Goal: Task Accomplishment & Management: Manage account settings

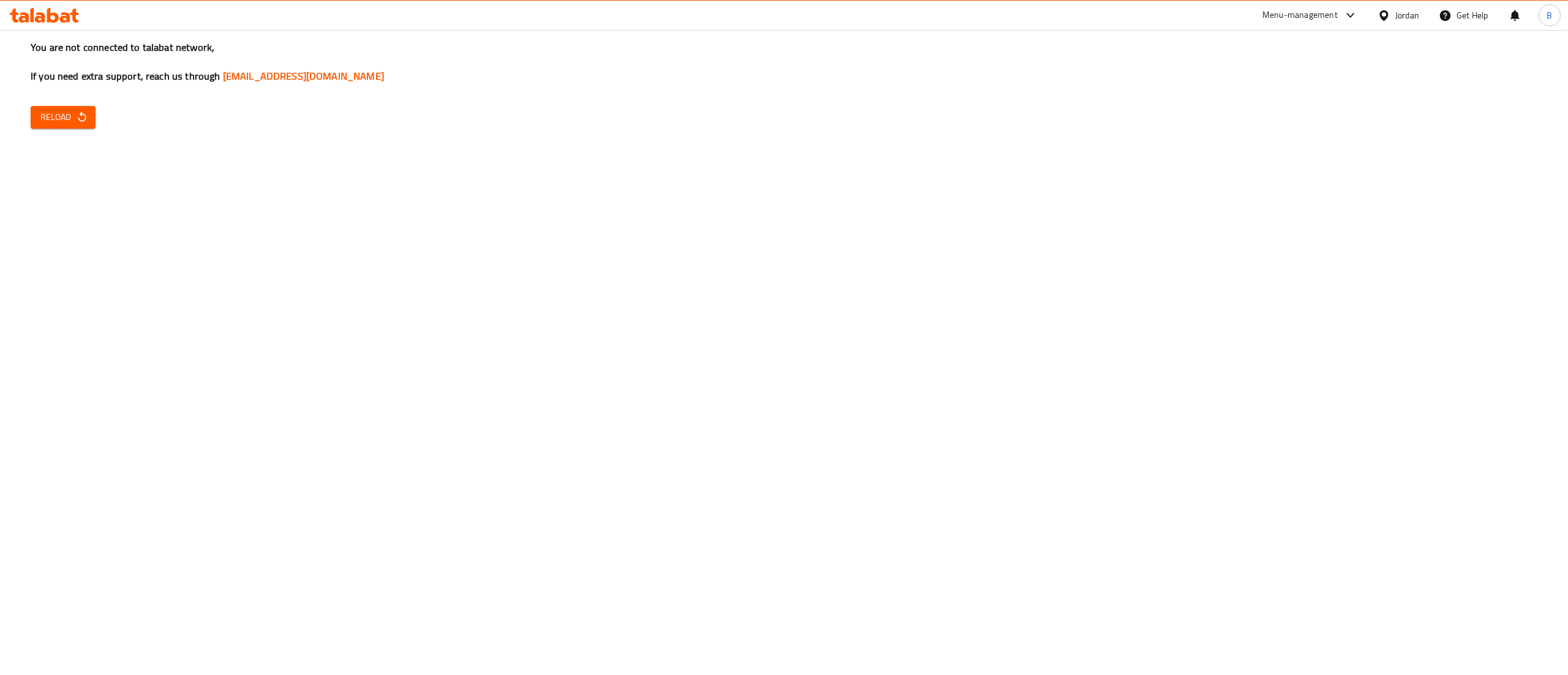
click at [62, 130] on div "You are not connected to talabat network, If you need extra support, reach us t…" at bounding box center [784, 338] width 1568 height 675
click at [66, 117] on span "Reload" at bounding box center [63, 117] width 45 height 16
click at [74, 112] on span "Reload" at bounding box center [63, 117] width 45 height 16
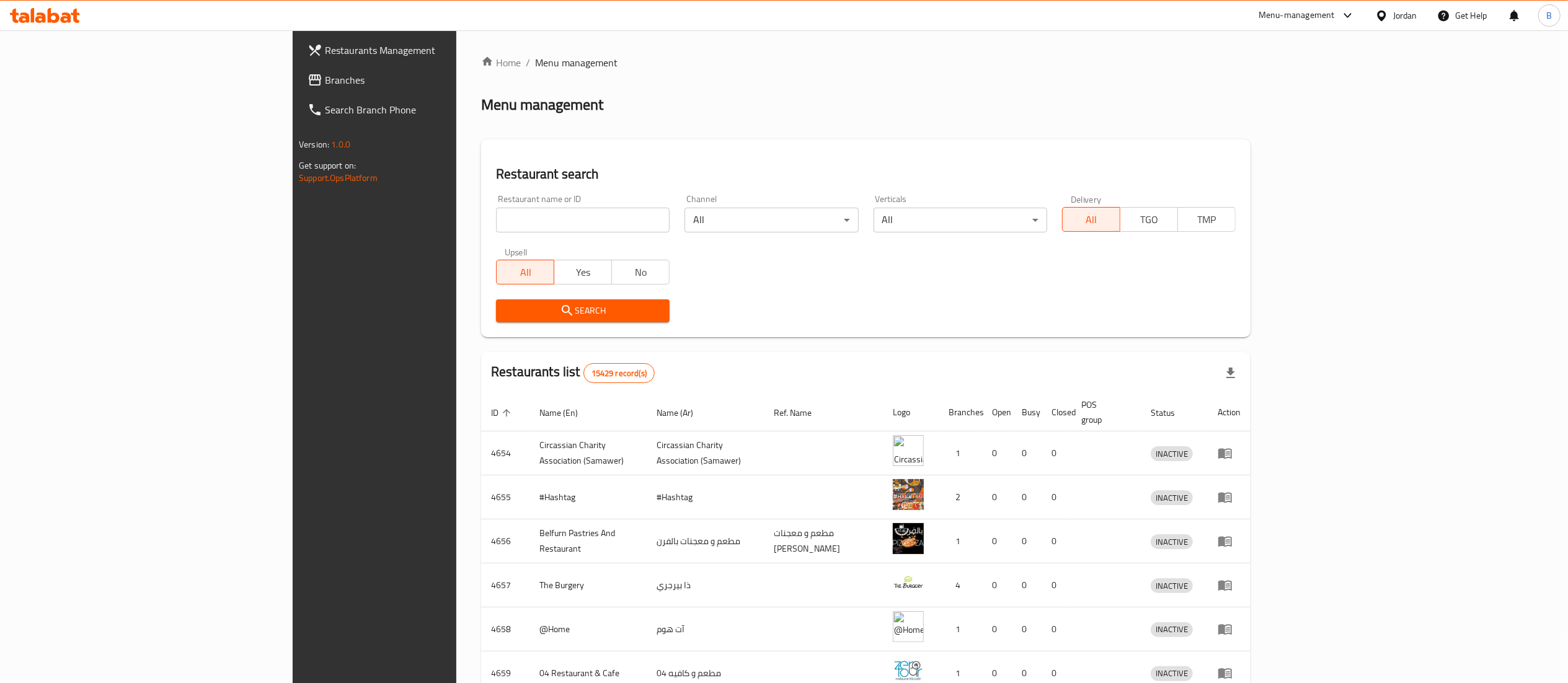
click at [496, 225] on input "search" at bounding box center [583, 220] width 174 height 25
paste input "764016"
type input "764016"
click button "Search" at bounding box center [583, 310] width 174 height 23
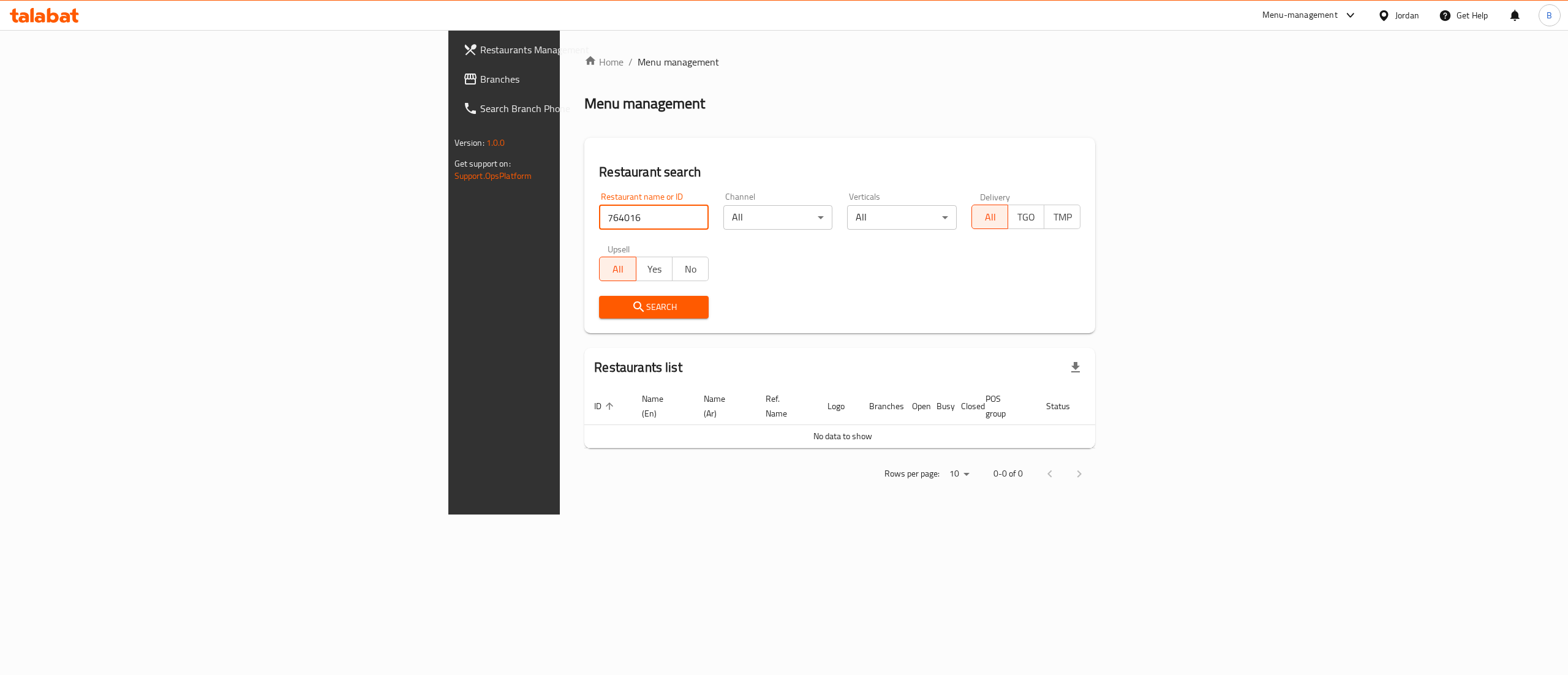
click at [480, 71] on span "Branches" at bounding box center [590, 78] width 220 height 15
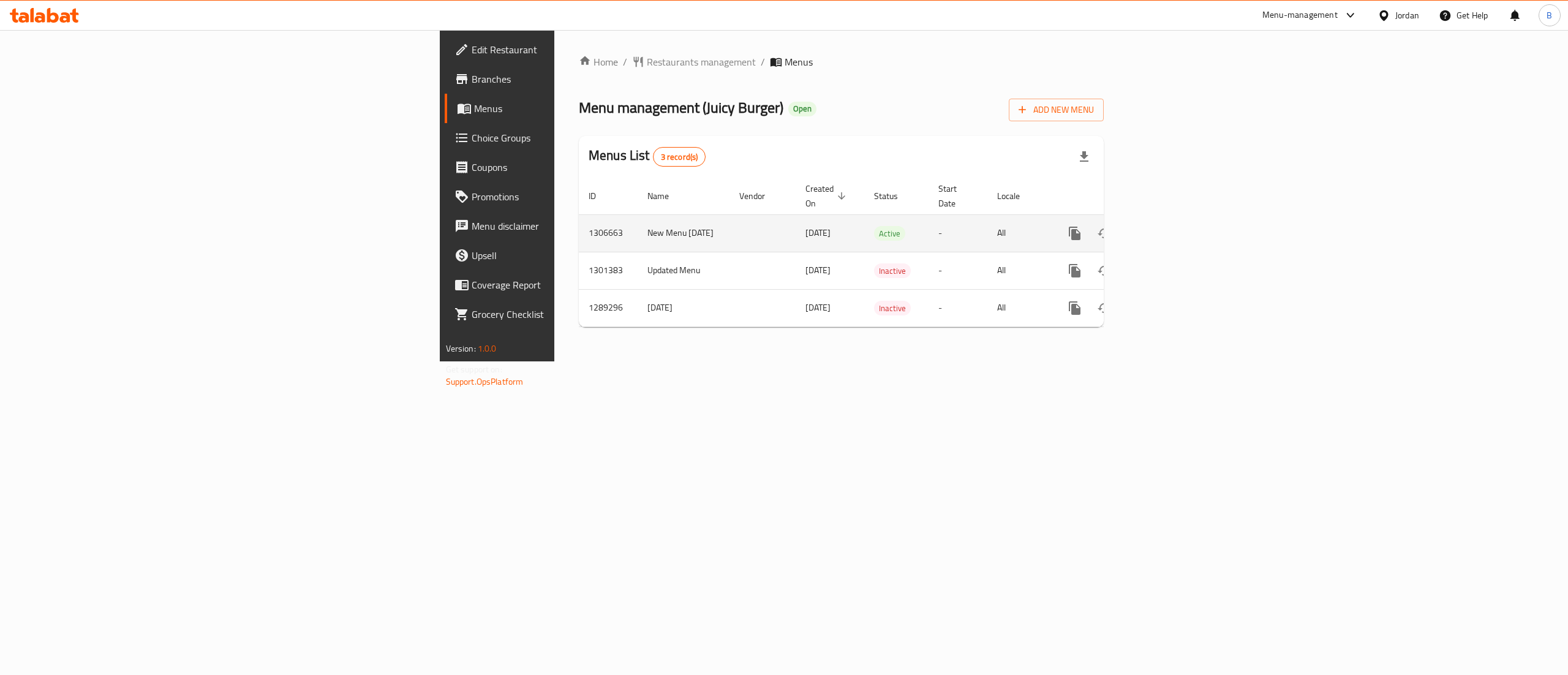
click at [1171, 226] on icon "enhanced table" at bounding box center [1163, 233] width 15 height 15
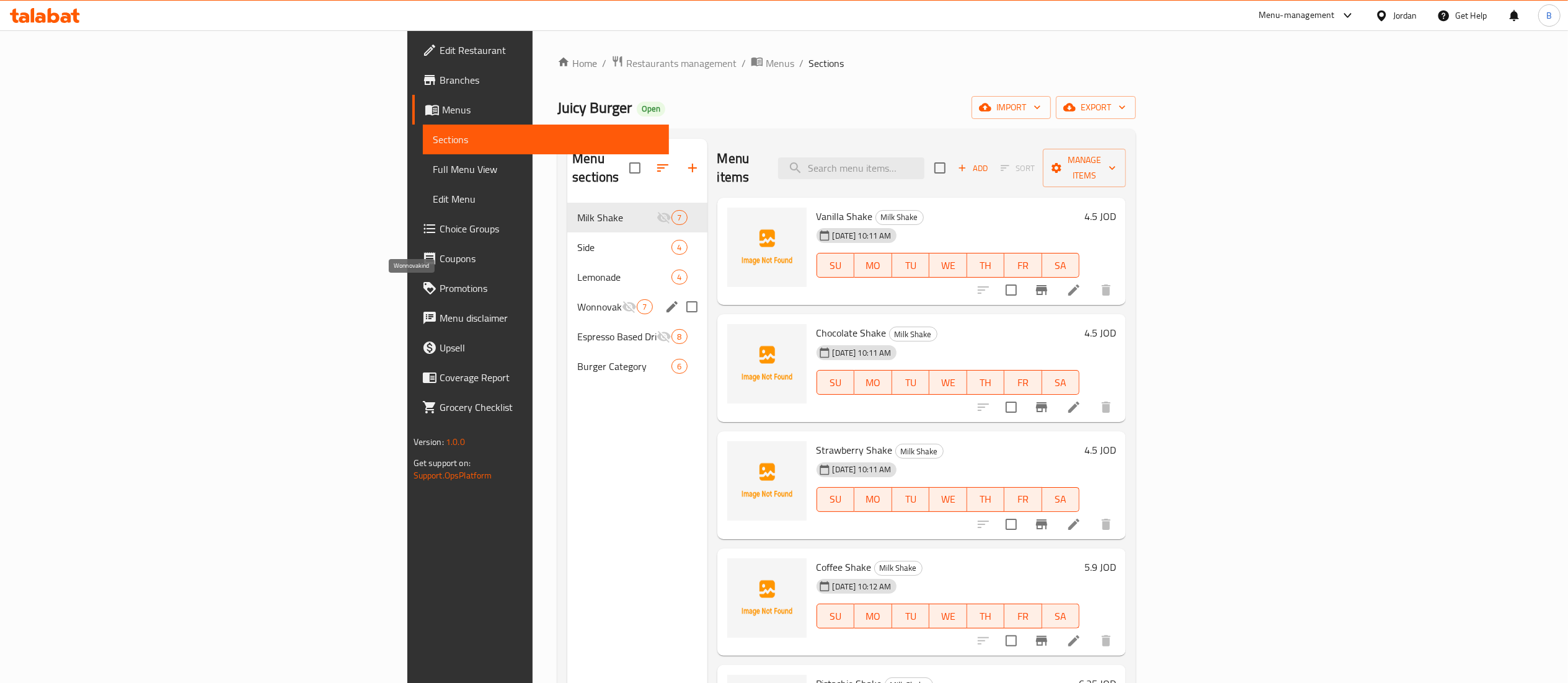
click at [577, 299] on span "Wonnovakind" at bounding box center [599, 306] width 45 height 15
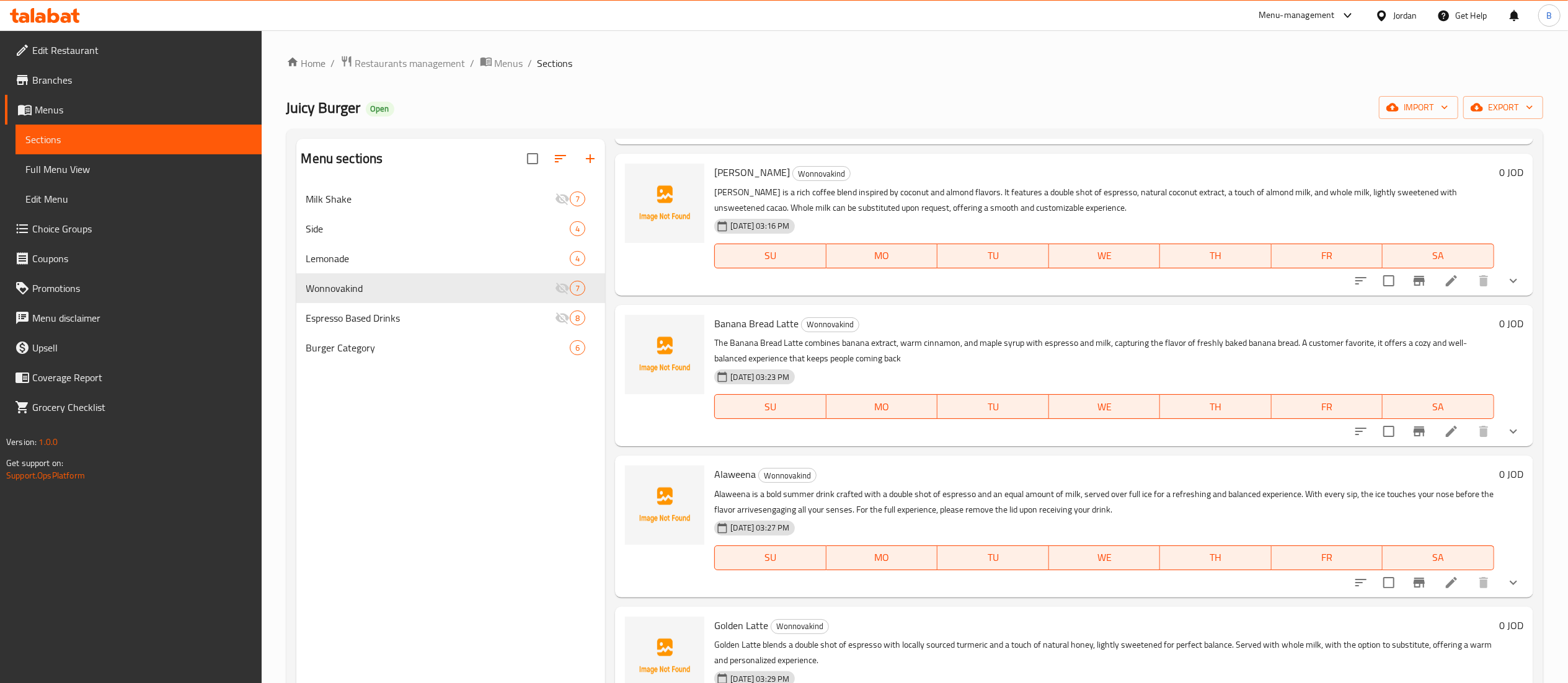
scroll to position [248, 0]
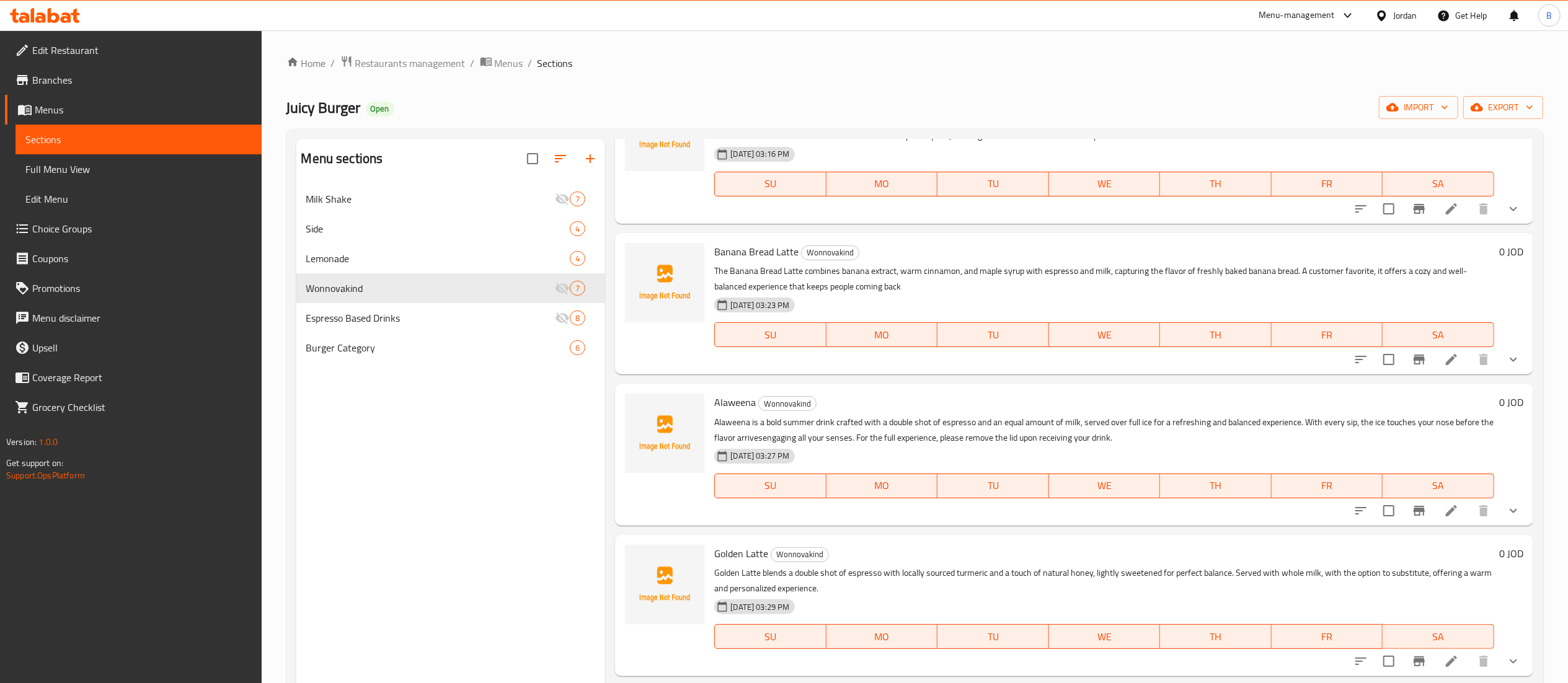
click at [1504, 510] on button "show more" at bounding box center [1513, 511] width 30 height 30
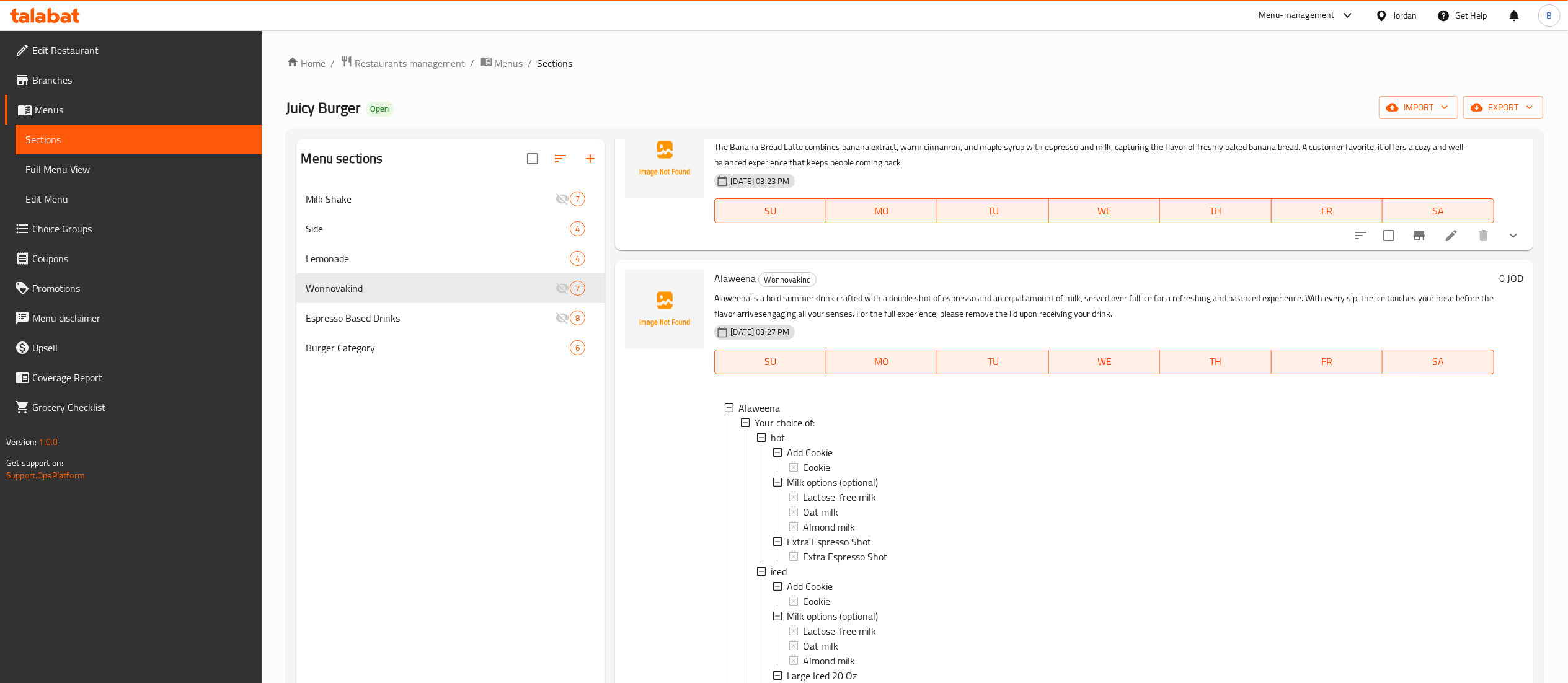
scroll to position [496, 0]
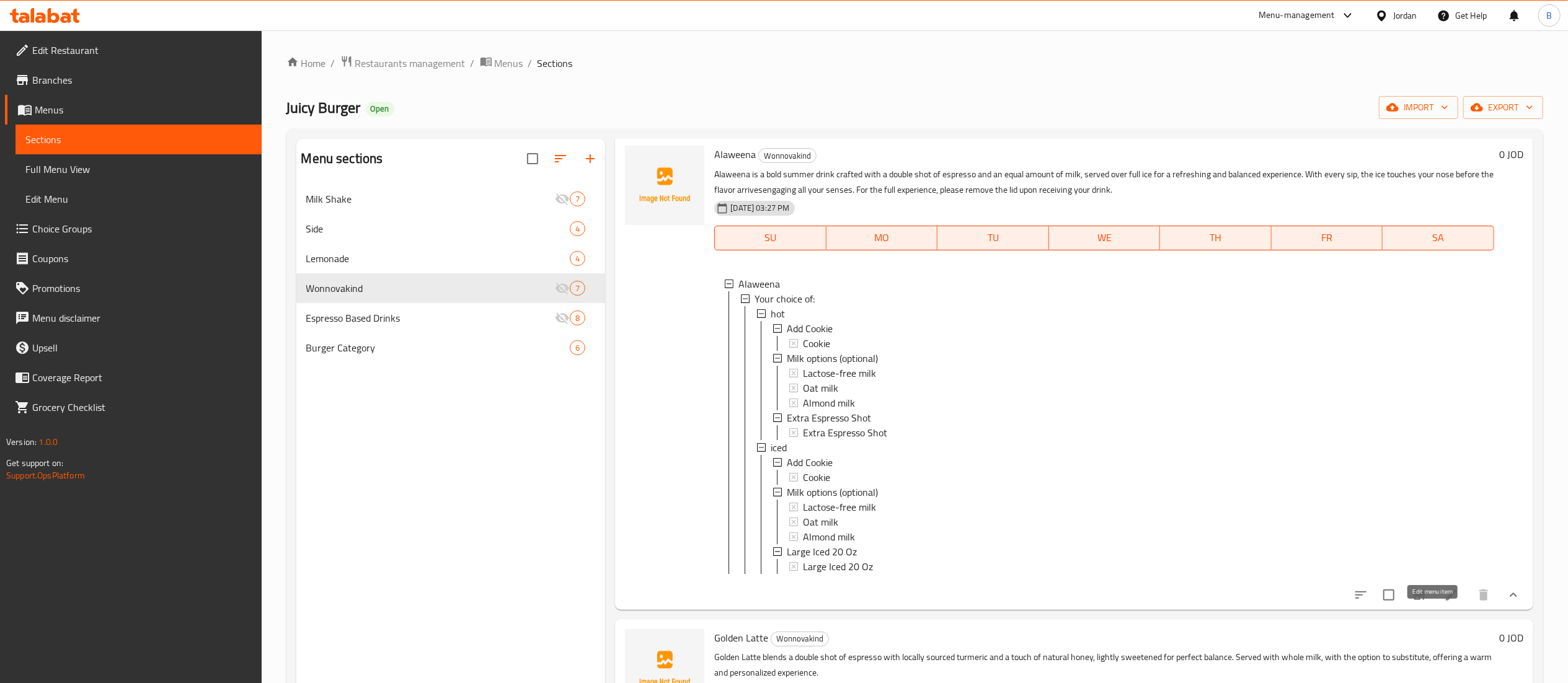
click at [1444, 602] on icon at bounding box center [1451, 594] width 15 height 15
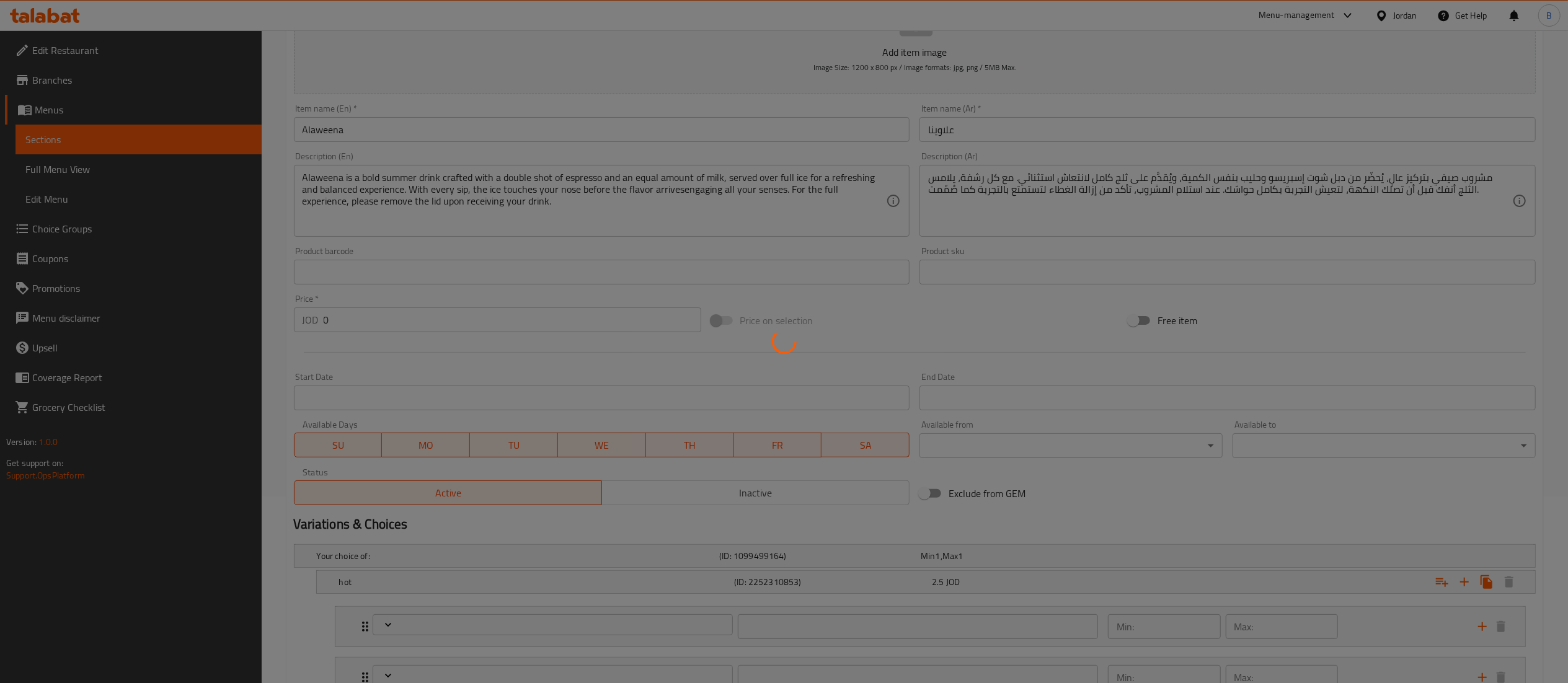
type input "أضافة كوكيز"
type input "0"
type input "5"
type input "خيارات الحليب (اختياري)"
type input "0"
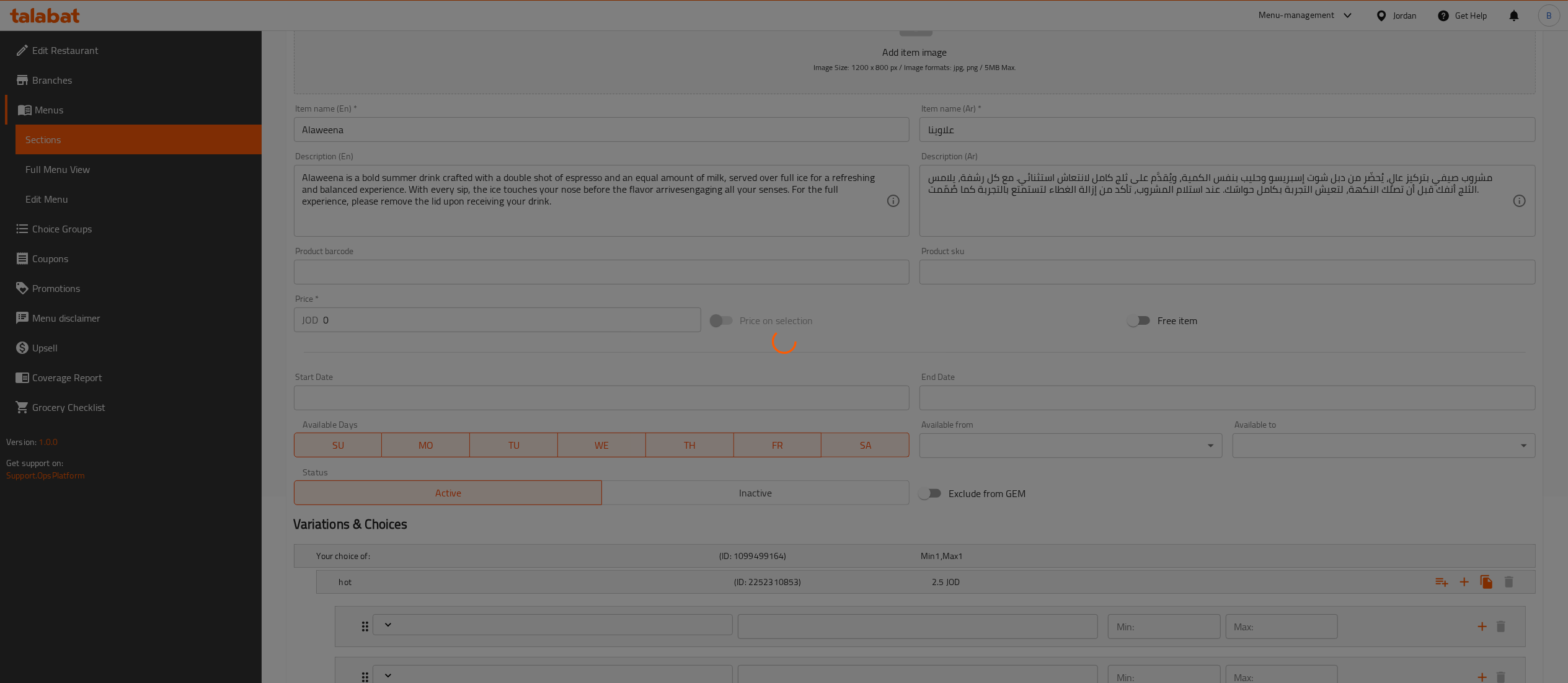
type input "0"
type input "جرعة إسبريسو إضافية"
type input "0"
type input "أضافة كوكيز"
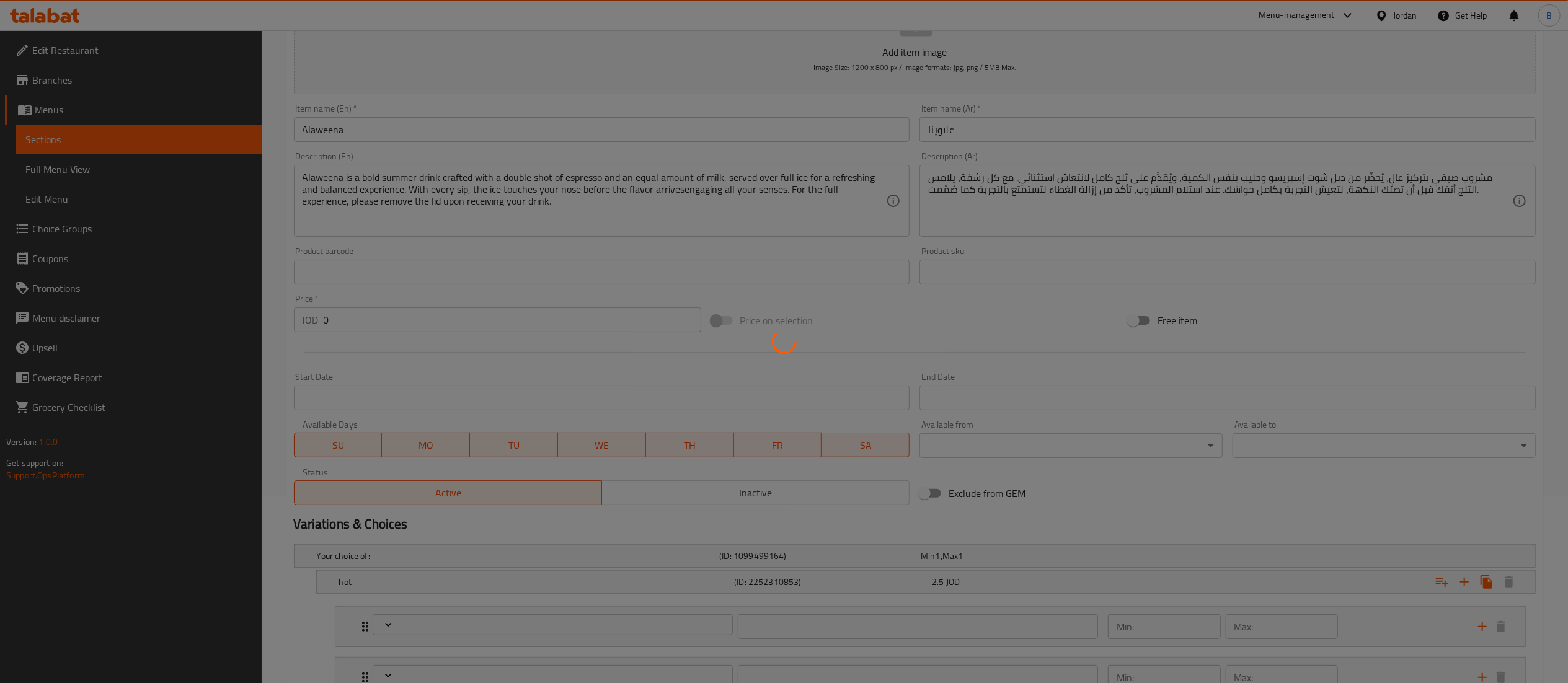
type input "0"
type input "5"
type input "خيارات الحليب (اختياري)"
type input "0"
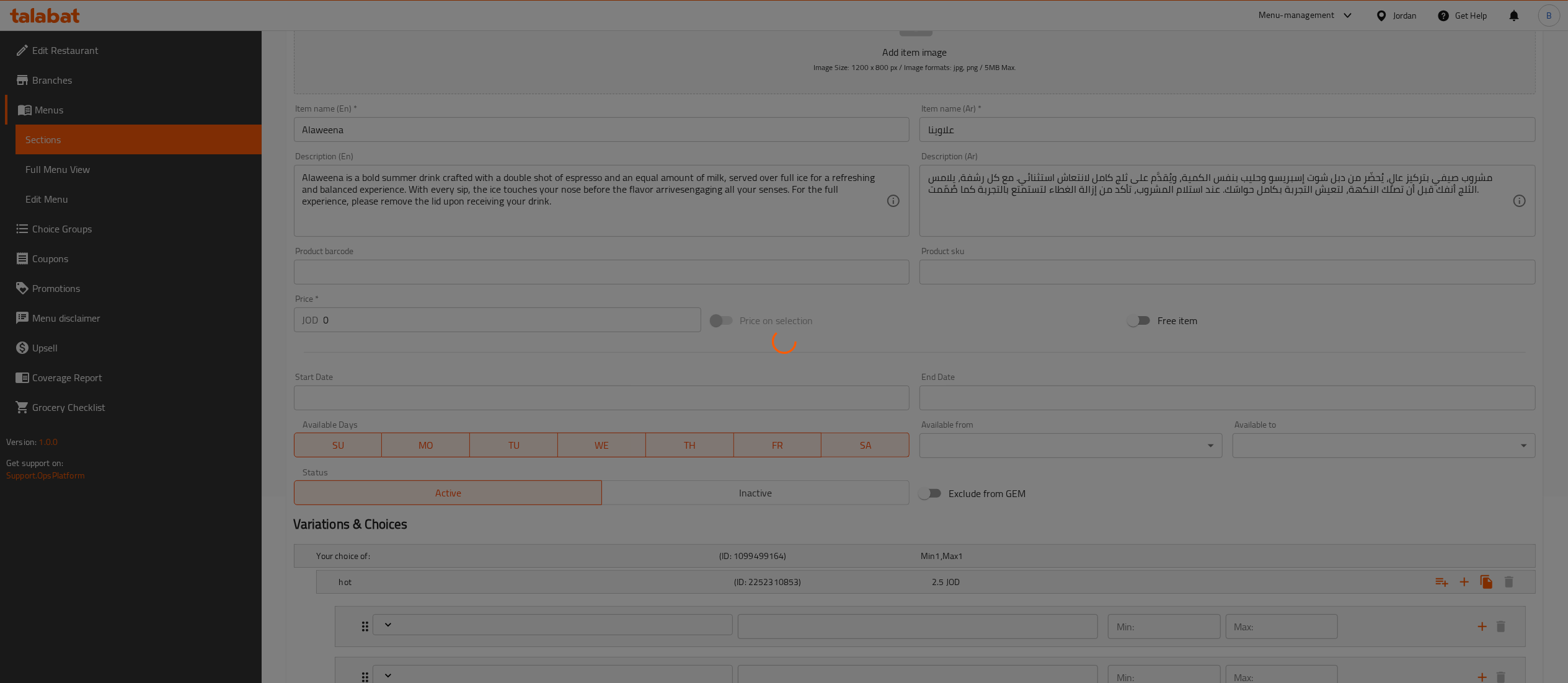
type input "مثلج كبير 20 أونصة"
type input "0"
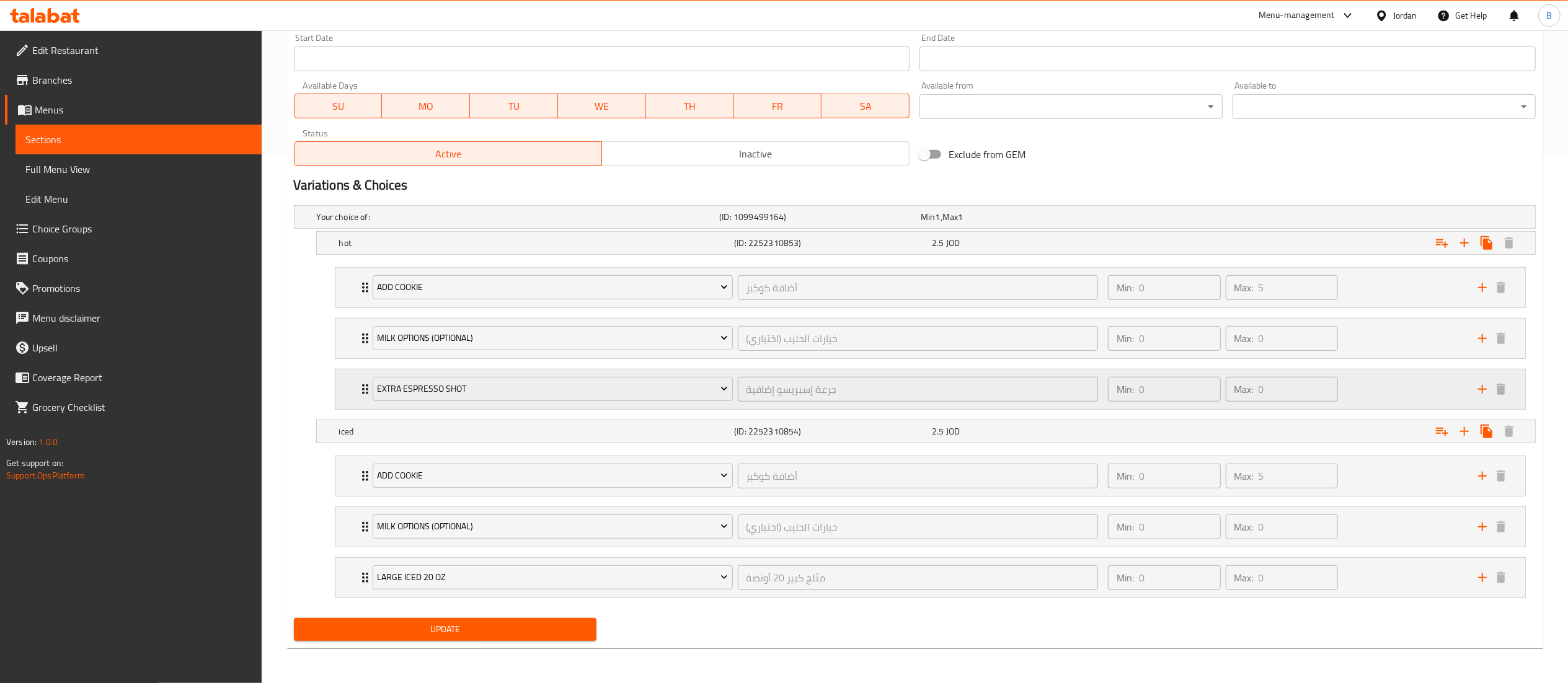
scroll to position [531, 0]
click at [1371, 386] on div "Min: 0 ​ Max: 0 ​" at bounding box center [1285, 389] width 370 height 40
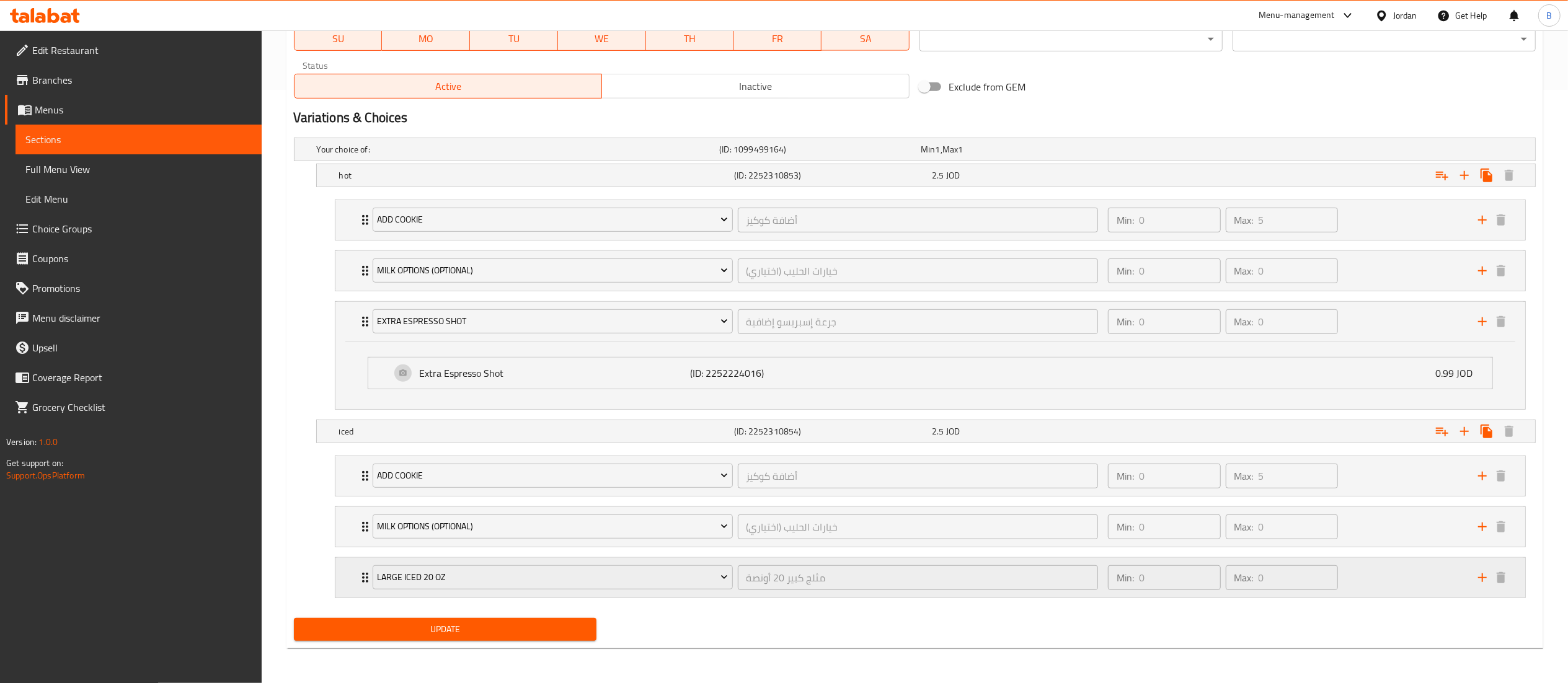
click at [1383, 575] on div "Min: 0 ​ Max: 0 ​" at bounding box center [1285, 578] width 370 height 40
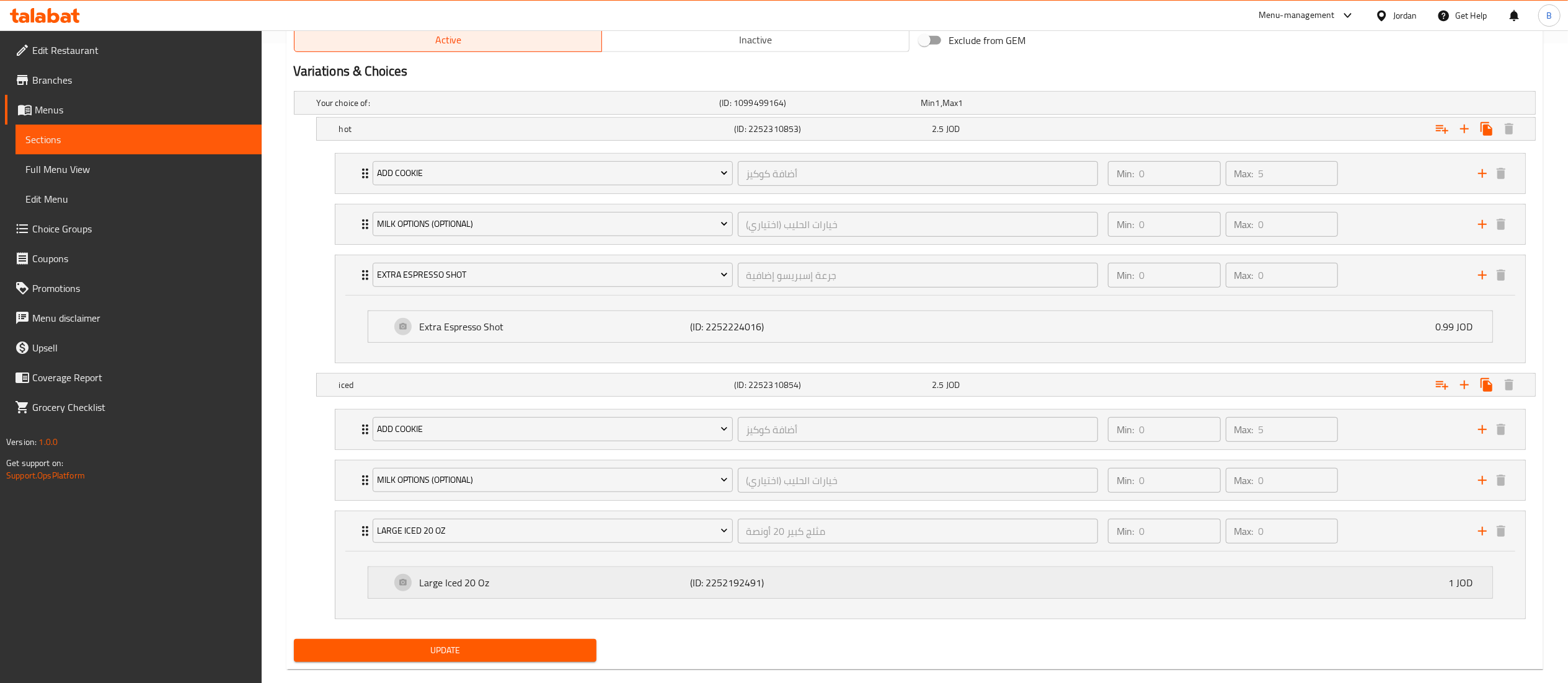
scroll to position [666, 0]
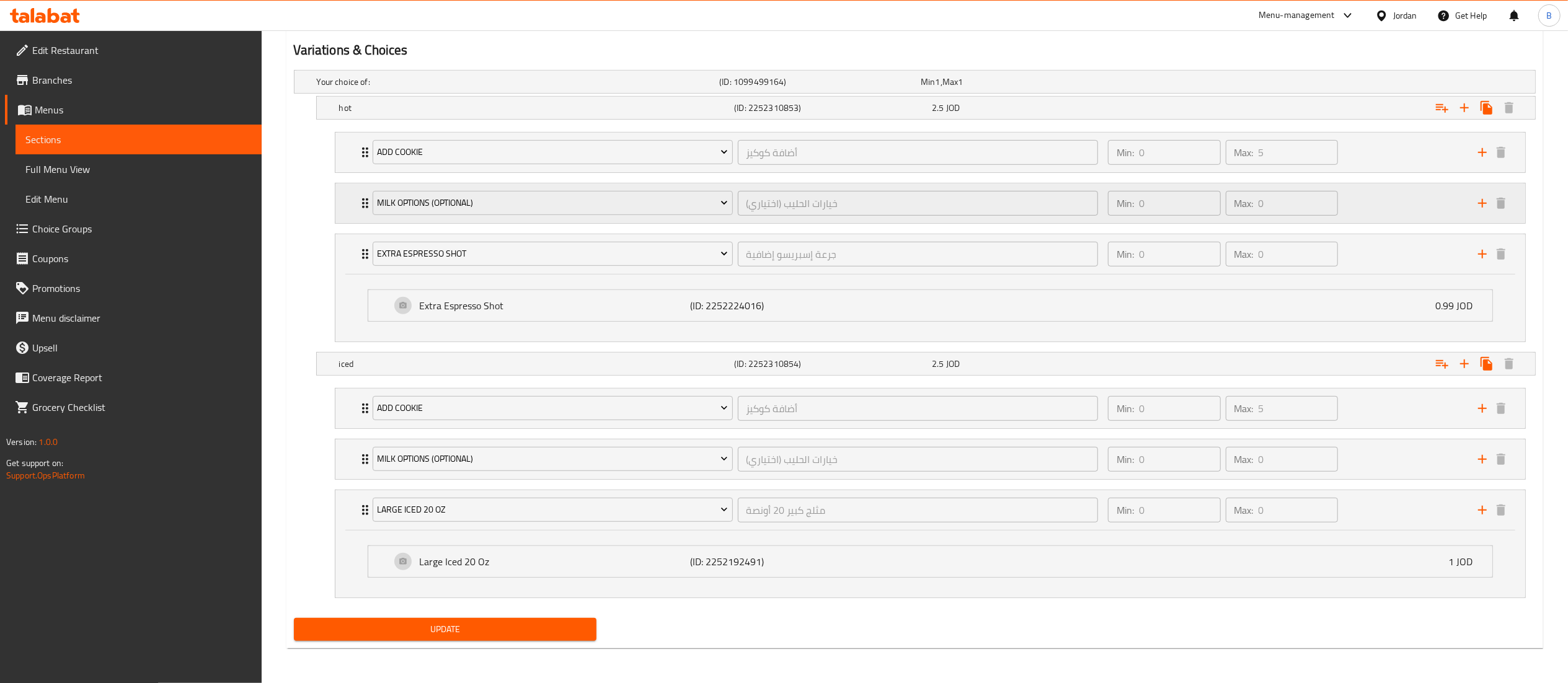
click at [1381, 205] on div "Min: 0 ​ Max: 0 ​" at bounding box center [1285, 203] width 370 height 40
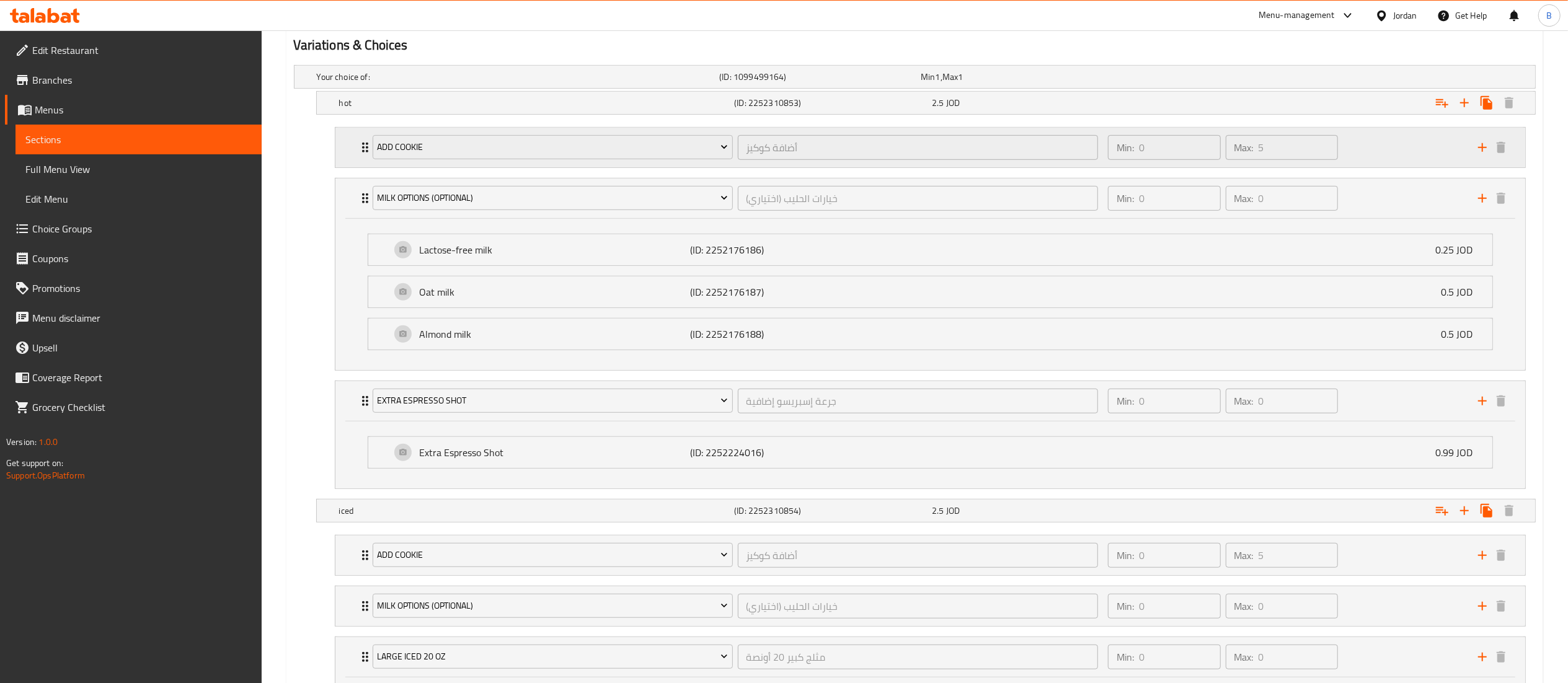
click at [1384, 153] on div "Min: 0 ​ Max: 5 ​" at bounding box center [1285, 148] width 370 height 40
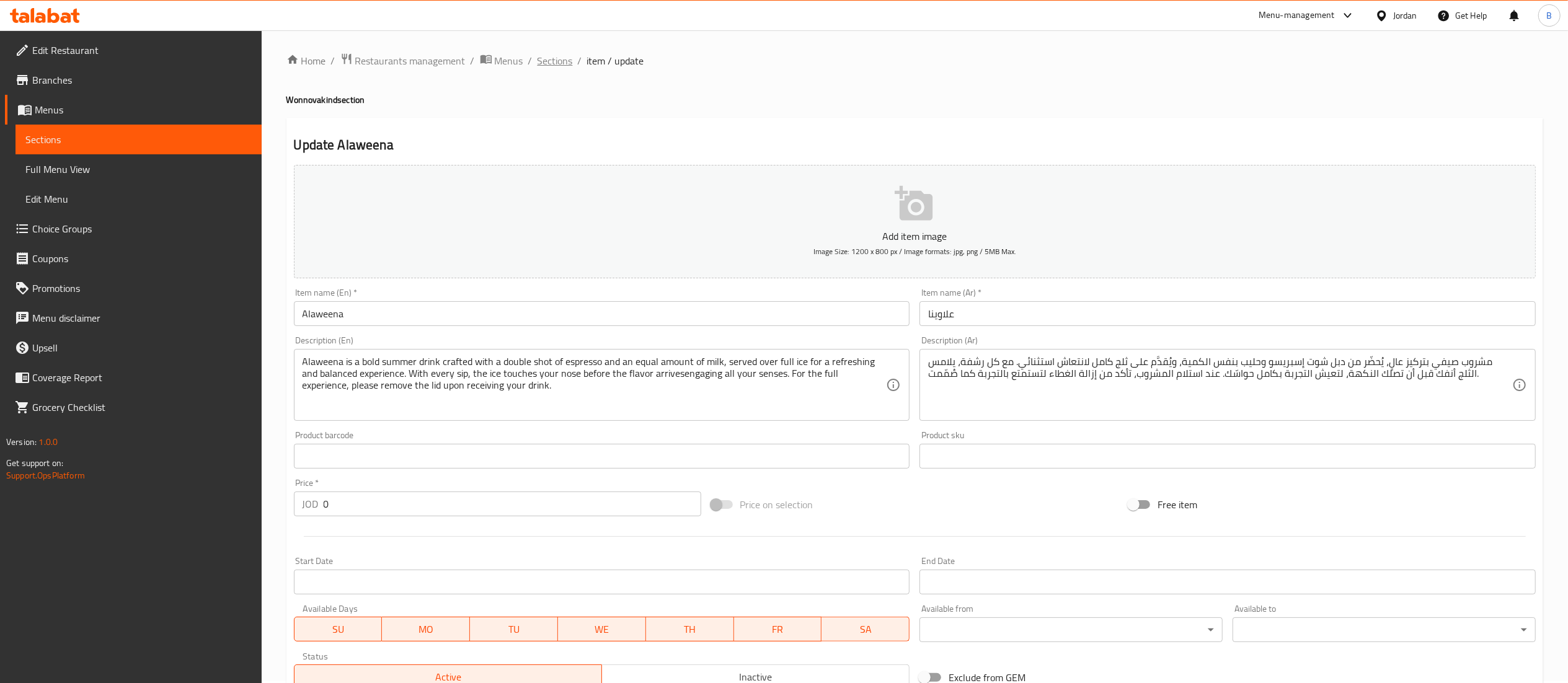
scroll to position [0, 0]
click at [557, 57] on span "Sections" at bounding box center [554, 63] width 35 height 15
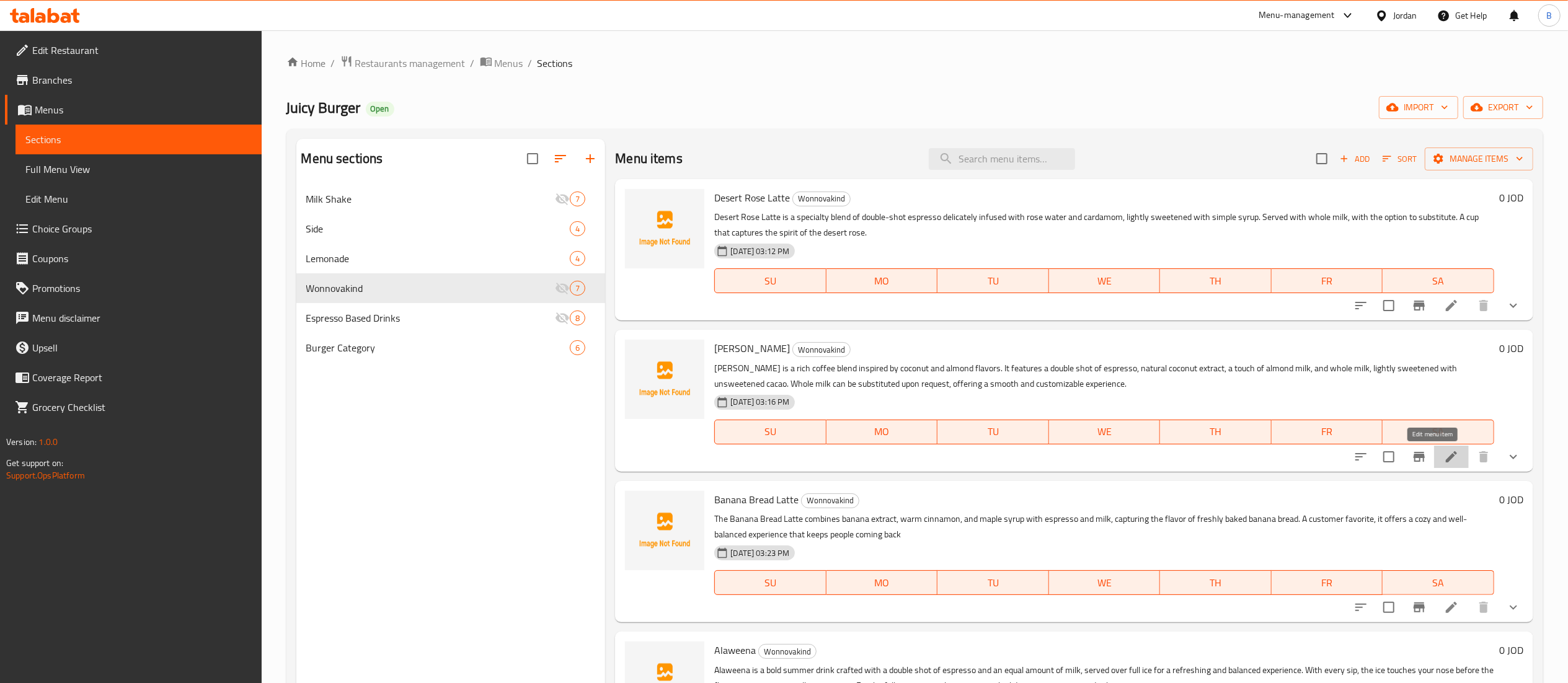
click at [1444, 461] on icon at bounding box center [1451, 456] width 15 height 15
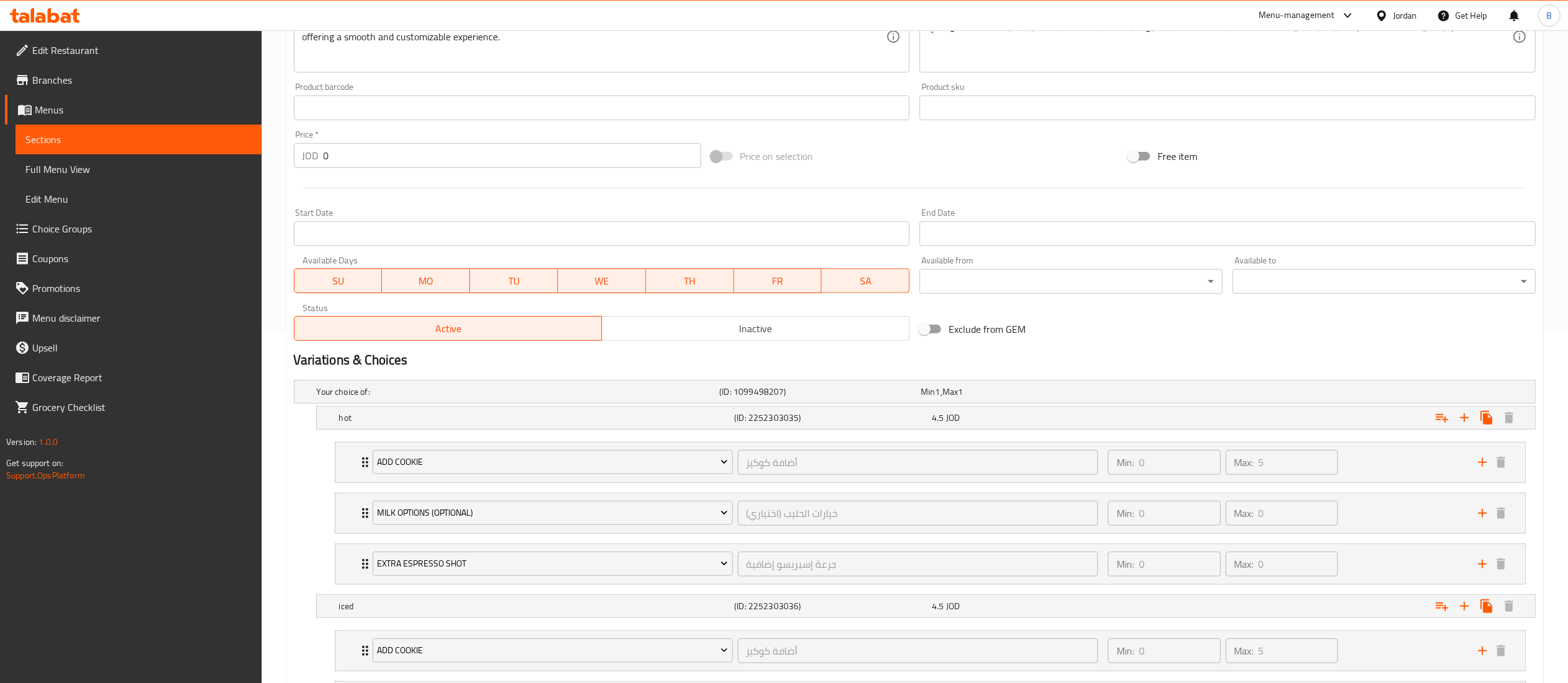
scroll to position [372, 0]
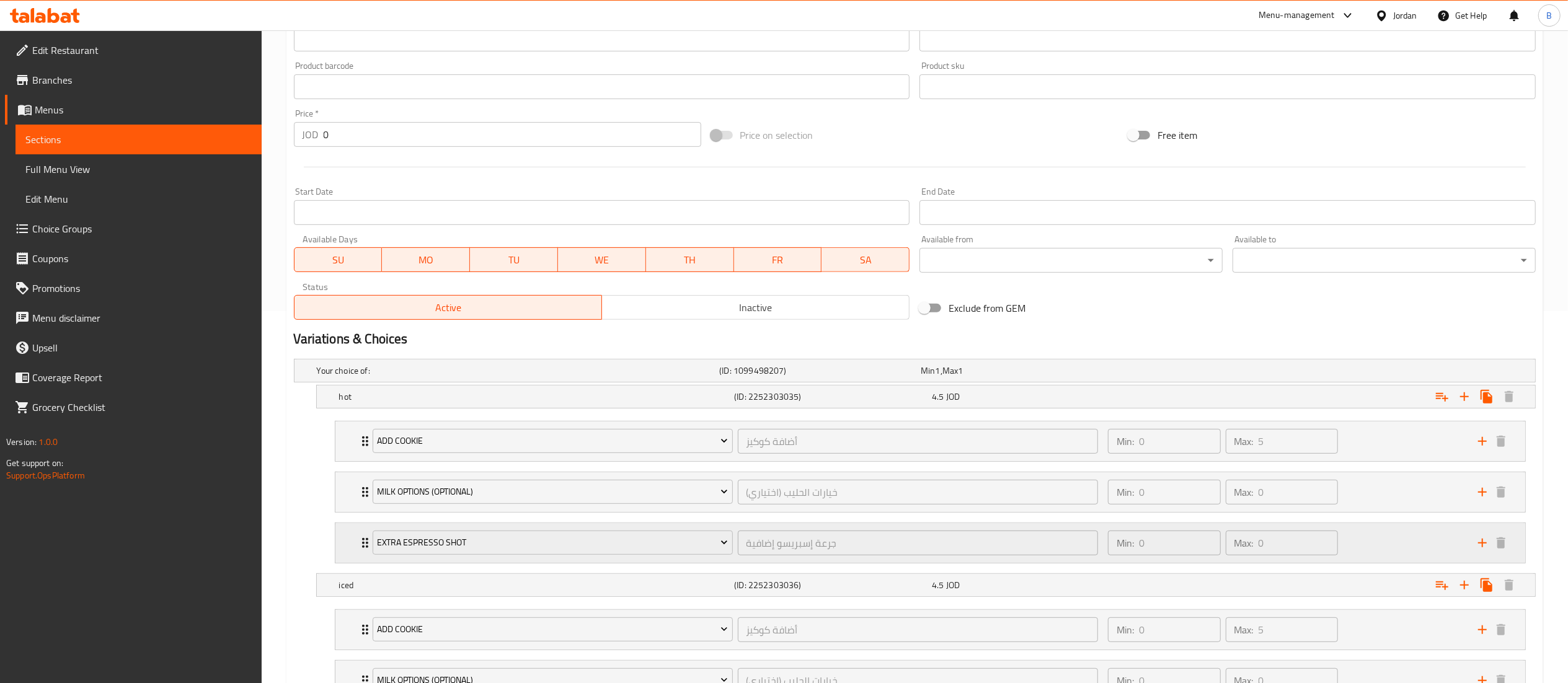
click at [1394, 535] on div "Min: 0 ​ Max: 0 ​" at bounding box center [1285, 542] width 370 height 40
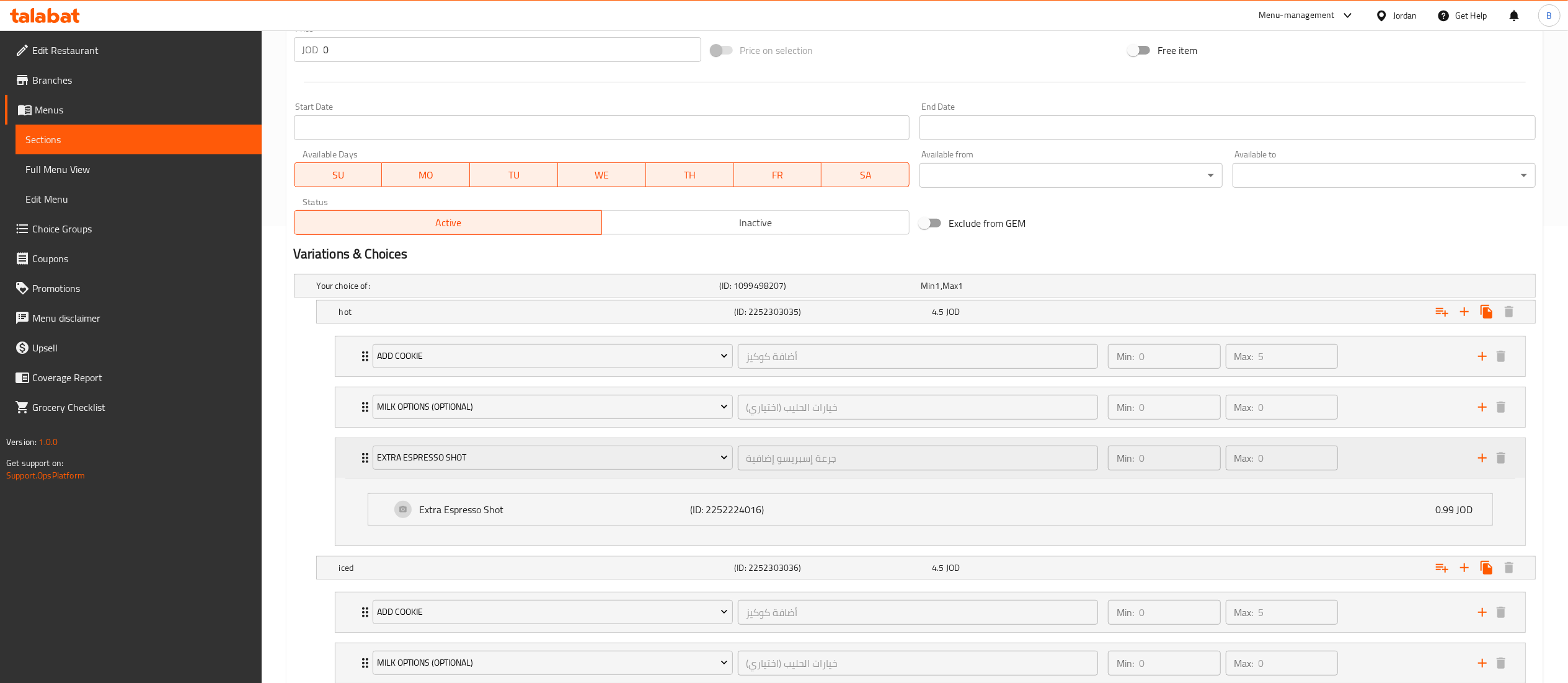
scroll to position [496, 0]
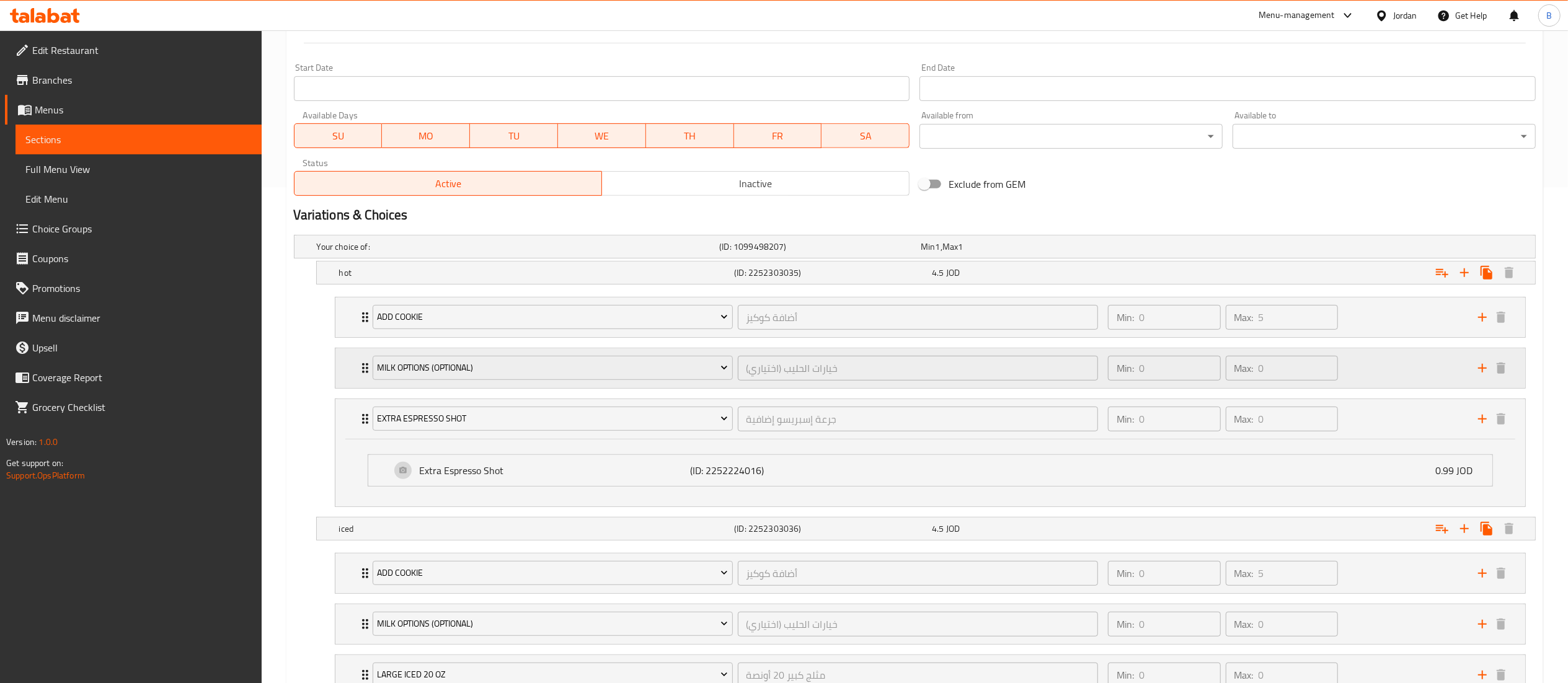
click at [1403, 360] on div "Min: 0 ​ Max: 0 ​" at bounding box center [1285, 368] width 370 height 40
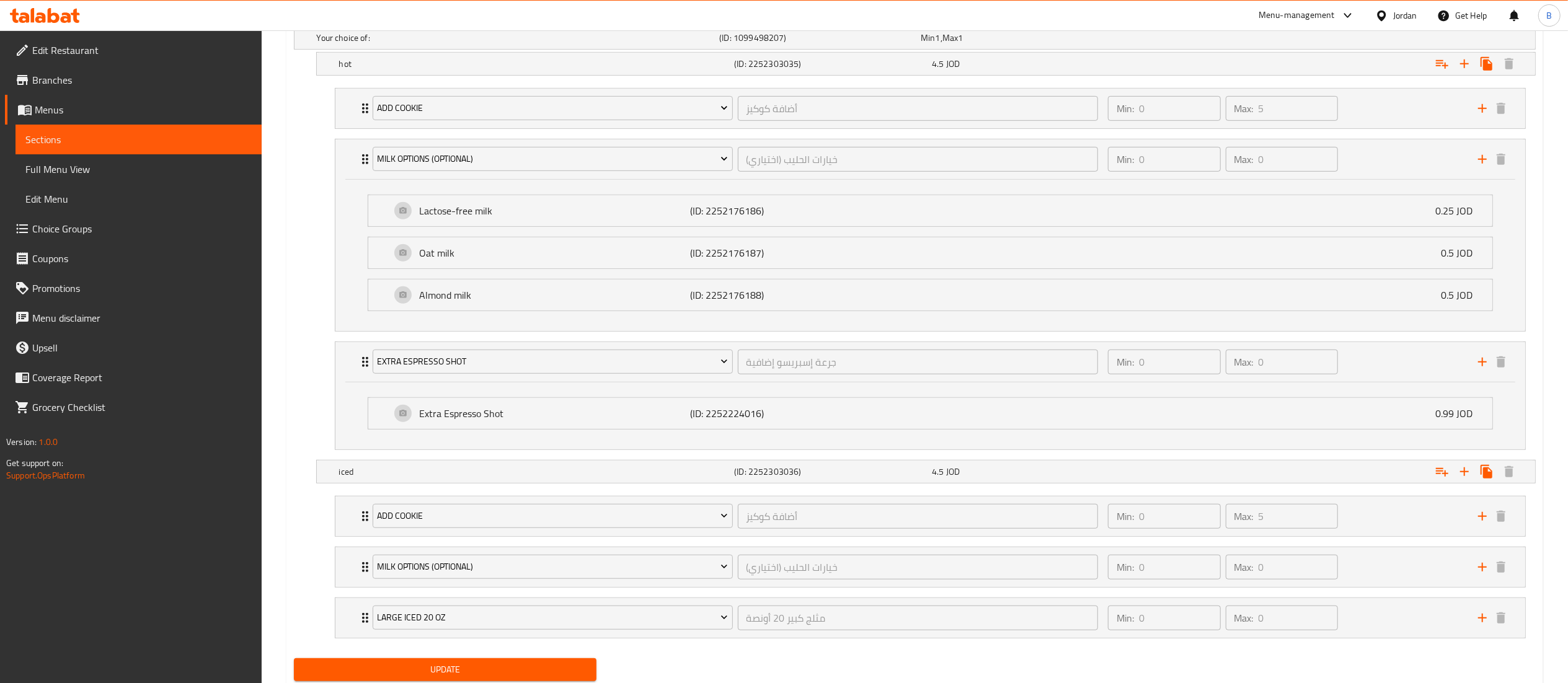
scroll to position [752, 0]
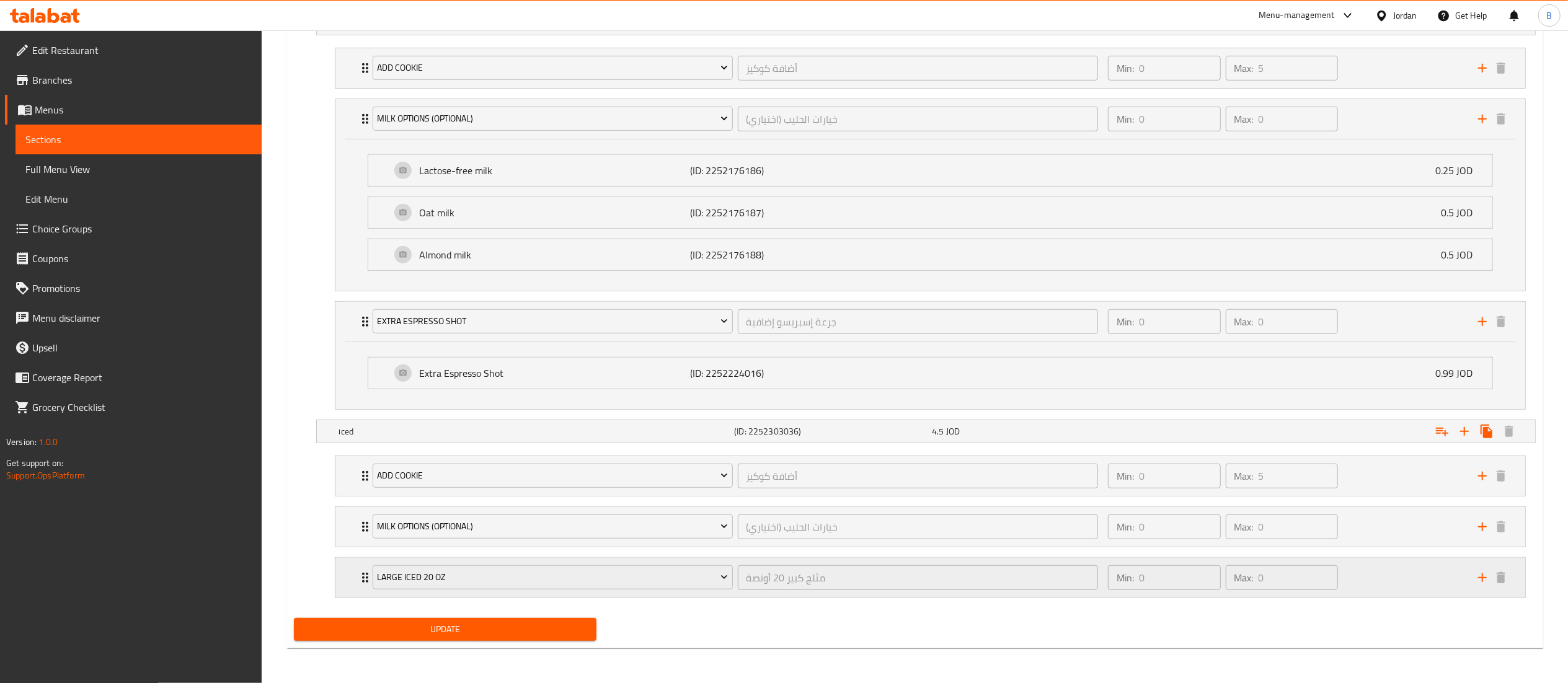
click at [1397, 560] on div "Min: 0 ​ Max: 0 ​" at bounding box center [1285, 578] width 370 height 40
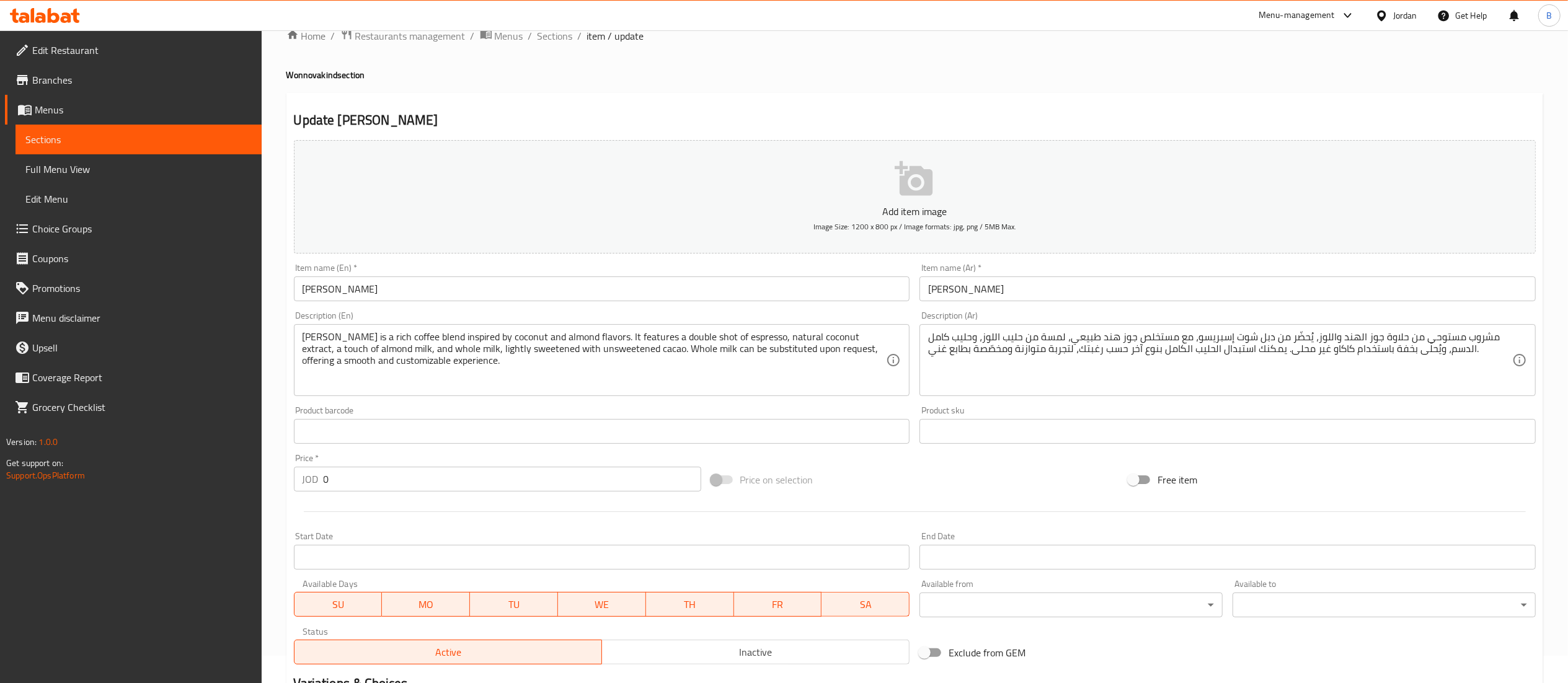
scroll to position [0, 0]
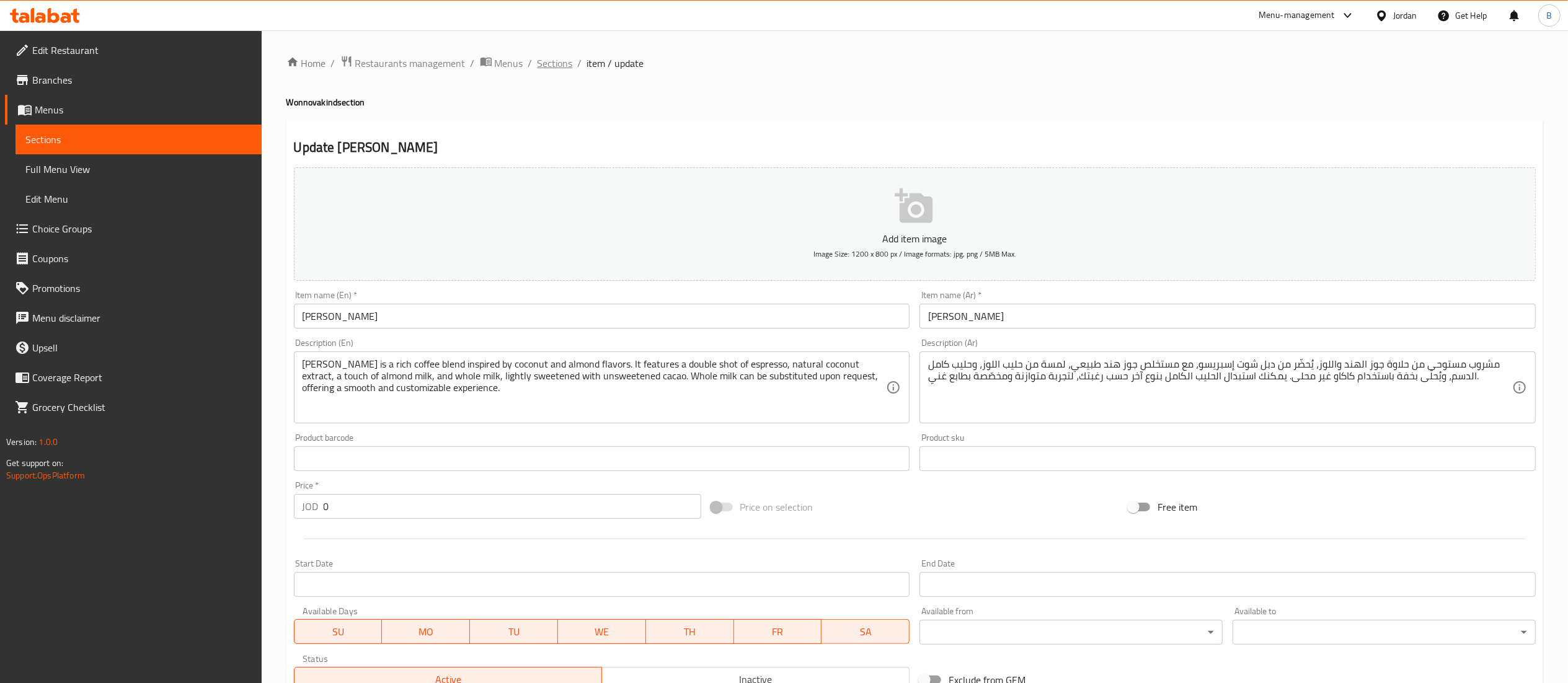
drag, startPoint x: 549, startPoint y: 53, endPoint x: 538, endPoint y: 53, distance: 11.0
click at [538, 56] on span "Sections" at bounding box center [554, 63] width 35 height 15
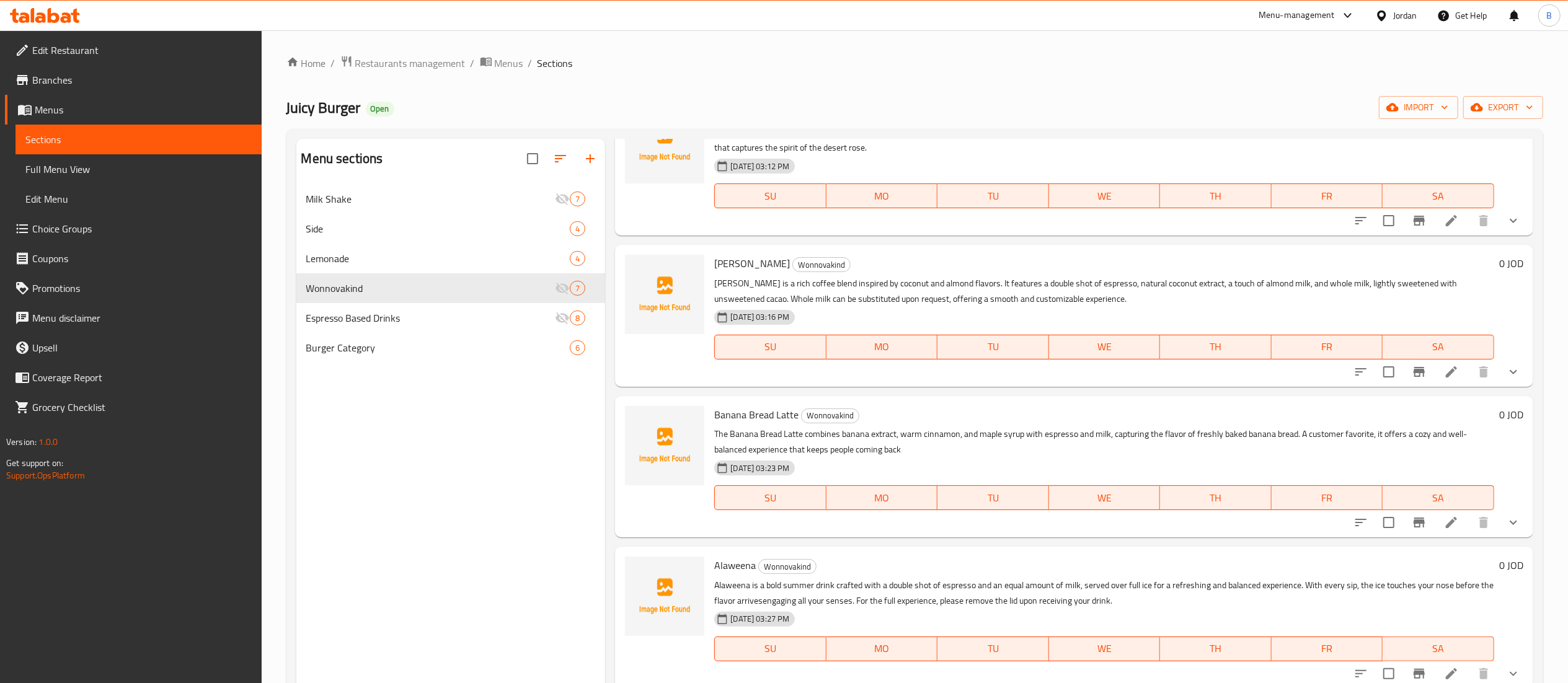
scroll to position [124, 0]
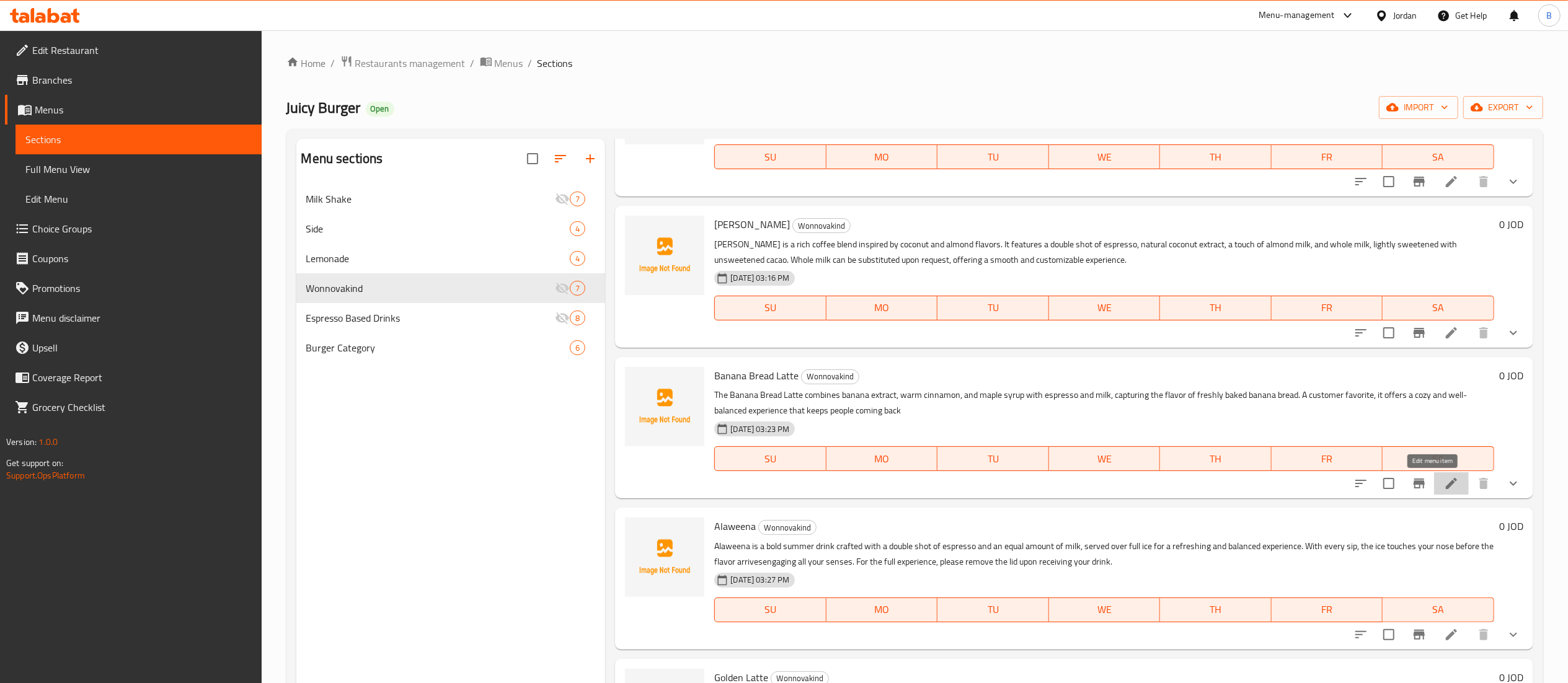
click at [1444, 488] on icon at bounding box center [1451, 483] width 15 height 15
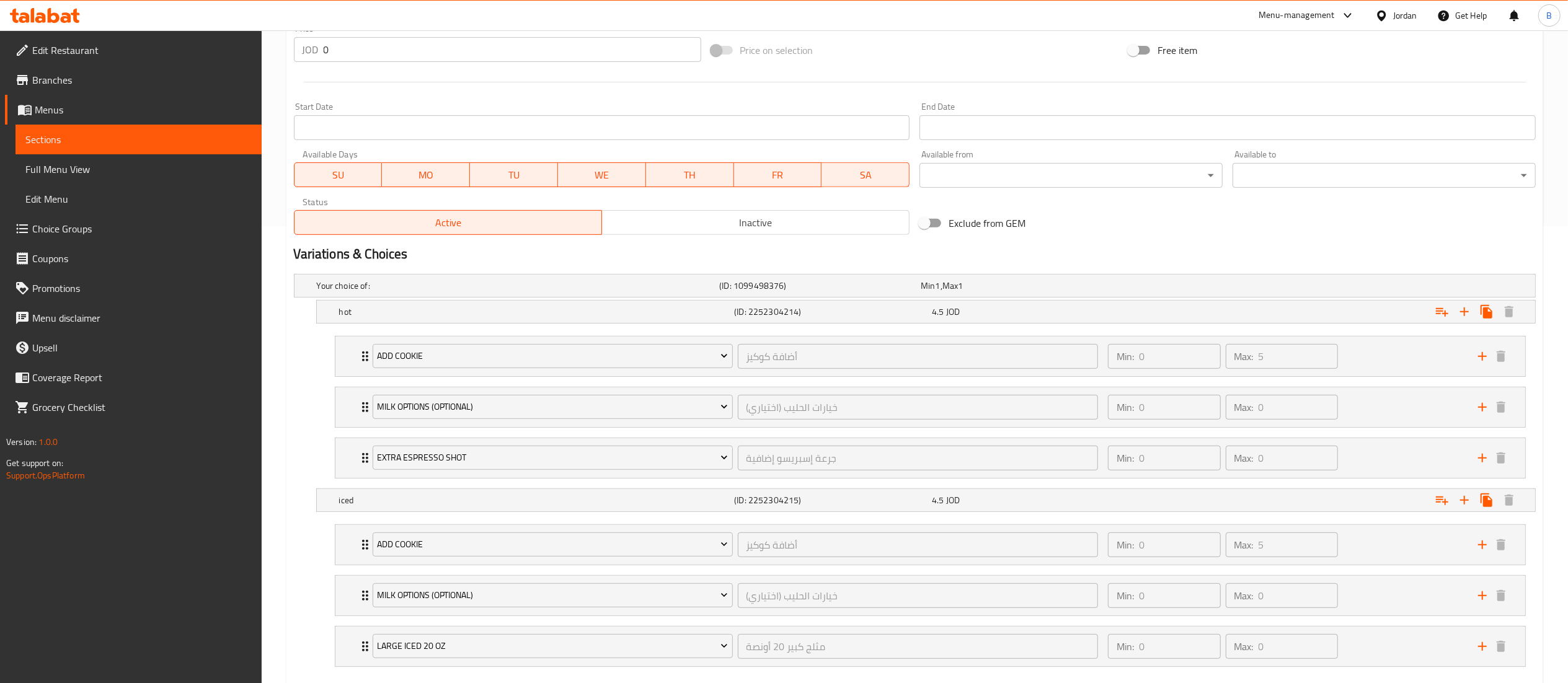
scroll to position [496, 0]
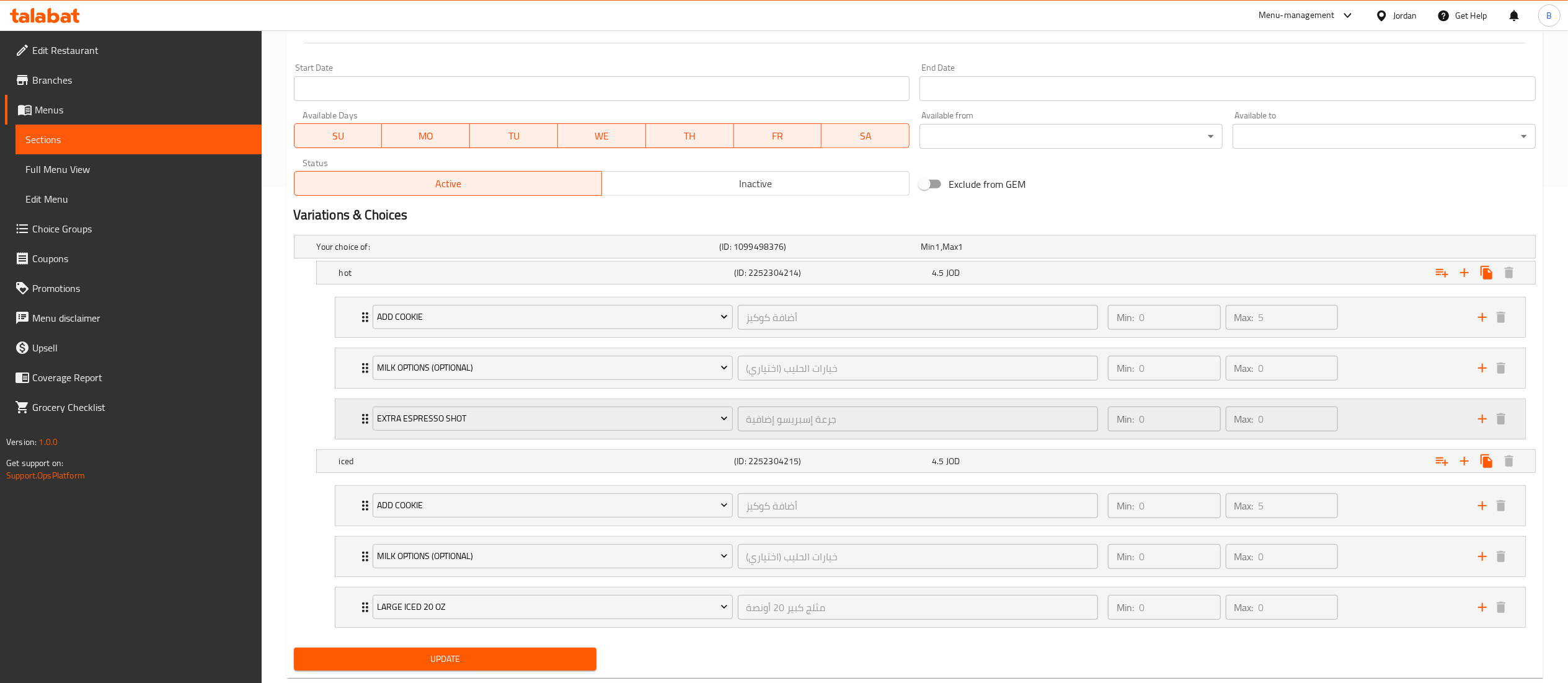
click at [1369, 421] on div "Min: 0 ​ Max: 0 ​" at bounding box center [1285, 418] width 370 height 40
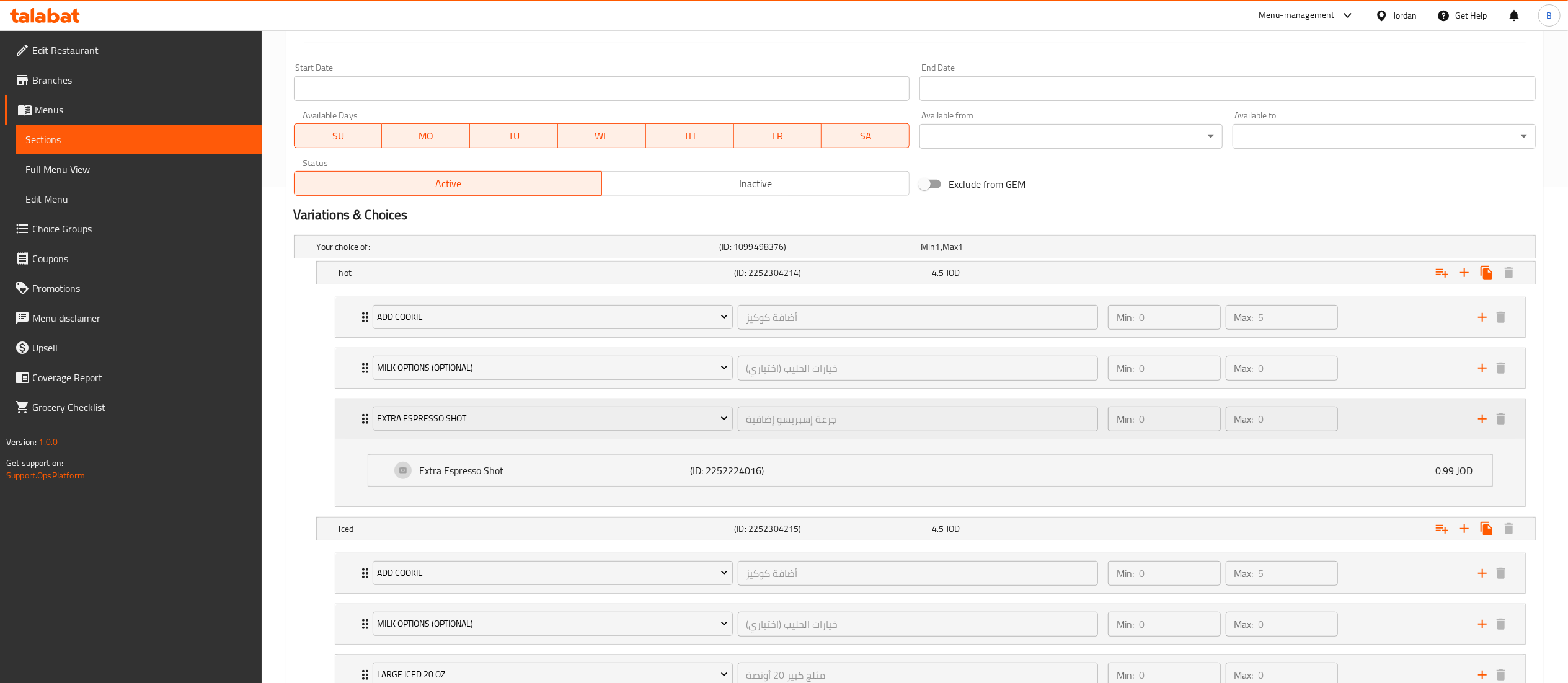
scroll to position [599, 0]
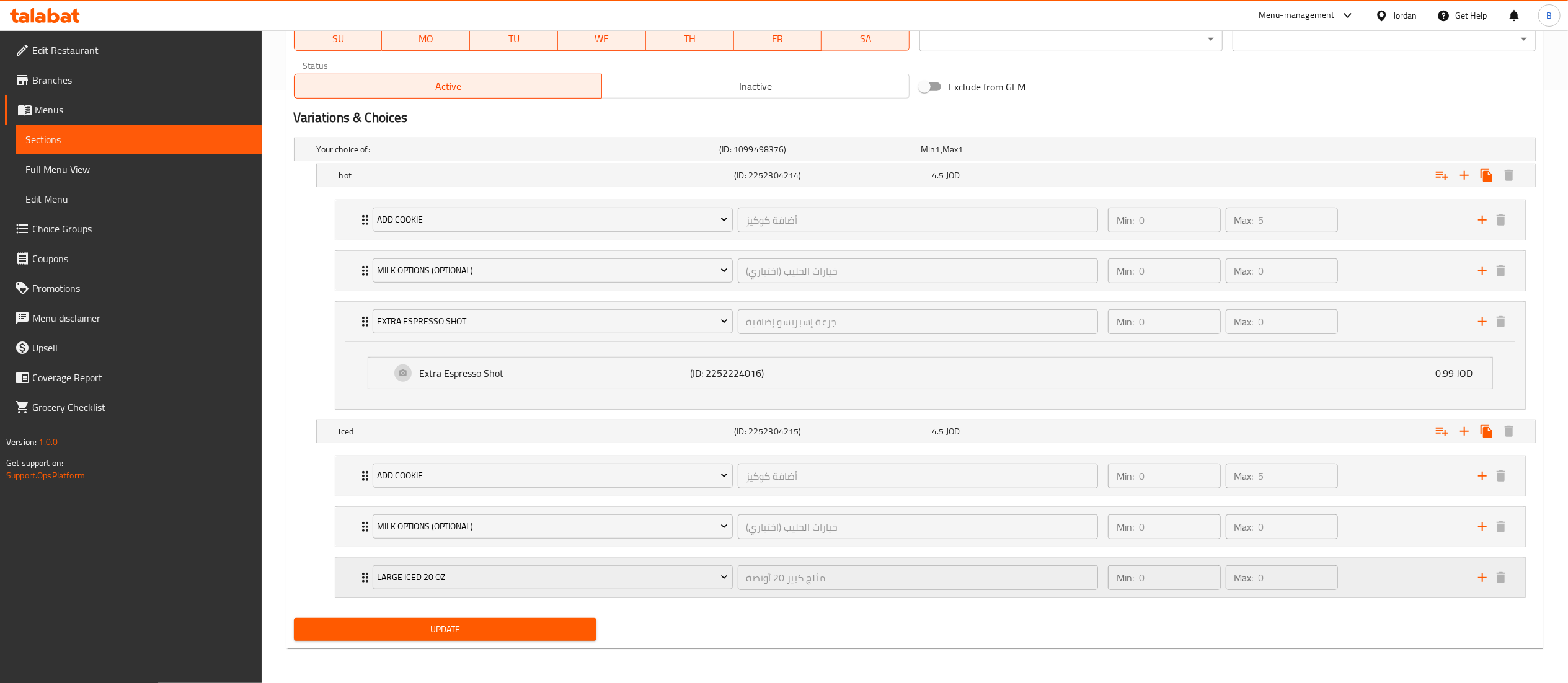
click at [1414, 569] on div "Min: 0 ​ Max: 0 ​" at bounding box center [1285, 578] width 370 height 40
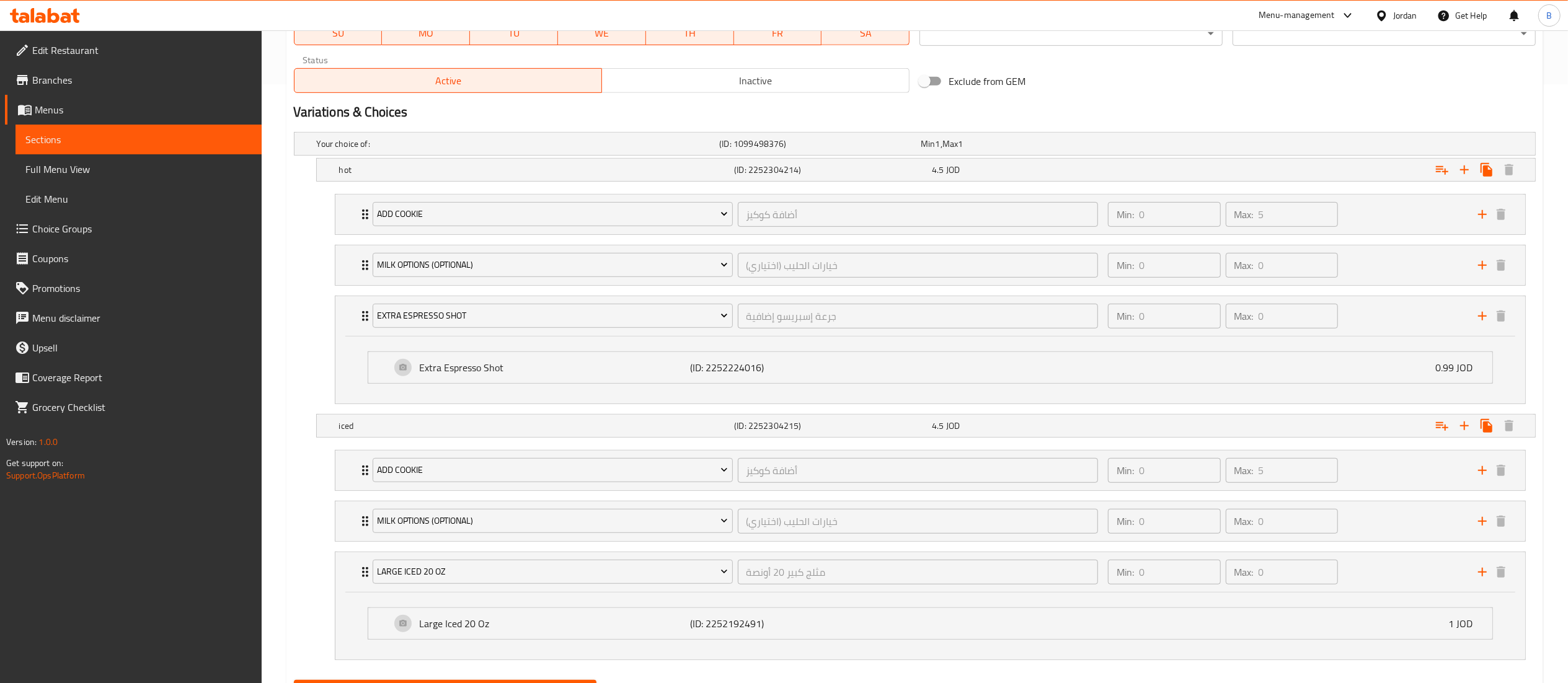
scroll to position [667, 0]
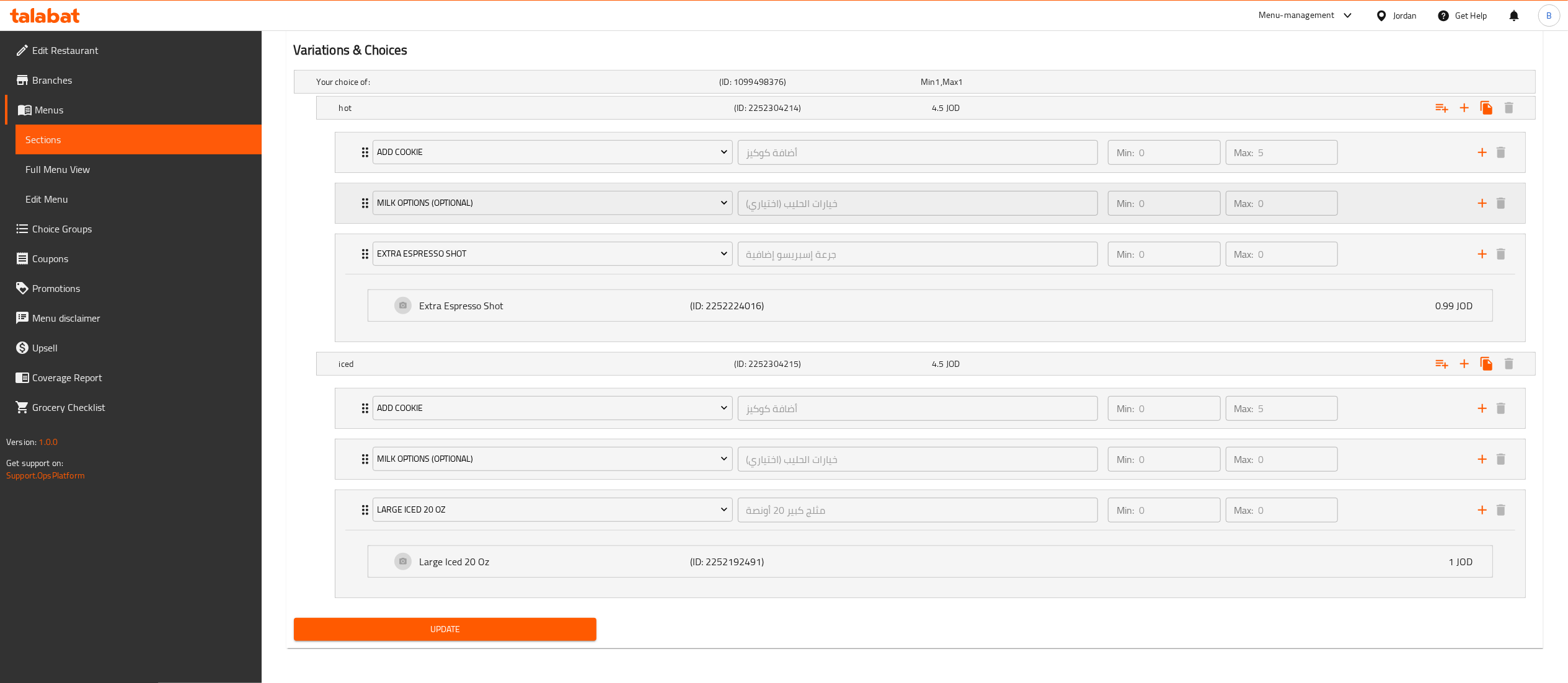
click at [1398, 192] on div "Min: 0 ​ Max: 0 ​" at bounding box center [1285, 203] width 370 height 40
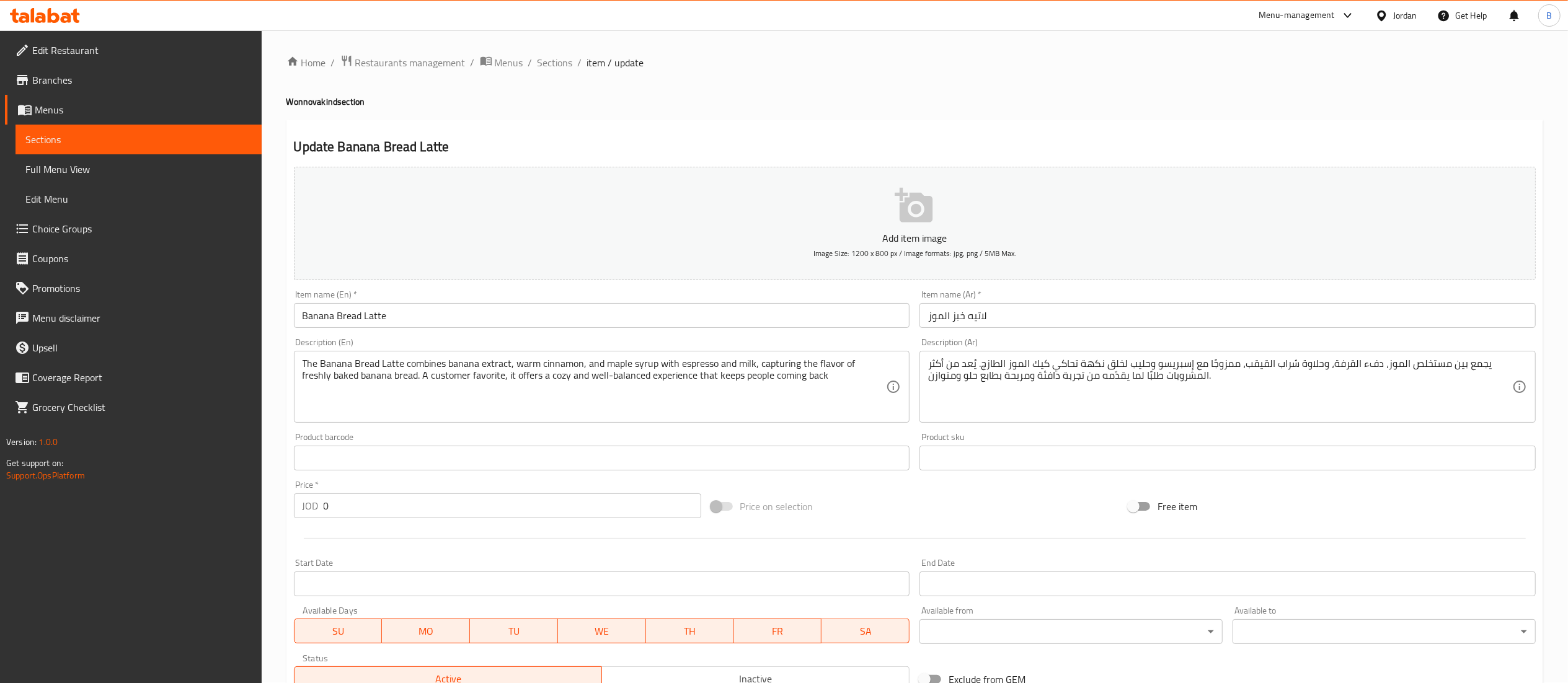
scroll to position [0, 0]
click at [572, 62] on ol "Home / Restaurants management / Menus / Sections / item / update" at bounding box center [915, 63] width 1256 height 16
click at [567, 61] on span "Sections" at bounding box center [554, 63] width 35 height 15
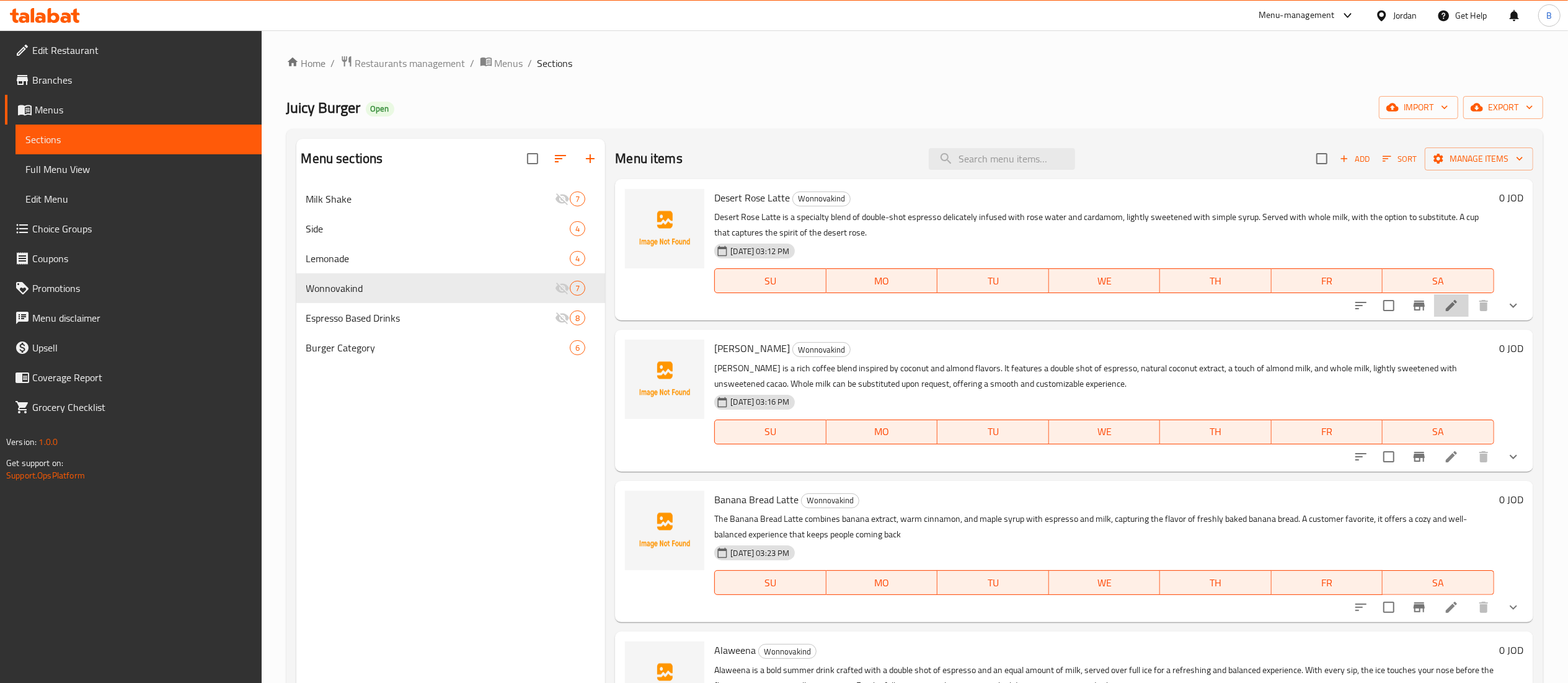
click at [1443, 309] on li at bounding box center [1451, 305] width 35 height 22
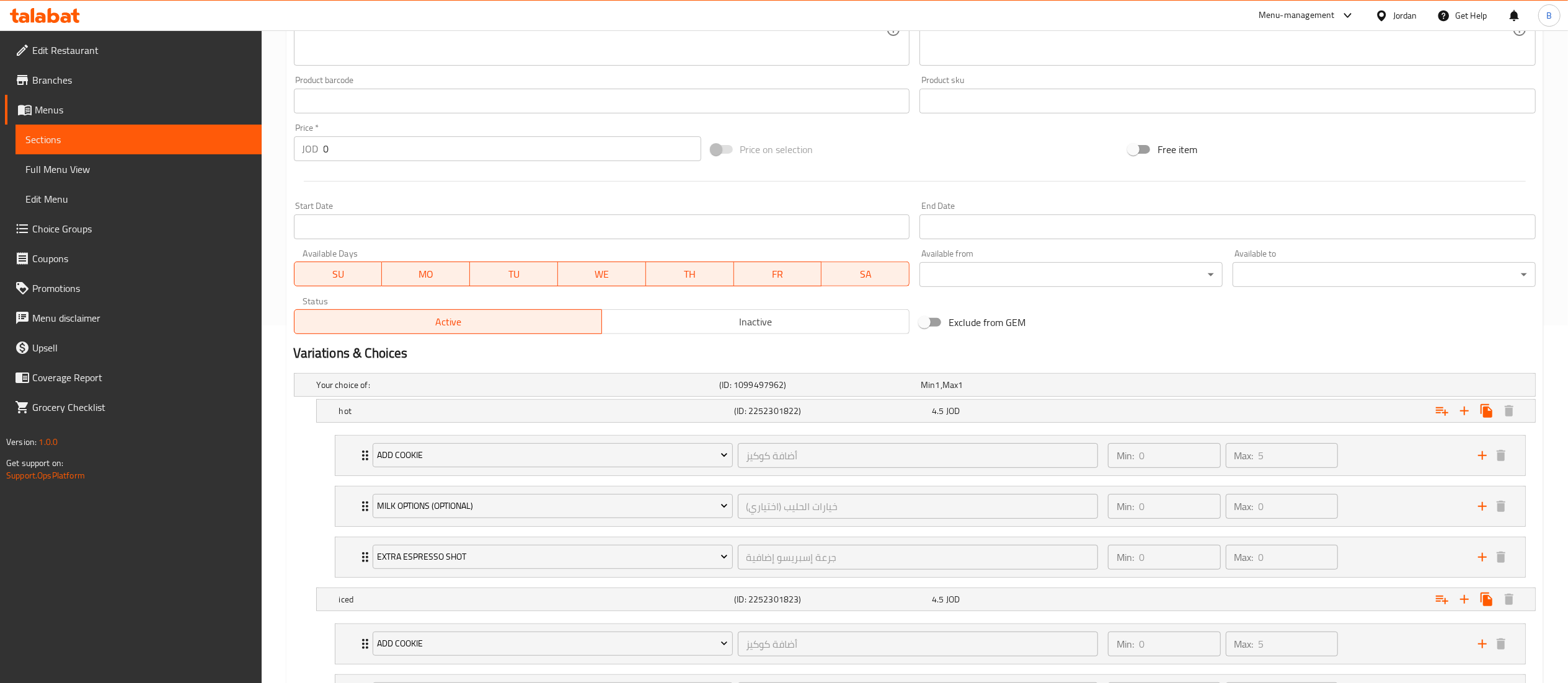
scroll to position [496, 0]
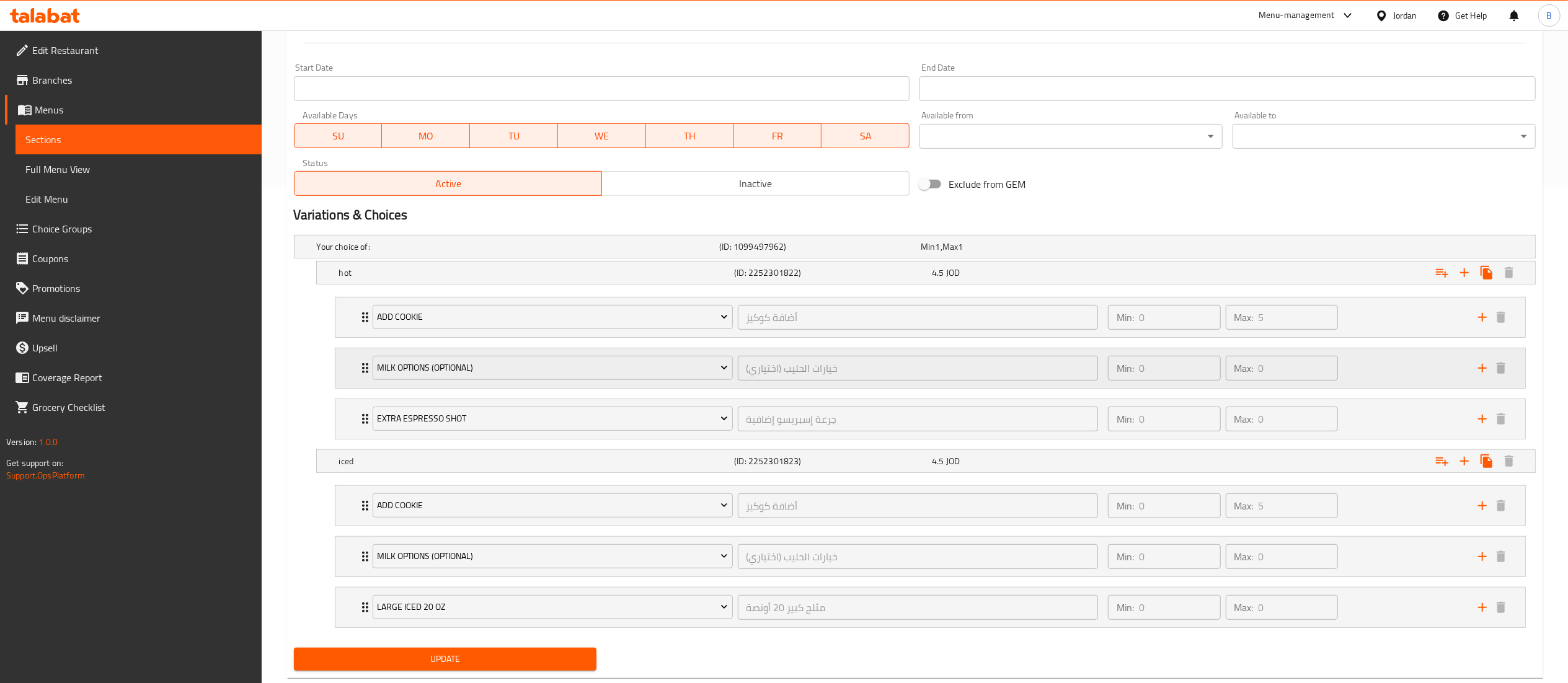
click at [1380, 372] on div "Min: 0 ​ Max: 0 ​" at bounding box center [1285, 368] width 370 height 40
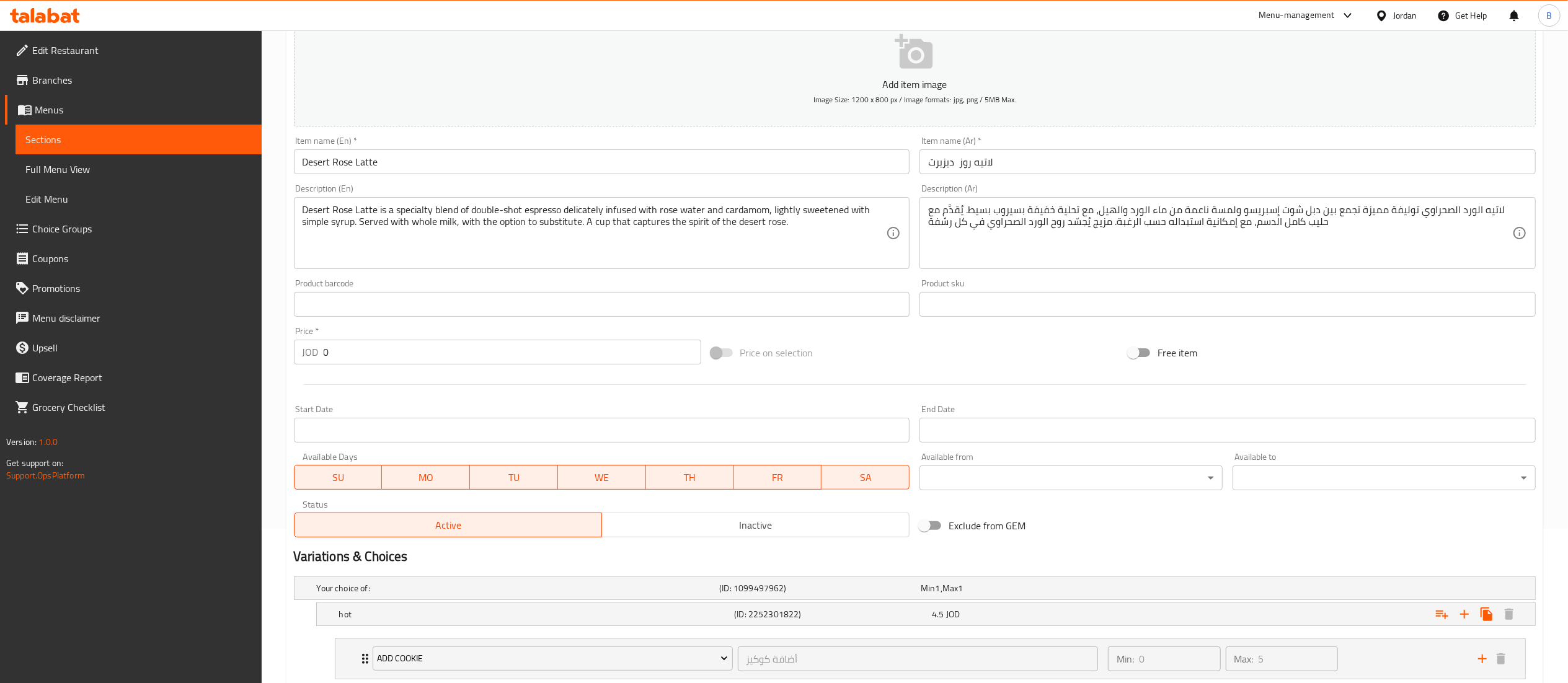
scroll to position [0, 0]
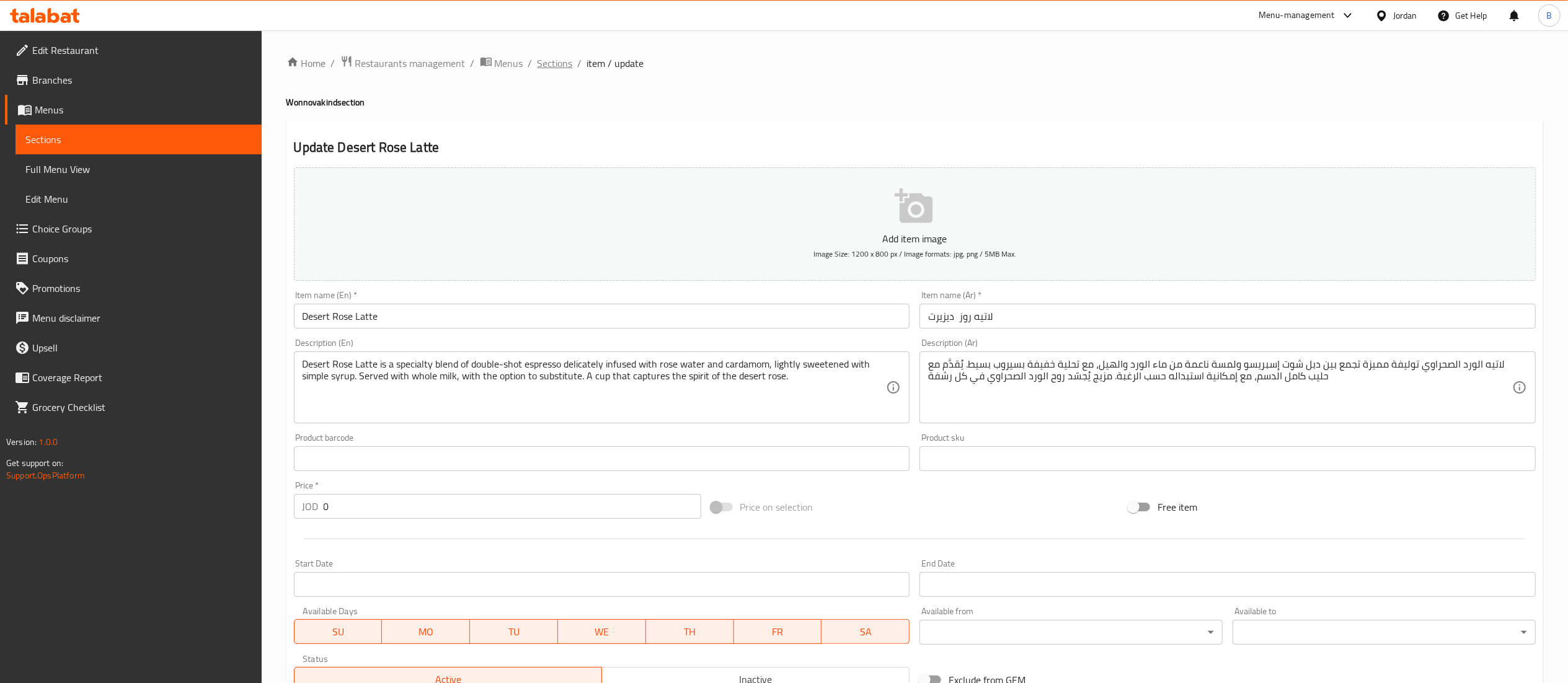
click at [558, 64] on span "Sections" at bounding box center [554, 63] width 35 height 15
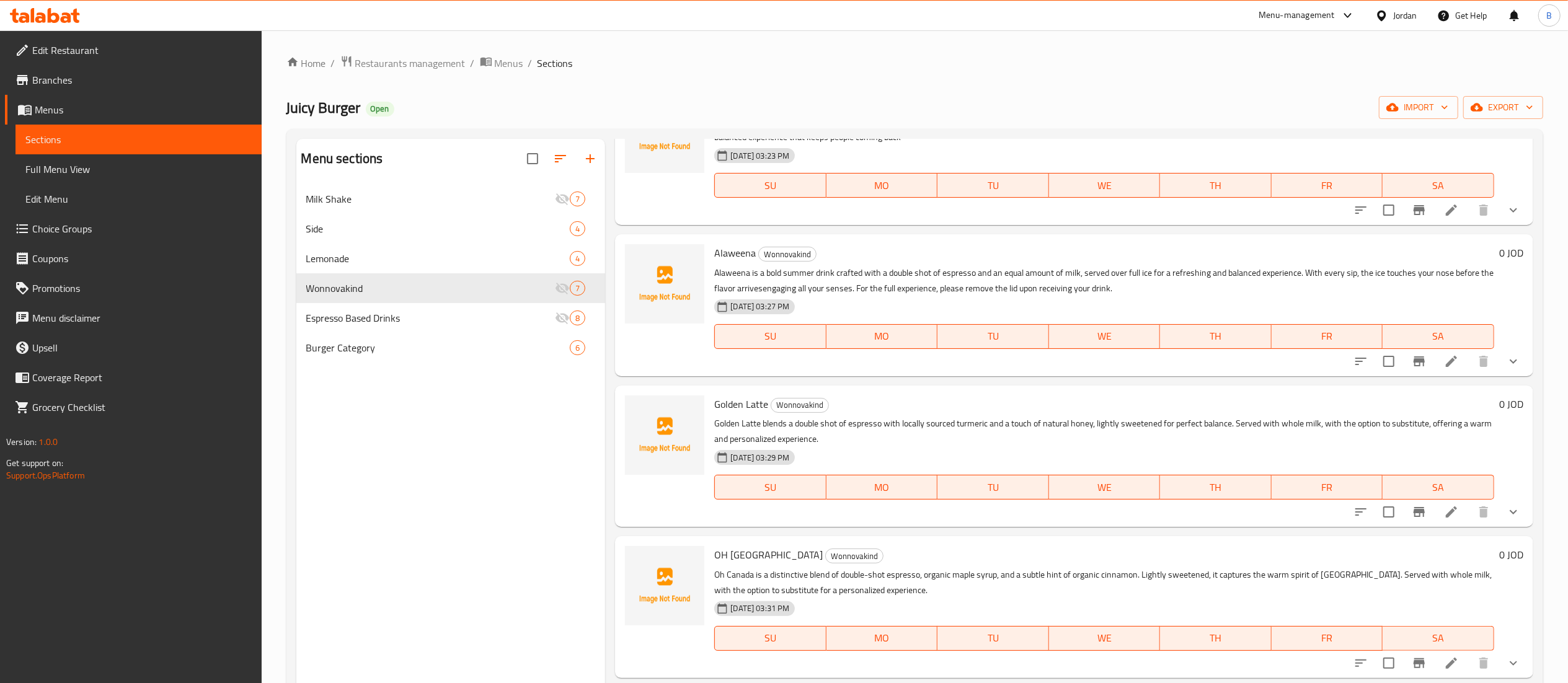
scroll to position [403, 0]
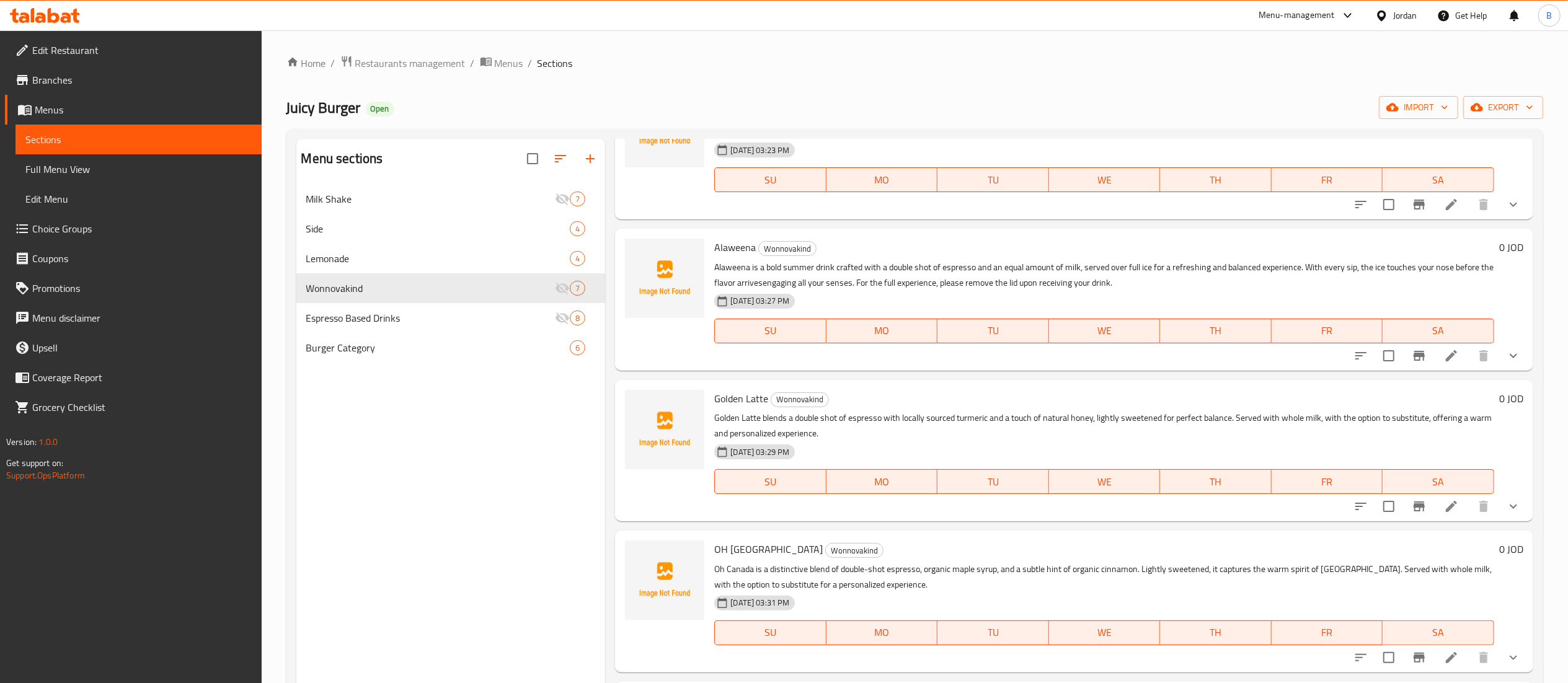
click at [1434, 517] on li at bounding box center [1451, 506] width 35 height 22
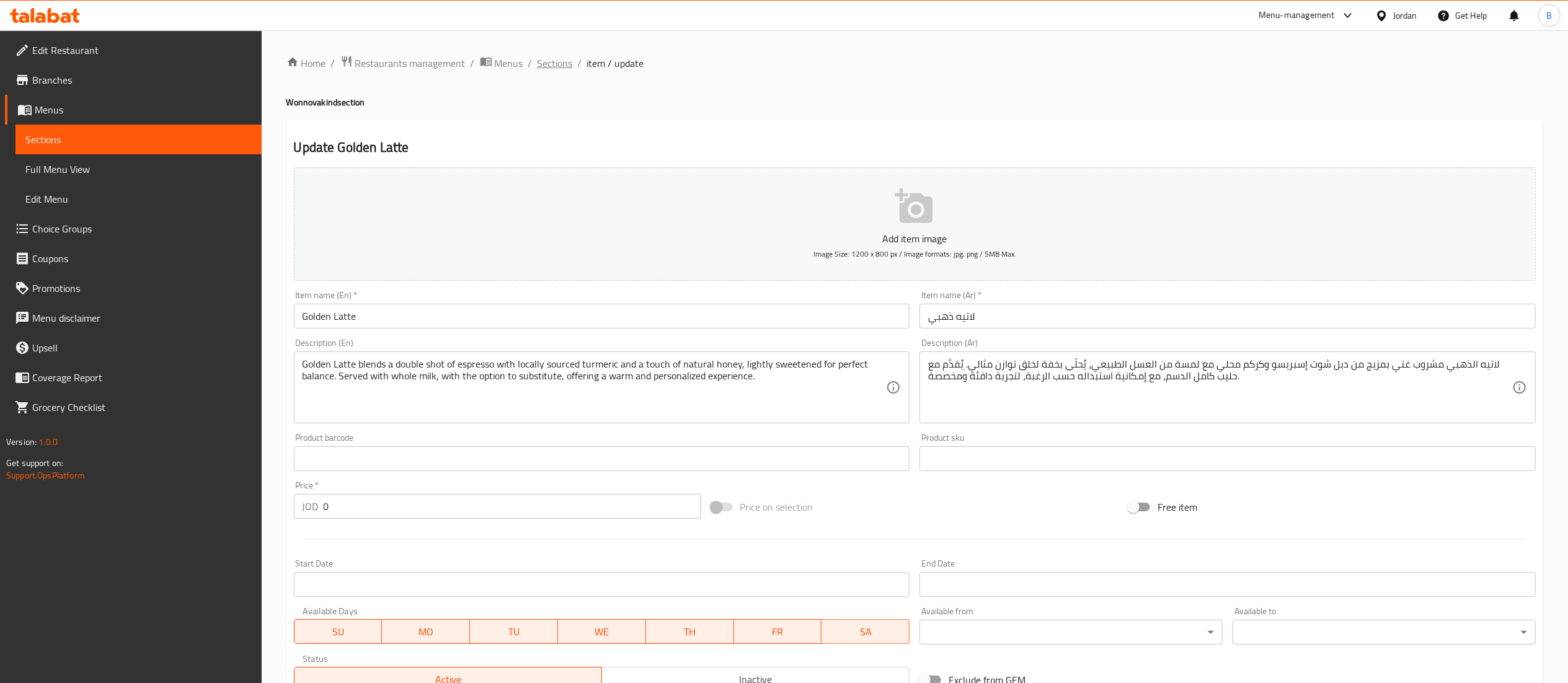
click at [564, 64] on span "Sections" at bounding box center [554, 63] width 35 height 15
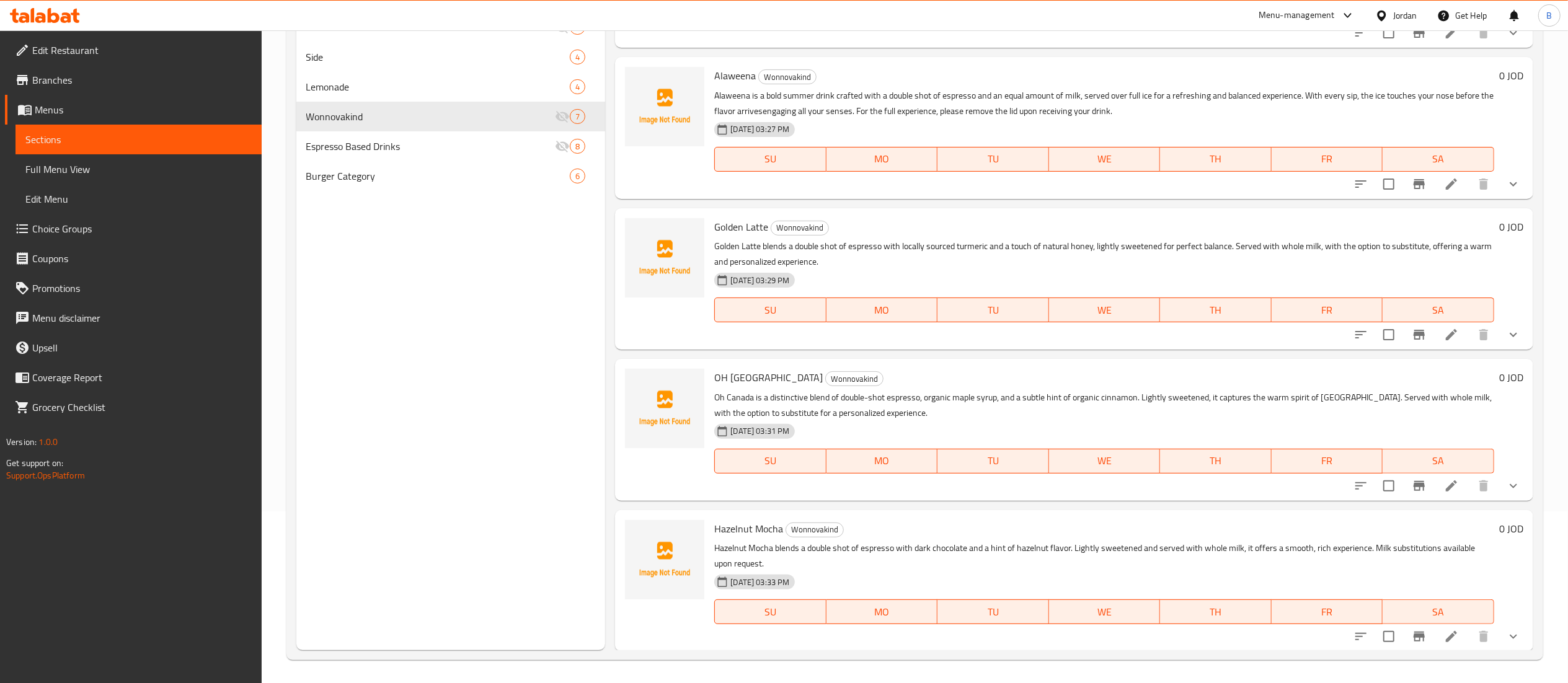
scroll to position [174, 0]
click at [1442, 488] on li at bounding box center [1451, 484] width 35 height 22
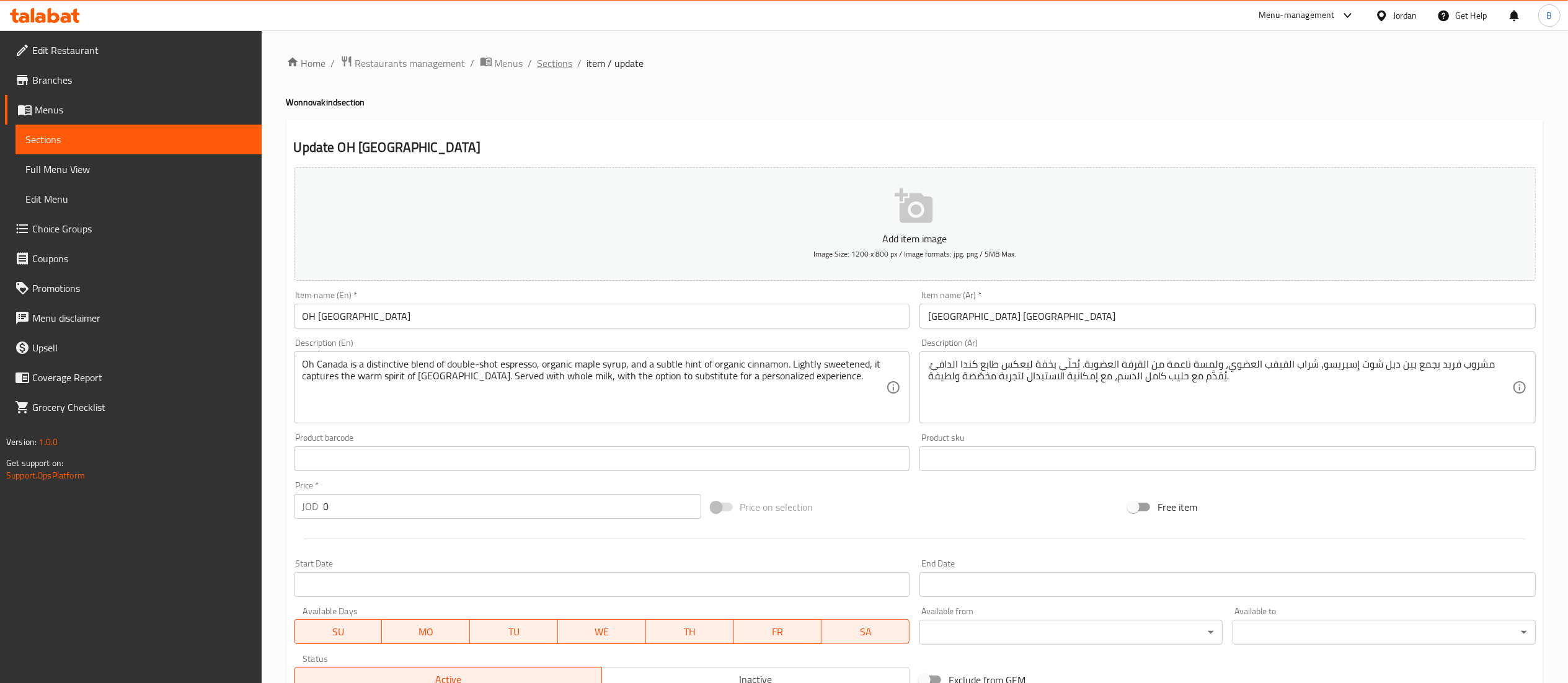
click at [564, 64] on span "Sections" at bounding box center [554, 63] width 35 height 15
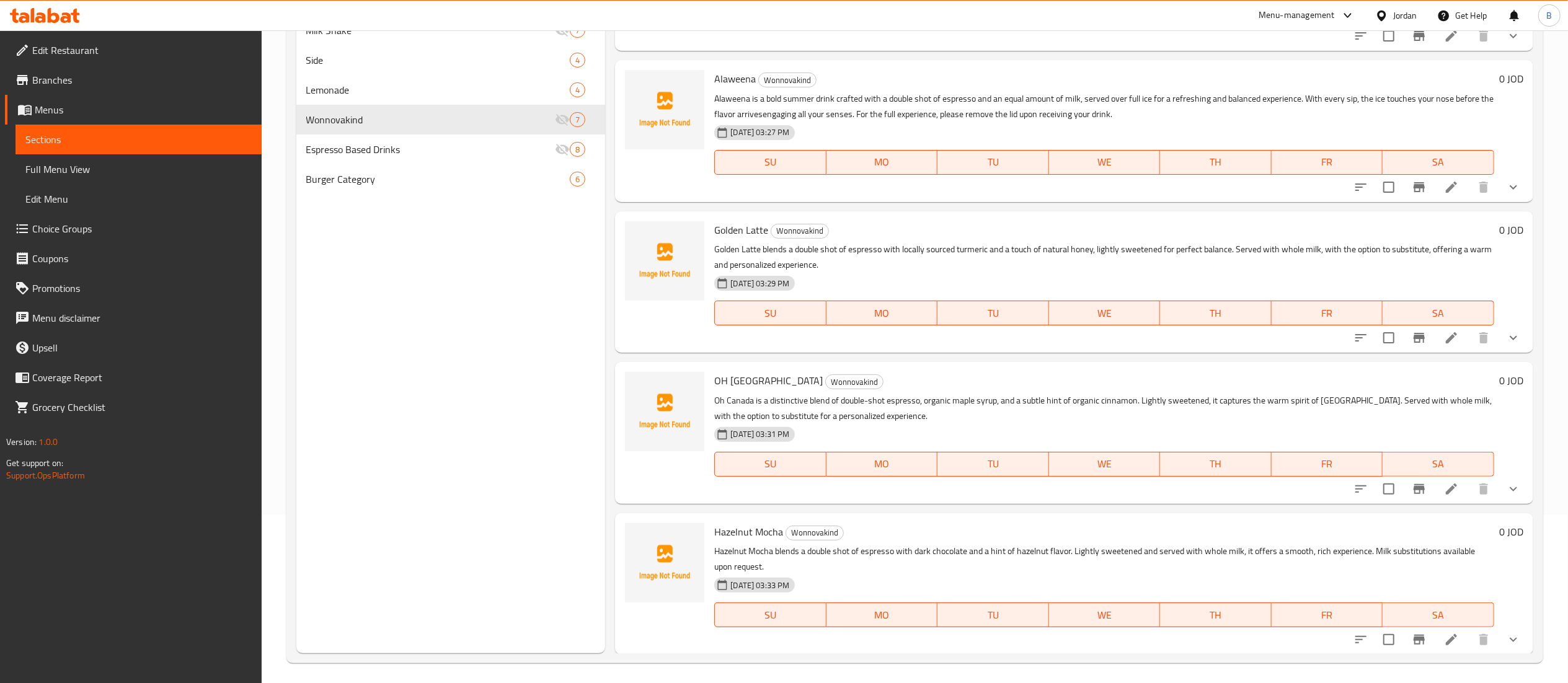
scroll to position [174, 0]
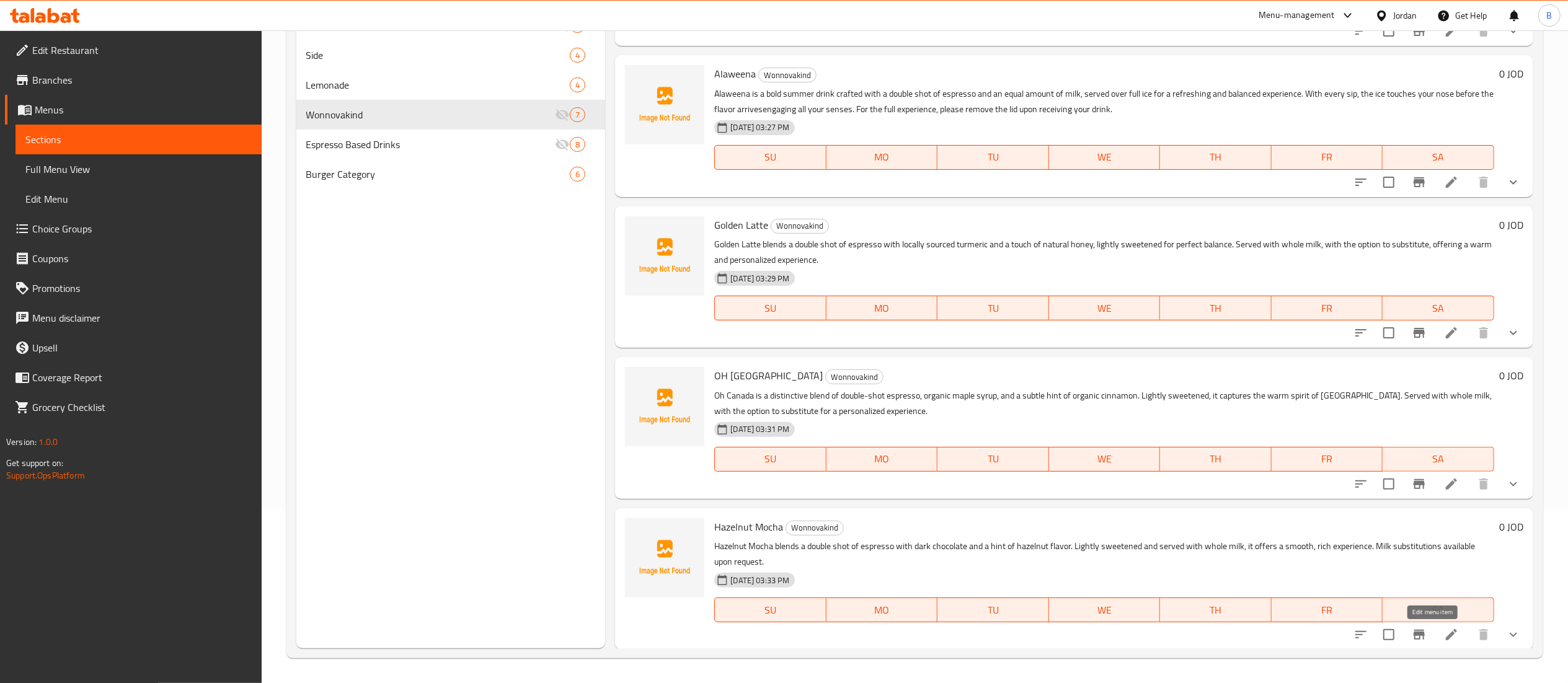
click at [1444, 638] on icon at bounding box center [1451, 634] width 15 height 15
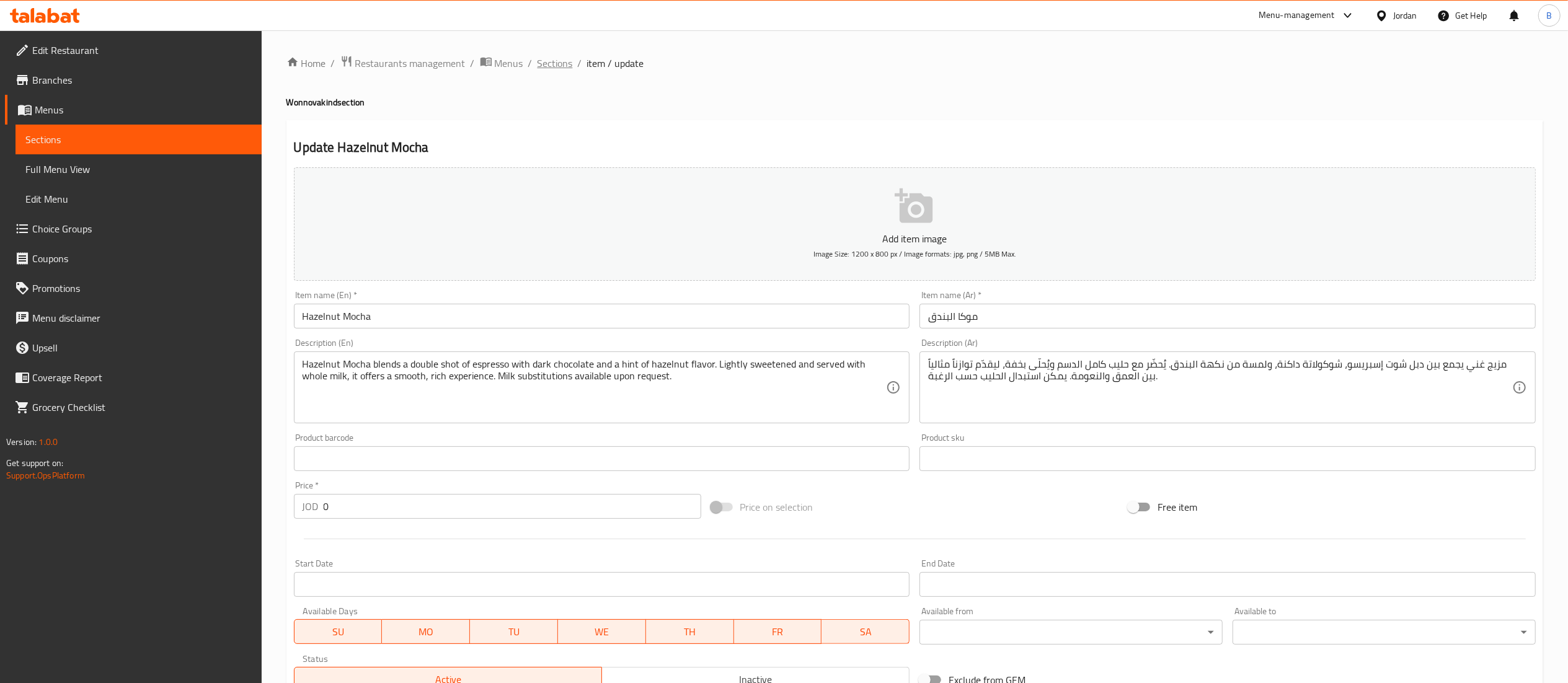
click at [555, 64] on span "Sections" at bounding box center [554, 63] width 35 height 15
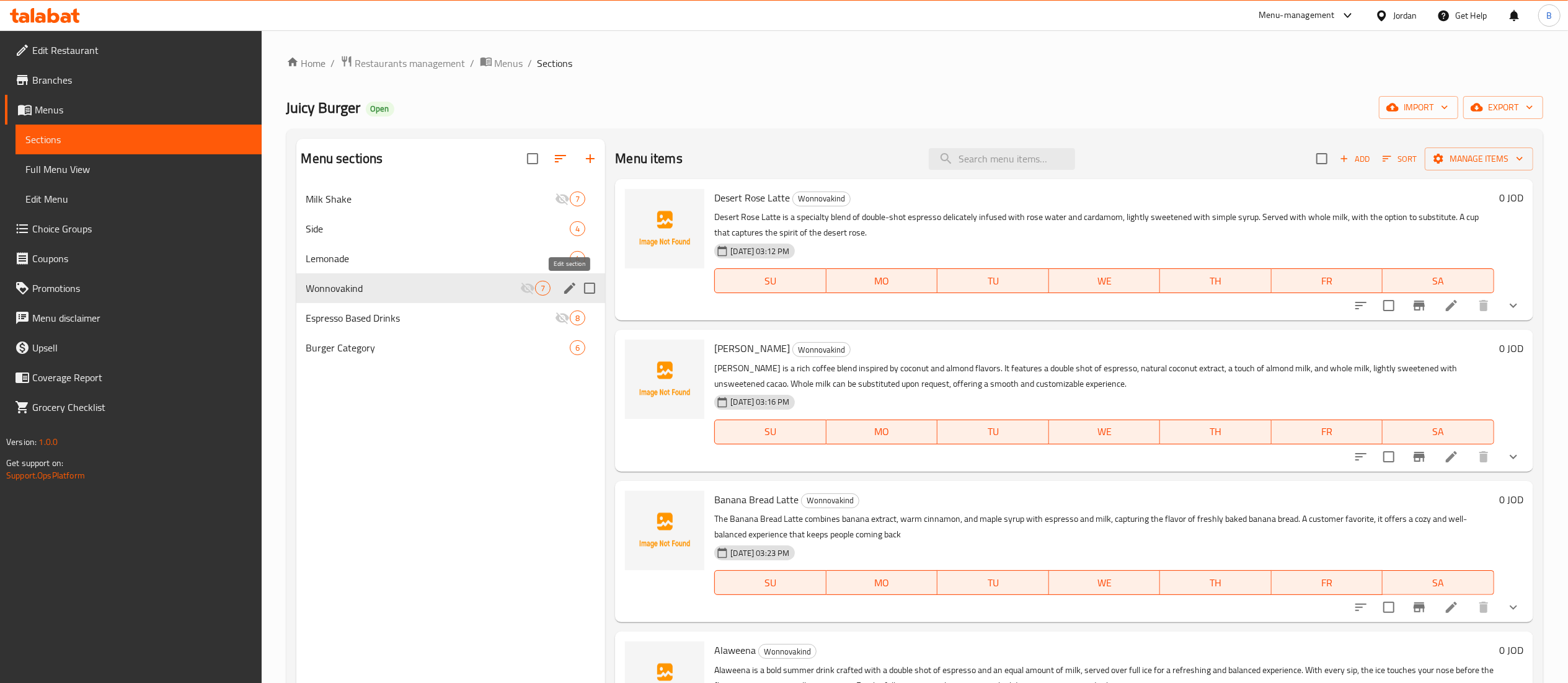
click at [571, 287] on icon "edit" at bounding box center [569, 288] width 11 height 11
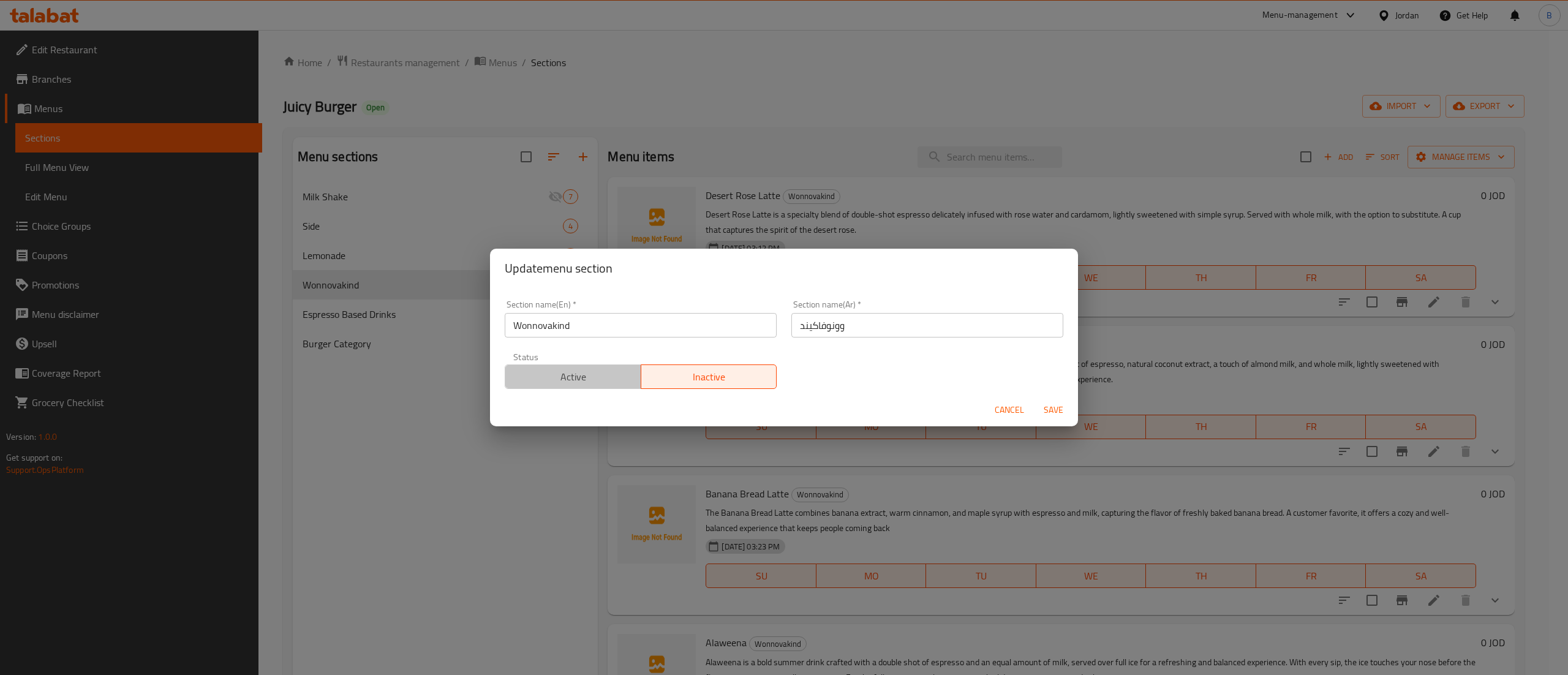
click at [578, 379] on span "Active" at bounding box center [573, 376] width 126 height 18
click at [1050, 403] on span "Save" at bounding box center [1054, 410] width 29 height 16
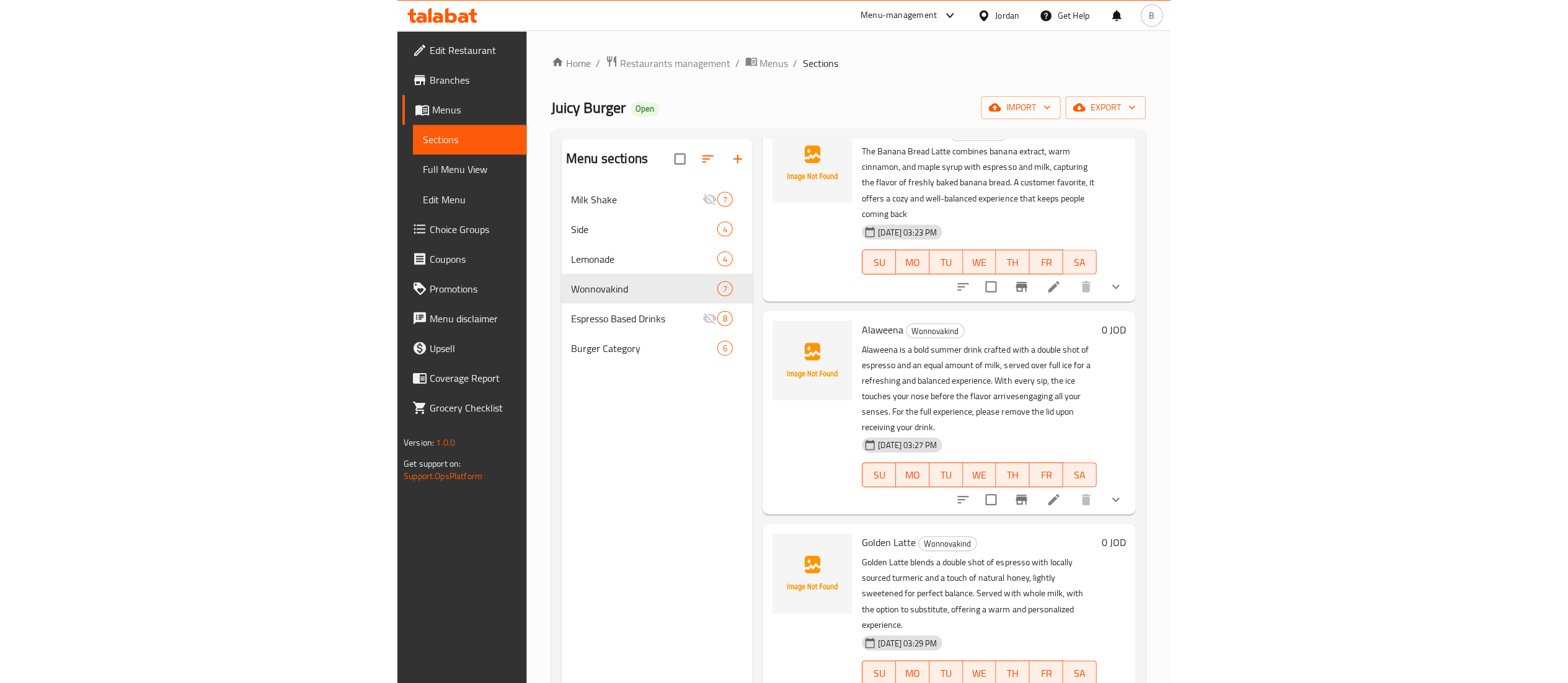
scroll to position [496, 0]
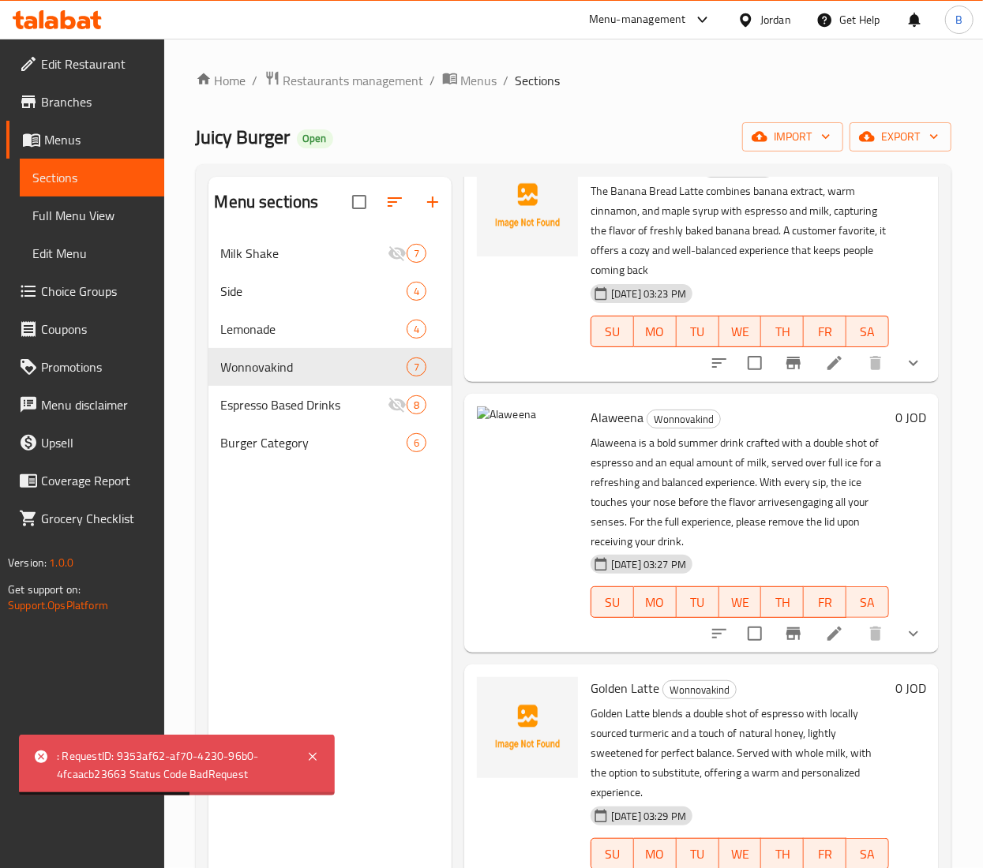
click at [824, 638] on li at bounding box center [834, 634] width 44 height 28
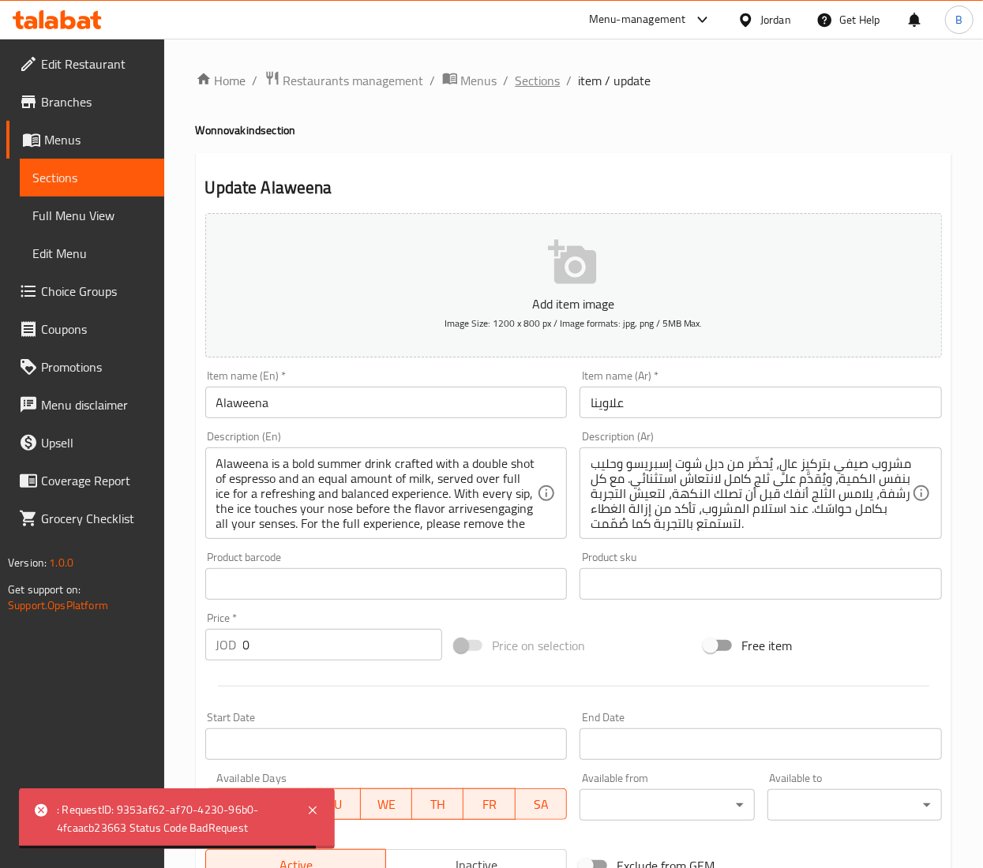
click at [538, 87] on span "Sections" at bounding box center [538, 80] width 45 height 19
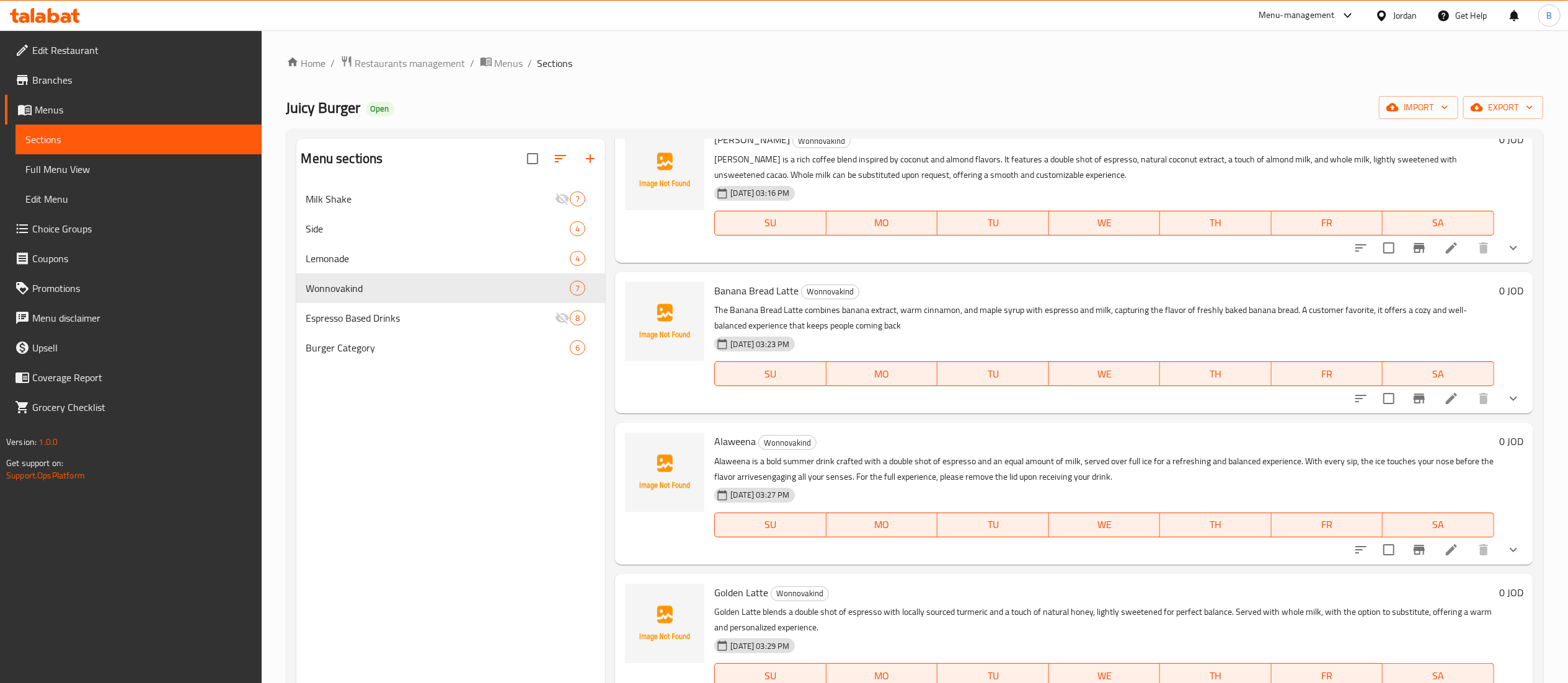
scroll to position [248, 0]
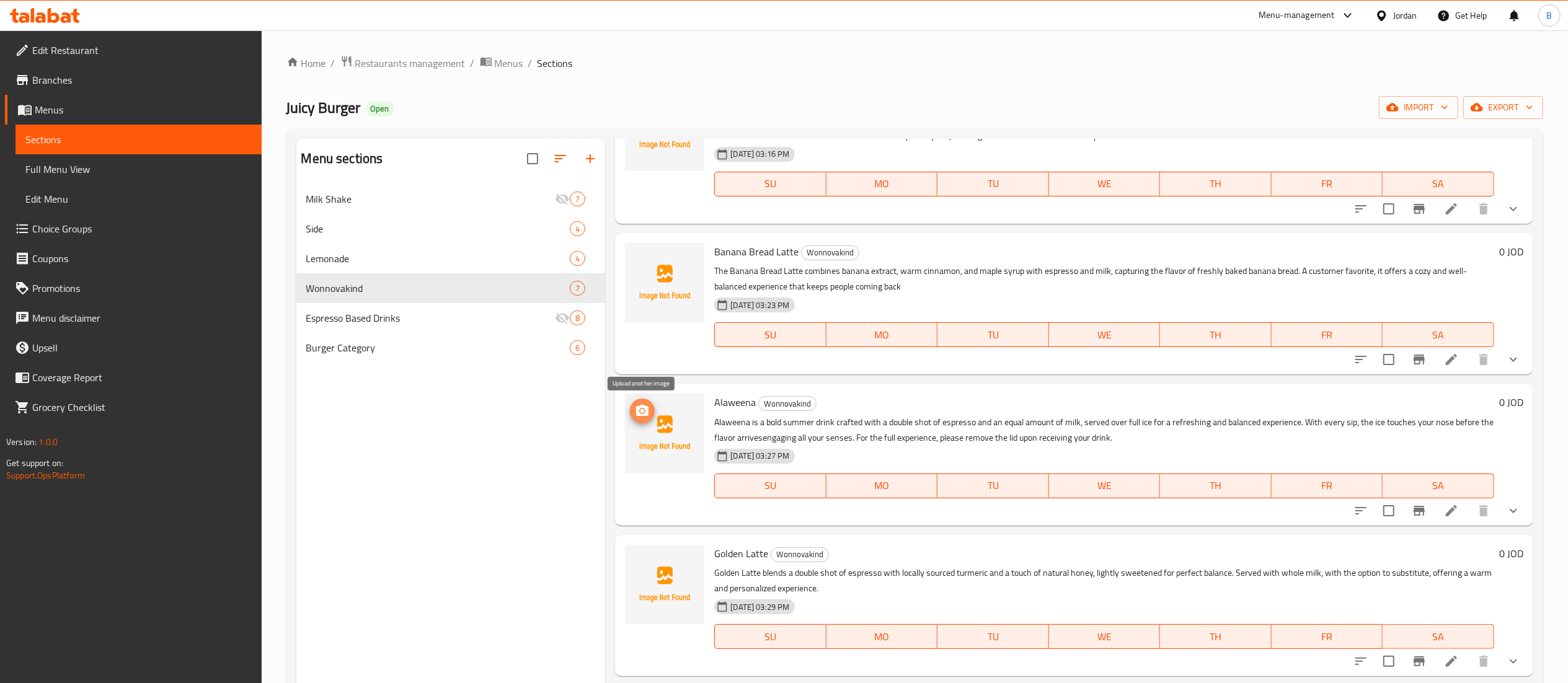
click at [646, 414] on icon "upload picture" at bounding box center [642, 411] width 13 height 11
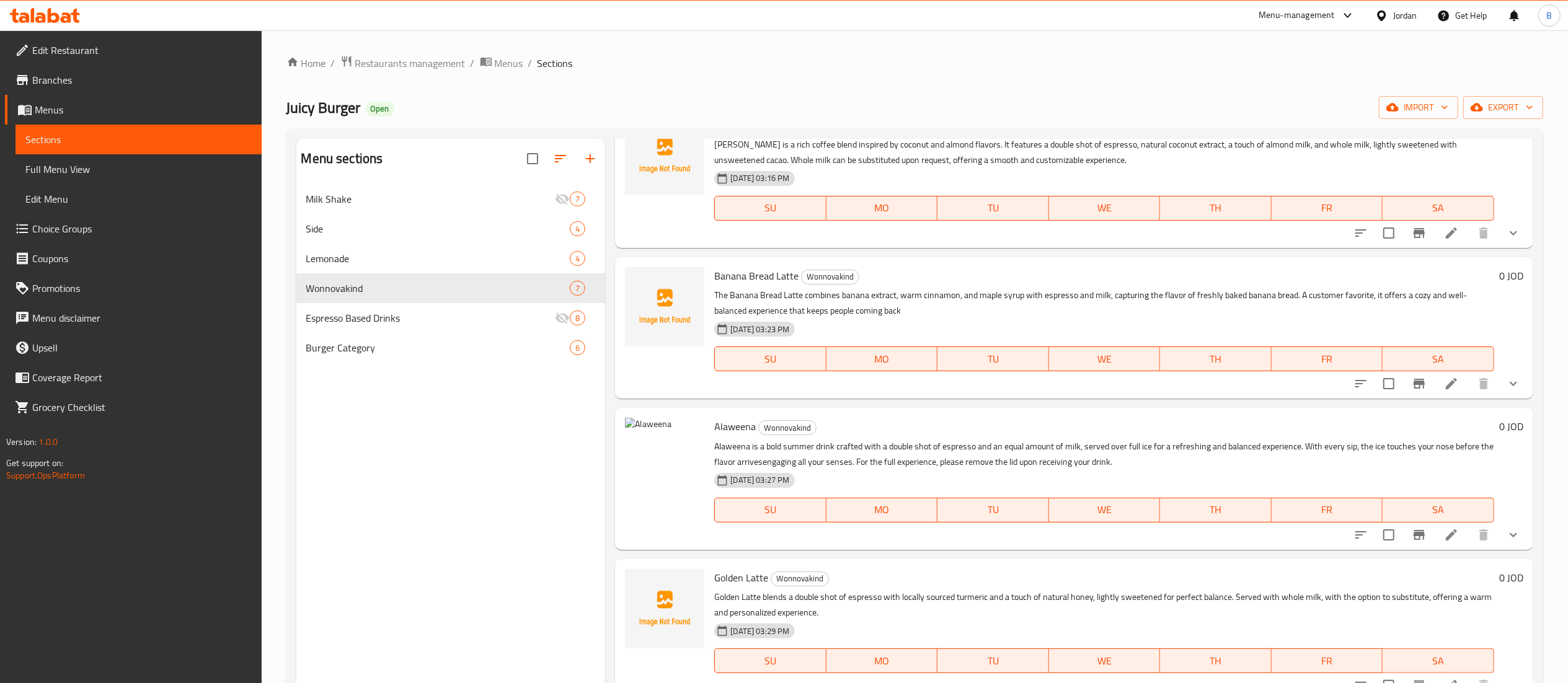
scroll to position [372, 0]
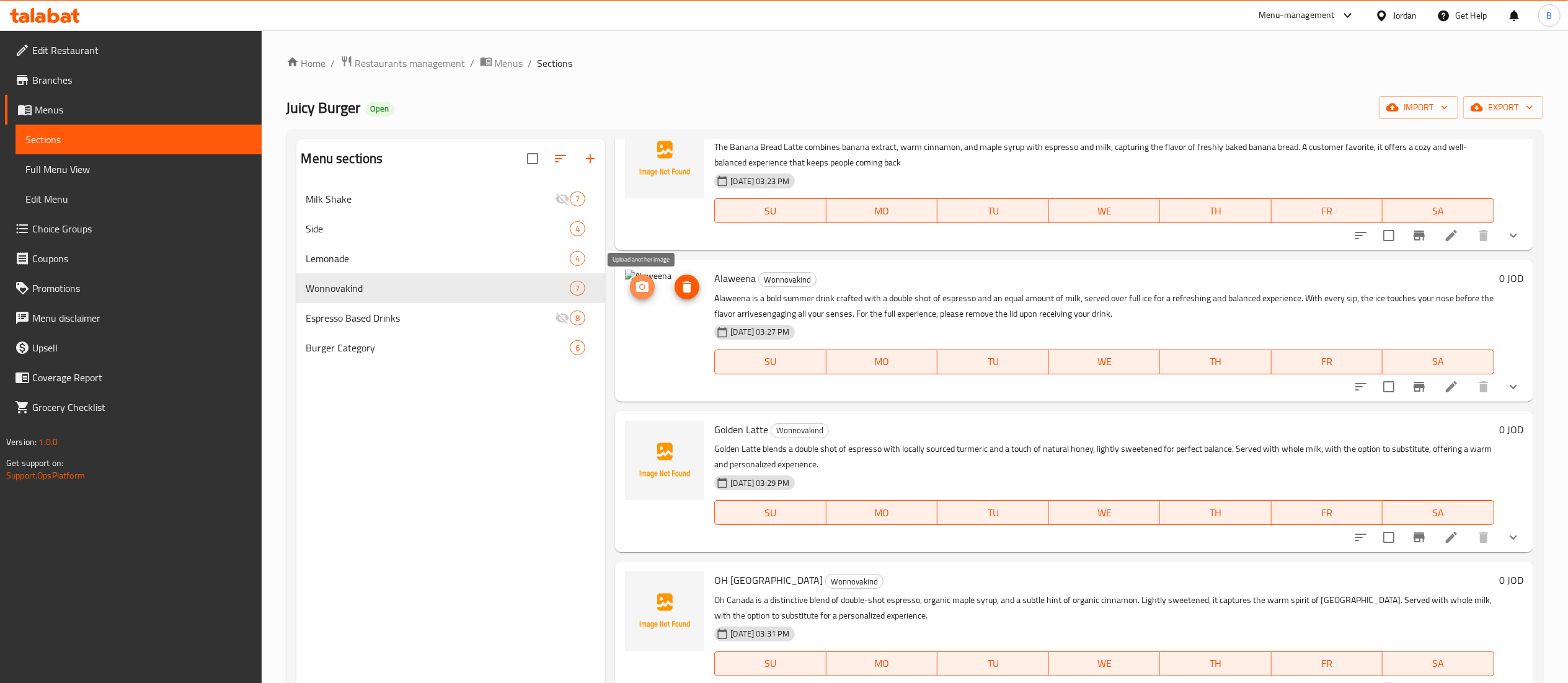
click at [641, 293] on icon "upload picture" at bounding box center [641, 287] width 15 height 15
click at [1444, 384] on icon at bounding box center [1451, 386] width 15 height 15
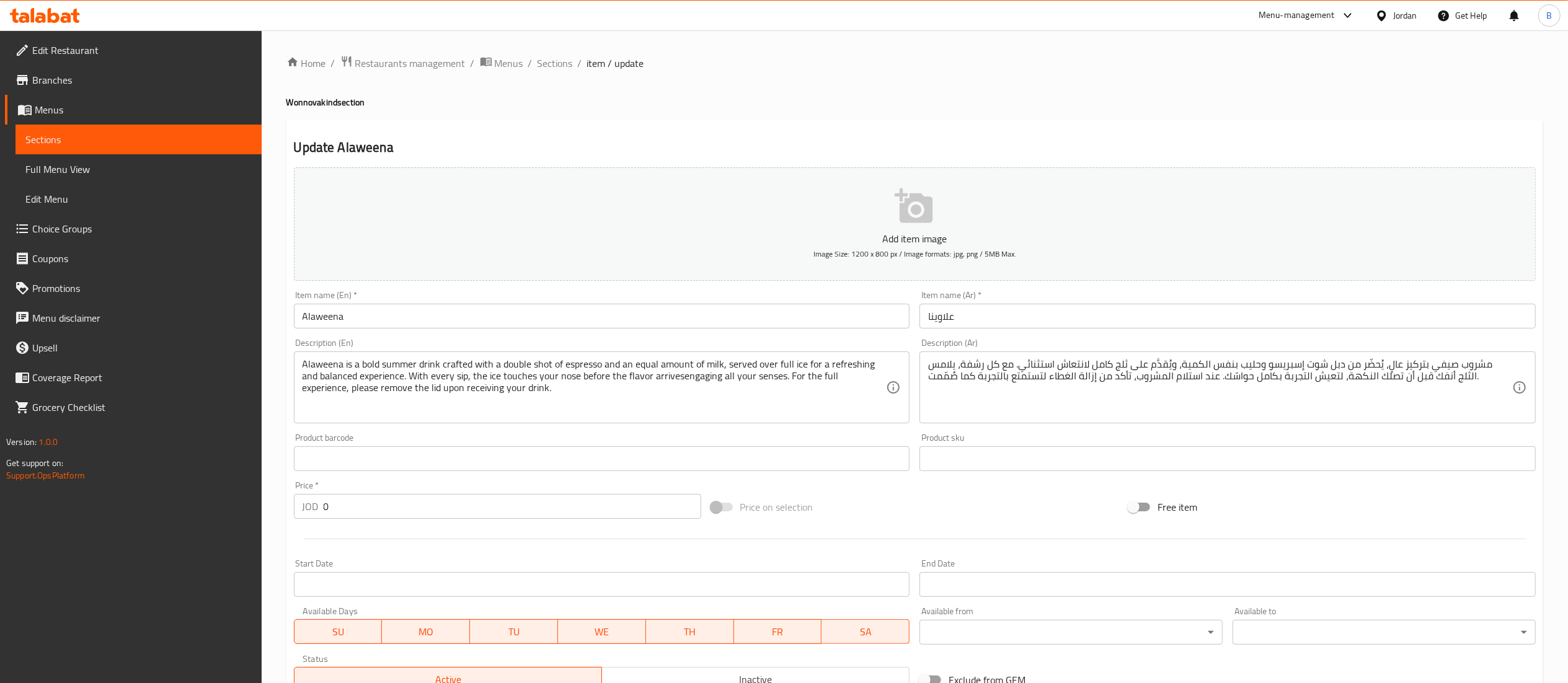
click at [934, 226] on icon "button" at bounding box center [914, 206] width 40 height 40
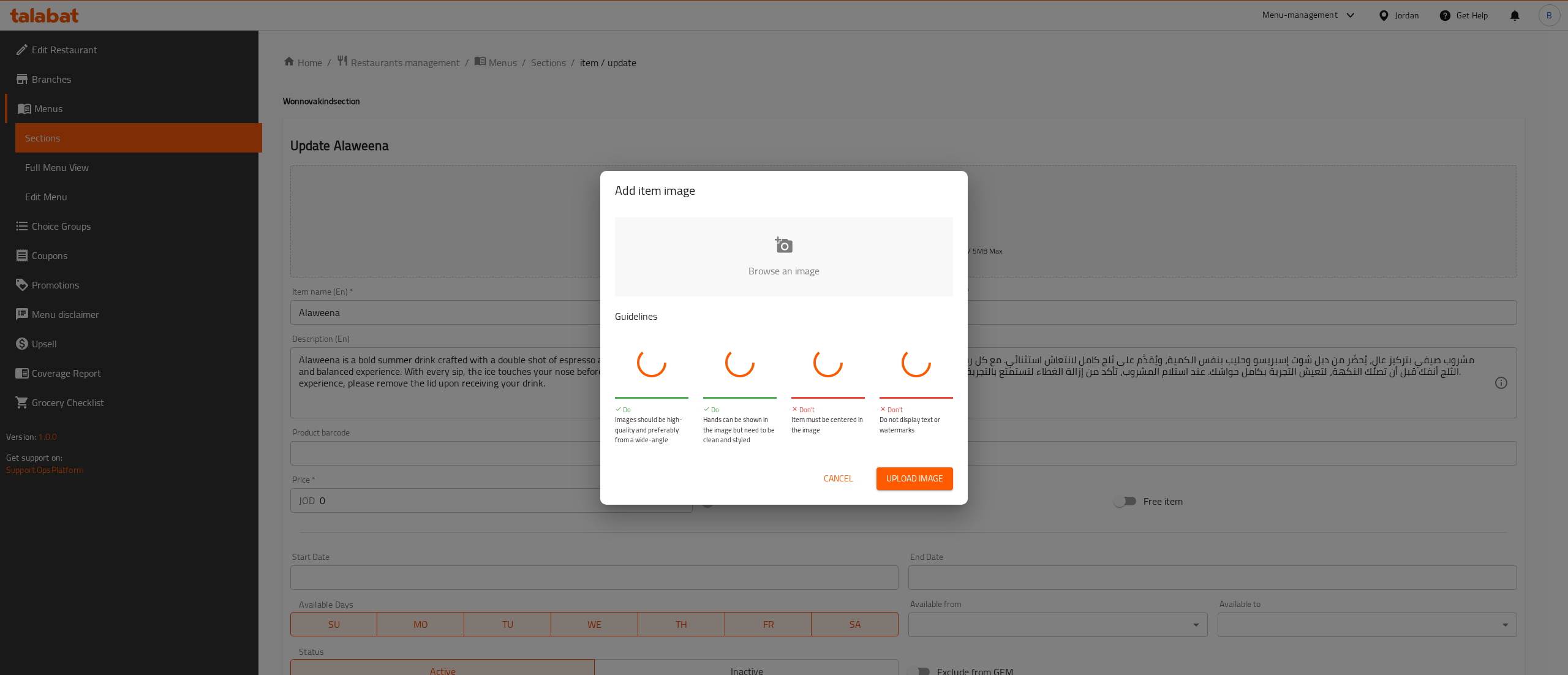
click at [825, 239] on input "file" at bounding box center [1198, 275] width 1166 height 115
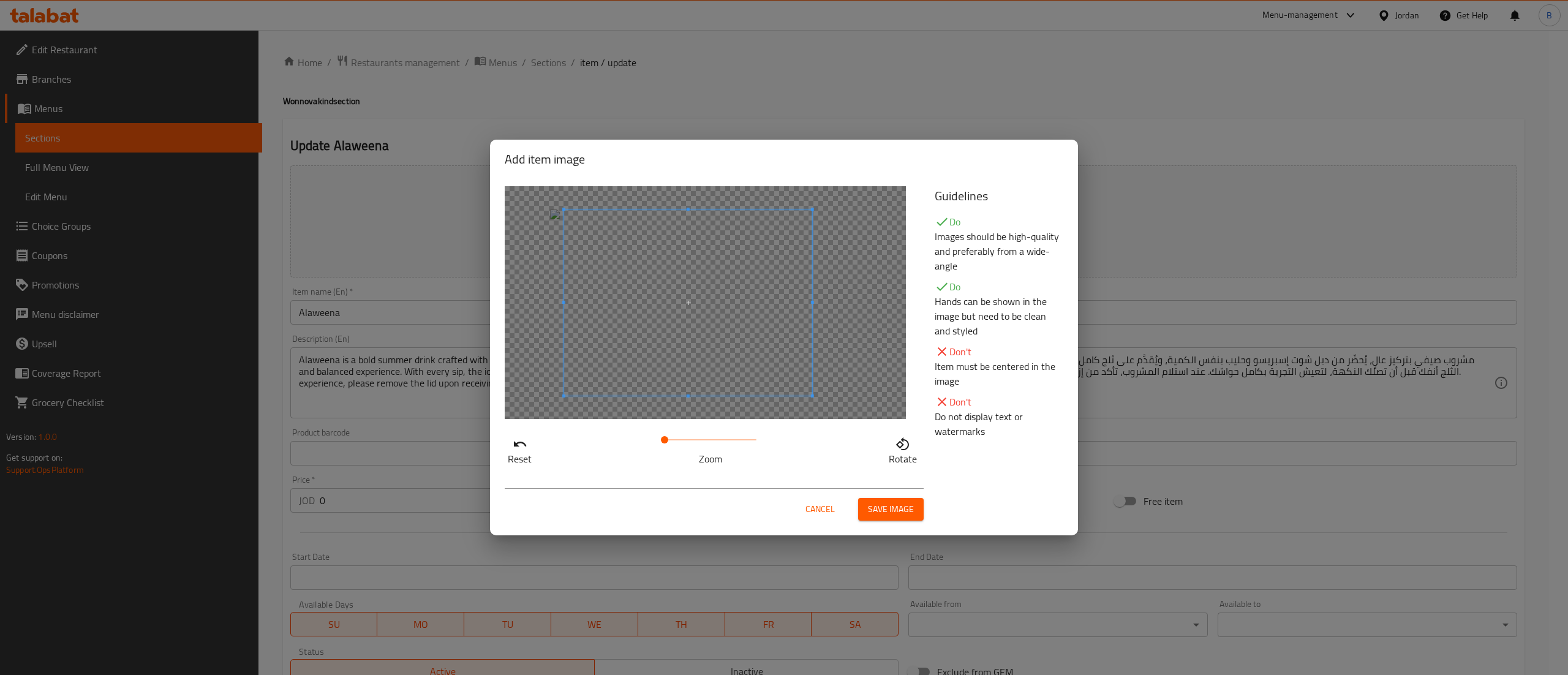
click at [700, 365] on span at bounding box center [688, 303] width 248 height 186
click at [866, 507] on button "Save image" at bounding box center [891, 509] width 65 height 22
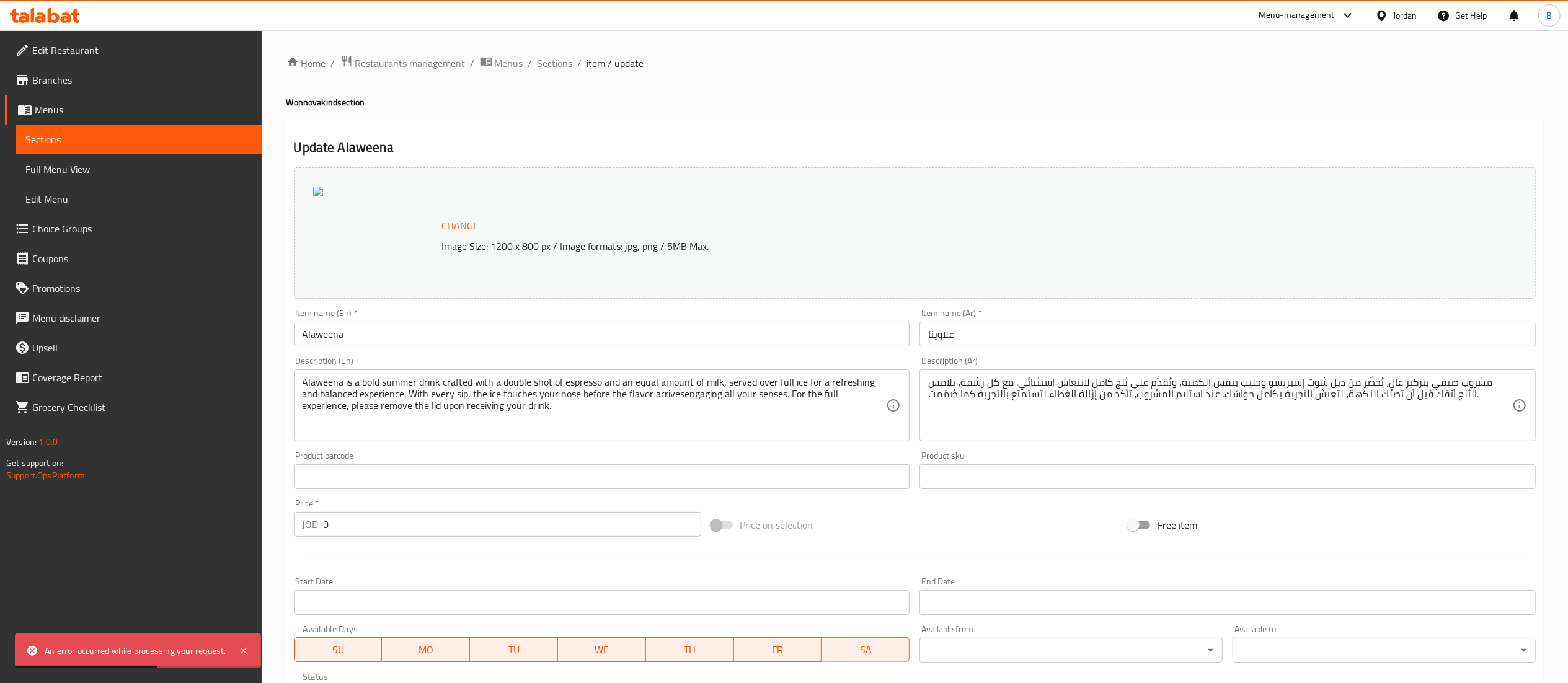
click at [464, 227] on span "Change" at bounding box center [460, 225] width 37 height 18
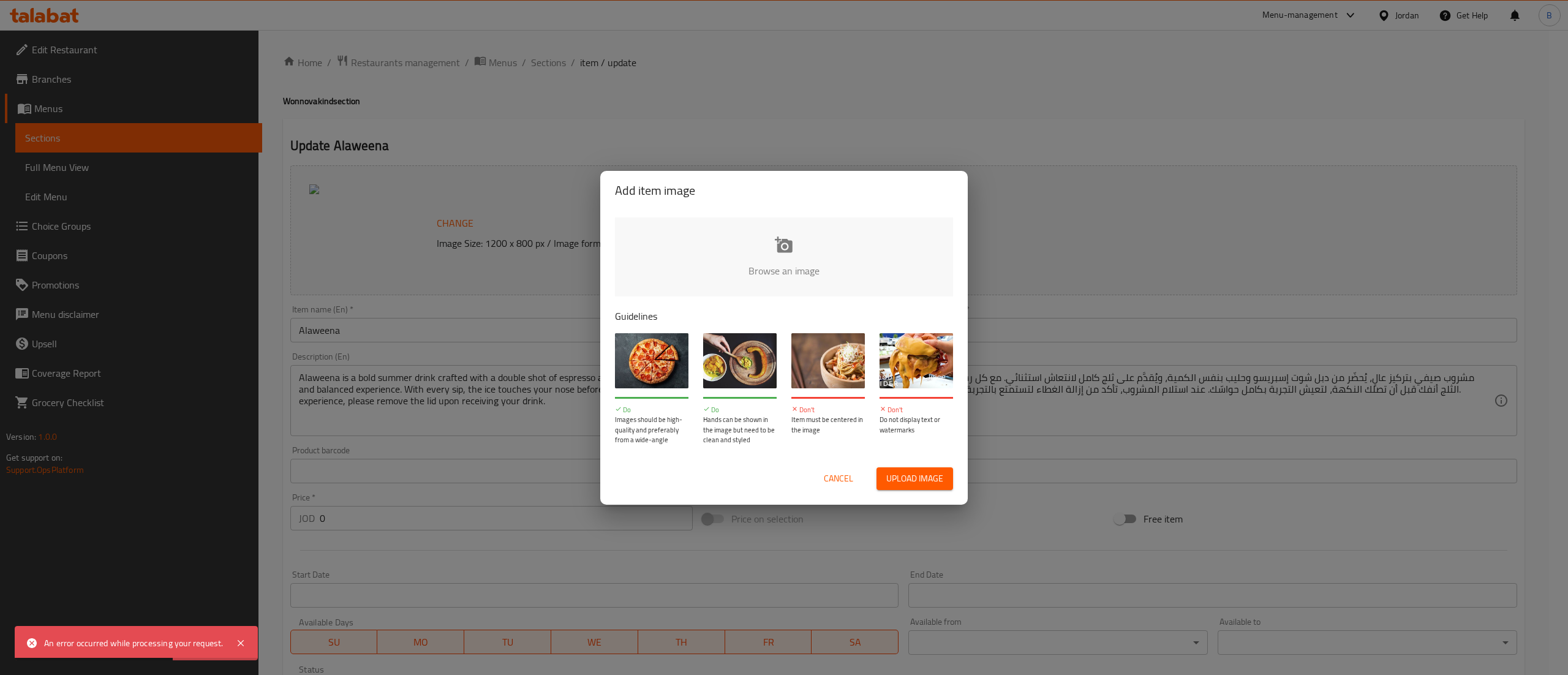
click at [729, 258] on input "file" at bounding box center [1198, 275] width 1166 height 115
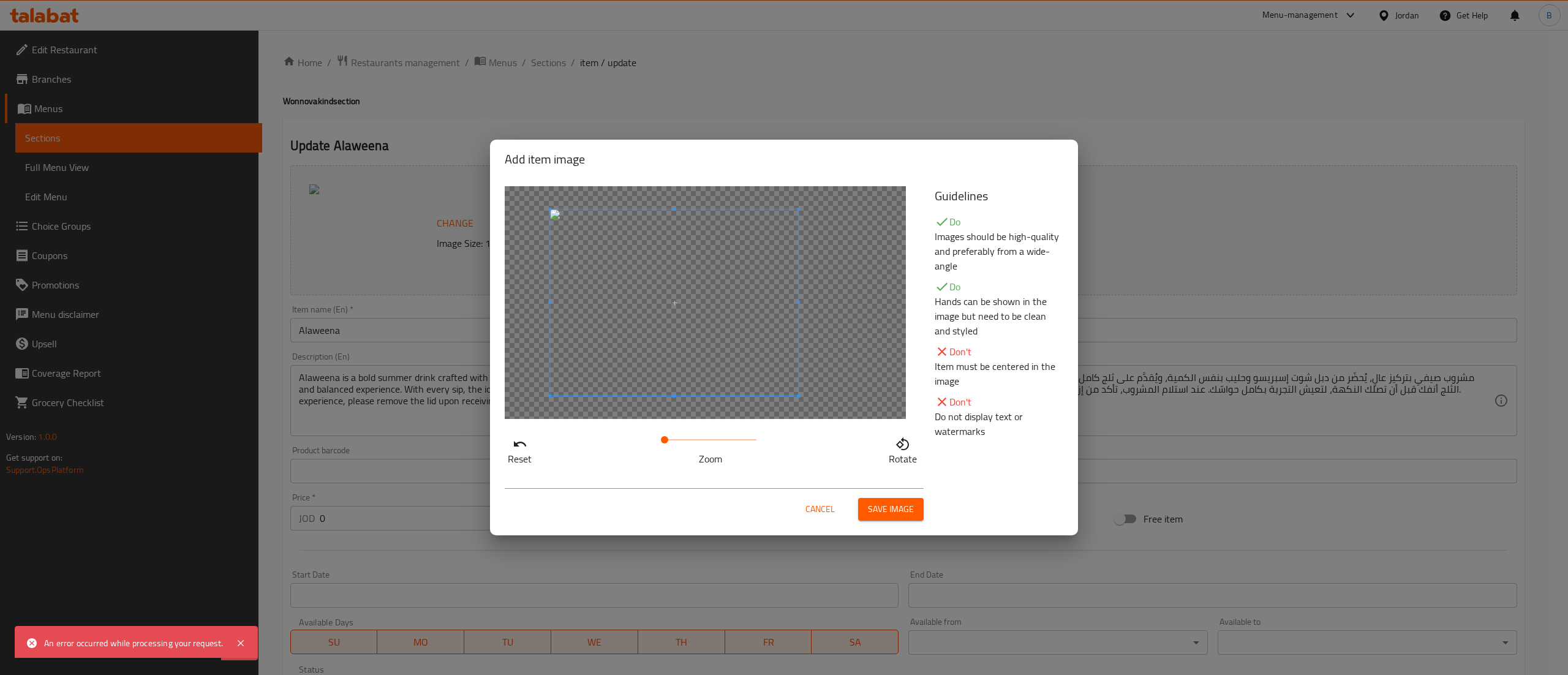
click at [715, 339] on span at bounding box center [674, 303] width 248 height 186
click at [901, 514] on span "Save image" at bounding box center [891, 510] width 46 height 16
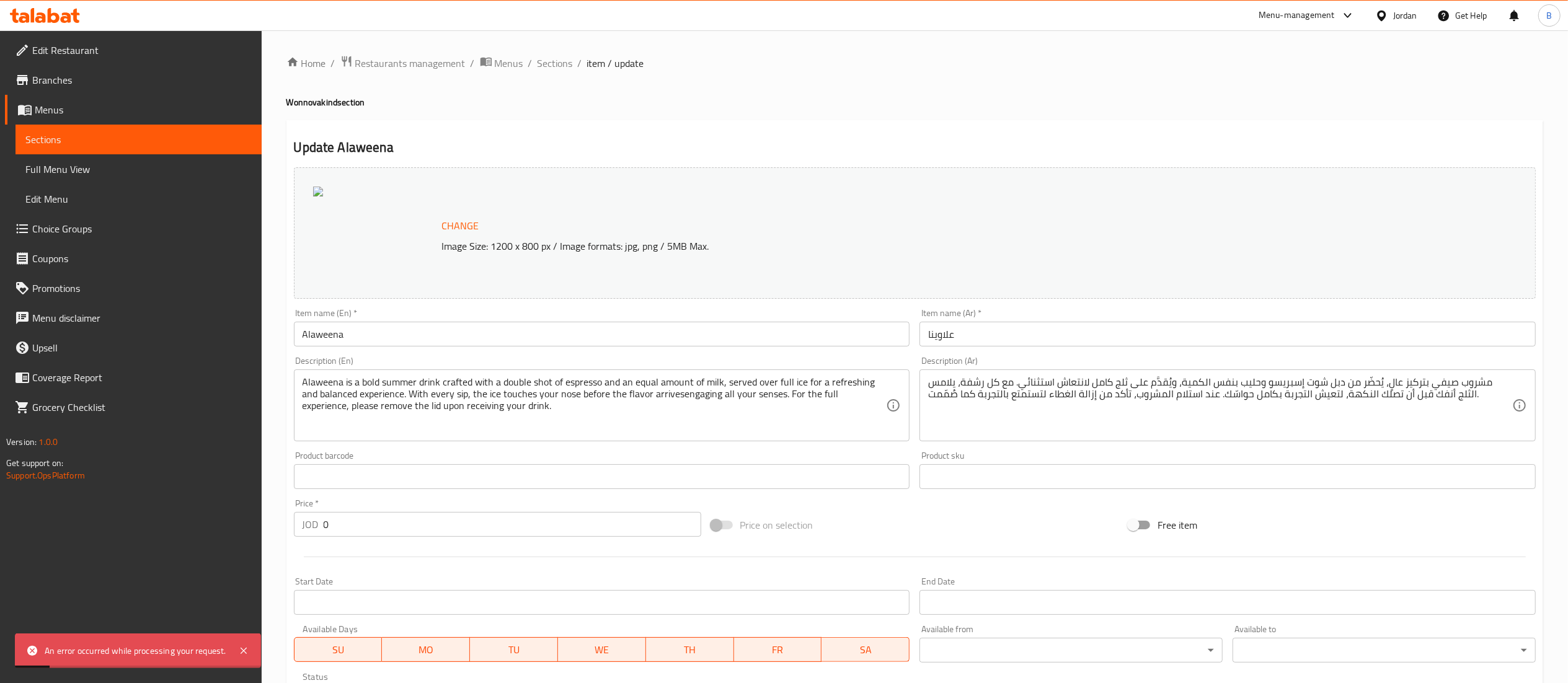
click at [475, 232] on span "Change" at bounding box center [460, 225] width 37 height 18
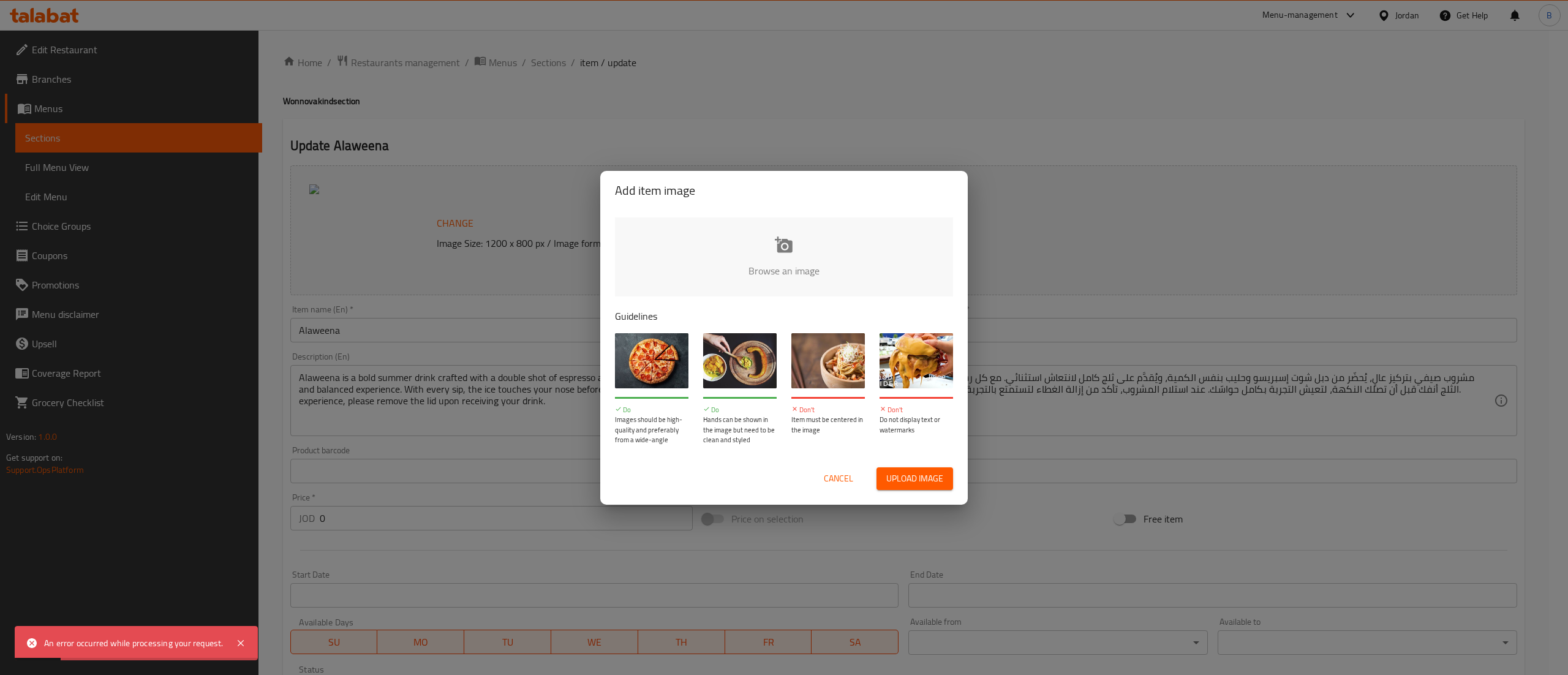
click at [774, 265] on input "file" at bounding box center [1198, 275] width 1166 height 115
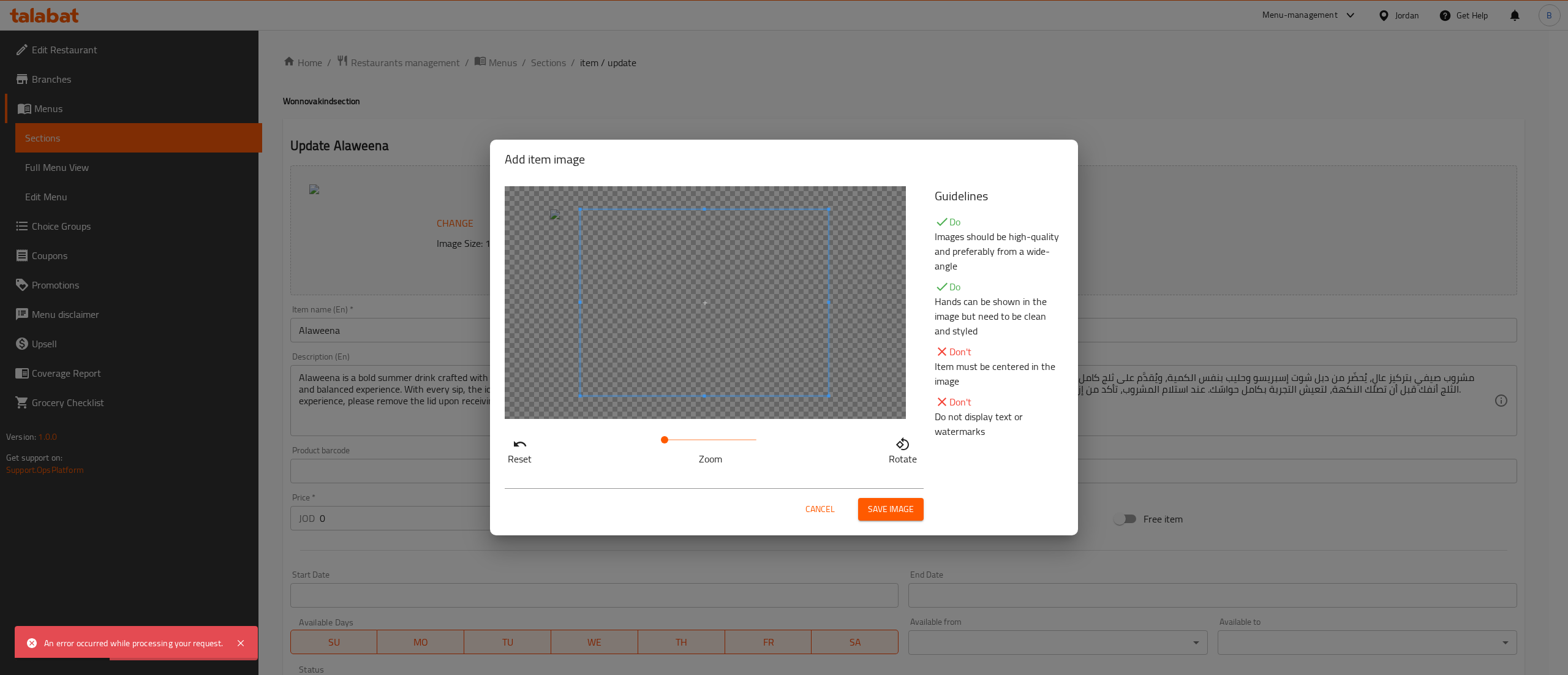
click at [704, 321] on span at bounding box center [704, 303] width 248 height 186
click at [871, 504] on span "Save image" at bounding box center [891, 510] width 46 height 16
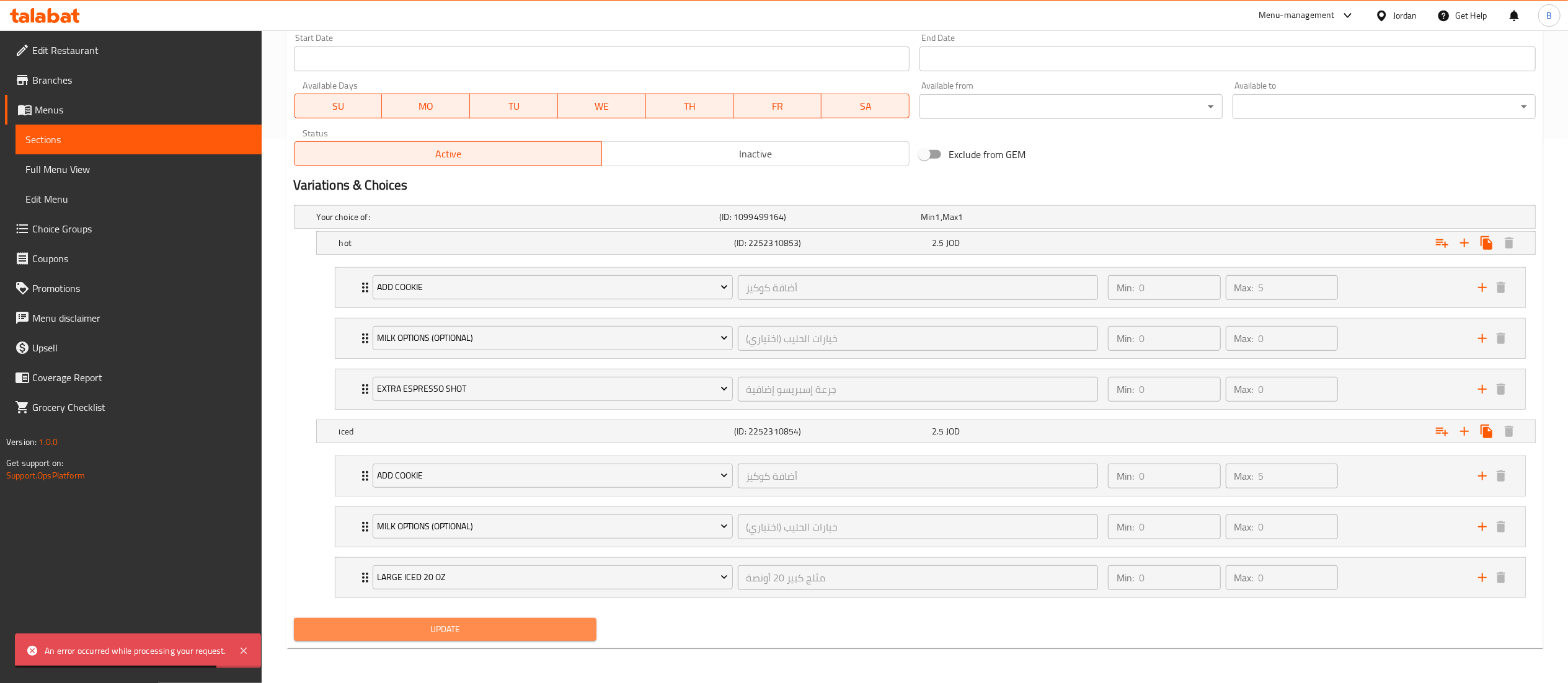
click at [464, 630] on span "Update" at bounding box center [445, 630] width 283 height 16
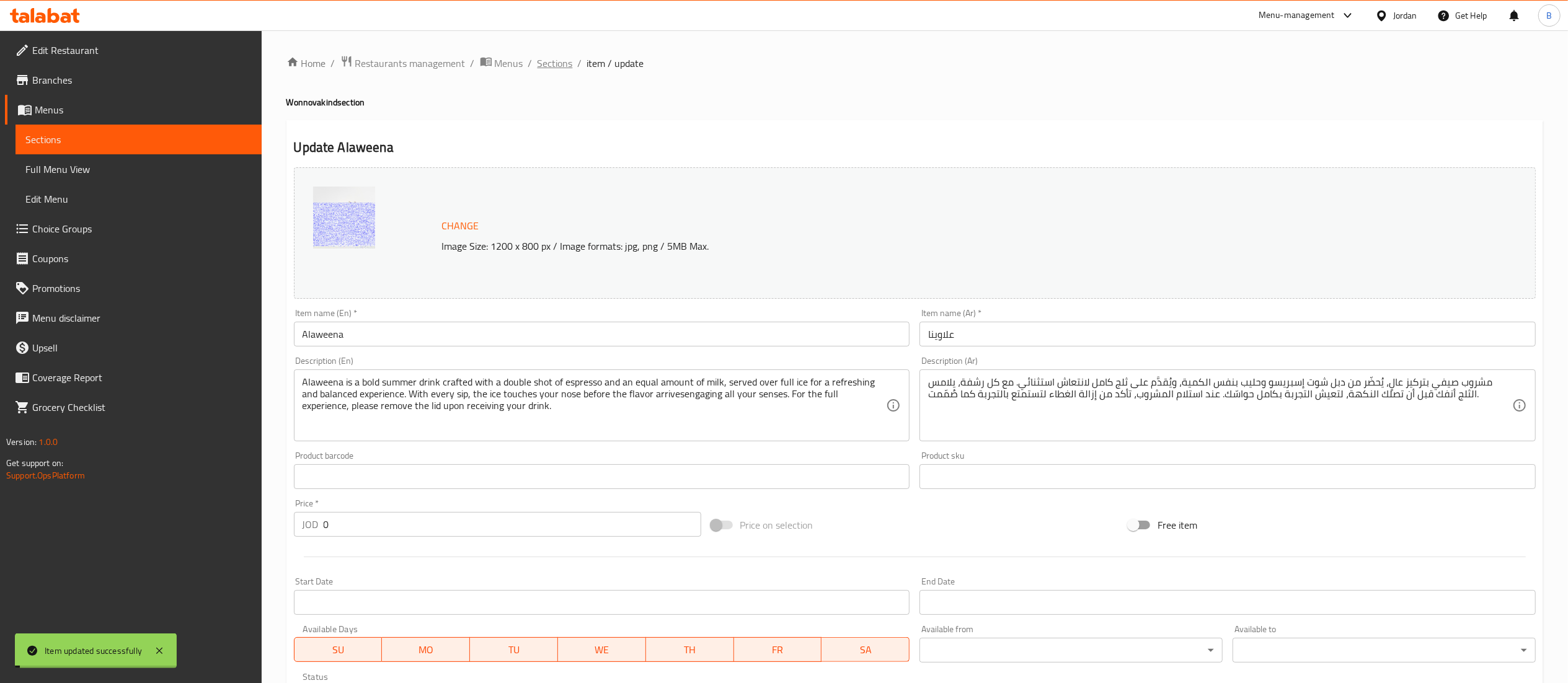
click at [555, 62] on span "Sections" at bounding box center [554, 63] width 35 height 15
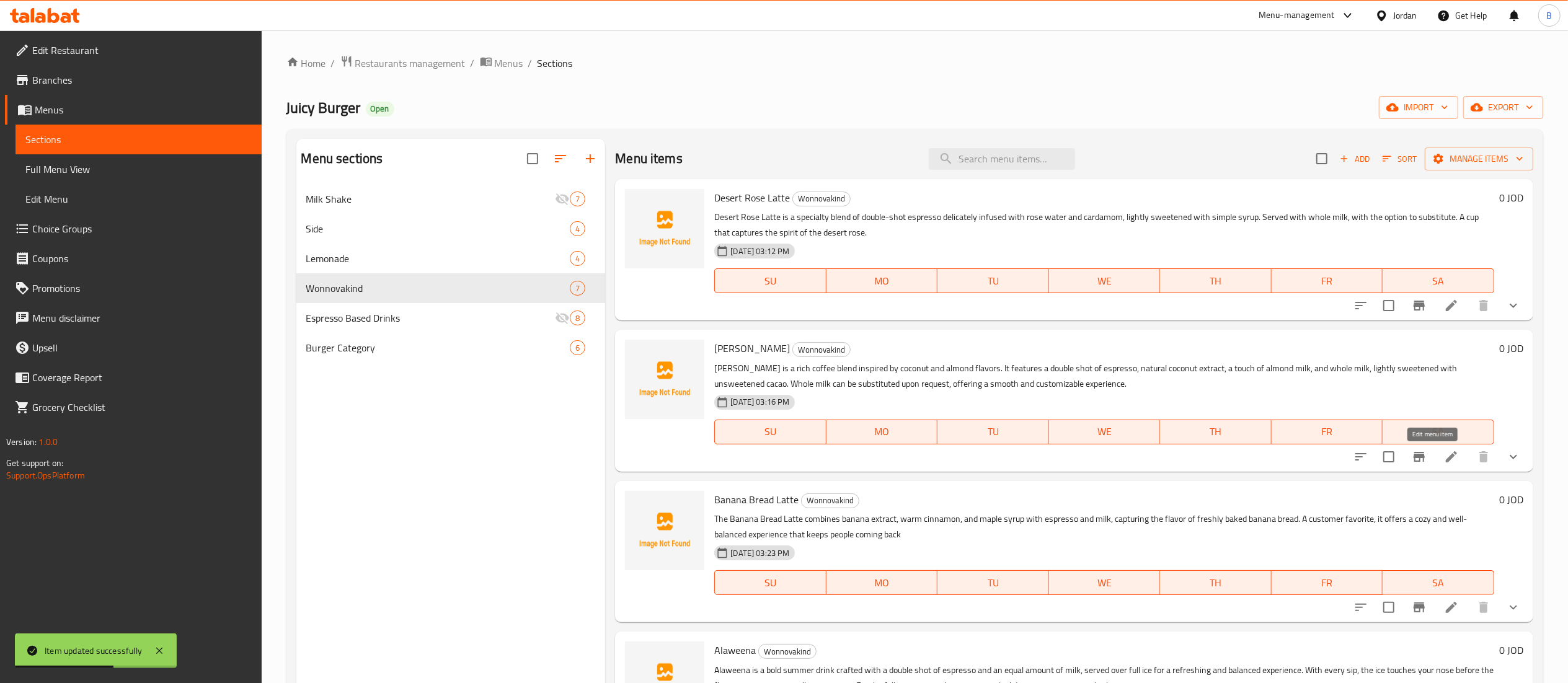
click at [1444, 450] on icon at bounding box center [1451, 456] width 15 height 15
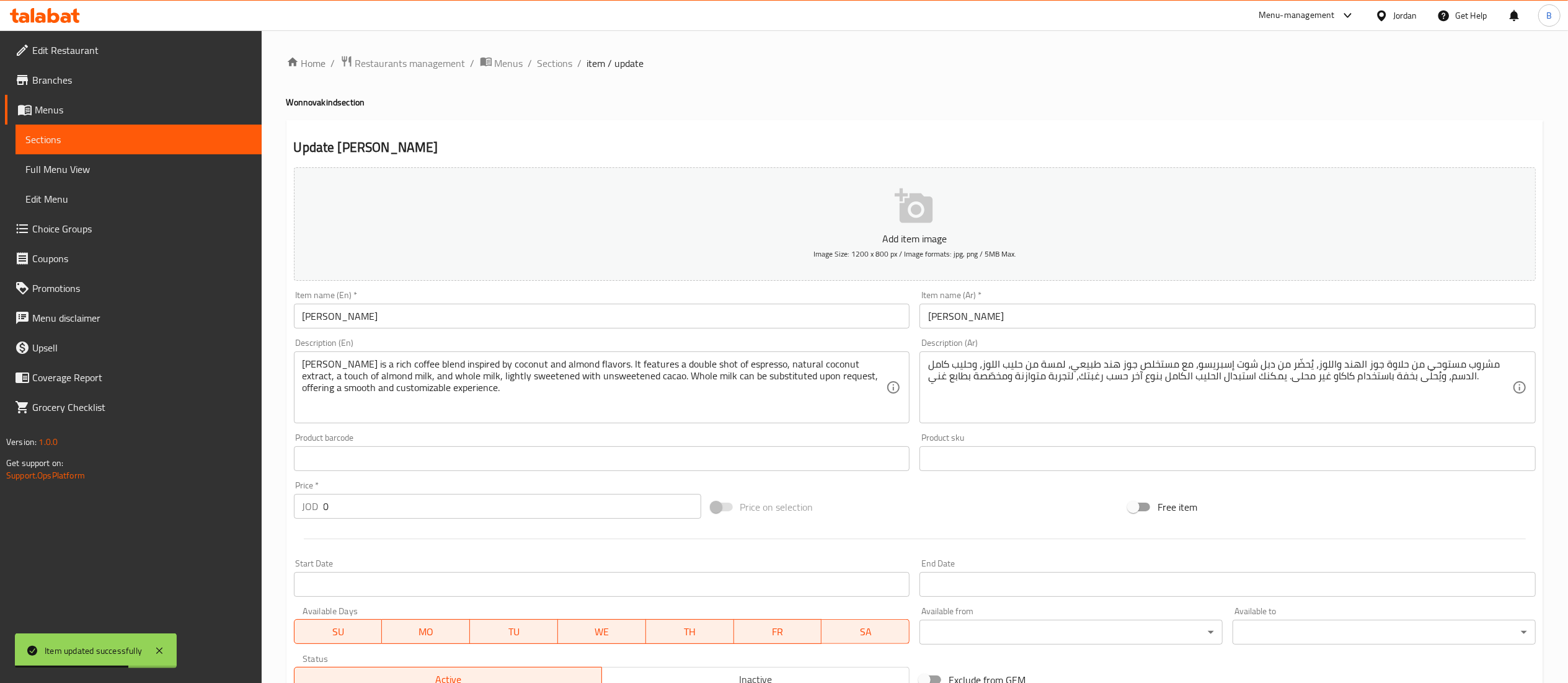
click at [893, 232] on p "Add item image" at bounding box center [915, 238] width 1203 height 15
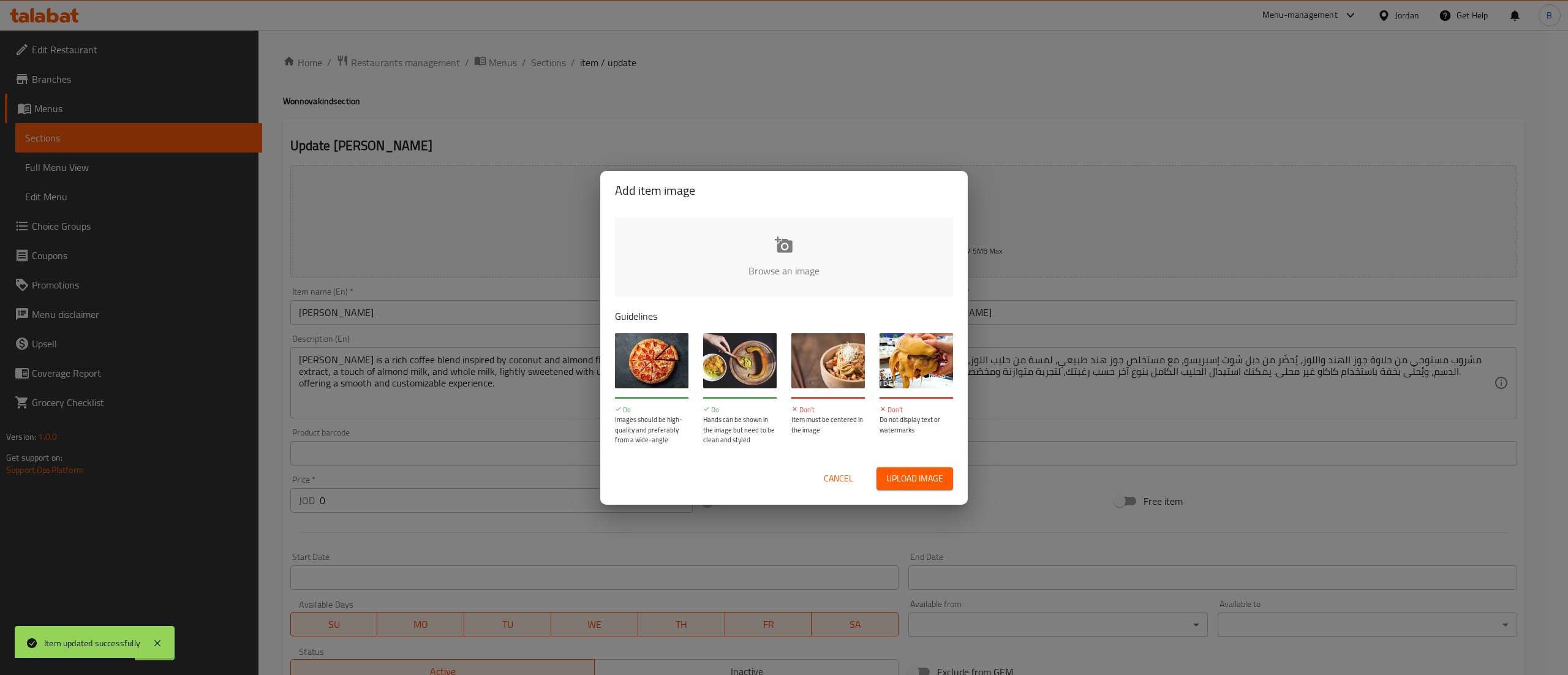
click at [793, 230] on input "file" at bounding box center [1198, 275] width 1166 height 115
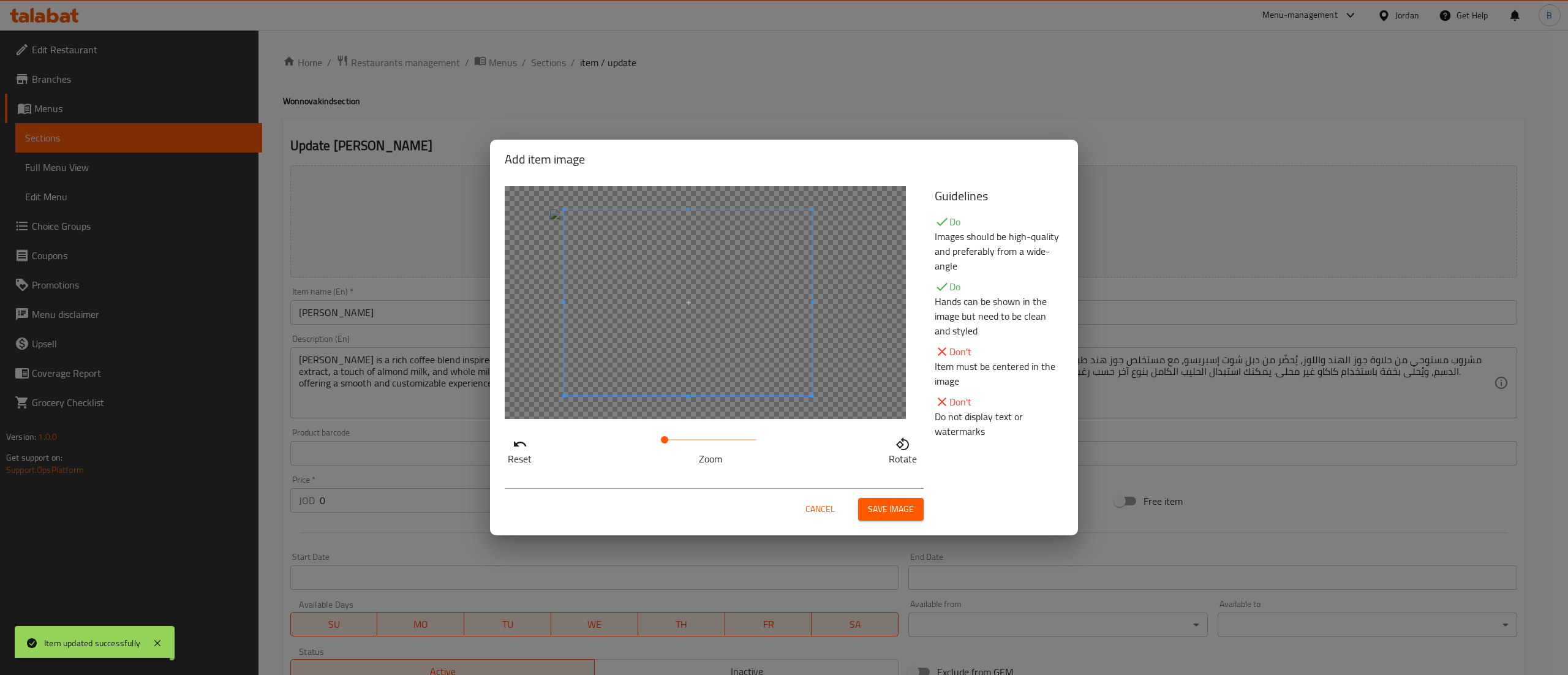
click at [745, 368] on span at bounding box center [688, 303] width 248 height 186
click at [903, 514] on span "Save image" at bounding box center [891, 510] width 46 height 16
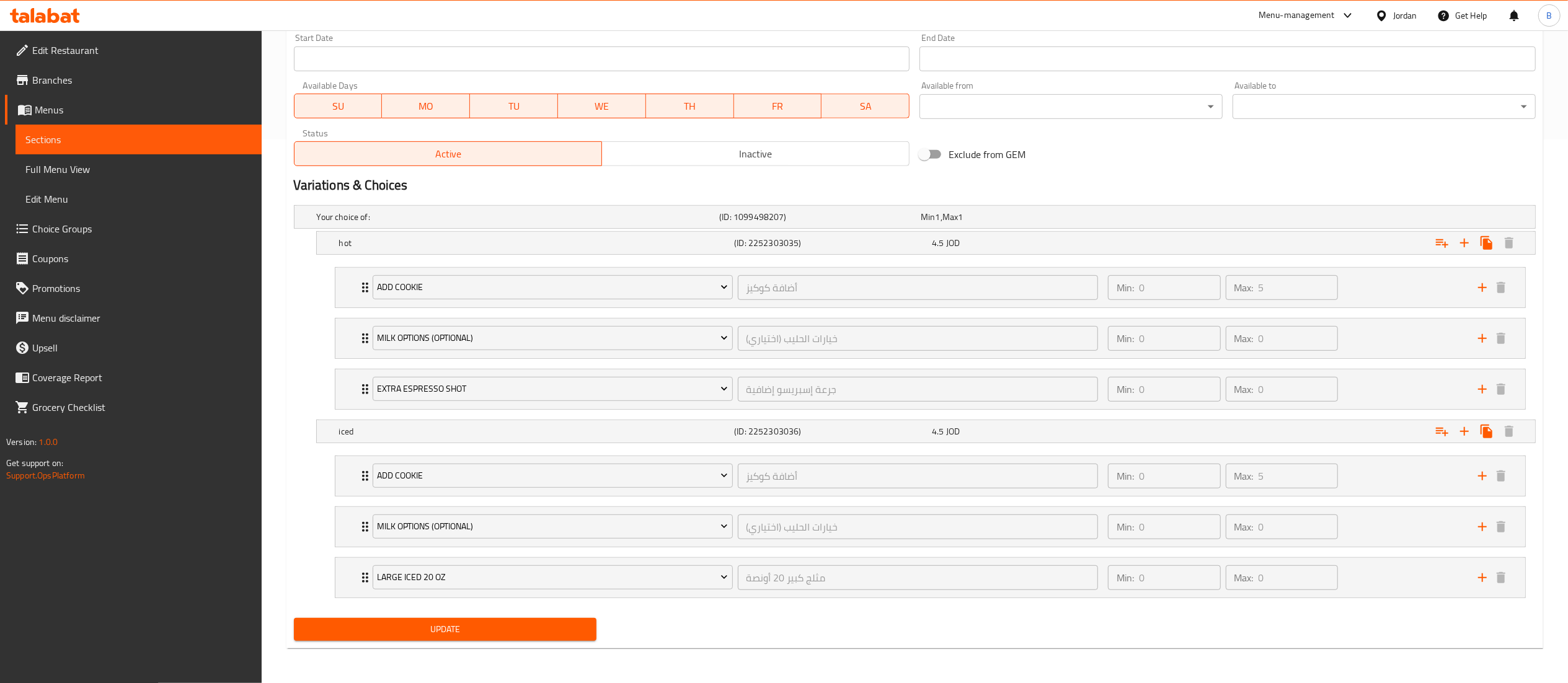
click at [476, 629] on span "Update" at bounding box center [445, 630] width 283 height 16
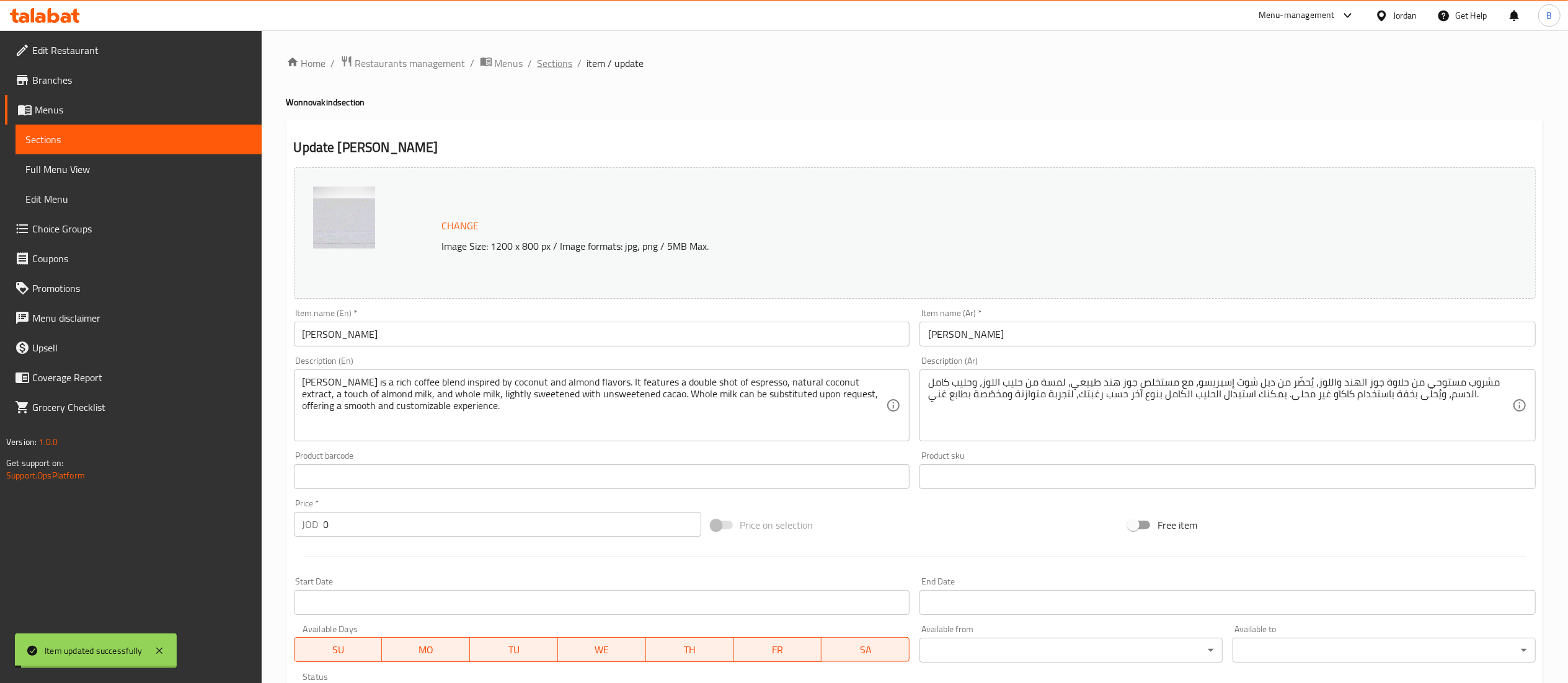
click at [554, 64] on span "Sections" at bounding box center [554, 63] width 35 height 15
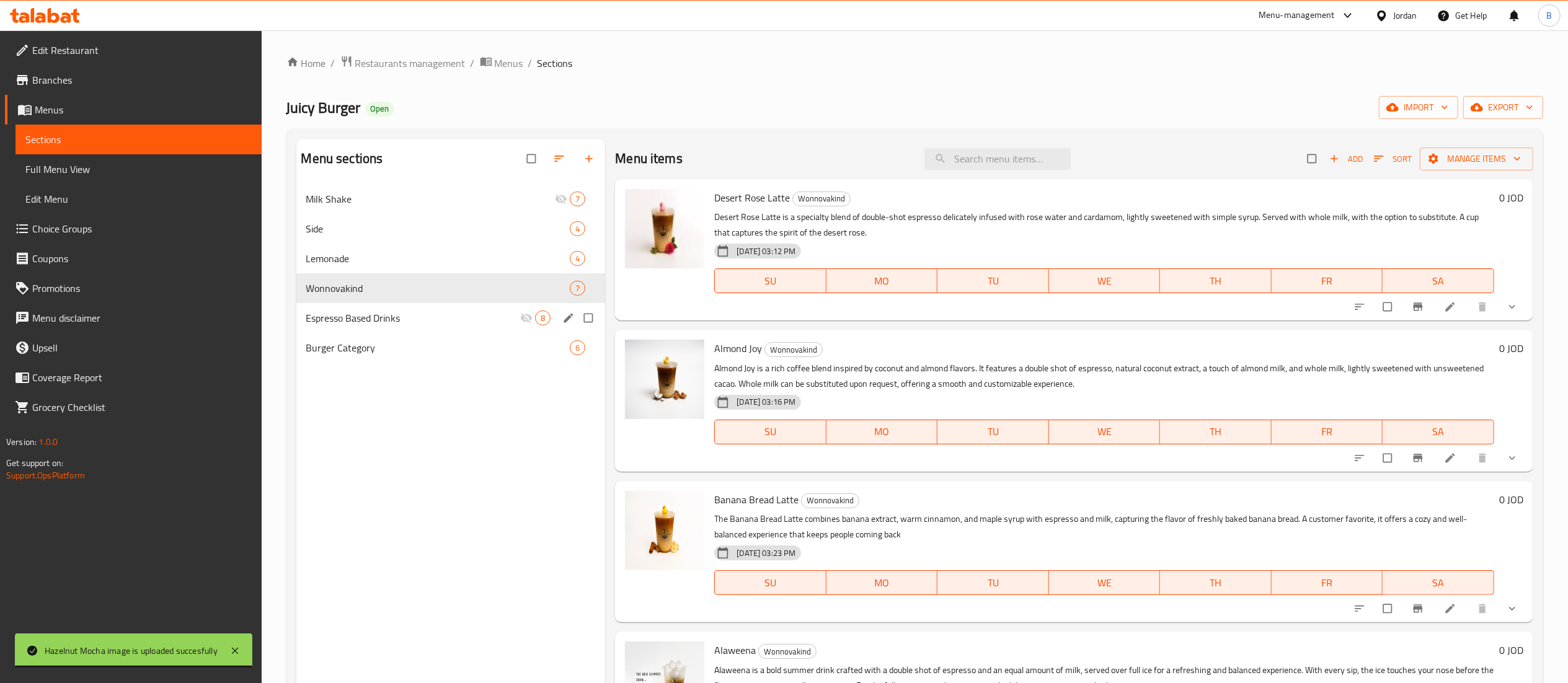
click at [447, 308] on div "Espresso Based Drinks 8" at bounding box center [451, 318] width 309 height 30
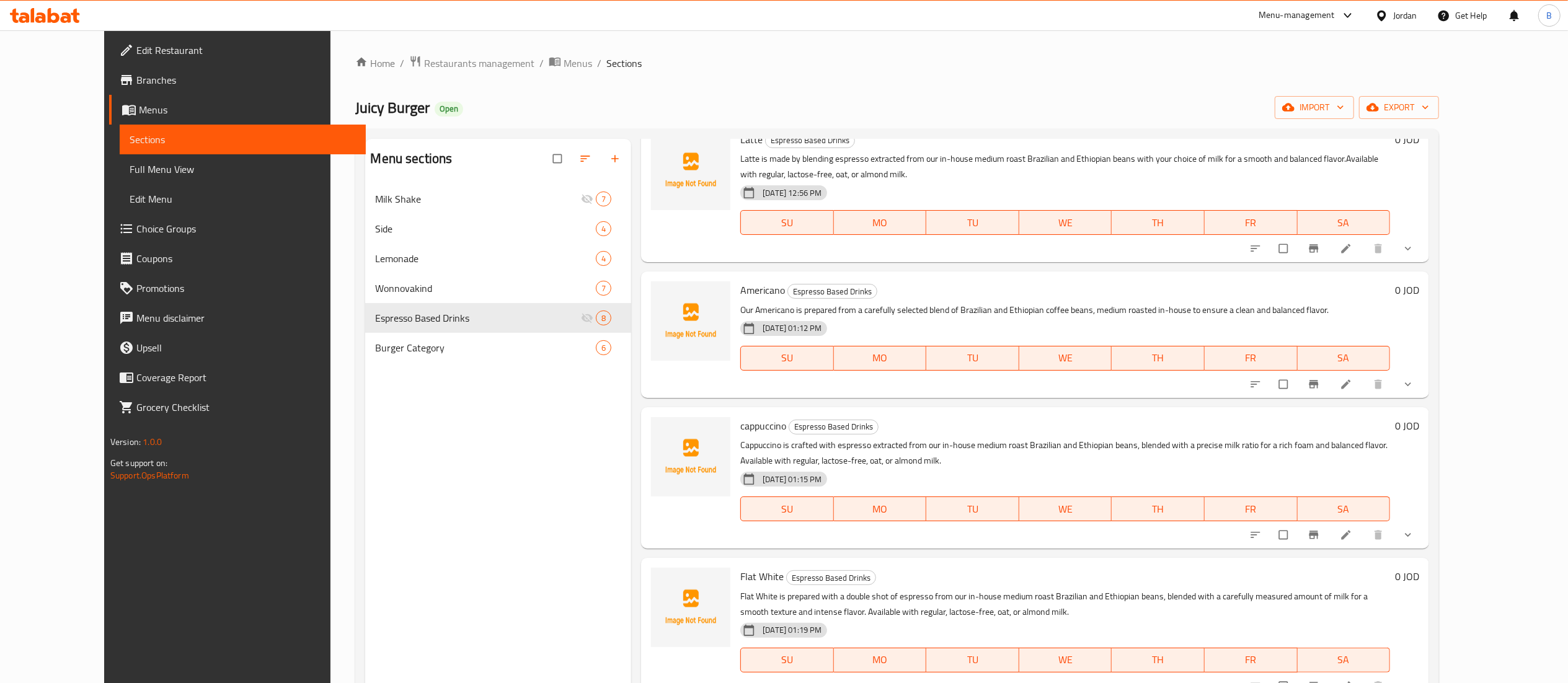
scroll to position [372, 0]
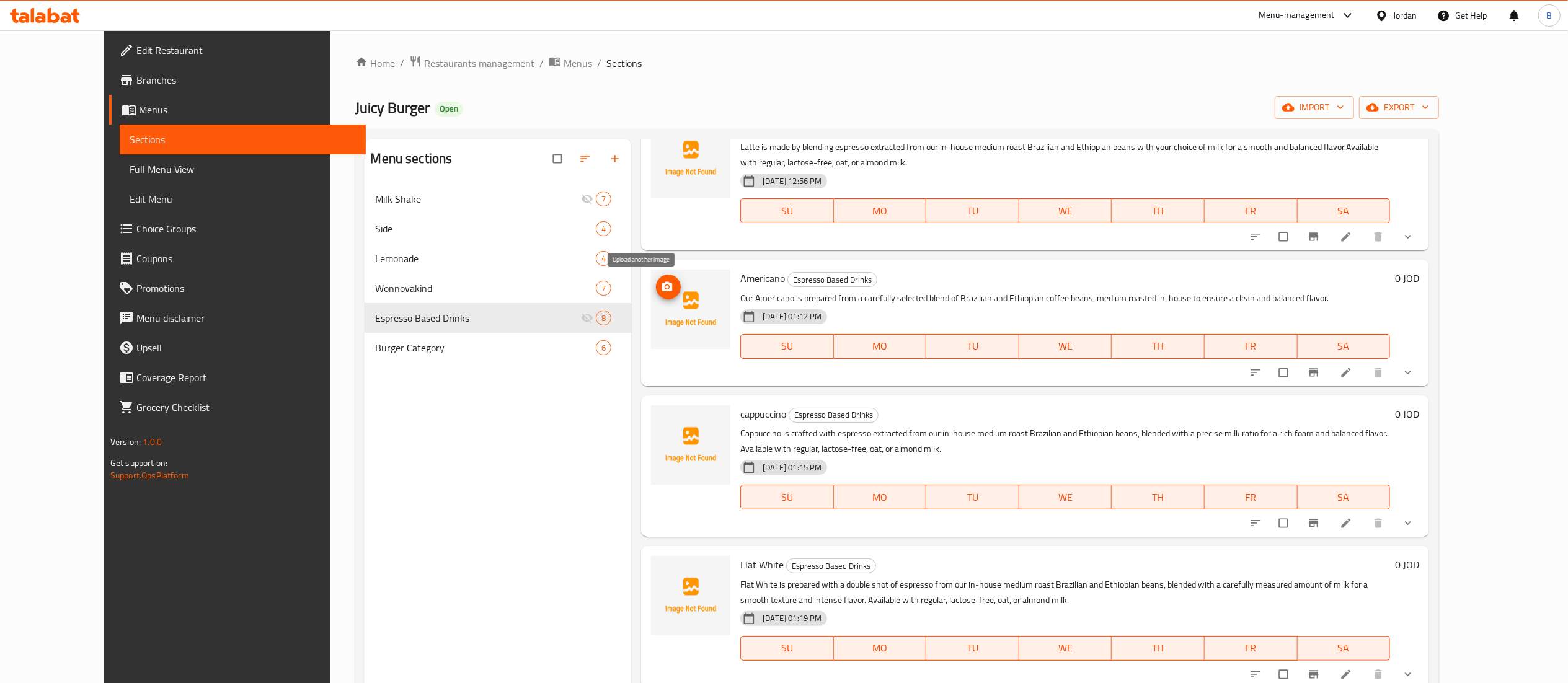
click at [661, 293] on icon "upload picture" at bounding box center [667, 287] width 13 height 13
click at [662, 426] on icon "upload picture" at bounding box center [667, 422] width 10 height 9
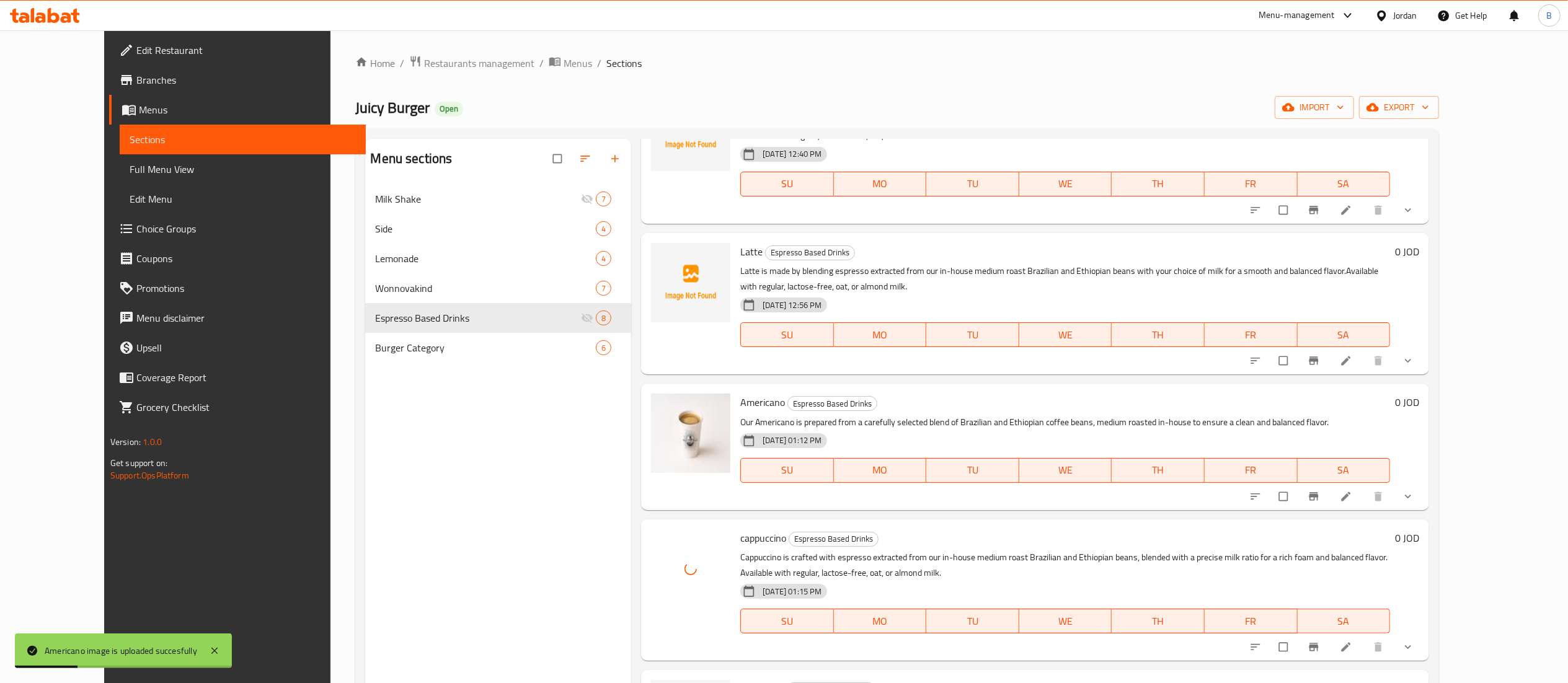
scroll to position [124, 0]
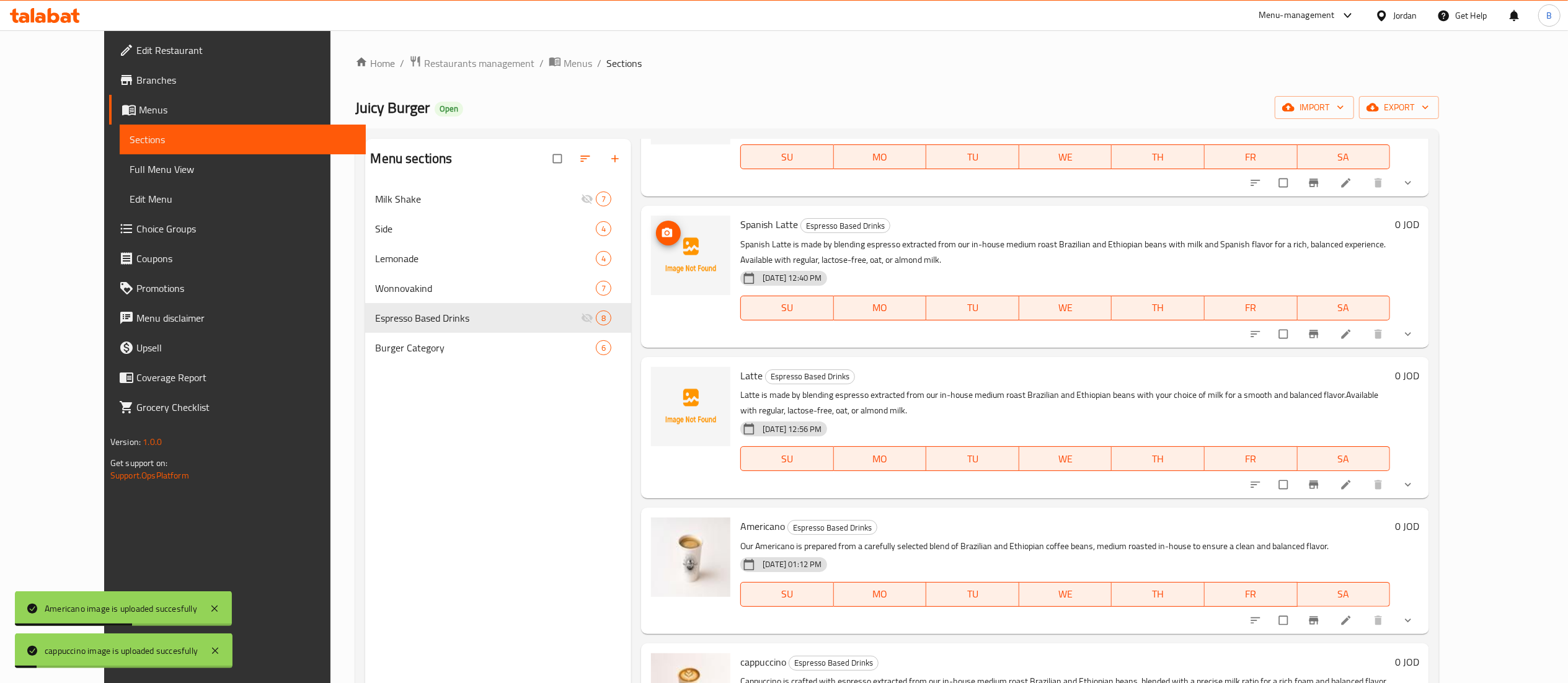
click at [661, 232] on icon "upload picture" at bounding box center [667, 233] width 13 height 13
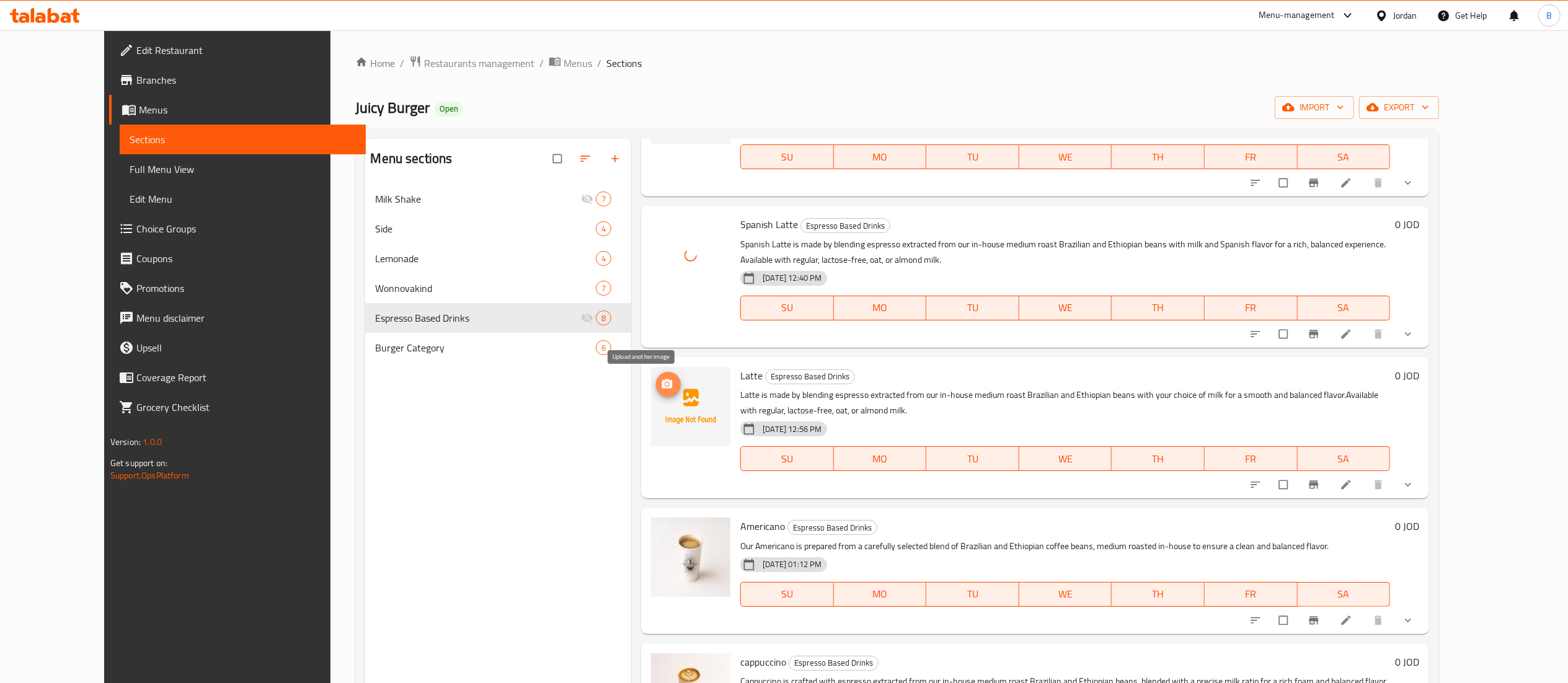
click at [661, 388] on icon "upload picture" at bounding box center [667, 385] width 13 height 13
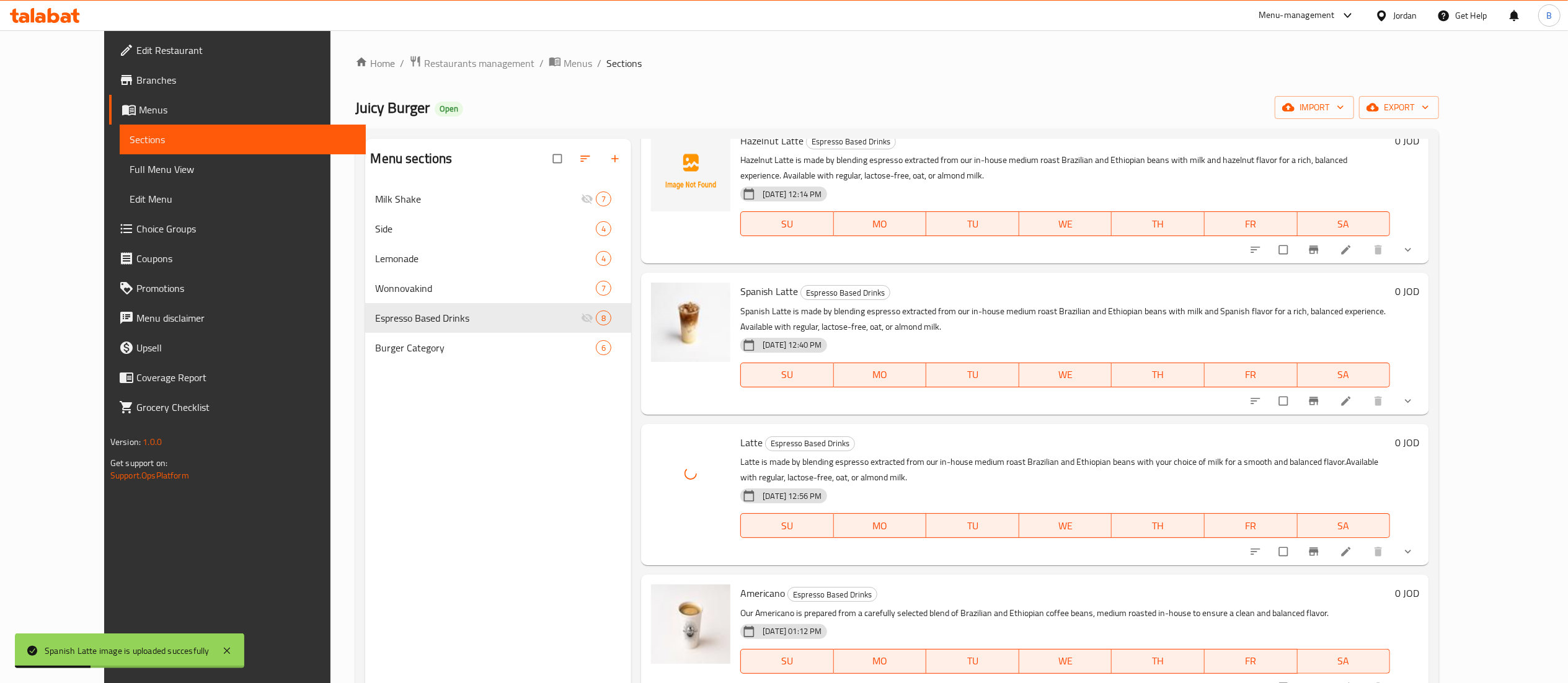
scroll to position [0, 0]
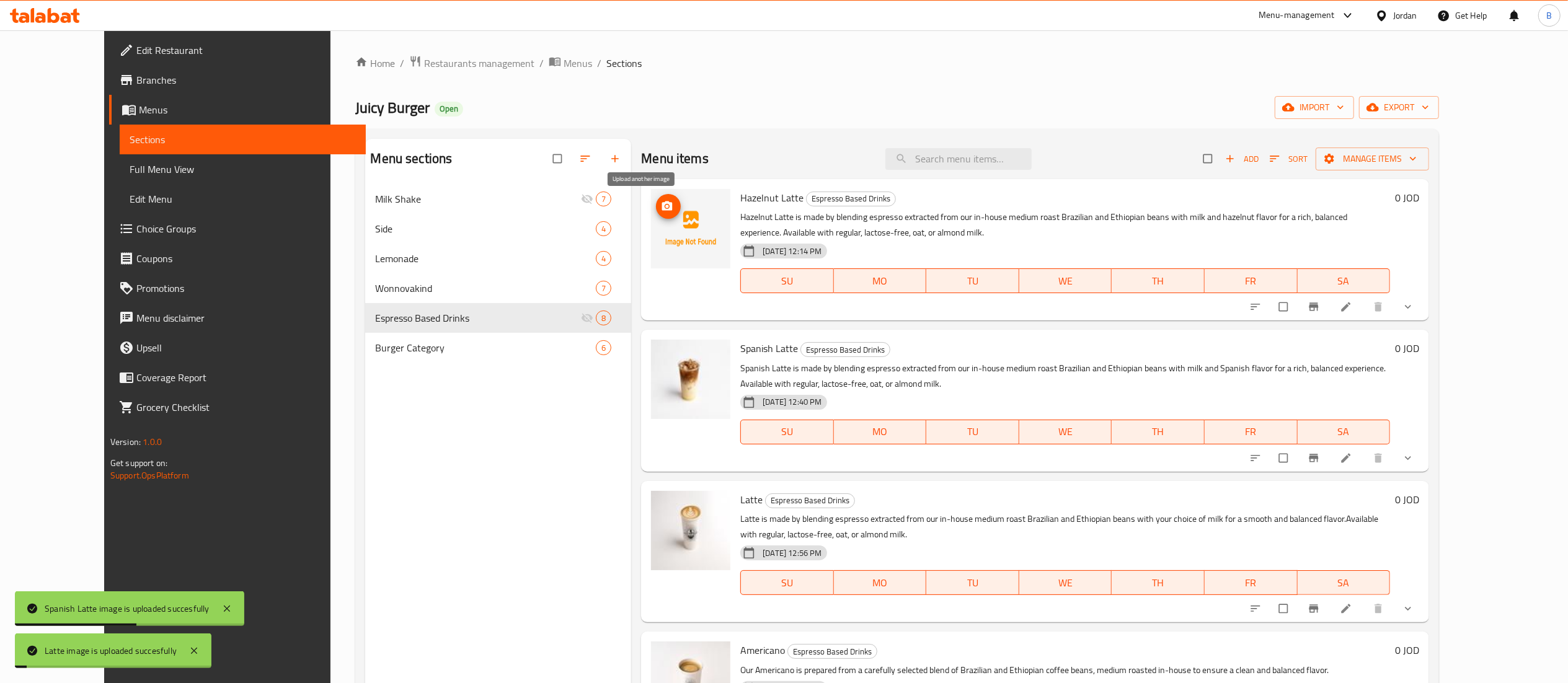
click at [661, 206] on icon "upload picture" at bounding box center [667, 206] width 13 height 13
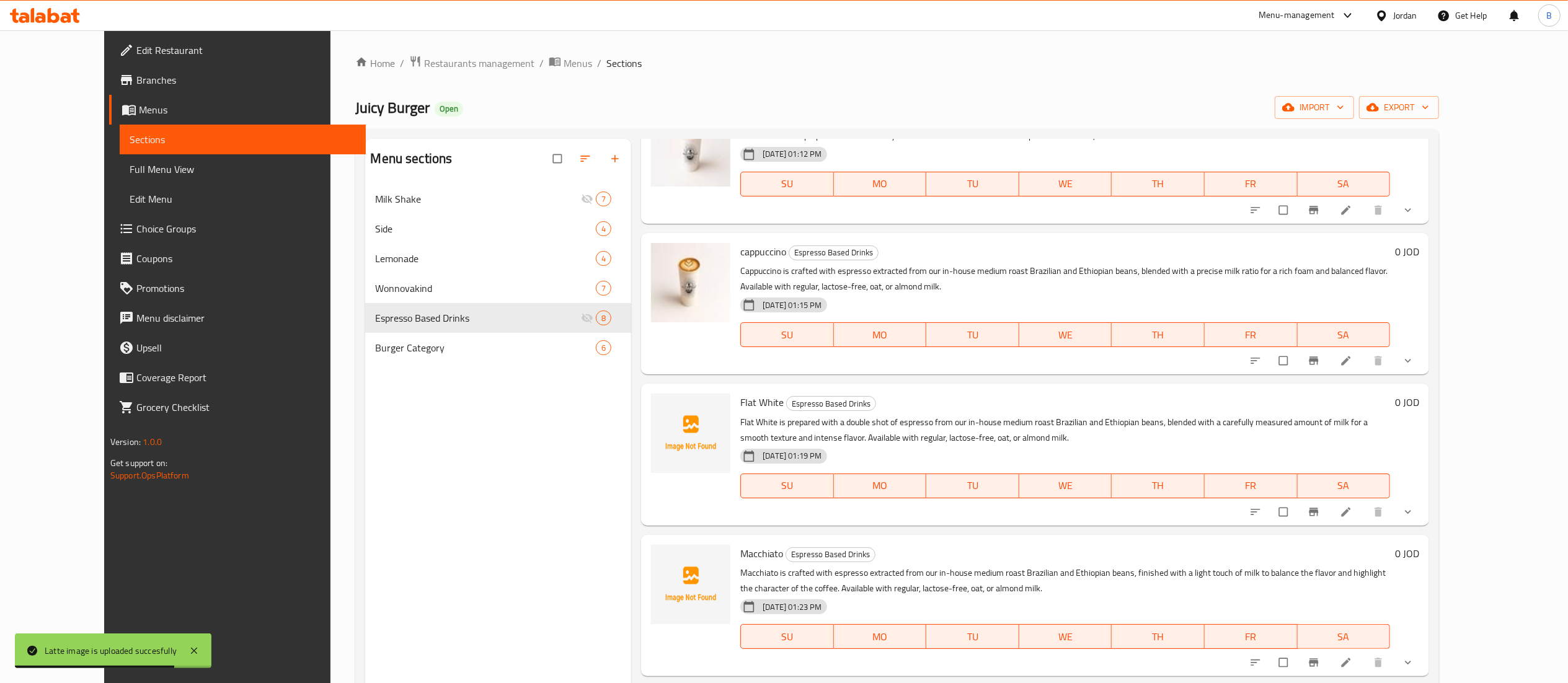
scroll to position [539, 0]
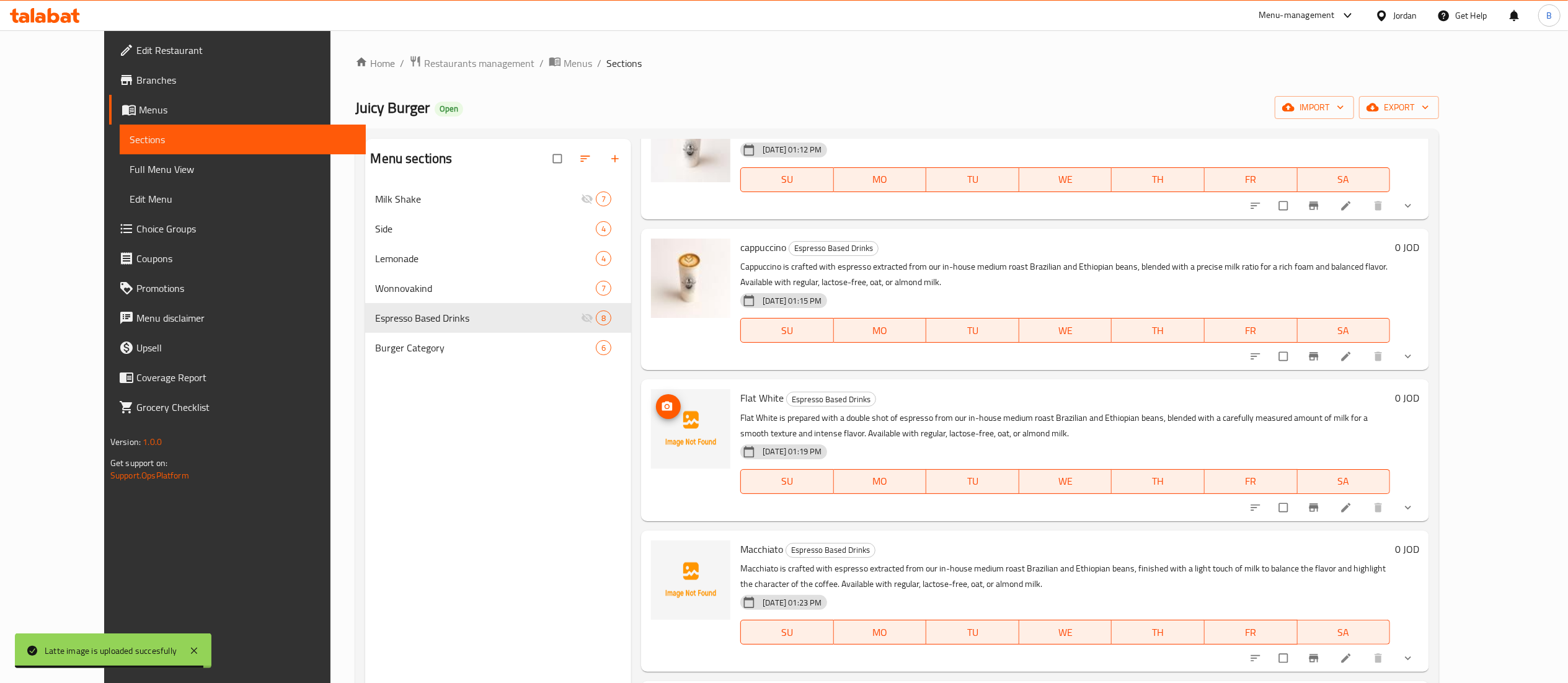
click at [661, 403] on icon "upload picture" at bounding box center [667, 407] width 13 height 13
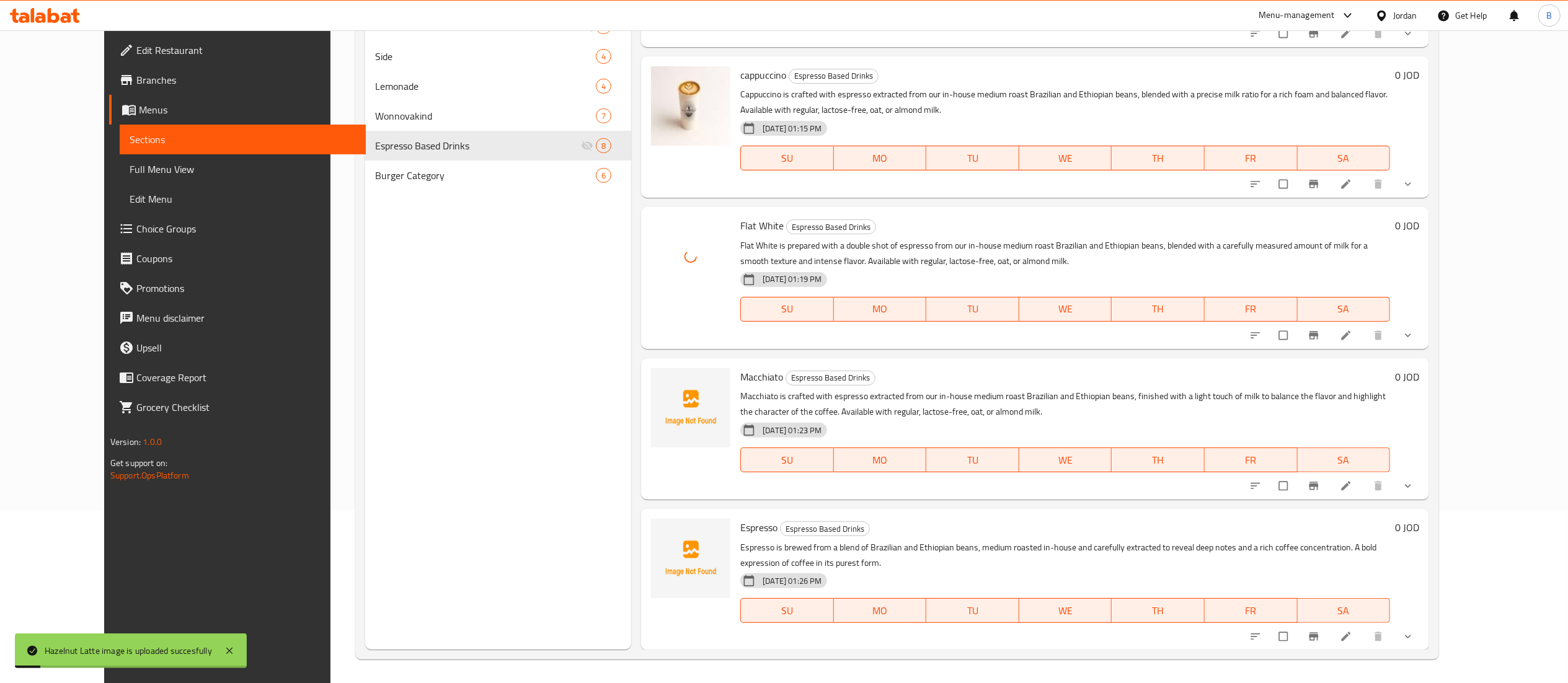
scroll to position [174, 0]
click at [662, 379] on icon "upload picture" at bounding box center [667, 383] width 10 height 9
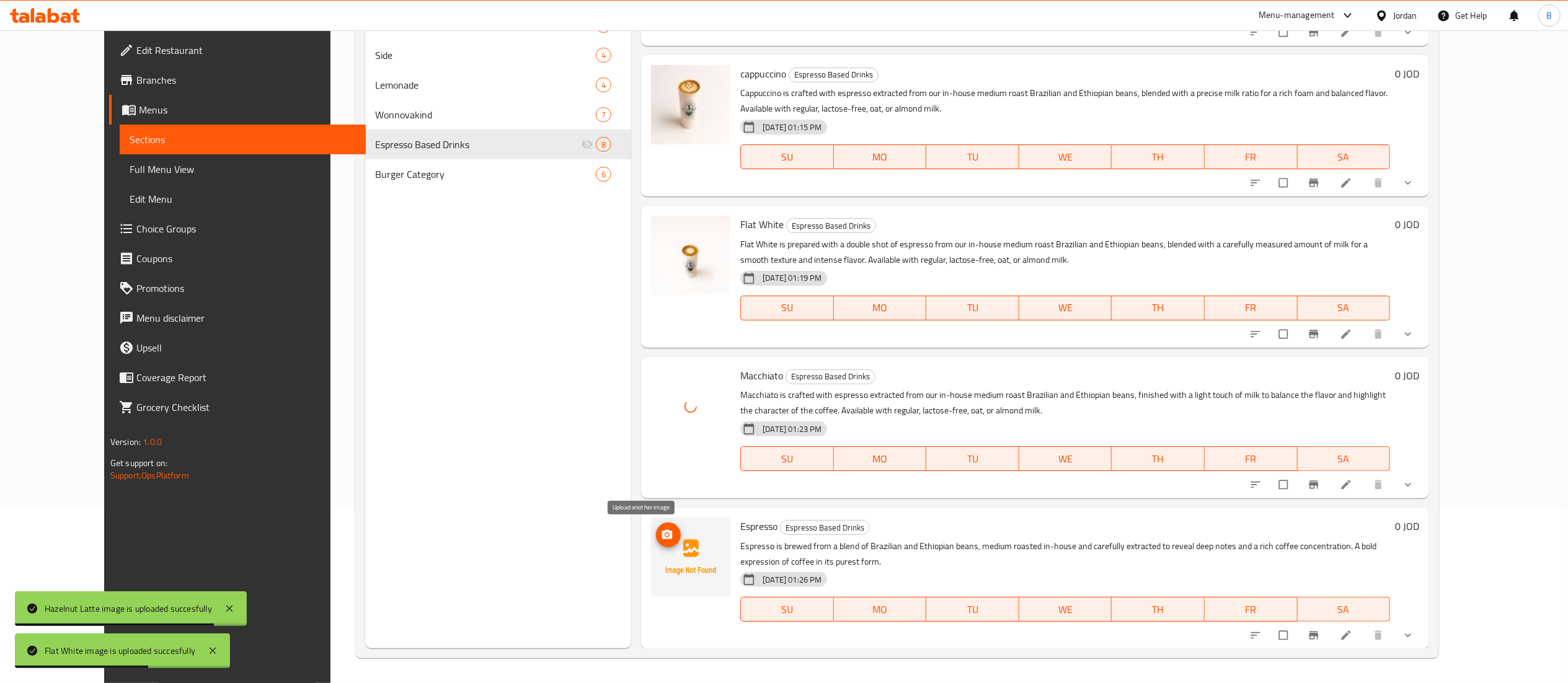
click at [656, 538] on span "upload picture" at bounding box center [668, 535] width 25 height 13
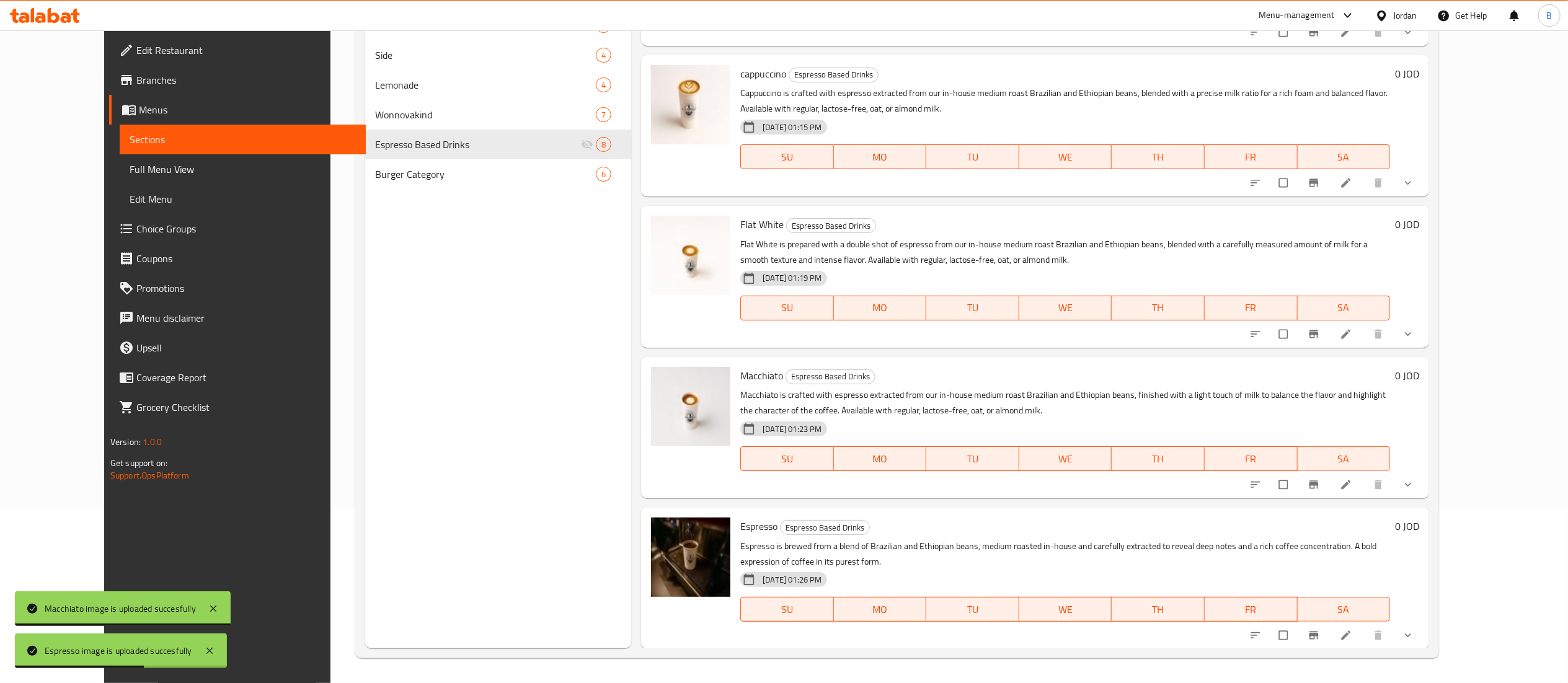
click at [1365, 476] on li at bounding box center [1347, 484] width 35 height 20
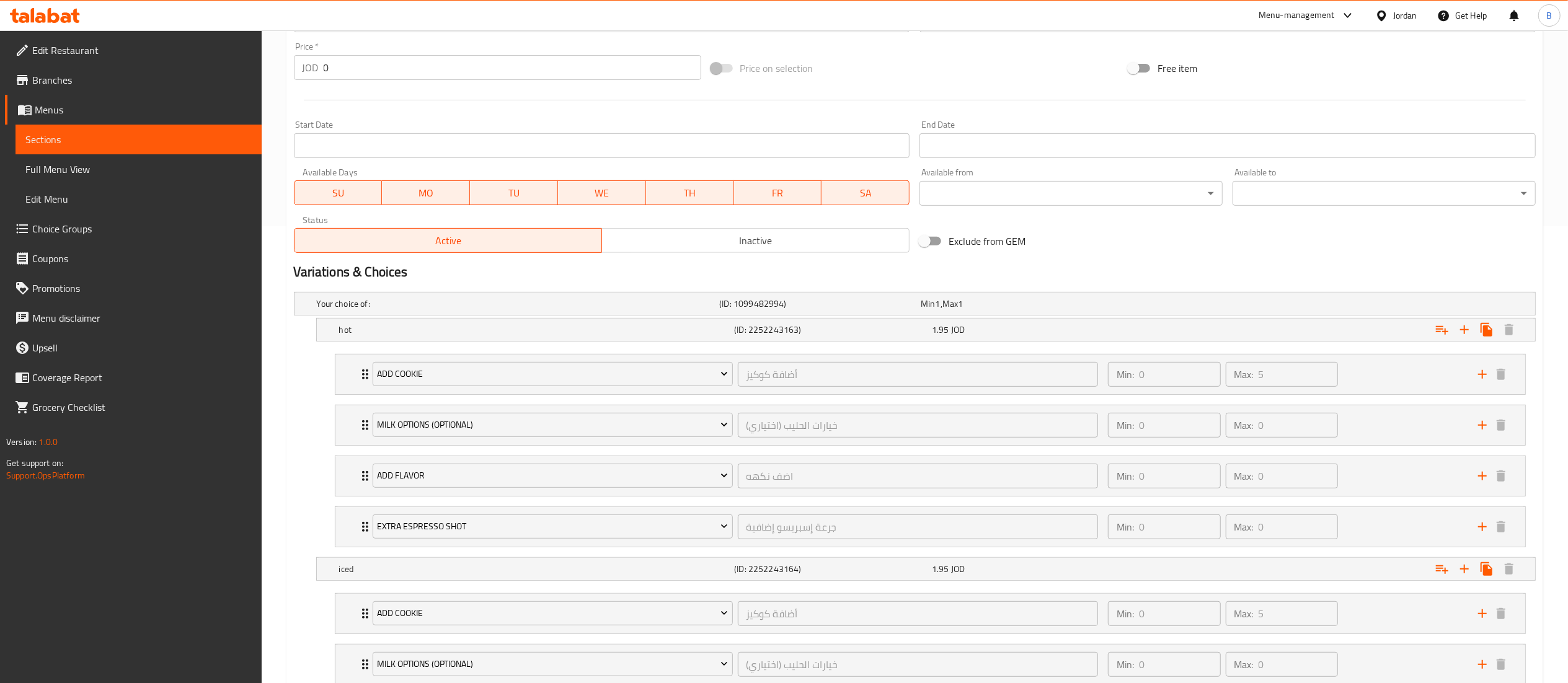
scroll to position [496, 0]
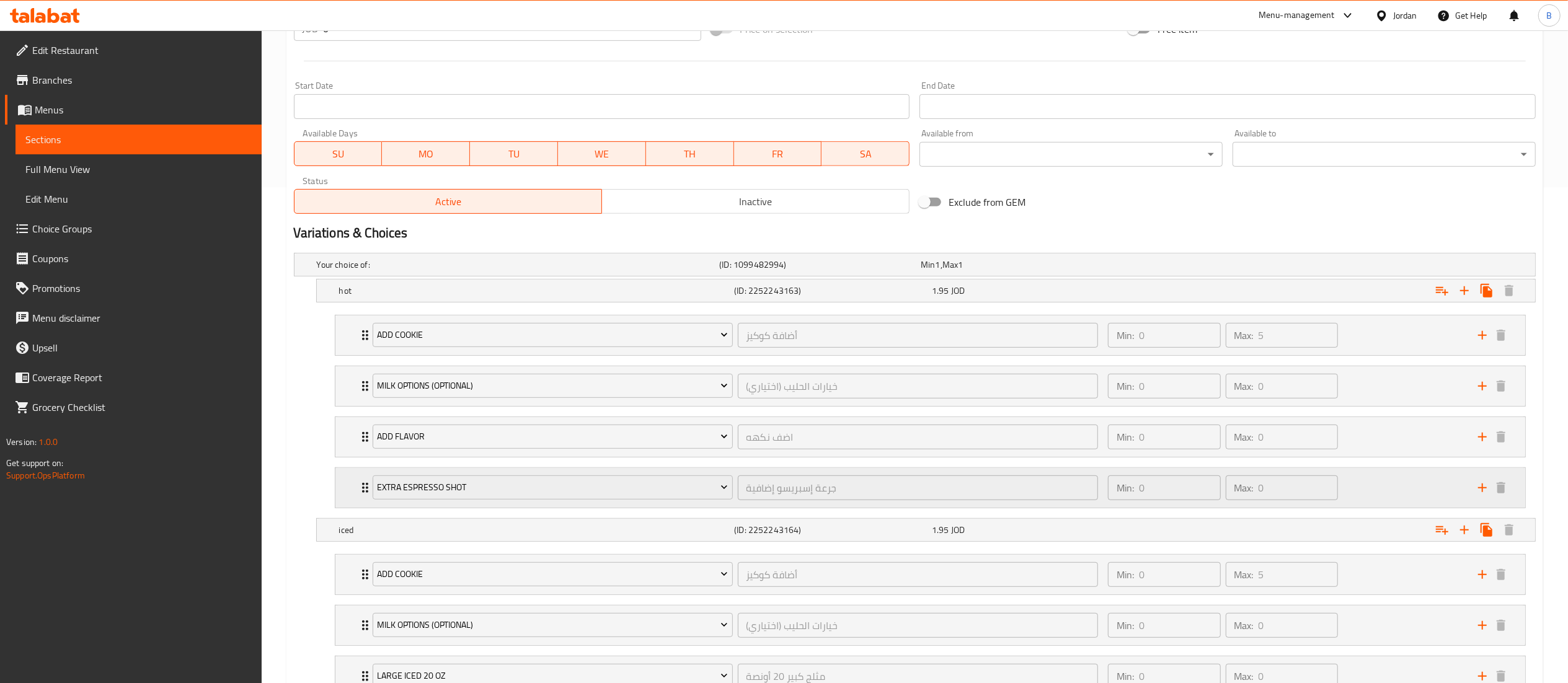
click at [1377, 493] on div "Min: 0 ​ Max: 0 ​" at bounding box center [1285, 488] width 370 height 40
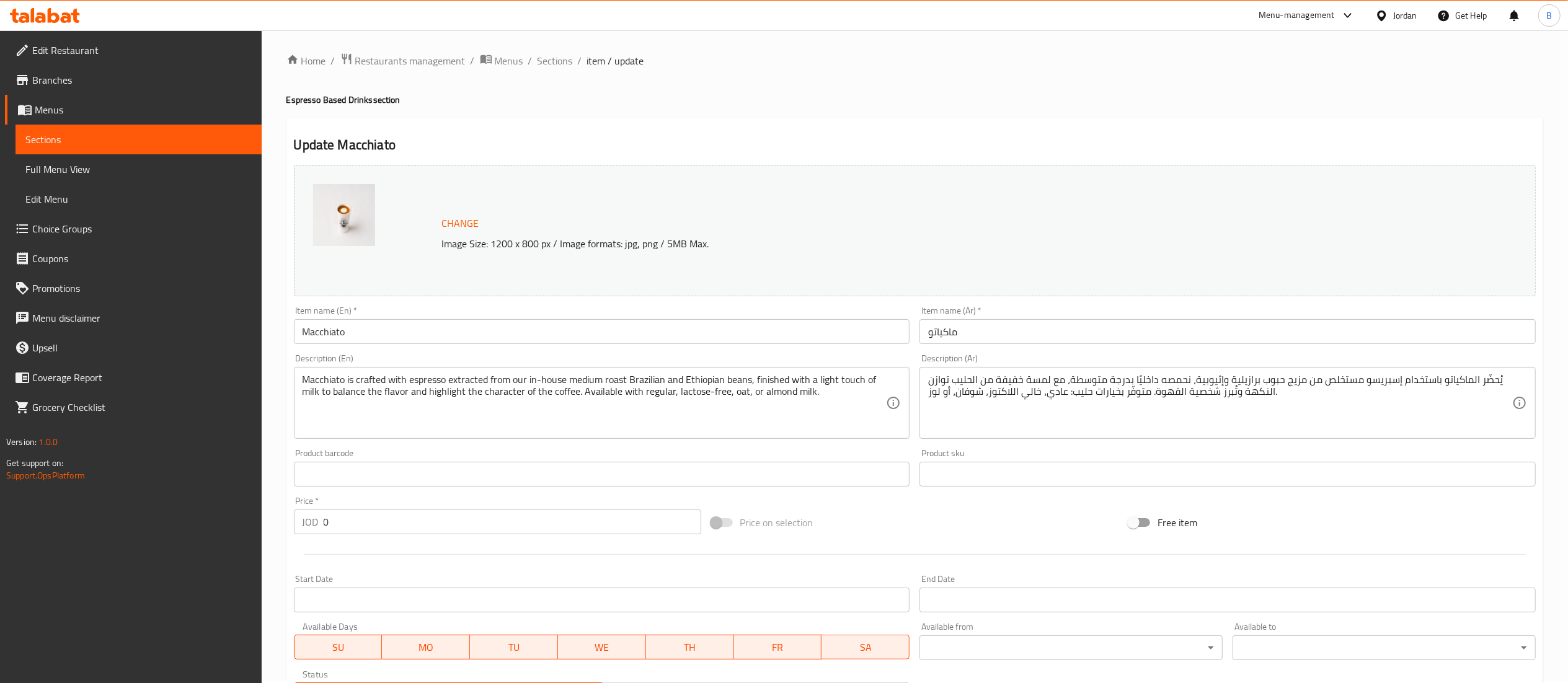
scroll to position [0, 0]
click at [549, 64] on span "Sections" at bounding box center [554, 63] width 35 height 15
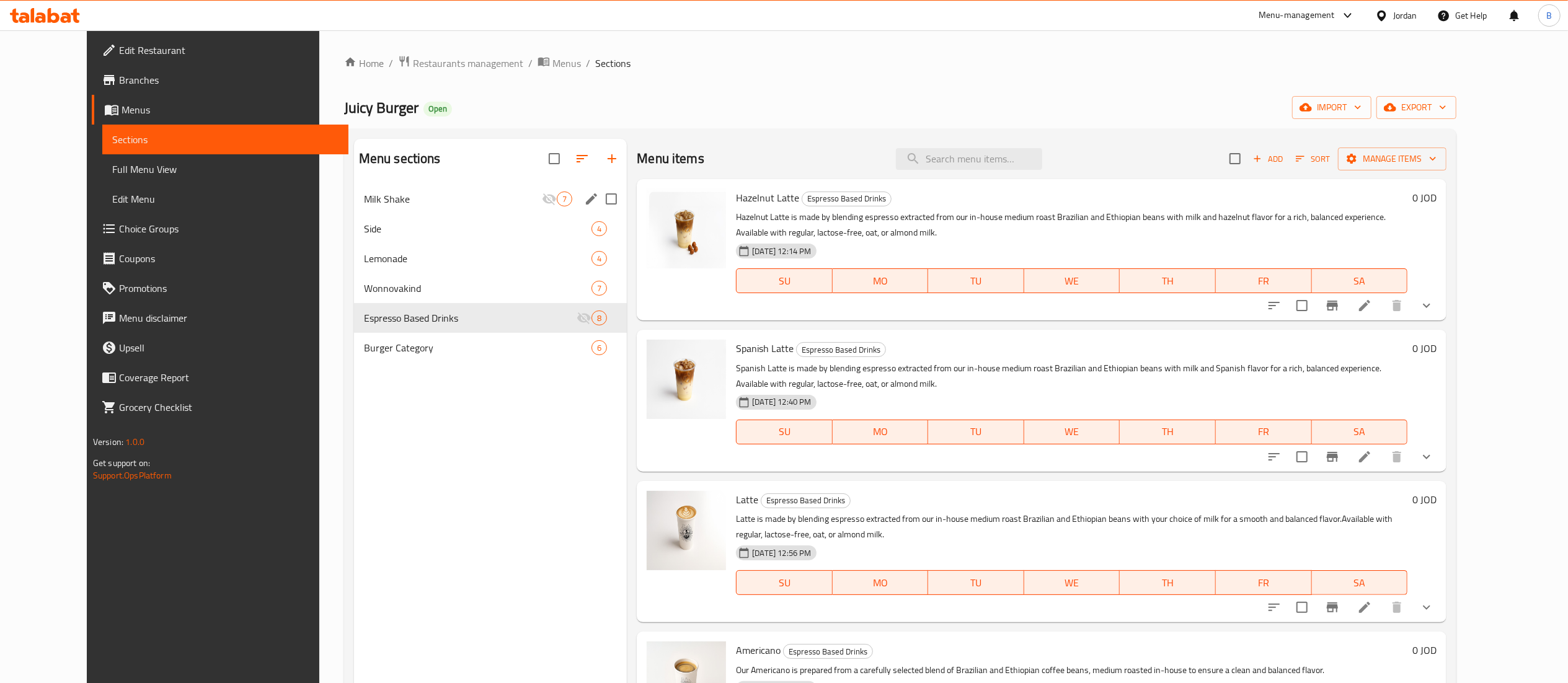
click at [384, 191] on div "Milk Shake 7" at bounding box center [491, 199] width 273 height 30
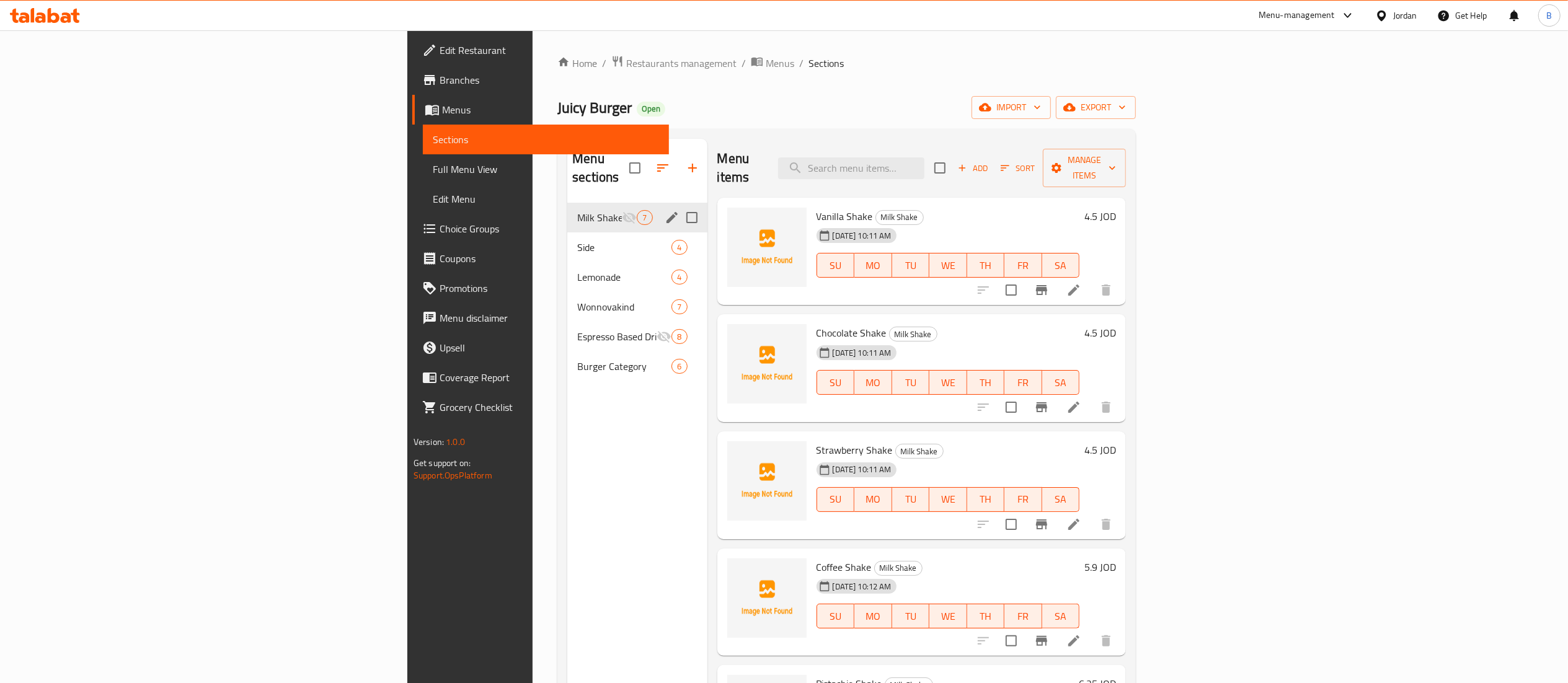
click at [678, 205] on input "Menu sections" at bounding box center [691, 217] width 26 height 26
checkbox input "false"
click at [667, 331] on icon "edit" at bounding box center [672, 337] width 11 height 11
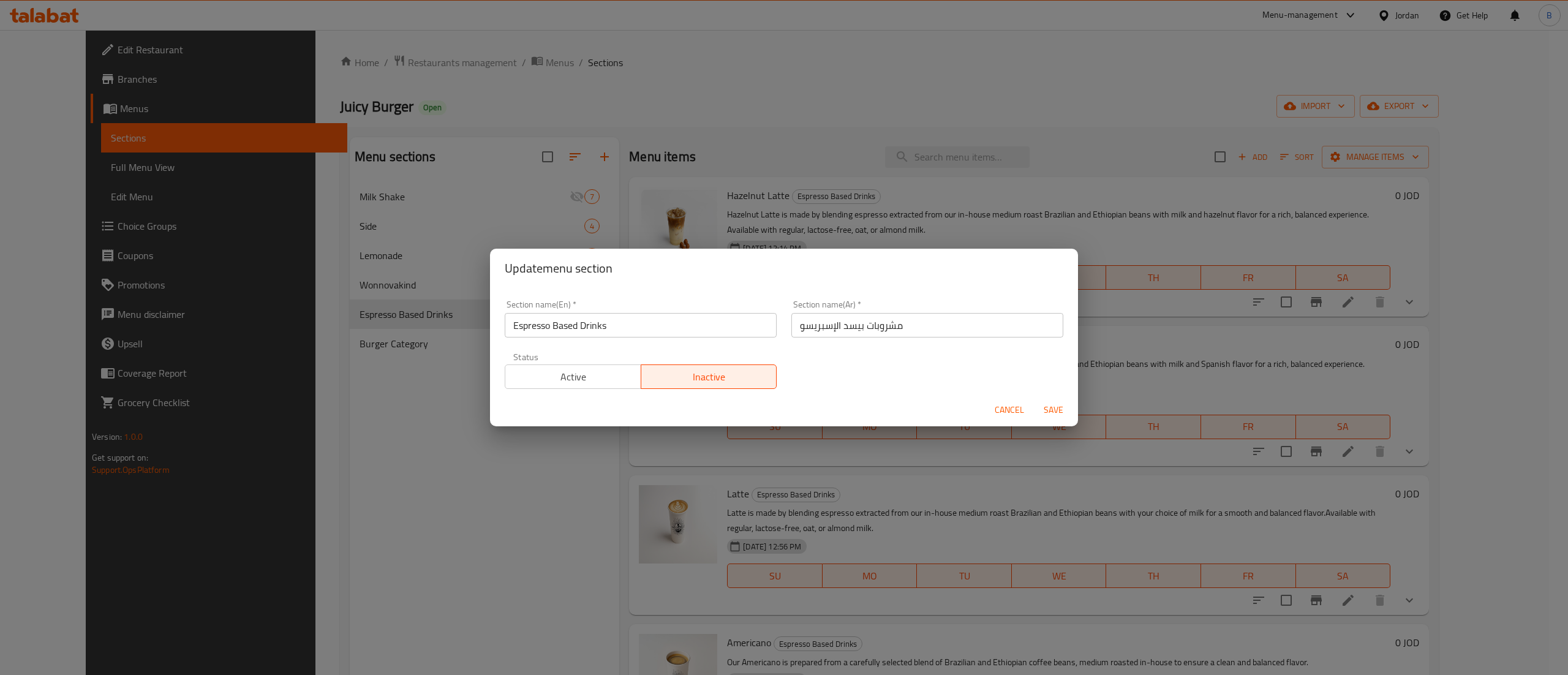
click at [578, 381] on span "Active" at bounding box center [573, 376] width 126 height 18
click at [1056, 403] on span "Save" at bounding box center [1054, 410] width 29 height 16
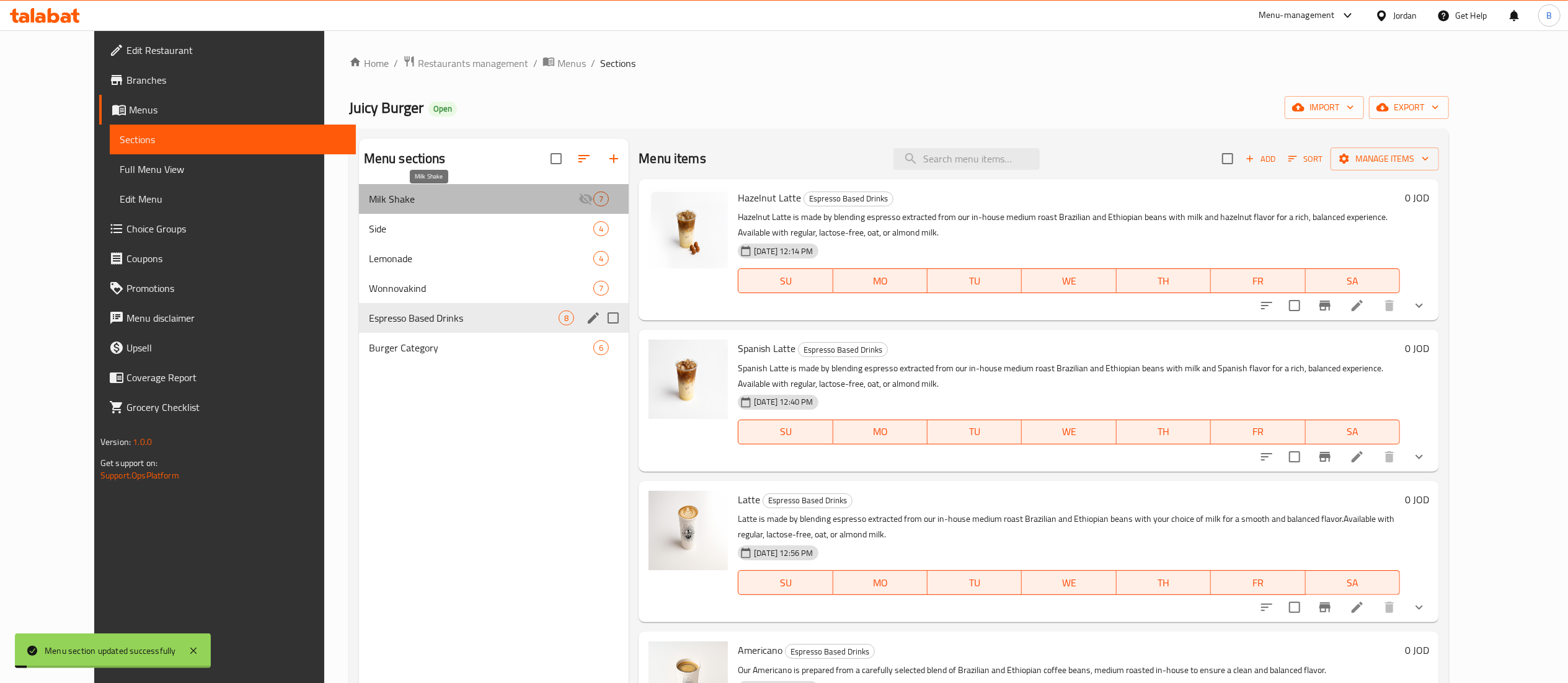
click at [534, 195] on span "Milk Shake" at bounding box center [473, 199] width 210 height 15
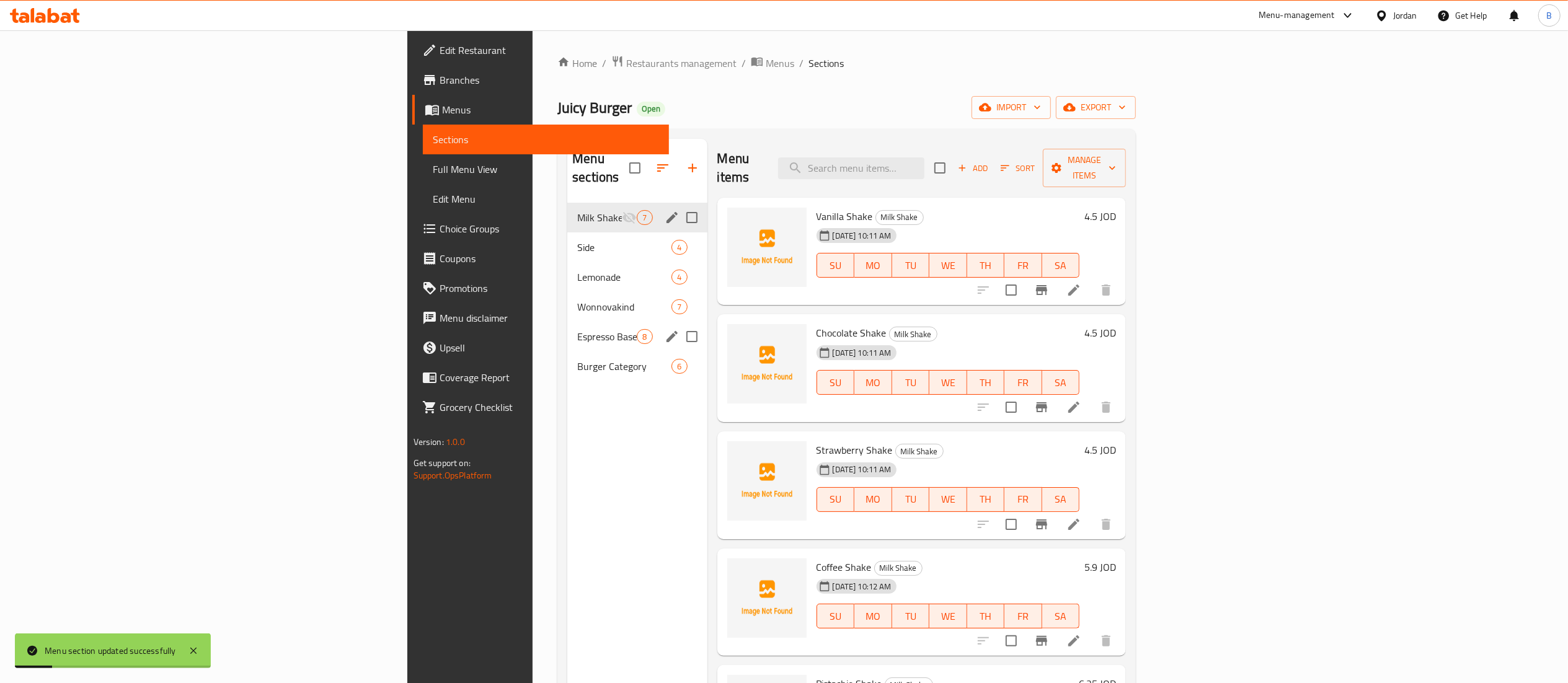
click at [678, 205] on input "Menu sections" at bounding box center [691, 217] width 26 height 26
checkbox input "false"
click at [667, 212] on icon "edit" at bounding box center [672, 217] width 11 height 11
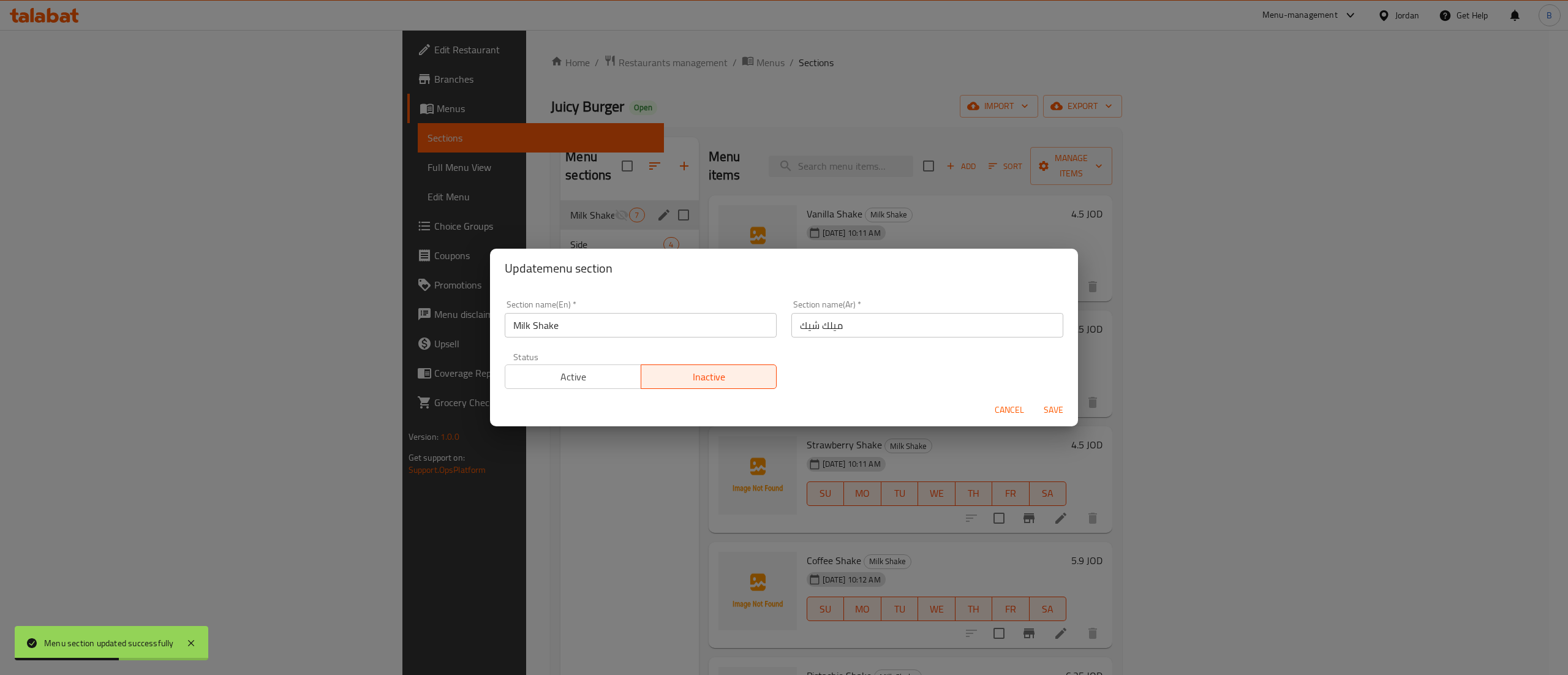
click at [601, 368] on span "Active" at bounding box center [573, 376] width 126 height 18
click at [1050, 408] on span "Save" at bounding box center [1054, 410] width 29 height 16
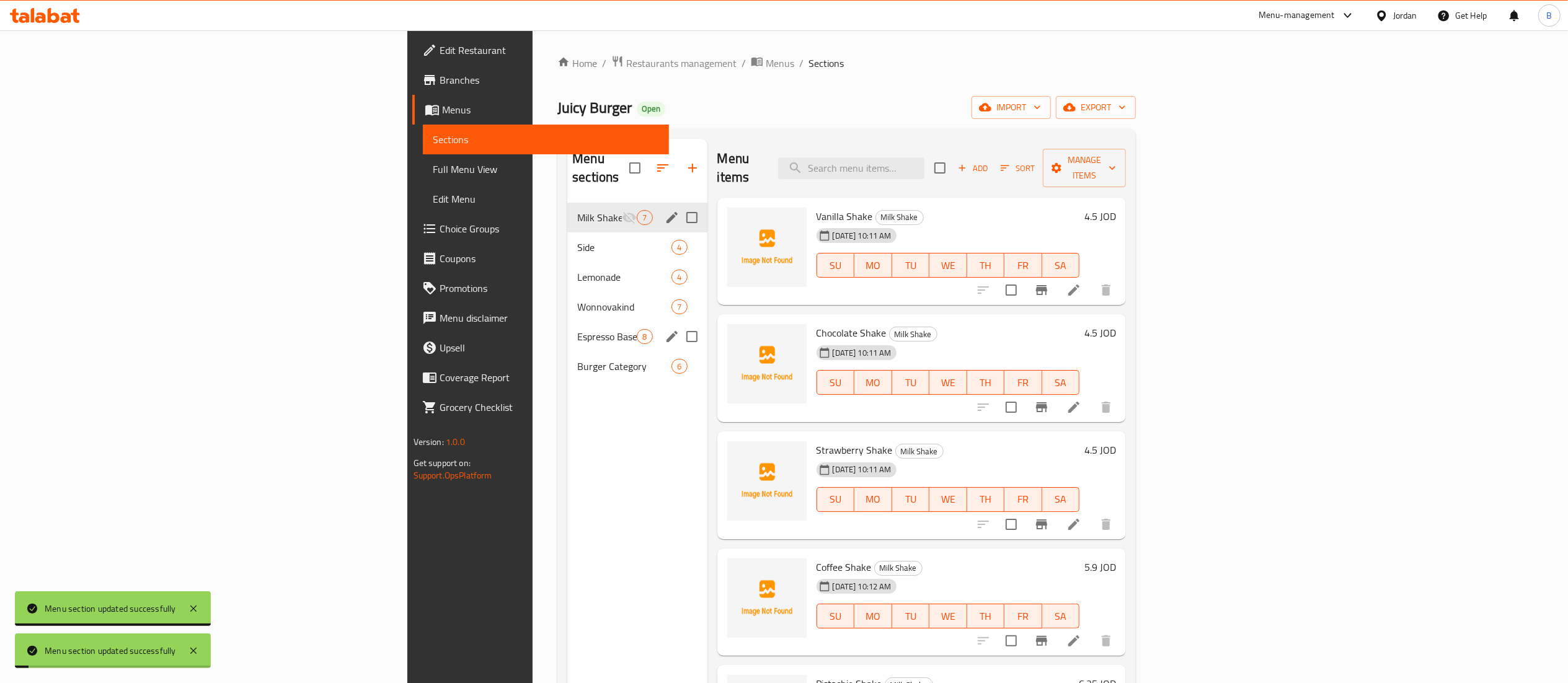
click at [577, 210] on span "Milk Shake" at bounding box center [599, 217] width 45 height 15
click at [664, 210] on icon "edit" at bounding box center [671, 217] width 15 height 15
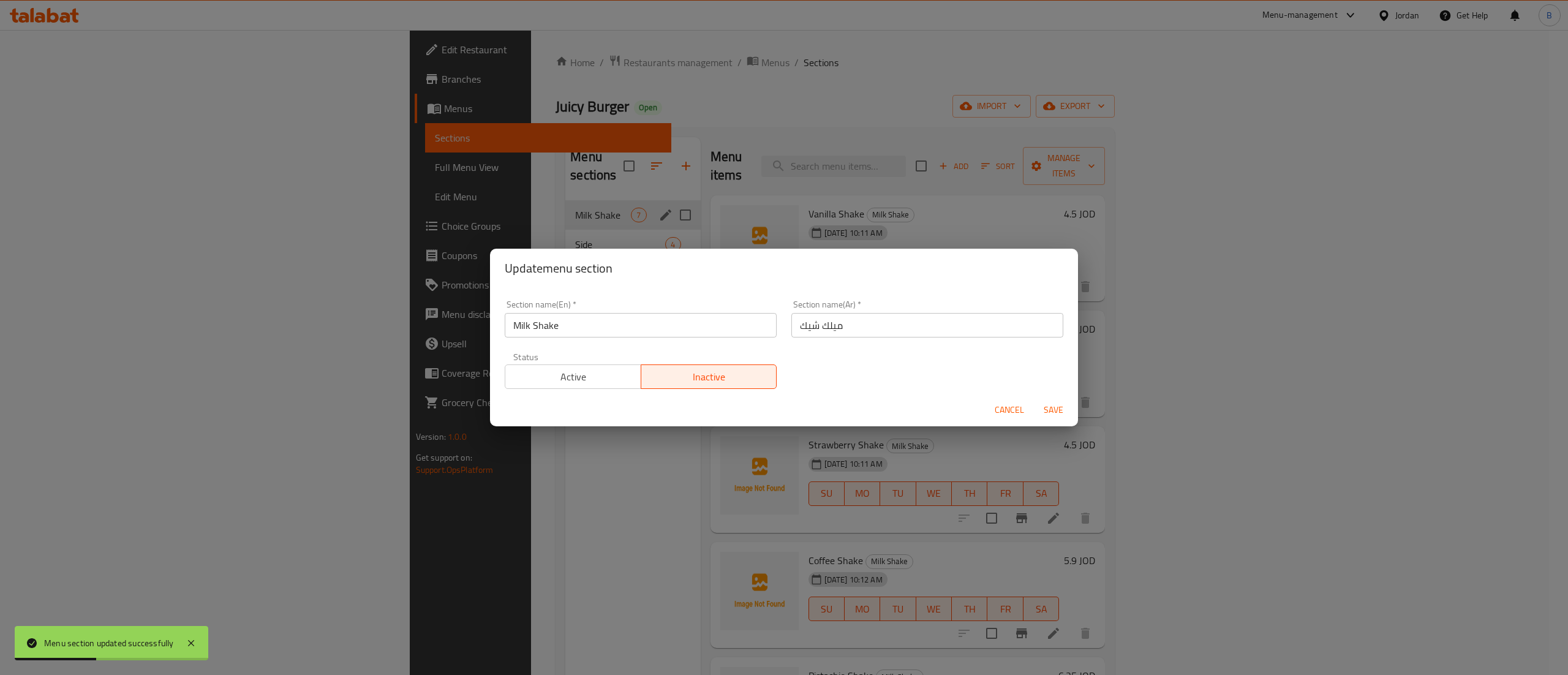
click at [591, 375] on span "Active" at bounding box center [573, 376] width 126 height 18
click at [1064, 404] on span "Save" at bounding box center [1054, 410] width 29 height 16
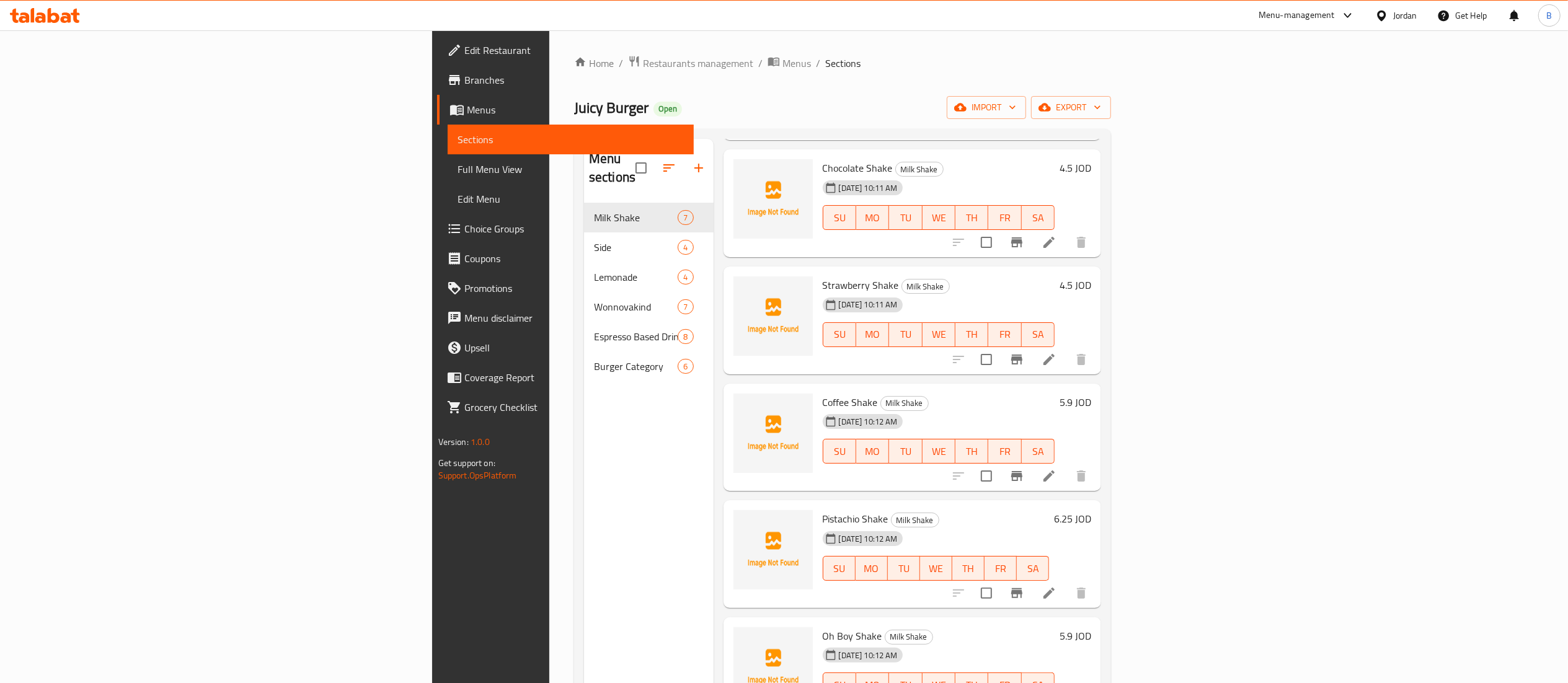
scroll to position [174, 0]
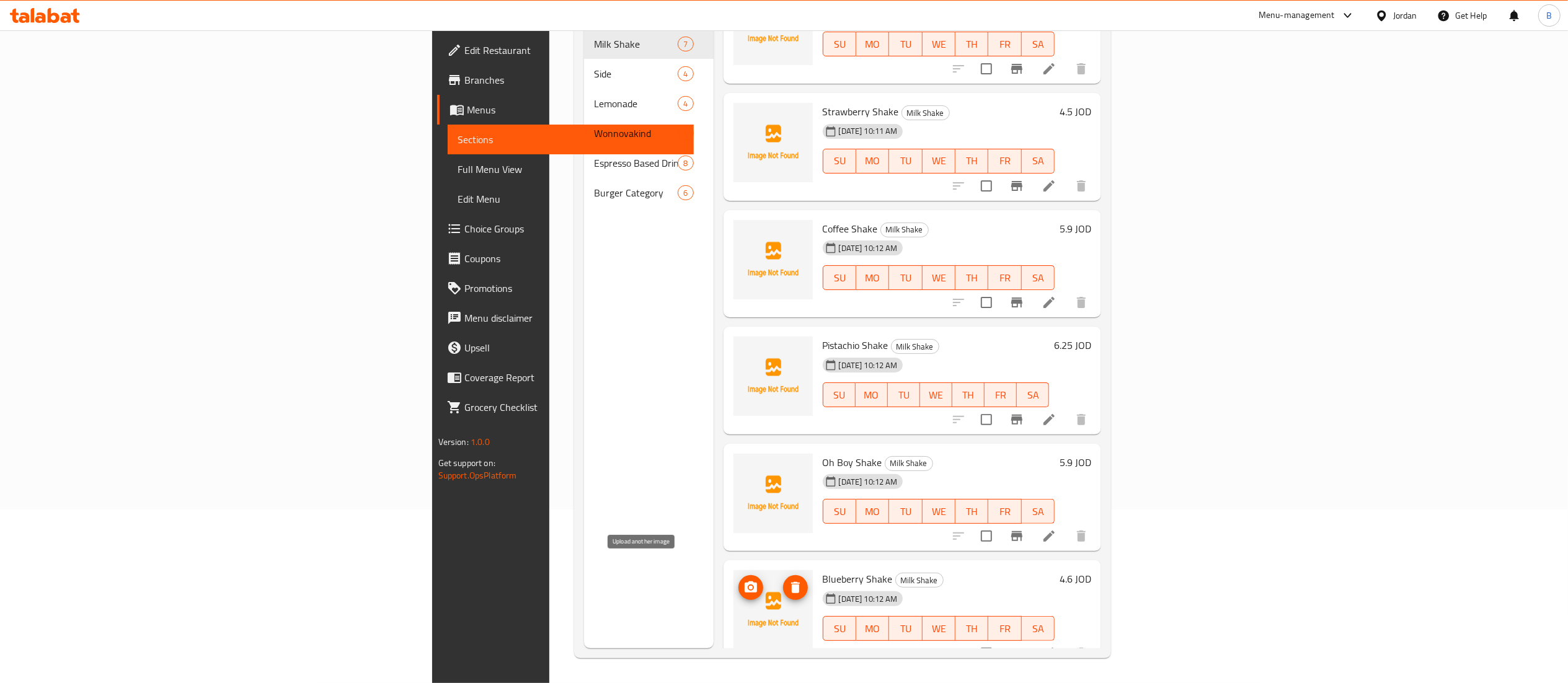
click at [744, 582] on icon "upload picture" at bounding box center [751, 587] width 13 height 11
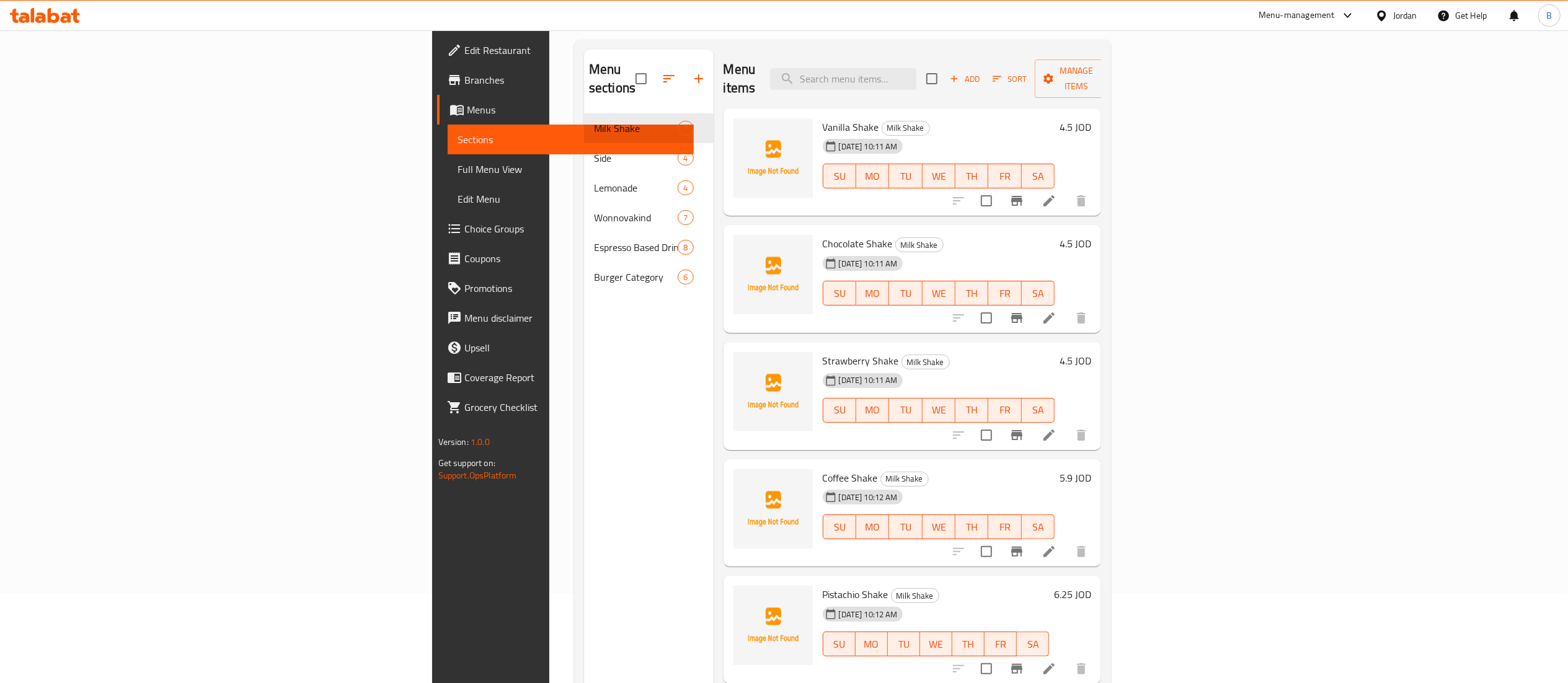
scroll to position [50, 0]
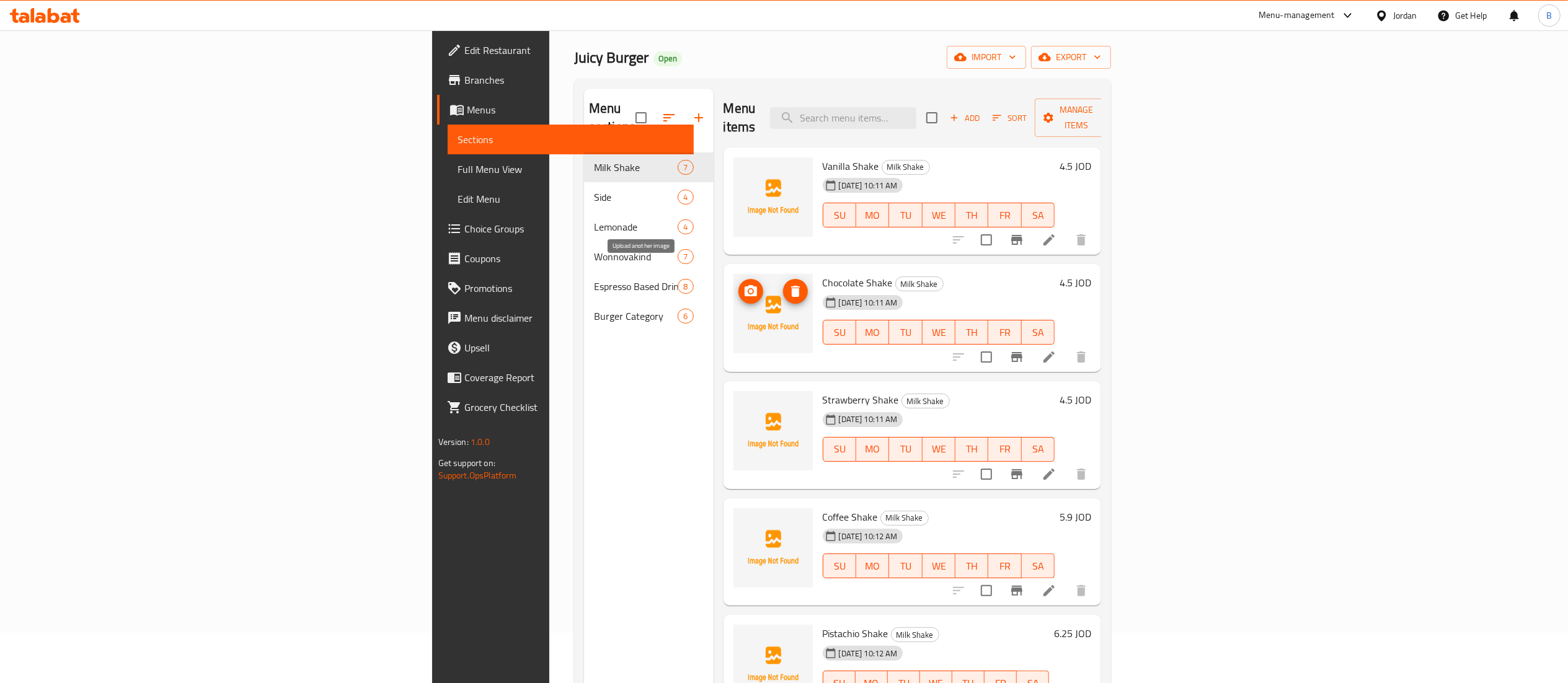
click at [744, 284] on icon "upload picture" at bounding box center [751, 291] width 15 height 15
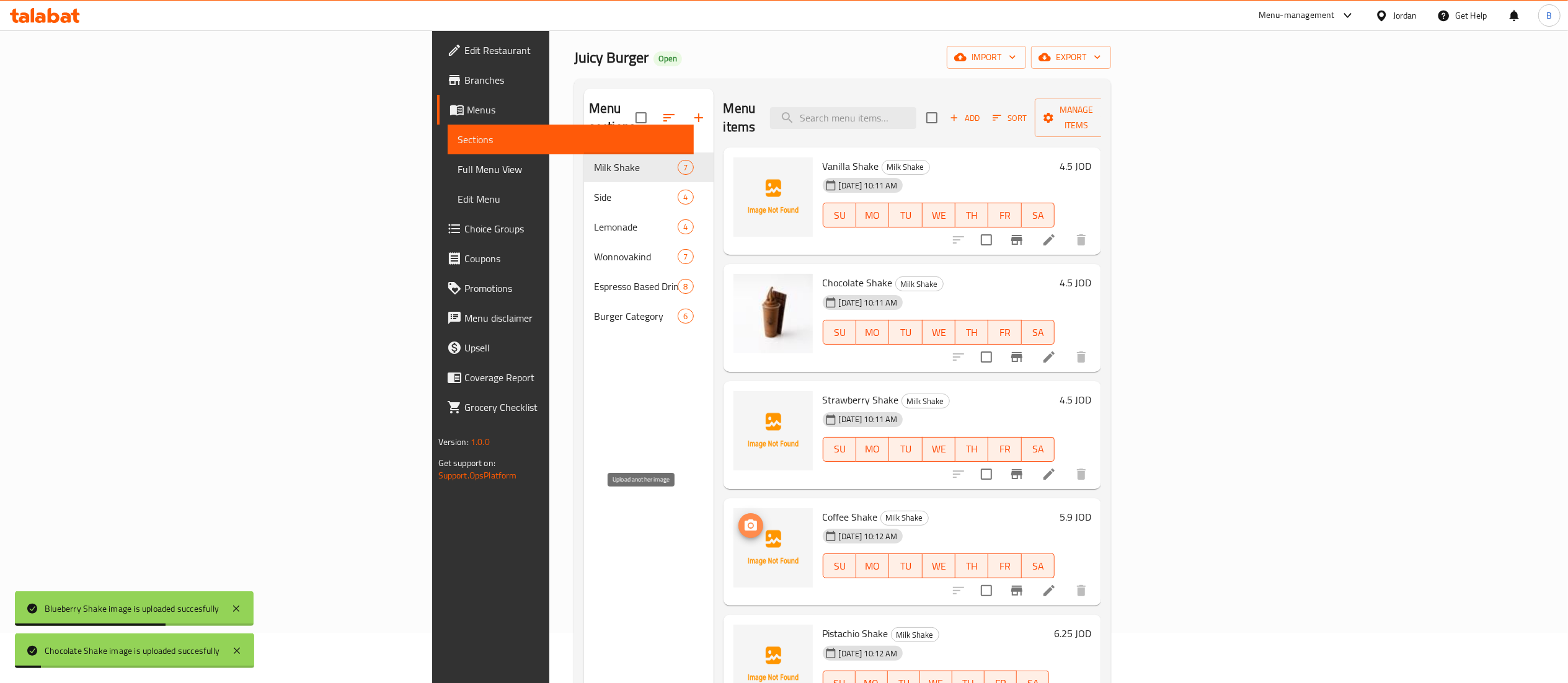
click at [744, 518] on icon "upload picture" at bounding box center [751, 525] width 15 height 15
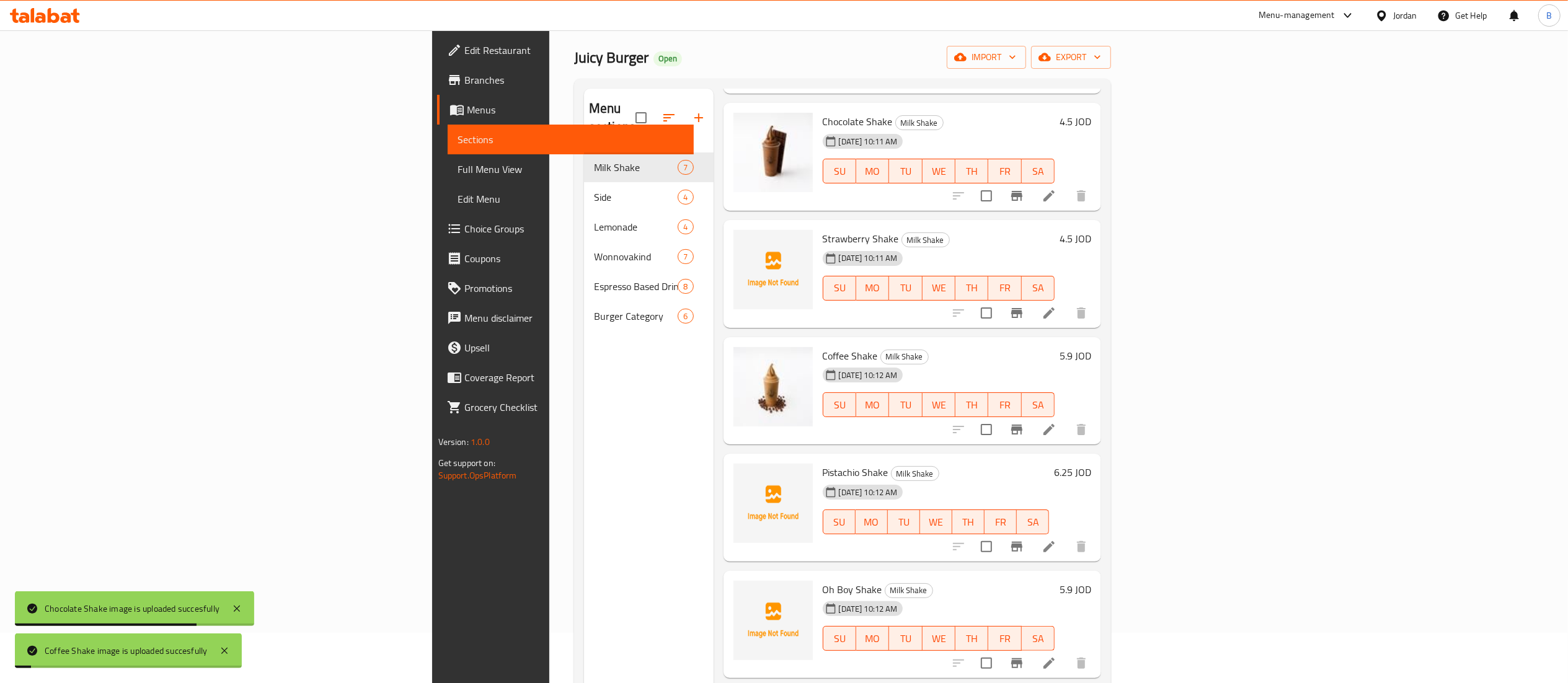
scroll to position [165, 0]
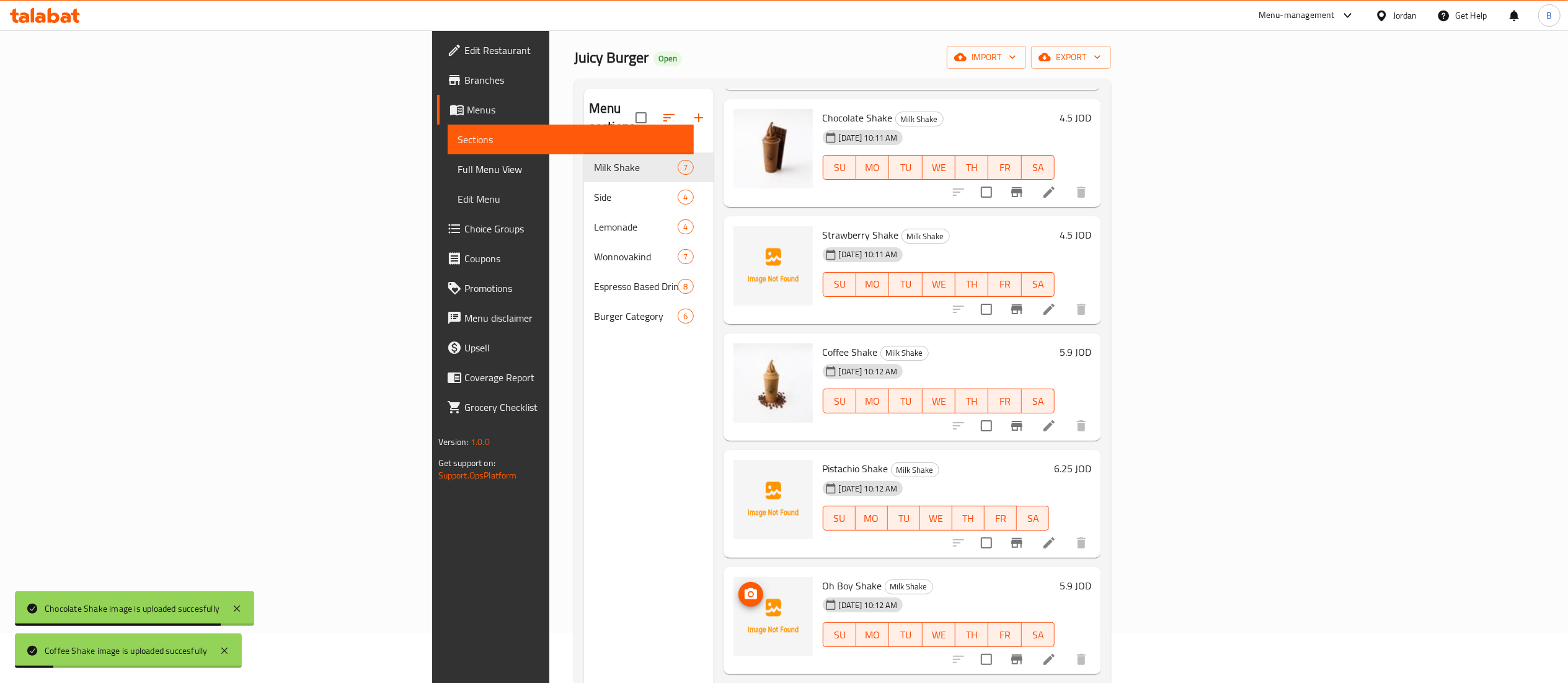
click at [744, 588] on icon "upload picture" at bounding box center [751, 594] width 13 height 11
click at [744, 469] on icon "upload picture" at bounding box center [751, 477] width 15 height 15
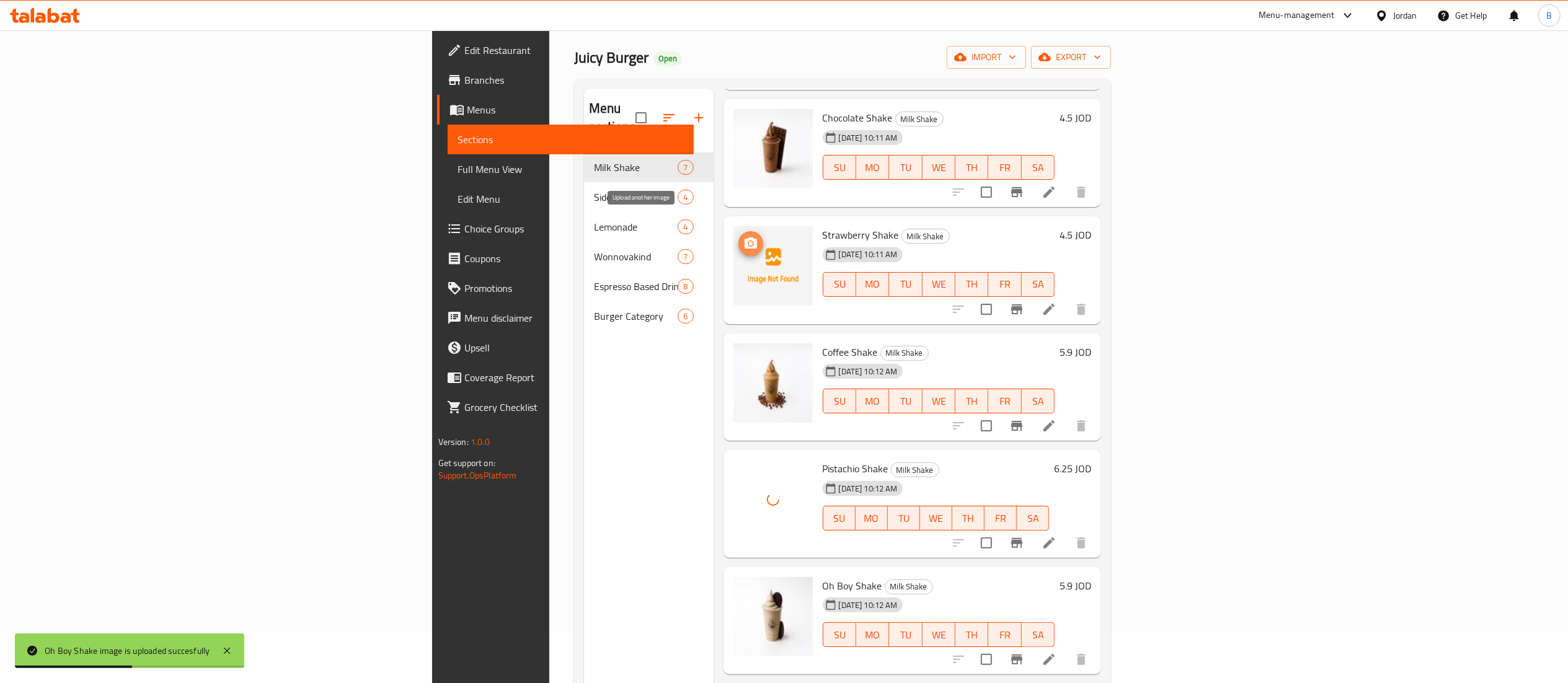
click at [744, 236] on icon "upload picture" at bounding box center [751, 243] width 15 height 15
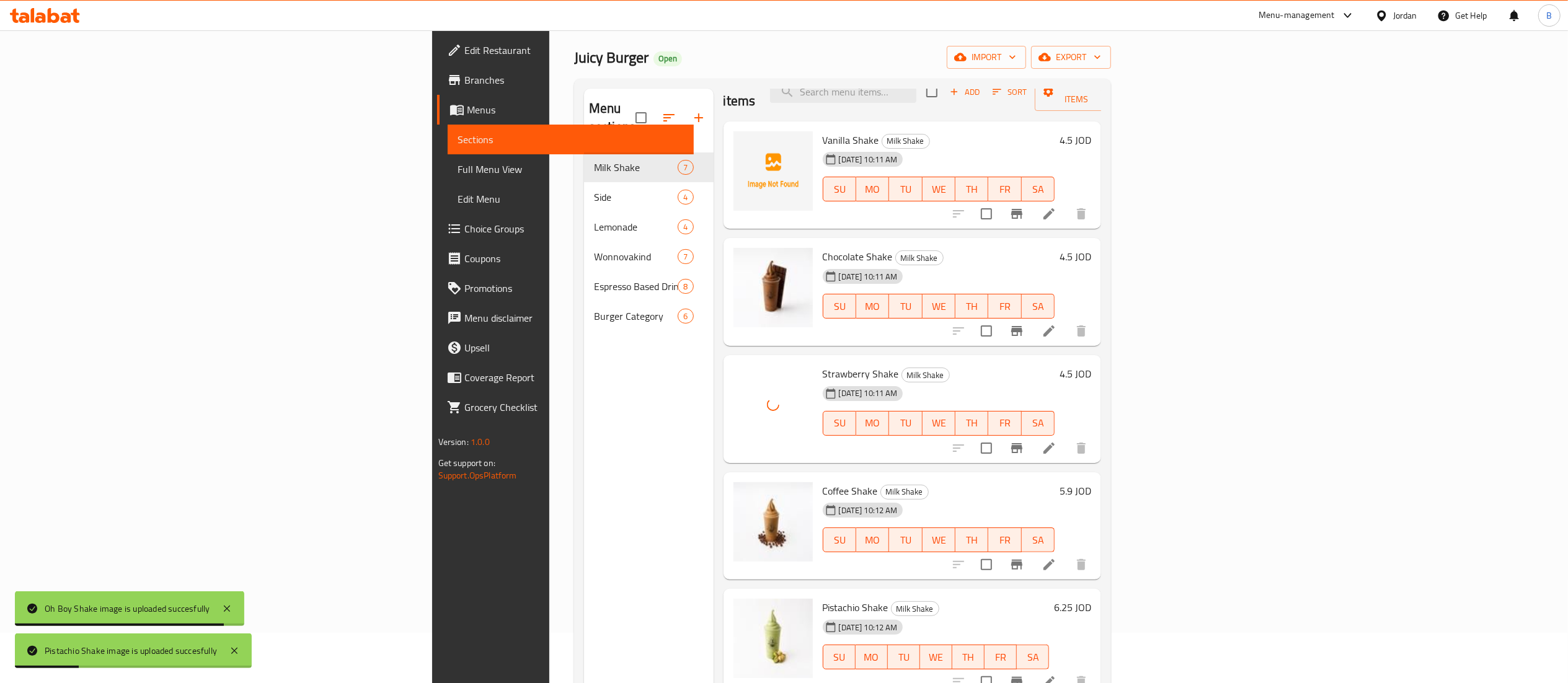
scroll to position [0, 0]
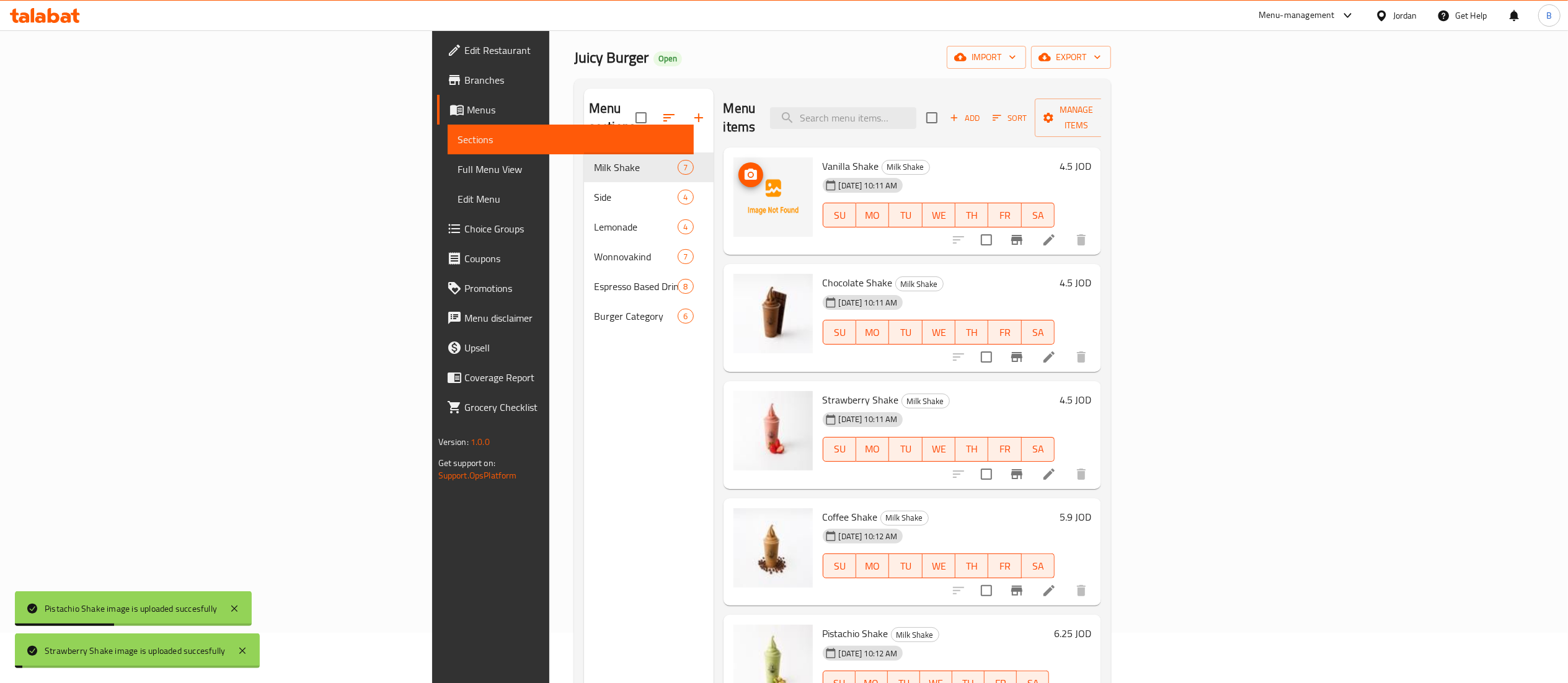
click at [738, 165] on button "upload picture" at bounding box center [751, 175] width 25 height 25
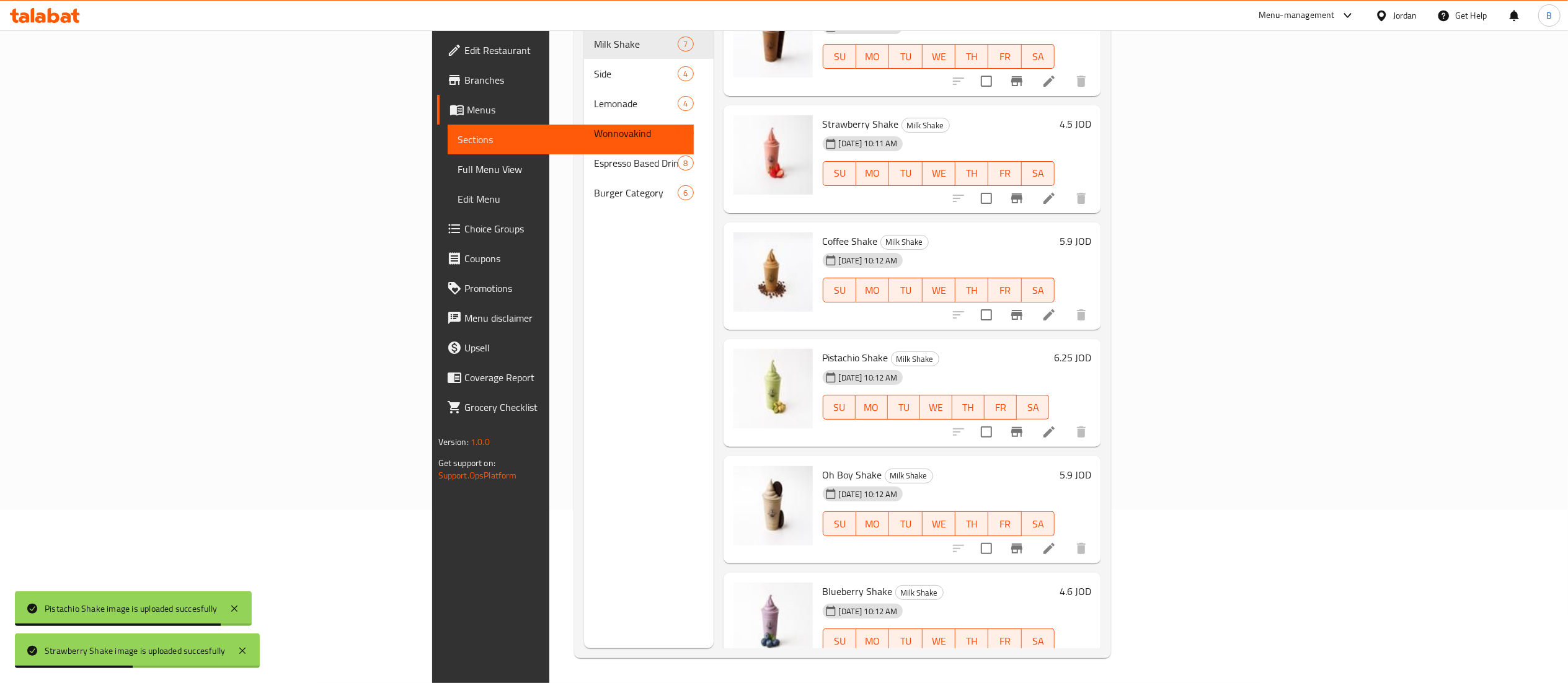
scroll to position [165, 0]
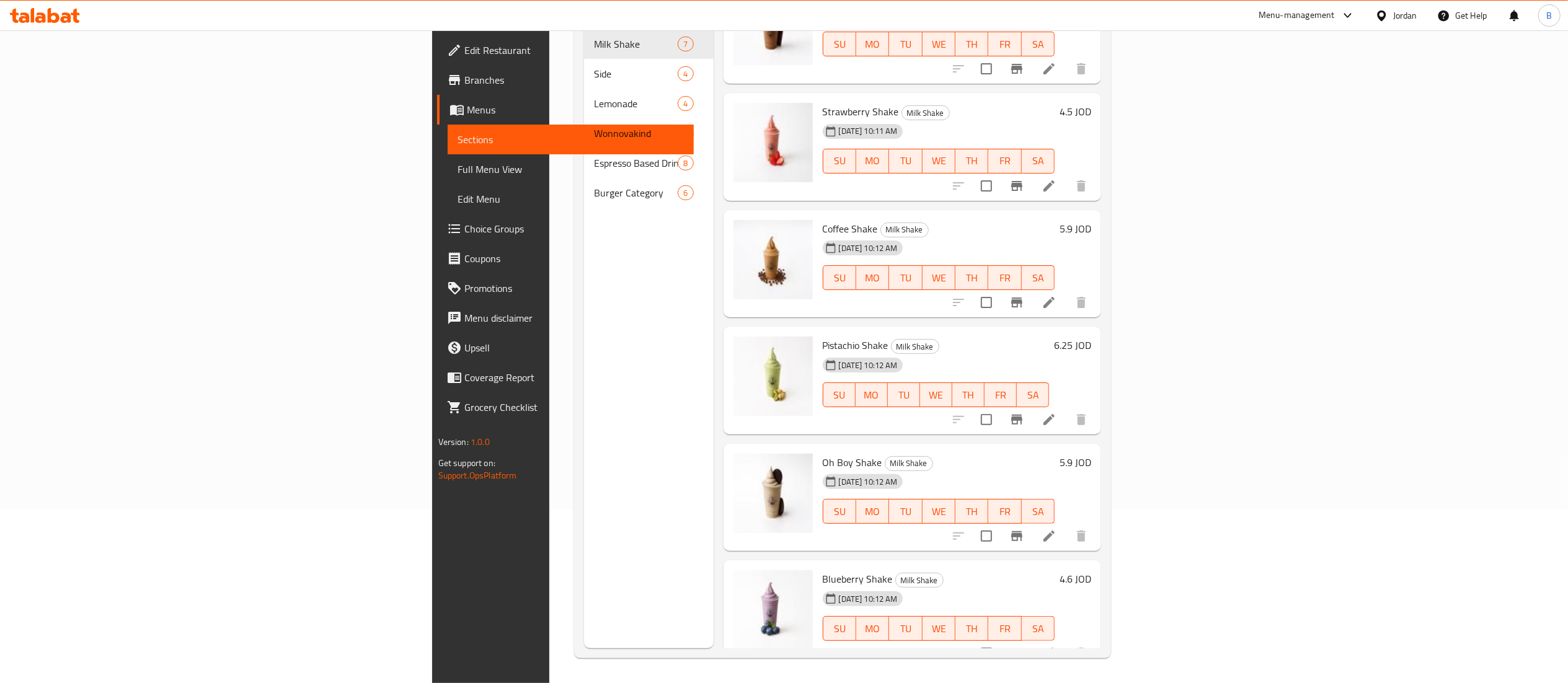
click at [10, 10] on icon at bounding box center [45, 15] width 70 height 15
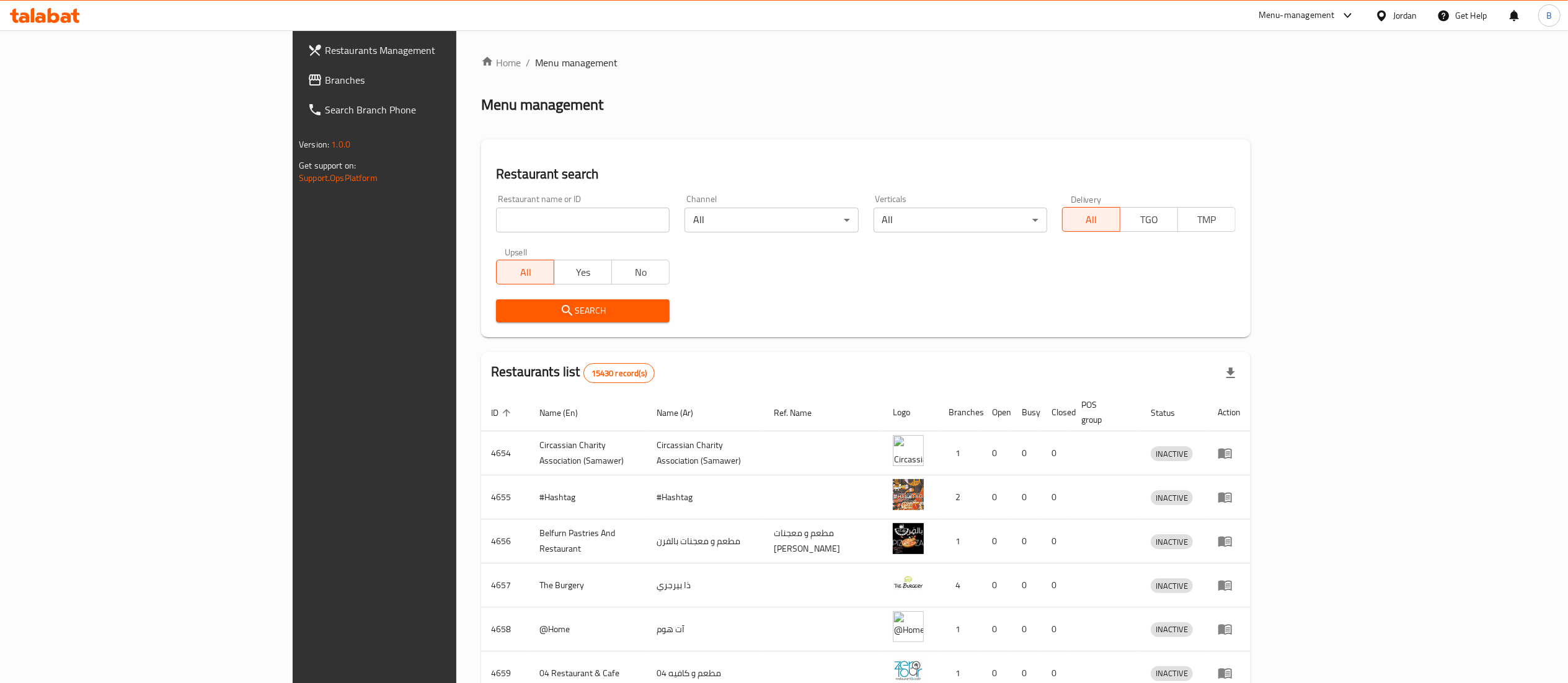
click at [325, 84] on span "Branches" at bounding box center [434, 79] width 219 height 15
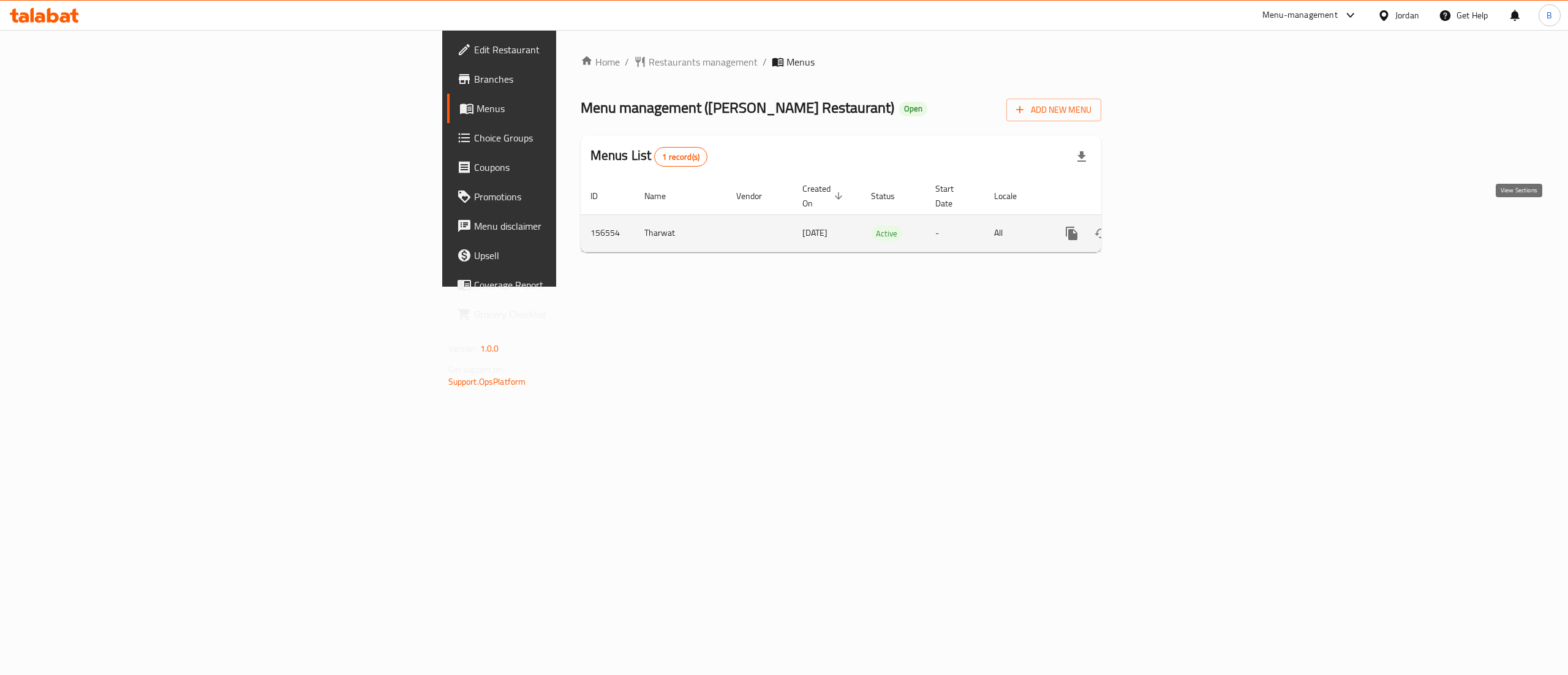
click at [1168, 227] on icon "enhanced table" at bounding box center [1160, 233] width 15 height 15
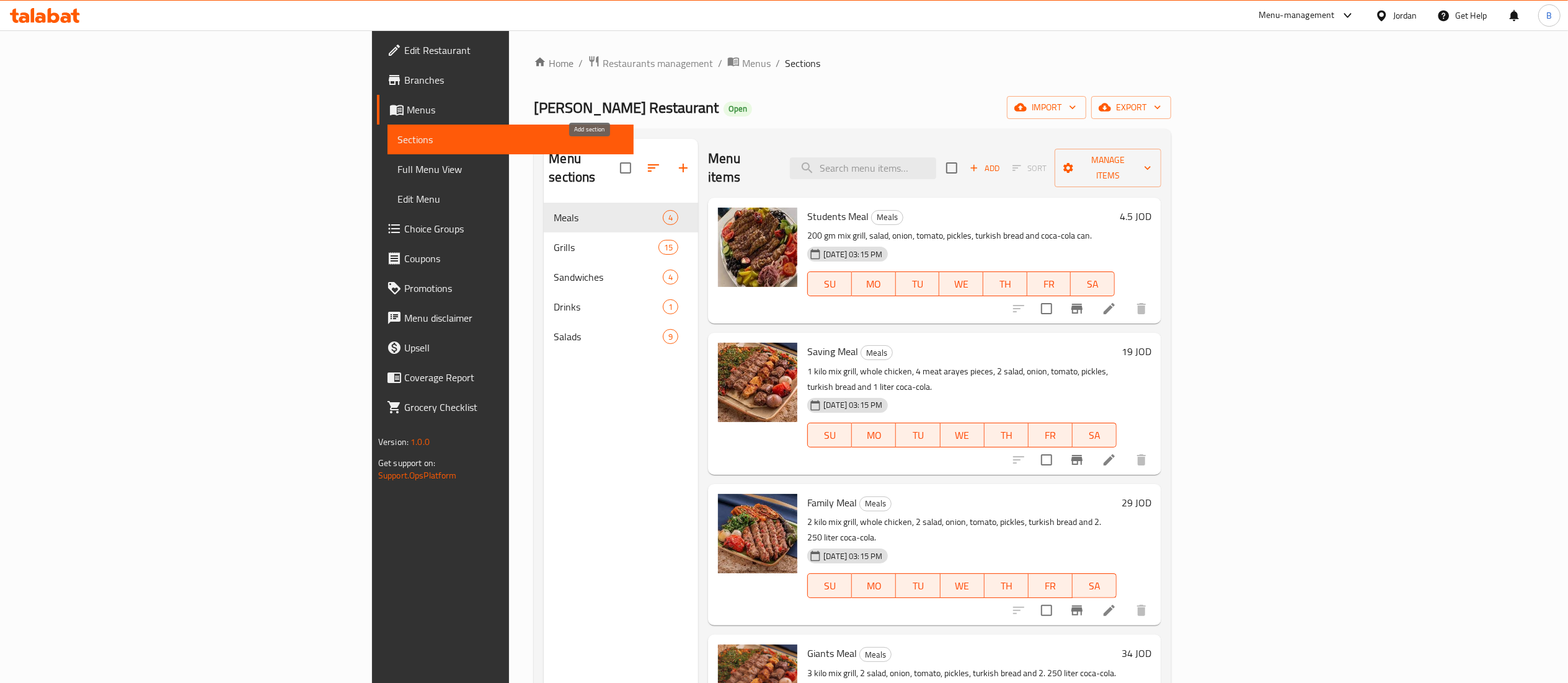
click at [668, 167] on button "button" at bounding box center [683, 168] width 30 height 30
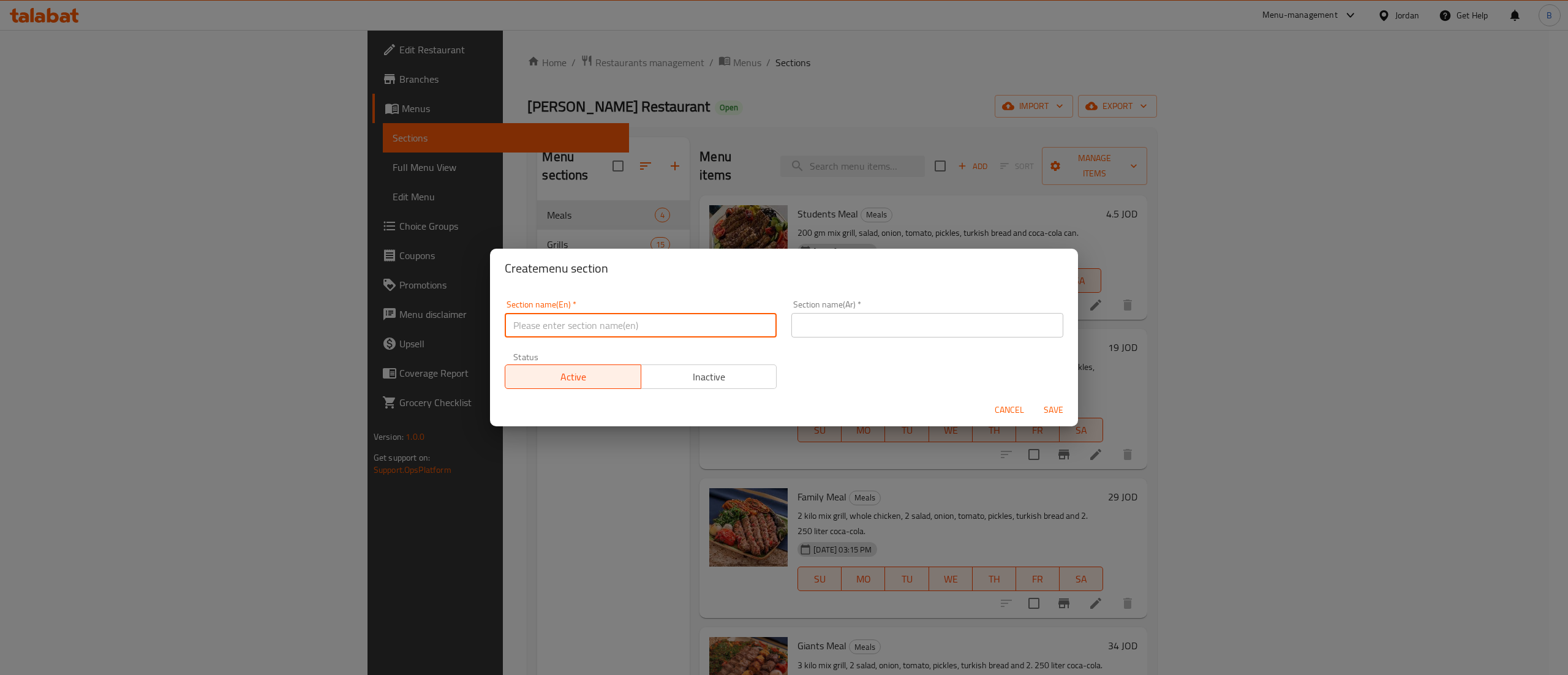
click at [697, 322] on input "text" at bounding box center [641, 325] width 272 height 25
paste input "[DEMOGRAPHIC_DATA] Offers"
type input "[DEMOGRAPHIC_DATA] Offers"
click at [885, 323] on input "text" at bounding box center [927, 325] width 272 height 25
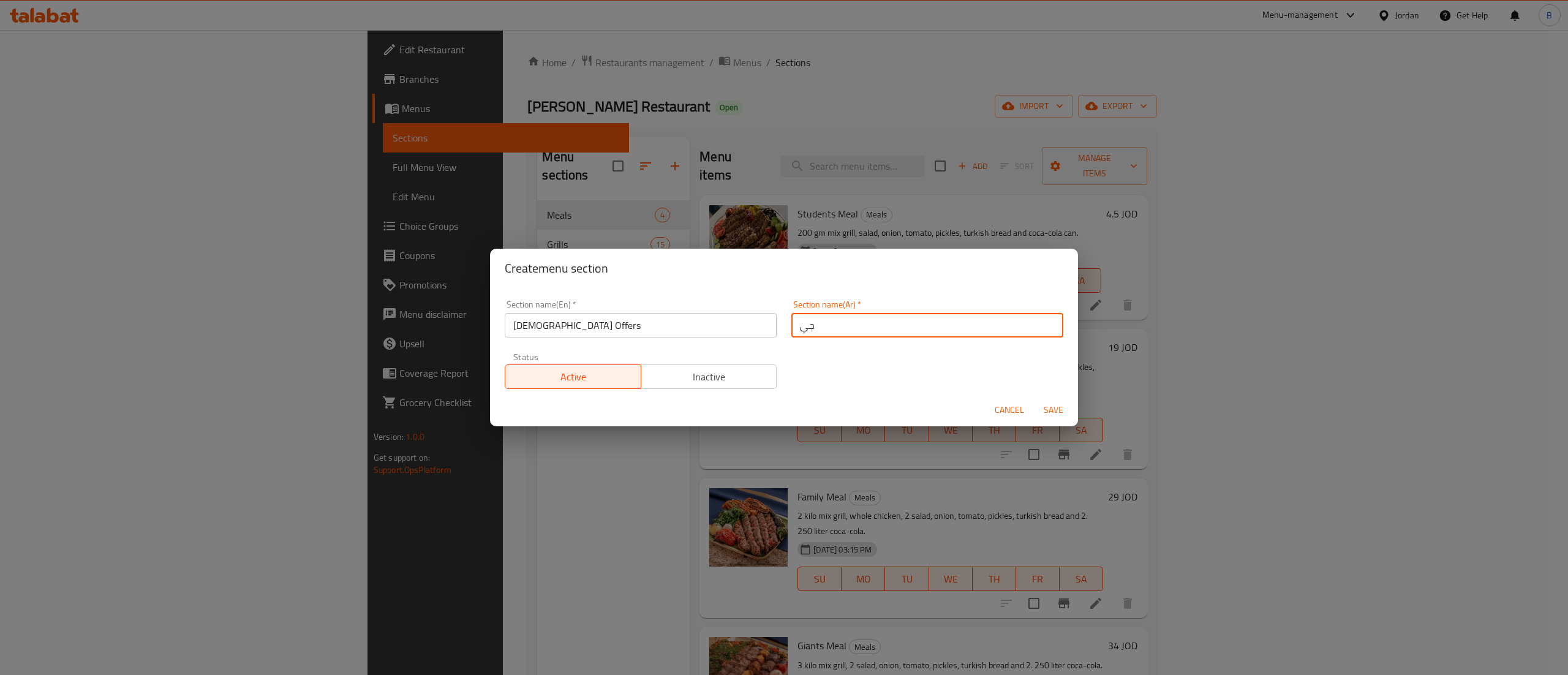
type input "ج"
type input "عروض الجيزاوي"
click at [1055, 407] on span "Save" at bounding box center [1054, 410] width 29 height 16
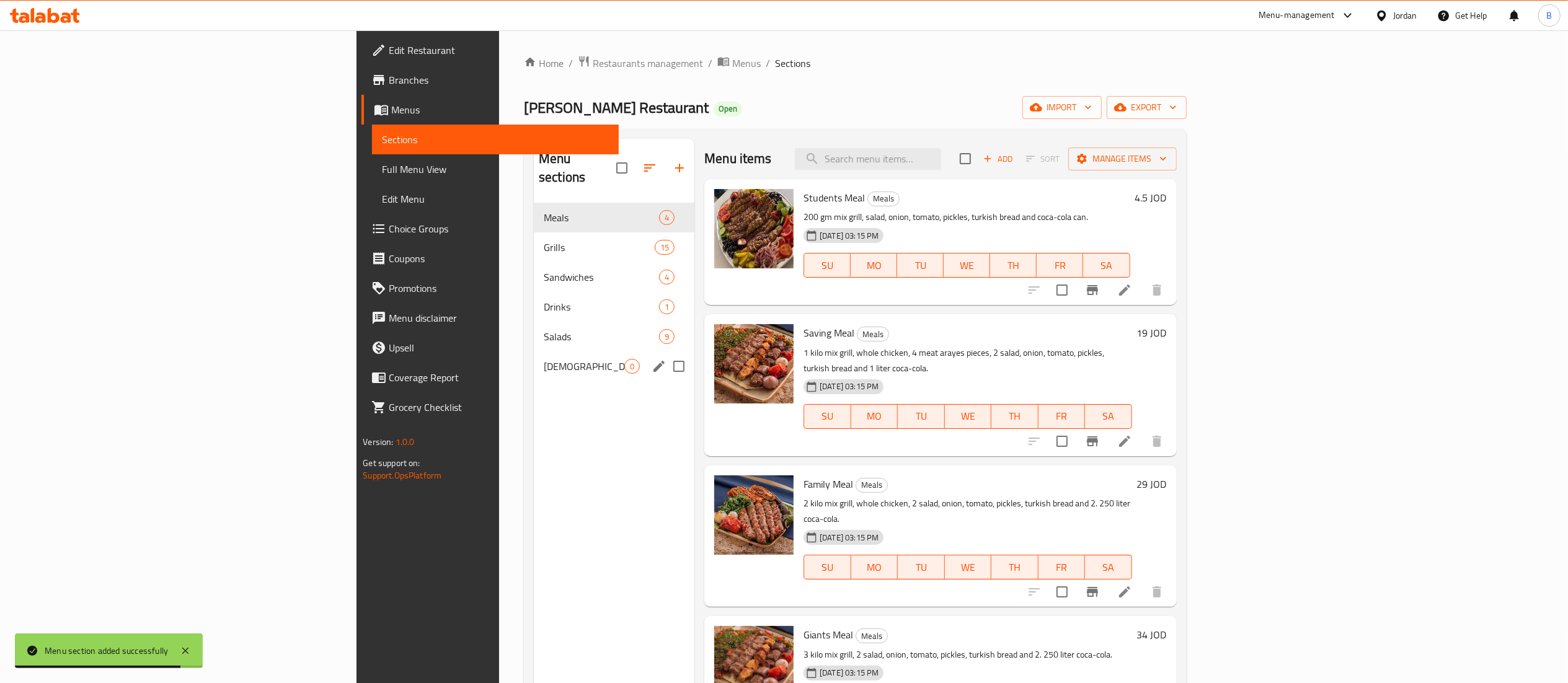
drag, startPoint x: 397, startPoint y: 340, endPoint x: 417, endPoint y: 341, distance: 20.0
click at [534, 352] on div "Jezawi Offers 0" at bounding box center [614, 367] width 160 height 30
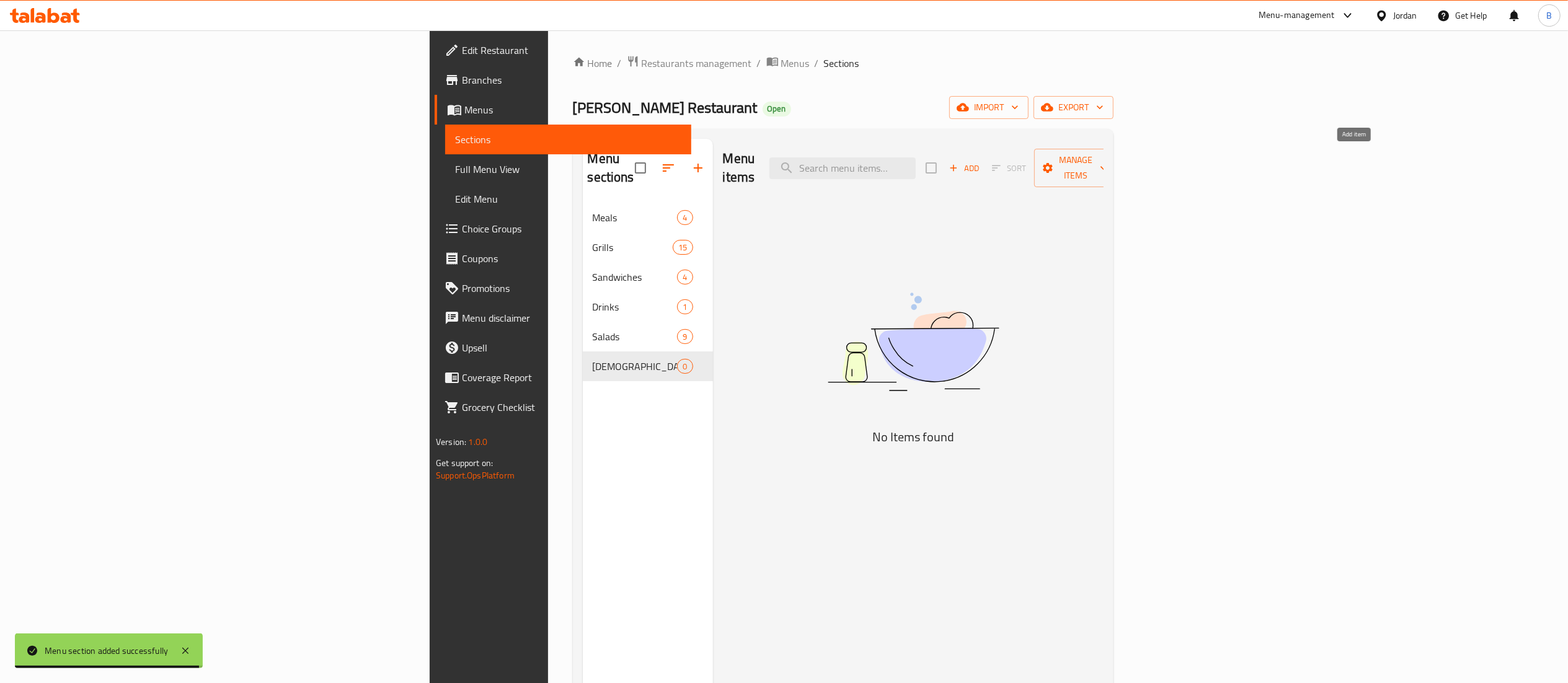
click at [981, 163] on span "Add" at bounding box center [963, 168] width 34 height 14
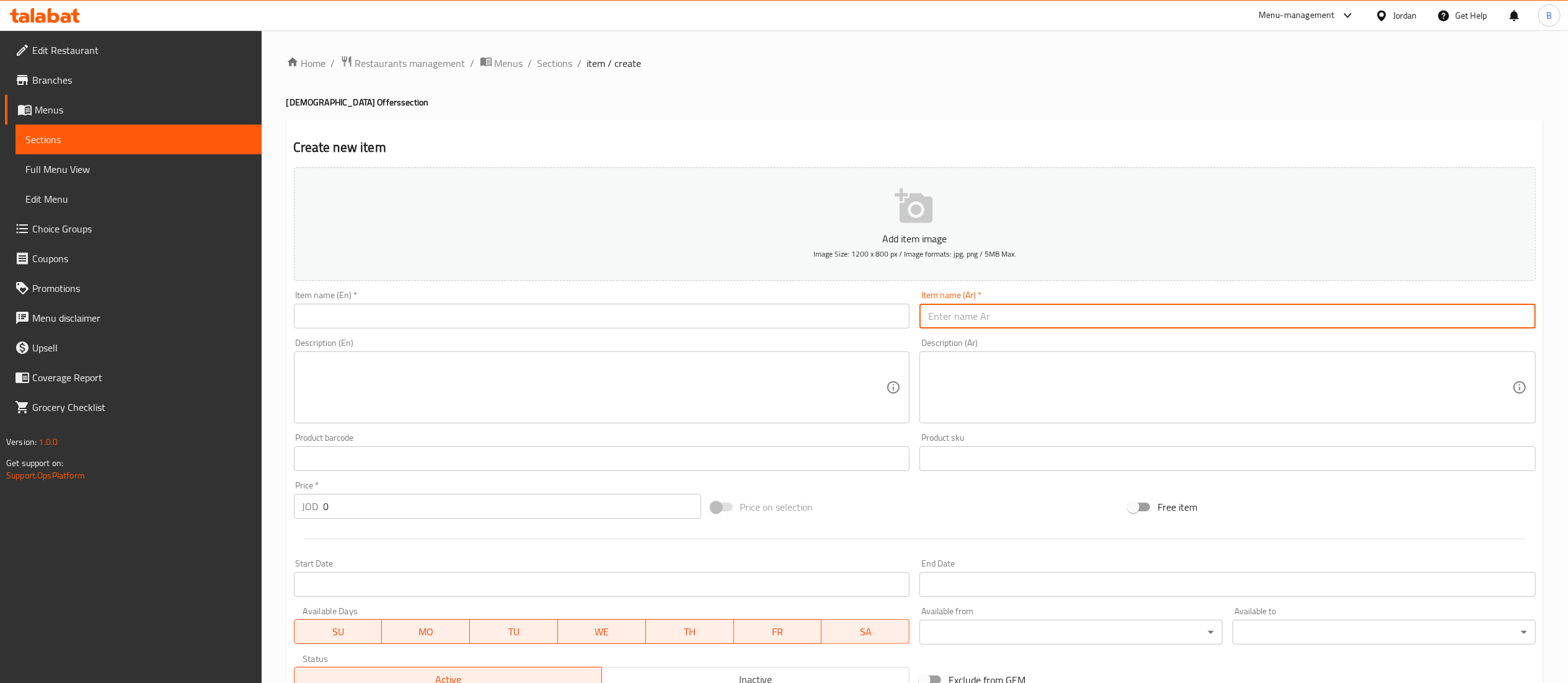
click at [1054, 320] on input "text" at bounding box center [1227, 316] width 616 height 25
drag, startPoint x: 1037, startPoint y: 312, endPoint x: 499, endPoint y: 232, distance: 543.9
click at [582, 243] on div "Add item image Image Size: 1200 x 800 px / Image formats: jpg, png / 5MB Max. I…" at bounding box center [915, 429] width 1252 height 535
type input "الوجبة الاقتصادية"
click at [558, 301] on div "Item name (En)   * Item name (En) *" at bounding box center [601, 309] width 616 height 38
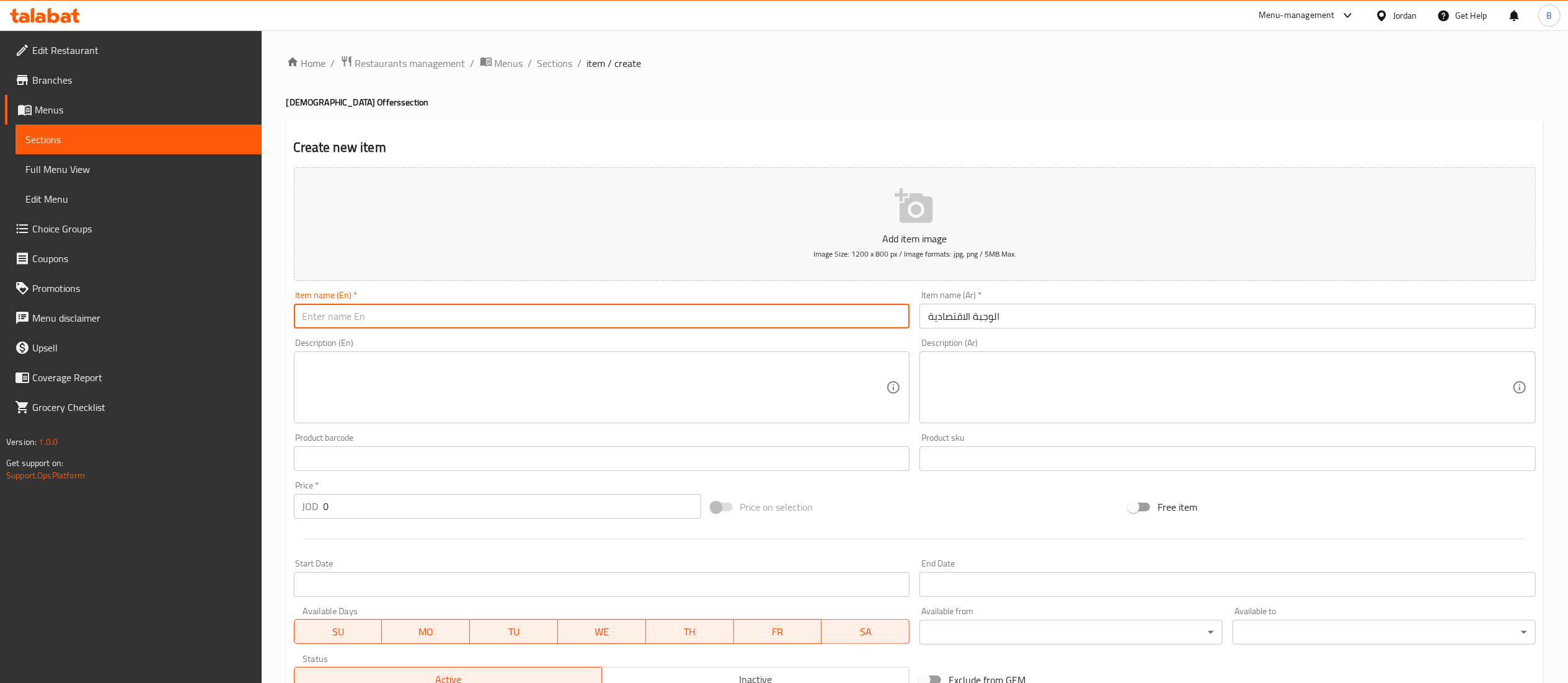
click at [558, 309] on input "text" at bounding box center [601, 316] width 616 height 25
type input "Saving meal"
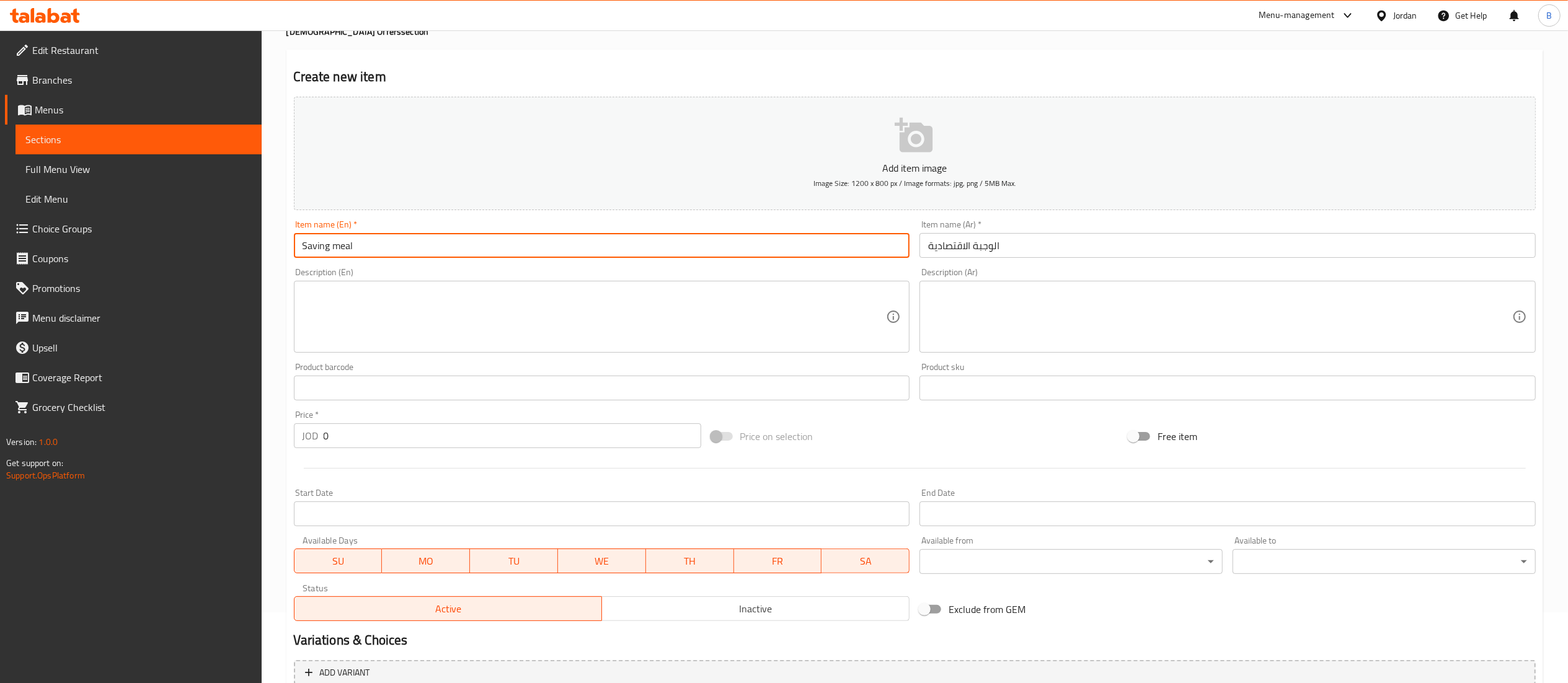
scroll to position [124, 0]
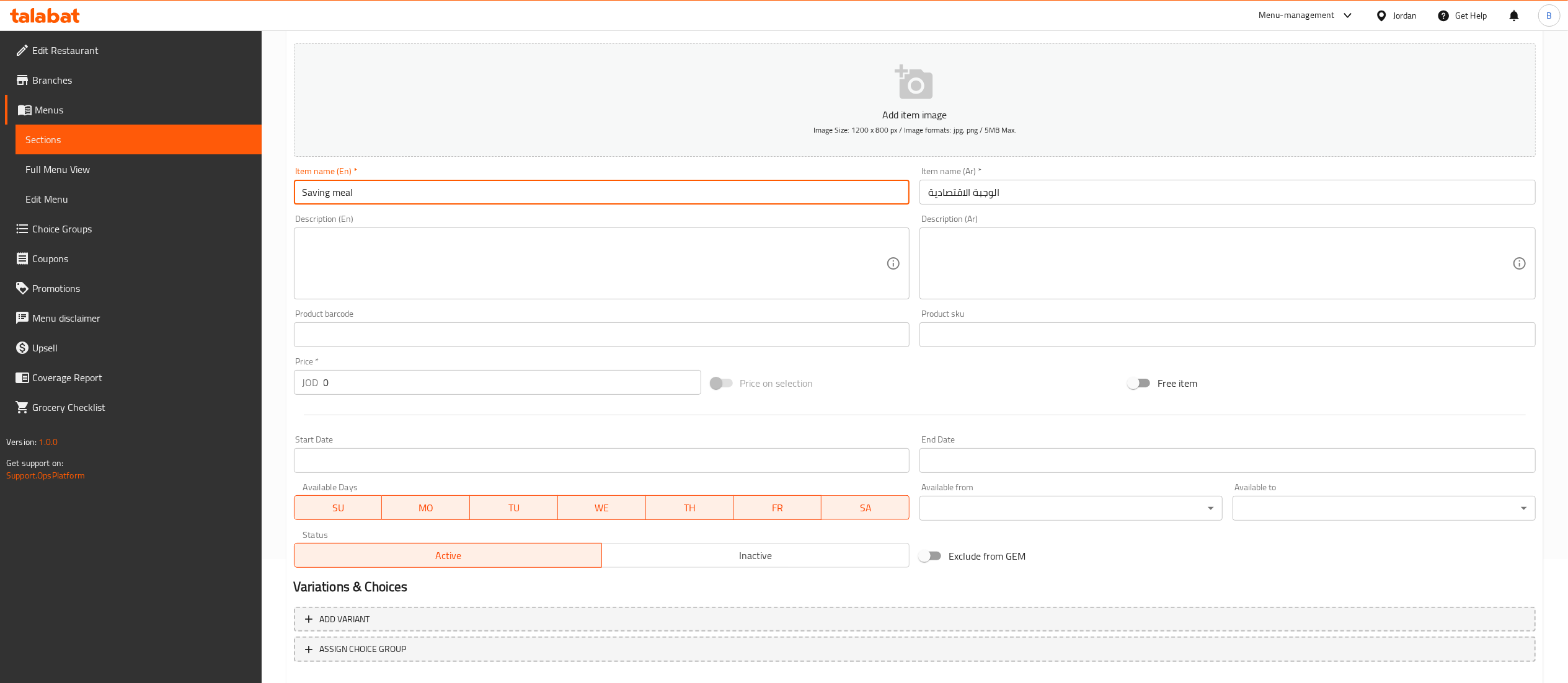
drag, startPoint x: 349, startPoint y: 374, endPoint x: 266, endPoint y: 379, distance: 83.2
click at [287, 379] on div "Create new item Add item image Image Size: 1200 x 800 px / Image formats: jpg, …" at bounding box center [915, 356] width 1256 height 721
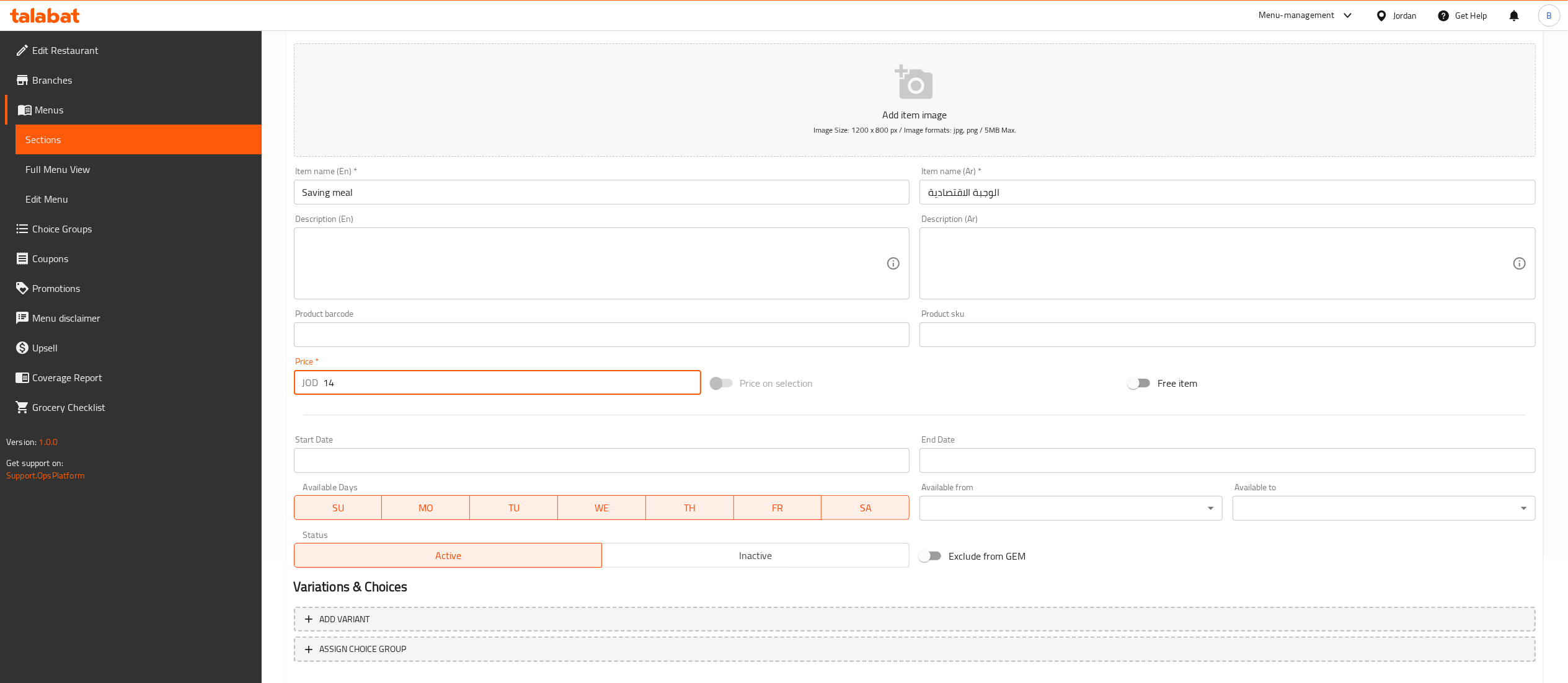
type input "14"
click at [1007, 267] on textarea at bounding box center [1220, 263] width 584 height 59
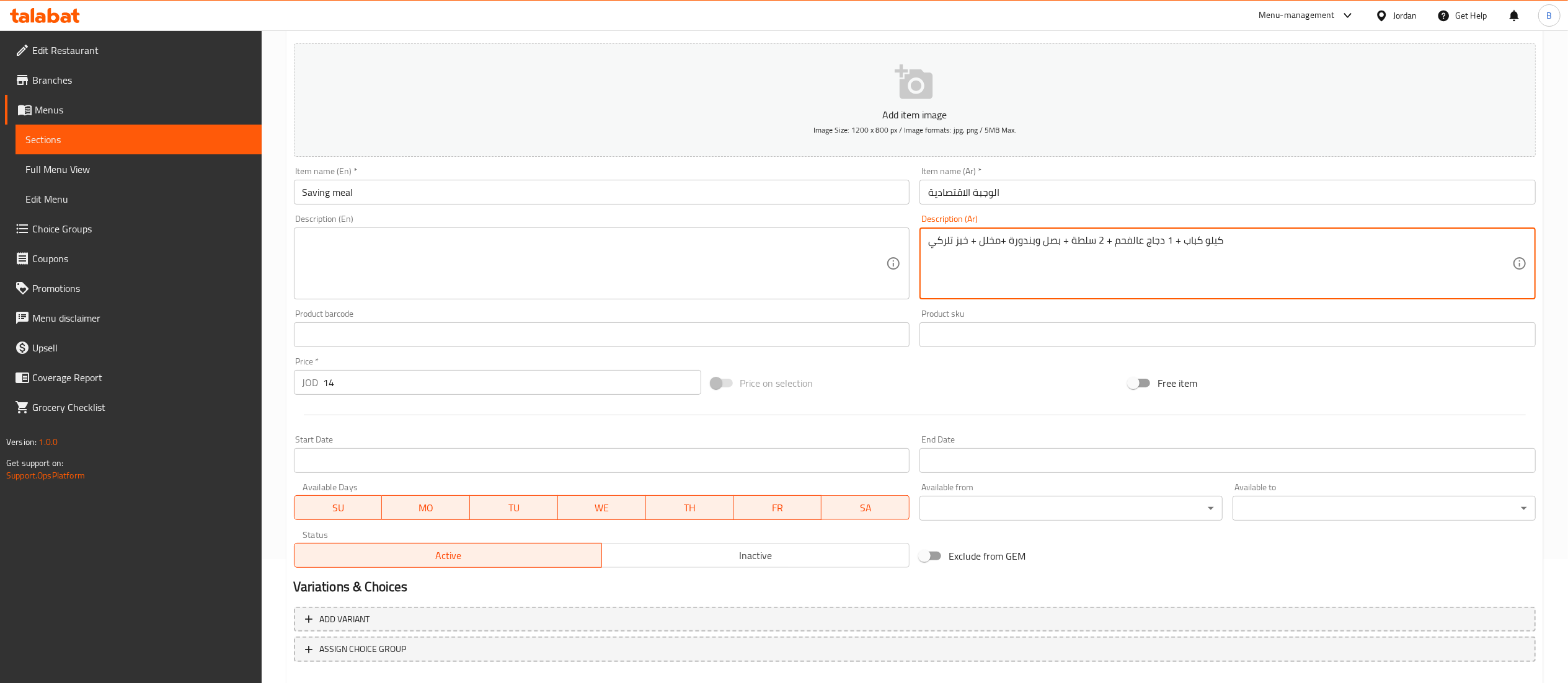
drag, startPoint x: 1268, startPoint y: 243, endPoint x: 871, endPoint y: 246, distance: 397.0
click at [873, 246] on div "Add item image Image Size: 1200 x 800 px / Image formats: jpg, png / 5MB Max. I…" at bounding box center [915, 305] width 1252 height 535
click at [953, 248] on textarea "كيلو كباب + 1 دجاج عالفحم + 2 سلطة + بصل وبندورة +مخلل + خبز تلركي" at bounding box center [1220, 263] width 584 height 59
click at [952, 239] on textarea "كيلو كباب + 1 دجاج عالفحم + 2 سلطة + بصل وبندورة +مخلل + خبز تلركي" at bounding box center [1220, 263] width 584 height 59
drag, startPoint x: 1263, startPoint y: 242, endPoint x: 689, endPoint y: 246, distance: 574.0
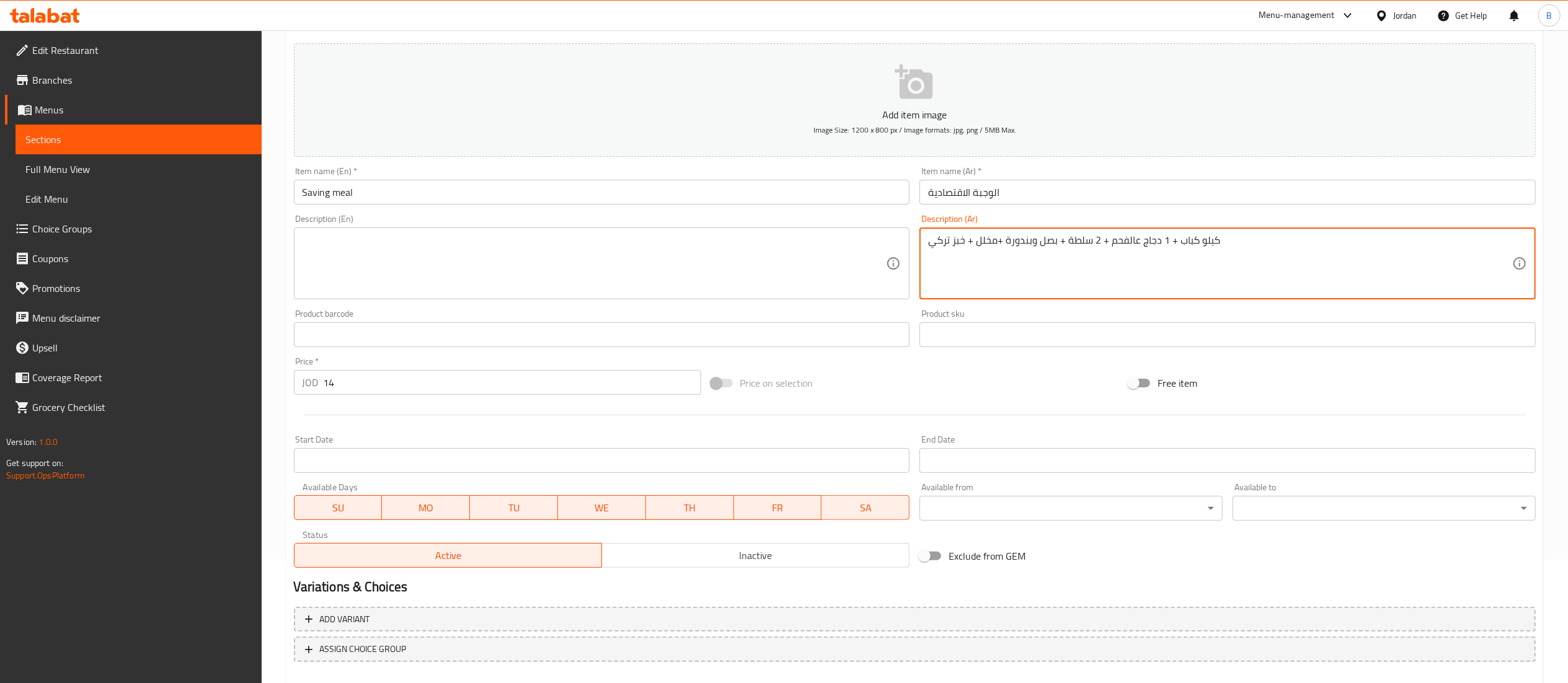
click at [712, 243] on div "Add item image Image Size: 1200 x 800 px / Image formats: jpg, png / 5MB Max. I…" at bounding box center [915, 305] width 1252 height 535
type textarea "كيلو كباب + 1 دجاج عالفحم + 2 سلطة + بصل وبندورة +مخلل + خبز تركي"
click at [565, 257] on textarea at bounding box center [594, 263] width 584 height 59
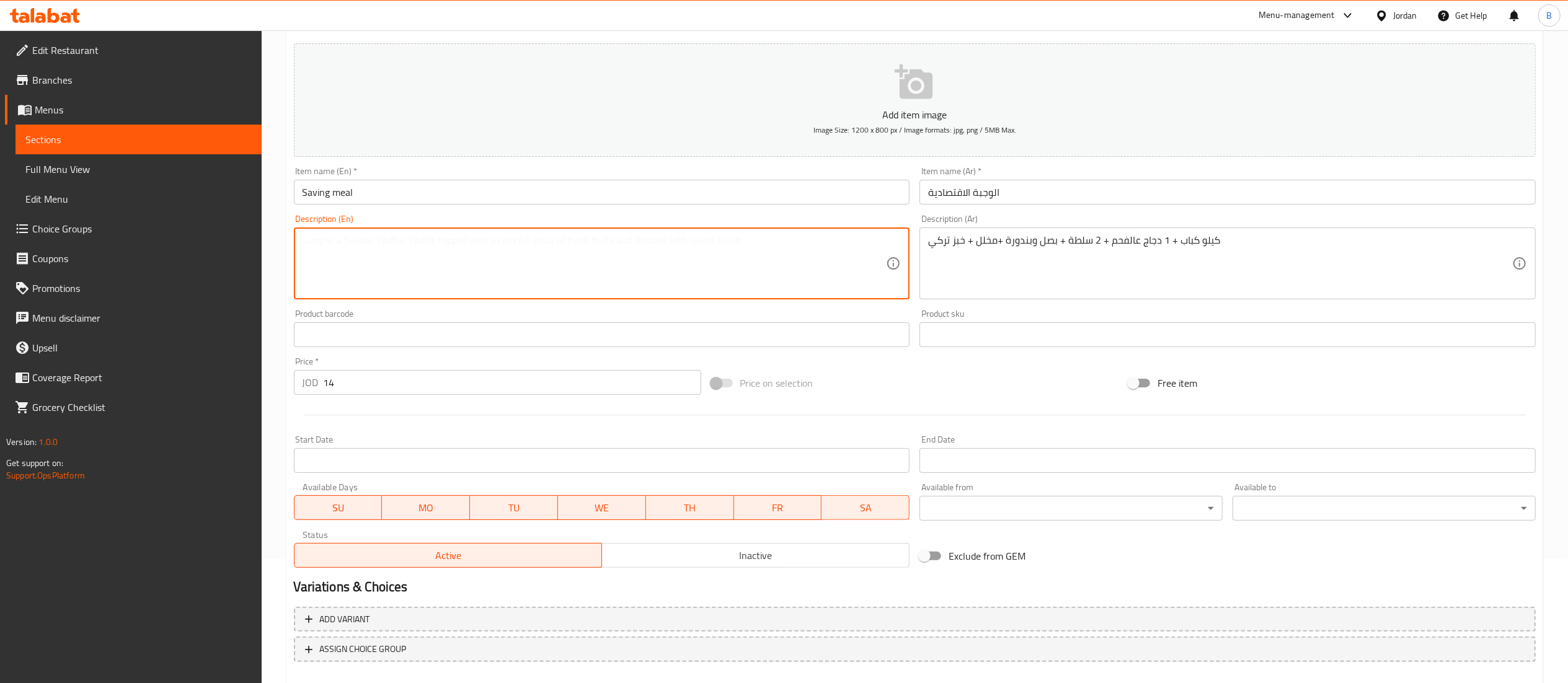
paste textarea "1 kg kebab + 1 charcoal chicken + 2 salads + onions and tomatoes + pickles + Tu…"
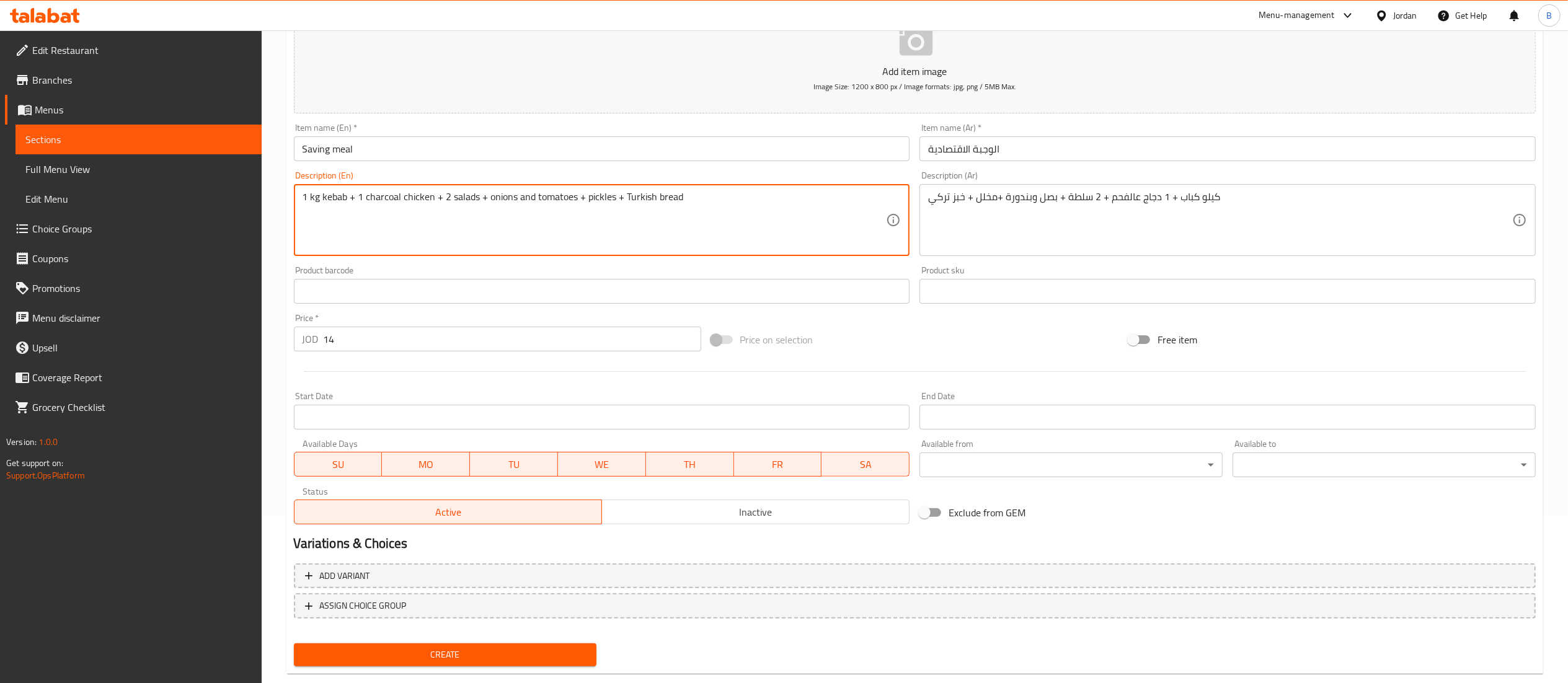
scroll to position [192, 0]
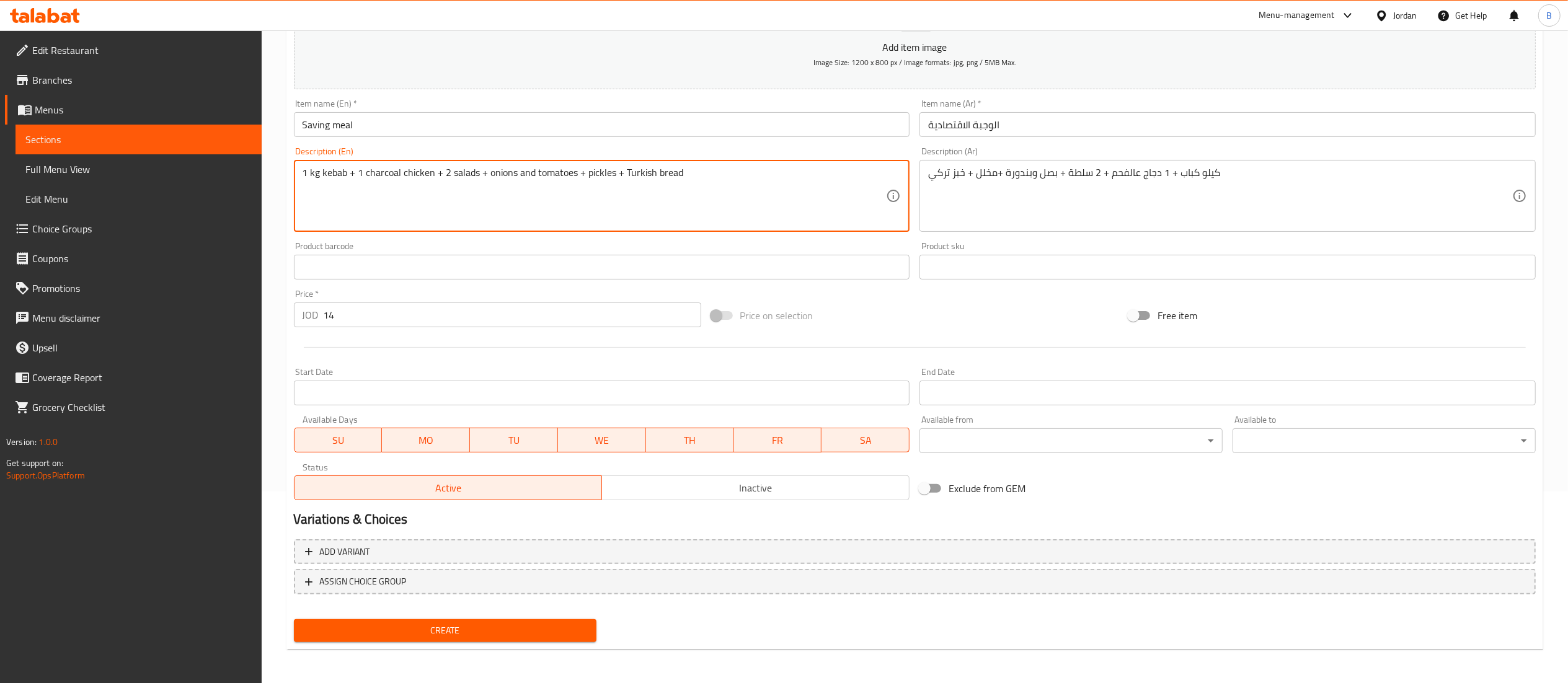
type textarea "1 kg kebab + 1 charcoal chicken + 2 salads + onions and tomatoes + pickles + Tu…"
click at [476, 634] on span "Create" at bounding box center [445, 630] width 283 height 16
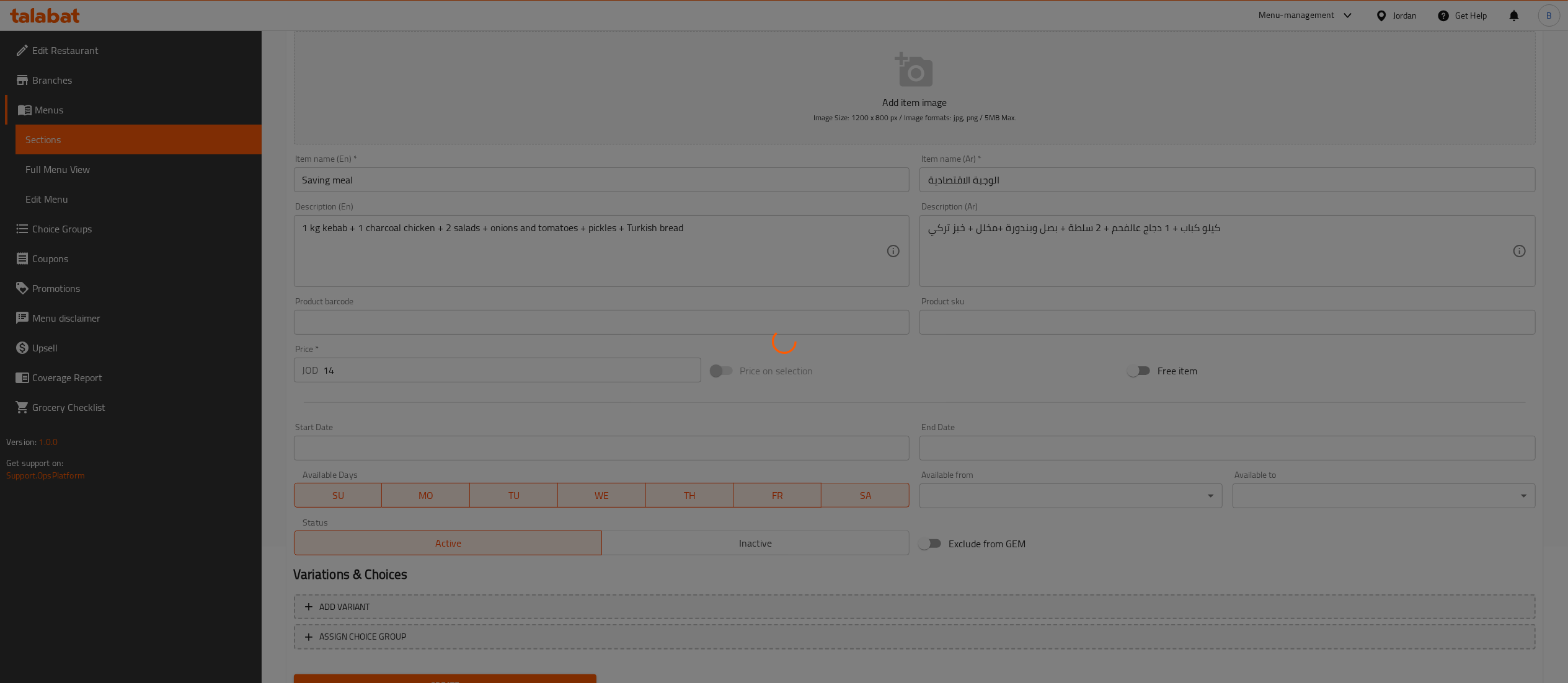
scroll to position [0, 0]
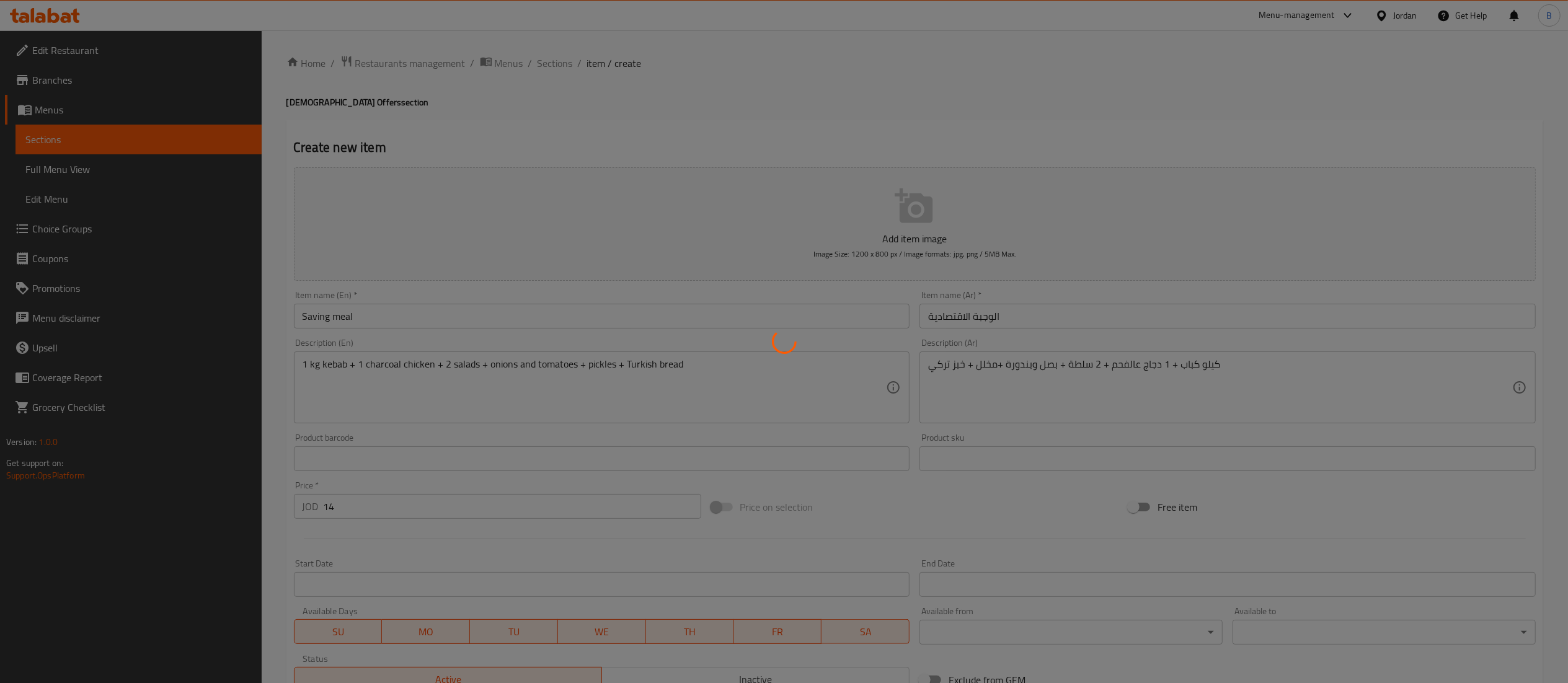
type input "0"
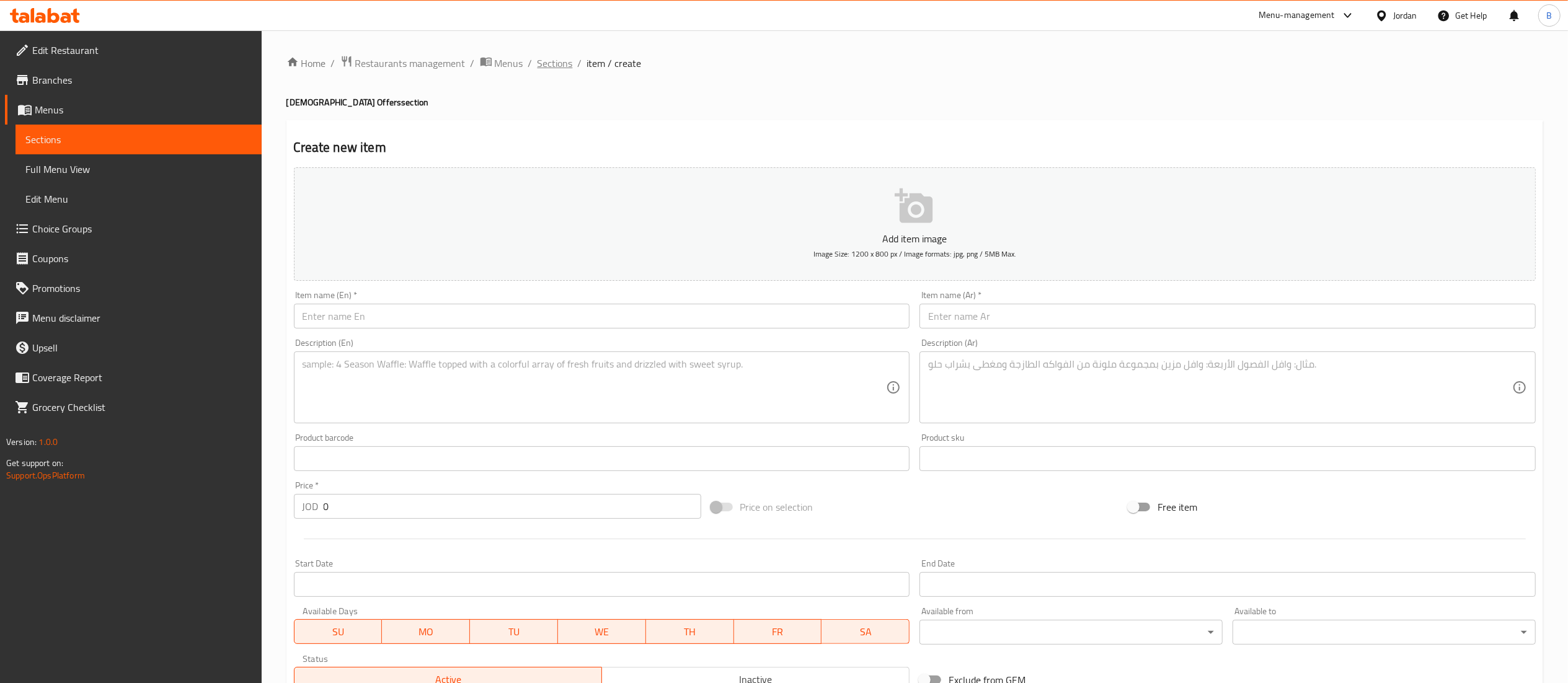
click at [559, 66] on span "Sections" at bounding box center [554, 63] width 35 height 15
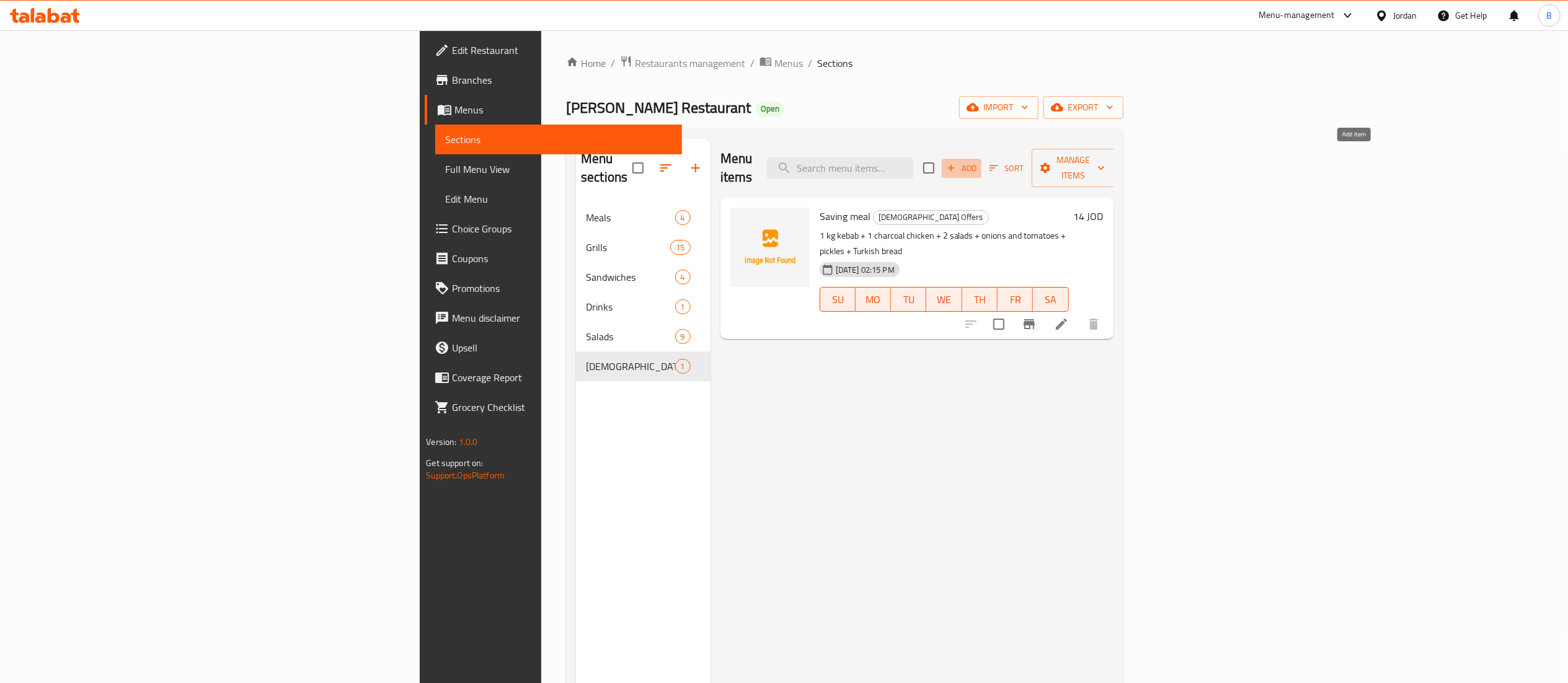
click at [978, 166] on span "Add" at bounding box center [961, 168] width 34 height 14
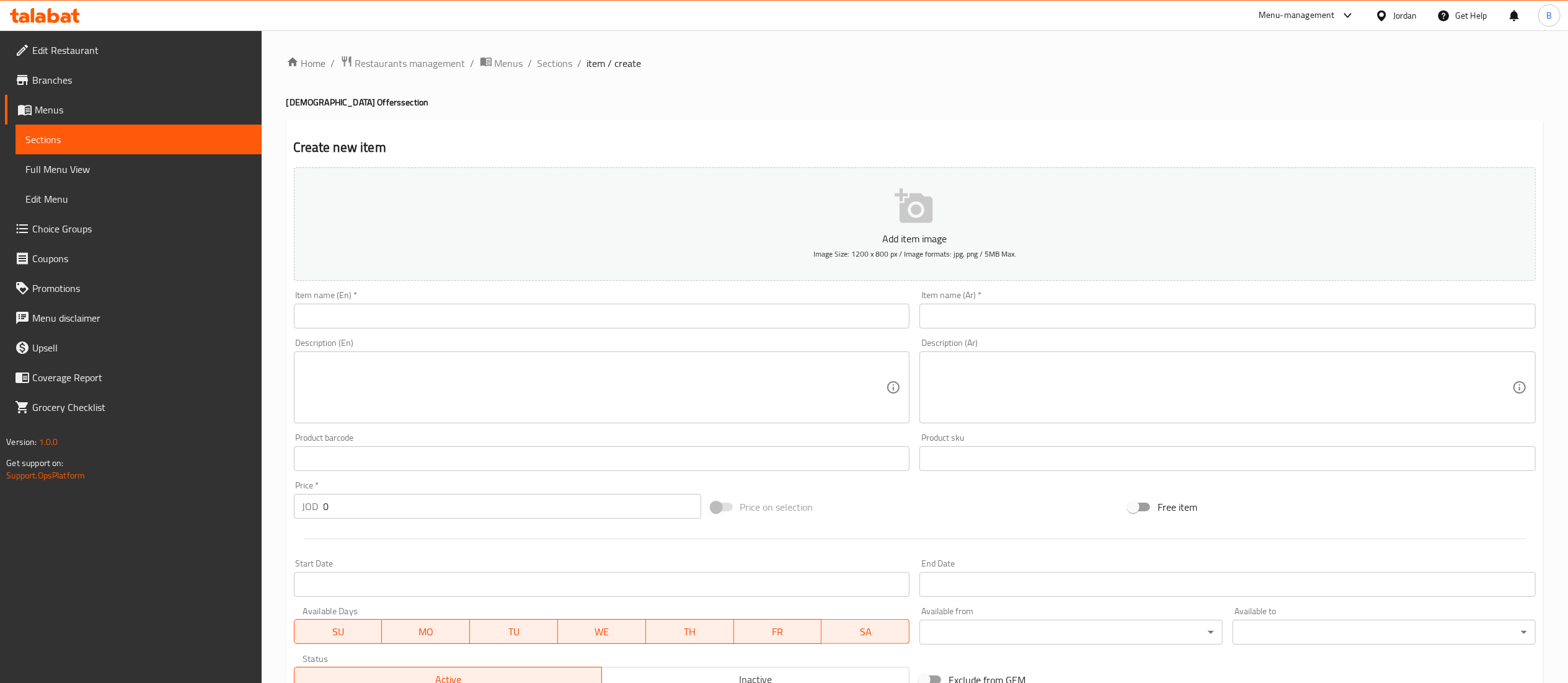
click at [1096, 328] on input "text" at bounding box center [1227, 316] width 616 height 25
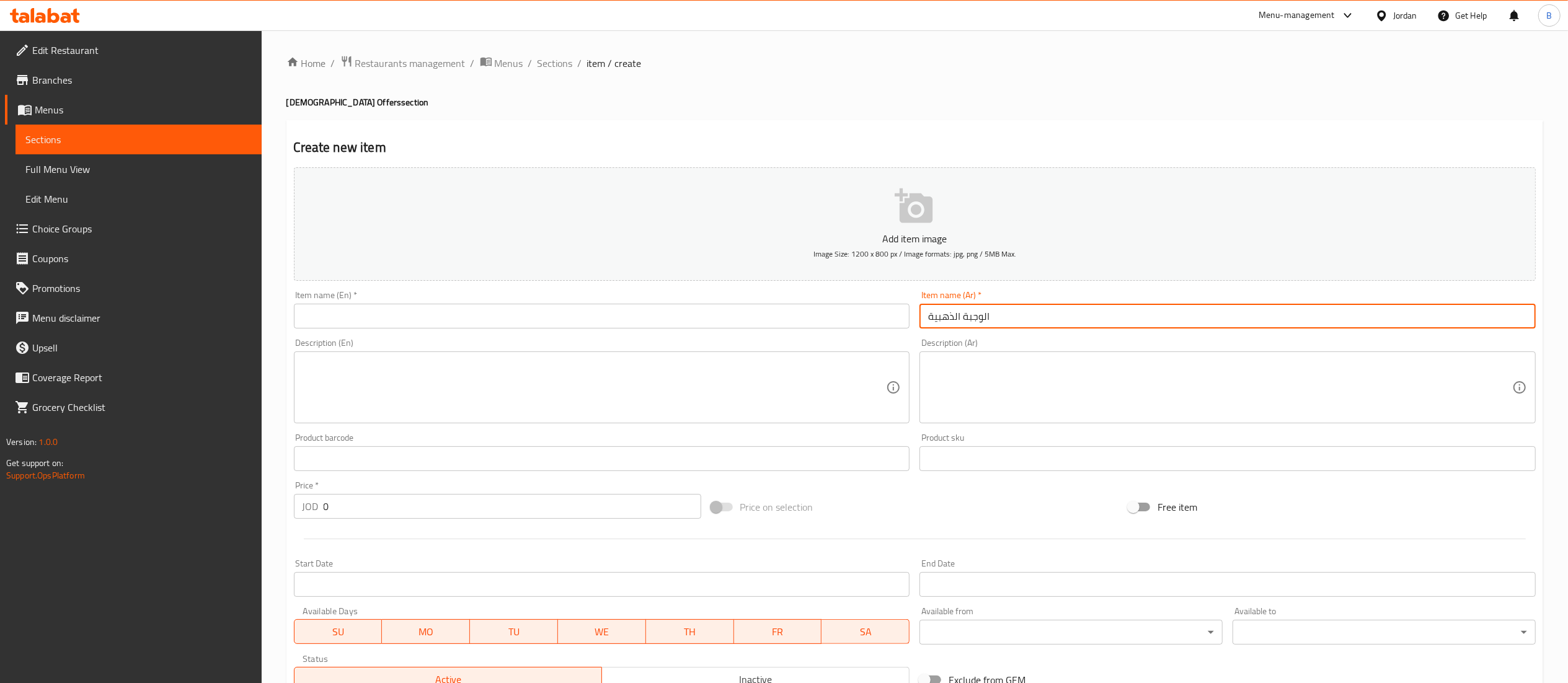
type input "الوجبة الذهبية"
click at [664, 321] on input "text" at bounding box center [601, 316] width 616 height 25
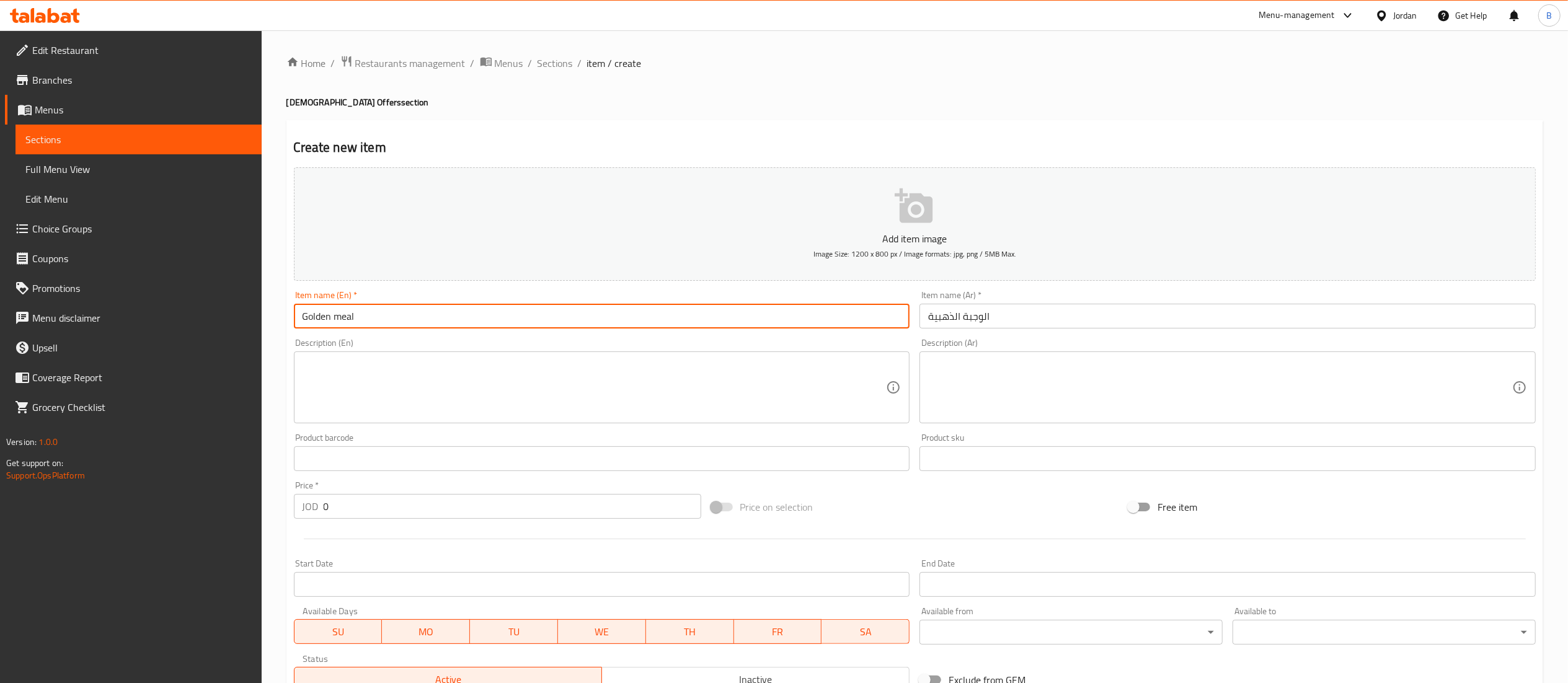
type input "Golden meal"
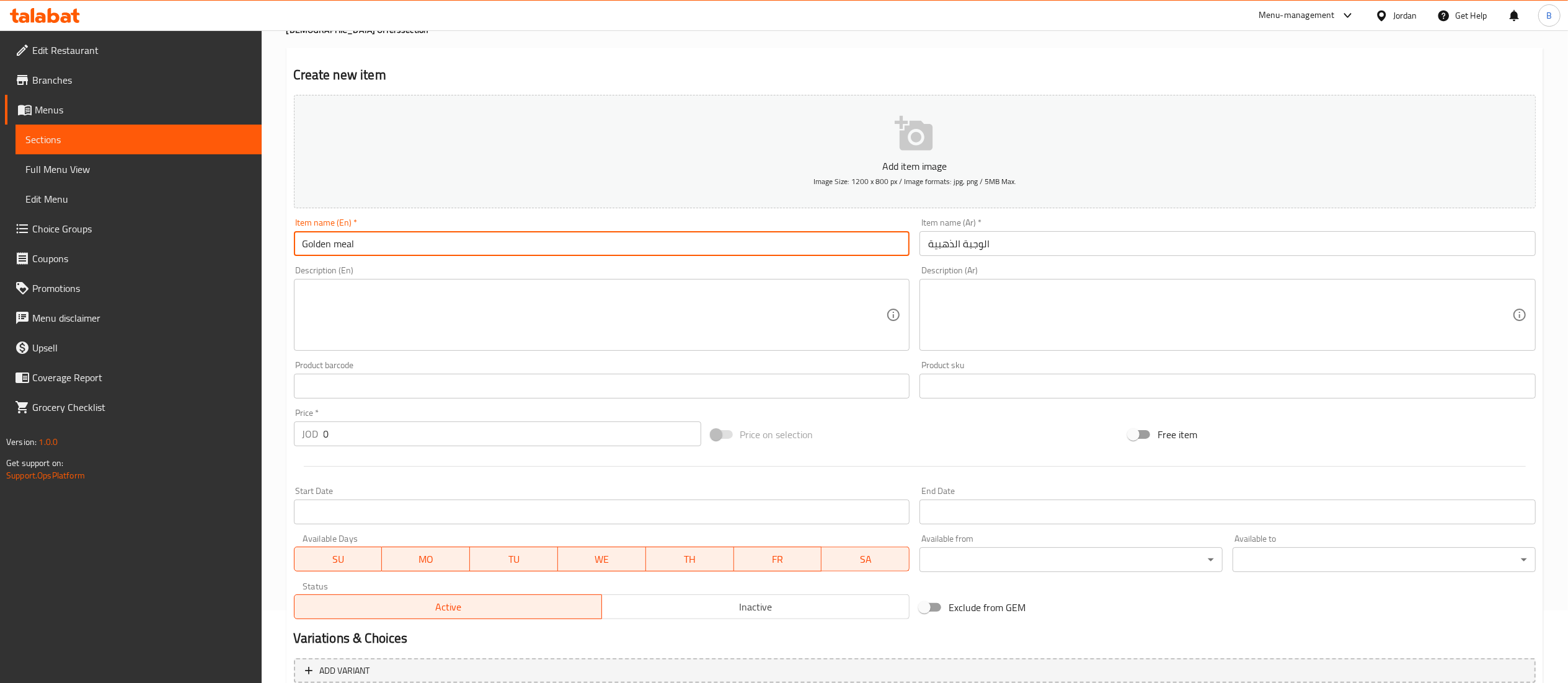
scroll to position [124, 0]
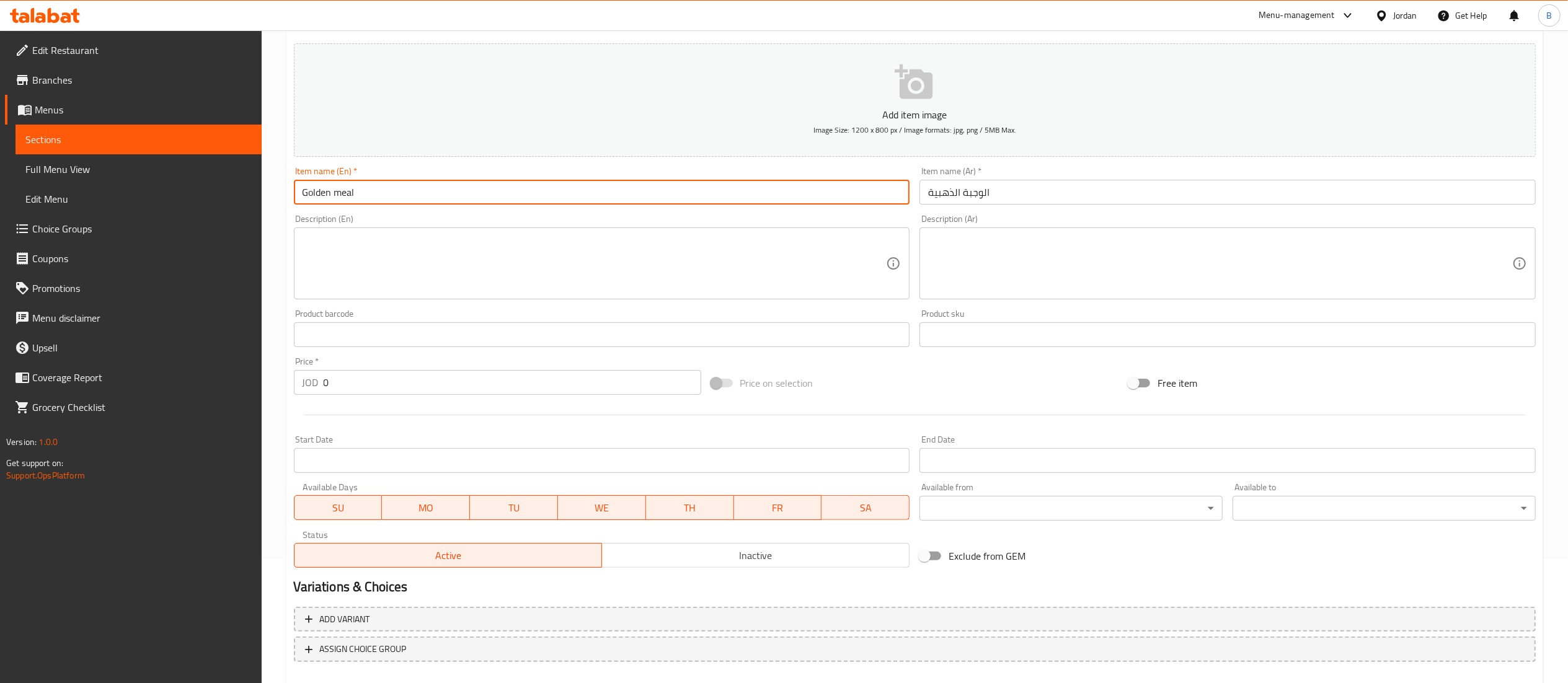
drag, startPoint x: 355, startPoint y: 388, endPoint x: 252, endPoint y: 384, distance: 103.1
click at [269, 384] on div "Home / Restaurants management / Menus / Sections / item / create Jezawi Offers …" at bounding box center [914, 329] width 1306 height 846
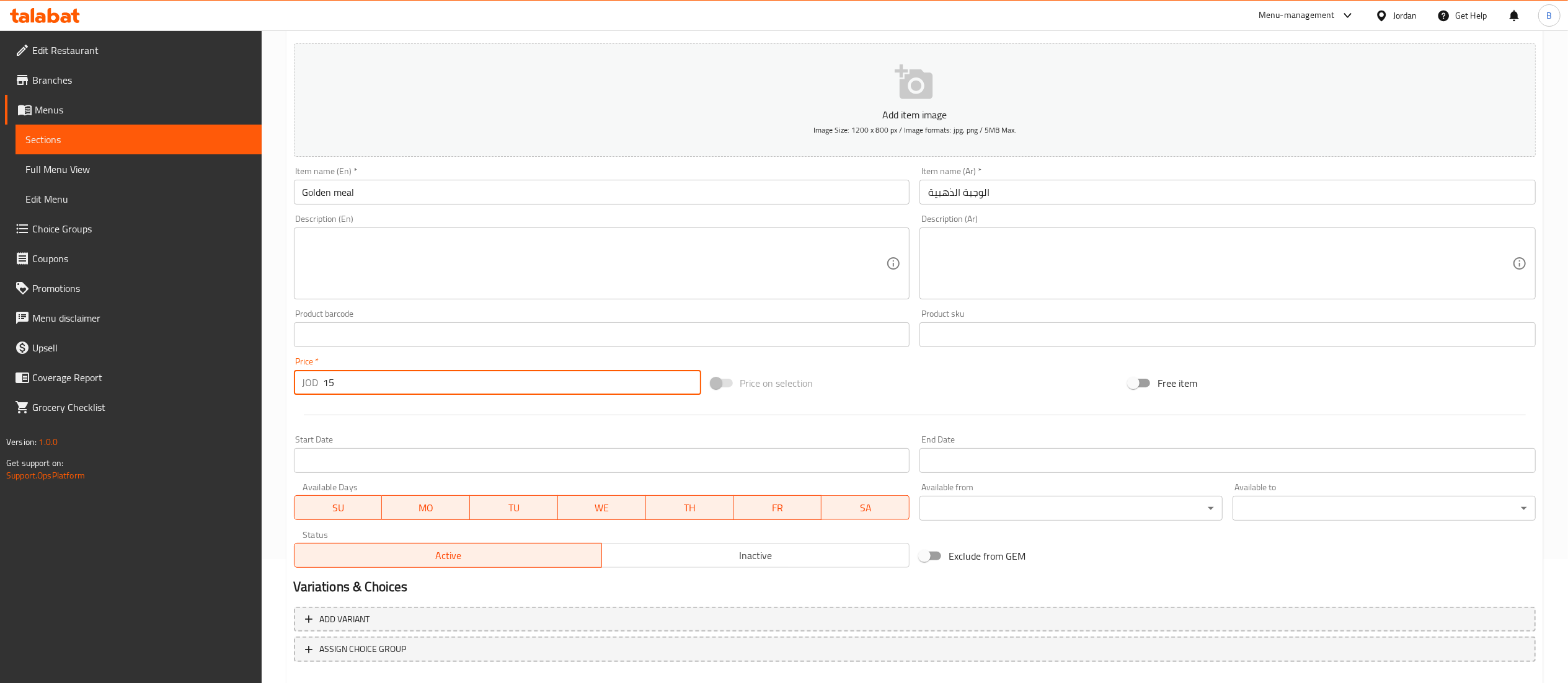
type input "15"
click at [1018, 283] on textarea at bounding box center [1220, 263] width 584 height 59
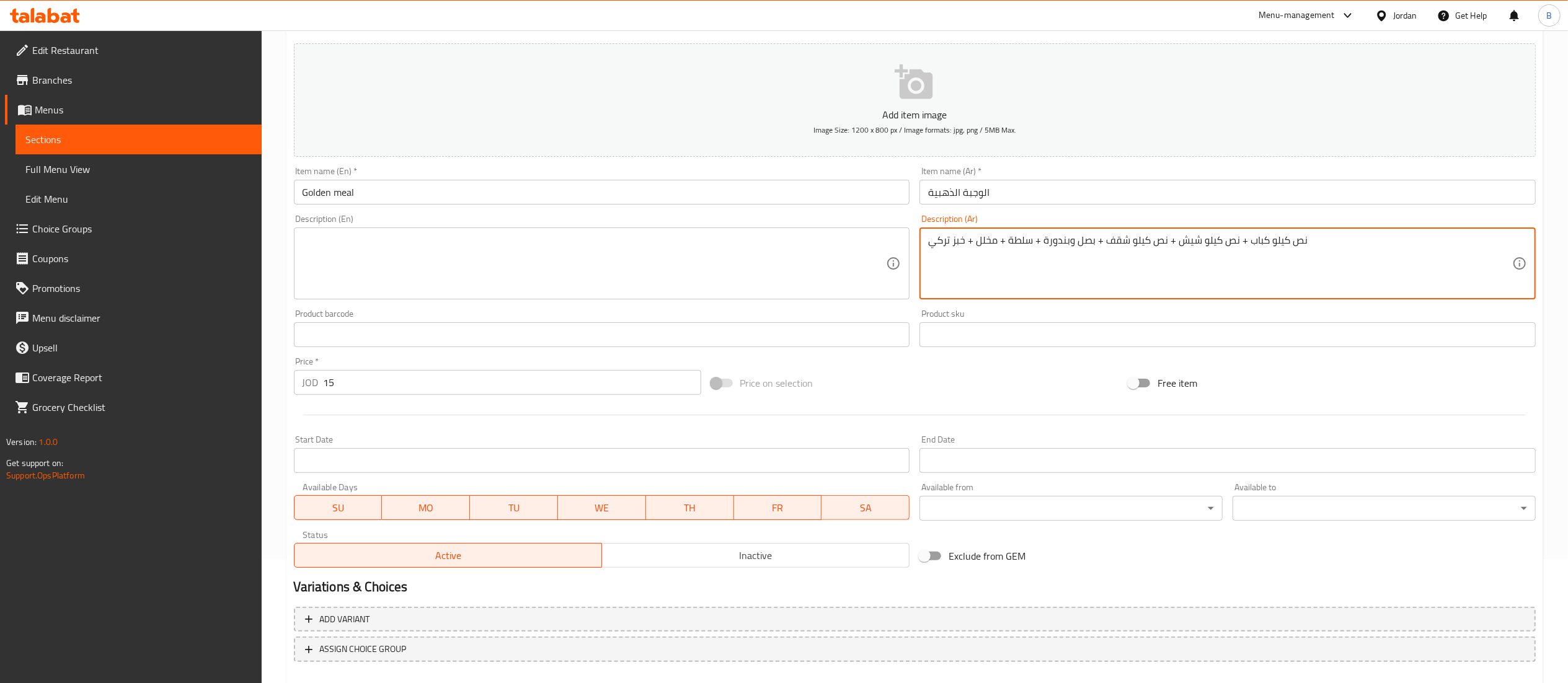
drag, startPoint x: 1391, startPoint y: 252, endPoint x: 574, endPoint y: 220, distance: 817.6
click at [612, 220] on div "Add item image Image Size: 1200 x 800 px / Image formats: jpg, png / 5MB Max. I…" at bounding box center [915, 305] width 1252 height 535
type textarea "نص كيلو كباب + نص كيلو شيش + نص كيلو شقف + بصل وبندورة + سلطة + مخلل + خبز تركي"
click at [649, 275] on textarea at bounding box center [594, 263] width 584 height 59
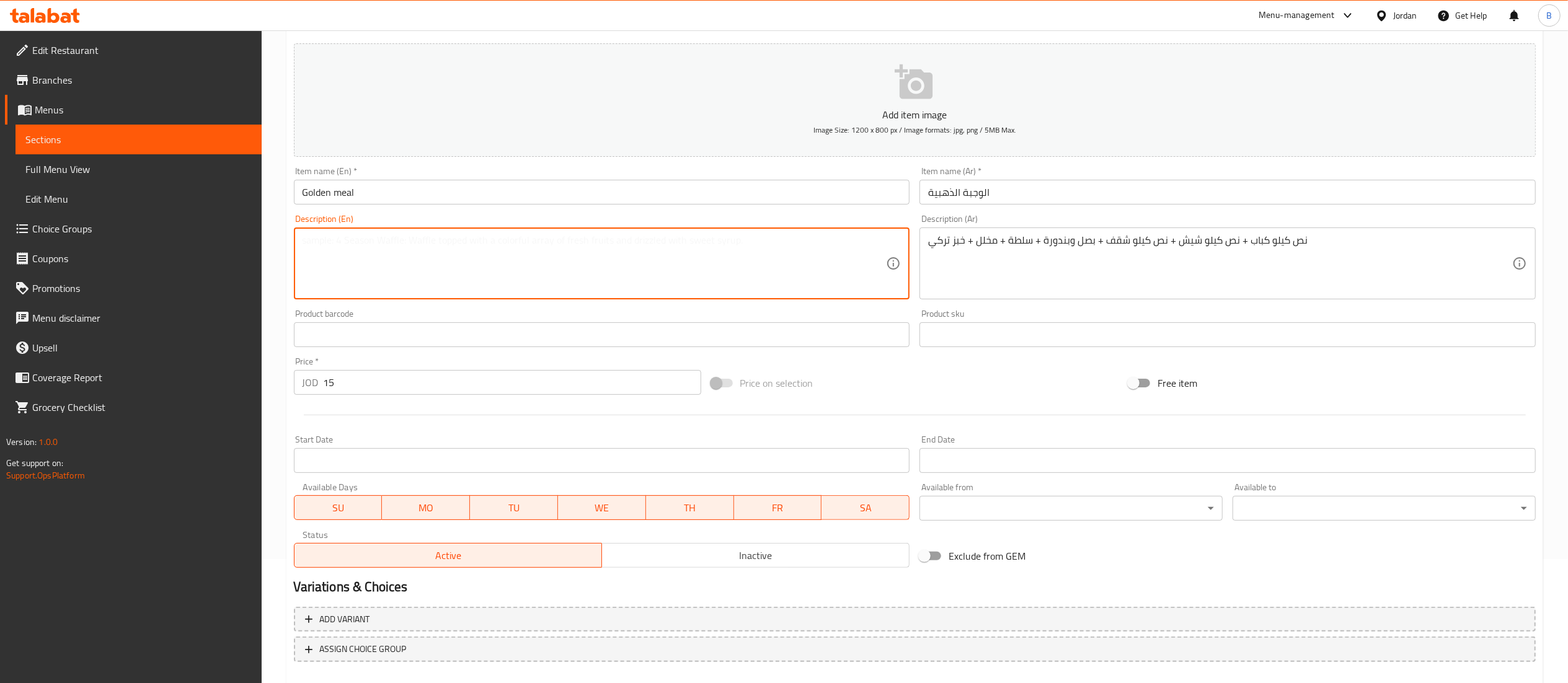
paste textarea "Half a kilo of kebab + half a kilo of shish + half a kilo of shaqf + onions and…"
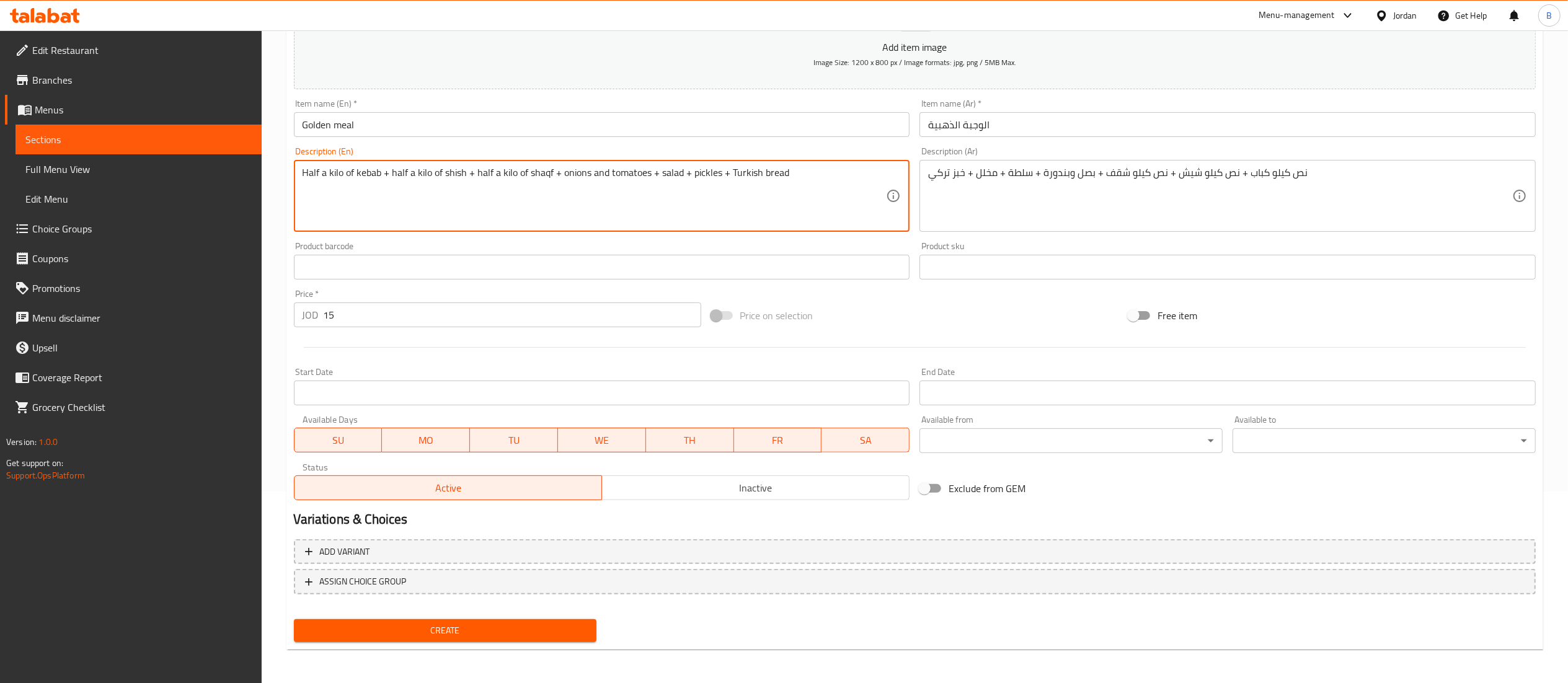
type textarea "Half a kilo of kebab + half a kilo of shish + half a kilo of shaqf + onions and…"
click at [447, 623] on span "Create" at bounding box center [445, 630] width 283 height 16
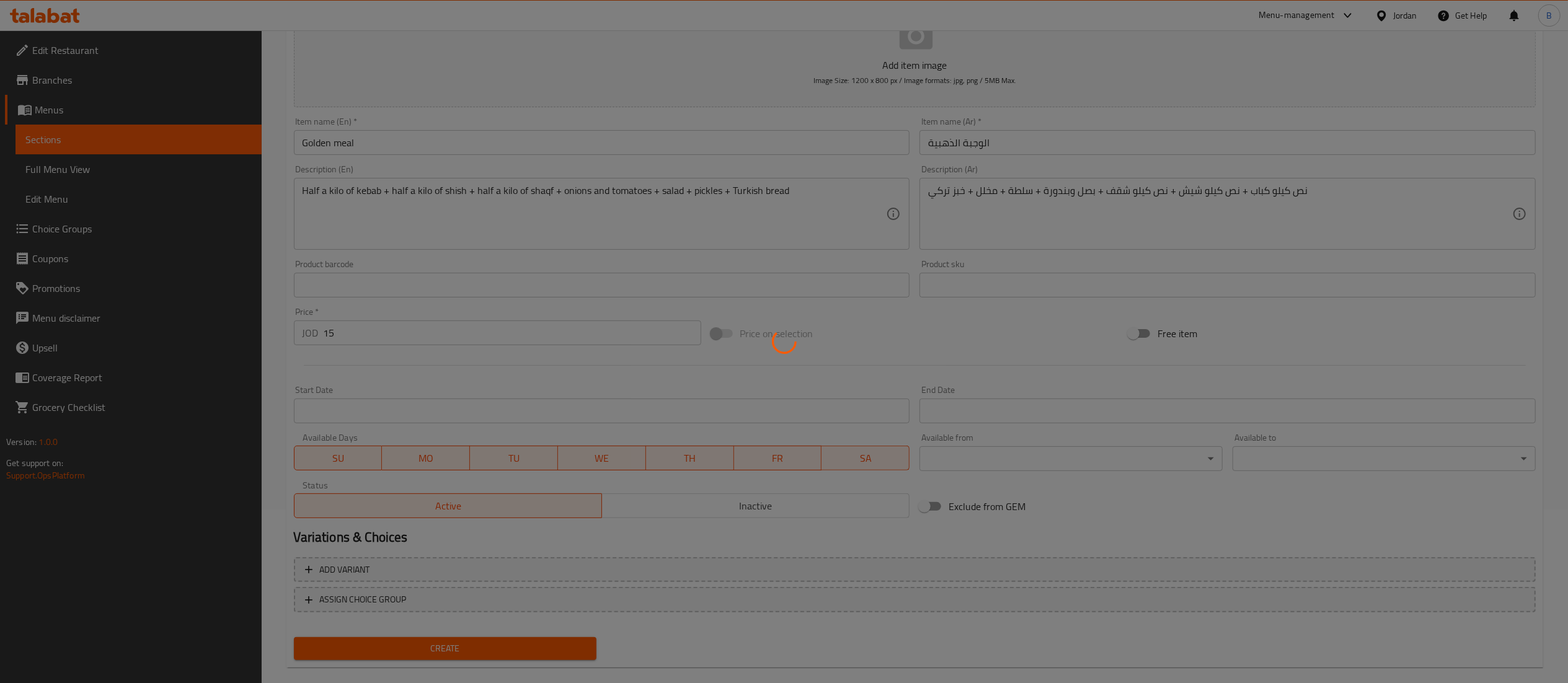
scroll to position [0, 0]
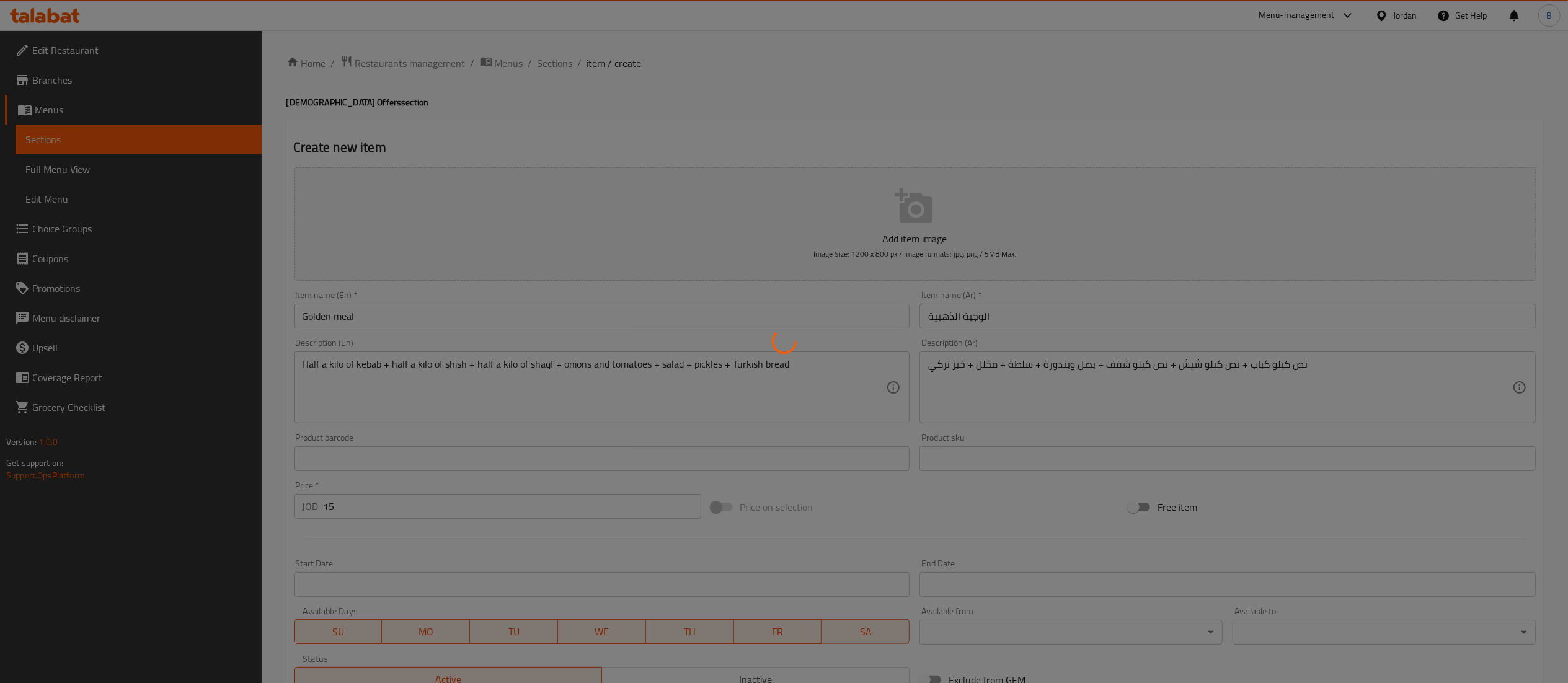
type input "0"
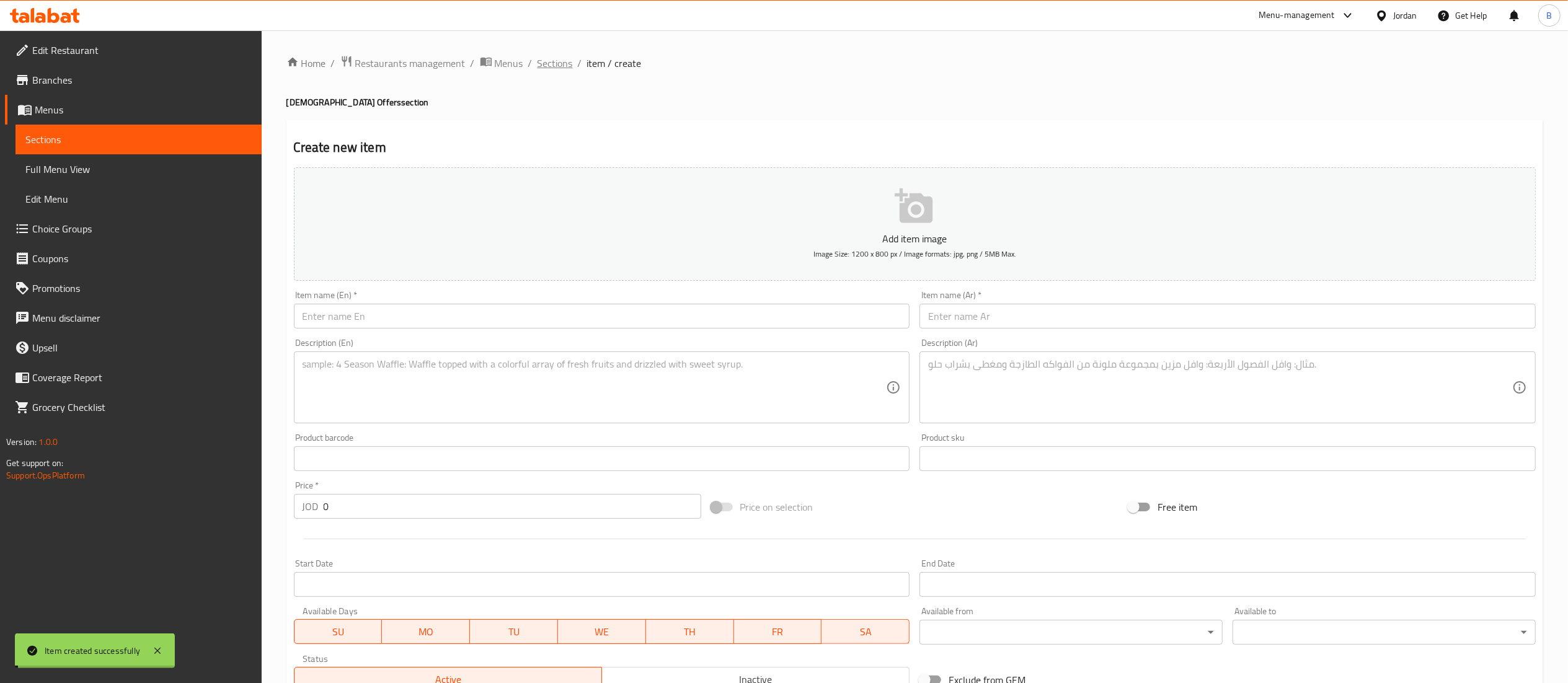
click at [555, 60] on span "Sections" at bounding box center [554, 63] width 35 height 15
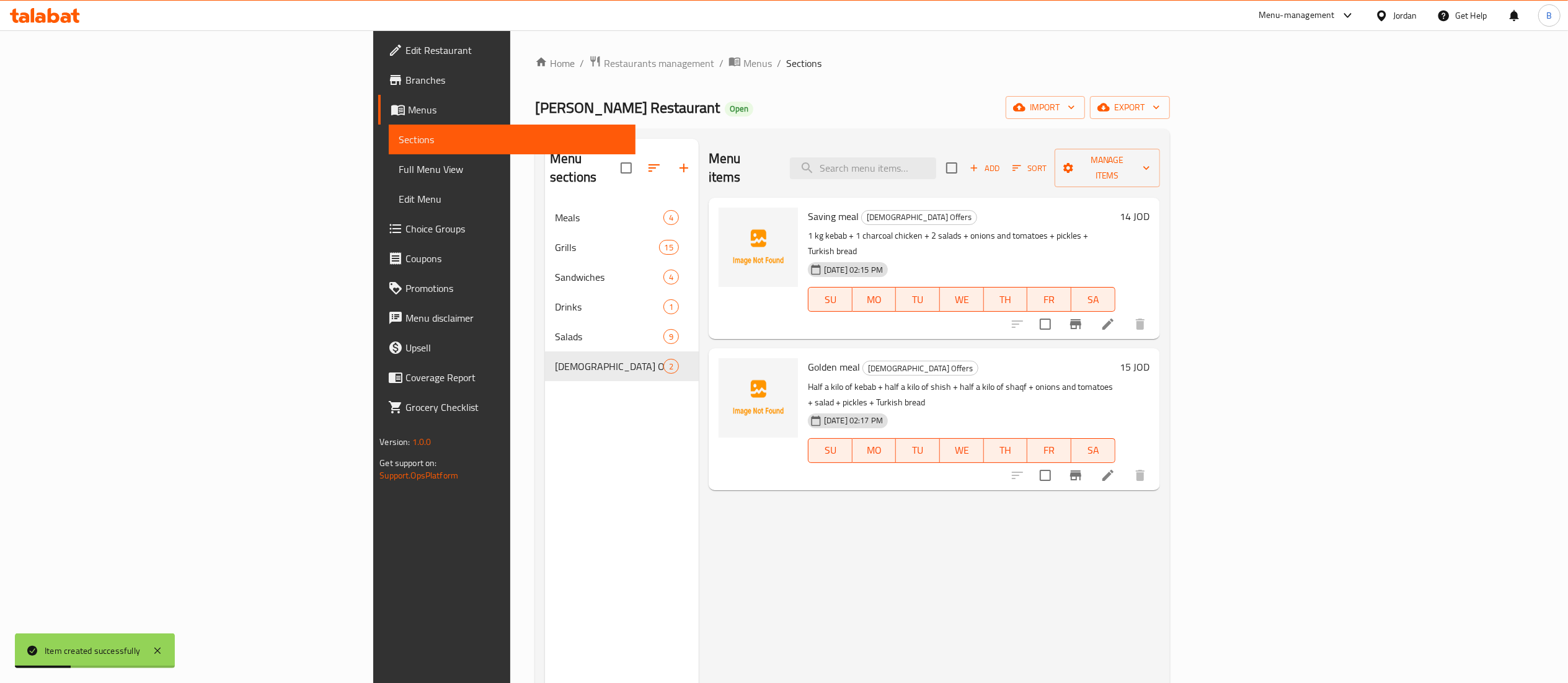
click at [1001, 163] on span "Add" at bounding box center [984, 168] width 34 height 14
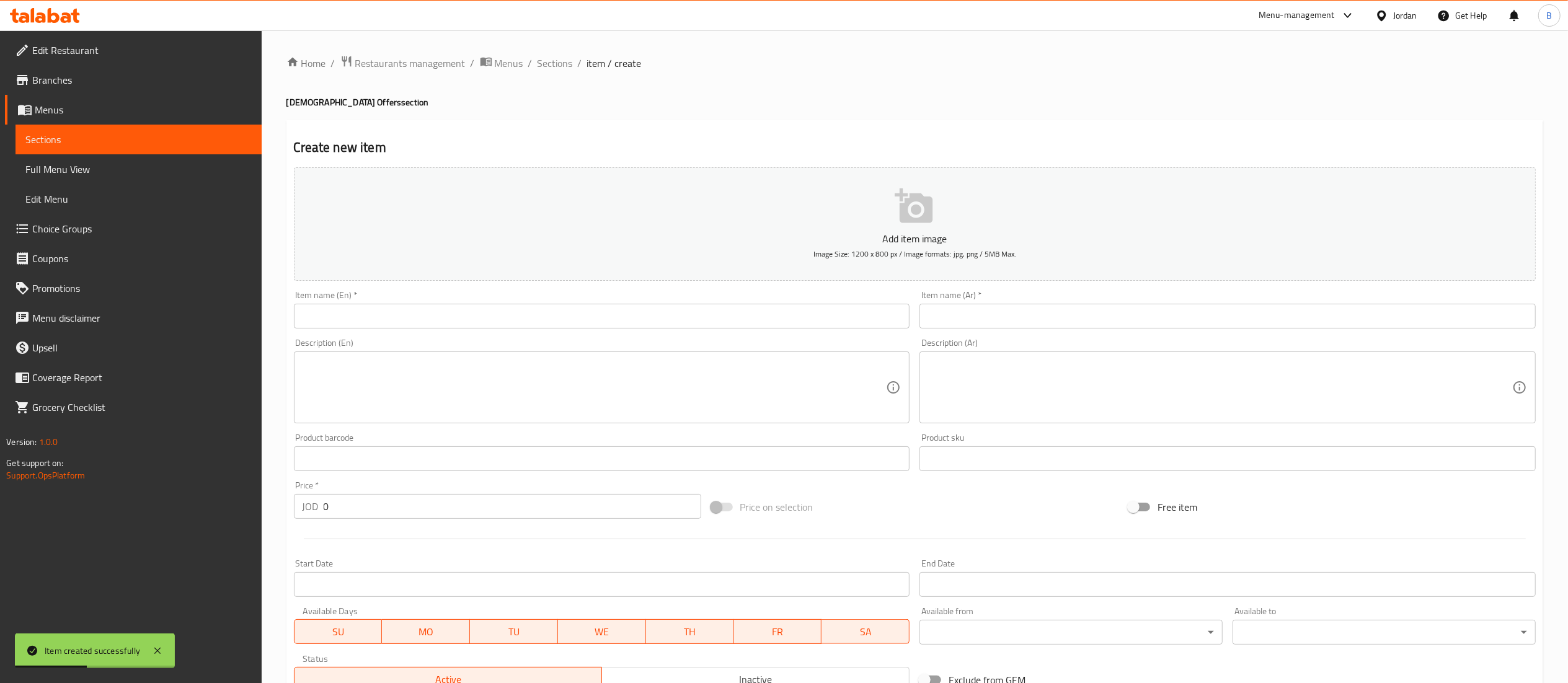
click at [564, 317] on input "text" at bounding box center [601, 316] width 616 height 25
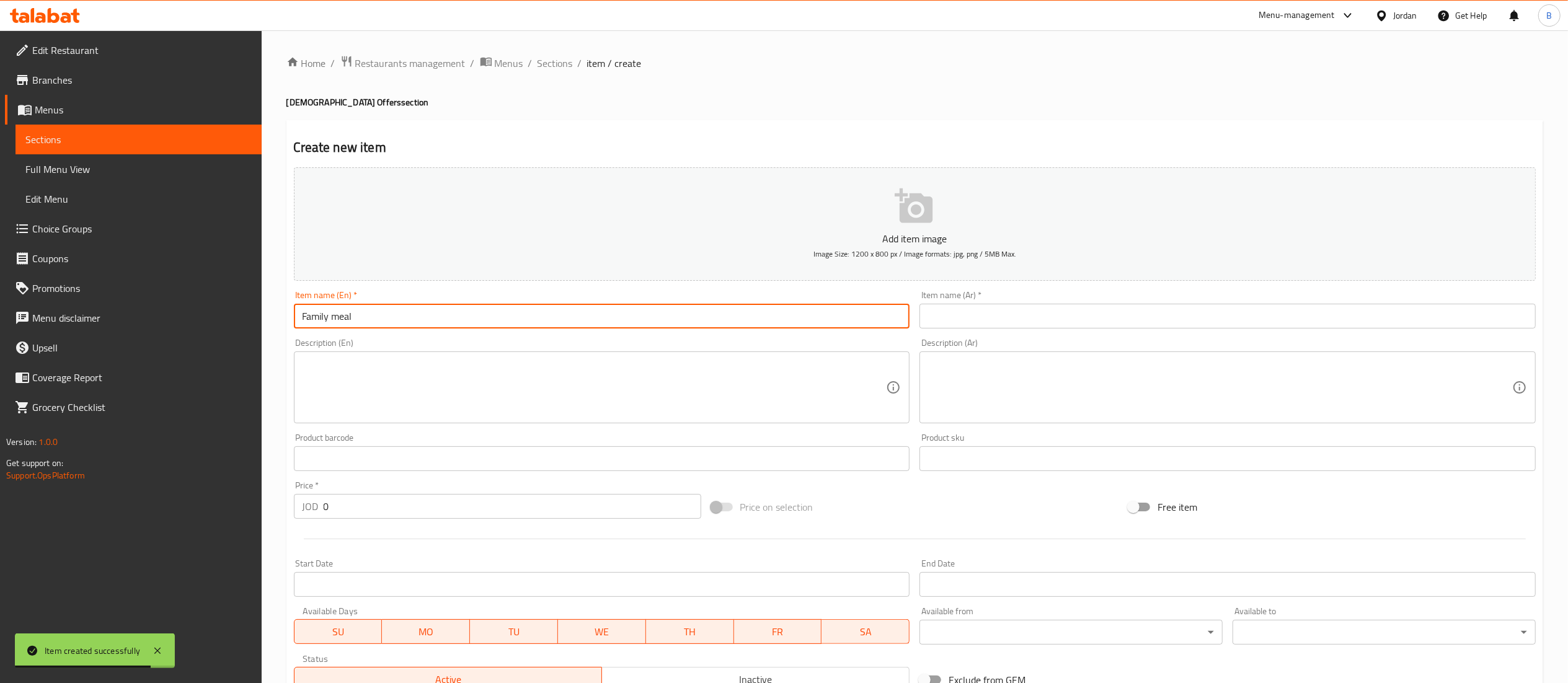
type input "Family meal"
click at [988, 323] on input "text" at bounding box center [1227, 316] width 616 height 25
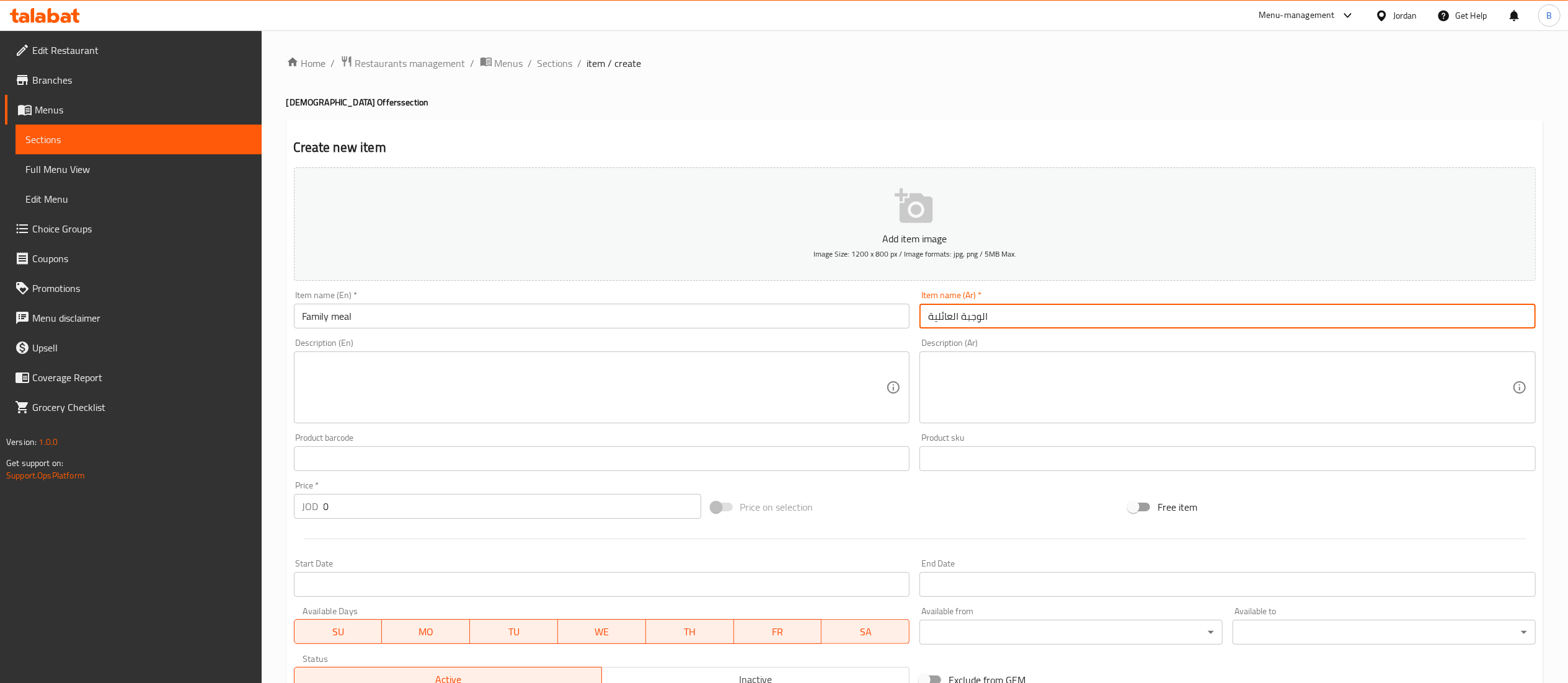
type input "الوجبة العائلية"
drag, startPoint x: 365, startPoint y: 508, endPoint x: 171, endPoint y: 531, distance: 195.4
click at [176, 529] on div "Edit Restaurant Branches Menus Sections Full Menu View Edit Menu Choice Groups …" at bounding box center [784, 453] width 1568 height 846
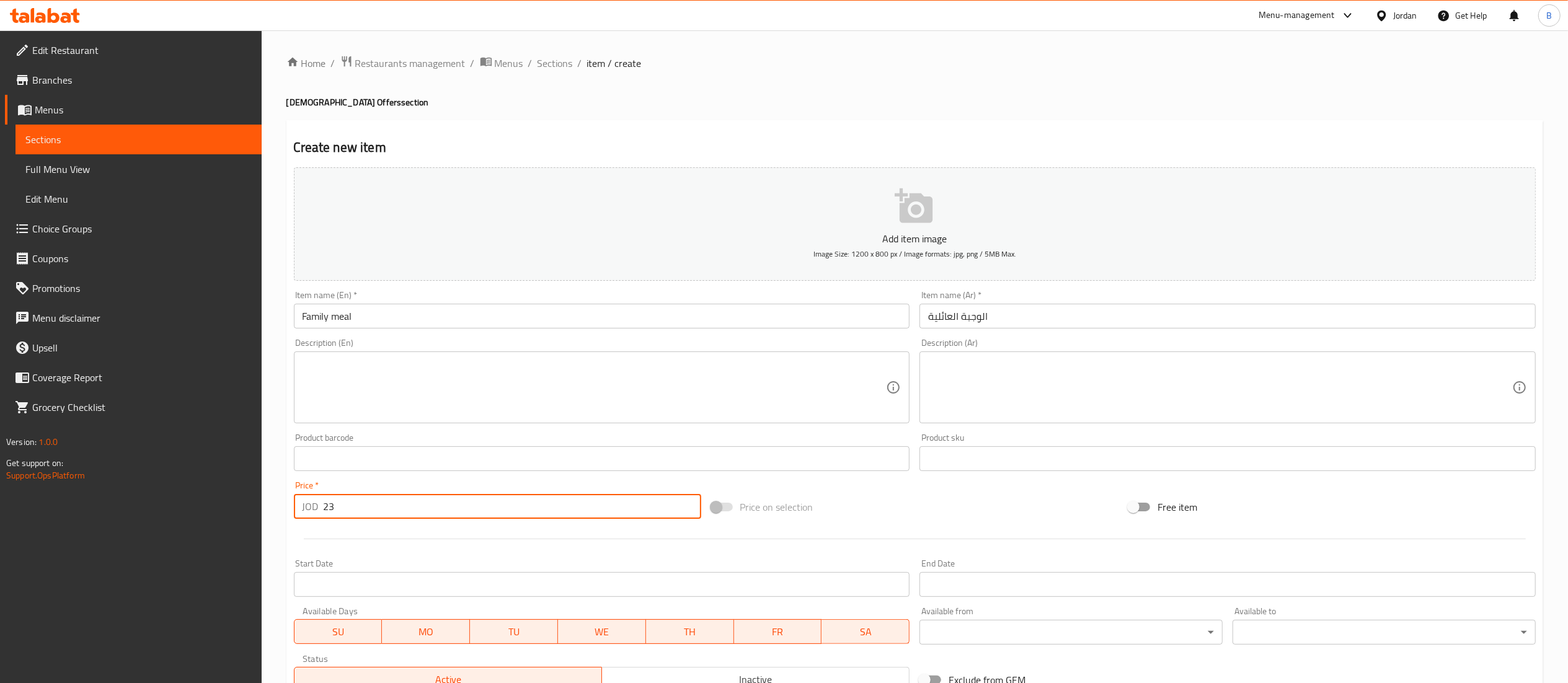
type input "23"
click at [1081, 422] on div "Description (Ar)" at bounding box center [1227, 388] width 616 height 72
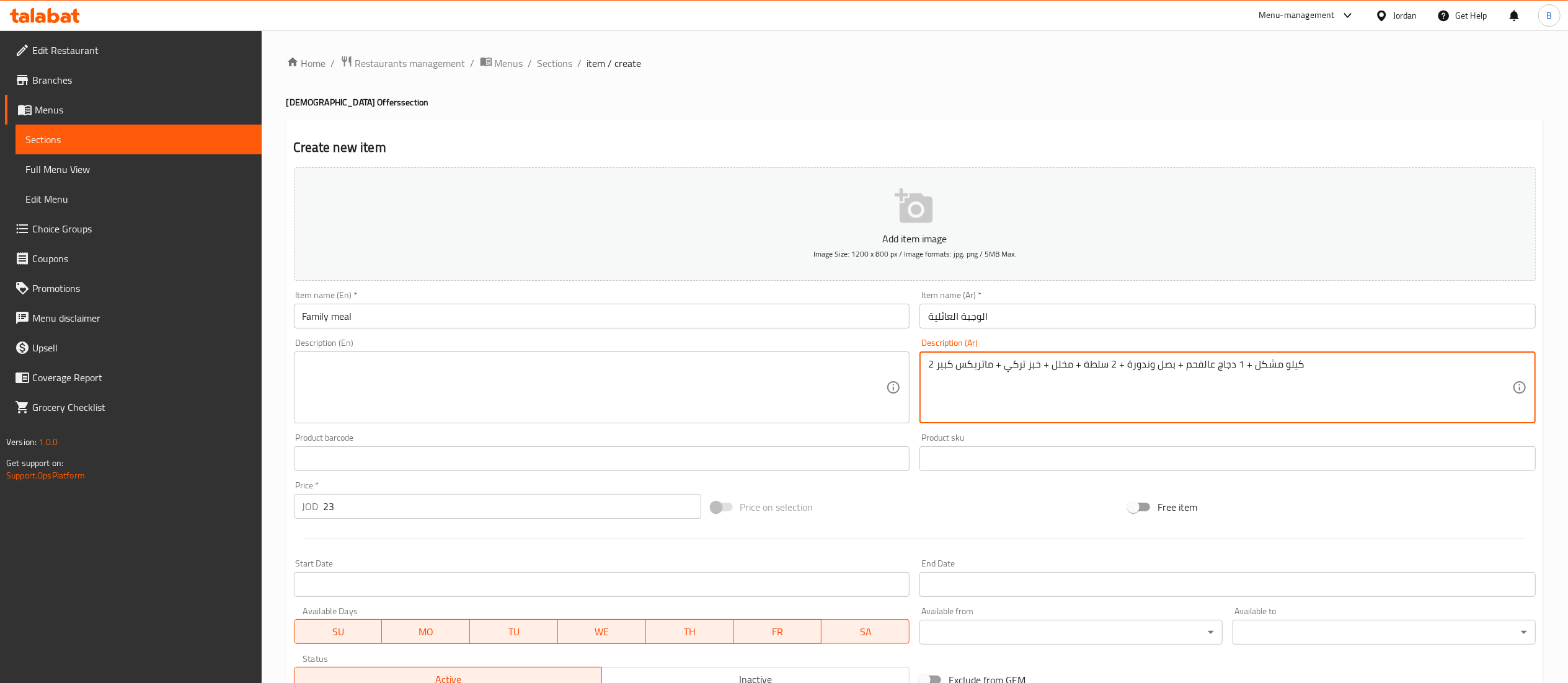
drag, startPoint x: 1358, startPoint y: 363, endPoint x: 769, endPoint y: 389, distance: 589.6
click at [769, 389] on div "Add item image Image Size: 1200 x 800 px / Image formats: jpg, png / 5MB Max. I…" at bounding box center [915, 429] width 1252 height 535
type textarea "2 كيلو مشكل + 1 دجاج عالفحم + بصل وندورة + 2 سلطة + مخلل + خبز تركي + ماتريكس ك…"
click at [509, 368] on textarea at bounding box center [594, 387] width 584 height 59
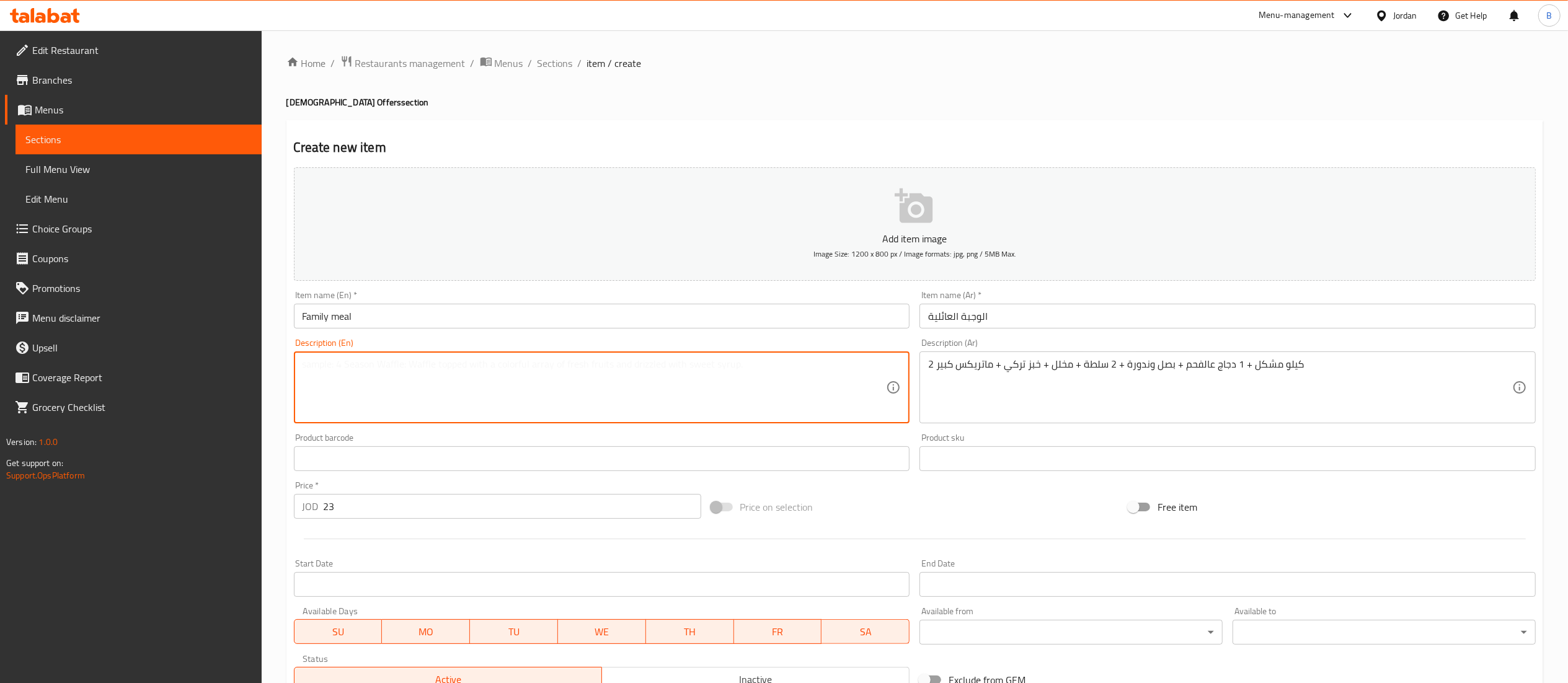
paste textarea "2 kg mixed + 1 charcoal chicken + onions and tomatoes + 2 salads + pickles + Tu…"
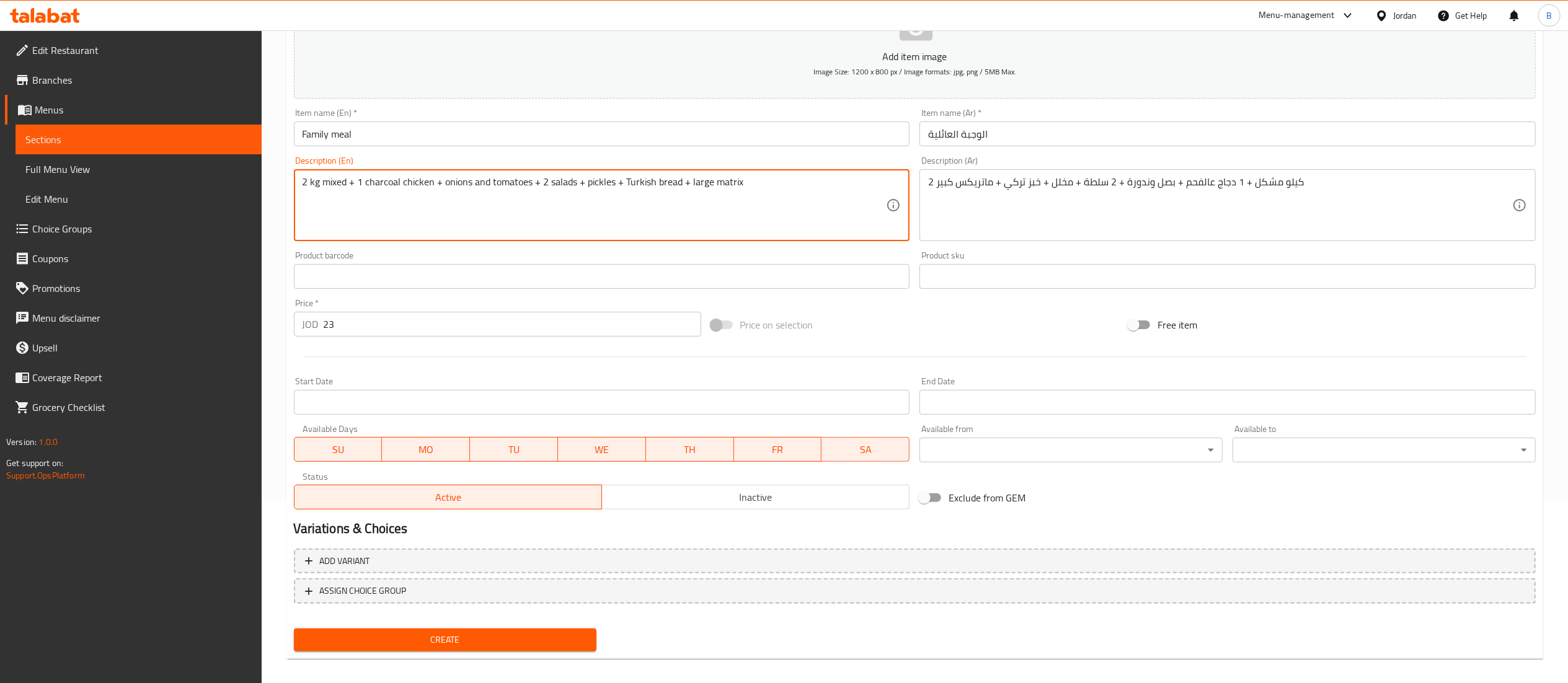
scroll to position [192, 0]
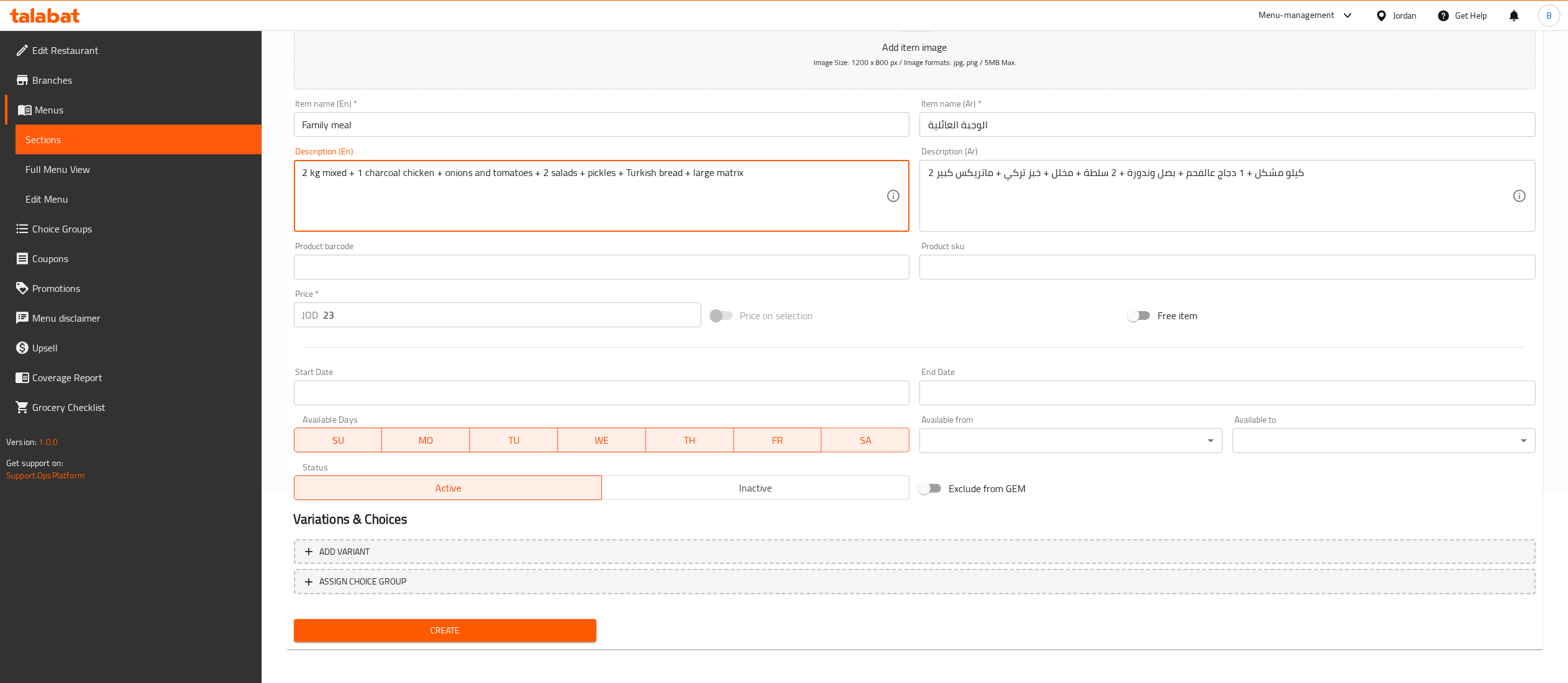
type textarea "2 kg mixed + 1 charcoal chicken + onions and tomatoes + 2 salads + pickles + Tu…"
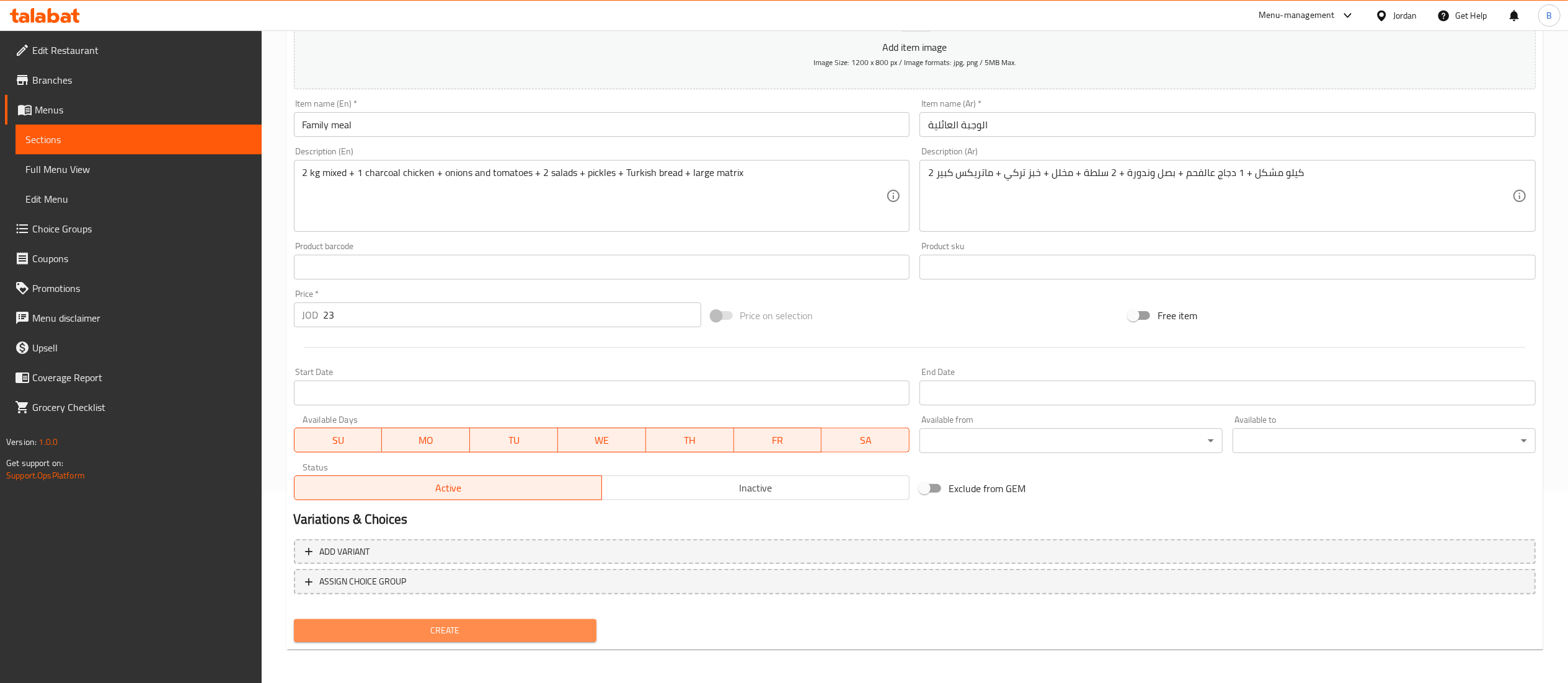
click at [508, 630] on span "Create" at bounding box center [445, 630] width 283 height 16
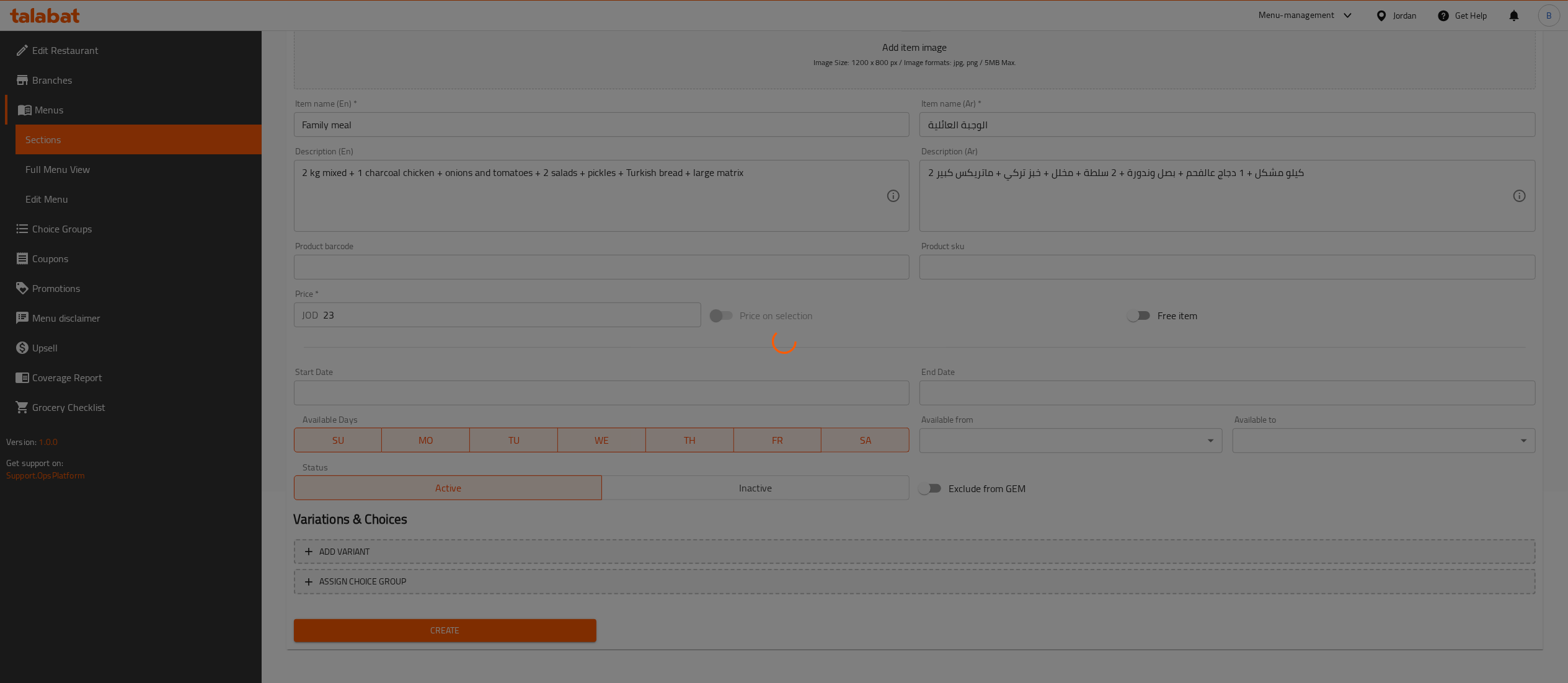
type input "0"
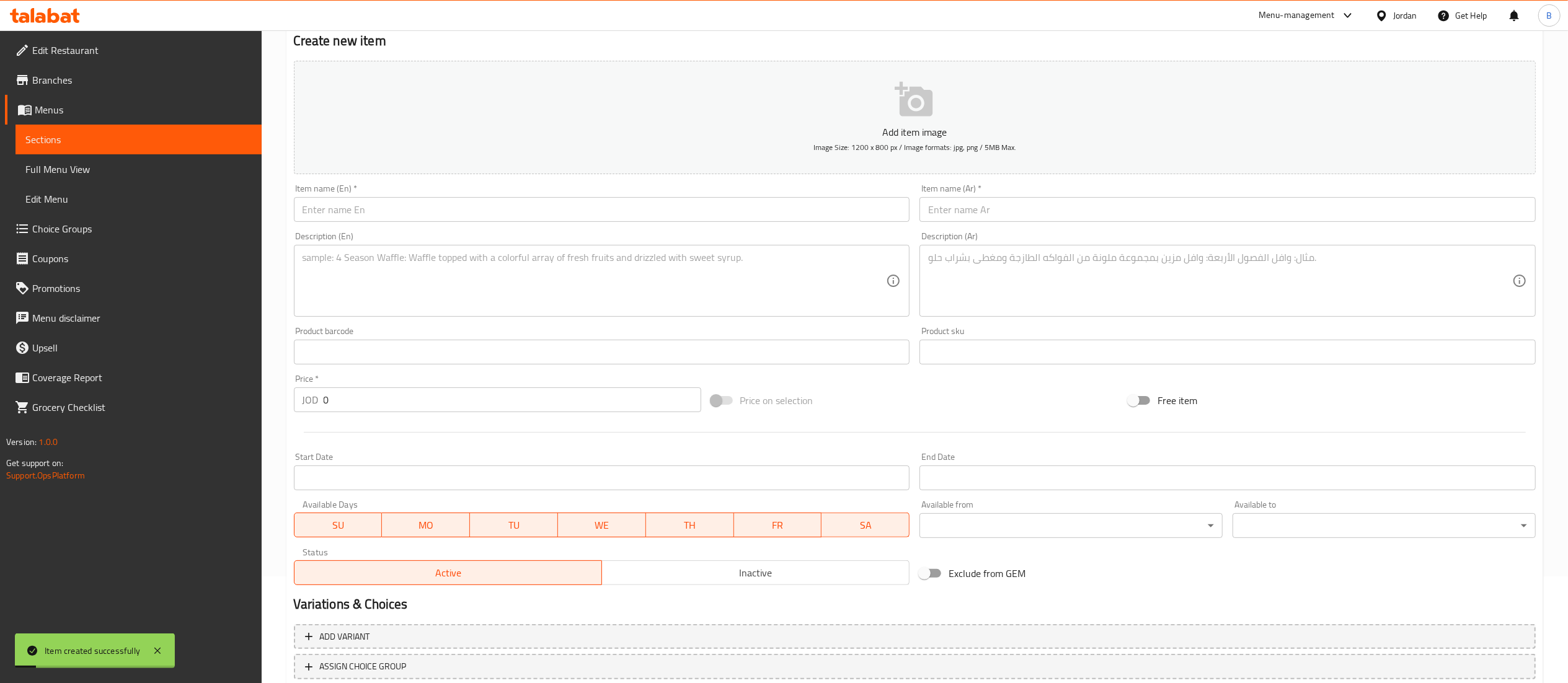
scroll to position [68, 0]
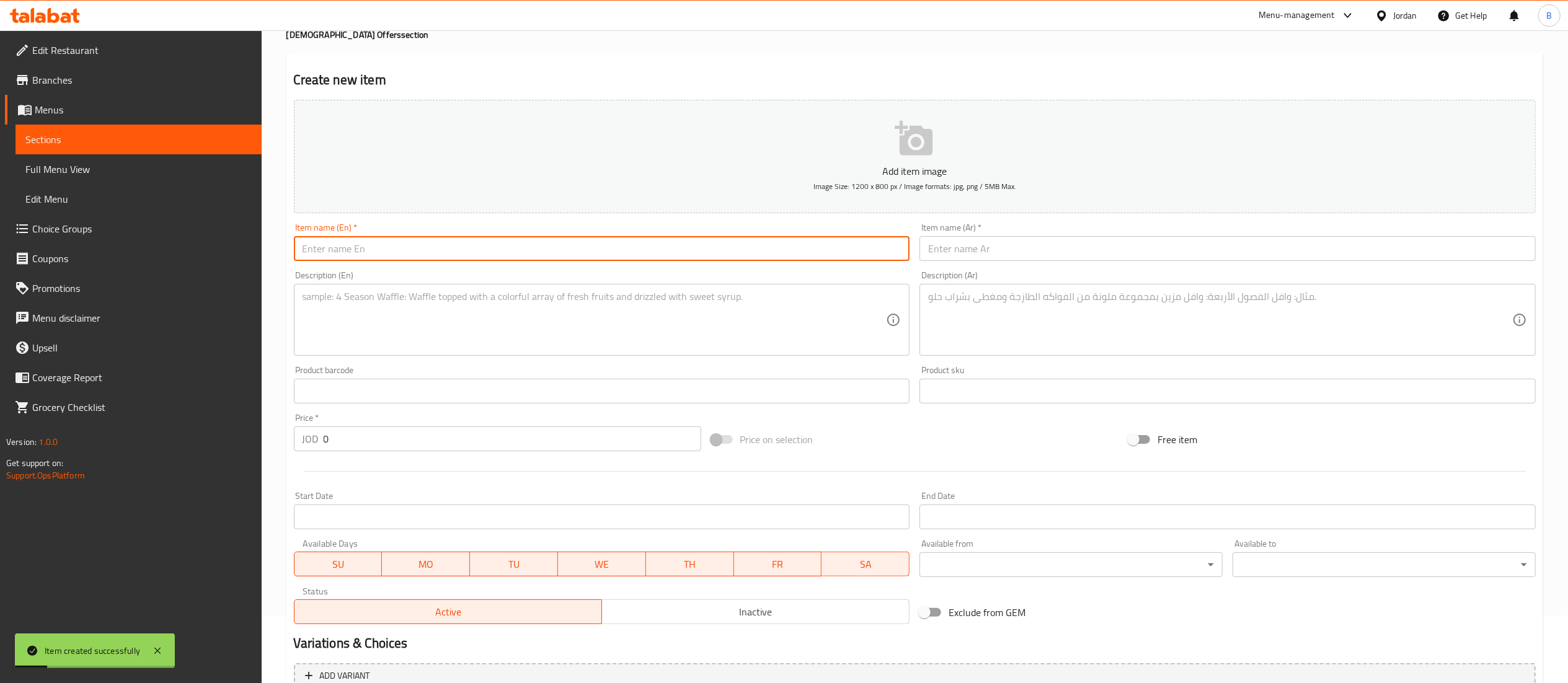
click at [571, 252] on input "text" at bounding box center [601, 249] width 616 height 25
type input "Giant meal"
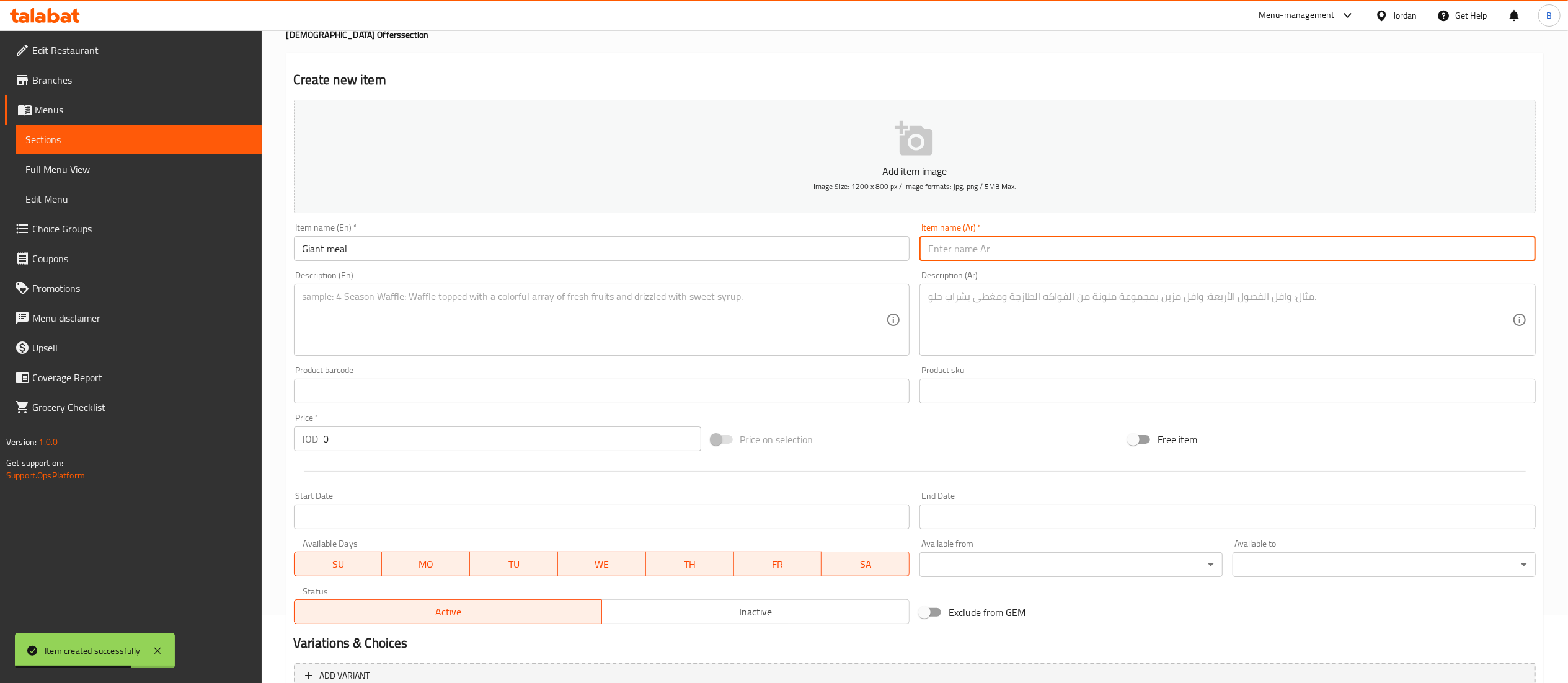
click at [992, 246] on input "text" at bounding box center [1227, 249] width 616 height 25
type input "الوجبة العملاقة"
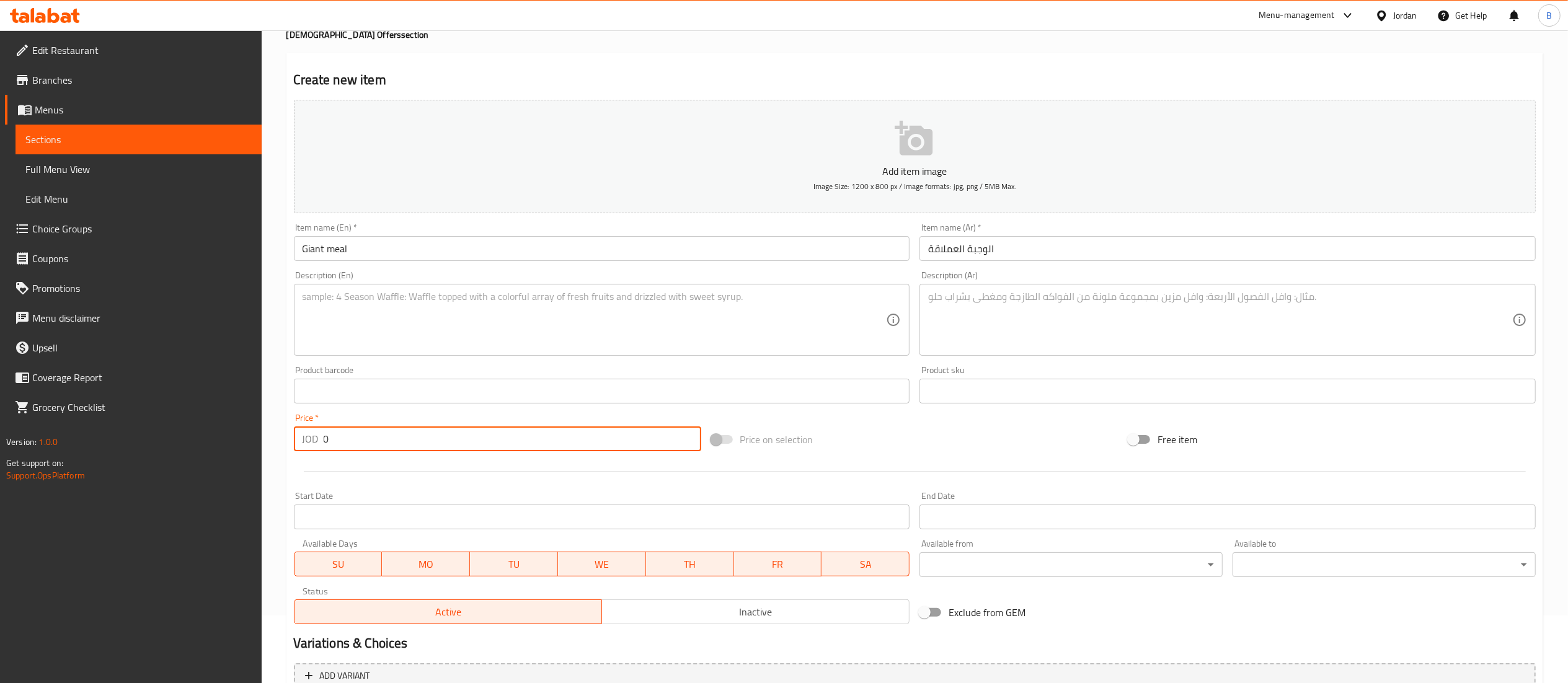
drag, startPoint x: 356, startPoint y: 448, endPoint x: 214, endPoint y: 439, distance: 142.3
click at [221, 439] on div "Edit Restaurant Branches Menus Sections Full Menu View Edit Menu Choice Groups …" at bounding box center [784, 385] width 1568 height 846
type input "29"
click at [1143, 341] on textarea at bounding box center [1220, 320] width 584 height 59
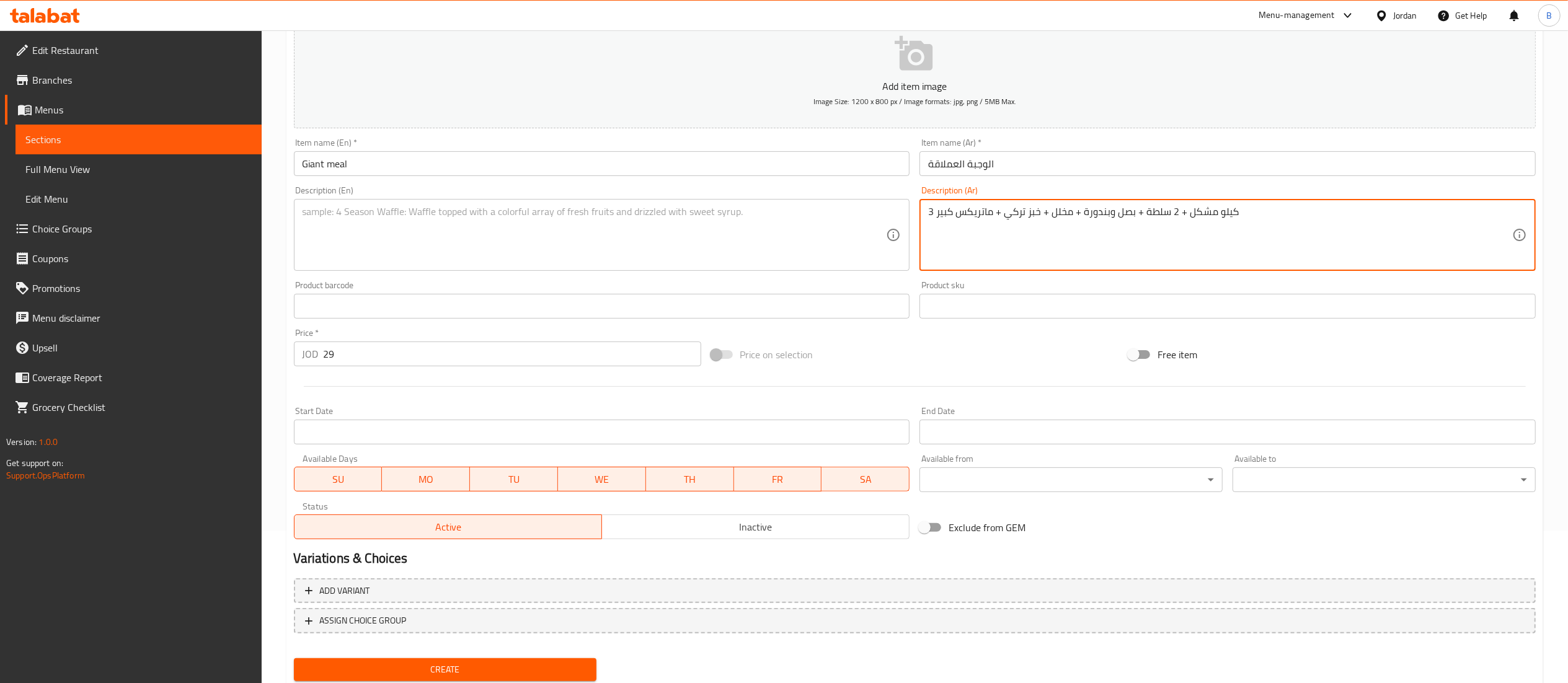
scroll to position [192, 0]
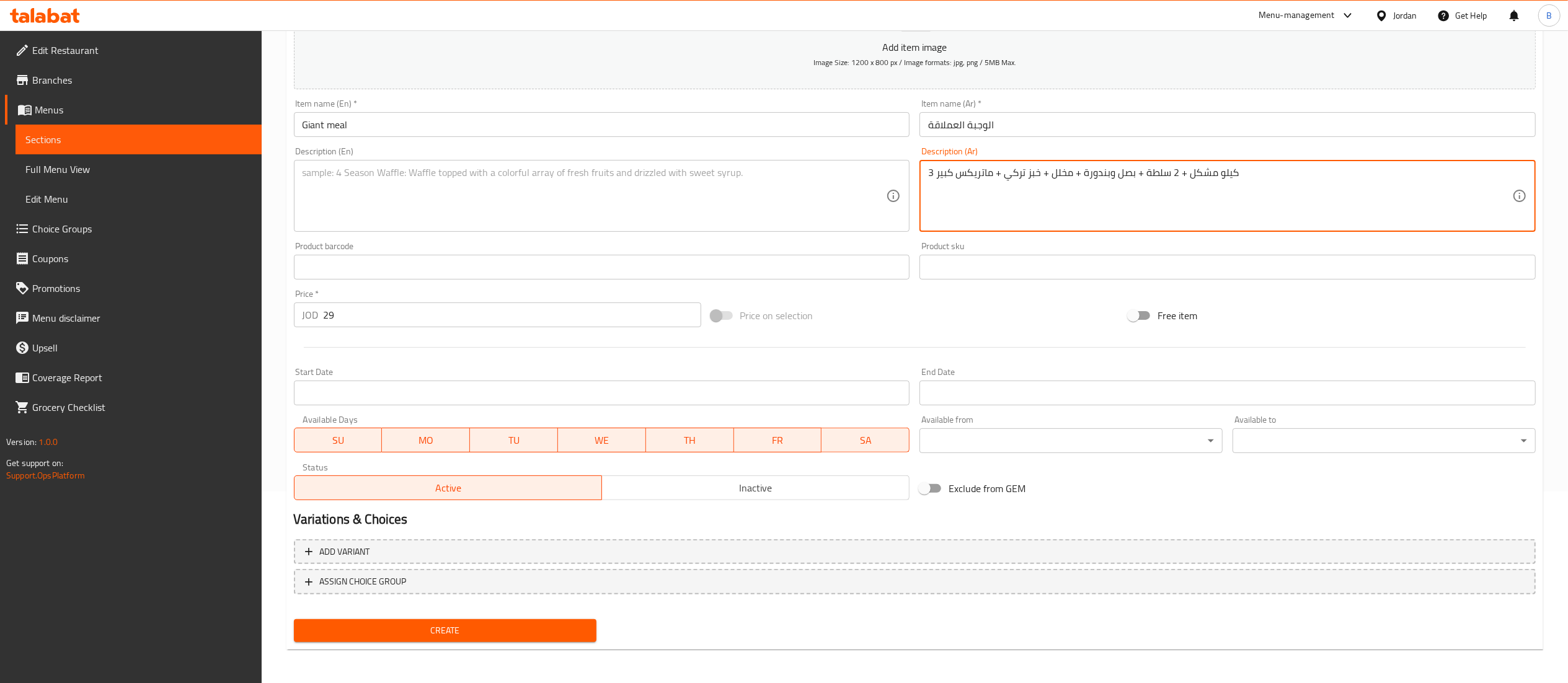
type textarea "3 كيلو مشكل + 2 سلطة + بصل وبندورة + مخلل + خبز تركي + ماتريكس كبير"
click at [447, 629] on span "Create" at bounding box center [445, 630] width 283 height 16
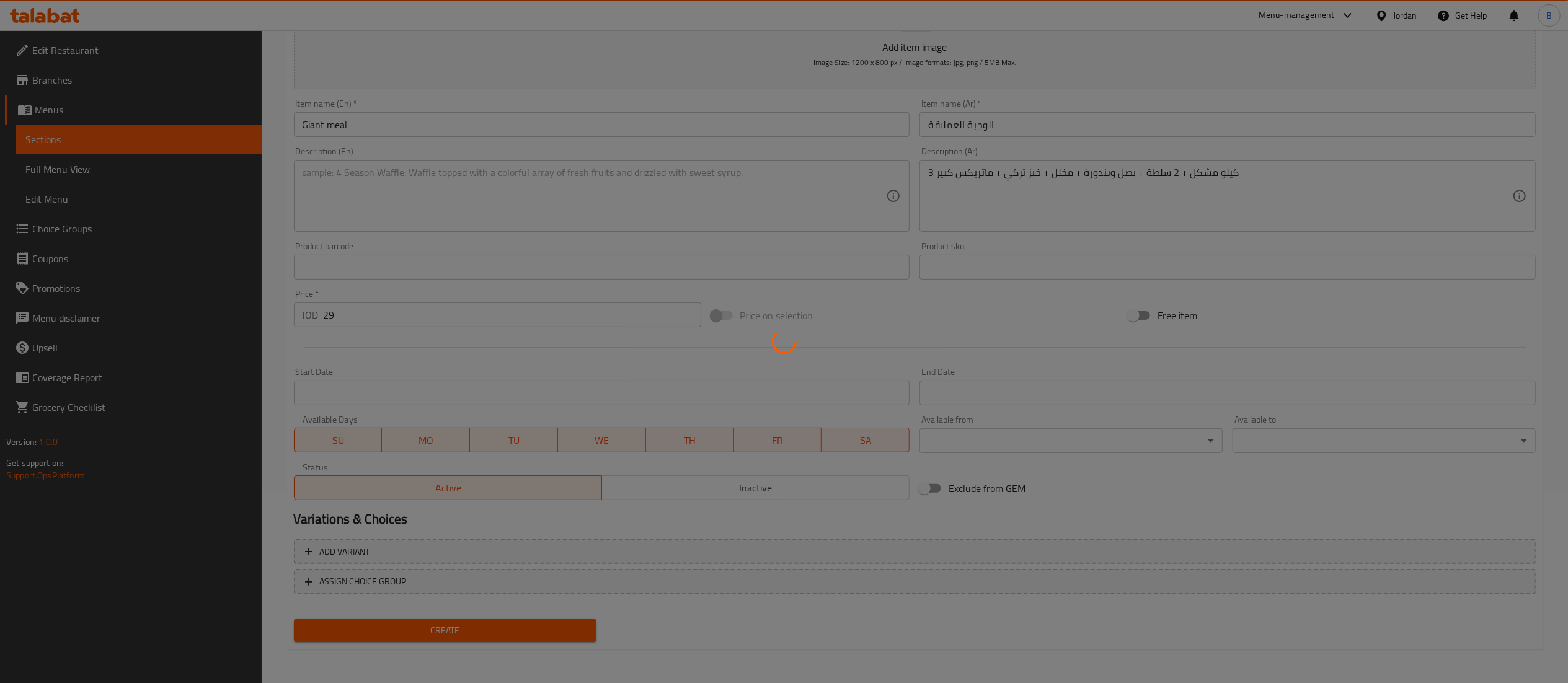
type input "0"
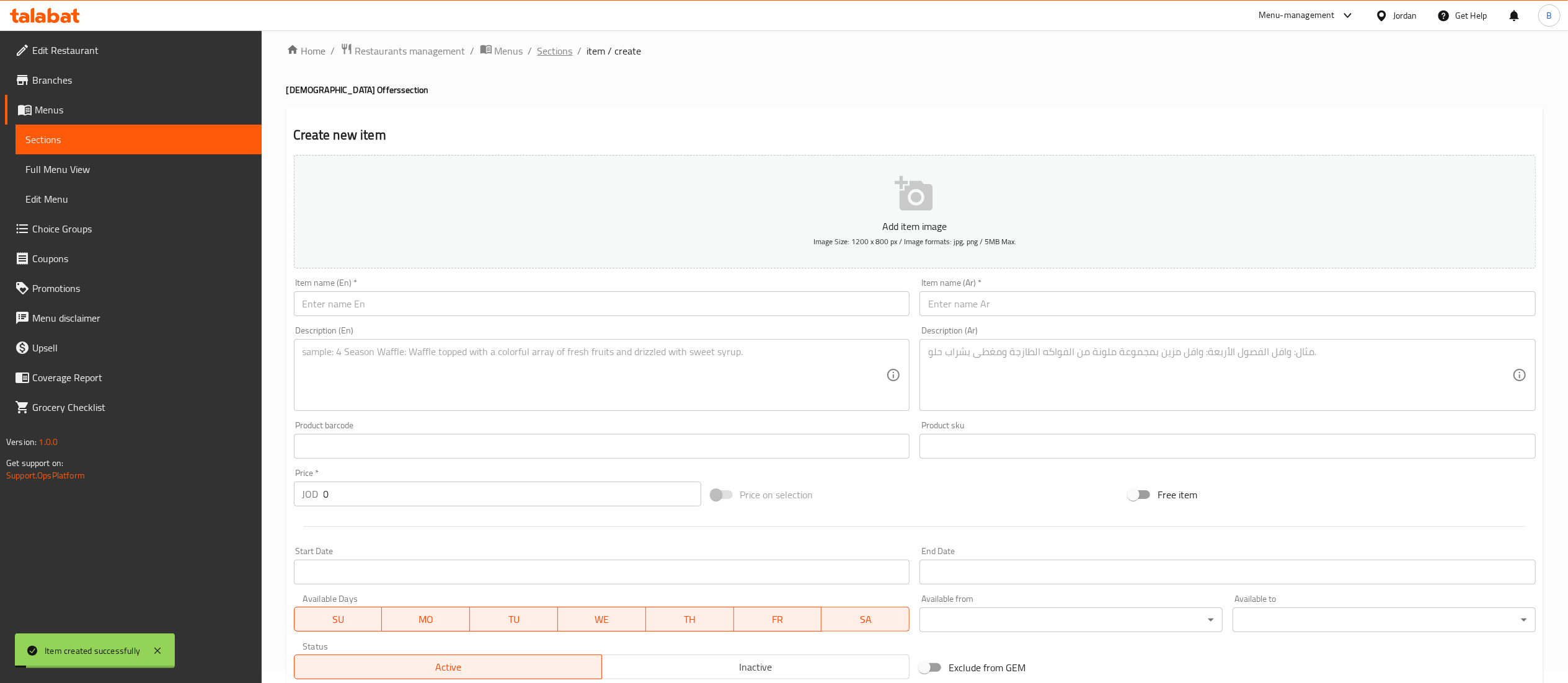
scroll to position [0, 0]
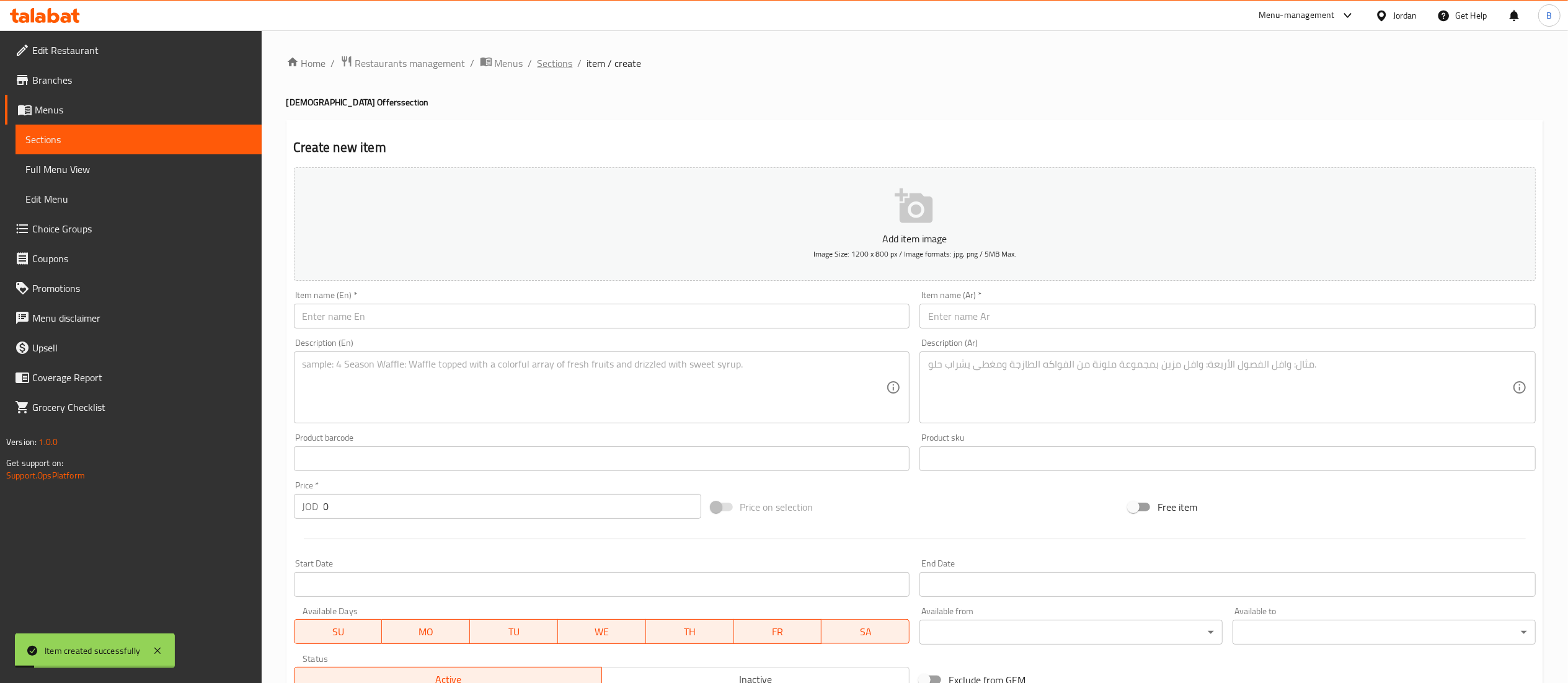
click at [552, 64] on span "Sections" at bounding box center [554, 63] width 35 height 15
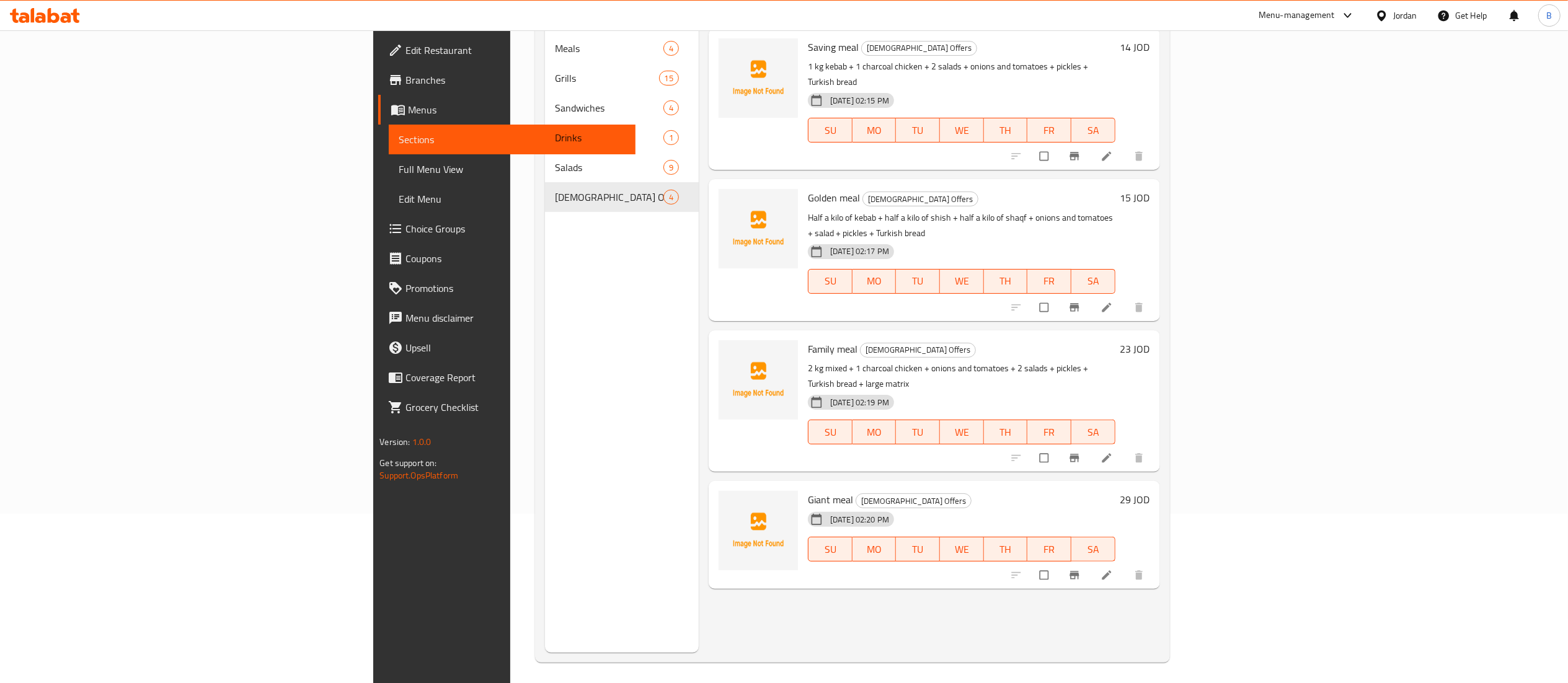
scroll to position [174, 0]
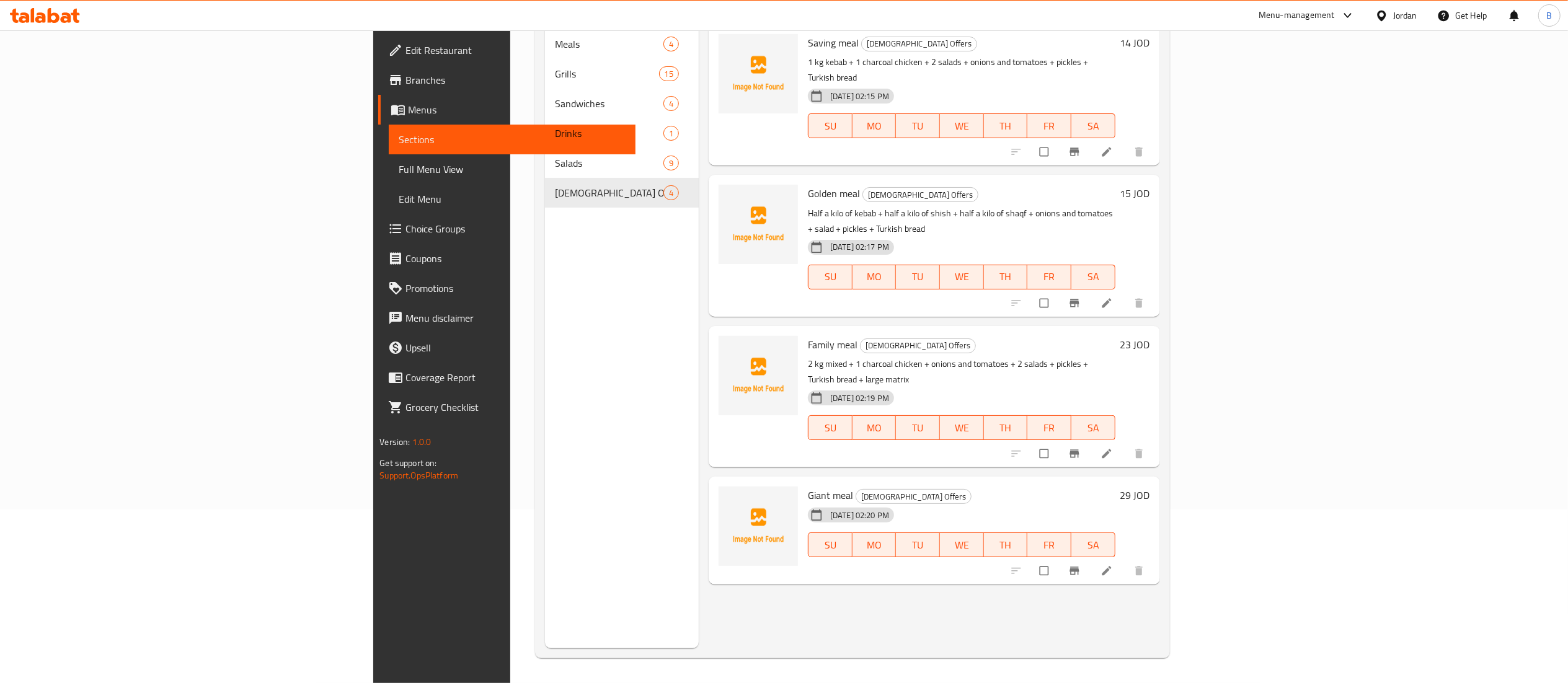
click at [1113, 564] on icon at bounding box center [1106, 571] width 13 height 13
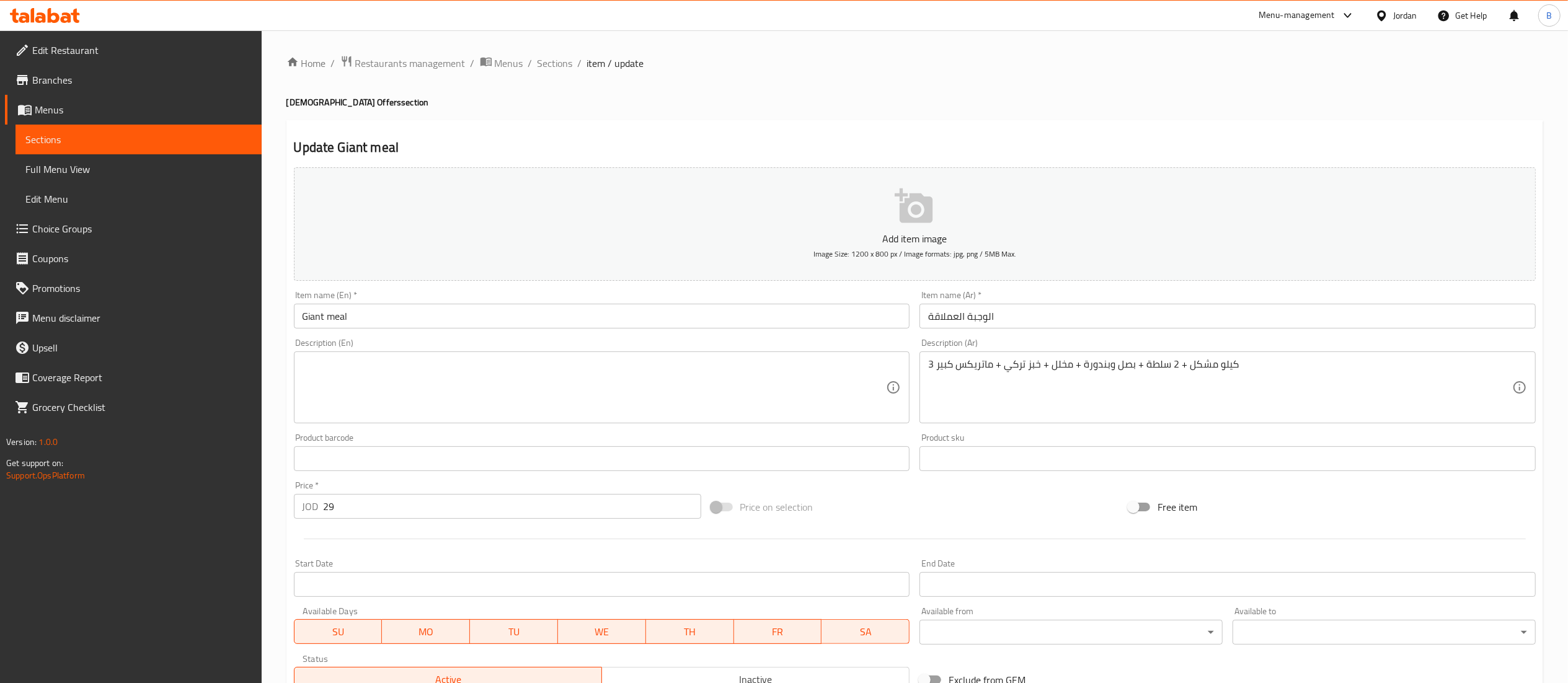
click at [1013, 363] on textarea "3 كيلو مشكل + 2 سلطة + بصل وبندورة + مخلل + خبز تركي + ماتريكس كبير" at bounding box center [1220, 387] width 584 height 59
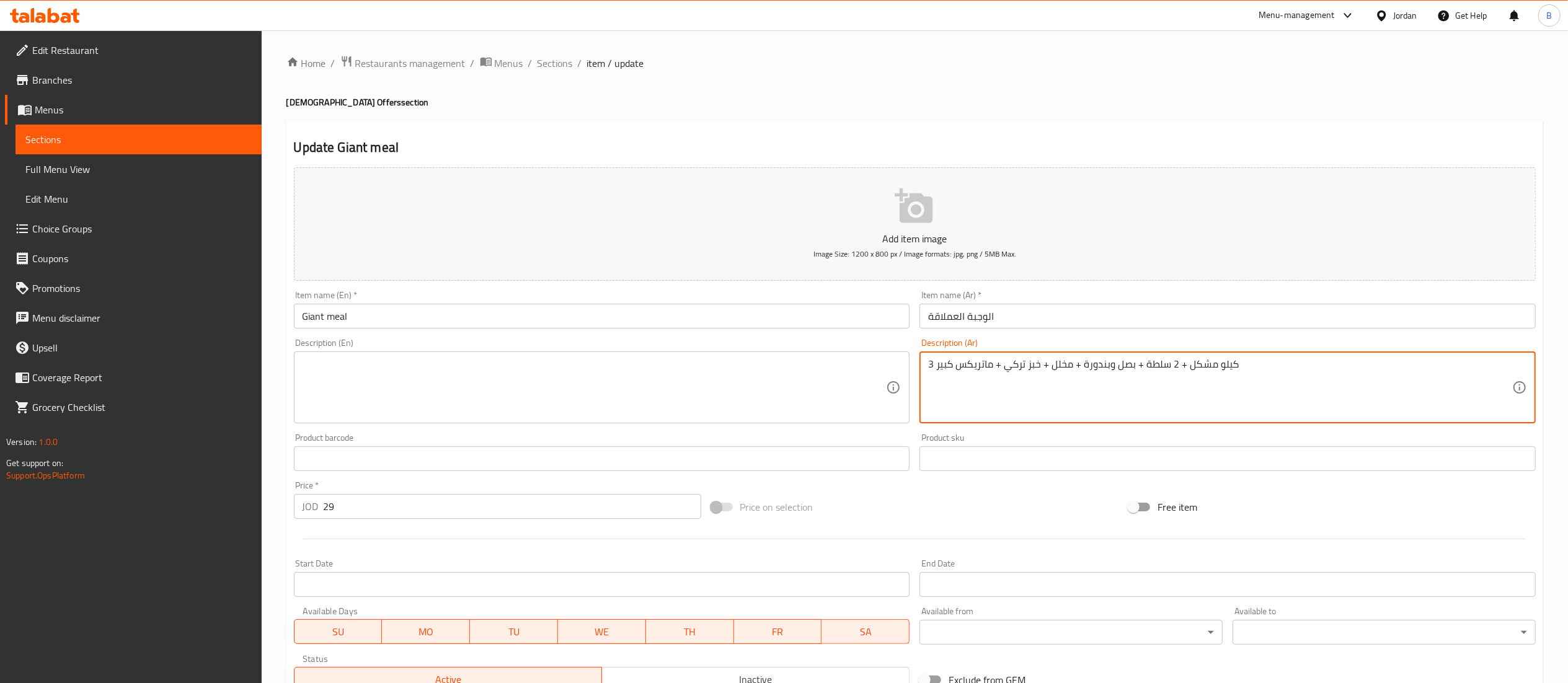
click at [1013, 363] on textarea "3 كيلو مشكل + 2 سلطة + بصل وبندورة + مخلل + خبز تركي + ماتريكس كبير" at bounding box center [1220, 387] width 584 height 59
click at [481, 418] on div "Description (En)" at bounding box center [601, 388] width 616 height 72
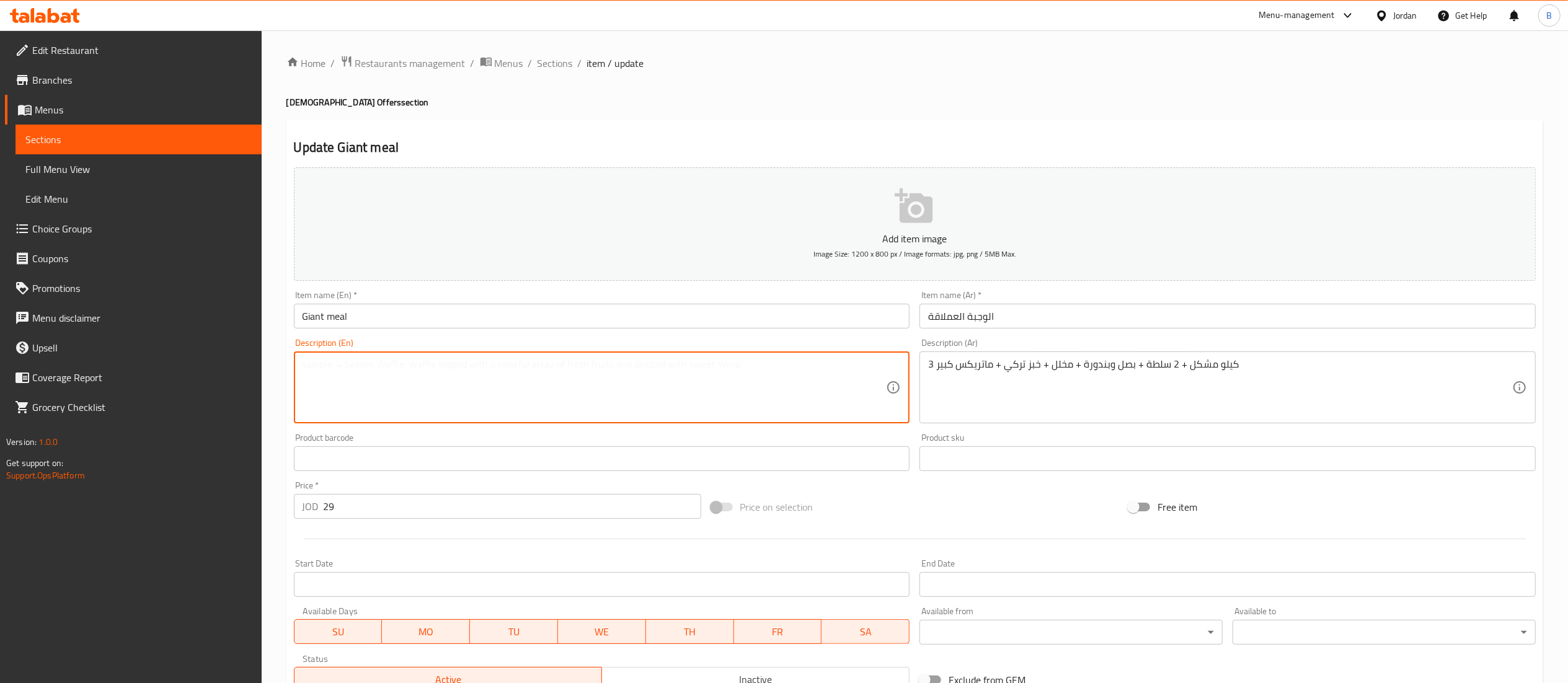
paste textarea "3 kg mixed + 2 salads + onions and tomatoes + pickles + Turkish bread + large m…"
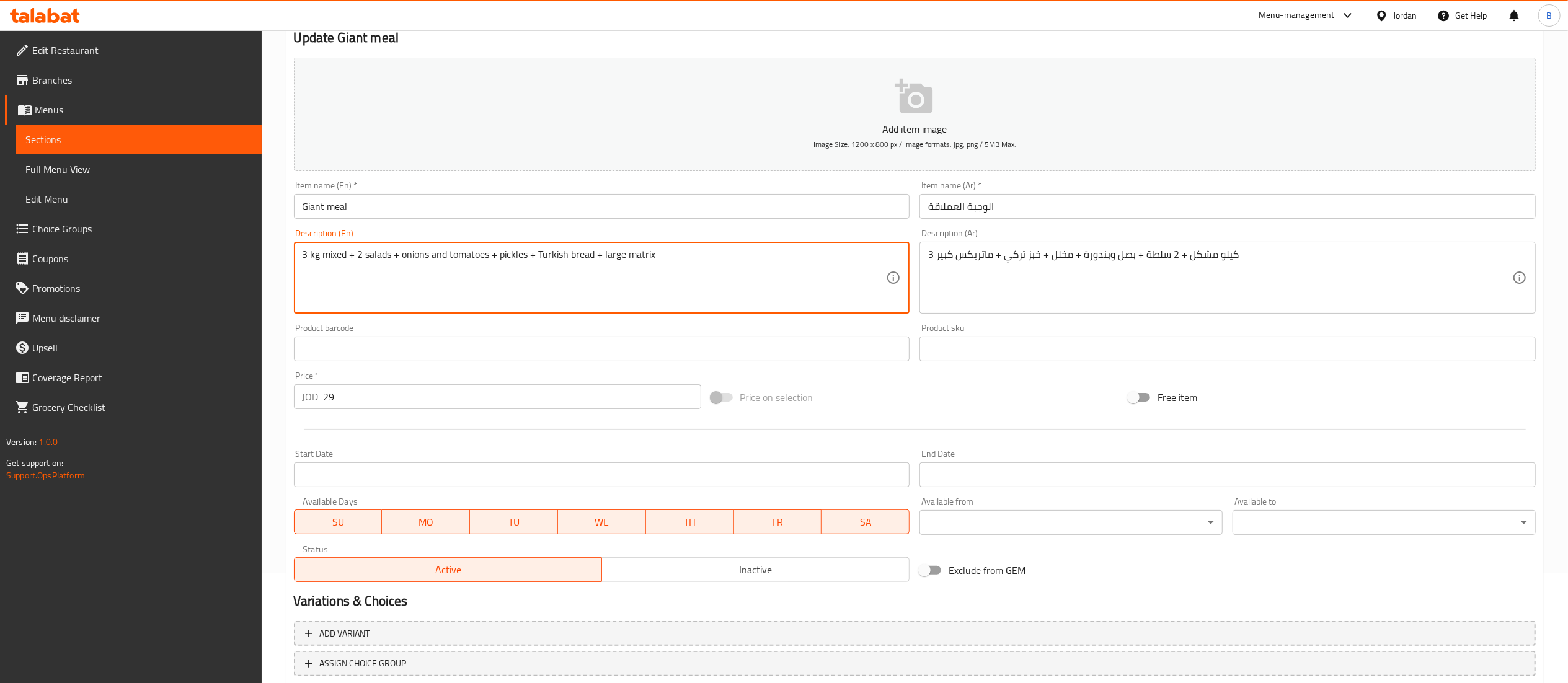
scroll to position [192, 0]
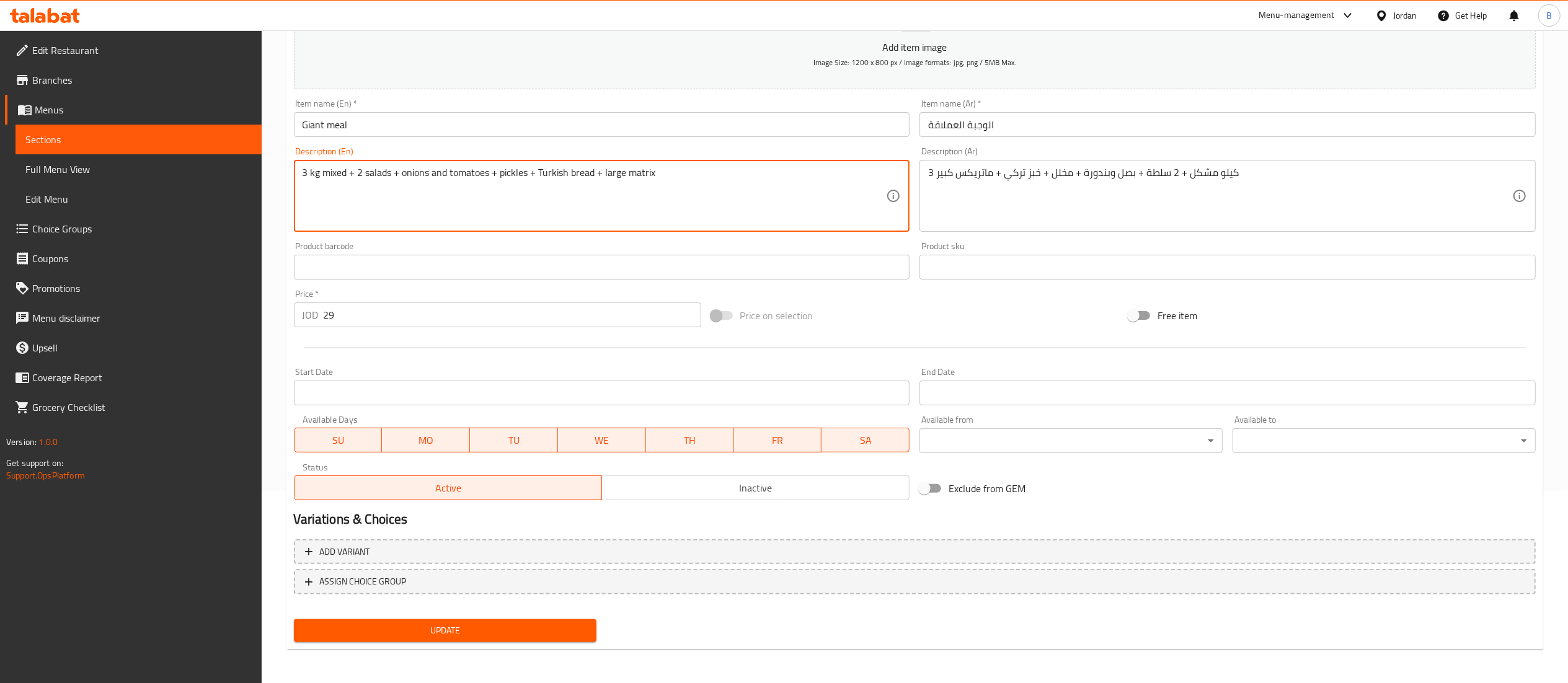
type textarea "3 kg mixed + 2 salads + onions and tomatoes + pickles + Turkish bread + large m…"
click at [505, 617] on div "Update" at bounding box center [445, 630] width 313 height 33
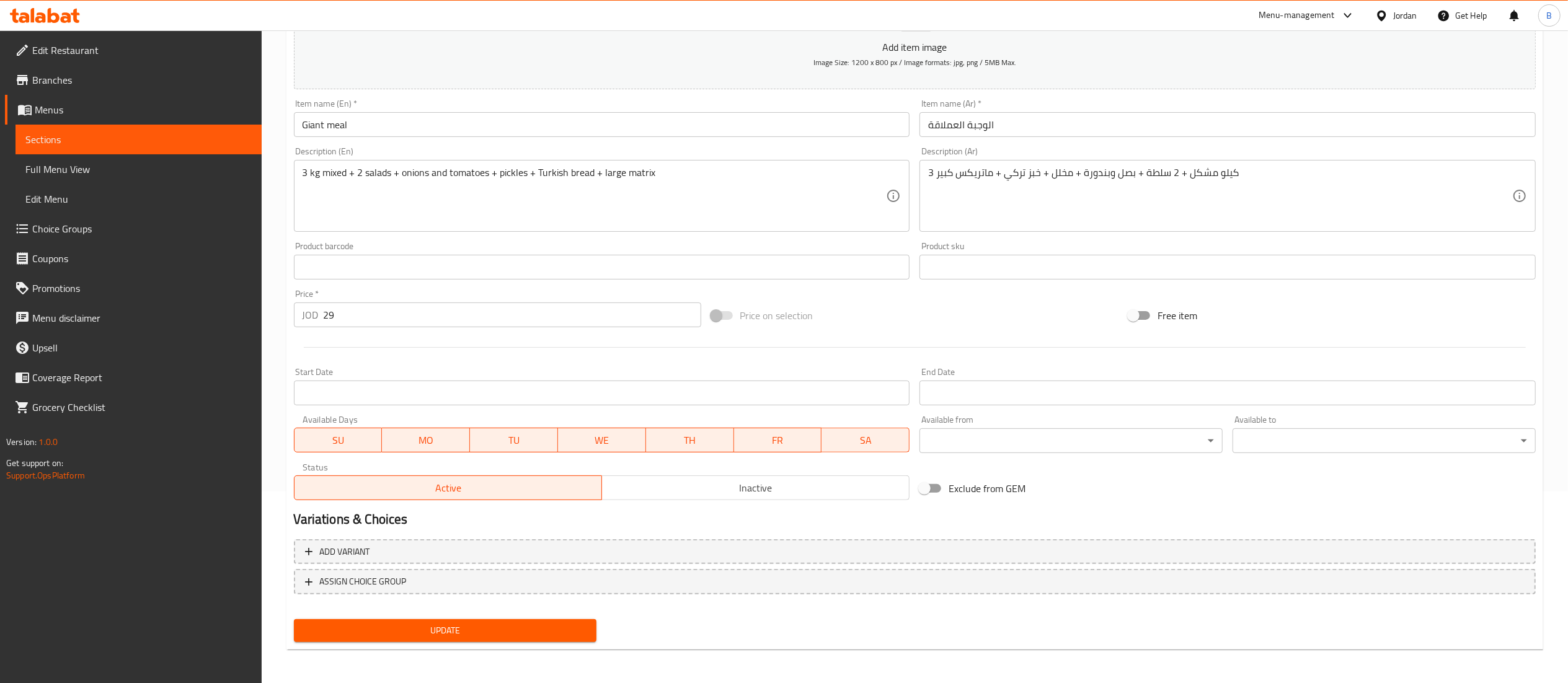
click at [511, 604] on nav at bounding box center [914, 604] width 1241 height 10
click at [517, 625] on span "Update" at bounding box center [445, 630] width 283 height 16
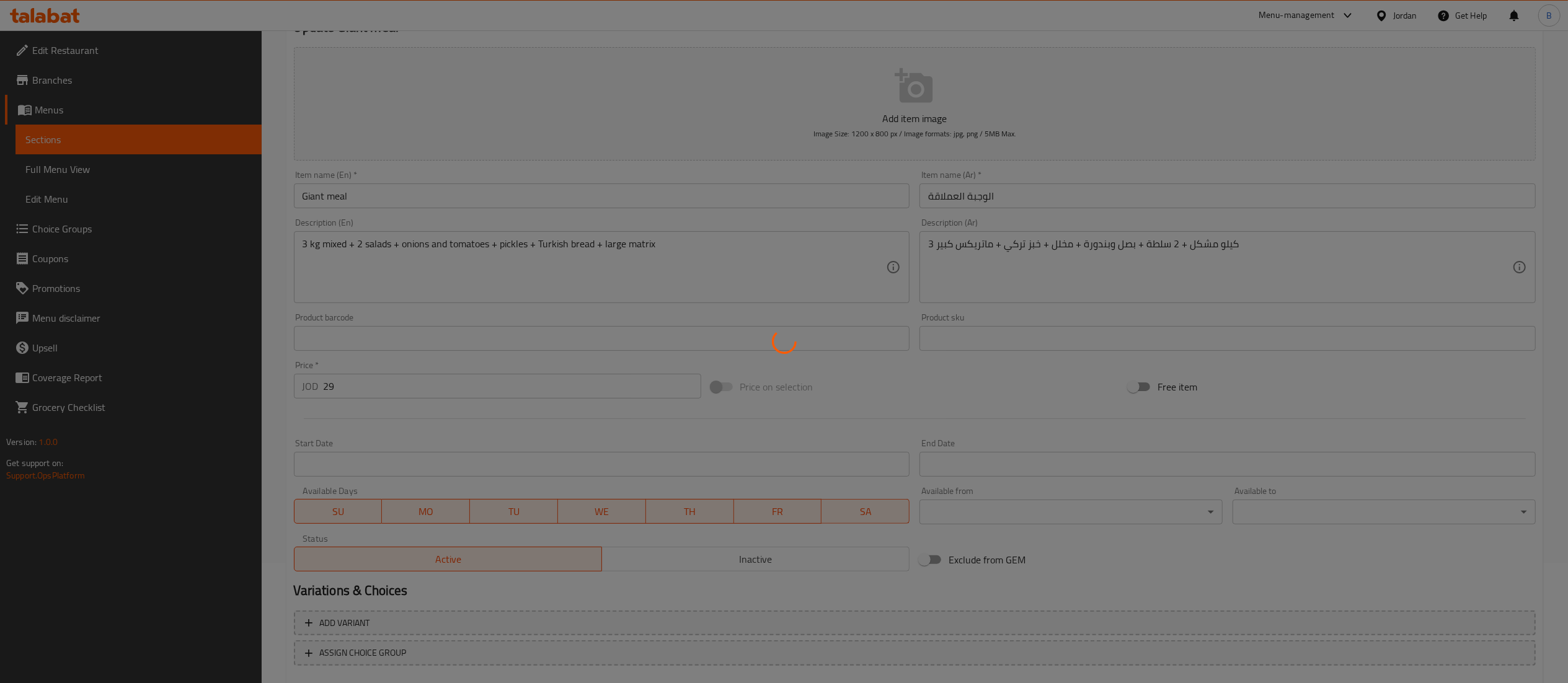
scroll to position [0, 0]
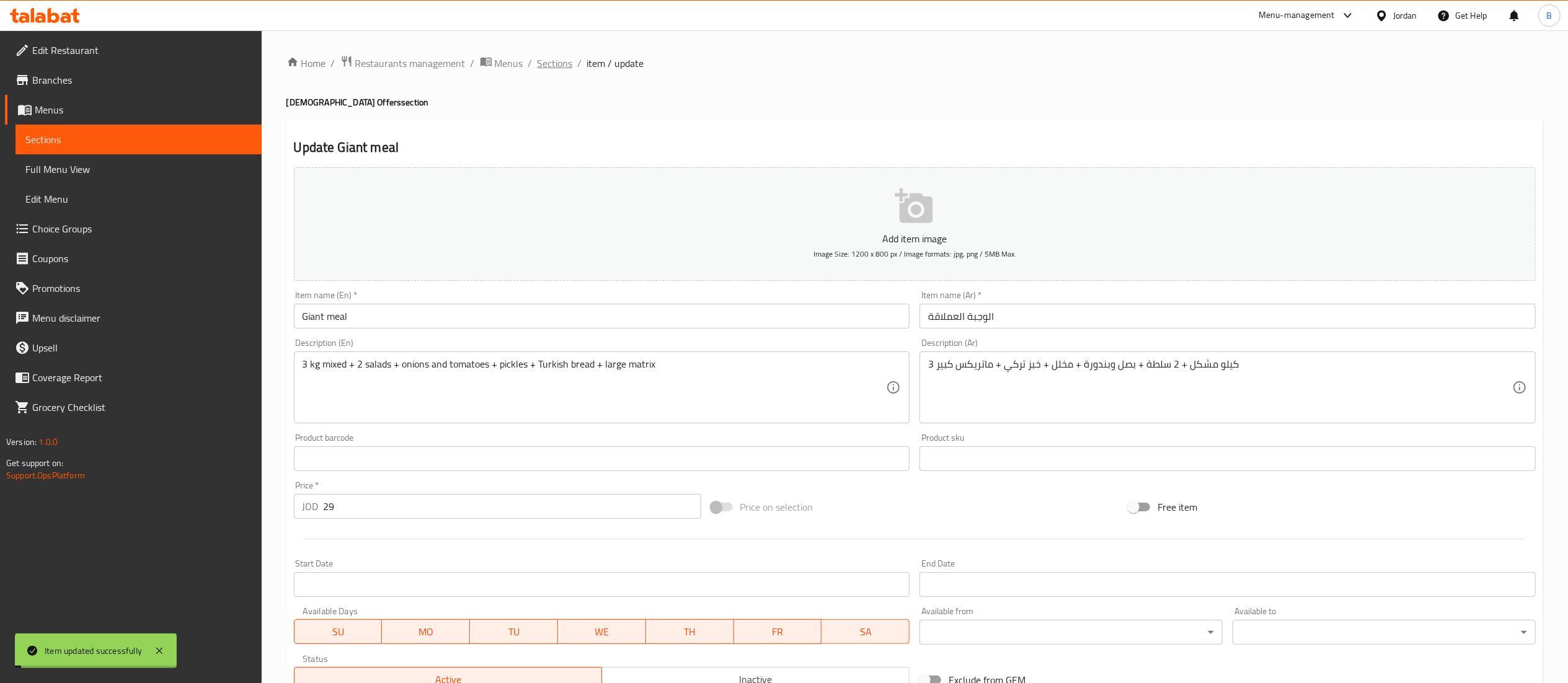
click at [554, 67] on span "Sections" at bounding box center [554, 63] width 35 height 15
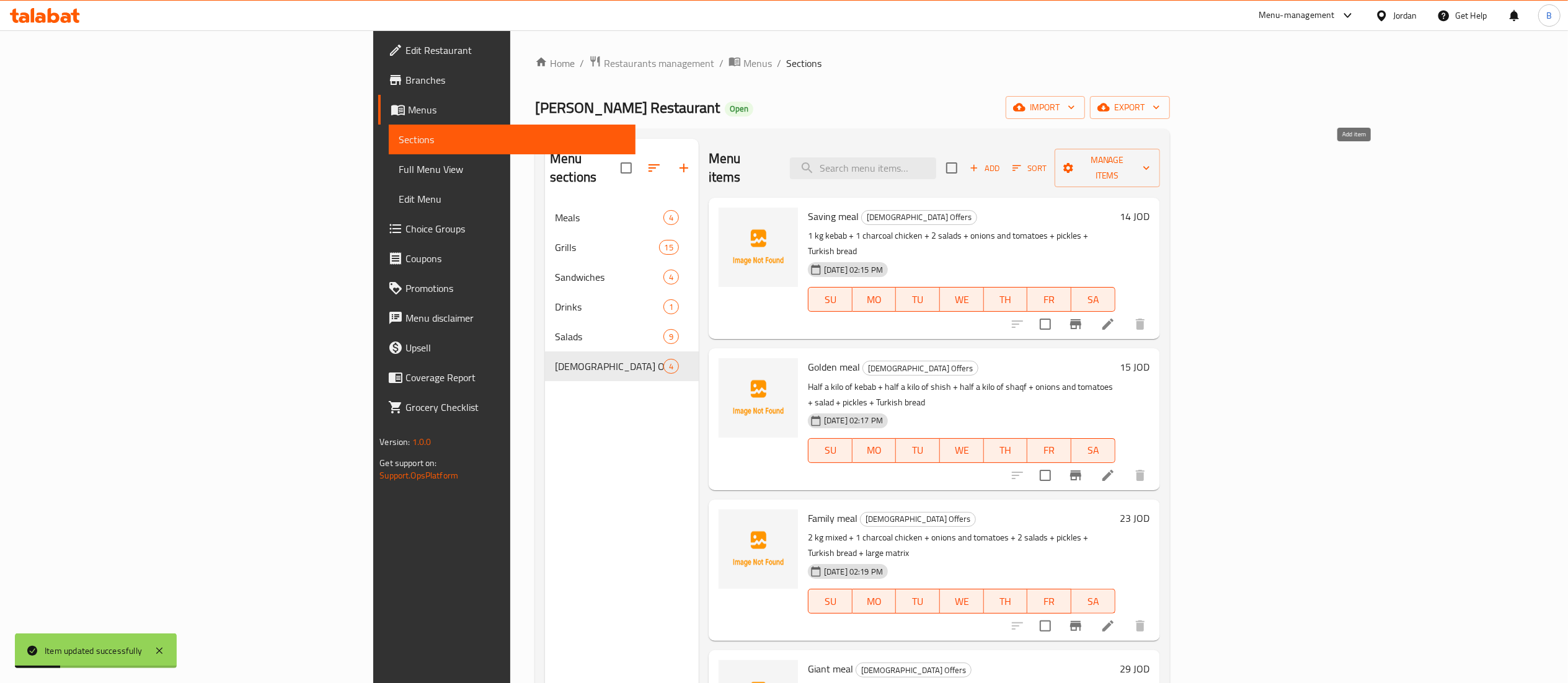
click at [979, 163] on icon "button" at bounding box center [974, 168] width 11 height 11
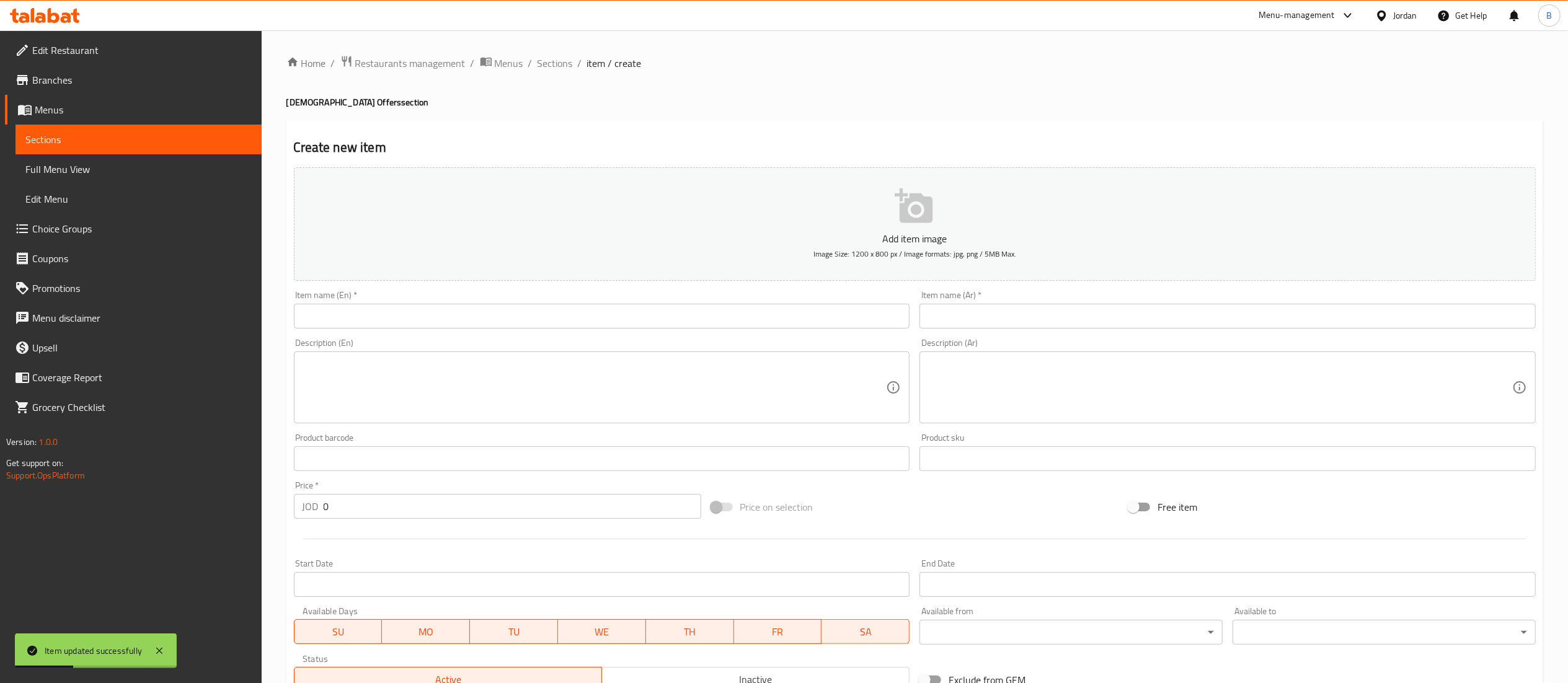
click at [1019, 322] on input "text" at bounding box center [1227, 316] width 616 height 25
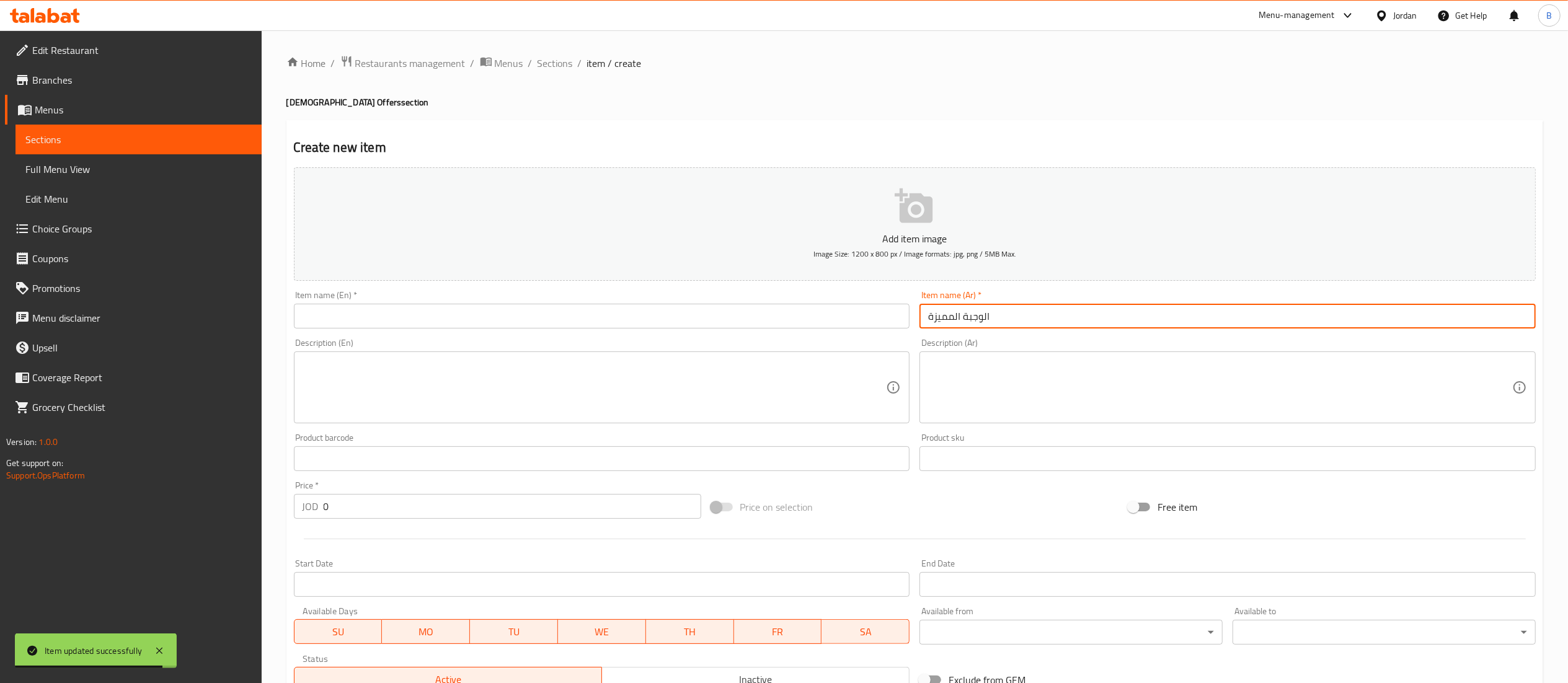
type input "الوجبة المميزة"
click at [837, 327] on input "text" at bounding box center [601, 316] width 616 height 25
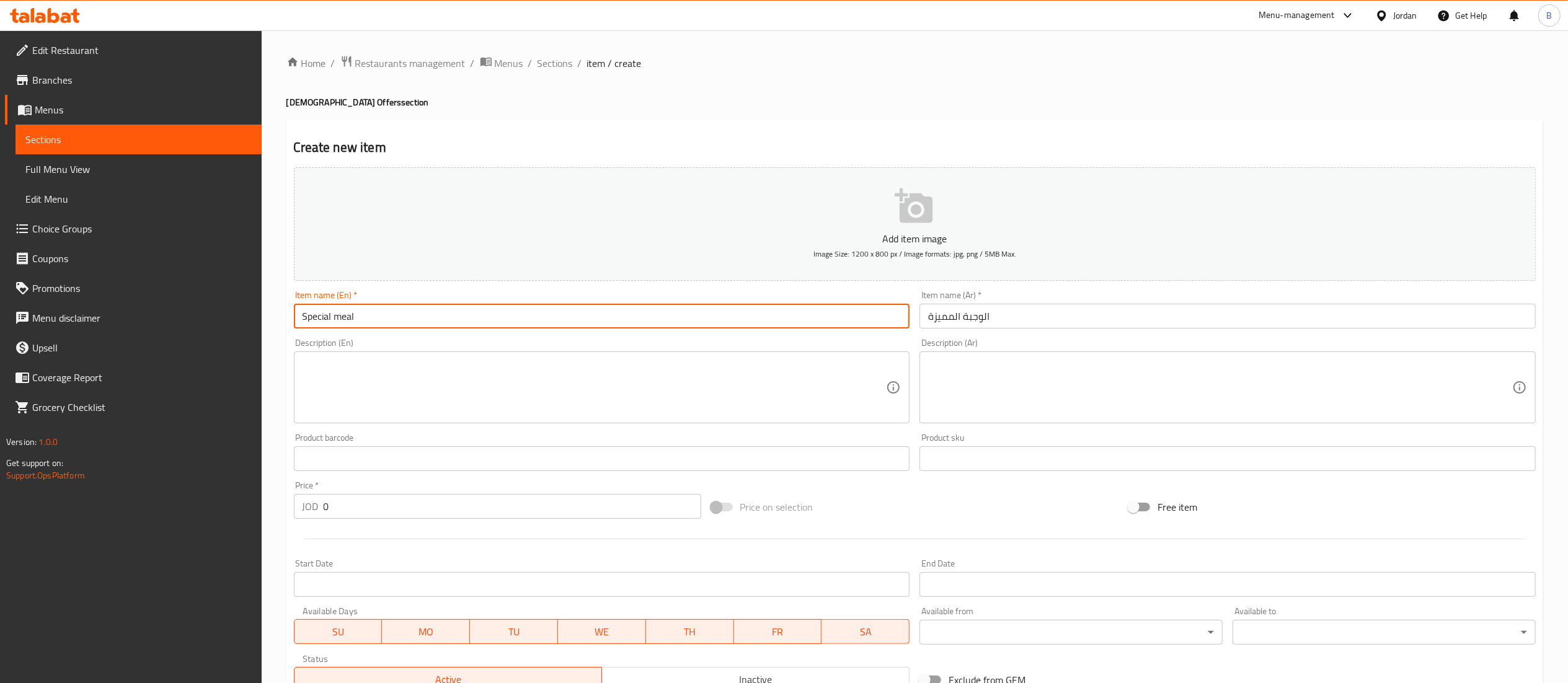
type input "Special meal"
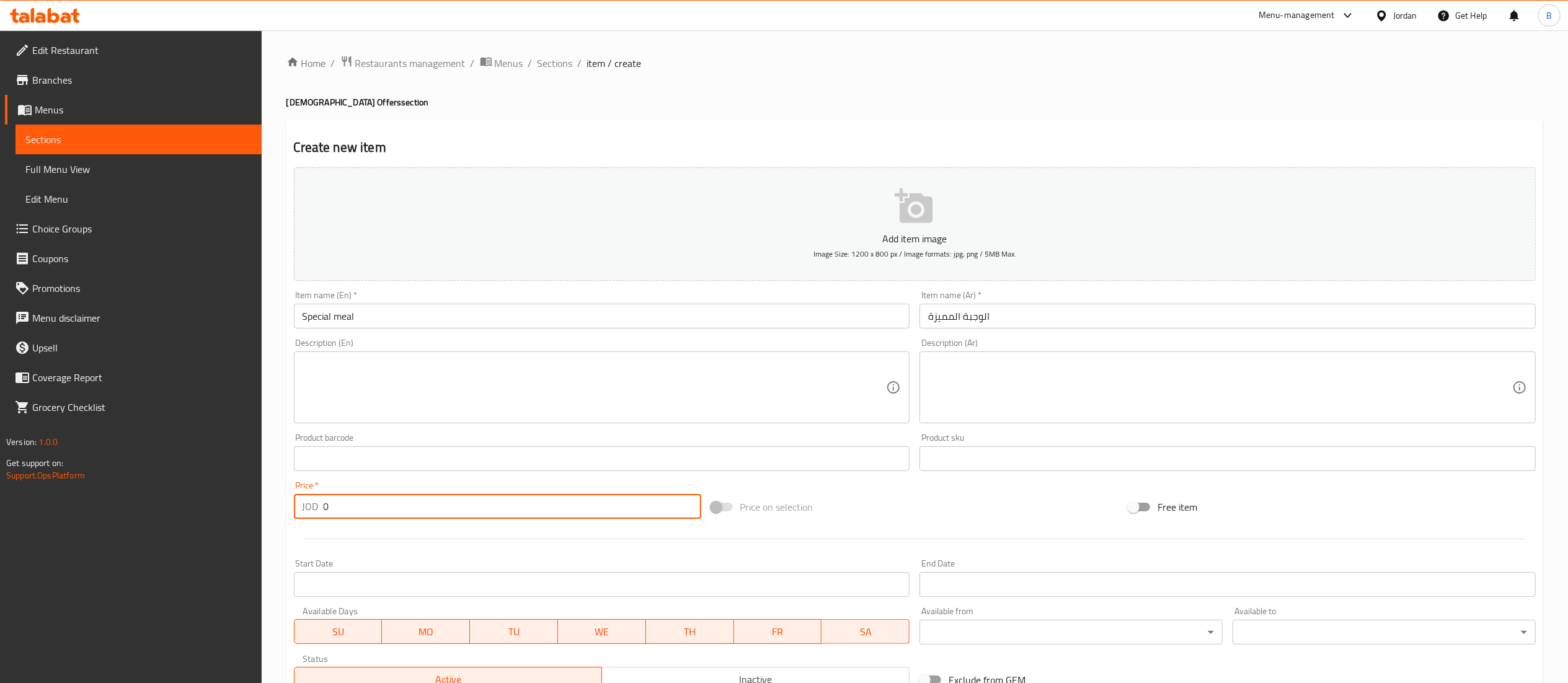
drag, startPoint x: 382, startPoint y: 515, endPoint x: 170, endPoint y: 510, distance: 212.1
click at [179, 510] on div "Edit Restaurant Branches Menus Sections Full Menu View Edit Menu Choice Groups …" at bounding box center [784, 453] width 1568 height 846
type input "13"
click at [1191, 413] on textarea at bounding box center [1220, 387] width 584 height 59
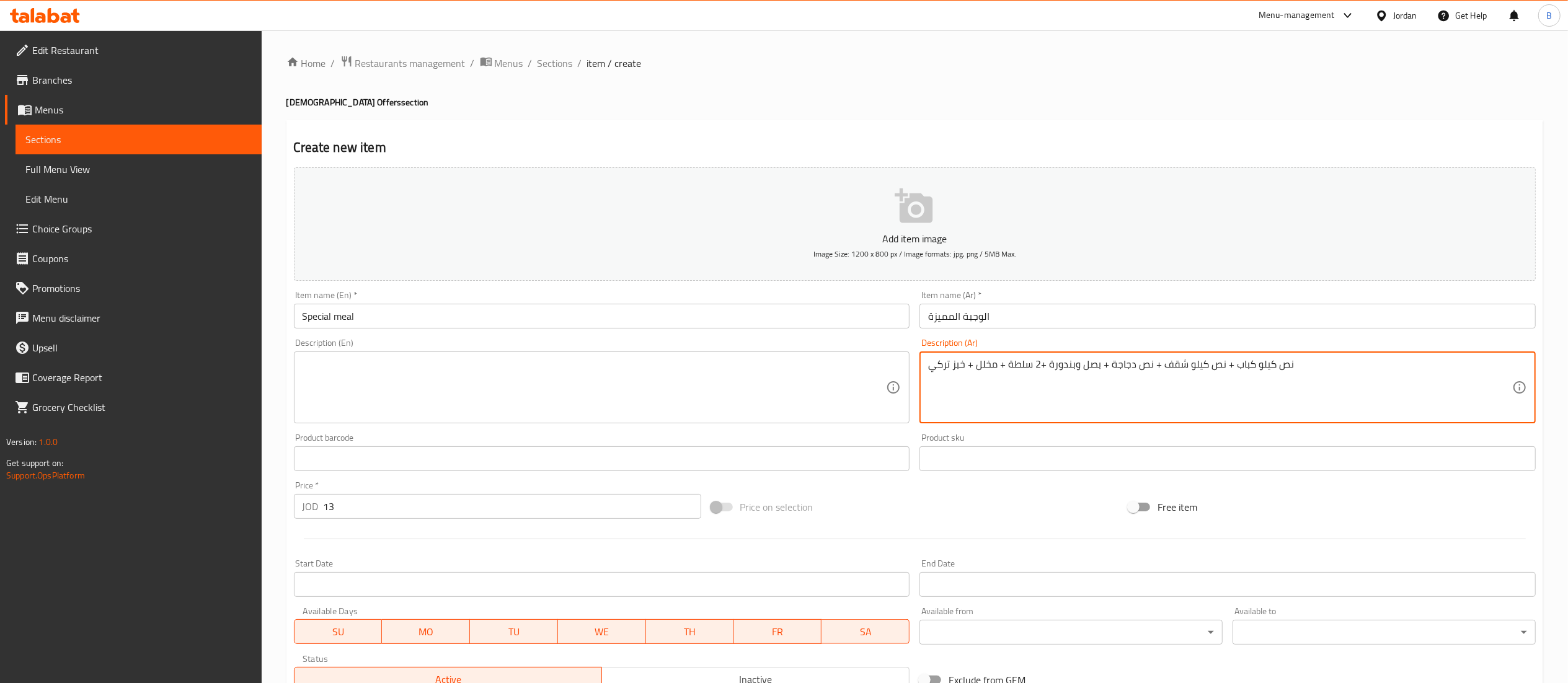
drag, startPoint x: 1351, startPoint y: 368, endPoint x: 511, endPoint y: 461, distance: 845.1
click at [521, 450] on div "Add item image Image Size: 1200 x 800 px / Image formats: jpg, png / 5MB Max. I…" at bounding box center [915, 429] width 1252 height 535
type textarea "نص كيلو كباب + نص كيلو شقف + نص دجاجة + بصل وبندورة +2 سلطة + مخلل + خبز تركي"
click at [638, 389] on textarea at bounding box center [594, 387] width 584 height 59
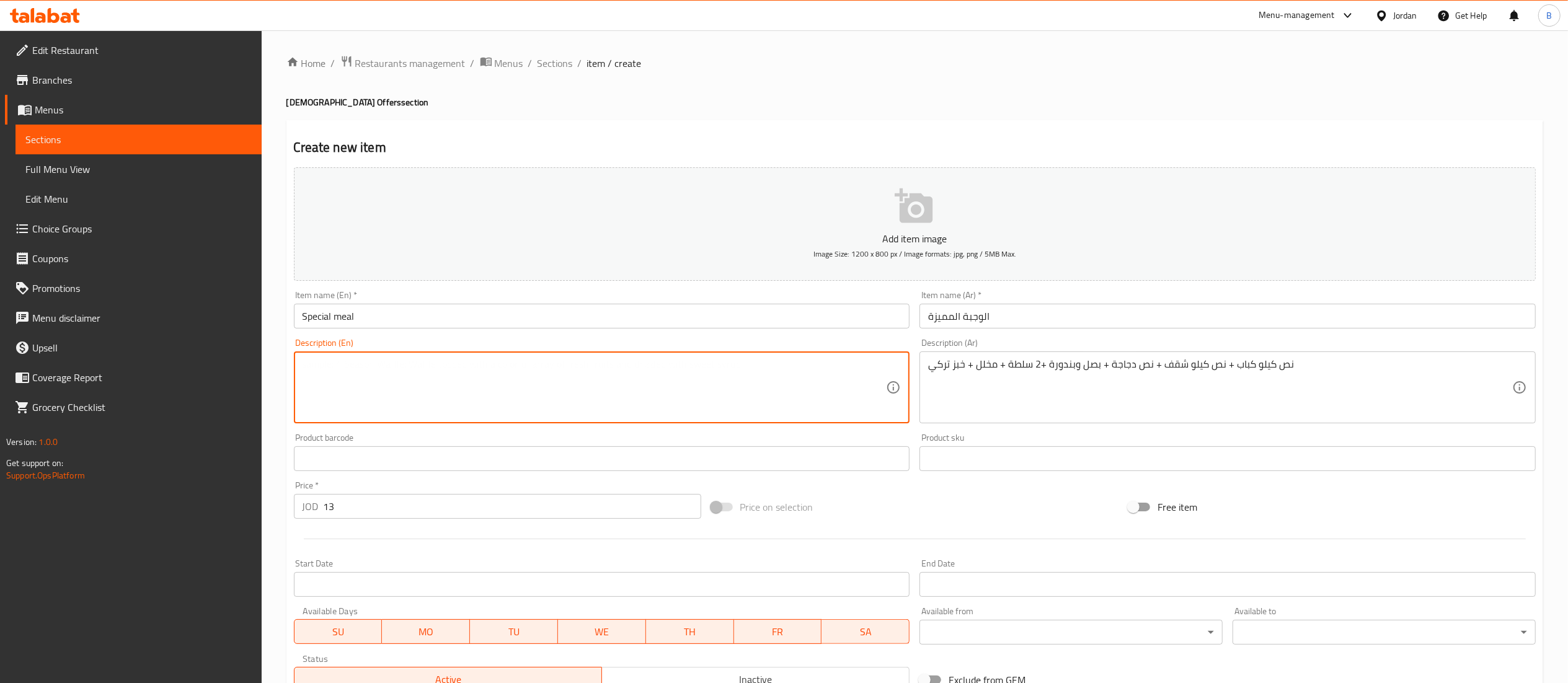
paste textarea "Half a kilo of kebab + half a kilo of shank + half a chicken + onions and tomat…"
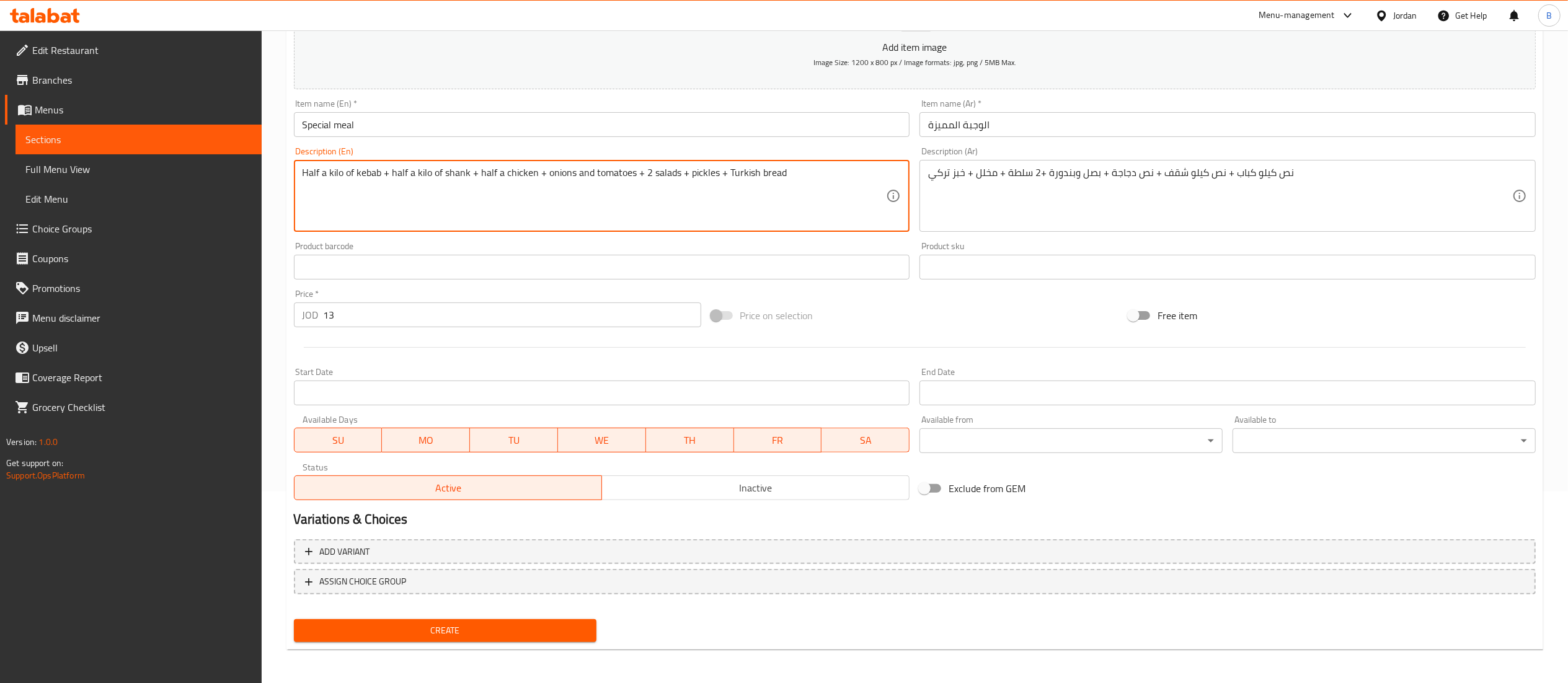
type textarea "Half a kilo of kebab + half a kilo of shank + half a chicken + onions and tomat…"
click at [506, 634] on span "Create" at bounding box center [445, 630] width 283 height 16
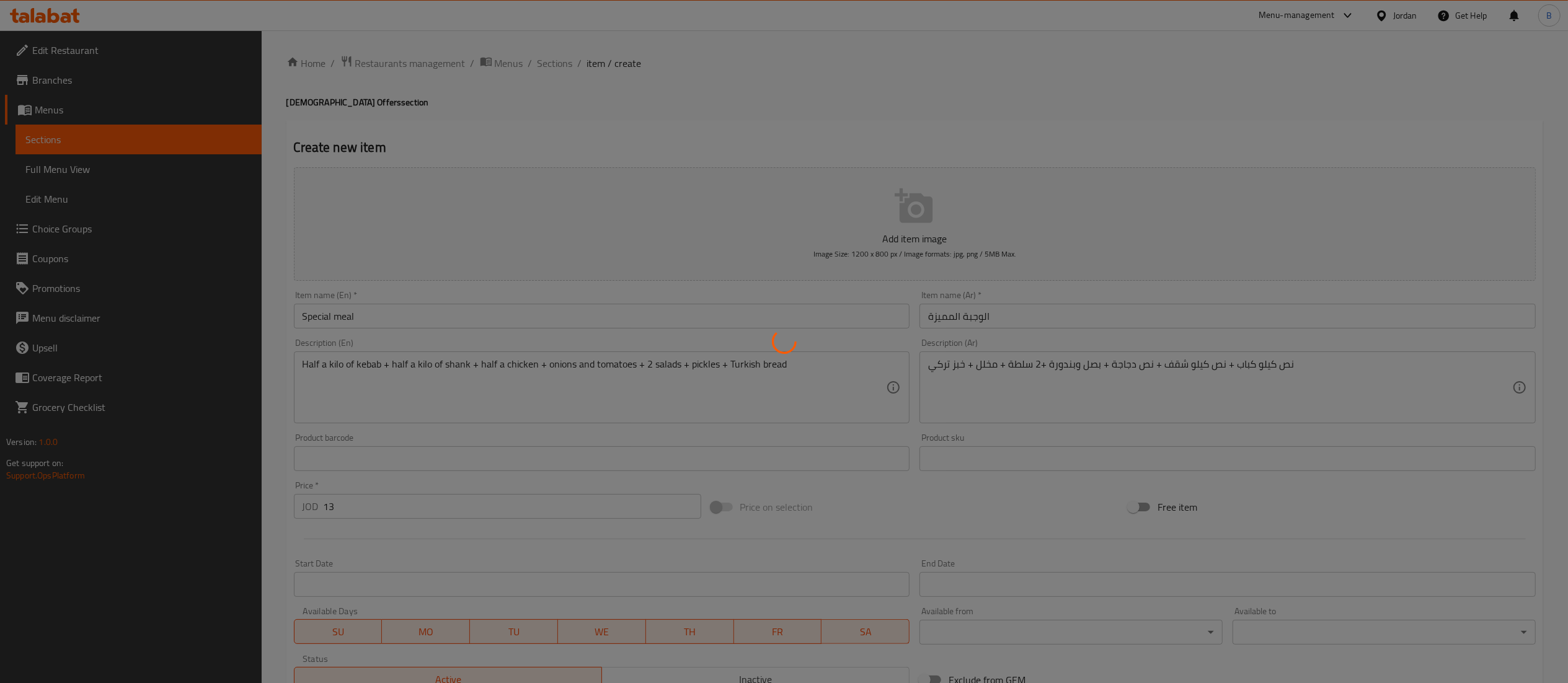
type input "0"
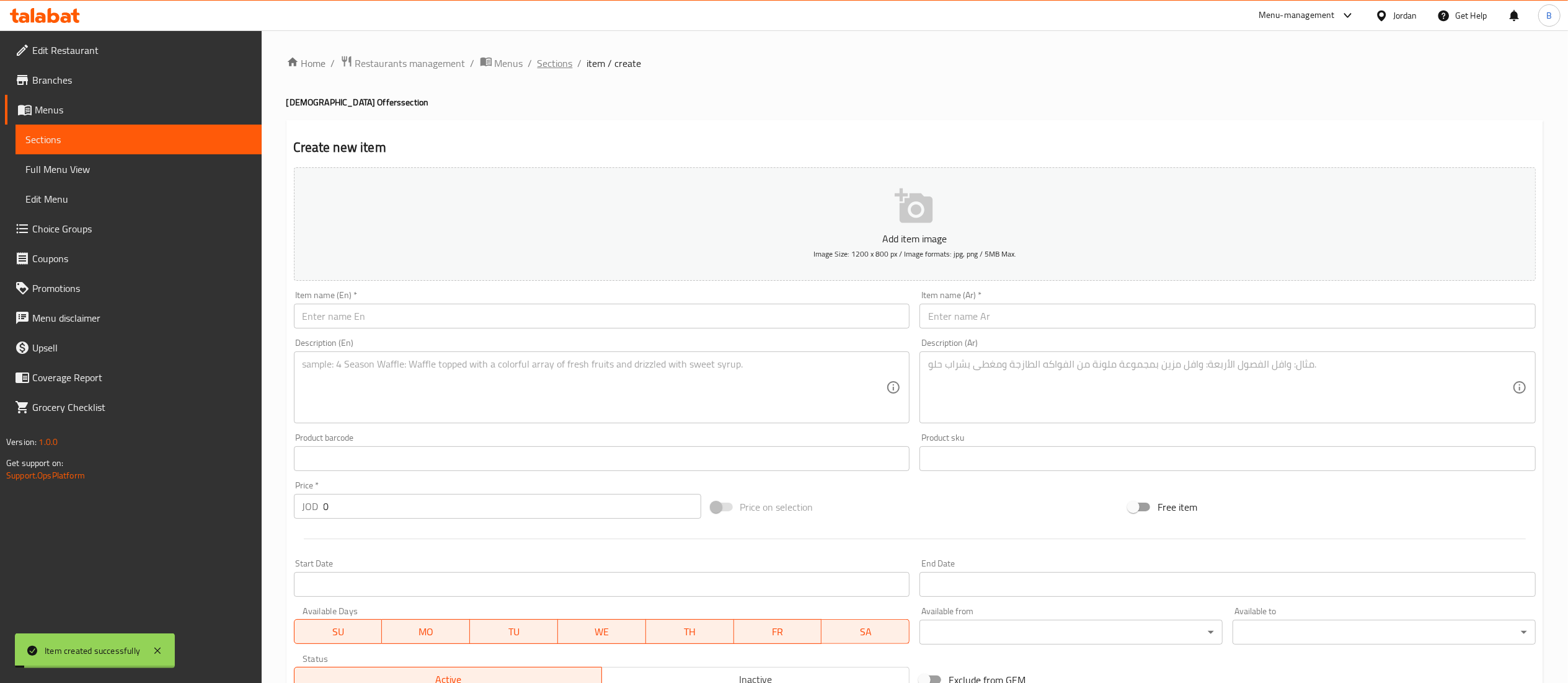
click at [549, 67] on span "Sections" at bounding box center [554, 63] width 35 height 15
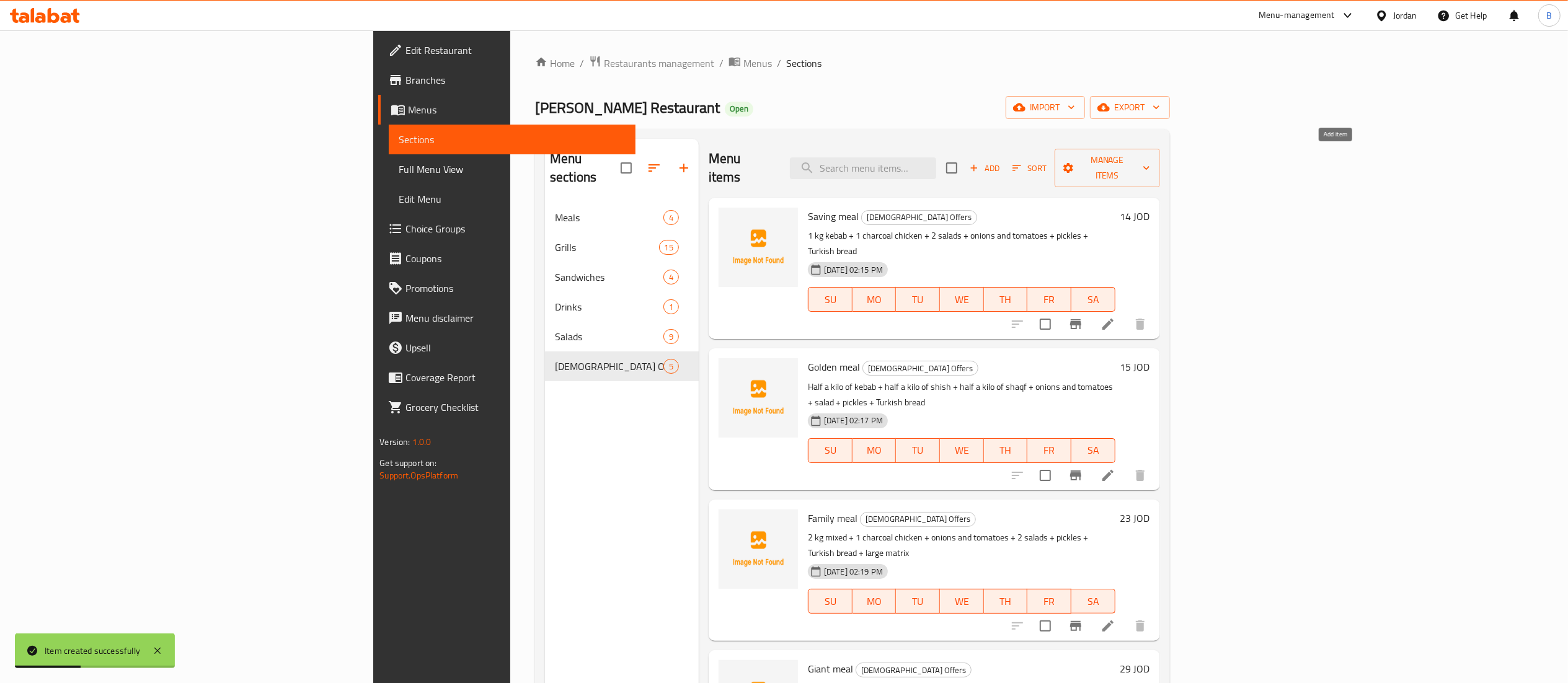
click at [1001, 167] on span "Add" at bounding box center [984, 168] width 34 height 14
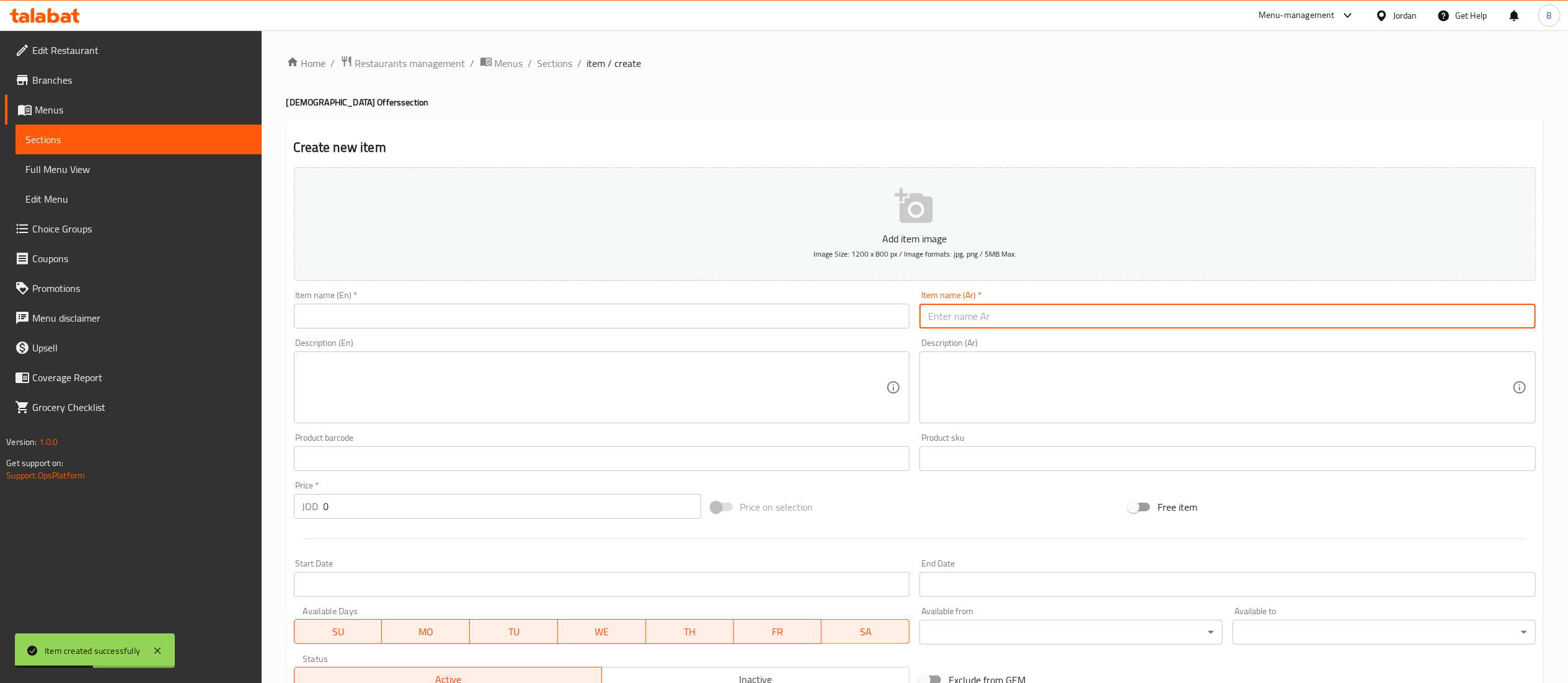
click at [1047, 323] on input "text" at bounding box center [1227, 316] width 616 height 25
type input "[PERSON_NAME] نيو"
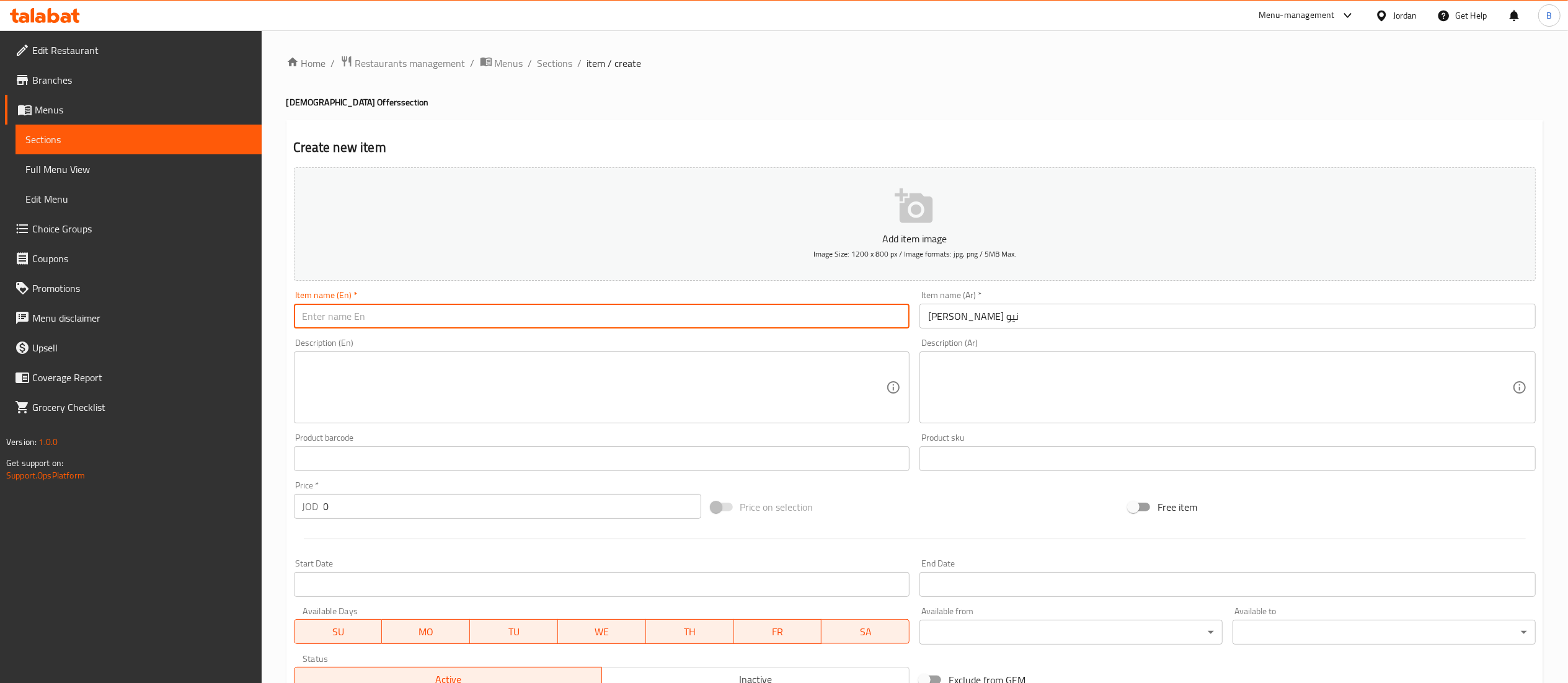
click at [749, 322] on input "text" at bounding box center [601, 316] width 616 height 25
type input "[DEMOGRAPHIC_DATA] new"
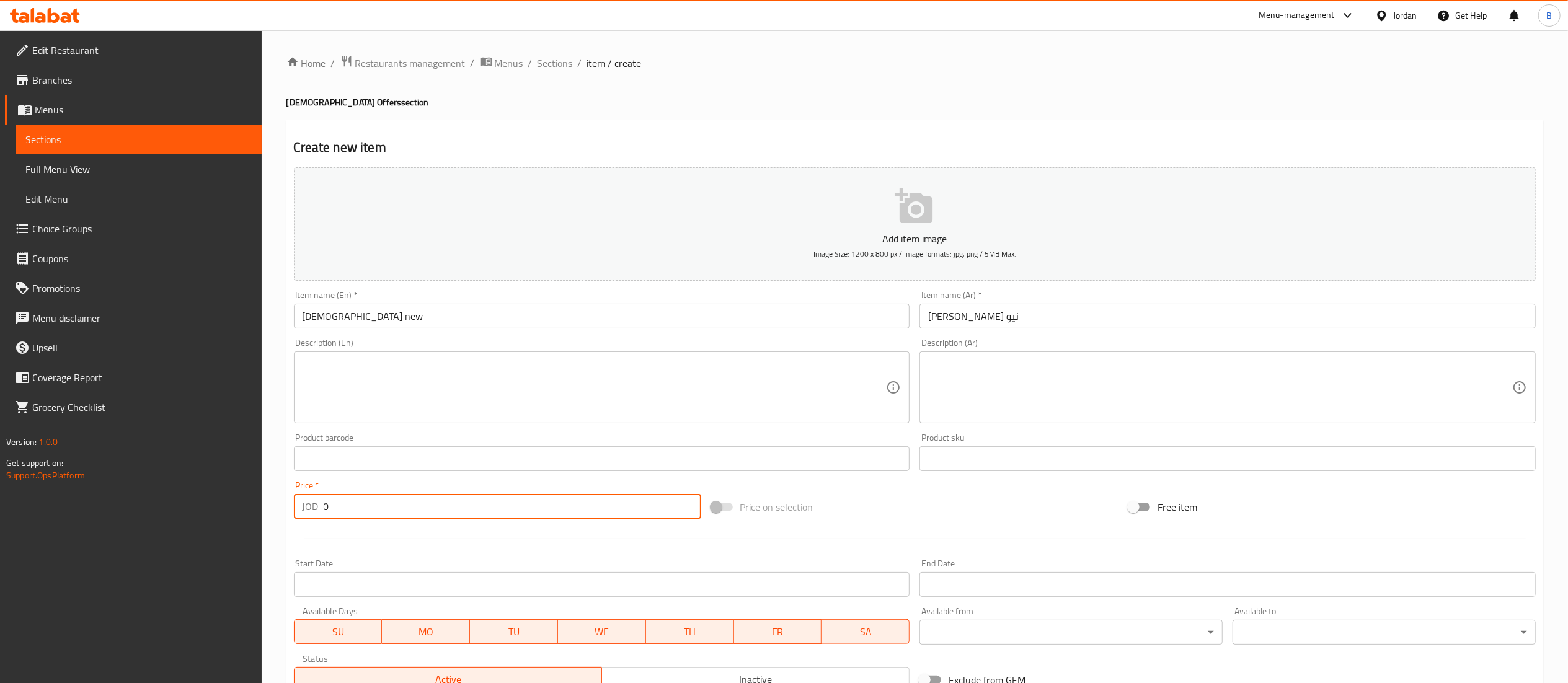
drag, startPoint x: 366, startPoint y: 510, endPoint x: 82, endPoint y: 511, distance: 284.0
click at [148, 511] on div "Edit Restaurant Branches Menus Sections Full Menu View Edit Menu Choice Groups …" at bounding box center [784, 453] width 1568 height 846
type input "9"
click at [1035, 396] on textarea at bounding box center [1220, 387] width 584 height 59
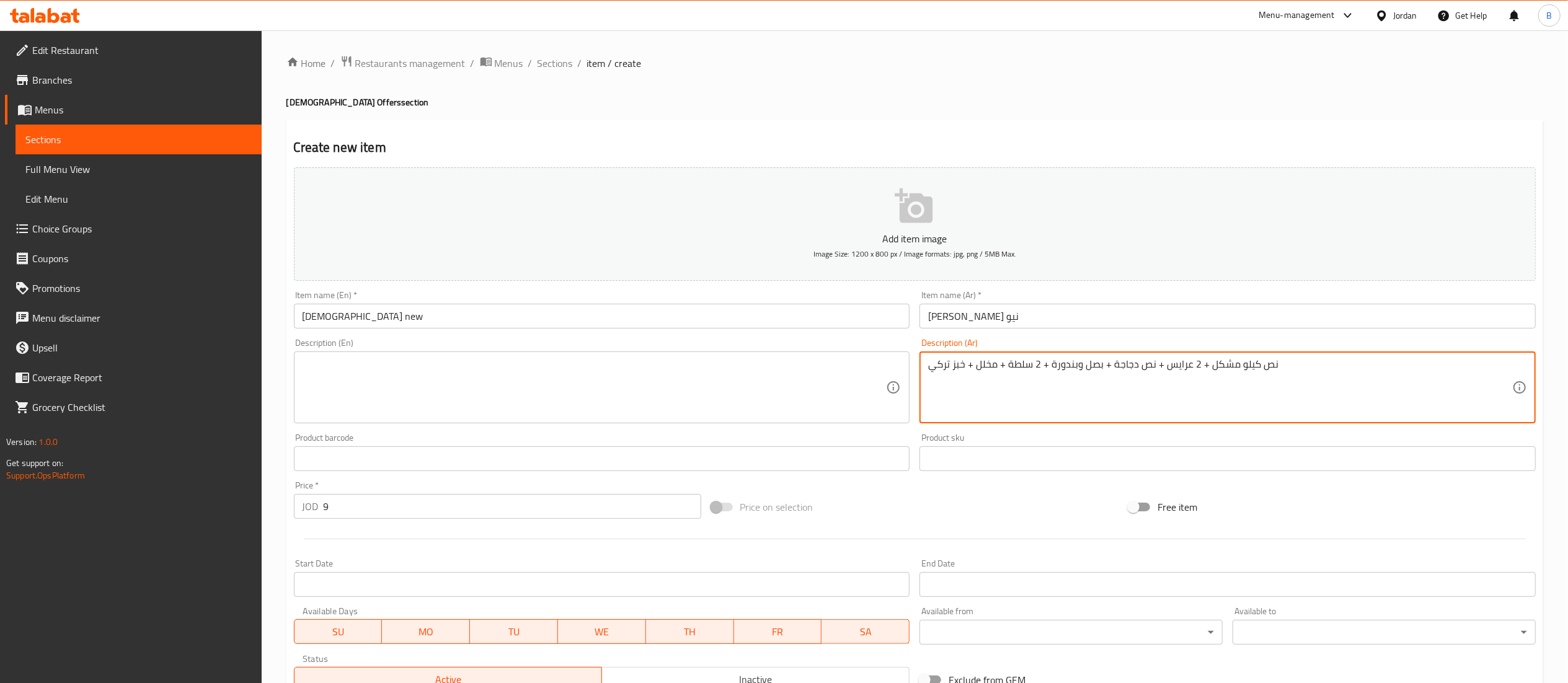
drag, startPoint x: 1330, startPoint y: 384, endPoint x: 835, endPoint y: 334, distance: 497.5
click at [843, 336] on div "Add item image Image Size: 1200 x 800 px / Image formats: jpg, png / 5MB Max. I…" at bounding box center [915, 429] width 1252 height 535
type textarea "نص كيلو مشكل + 2 عرايس + نص دجاجة + بصل وبندورة + 2 سلطة + مخلل + خبز تركي"
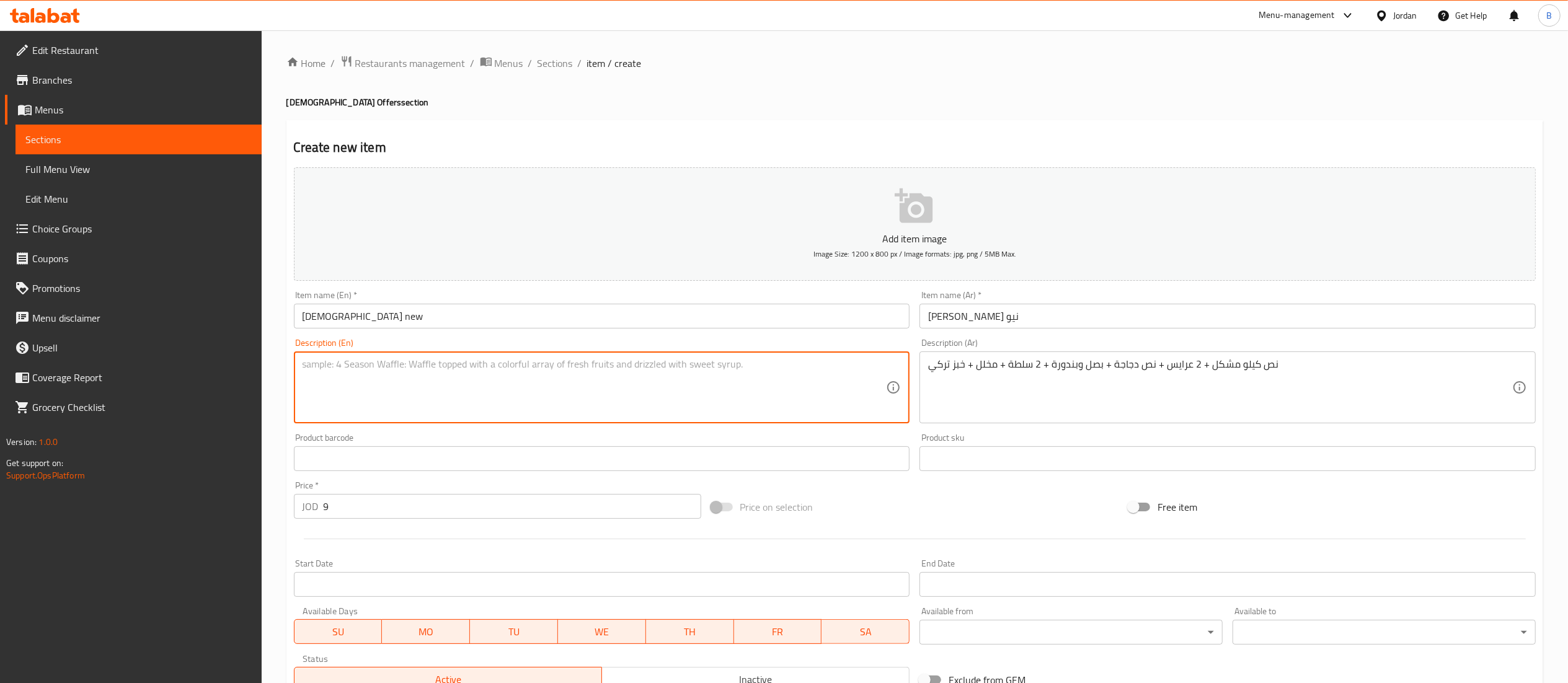
click at [616, 391] on textarea at bounding box center [594, 387] width 584 height 59
paste textarea "Half a kilo of mixed vegetables + 2 arayes + half a chicken + onions and tomato…"
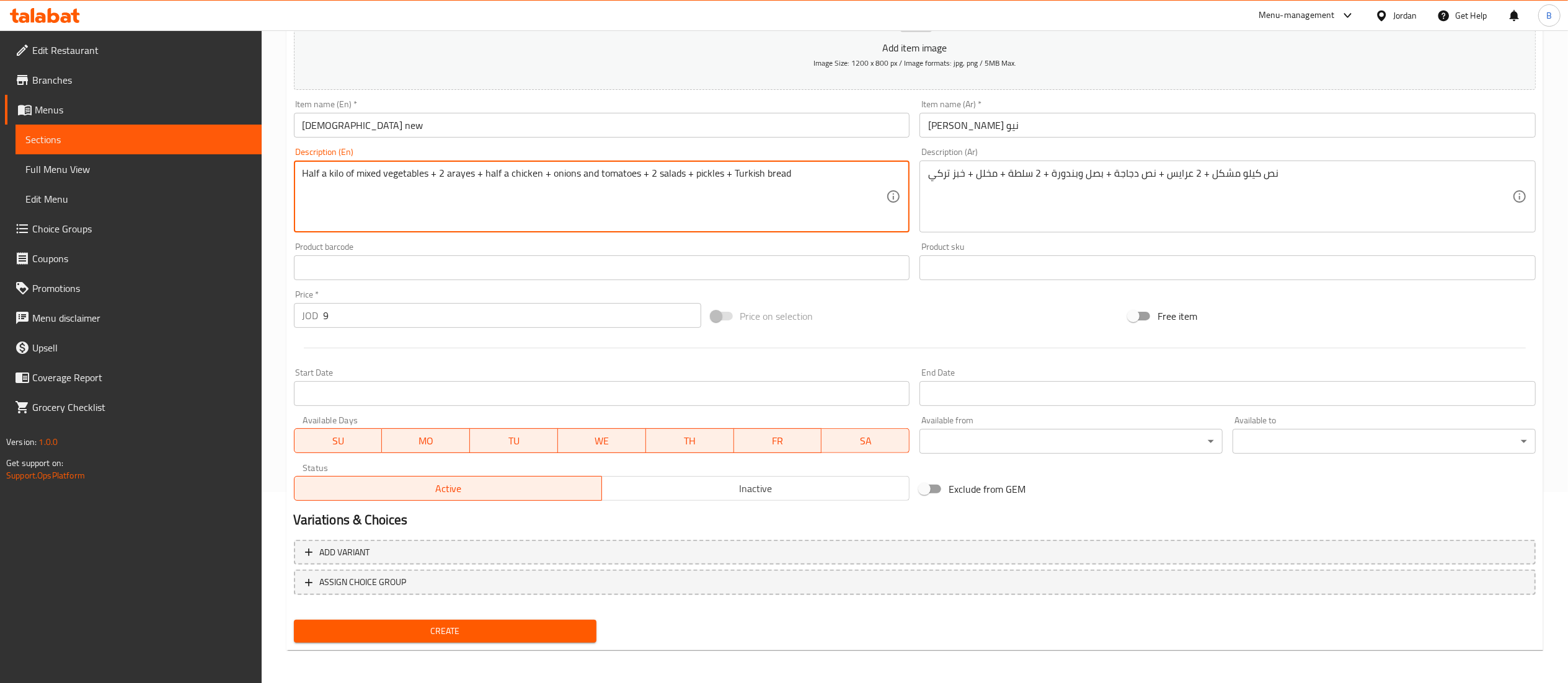
scroll to position [192, 0]
type textarea "Half a kilo of mixed vegetables + 2 arayes + half a chicken + onions and tomato…"
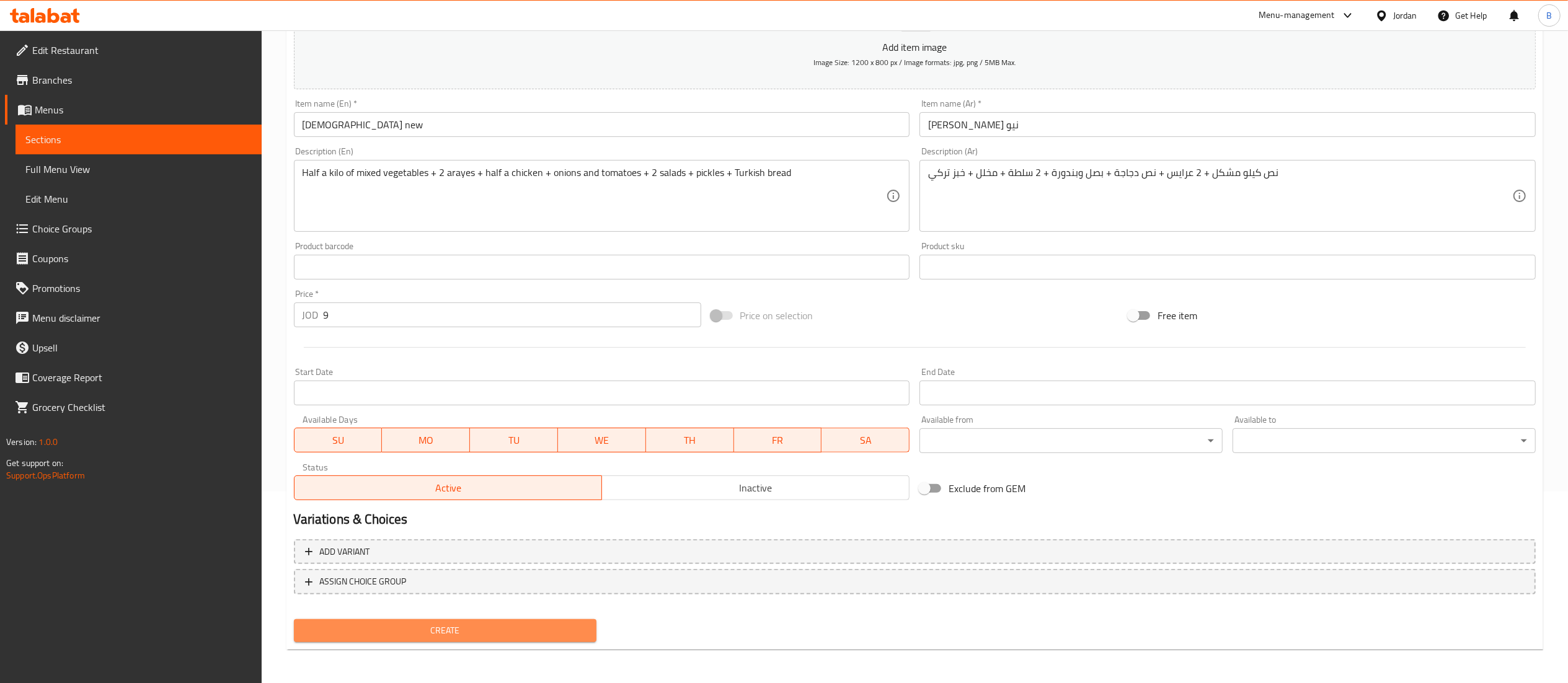
click at [459, 627] on span "Create" at bounding box center [445, 630] width 283 height 16
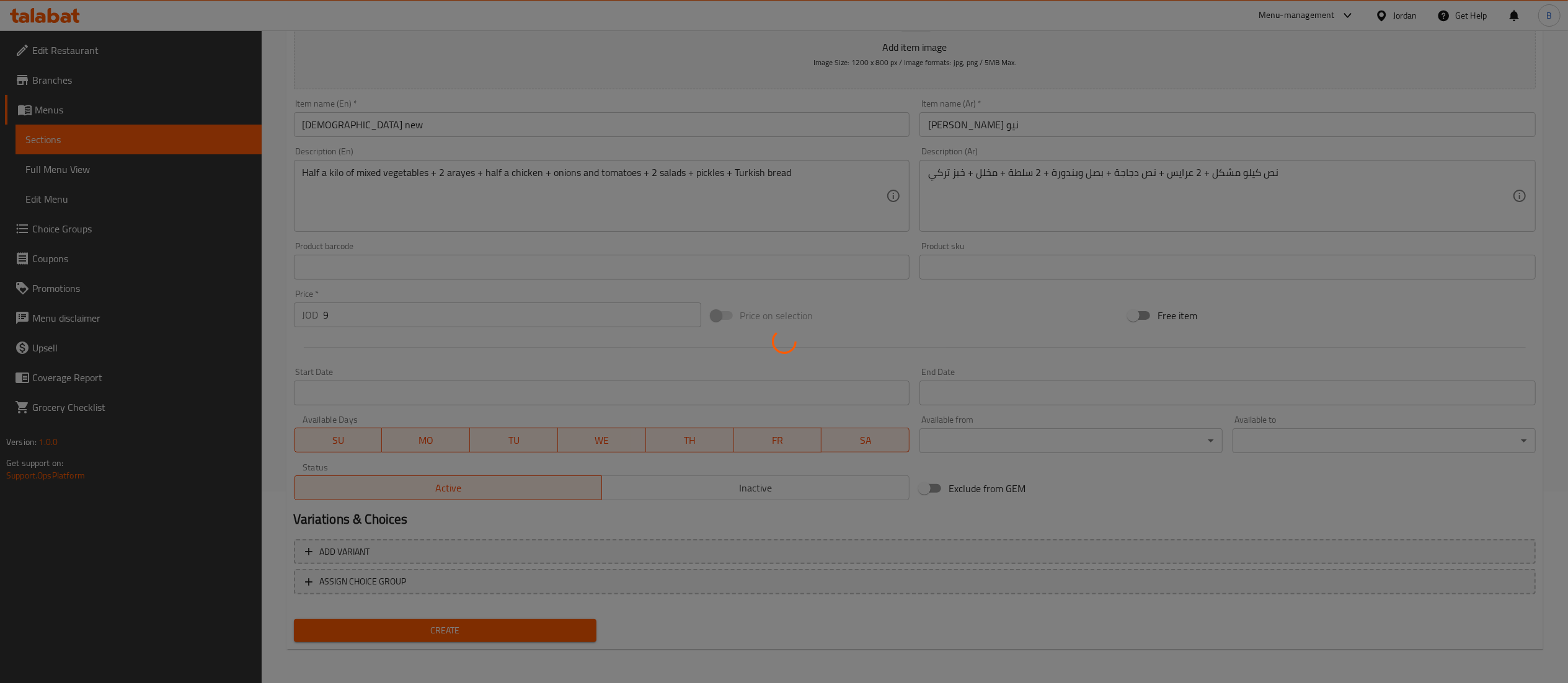
type input "0"
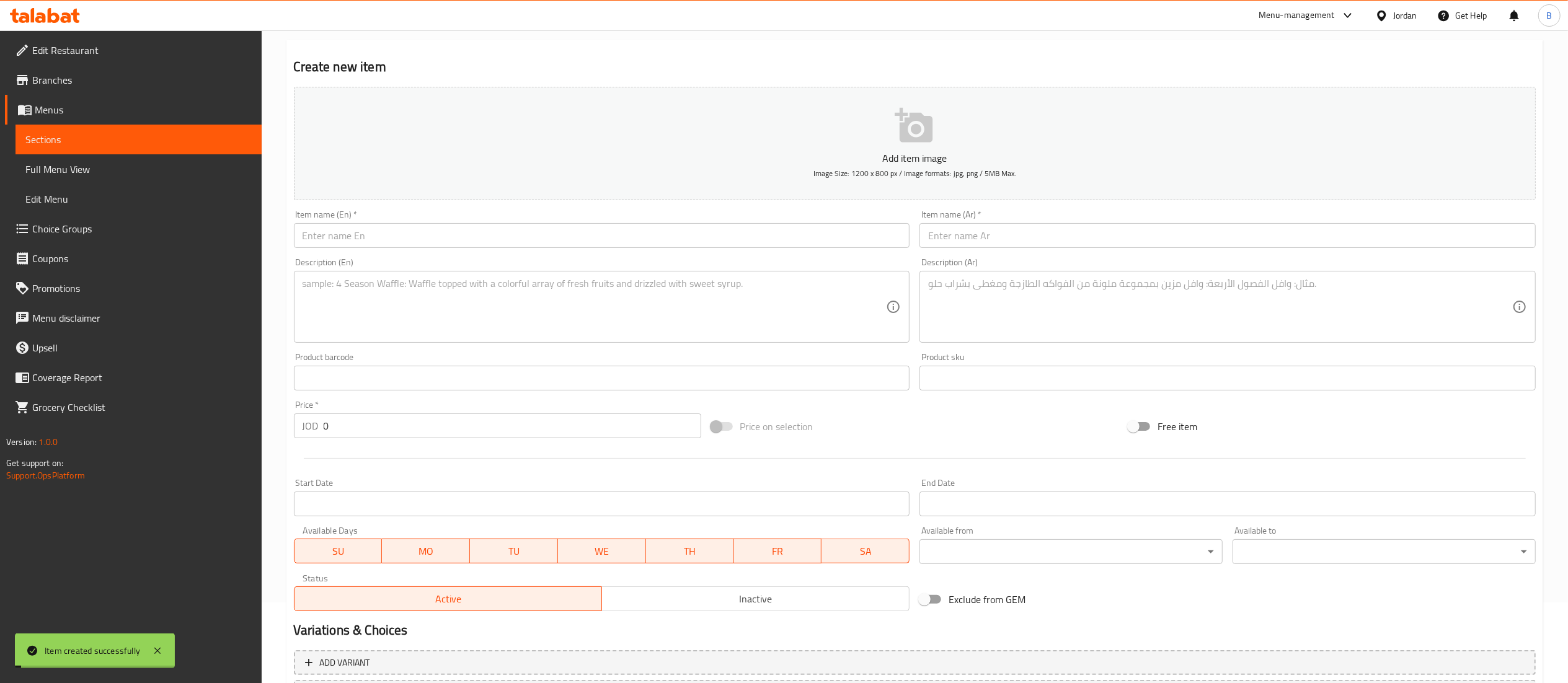
scroll to position [0, 0]
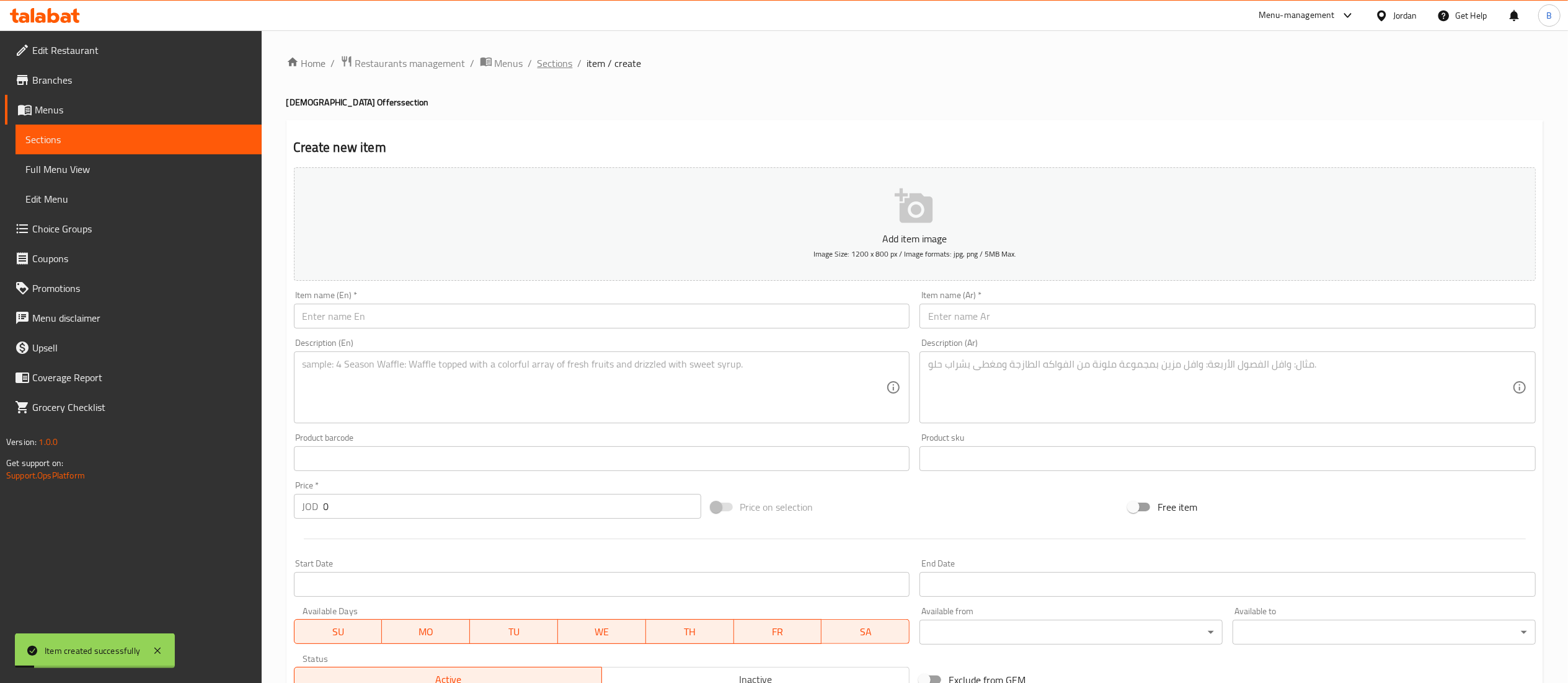
click at [564, 64] on span "Sections" at bounding box center [554, 63] width 35 height 15
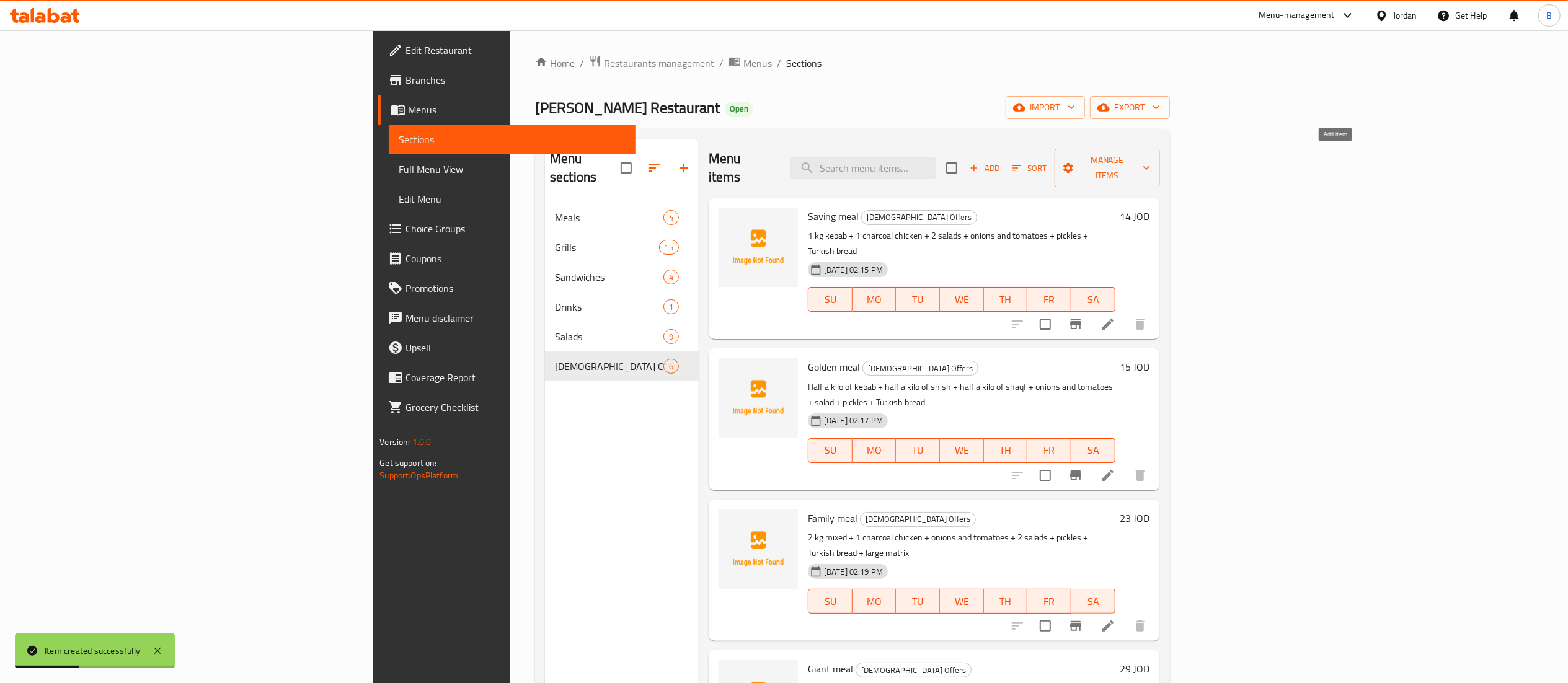
click at [1001, 161] on span "Add" at bounding box center [984, 168] width 34 height 14
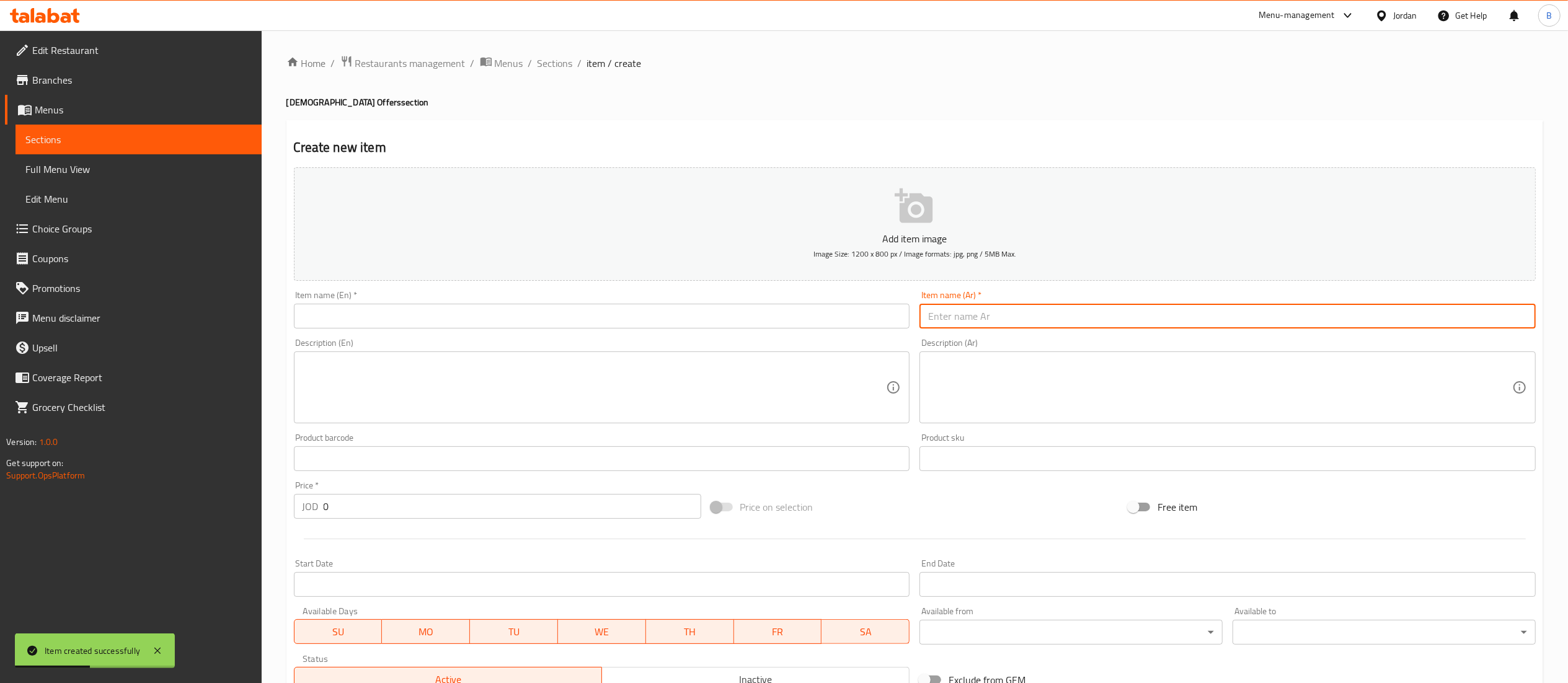
click at [1102, 322] on input "text" at bounding box center [1227, 316] width 616 height 25
type input "ريش"
click at [842, 322] on input "text" at bounding box center [601, 316] width 616 height 25
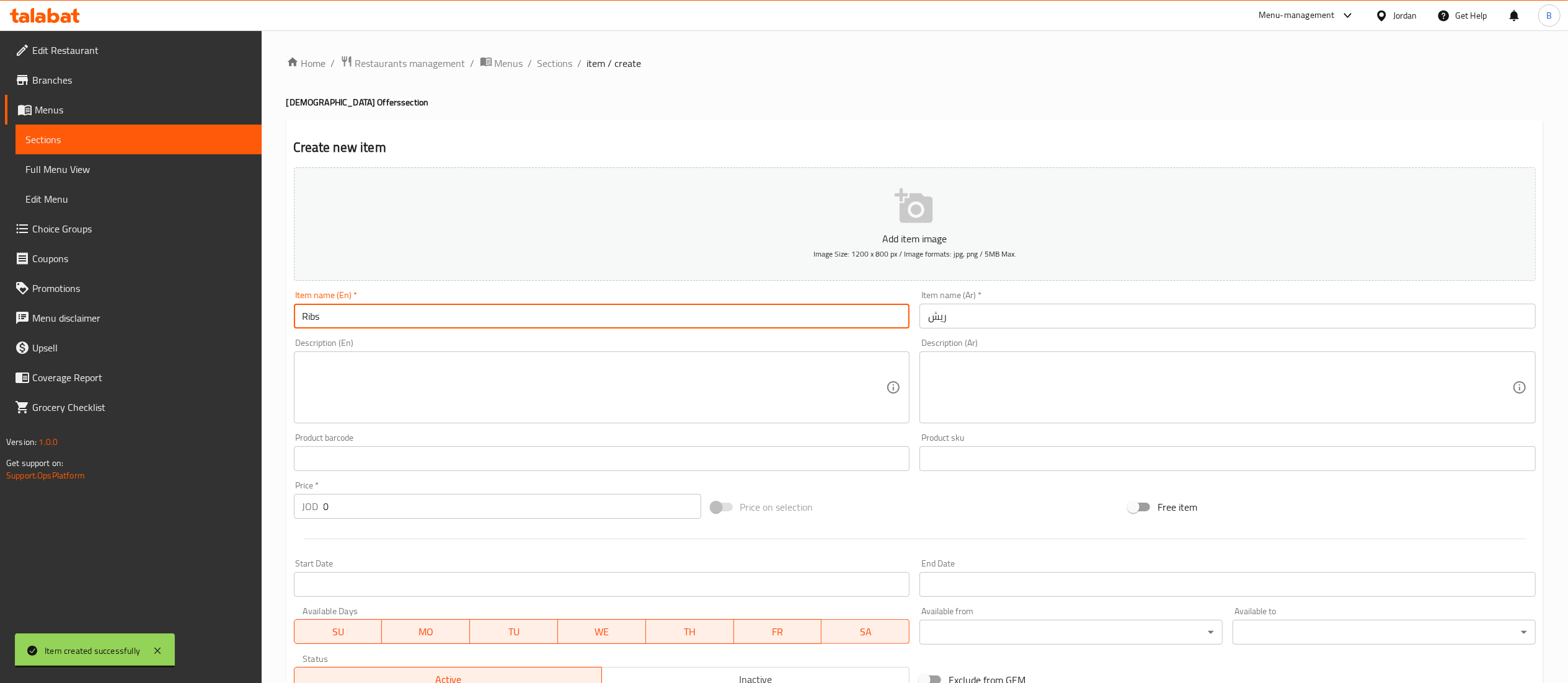
type input "Ribs"
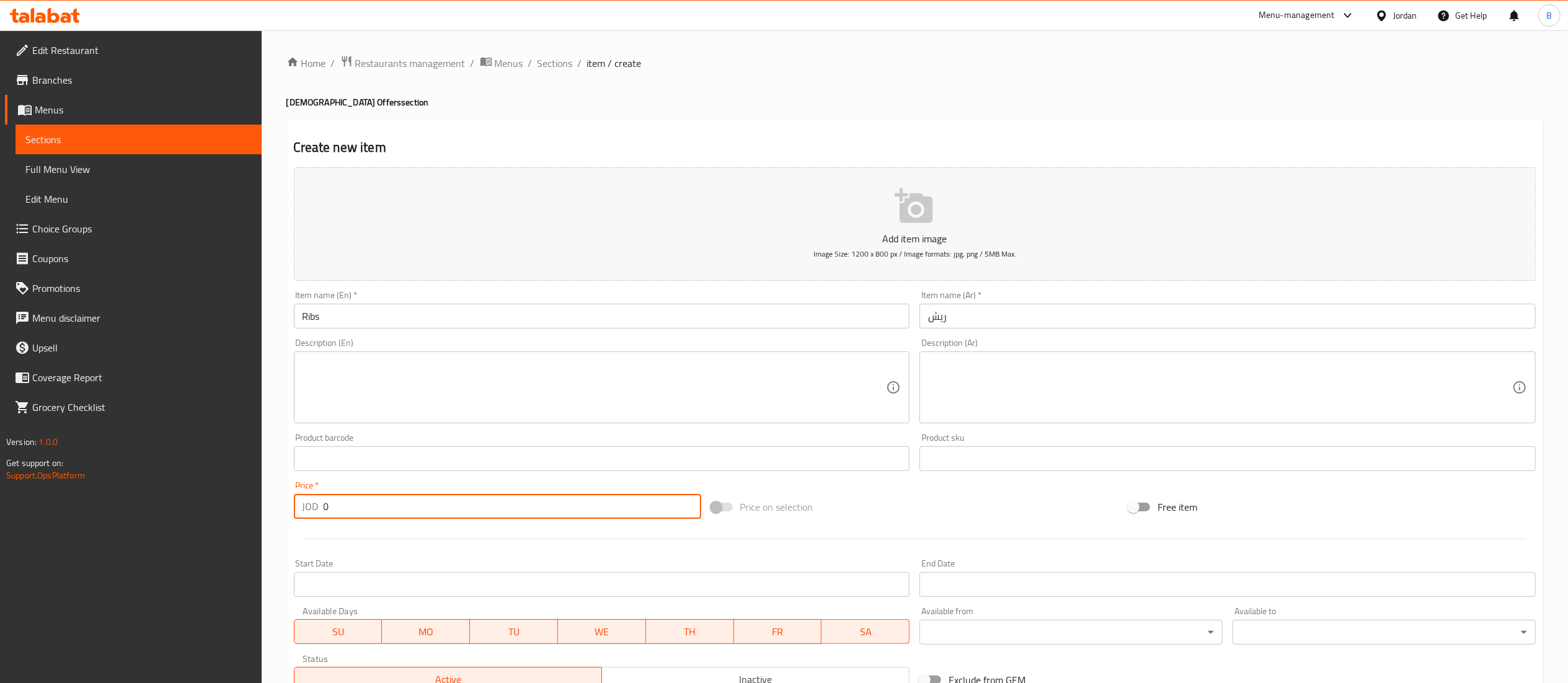
drag, startPoint x: 345, startPoint y: 510, endPoint x: 172, endPoint y: 523, distance: 173.5
click at [187, 520] on div "Edit Restaurant Branches Menus Sections Full Menu View Edit Menu Choice Groups …" at bounding box center [784, 453] width 1568 height 846
type input "12"
click at [1103, 407] on textarea at bounding box center [1220, 387] width 584 height 59
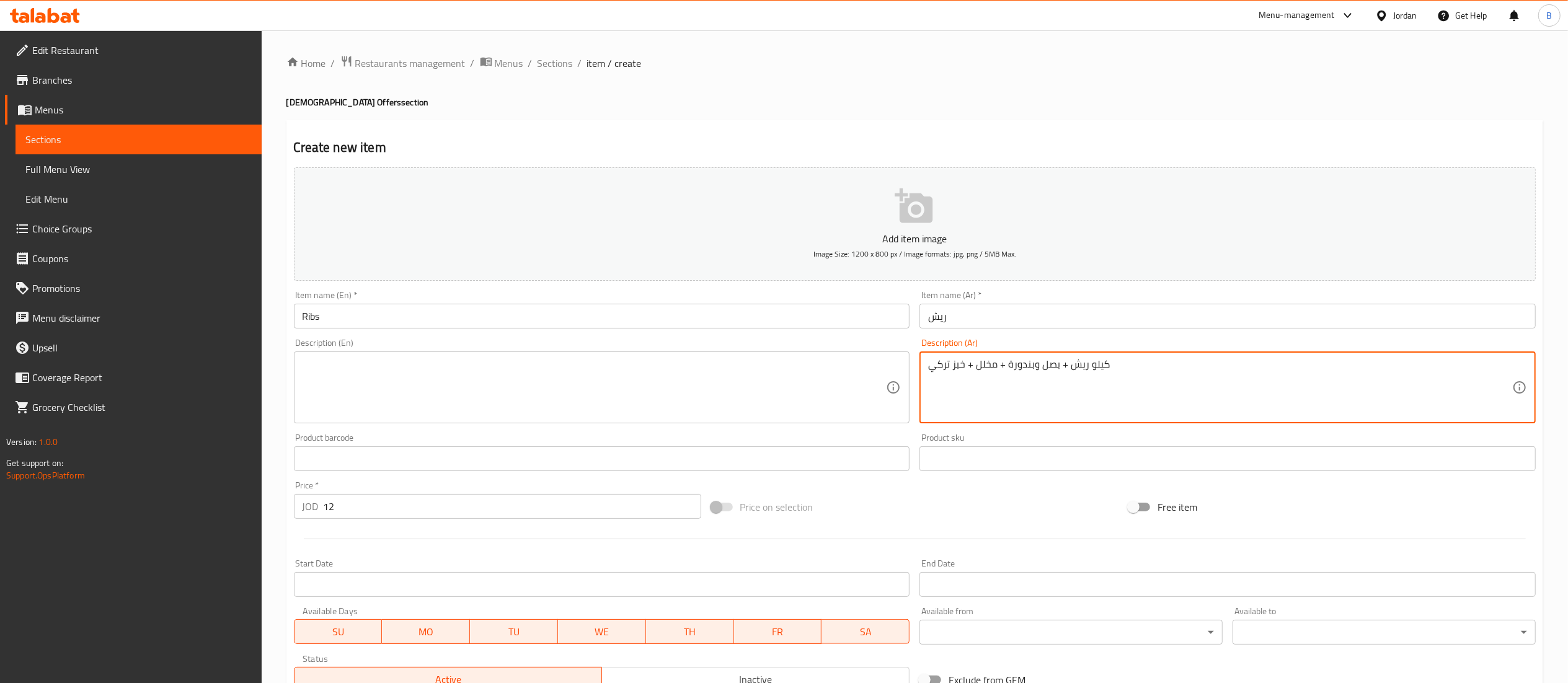
drag, startPoint x: 1169, startPoint y: 385, endPoint x: 844, endPoint y: 378, distance: 325.1
click at [844, 378] on div "Add item image Image Size: 1200 x 800 px / Image formats: jpg, png / 5MB Max. I…" at bounding box center [915, 429] width 1252 height 535
type textarea "كيلو ريش + بصل وبندورة + مخلل + خبز تركي"
click at [602, 388] on textarea at bounding box center [594, 387] width 584 height 59
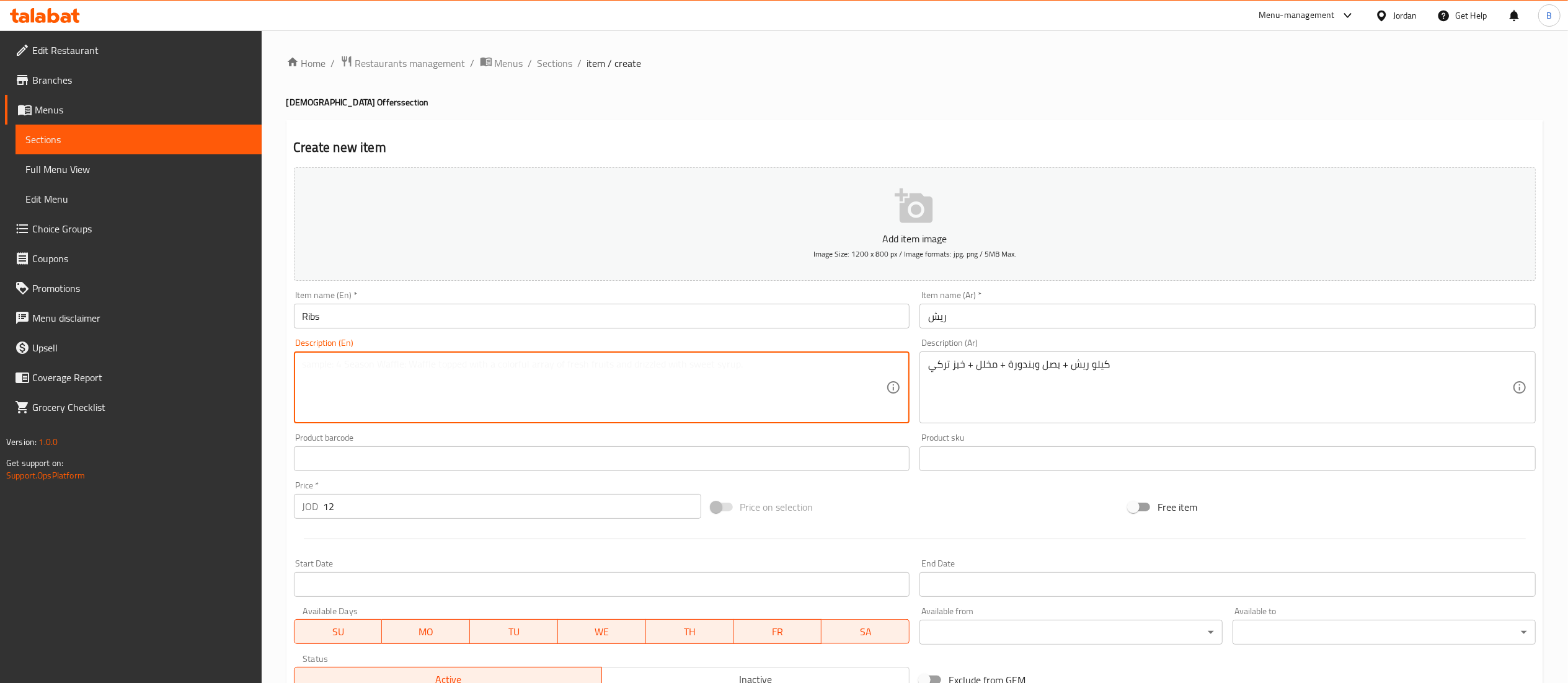
paste textarea "1 kg of feathers + onions and tomatoes + pickles + Turkish bread"
drag, startPoint x: 367, startPoint y: 368, endPoint x: 331, endPoint y: 363, distance: 36.3
click at [331, 363] on textarea "1 kg of feathers + onions and tomatoes + pickles + Turkish bread" at bounding box center [594, 387] width 584 height 59
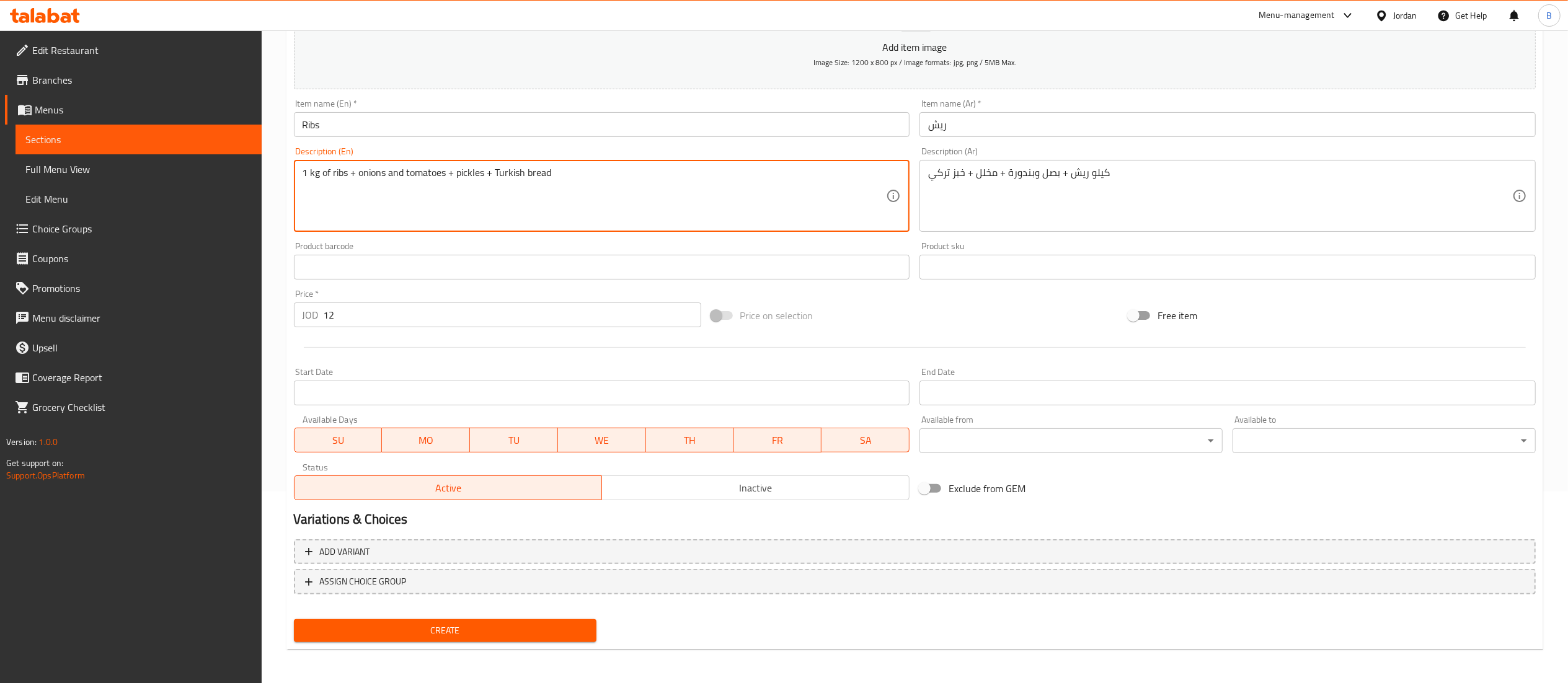
type textarea "1 kg of ribs + onions and tomatoes + pickles + Turkish bread"
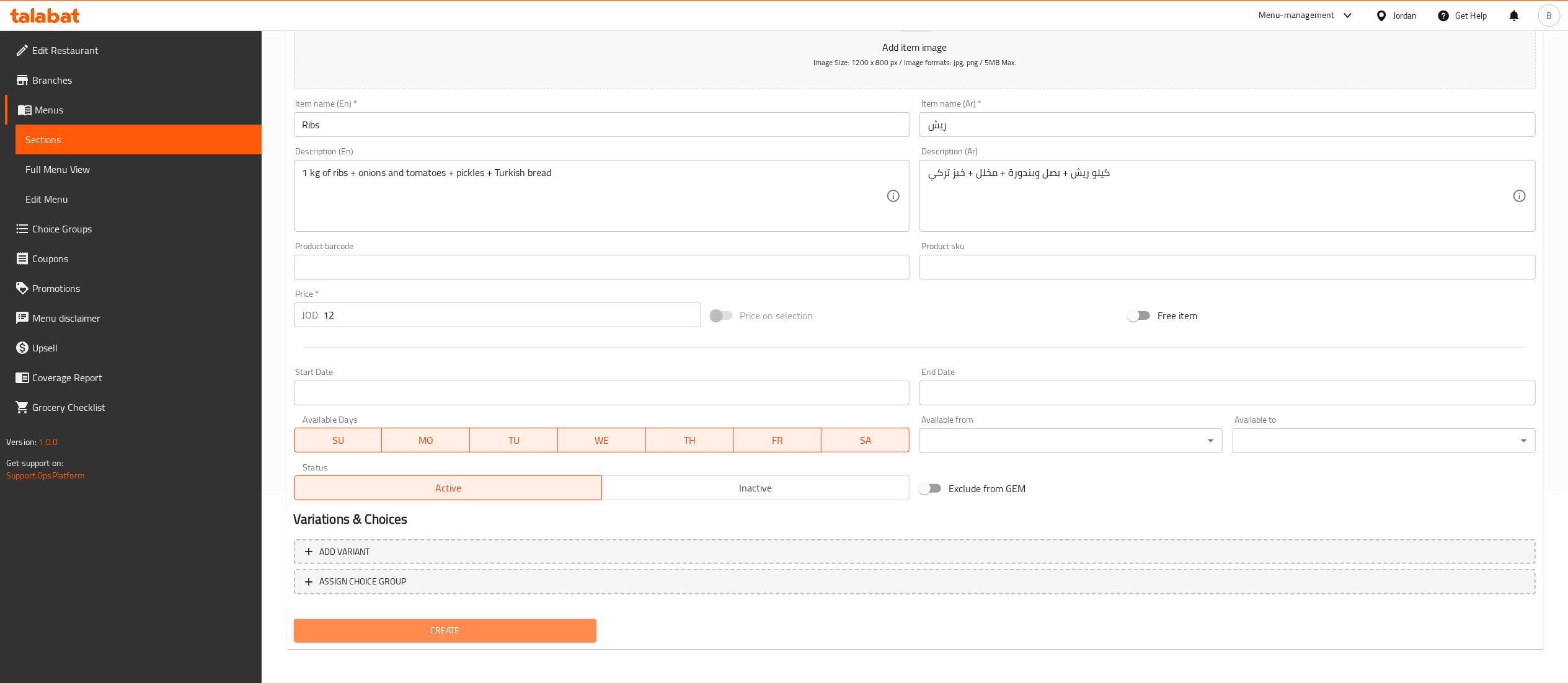
click at [534, 629] on span "Create" at bounding box center [445, 630] width 283 height 16
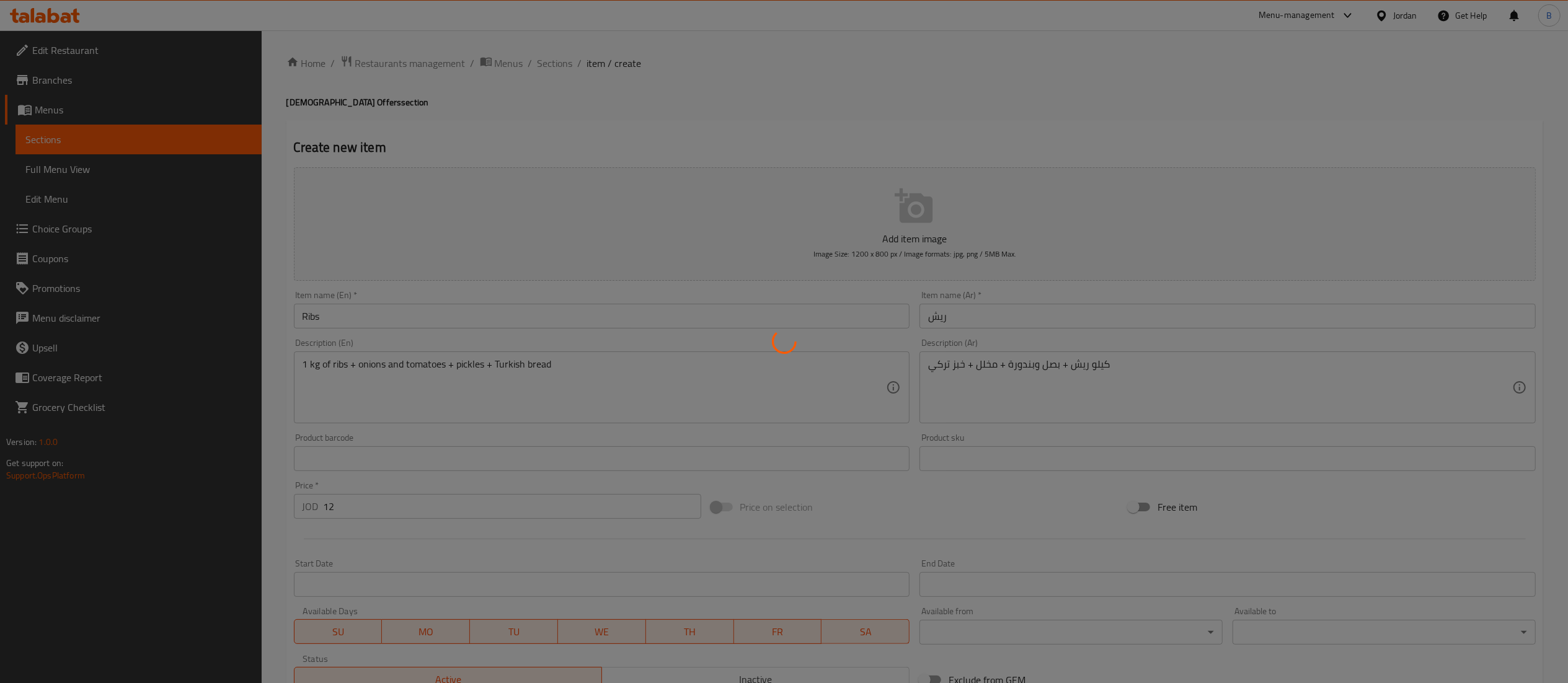
type input "0"
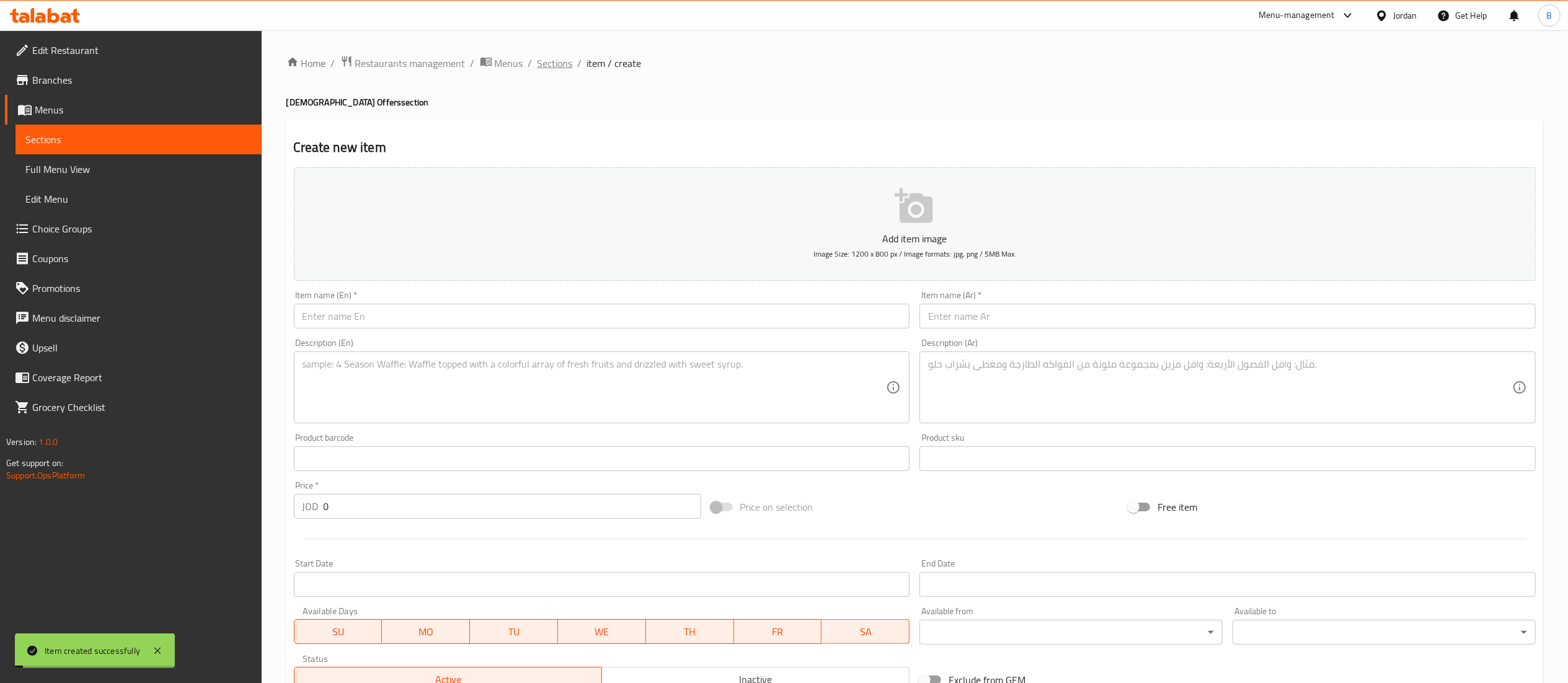
click at [554, 66] on span "Sections" at bounding box center [554, 63] width 35 height 15
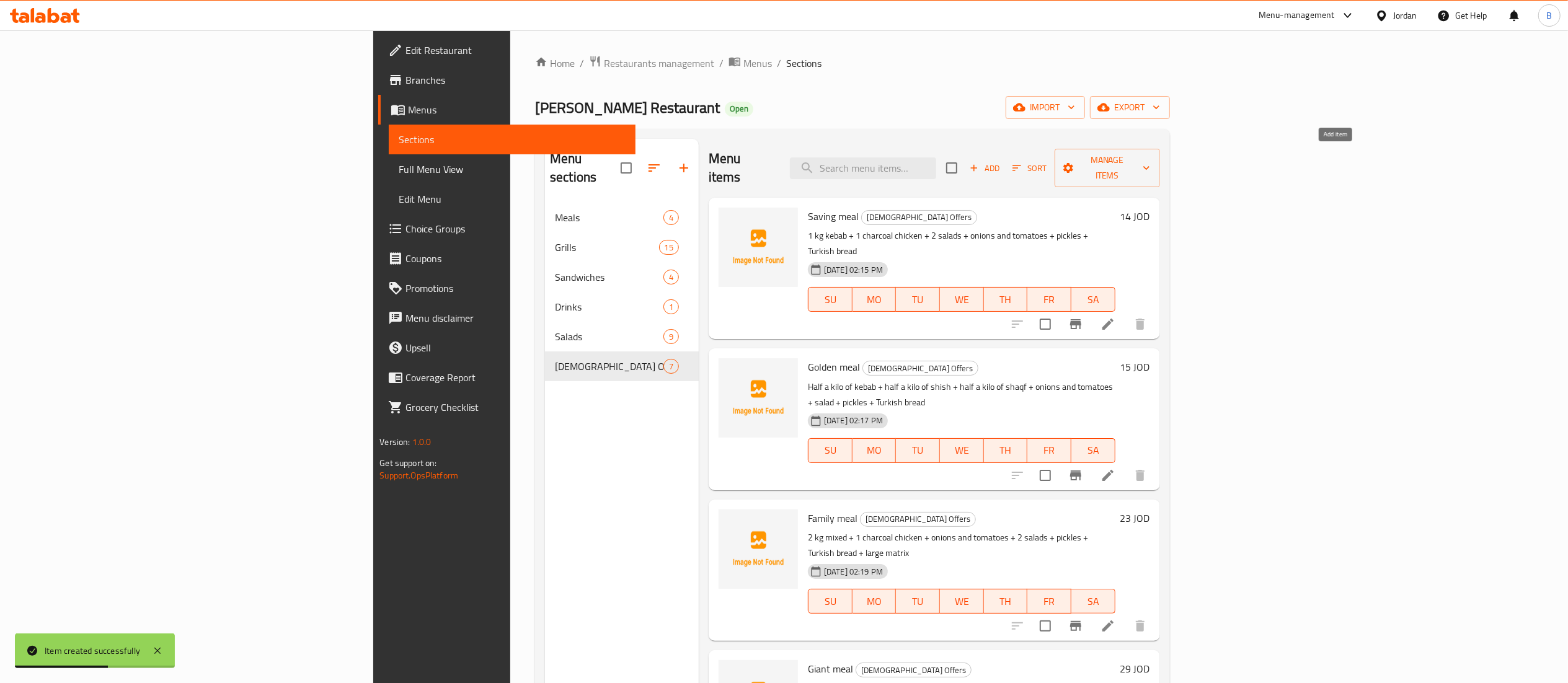
click at [979, 163] on icon "button" at bounding box center [974, 168] width 11 height 11
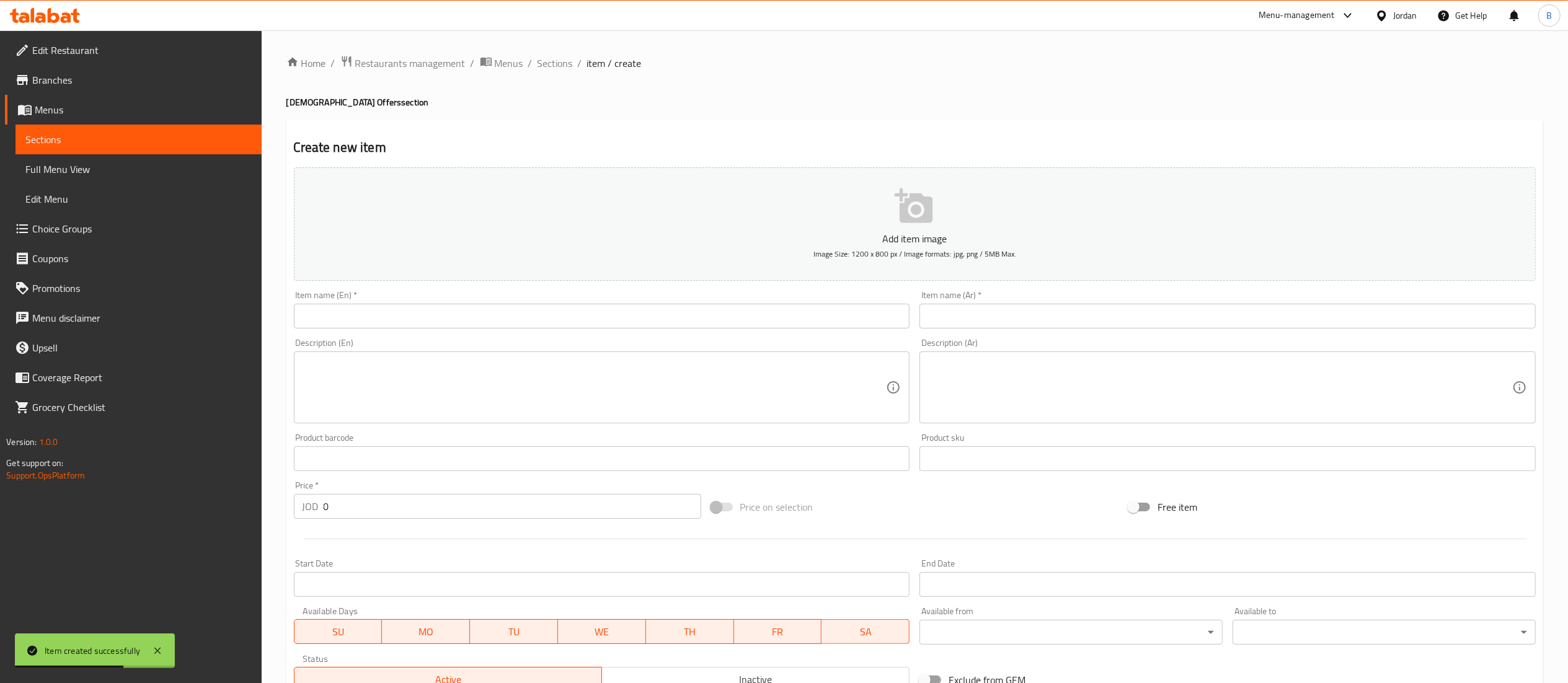
click at [1134, 317] on input "text" at bounding box center [1227, 316] width 616 height 25
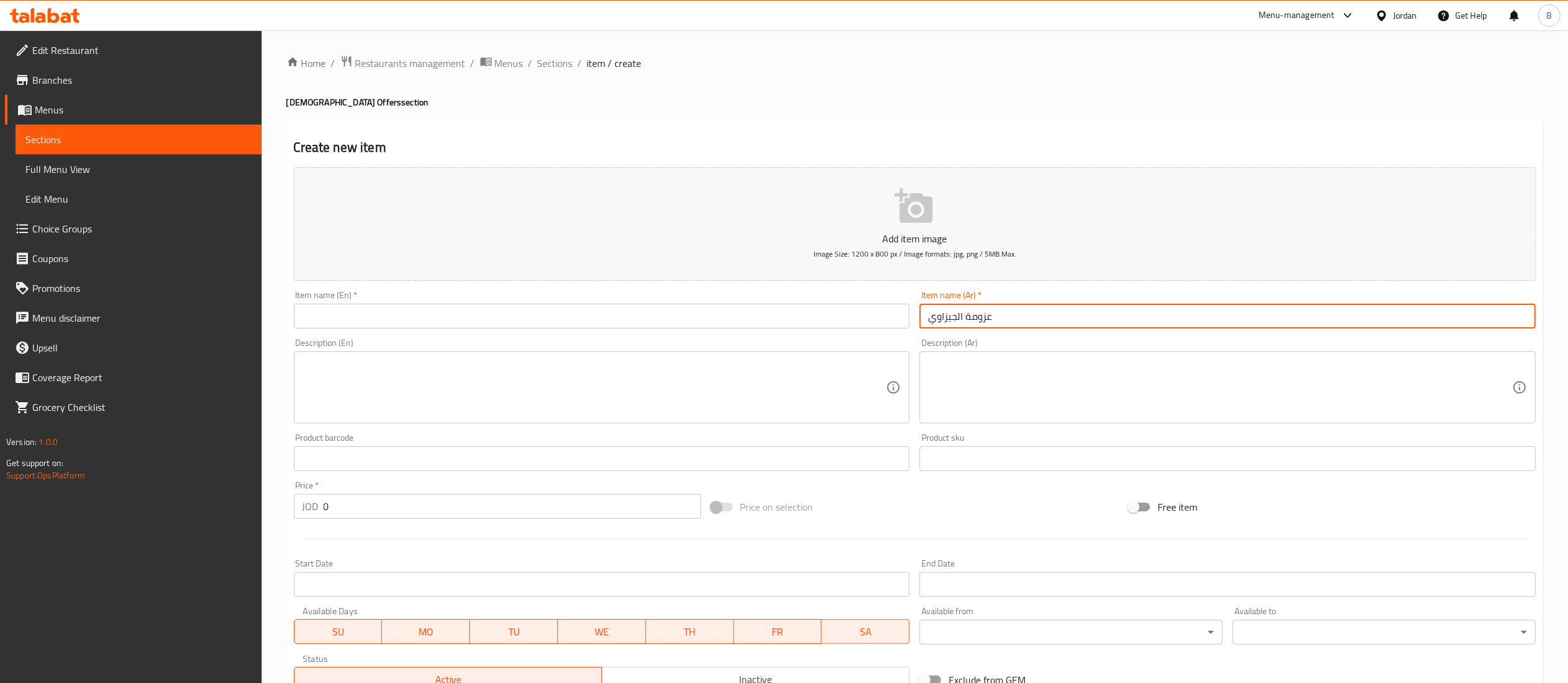
type input "عزومة الجيزاوي"
click at [774, 311] on input "text" at bounding box center [601, 316] width 616 height 25
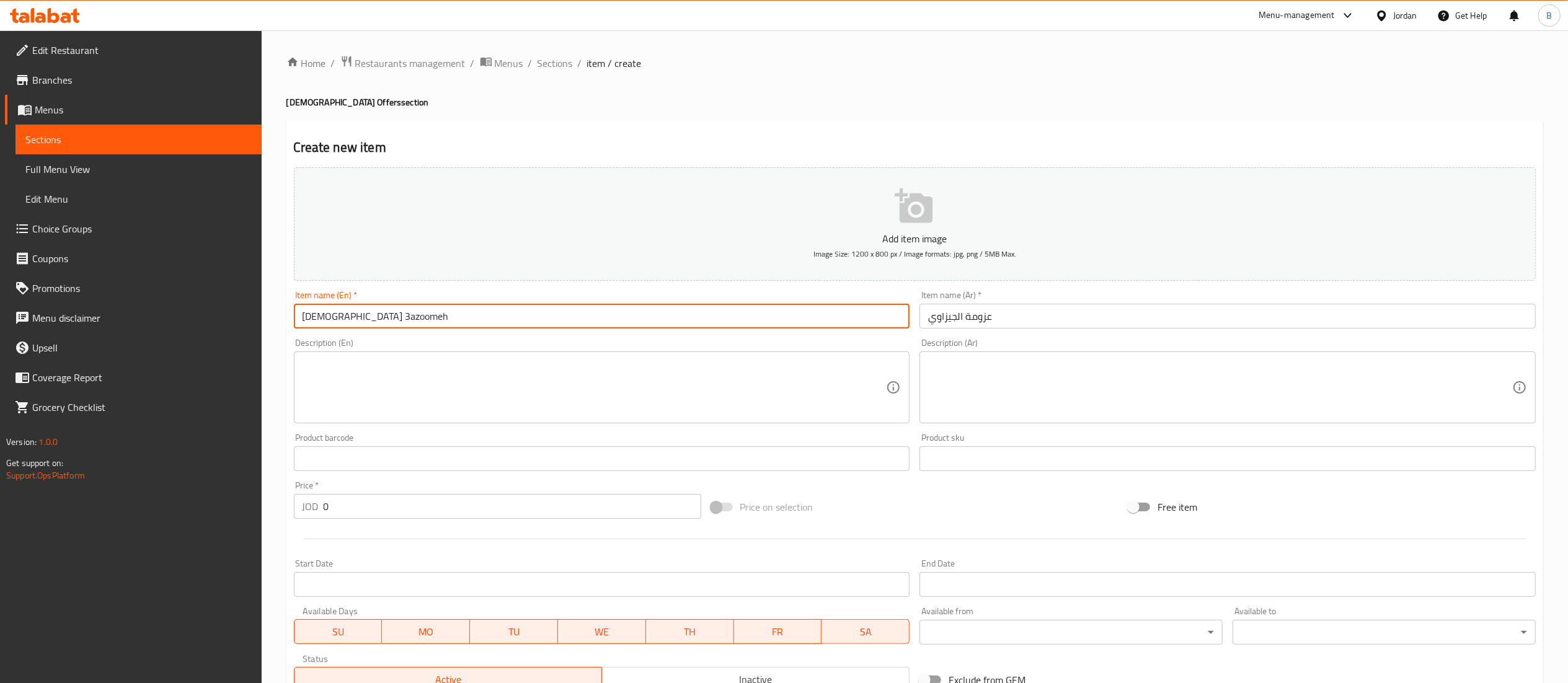
type input "Jezawi 3azoomeh"
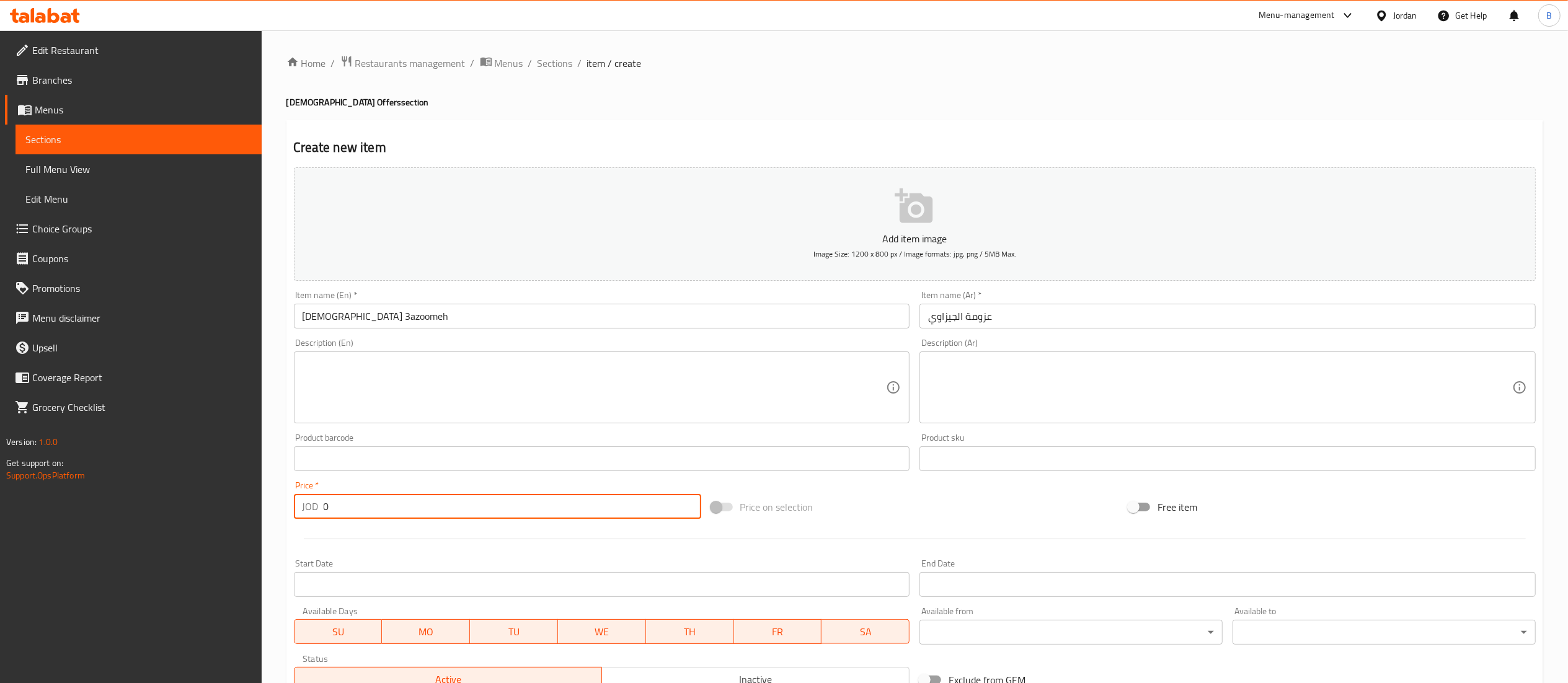
drag, startPoint x: 367, startPoint y: 516, endPoint x: 11, endPoint y: 488, distance: 357.1
click at [62, 488] on div "Edit Restaurant Branches Menus Sections Full Menu View Edit Menu Choice Groups …" at bounding box center [784, 453] width 1568 height 846
type input "44"
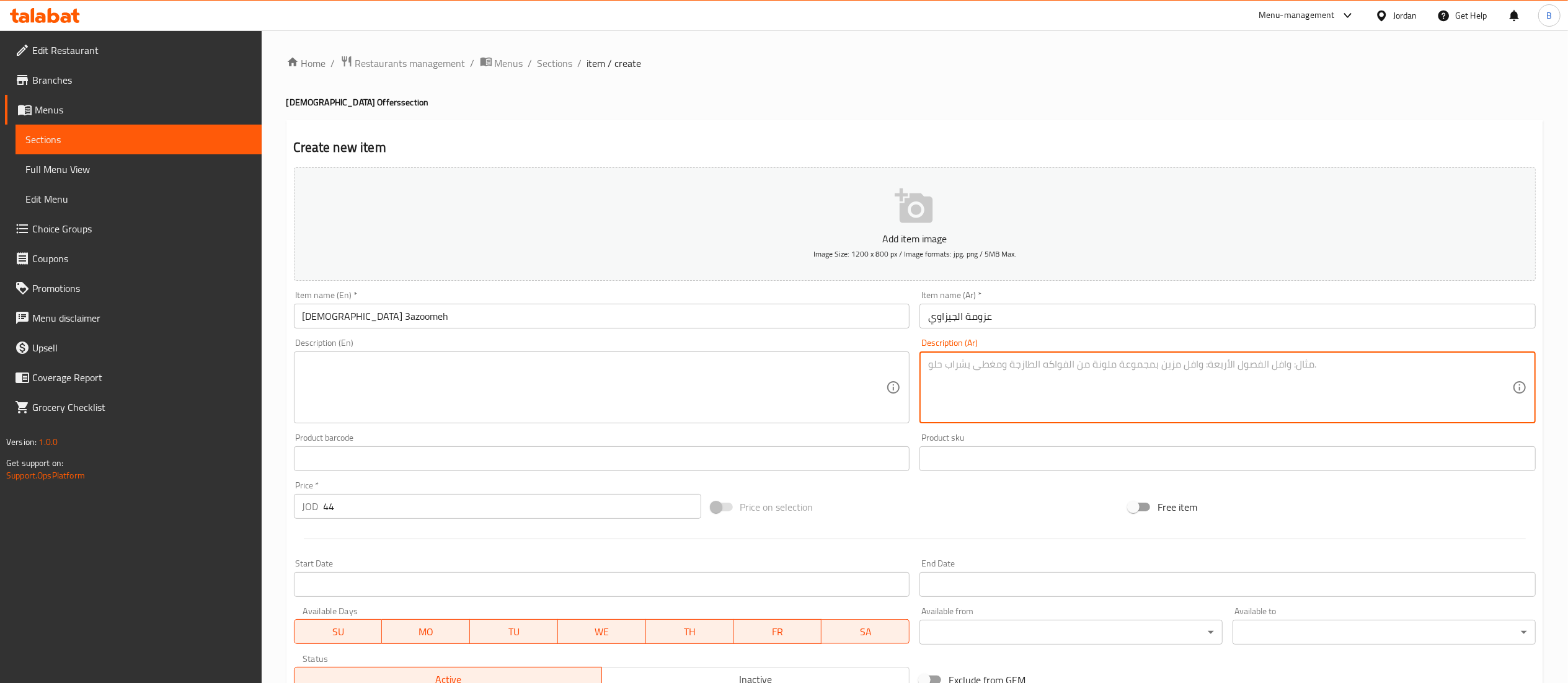
click at [1067, 392] on textarea at bounding box center [1220, 387] width 584 height 59
drag, startPoint x: 1345, startPoint y: 376, endPoint x: 484, endPoint y: 384, distance: 861.0
click at [484, 384] on div "Add item image Image Size: 1200 x 800 px / Image formats: jpg, png / 5MB Max. I…" at bounding box center [915, 429] width 1252 height 535
type textarea "4 كيلو مشكل + 2 دجاج عالفحم + 4 سلطة + بصل وبندورة + مخلل + خبز تركي + ماتريكس …"
click at [571, 378] on textarea at bounding box center [594, 387] width 584 height 59
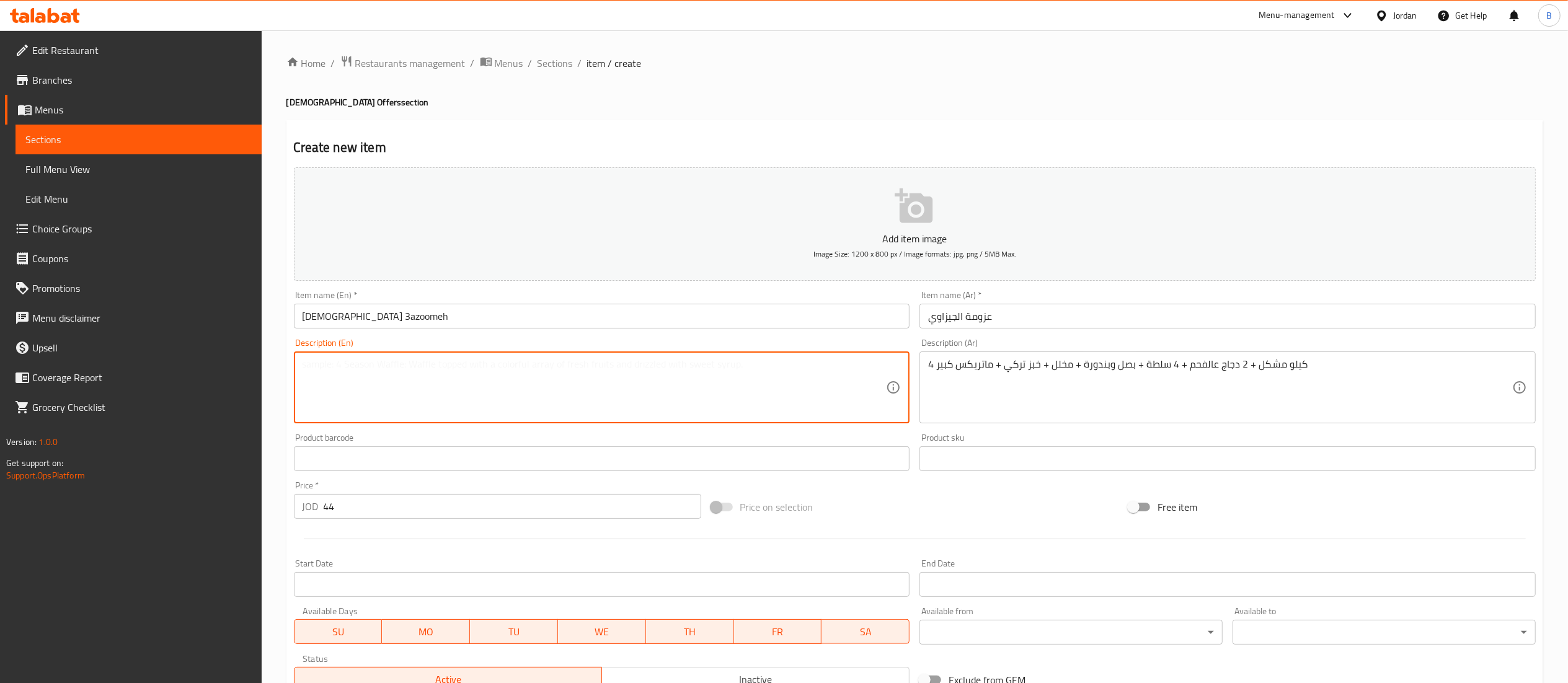
paste textarea "4 kg mixed + 2 charcoal chicken + 4 salads + onions and tomatoes + pickles + Tu…"
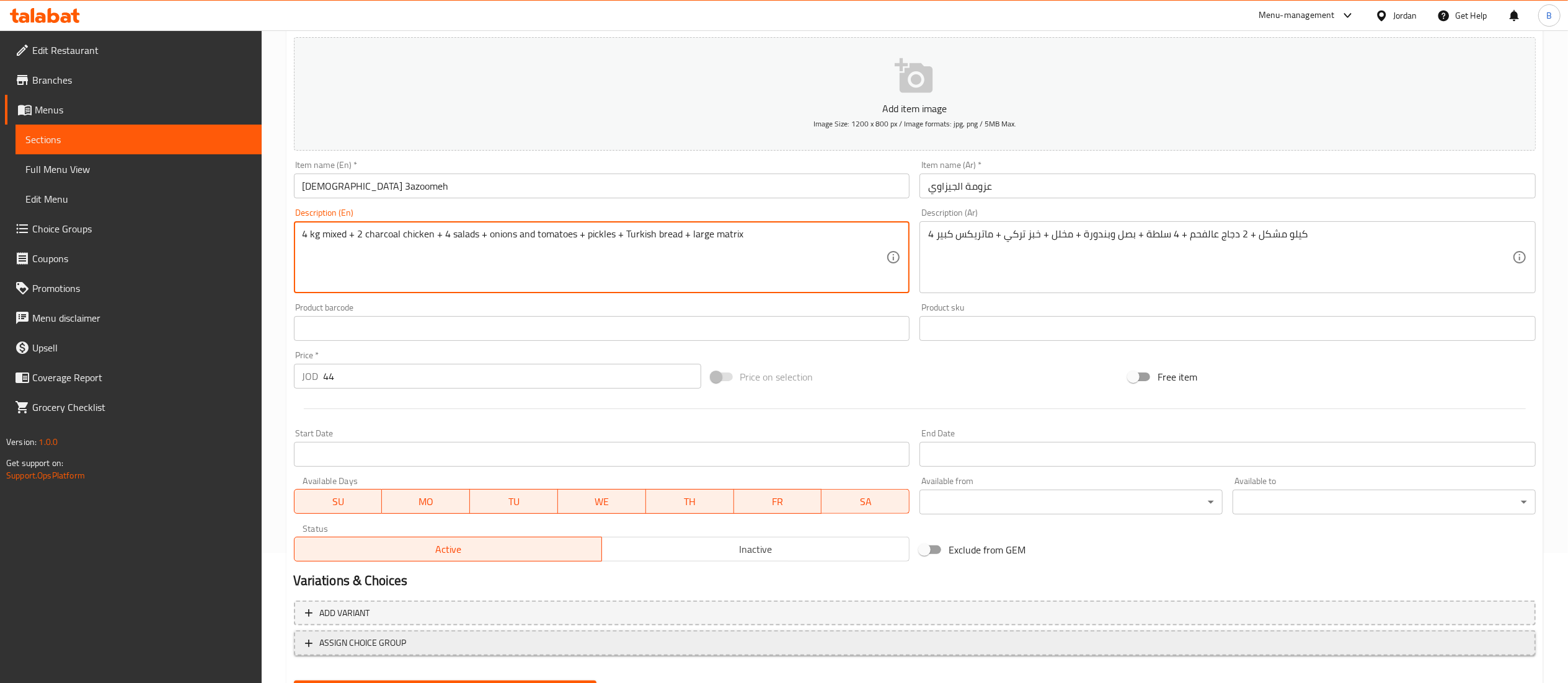
scroll to position [192, 0]
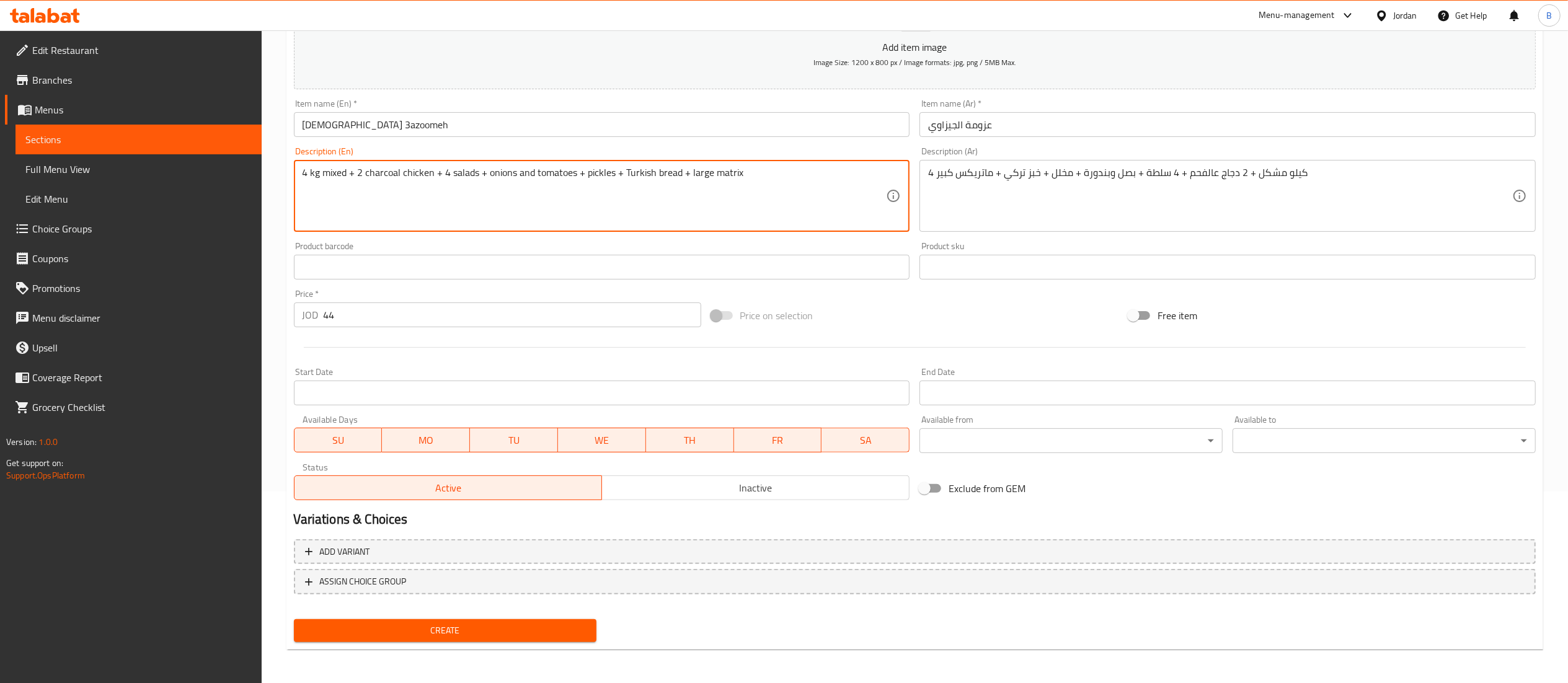
type textarea "4 kg mixed + 2 charcoal chicken + 4 salads + onions and tomatoes + pickles + Tu…"
click at [492, 619] on button "Create" at bounding box center [445, 630] width 303 height 23
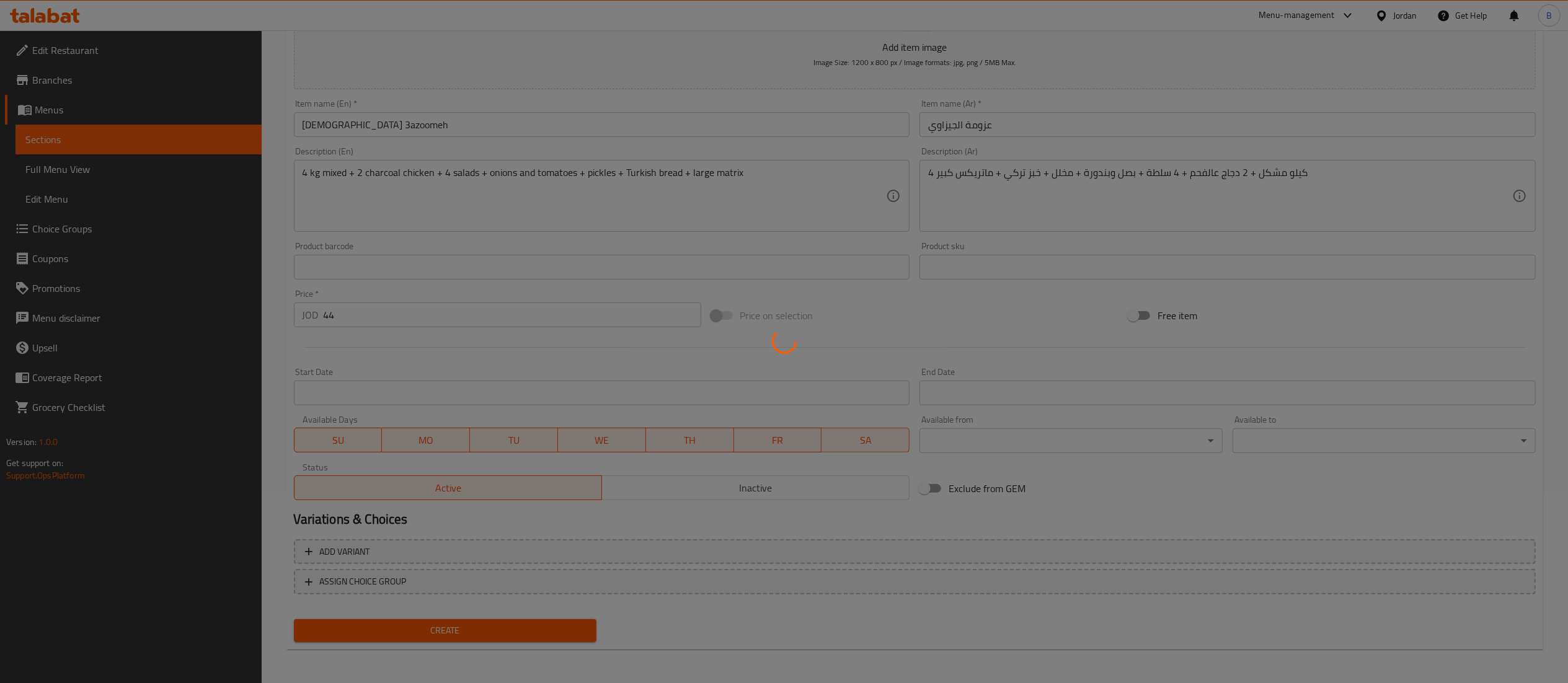
type input "0"
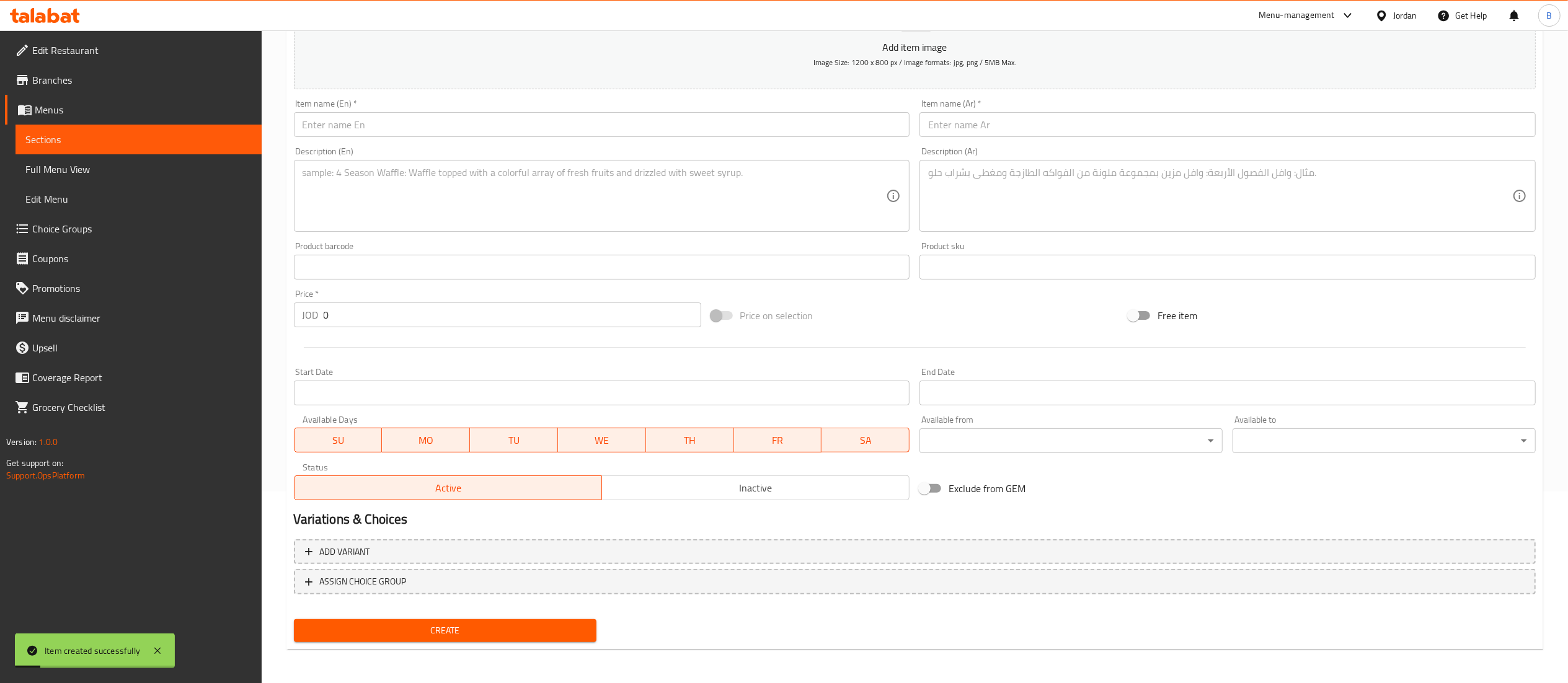
click at [1090, 121] on input "text" at bounding box center [1227, 125] width 616 height 25
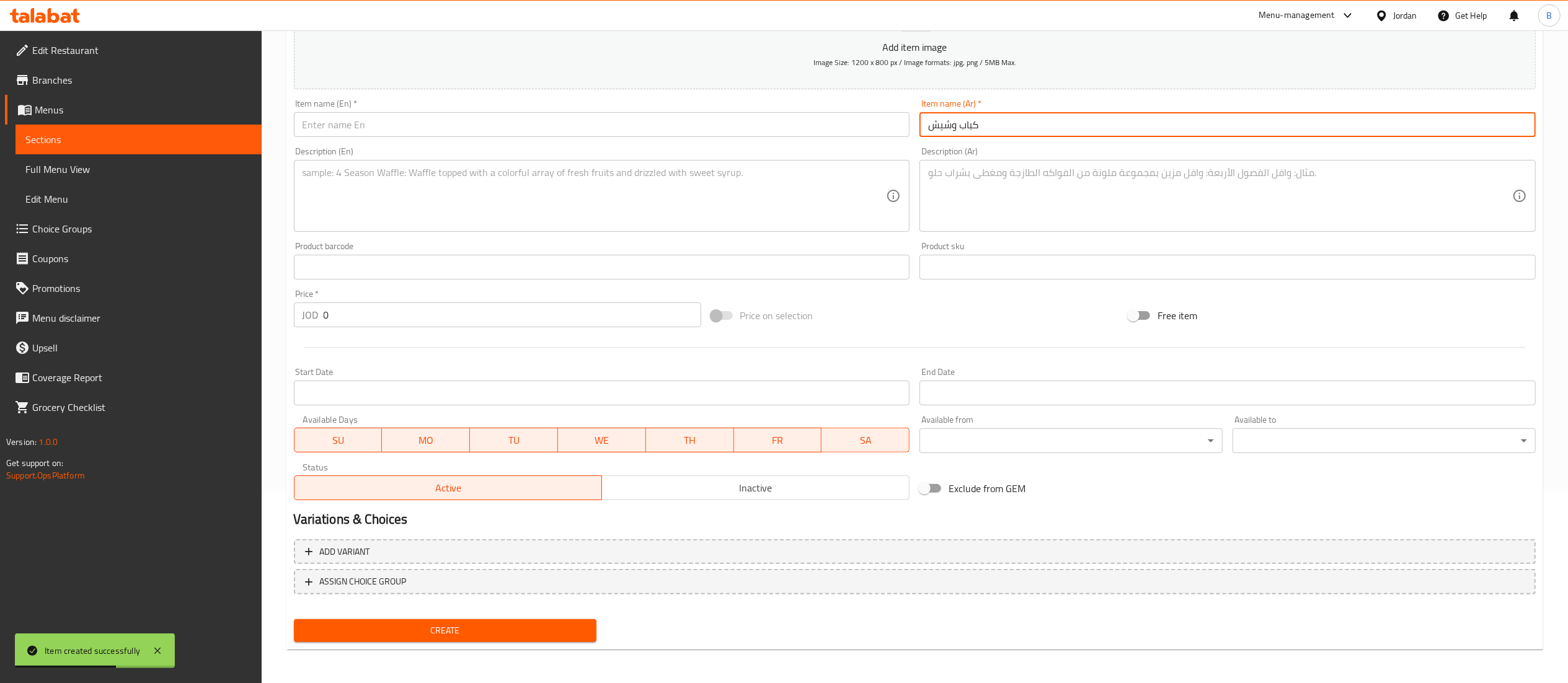
click at [952, 130] on input "كباب وشيش" at bounding box center [1227, 125] width 616 height 25
type input "كباب و شيش"
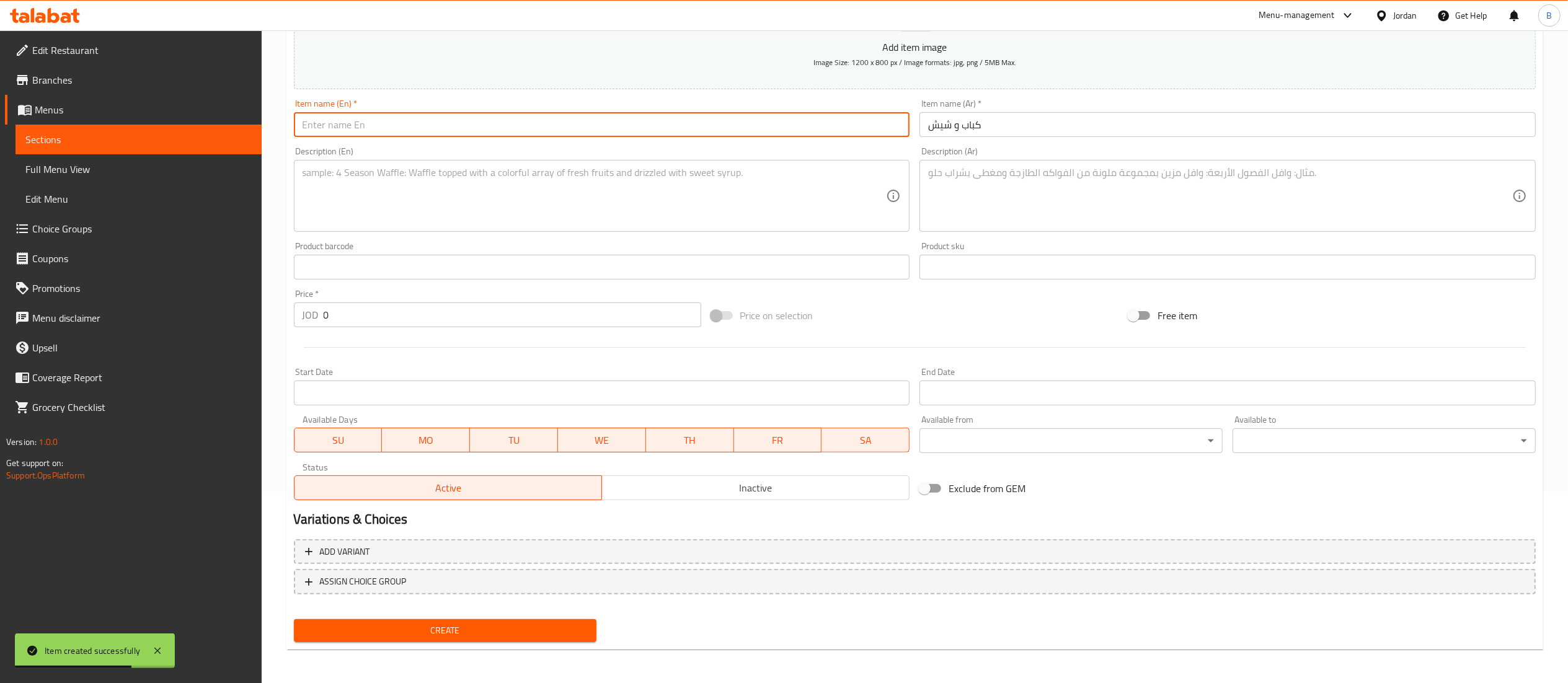
click at [764, 126] on input "text" at bounding box center [601, 125] width 616 height 25
type input "Kebab and Shish"
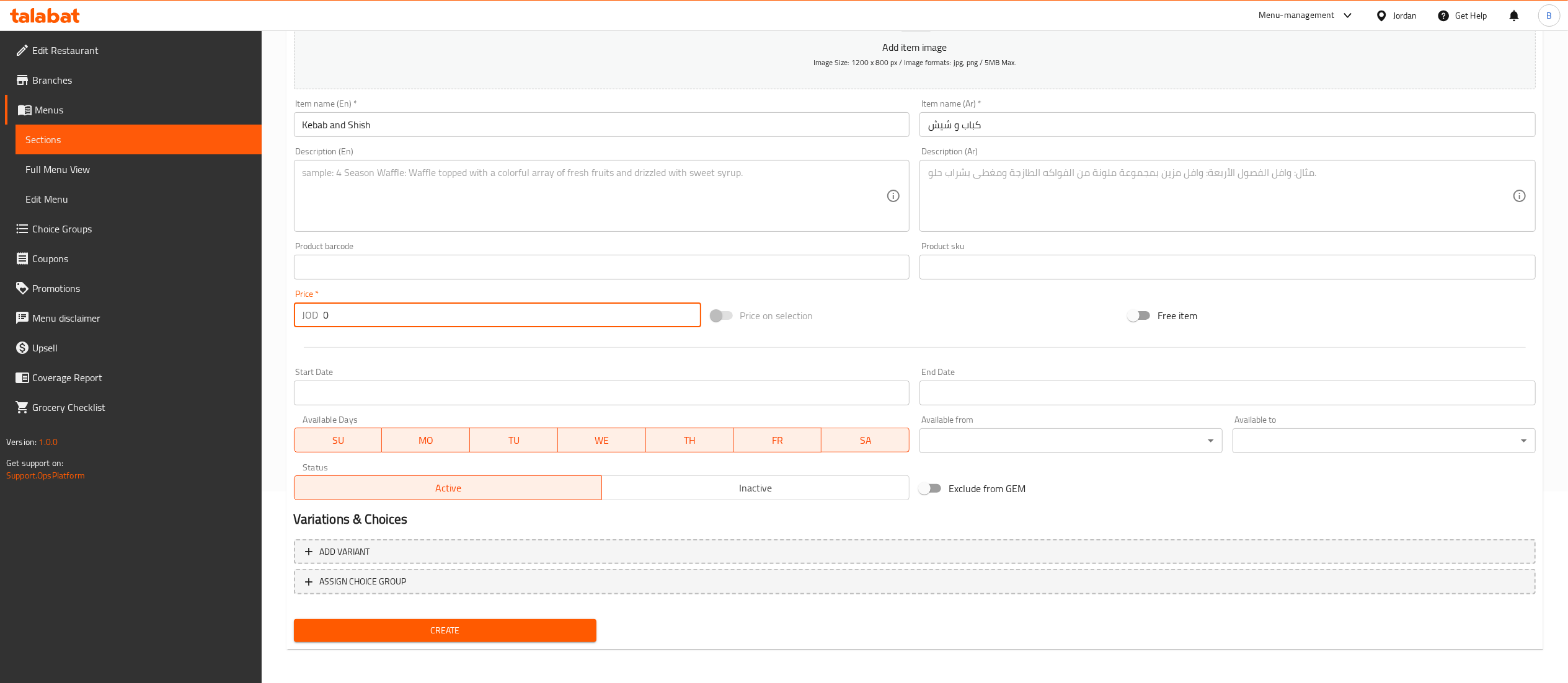
drag, startPoint x: 360, startPoint y: 326, endPoint x: 228, endPoint y: 323, distance: 132.0
click at [232, 323] on div "Edit Restaurant Branches Menus Sections Full Menu View Edit Menu Choice Groups …" at bounding box center [784, 261] width 1568 height 846
type input "21"
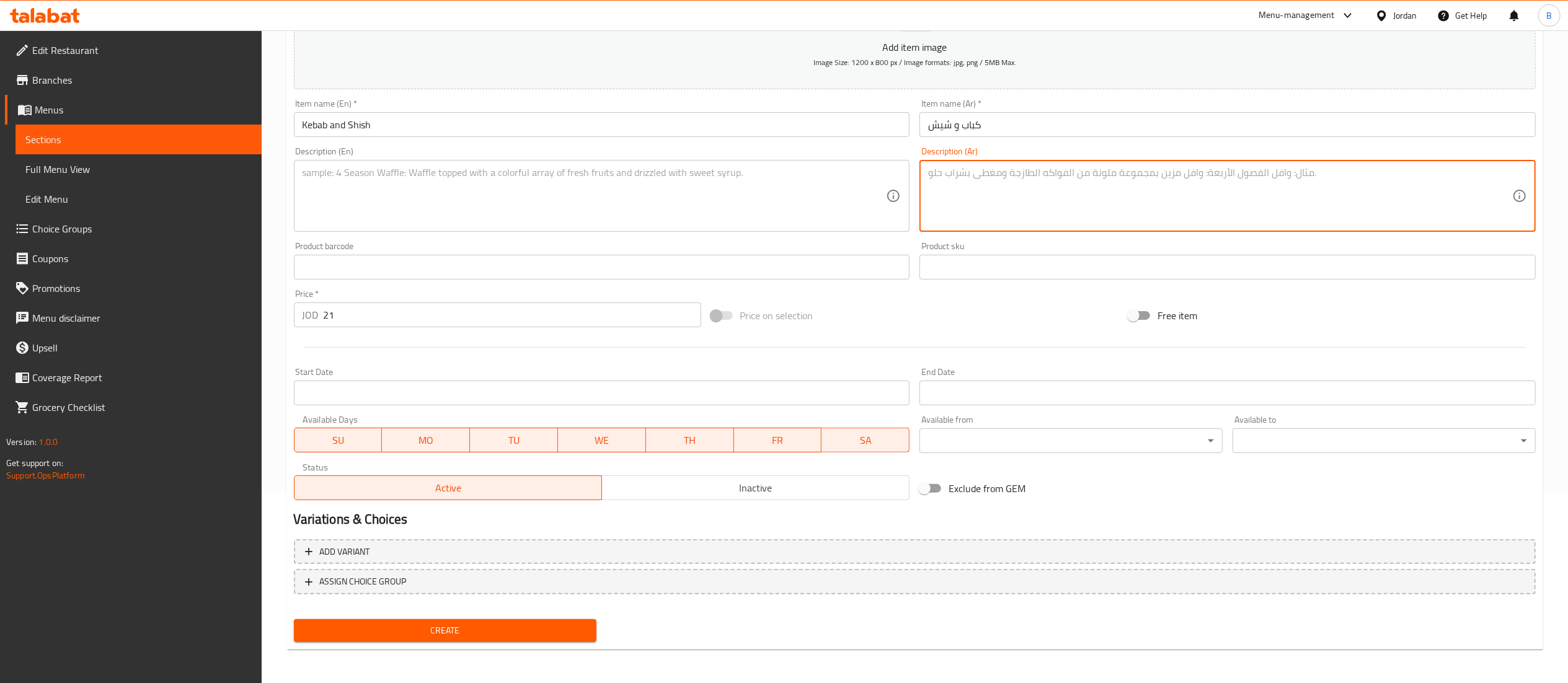
click at [1062, 206] on textarea at bounding box center [1220, 195] width 584 height 59
drag, startPoint x: 1318, startPoint y: 186, endPoint x: 672, endPoint y: 188, distance: 646.0
click at [672, 188] on div "Add item image Image Size: 1200 x 800 px / Image formats: jpg, png / 5MB Max. I…" at bounding box center [915, 238] width 1252 height 535
type textarea "كيلو كباب + كيلو شيش + 2 سلطة + مخلل + بصل وبندورة + خبز تركي + ماتريكس كبير"
click at [616, 195] on textarea at bounding box center [594, 195] width 584 height 59
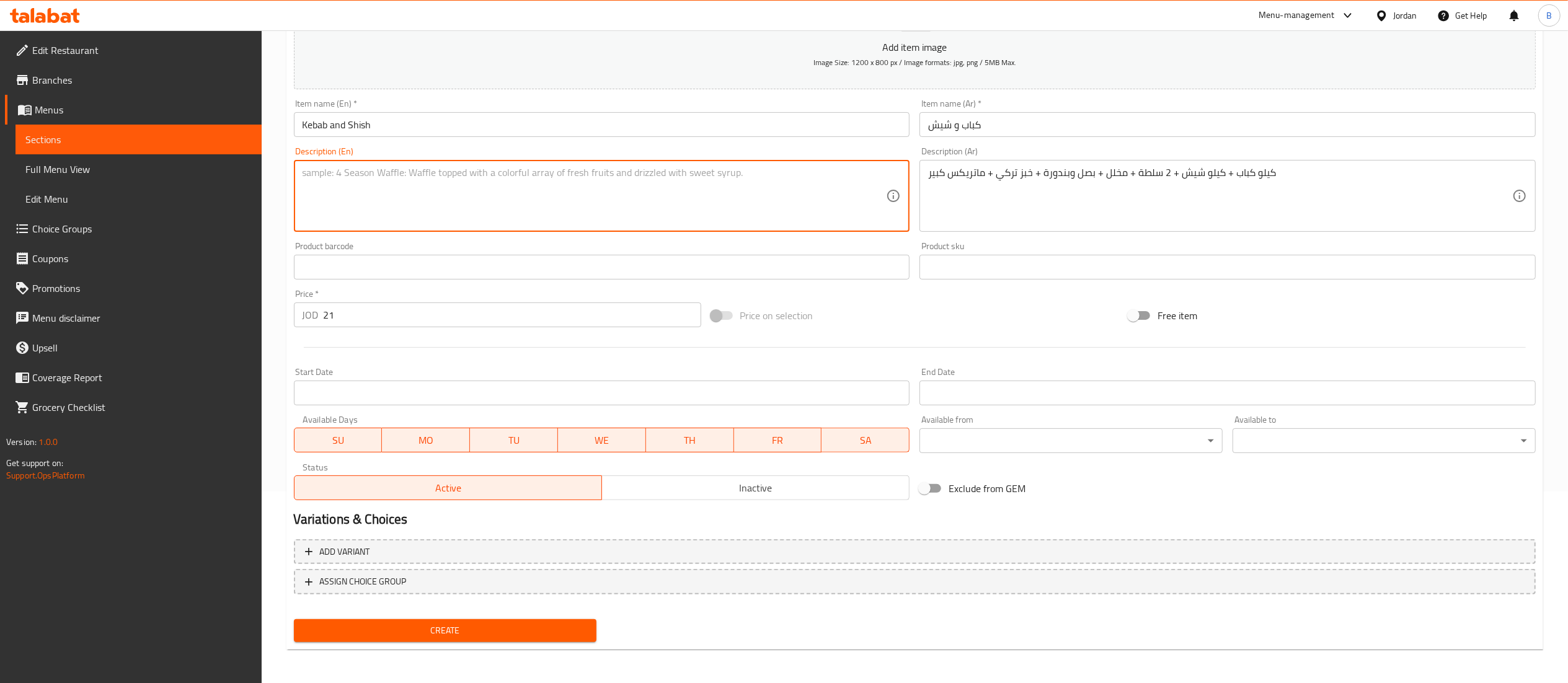
paste textarea "1 kg kebab + 1 kg shish + 2 salads + pickles + onions and tomatoes + Turkish br…"
type textarea "1 kg kebab + 1 kg shish + 2 salads + pickles + onions and tomatoes + Turkish br…"
click at [464, 629] on span "Create" at bounding box center [445, 630] width 283 height 16
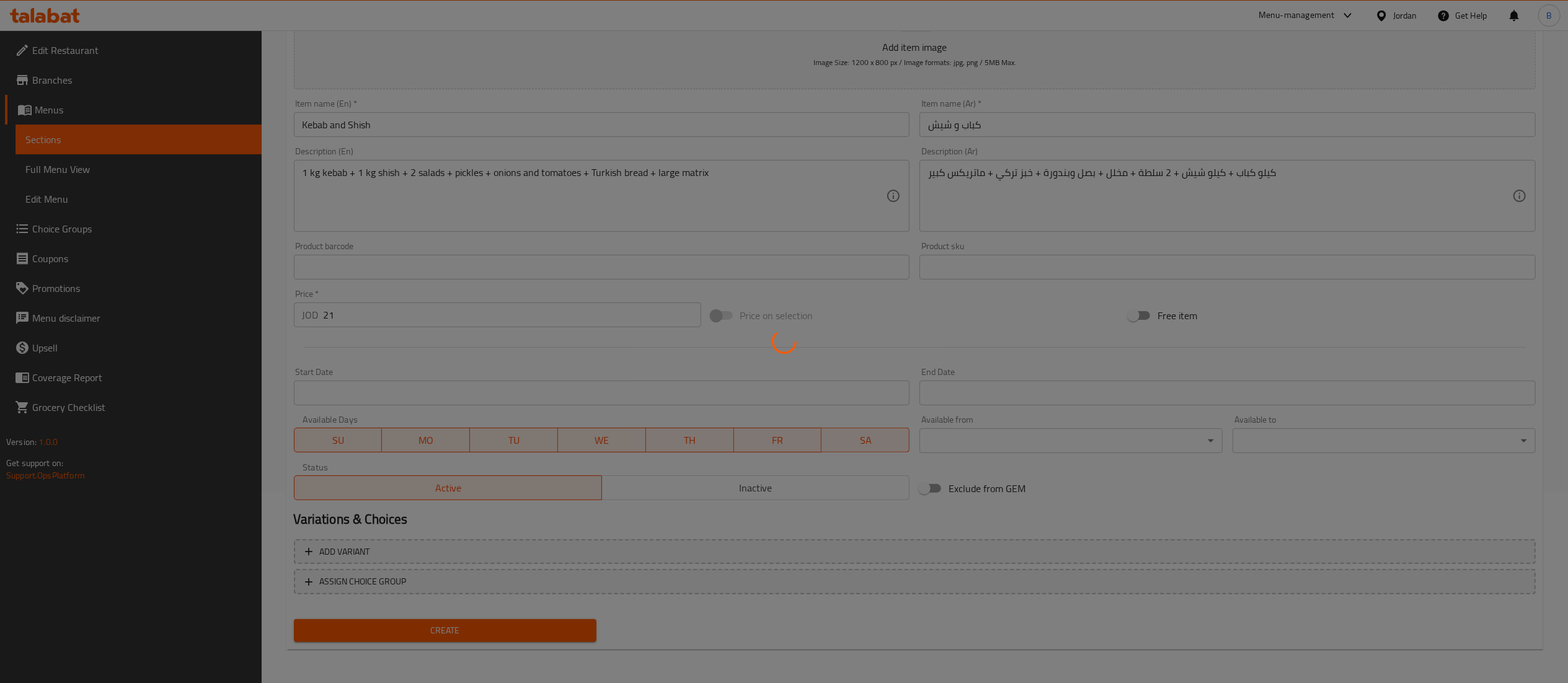
type input "0"
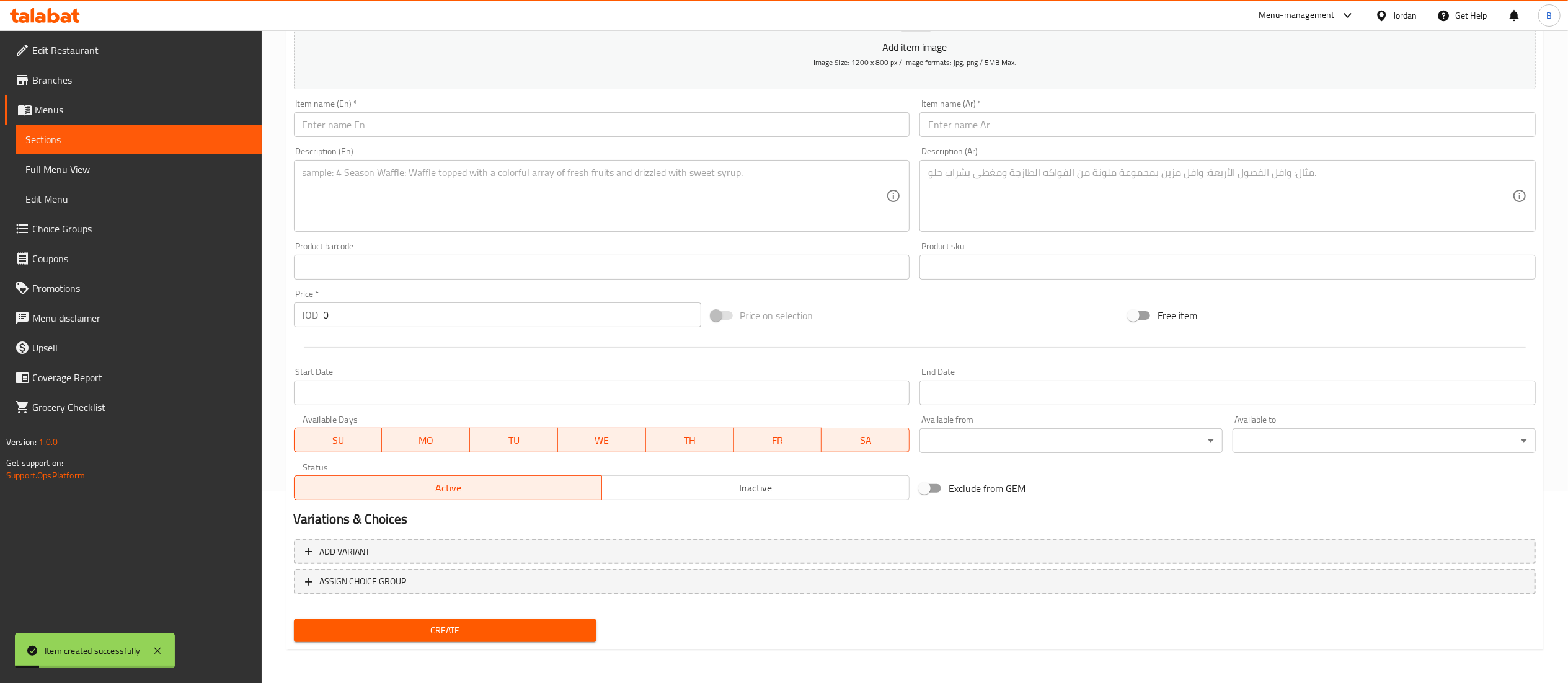
click at [1102, 121] on input "text" at bounding box center [1227, 125] width 616 height 25
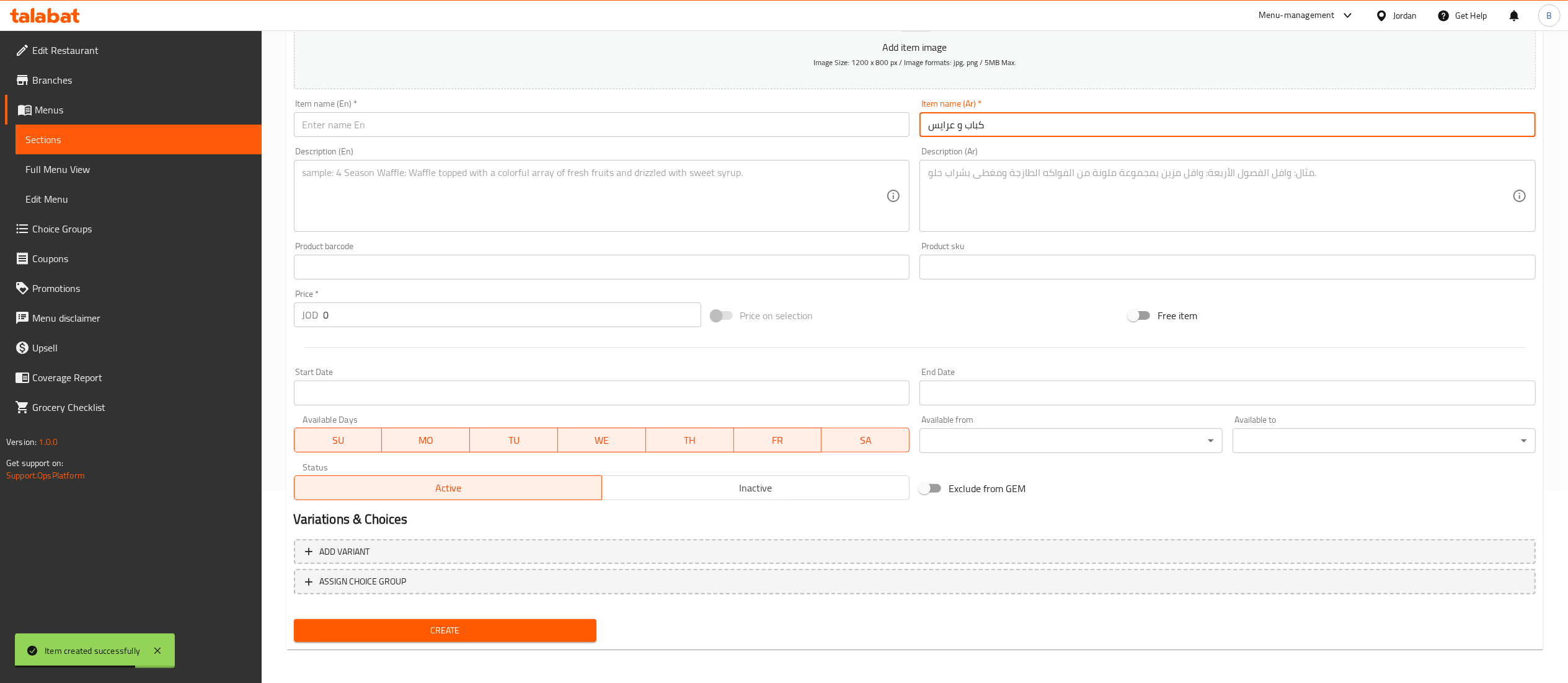
type input "كباب و عرايس"
click at [805, 138] on div "Item name (En)   * Item name (En) *" at bounding box center [601, 118] width 626 height 48
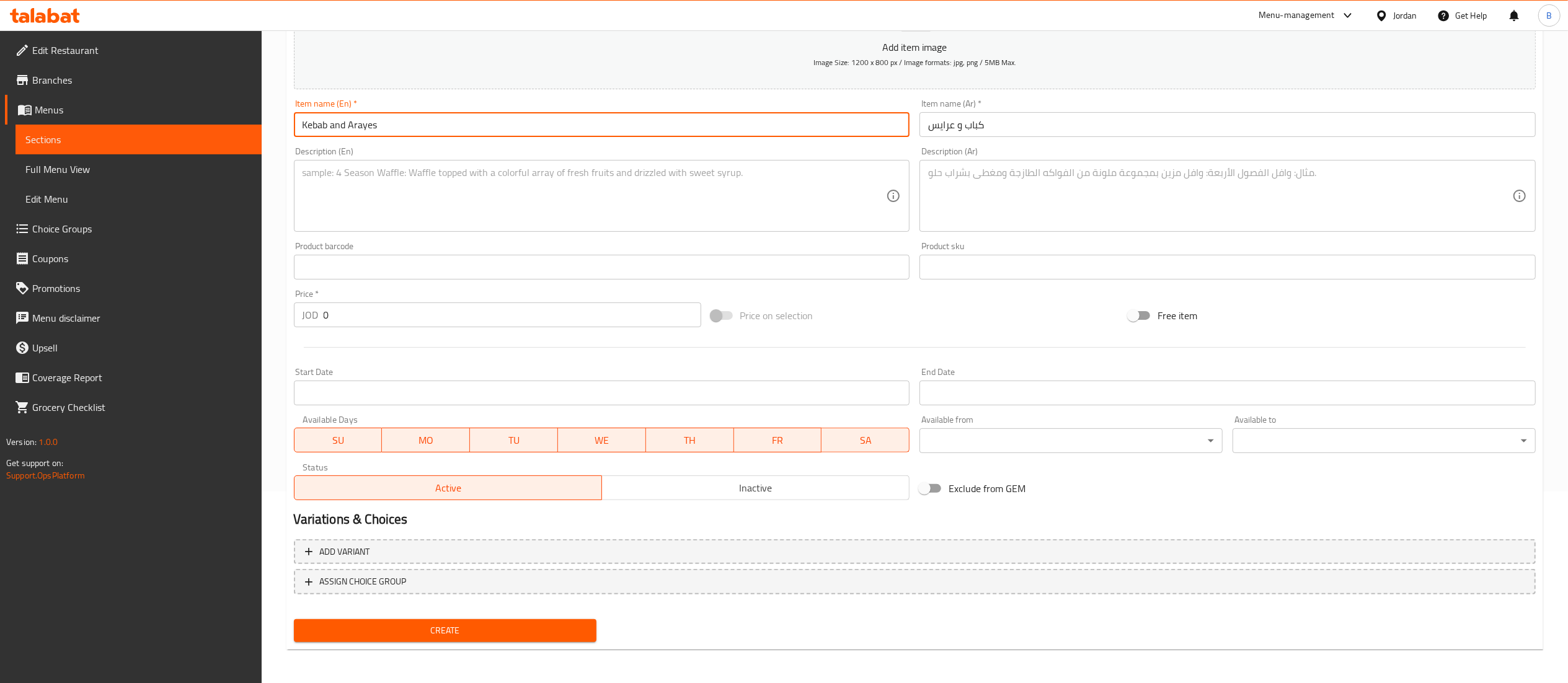
type input "Kebab and Arayes"
drag, startPoint x: 349, startPoint y: 323, endPoint x: 192, endPoint y: 323, distance: 157.0
click at [202, 323] on div "Edit Restaurant Branches Menus Sections Full Menu View Edit Menu Choice Groups …" at bounding box center [784, 261] width 1568 height 846
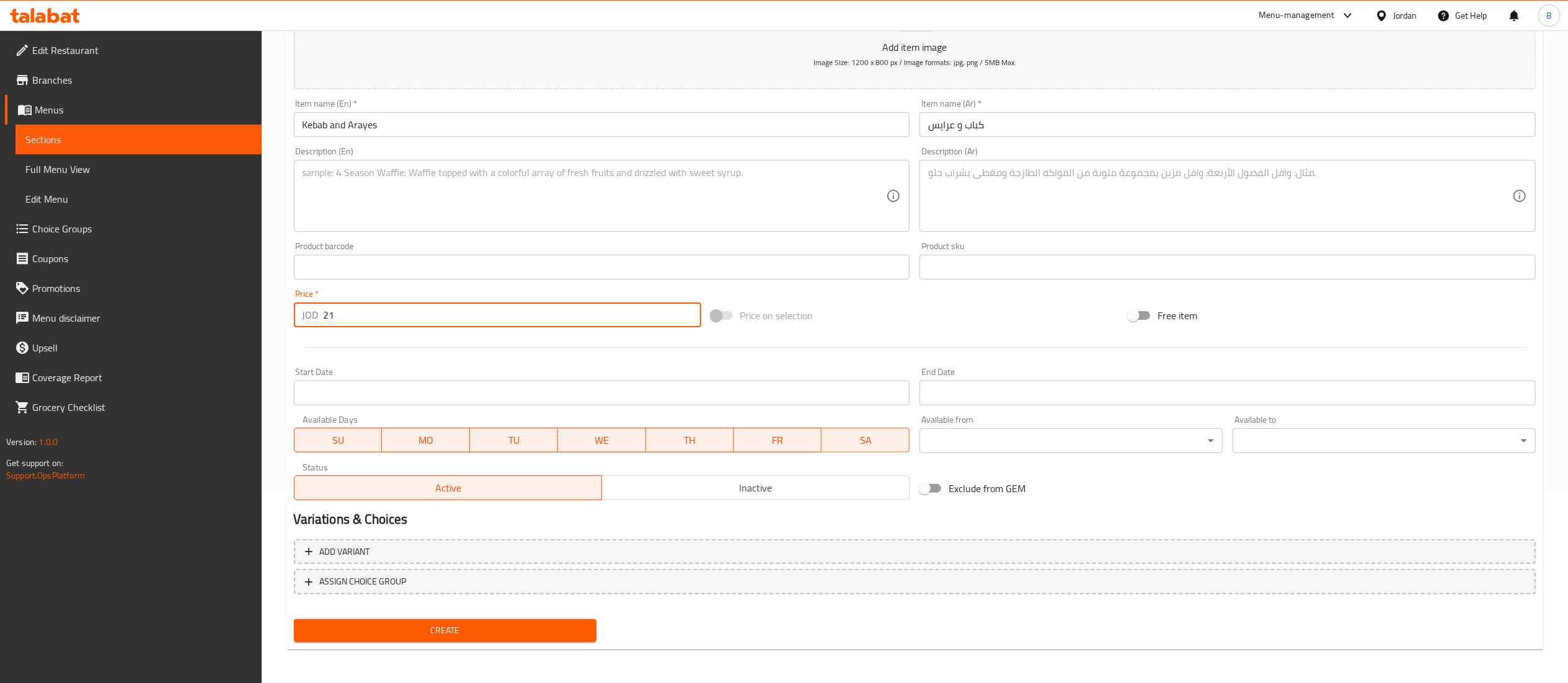
type input "21"
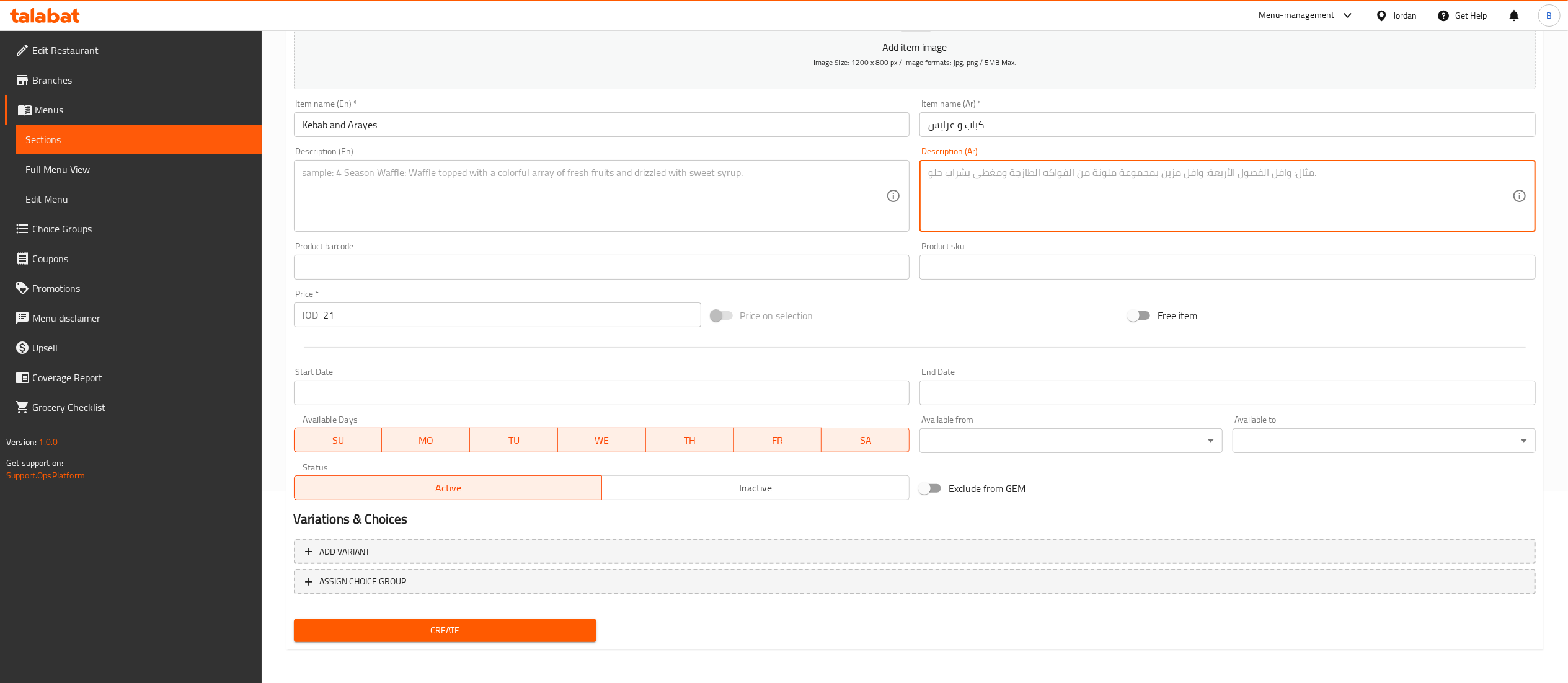
click at [1084, 217] on textarea at bounding box center [1220, 195] width 584 height 59
drag, startPoint x: 1324, startPoint y: 183, endPoint x: 676, endPoint y: 235, distance: 650.1
click at [678, 234] on div "Add item image Image Size: 1200 x 800 px / Image formats: jpg, png / 5MB Max. I…" at bounding box center [915, 238] width 1252 height 535
type textarea "2 كيلو كباب + 6 عرايس + 2 سلطة + بصل وبندورة +ماتريكس كبير + مخلل + خبز تركي"
click at [565, 207] on textarea at bounding box center [594, 195] width 584 height 59
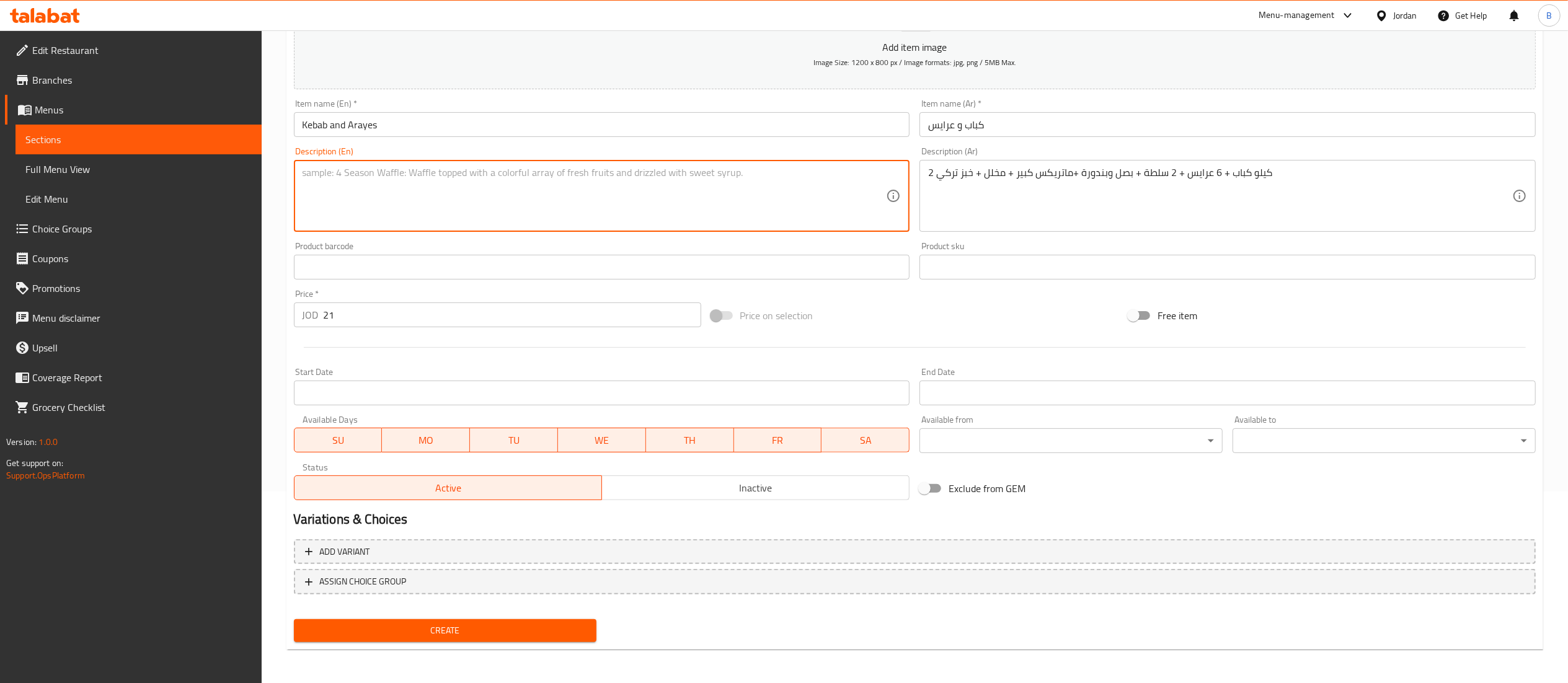
paste textarea "2 kg kebab + 6 arays + 2 salads + onions and tomatoes + large matrix + pickles …"
type textarea "2 kg kebab + 6 arays + 2 salads + onions and tomatoes + large matrix + pickles …"
click at [504, 634] on span "Create" at bounding box center [445, 630] width 283 height 16
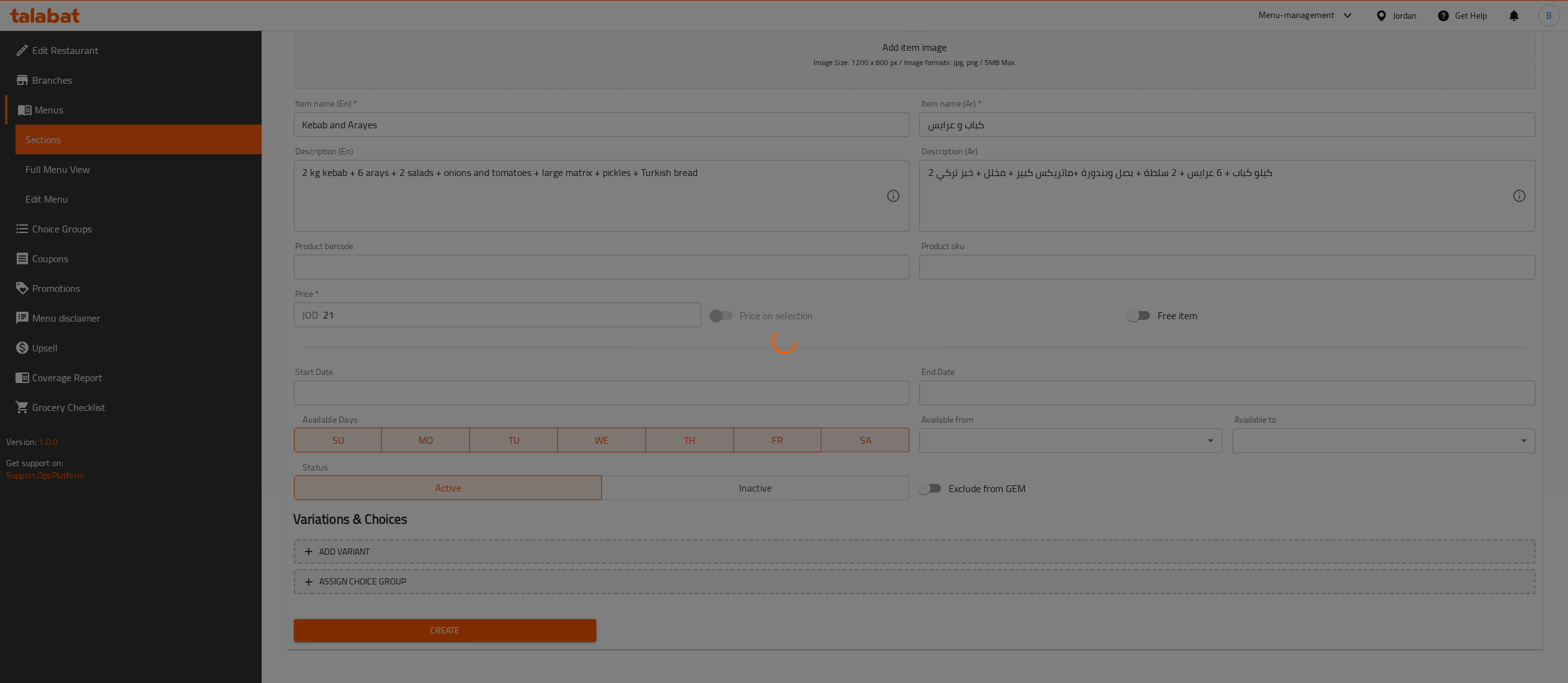
type input "0"
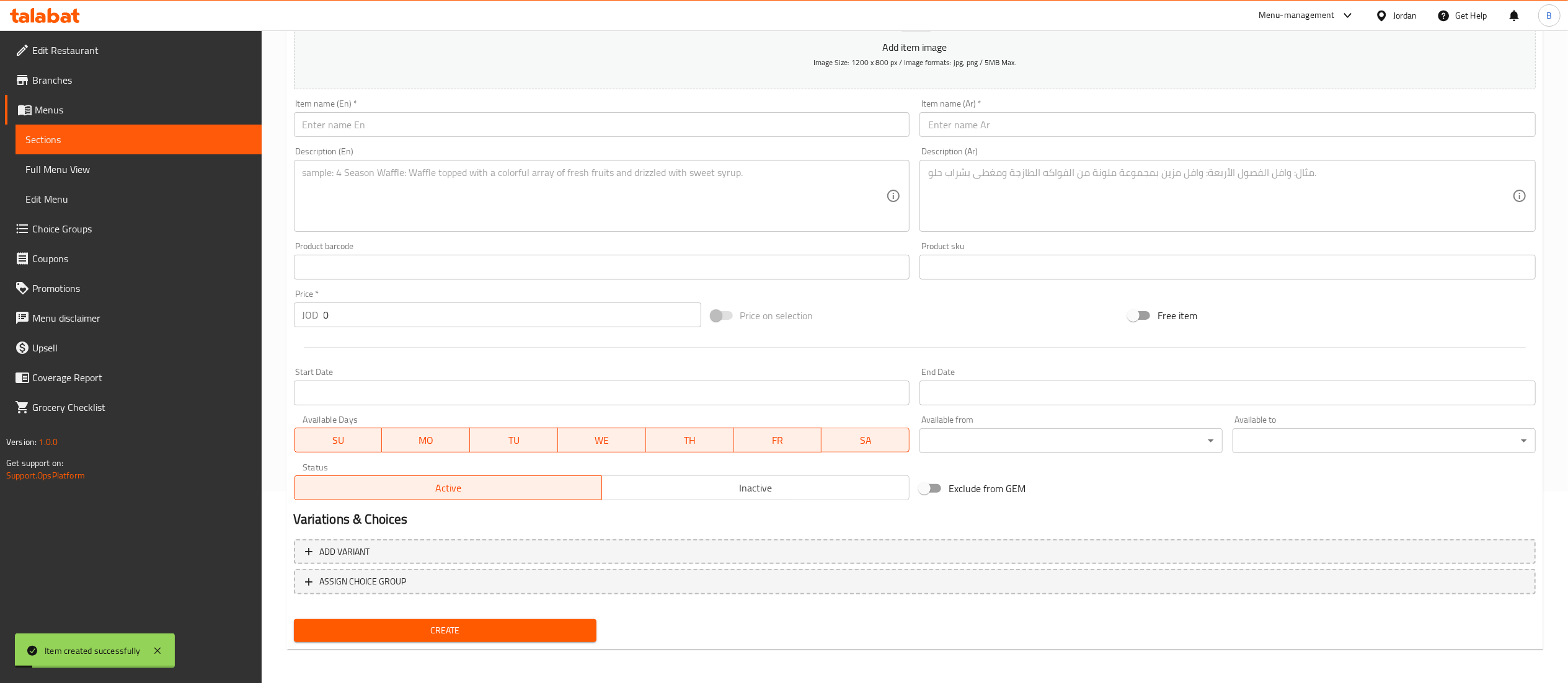
click at [1148, 122] on input "text" at bounding box center [1227, 125] width 616 height 25
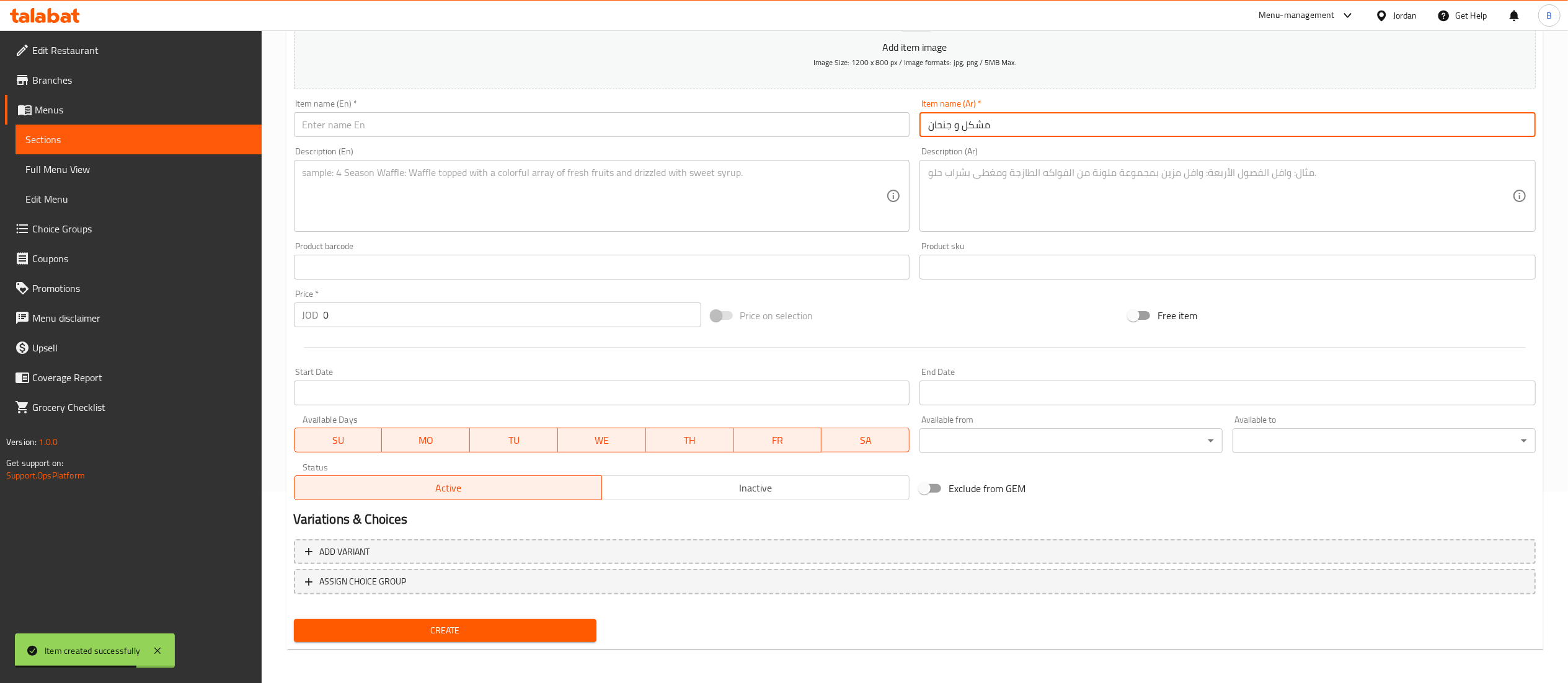
type input "مشكل و جنحان"
click at [807, 131] on input "text" at bounding box center [601, 125] width 616 height 25
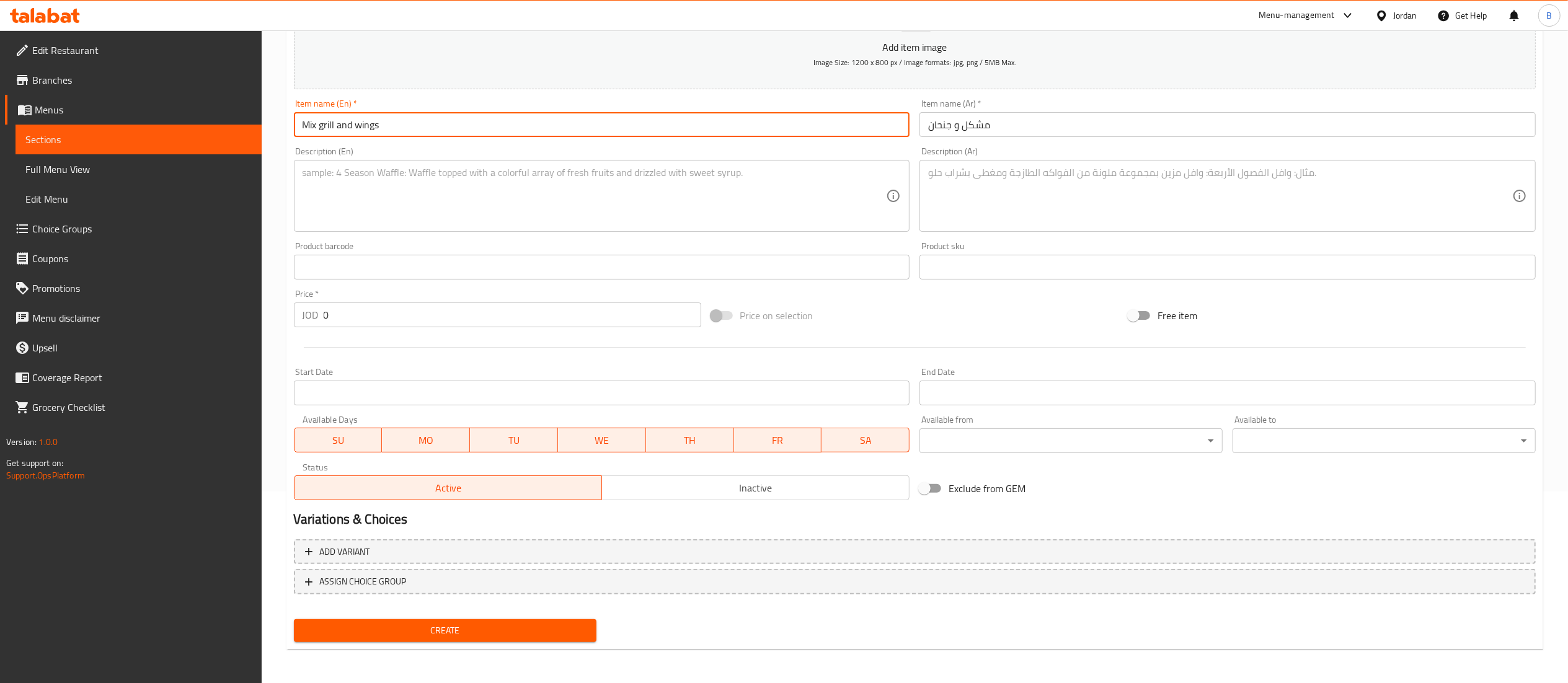
type input "Mix grill and wings"
drag, startPoint x: 362, startPoint y: 320, endPoint x: 210, endPoint y: 330, distance: 152.3
click at [263, 330] on div "Home / Restaurants management / Menus / Sections / item / create Jezawi Offers …" at bounding box center [914, 261] width 1306 height 846
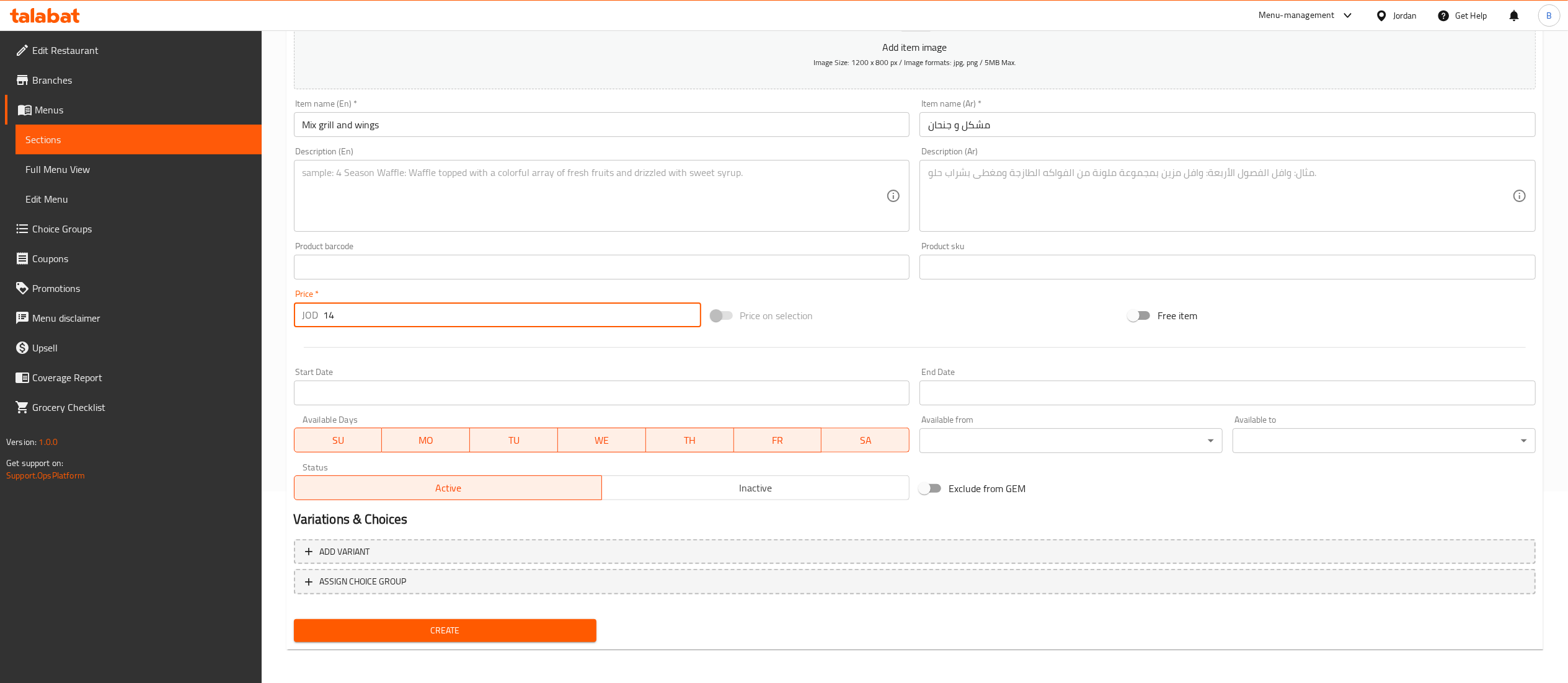
type input "14"
click at [1069, 223] on textarea at bounding box center [1220, 195] width 584 height 59
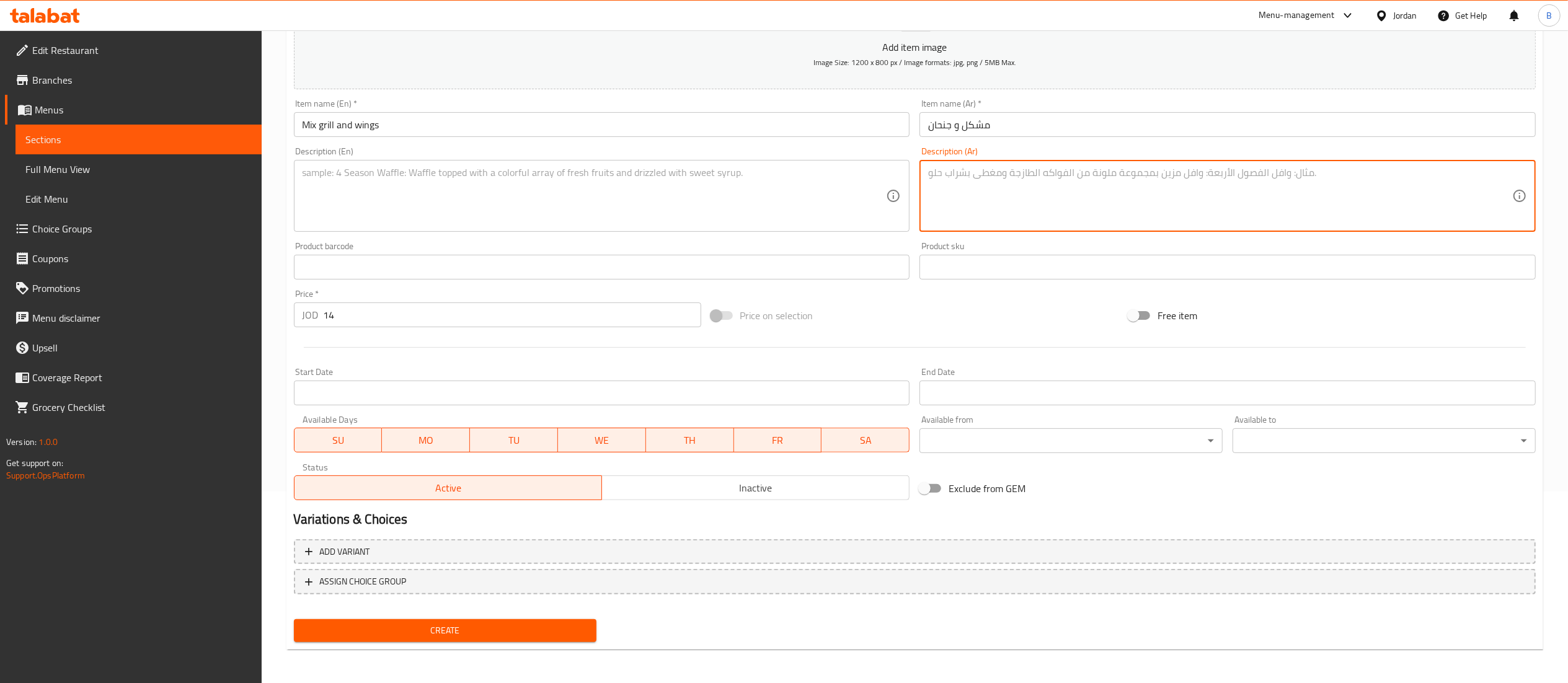
type textarea "م"
drag, startPoint x: 1321, startPoint y: 172, endPoint x: 589, endPoint y: 193, distance: 732.3
click at [605, 193] on div "Add item image Image Size: 1200 x 800 px / Image formats: jpg, png / 5MB Max. I…" at bounding box center [915, 238] width 1252 height 535
type textarea "كيلو مشكل + كيلة جنحان + مخلل + 2 سلطة + بصل وبندورة + 2 مثومة + خبز تركي"
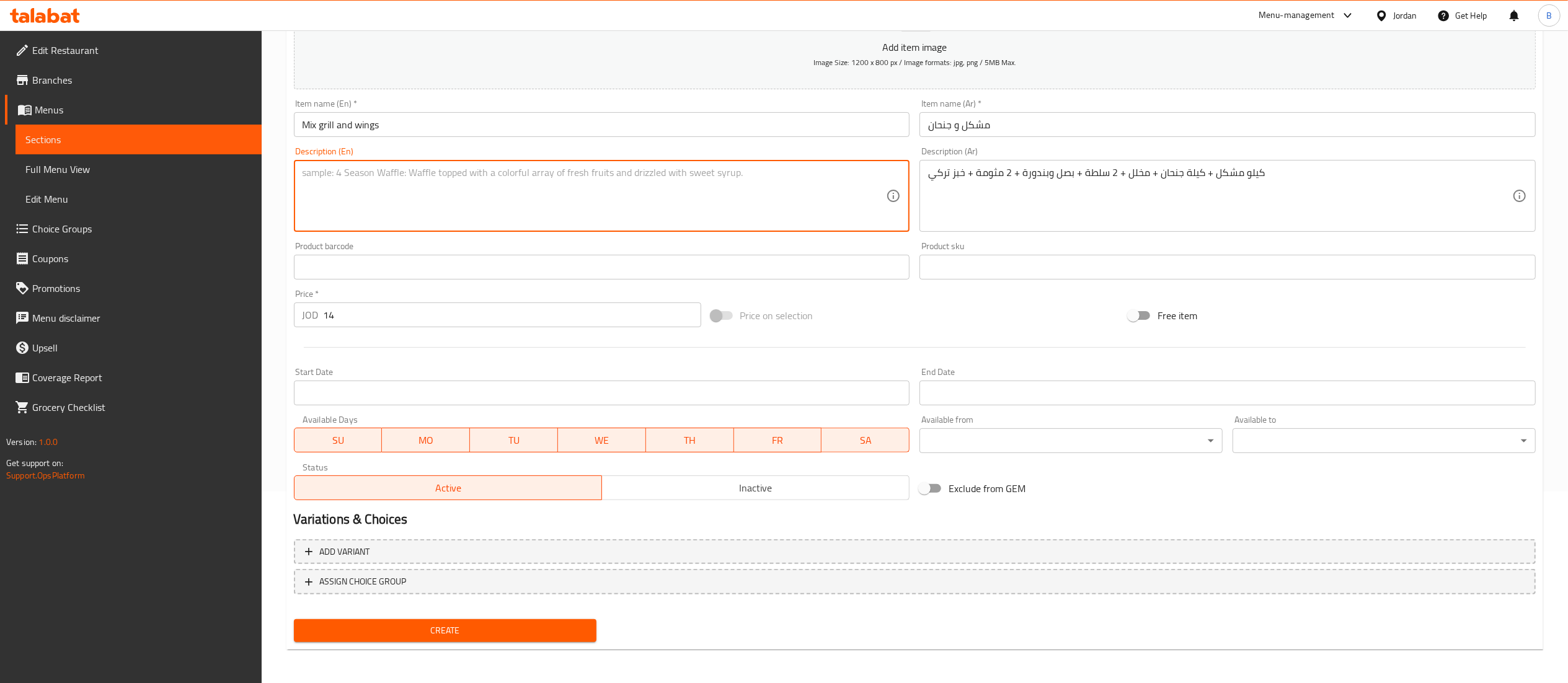
click at [536, 181] on textarea at bounding box center [594, 195] width 584 height 59
paste textarea "1 kg mixed + 1 kg wings + pickles + 2 salads + onions and tomatoes + 2 garlic s…"
type textarea "1 kg mixed + 1 kg wings + pickles + 2 salads + onions and tomatoes + 2 garlic s…"
click at [508, 612] on div "Add variant ASSIGN CHOICE GROUP" at bounding box center [915, 575] width 1252 height 81
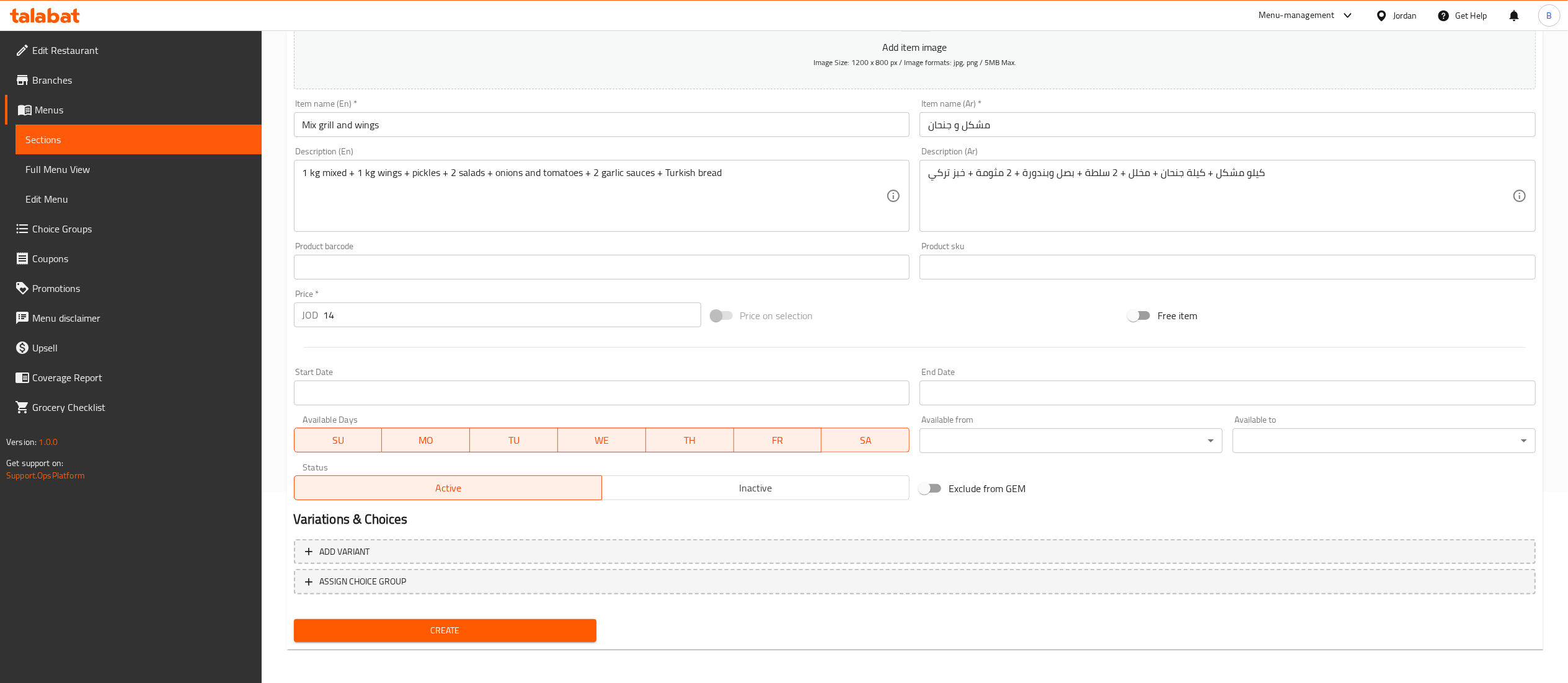
click at [509, 623] on span "Create" at bounding box center [445, 630] width 283 height 16
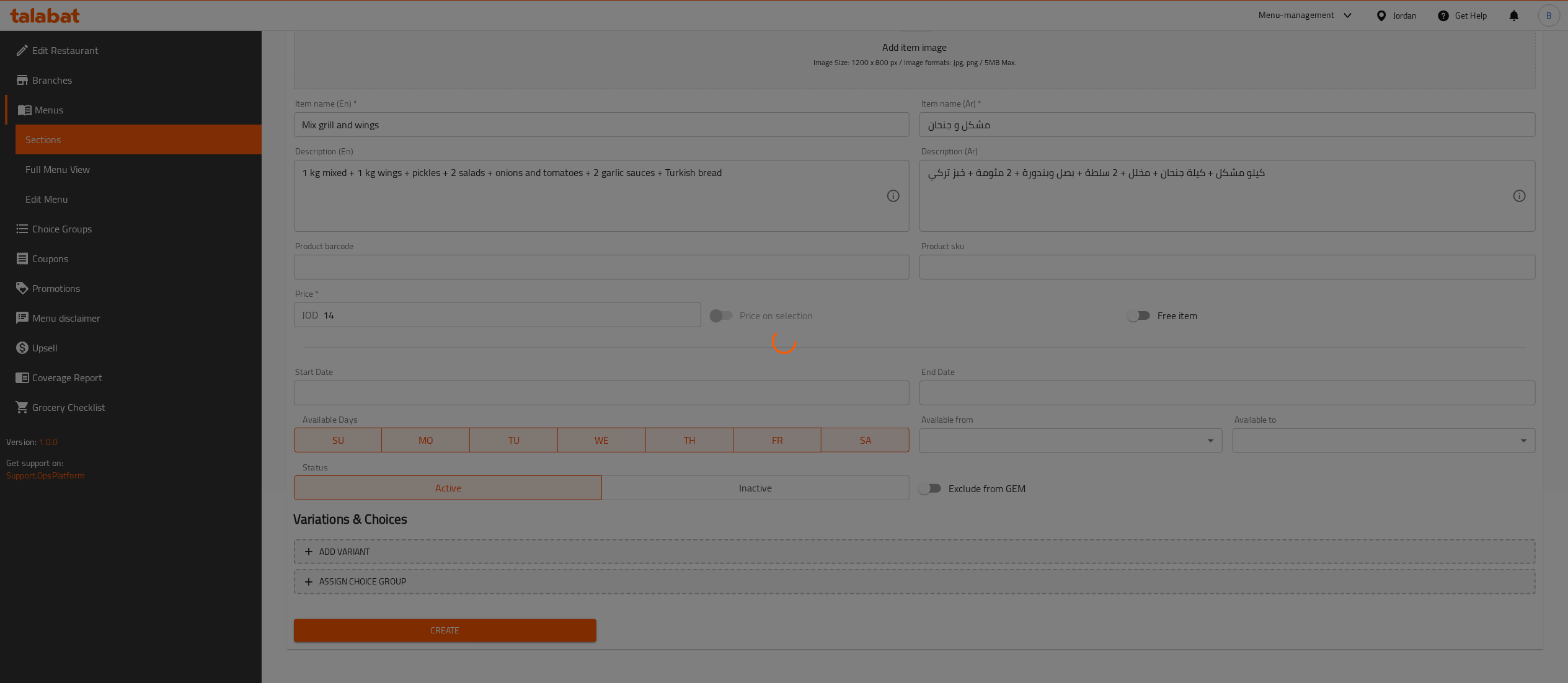
type input "0"
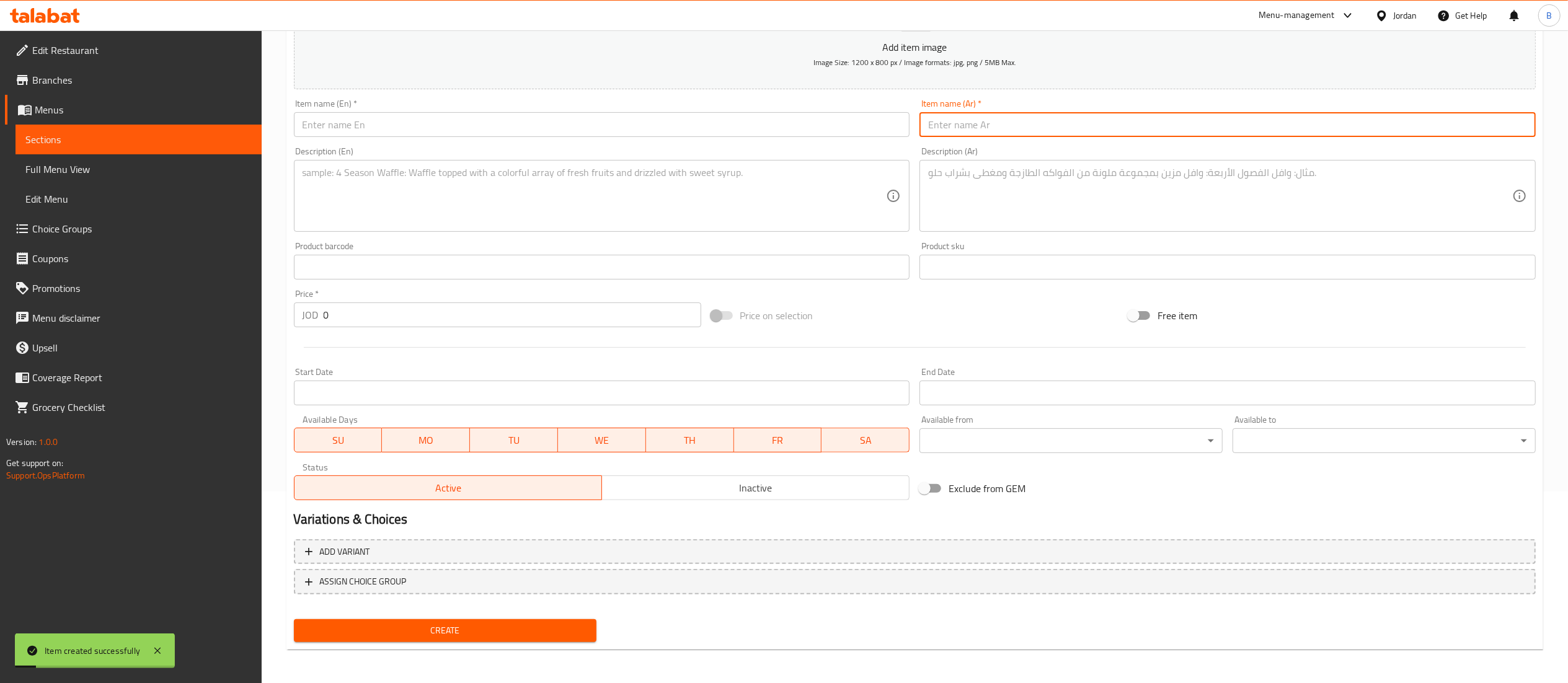
click at [1085, 123] on input "text" at bounding box center [1227, 125] width 616 height 25
type input "مكس تشيكن"
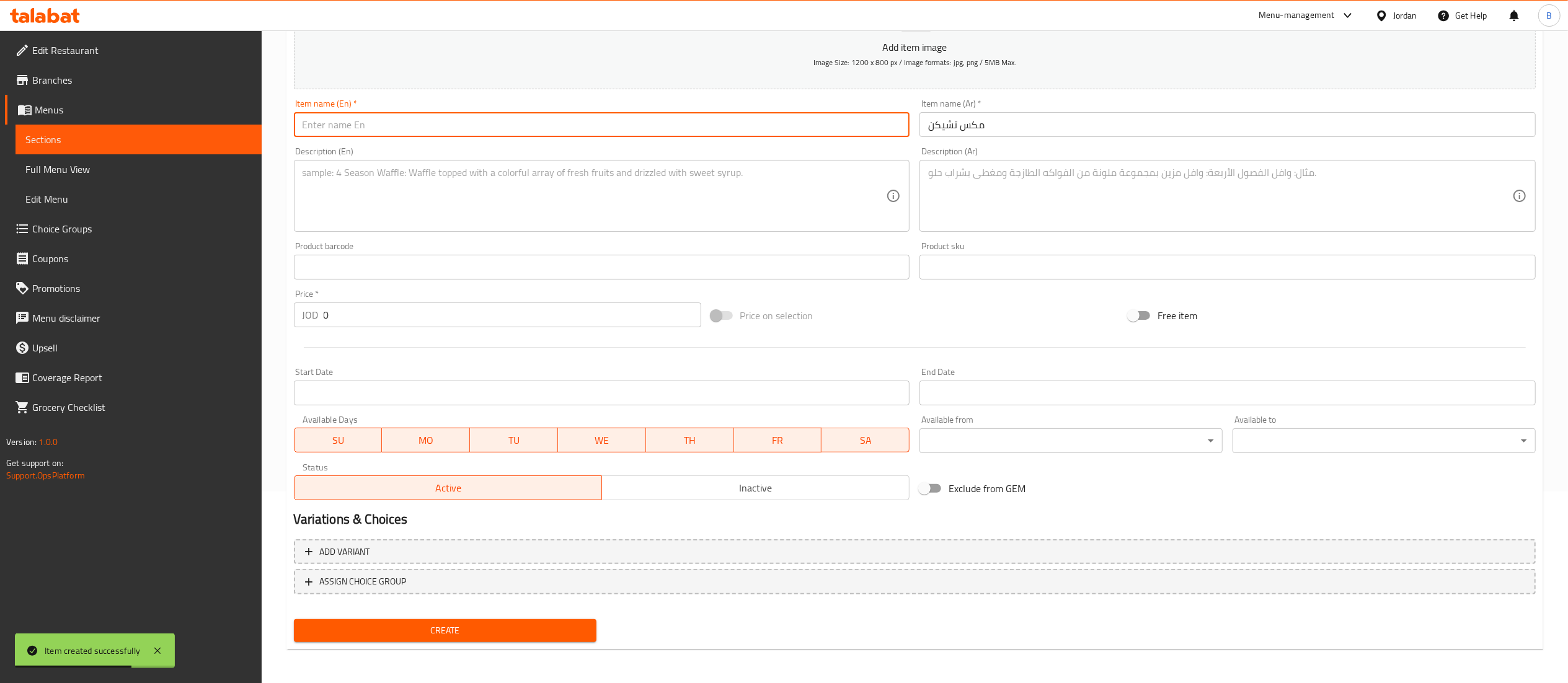
click at [675, 128] on input "text" at bounding box center [601, 125] width 616 height 25
type input "Mix chicken"
drag, startPoint x: 364, startPoint y: 315, endPoint x: 15, endPoint y: 315, distance: 349.0
click at [85, 315] on div "Edit Restaurant Branches Menus Sections Full Menu View Edit Menu Choice Groups …" at bounding box center [784, 261] width 1568 height 846
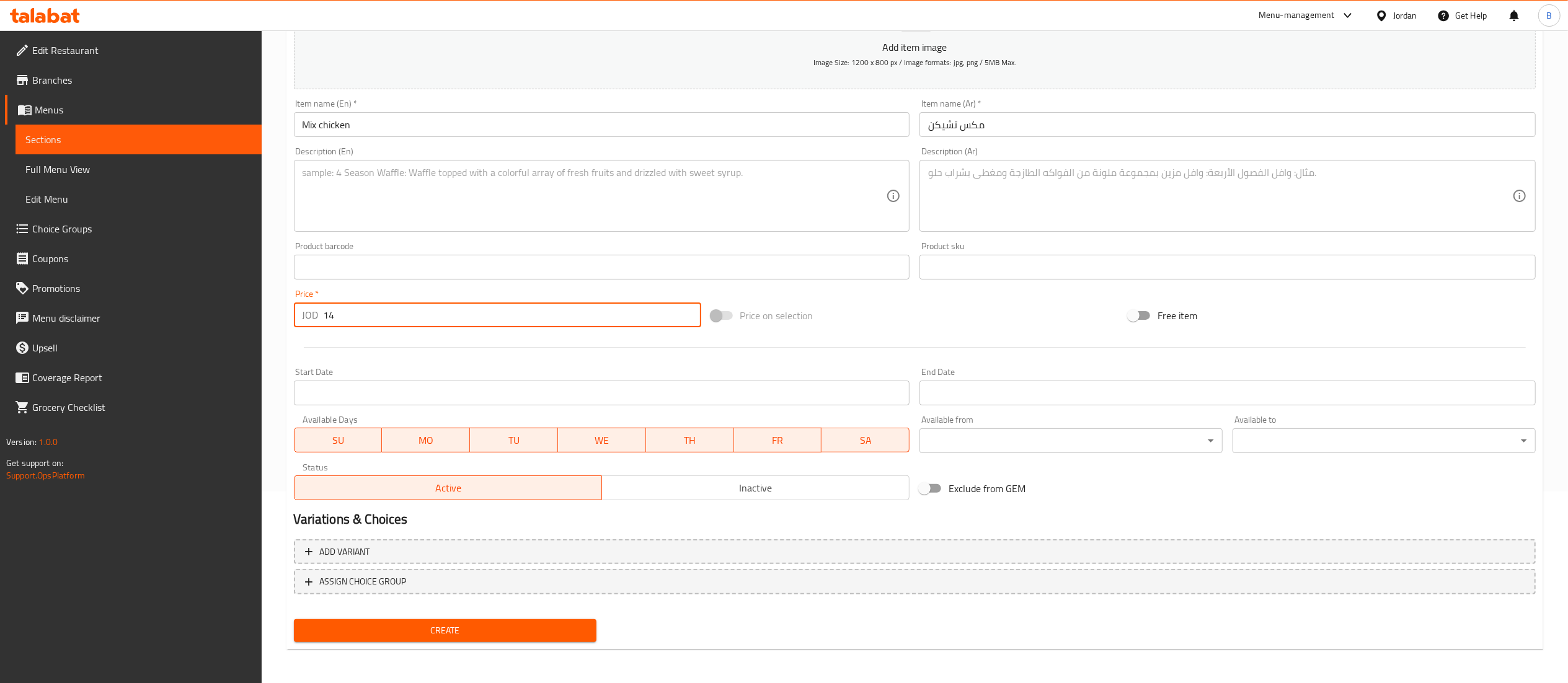
type input "14"
click at [1022, 210] on textarea at bounding box center [1220, 195] width 584 height 59
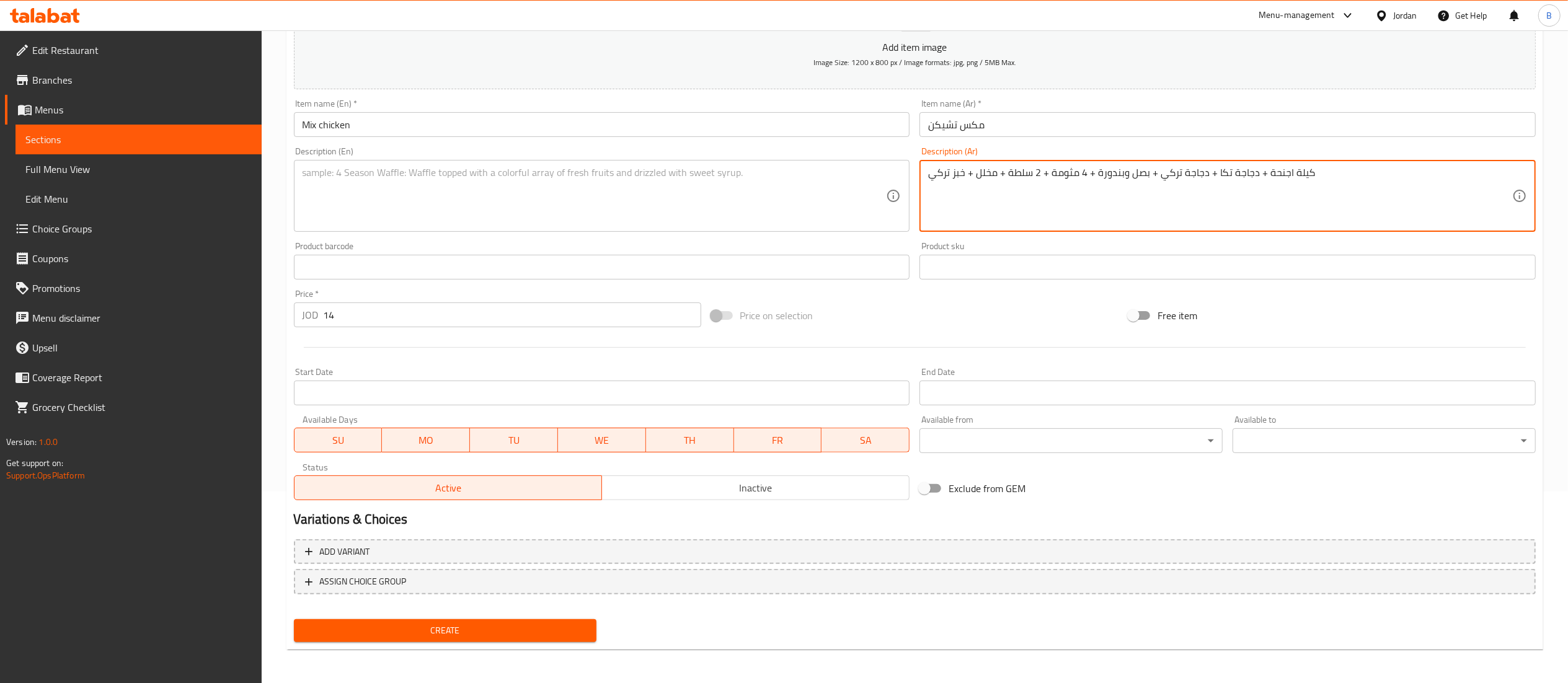
drag, startPoint x: 1349, startPoint y: 185, endPoint x: 494, endPoint y: 213, distance: 855.5
click at [494, 213] on div "Add item image Image Size: 1200 x 800 px / Image formats: jpg, png / 5MB Max. I…" at bounding box center [915, 238] width 1252 height 535
click at [1295, 171] on textarea "كيلة اجنحة + دجاجة تكا + دجاجة تركي + بصل وبندورة + 4 مثومة + 2 سلطة + مخلل + خ…" at bounding box center [1220, 195] width 584 height 59
click at [1291, 173] on textarea "كيلة اجنحة + دجاجة تكا + دجاجة تركي + بصل وبندورة + 4 مثومة + 2 سلطة + مخلل + خ…" at bounding box center [1220, 195] width 584 height 59
type textarea "كيلو اجنحة + دجاجة تكا + دجاجة تركي + بصل وبندورة + 4 مثومة + 2 سلطة + مخلل + خ…"
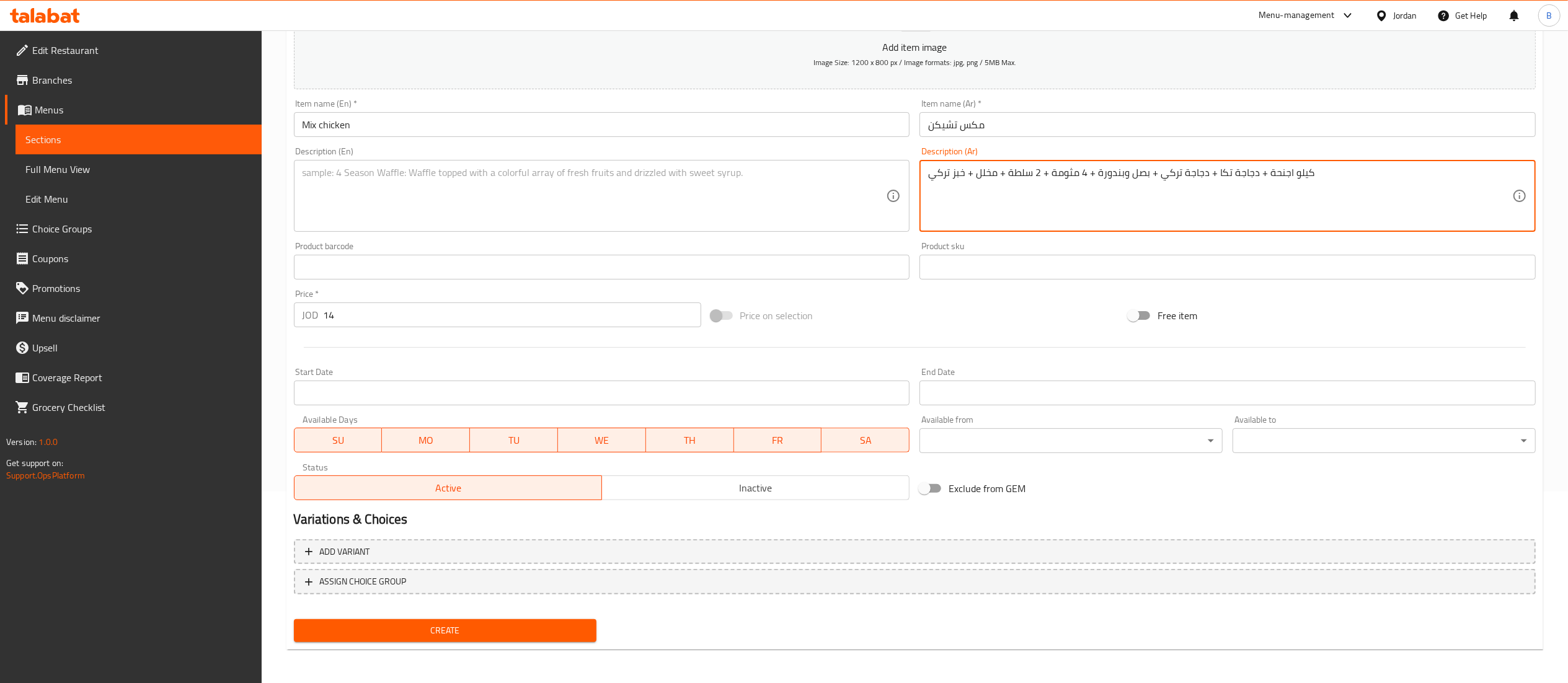
drag, startPoint x: 1391, startPoint y: 171, endPoint x: 735, endPoint y: 168, distance: 656.0
click at [742, 168] on div "Add item image Image Size: 1200 x 800 px / Image formats: jpg, png / 5MB Max. I…" at bounding box center [915, 238] width 1252 height 535
click at [549, 195] on textarea at bounding box center [594, 195] width 584 height 59
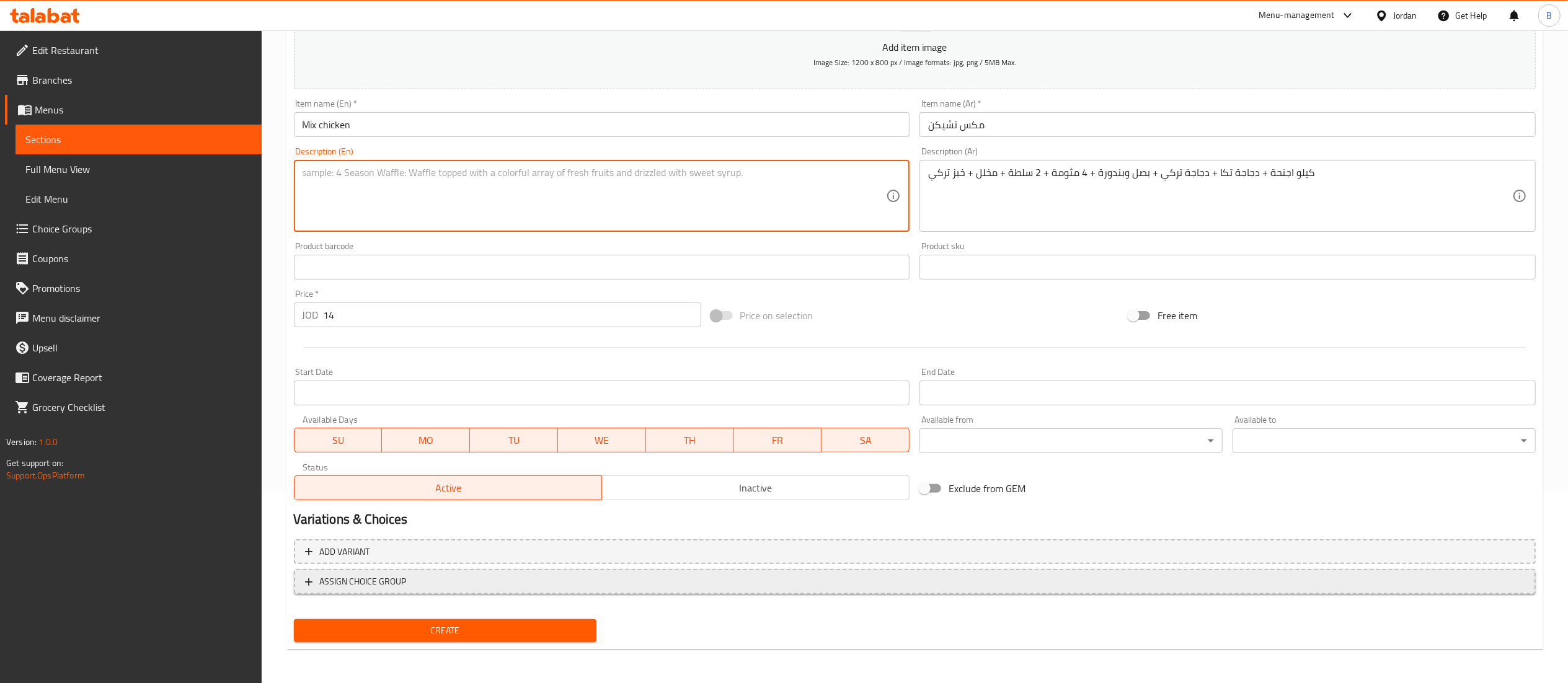
paste textarea "1 kg wings + 1 chicken tikka + 1 Turkish chicken + 1 onion and tomato + 4 garli…"
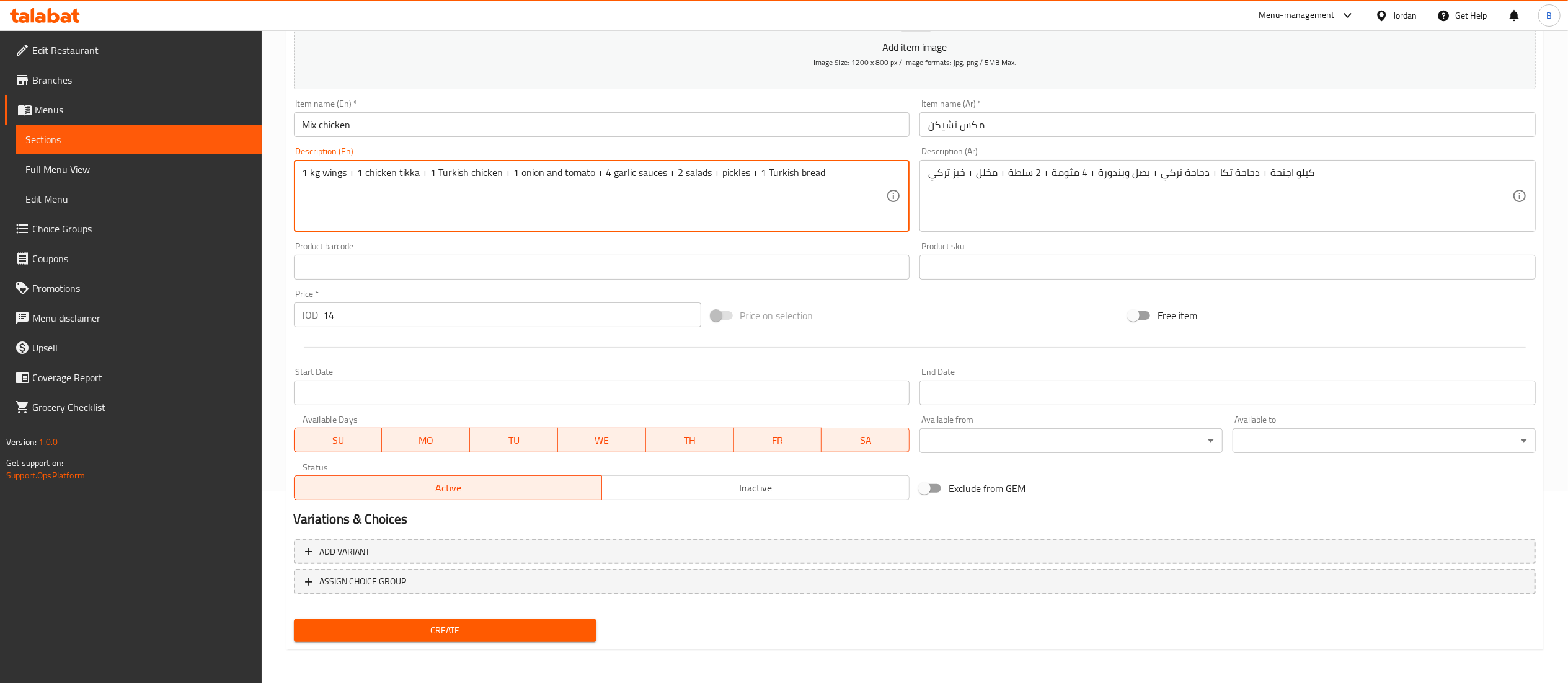
type textarea "1 kg wings + 1 chicken tikka + 1 Turkish chicken + 1 onion and tomato + 4 garli…"
click at [514, 626] on span "Create" at bounding box center [445, 630] width 283 height 16
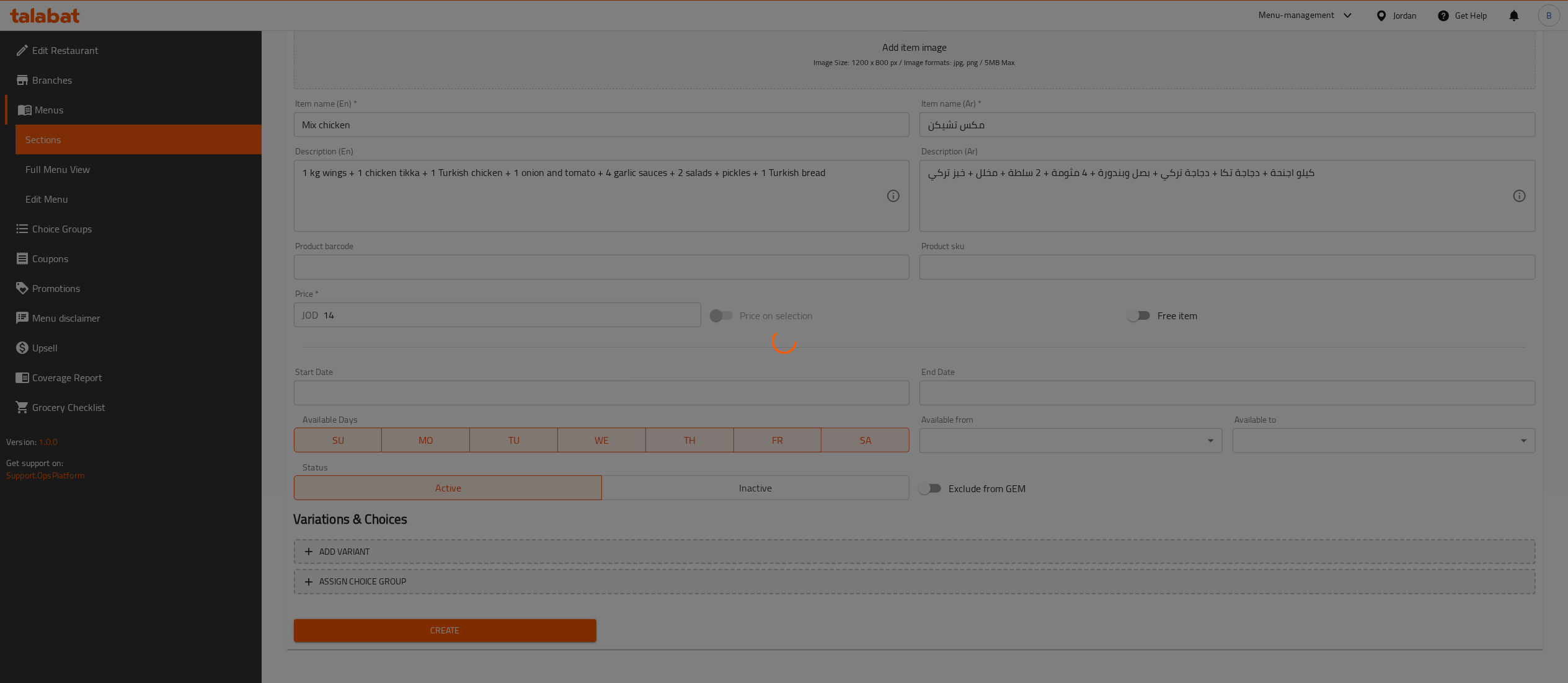
type input "0"
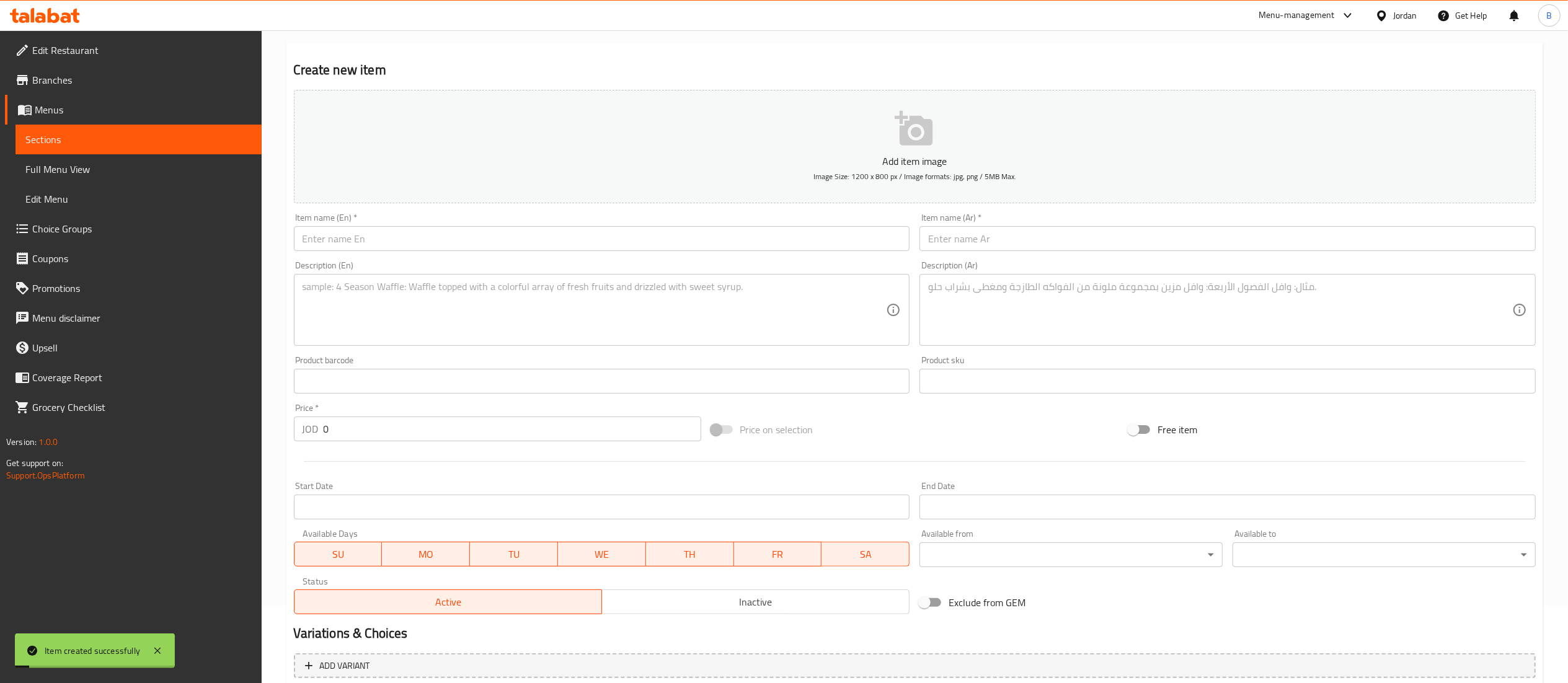
scroll to position [0, 0]
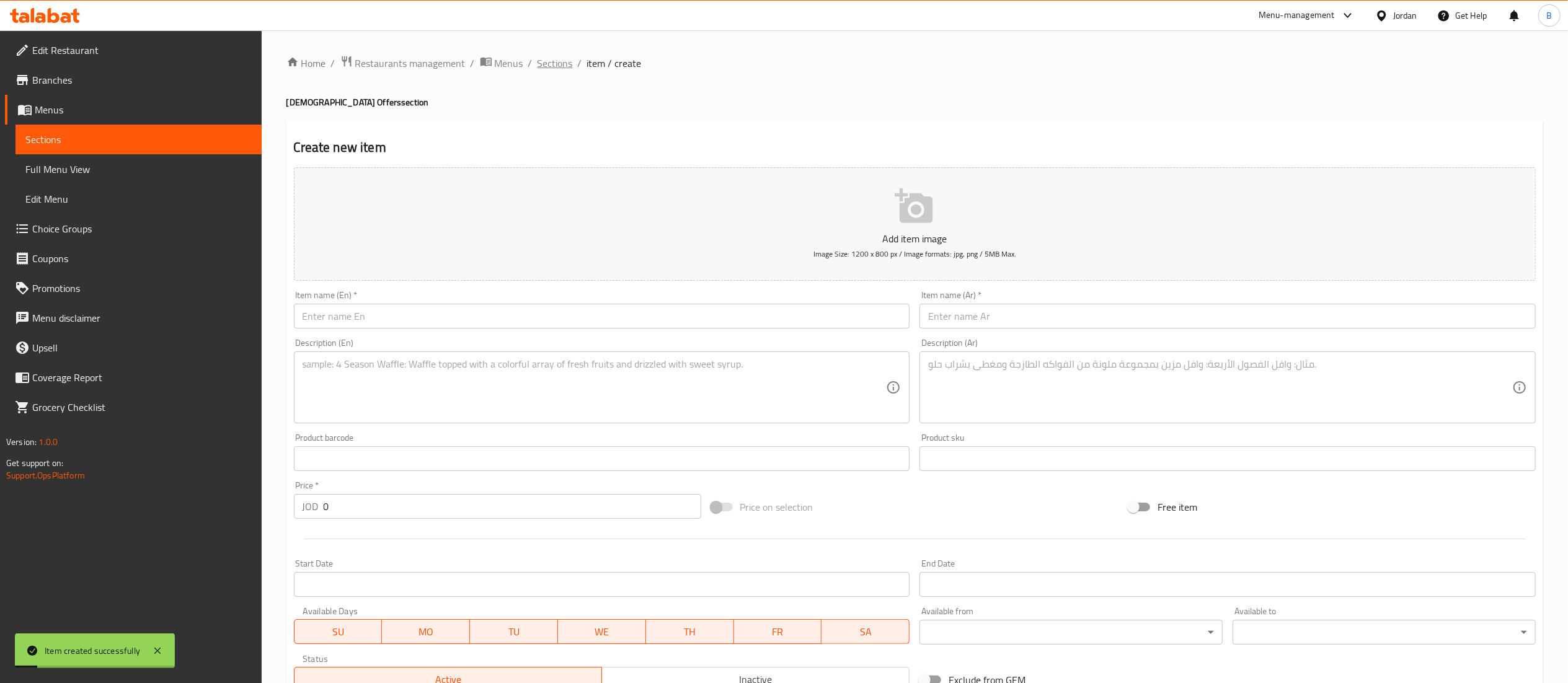
click at [552, 59] on span "Sections" at bounding box center [554, 63] width 35 height 15
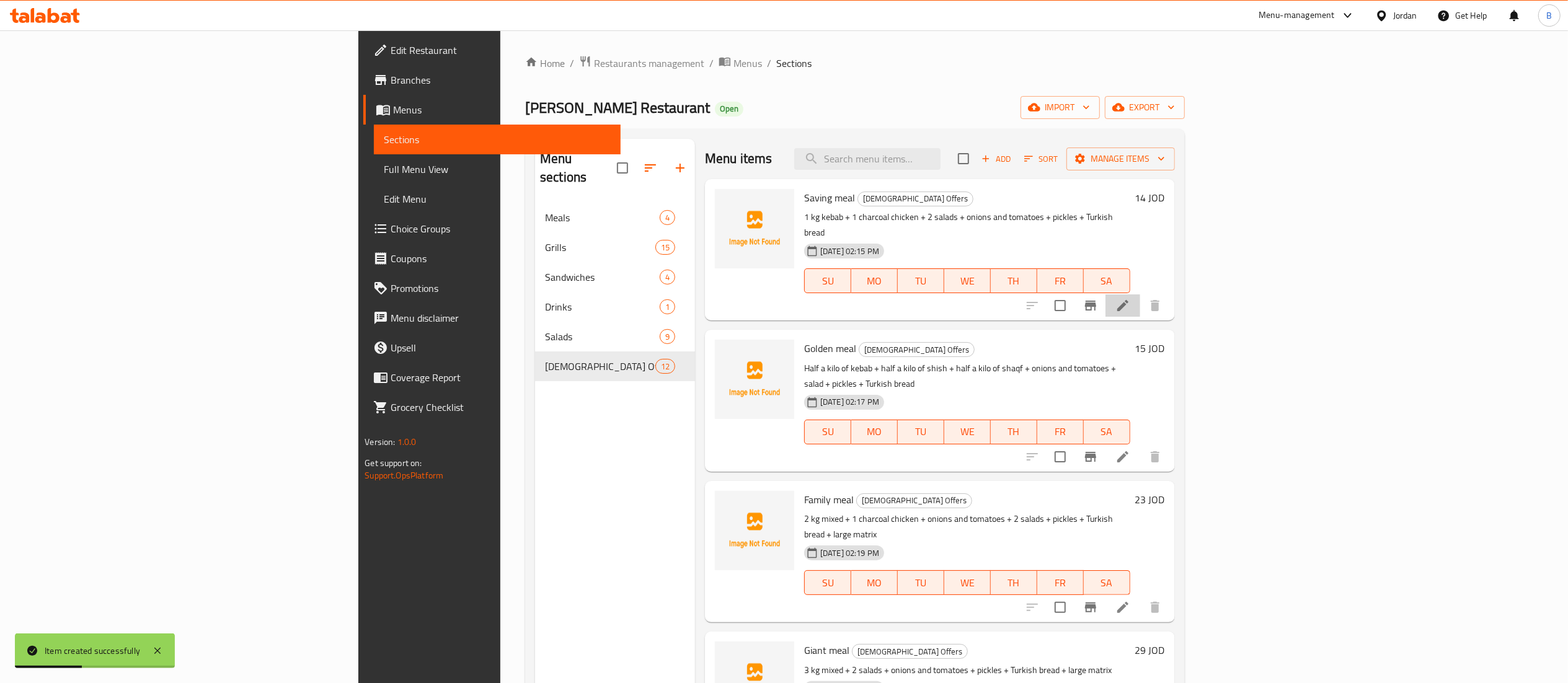
click at [1140, 294] on li at bounding box center [1123, 305] width 35 height 22
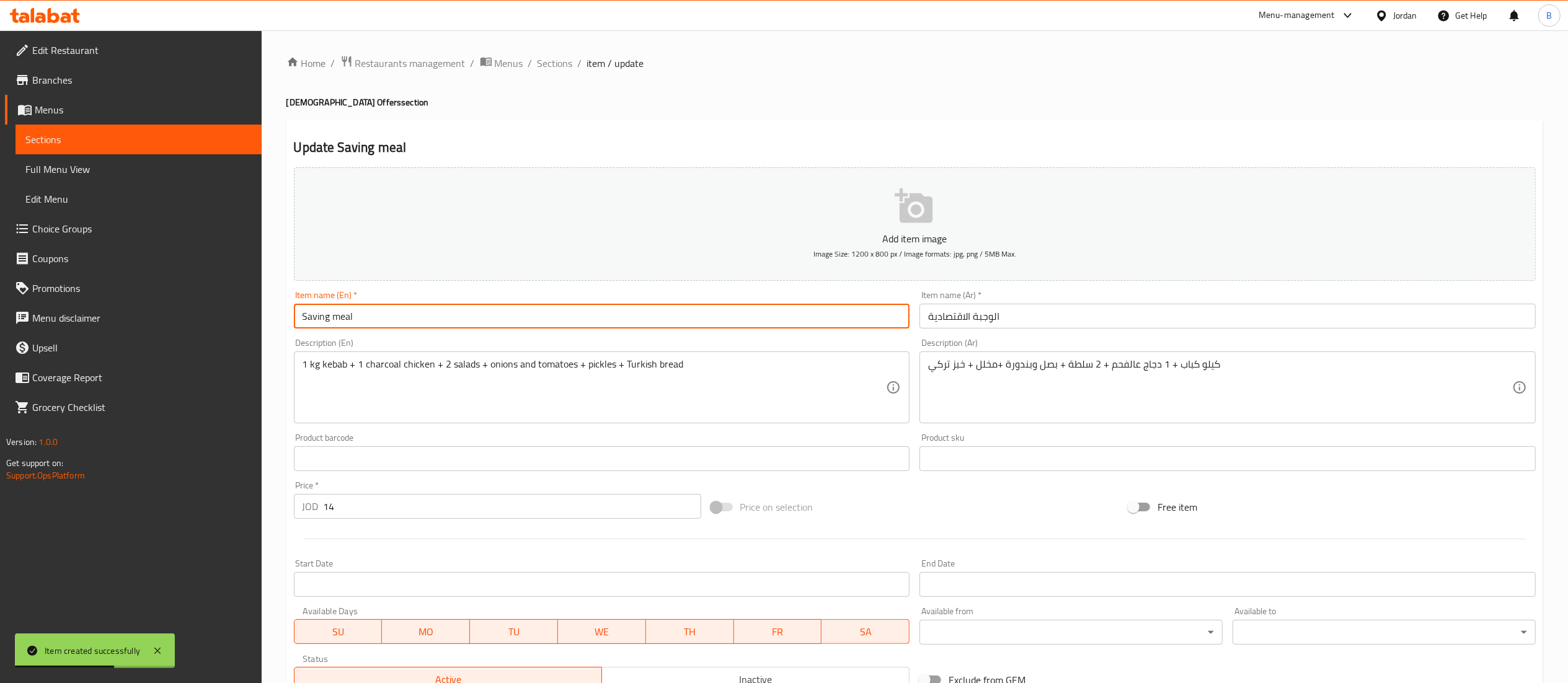
drag, startPoint x: 331, startPoint y: 313, endPoint x: 217, endPoint y: 315, distance: 114.0
click at [219, 314] on div "Edit Restaurant Branches Menus Sections Full Menu View Edit Menu Choice Groups …" at bounding box center [784, 453] width 1568 height 846
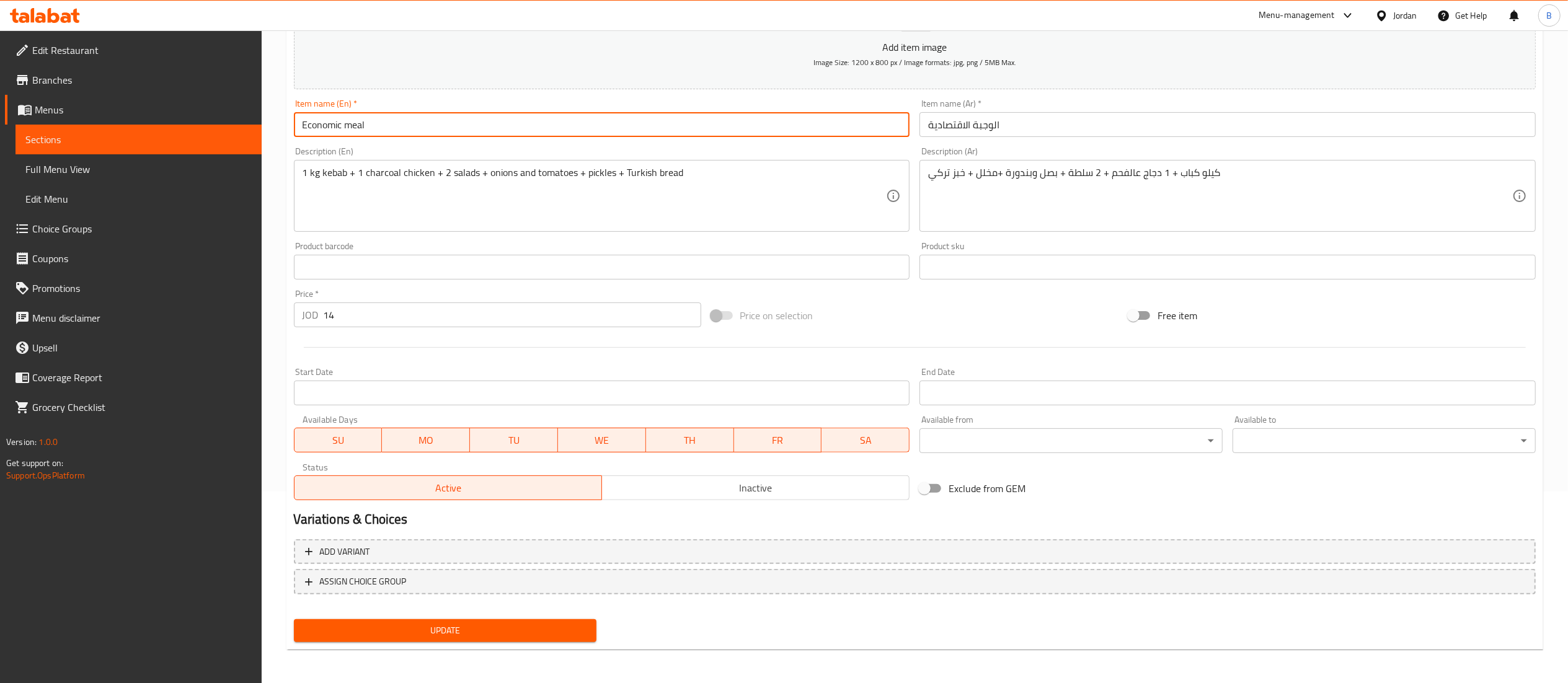
type input "Economic meal"
click at [499, 632] on span "Update" at bounding box center [445, 630] width 283 height 16
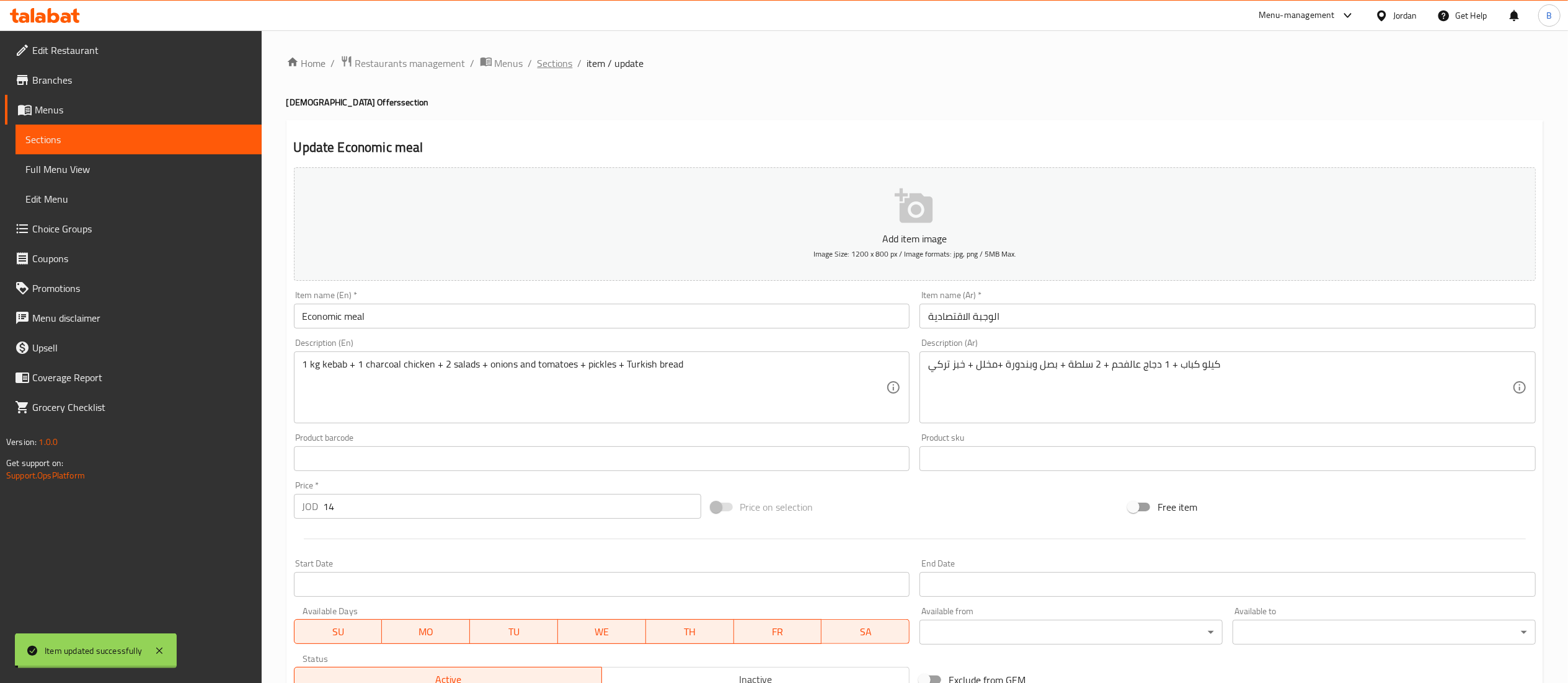
click at [543, 61] on span "Sections" at bounding box center [554, 63] width 35 height 15
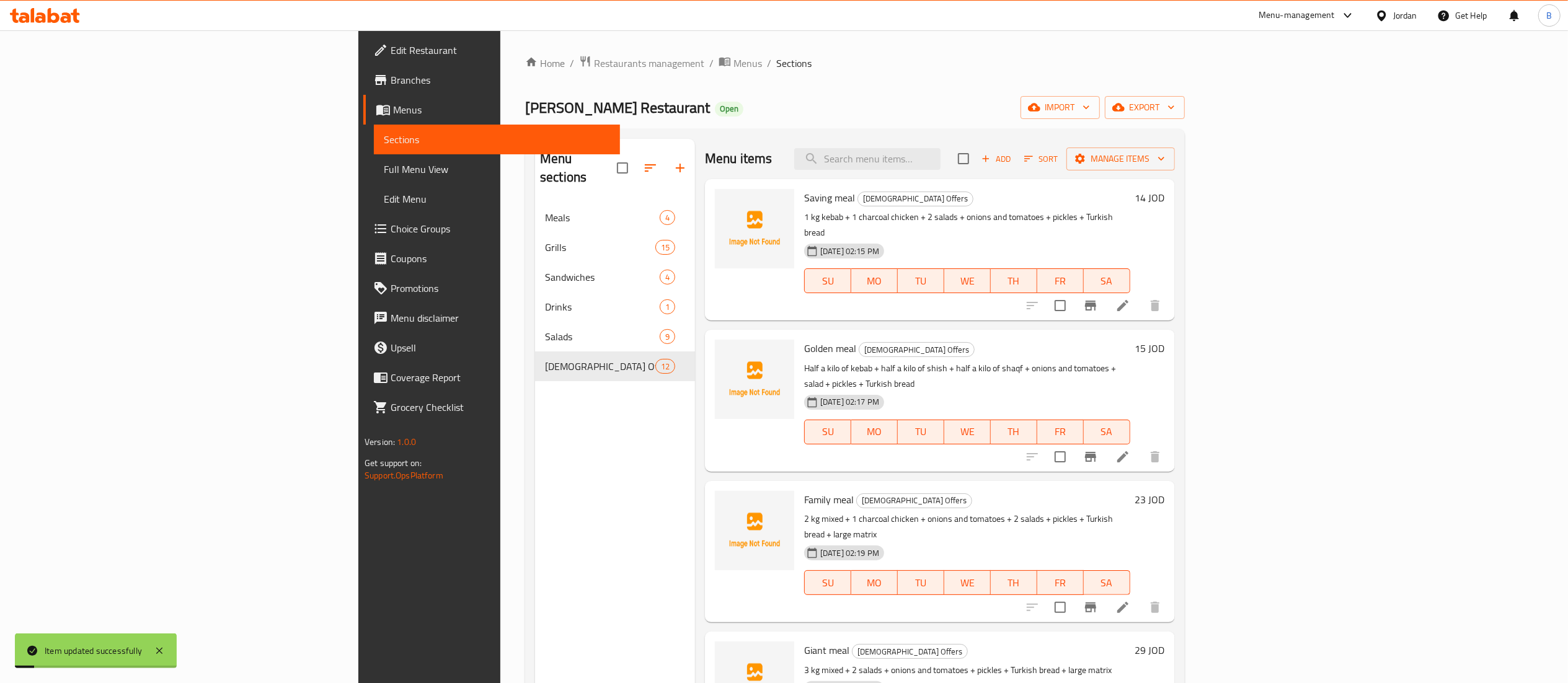
click at [1013, 160] on span "Add" at bounding box center [996, 159] width 34 height 14
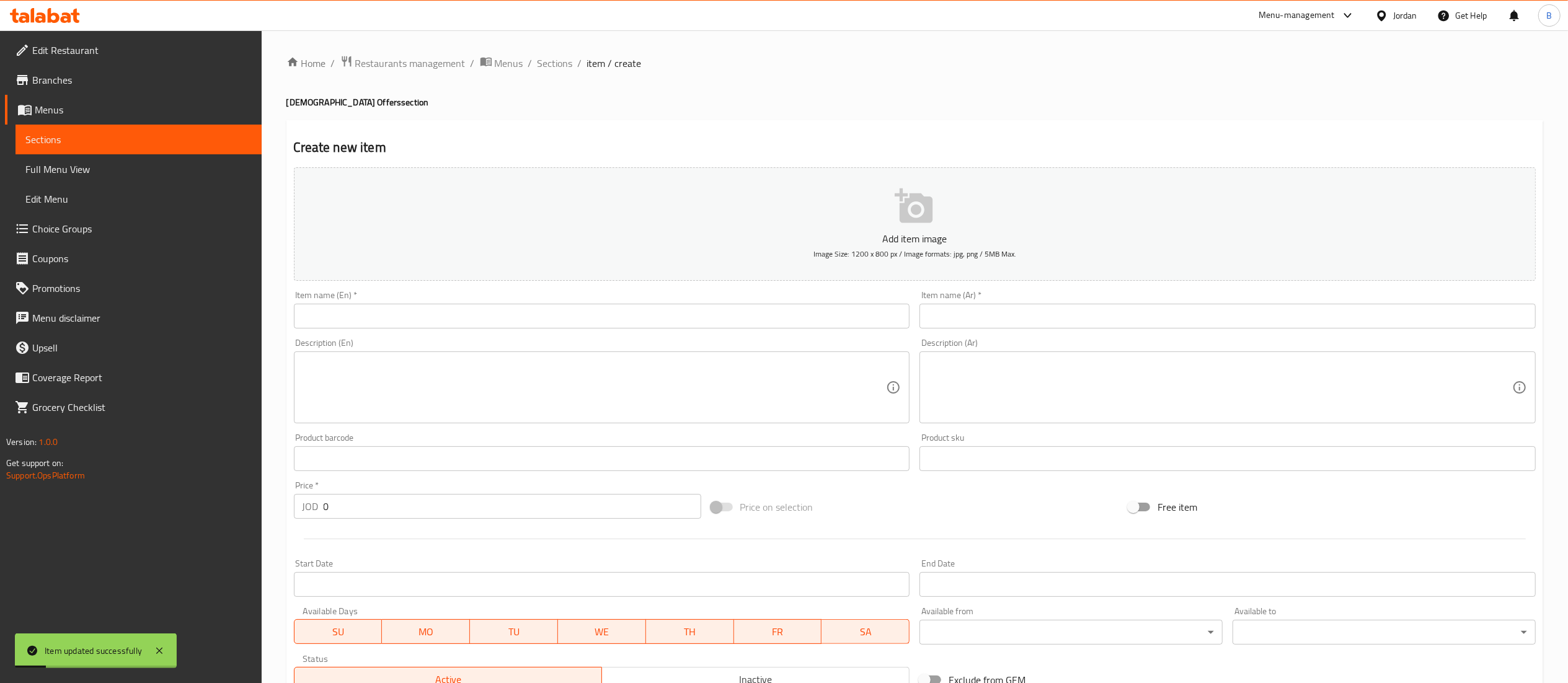
click at [445, 306] on input "text" at bounding box center [601, 316] width 616 height 25
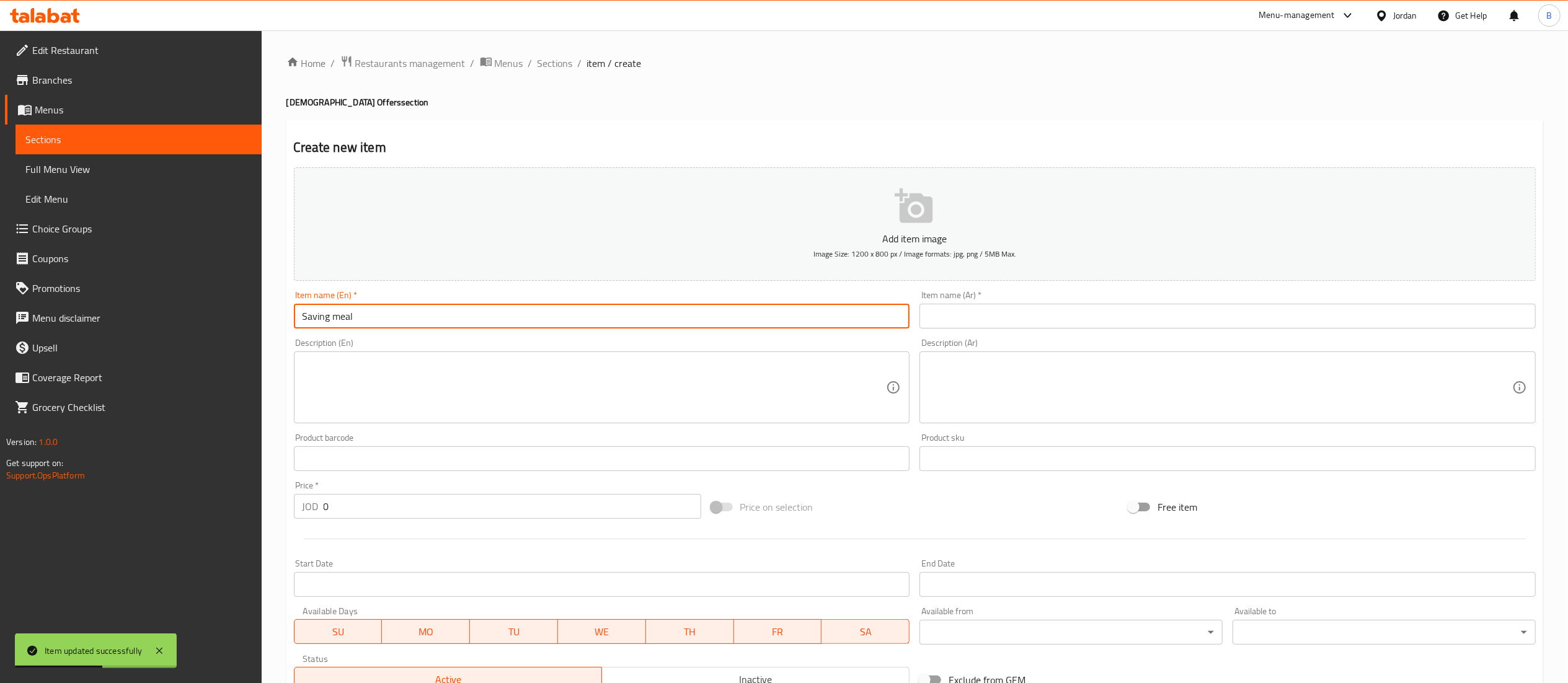
type input "Saving meal"
drag, startPoint x: 1111, startPoint y: 319, endPoint x: 1098, endPoint y: 324, distance: 13.9
click at [1111, 319] on input "text" at bounding box center [1227, 316] width 616 height 25
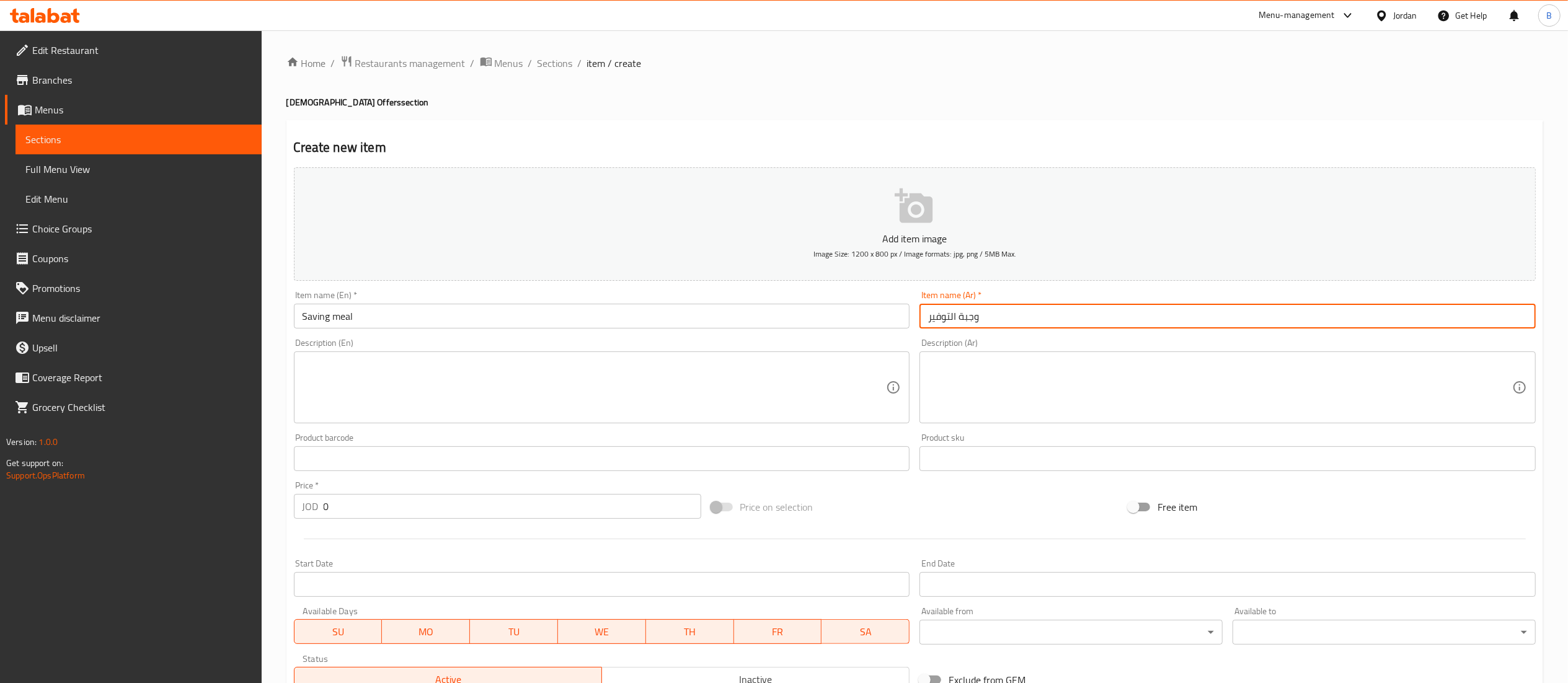
type input "وجبة التوفير"
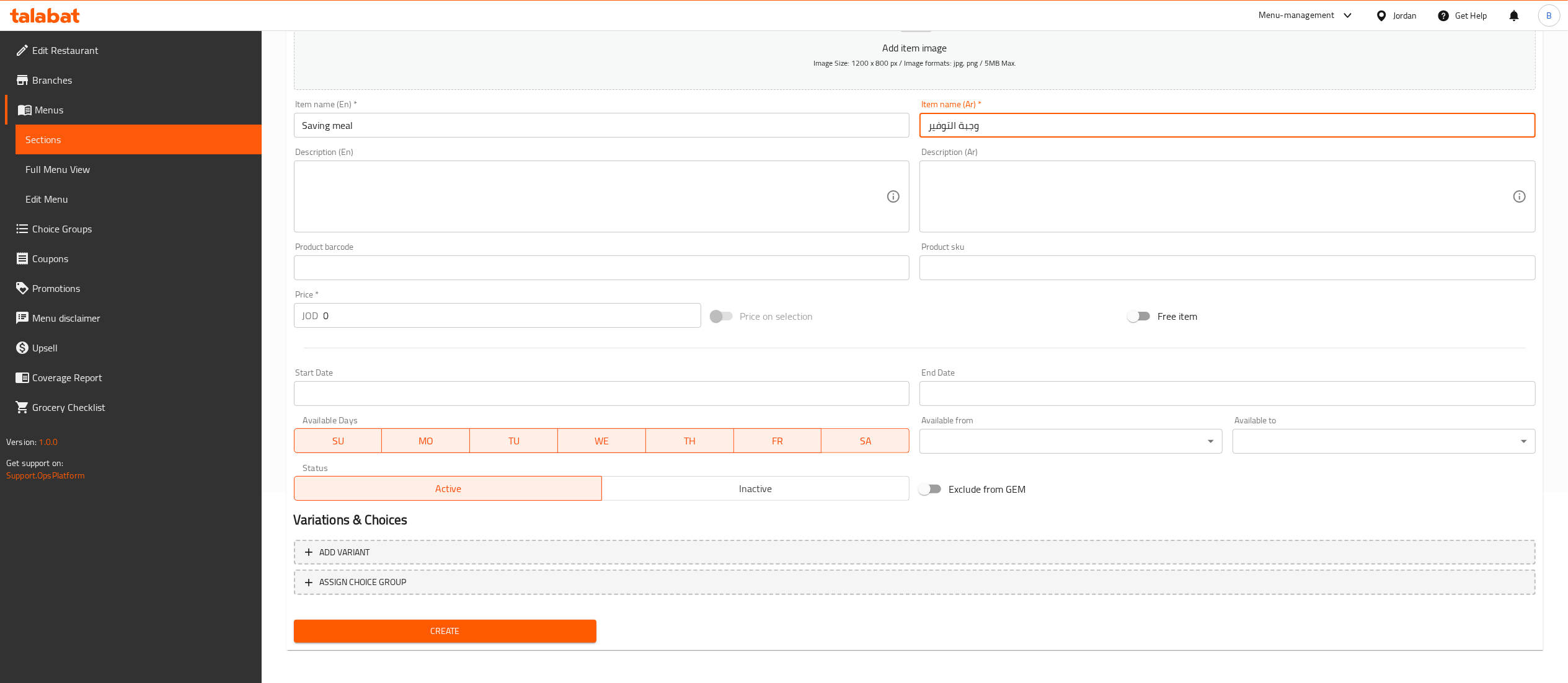
scroll to position [192, 0]
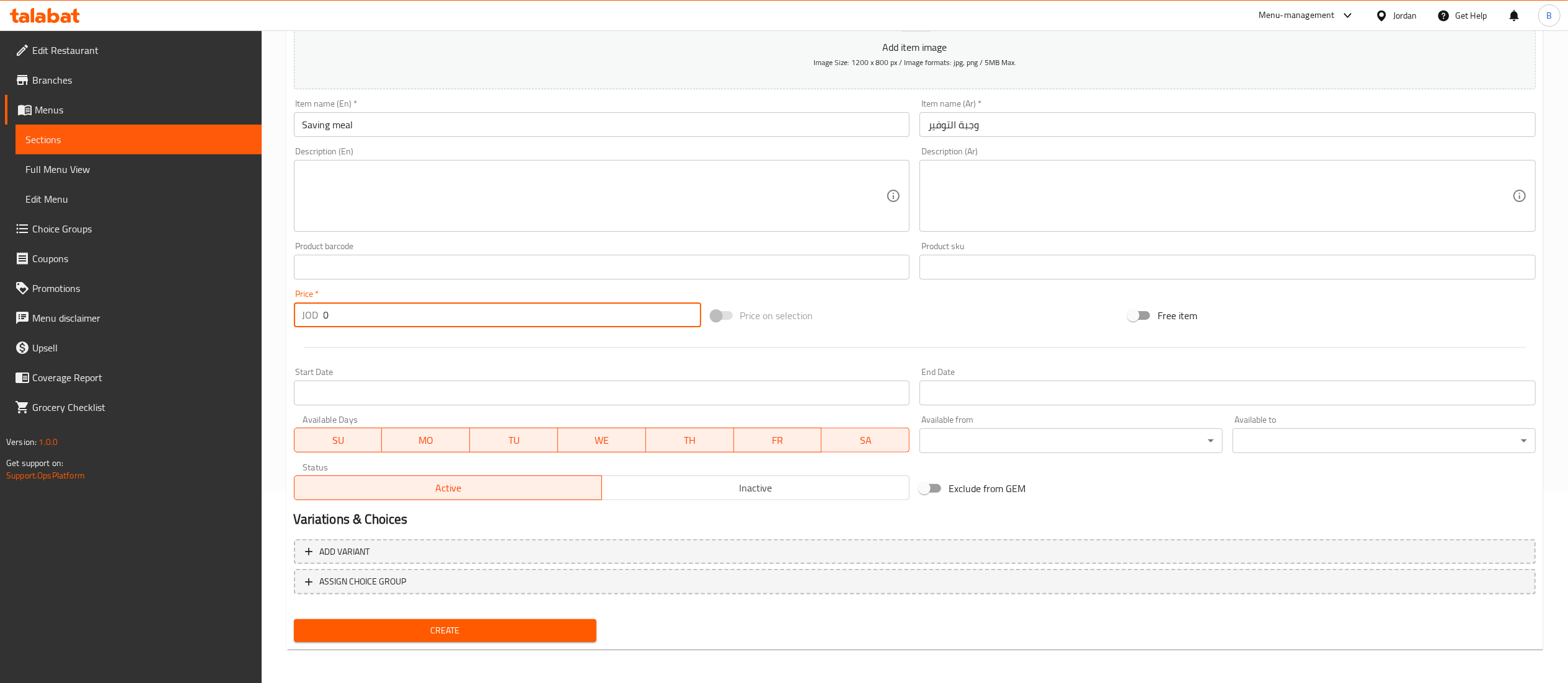
drag, startPoint x: 365, startPoint y: 313, endPoint x: 97, endPoint y: 323, distance: 268.2
click at [143, 322] on div "Edit Restaurant Branches Menus Sections Full Menu View Edit Menu Choice Groups …" at bounding box center [784, 261] width 1568 height 846
type input "16"
click at [1053, 167] on textarea at bounding box center [1220, 195] width 584 height 59
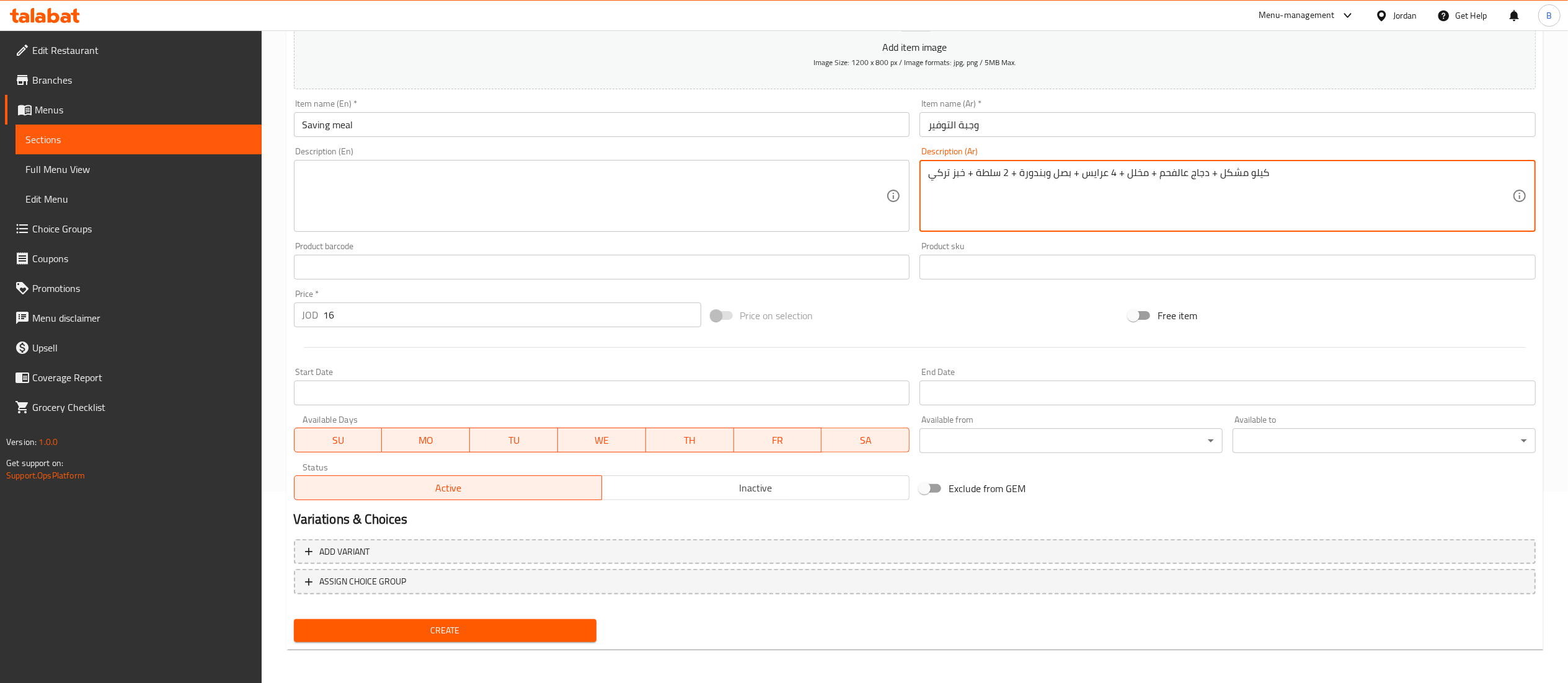
drag, startPoint x: 1324, startPoint y: 199, endPoint x: 751, endPoint y: 197, distance: 573.0
click at [751, 197] on div "Add item image Image Size: 1200 x 800 px / Image formats: jpg, png / 5MB Max. I…" at bounding box center [915, 238] width 1252 height 535
type textarea "كيلو مشكل + دجاج عالفحم + مخلل + 4 عرايس + بصل وبندورة + 2 سلطة + خبز تركي"
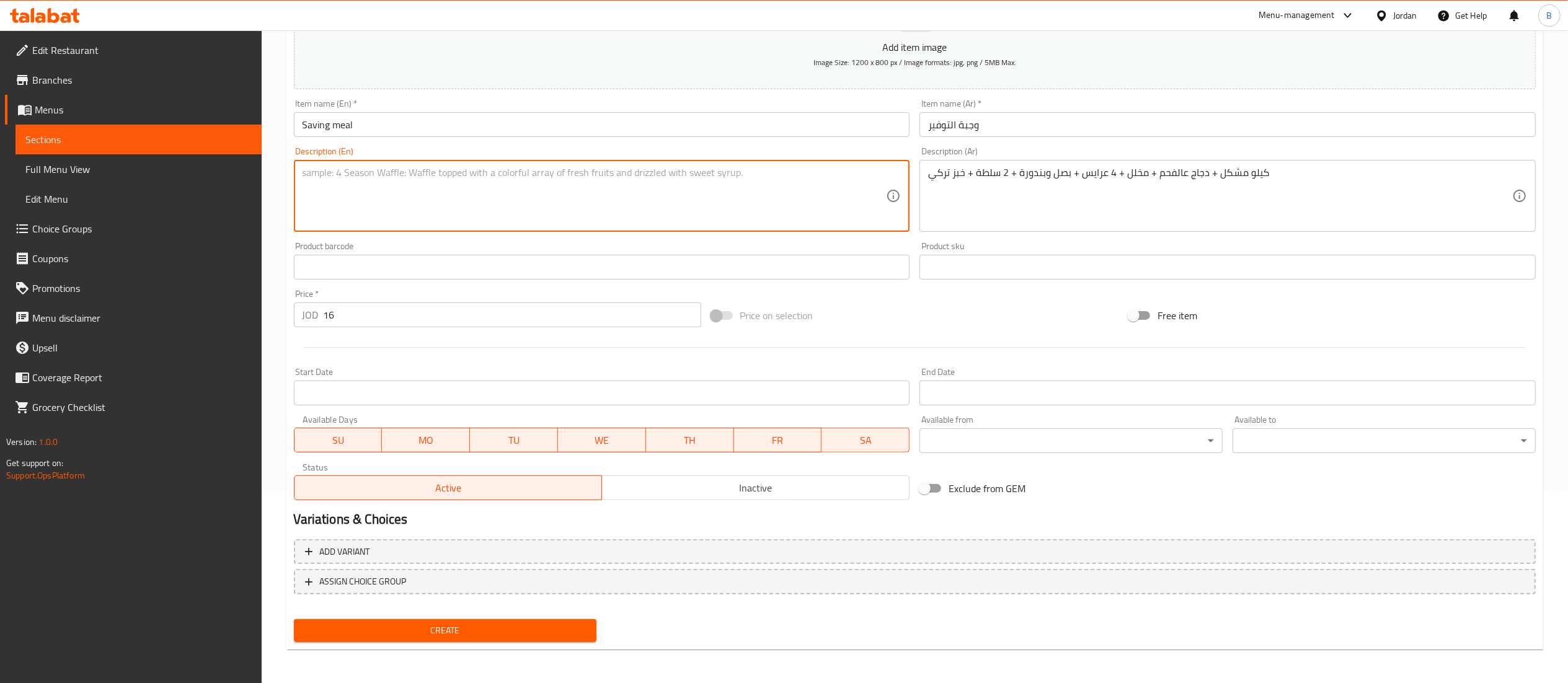
click at [630, 225] on textarea at bounding box center [594, 195] width 584 height 59
paste textarea "1 kg mixed + charcoal chicken + pickles + 4 arayes + onions and tomatoes + 2 sa…"
type textarea "1 kg mixed + charcoal chicken + pickles + 4 arayes + onions and tomatoes + 2 sa…"
click at [467, 637] on span "Create" at bounding box center [445, 630] width 283 height 16
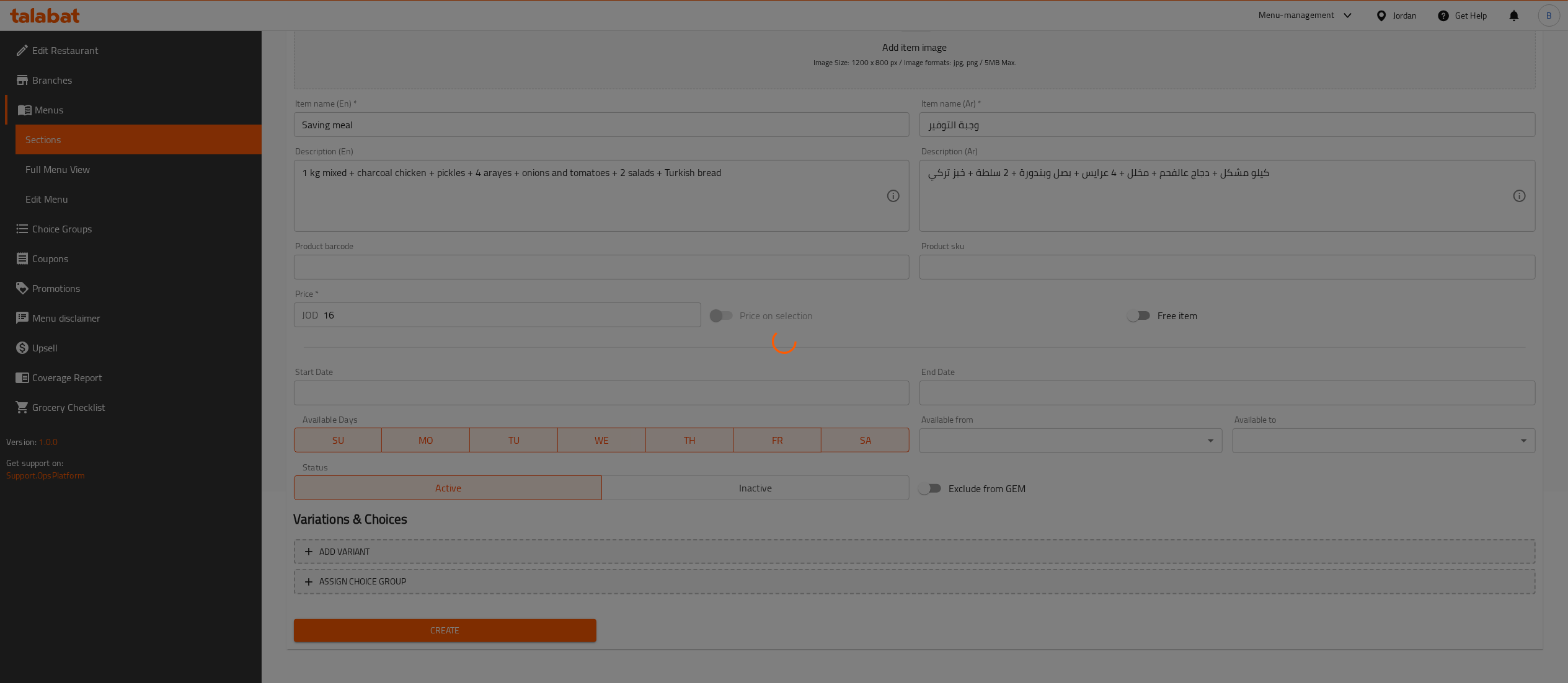
type input "0"
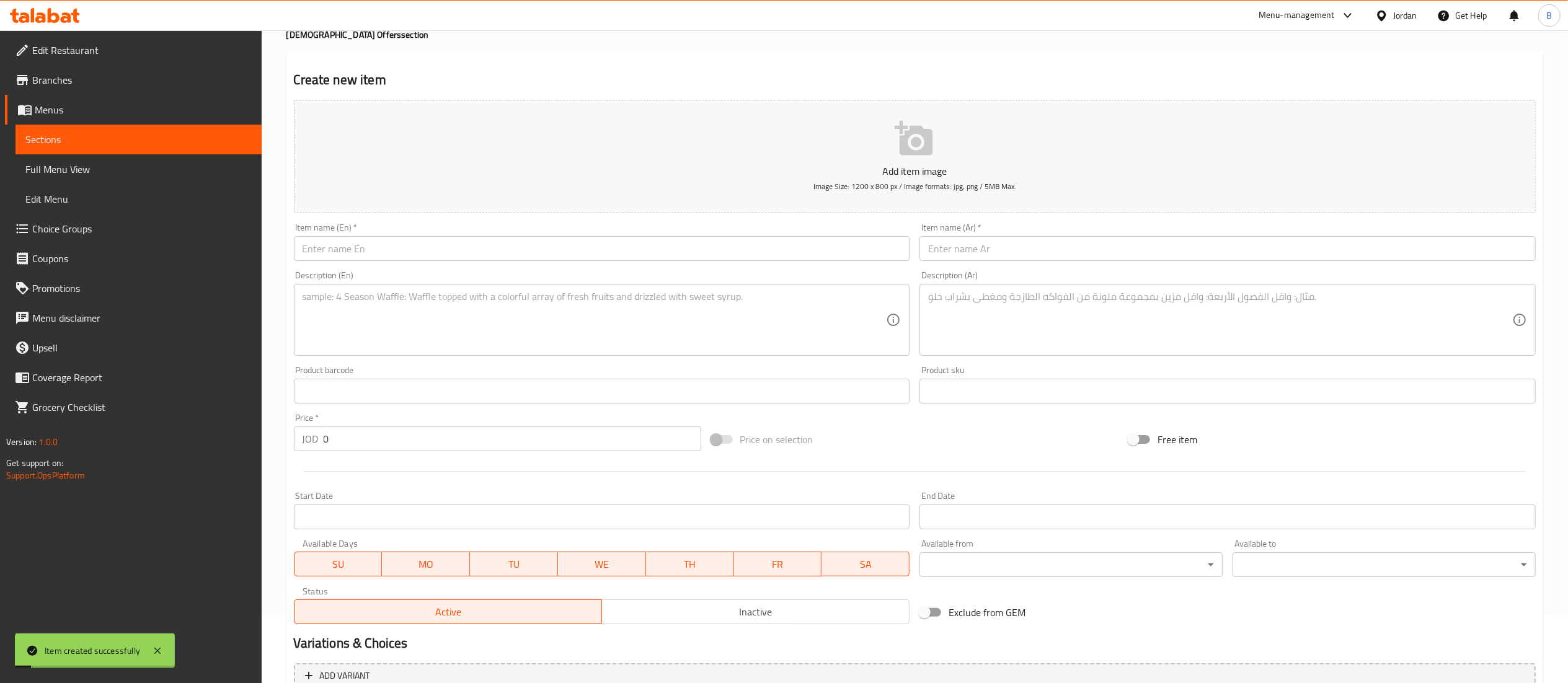
scroll to position [0, 0]
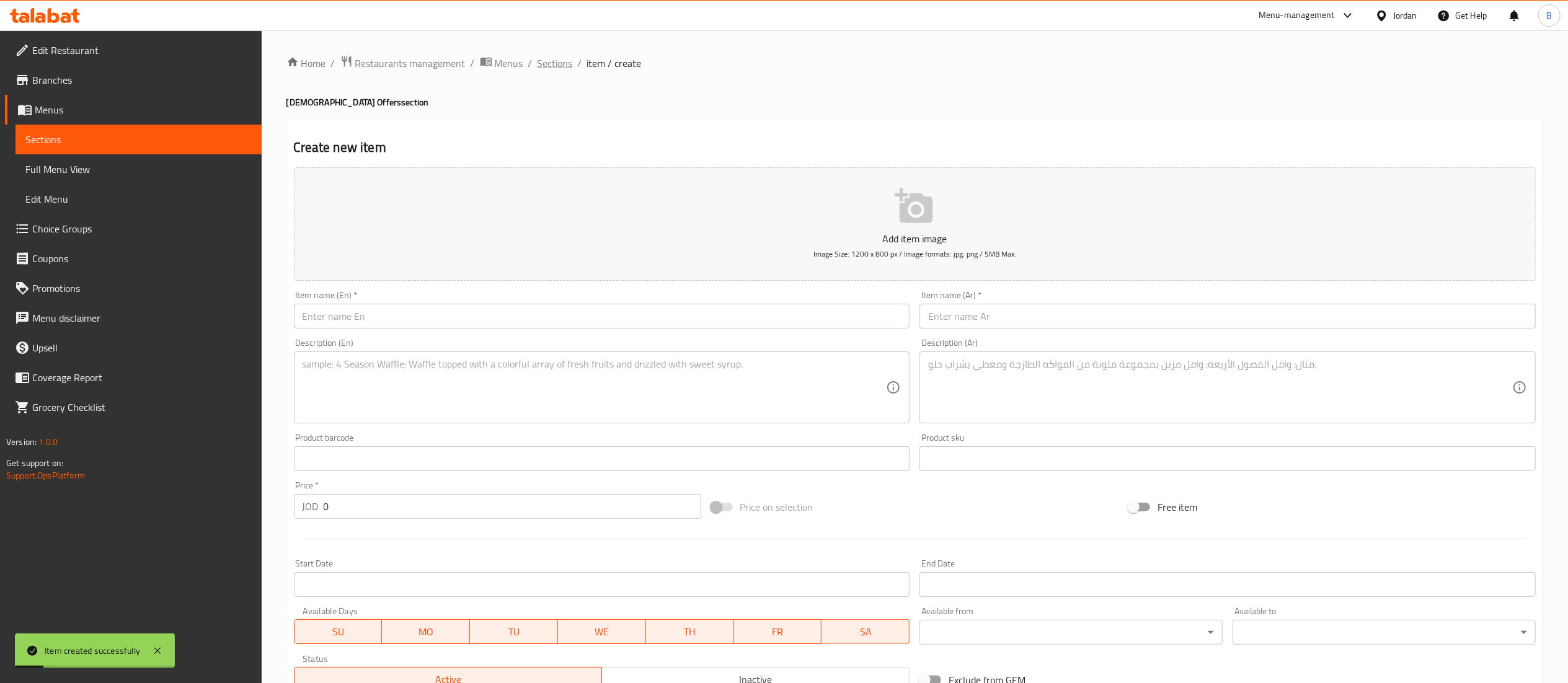
click at [539, 66] on span "Sections" at bounding box center [554, 63] width 35 height 15
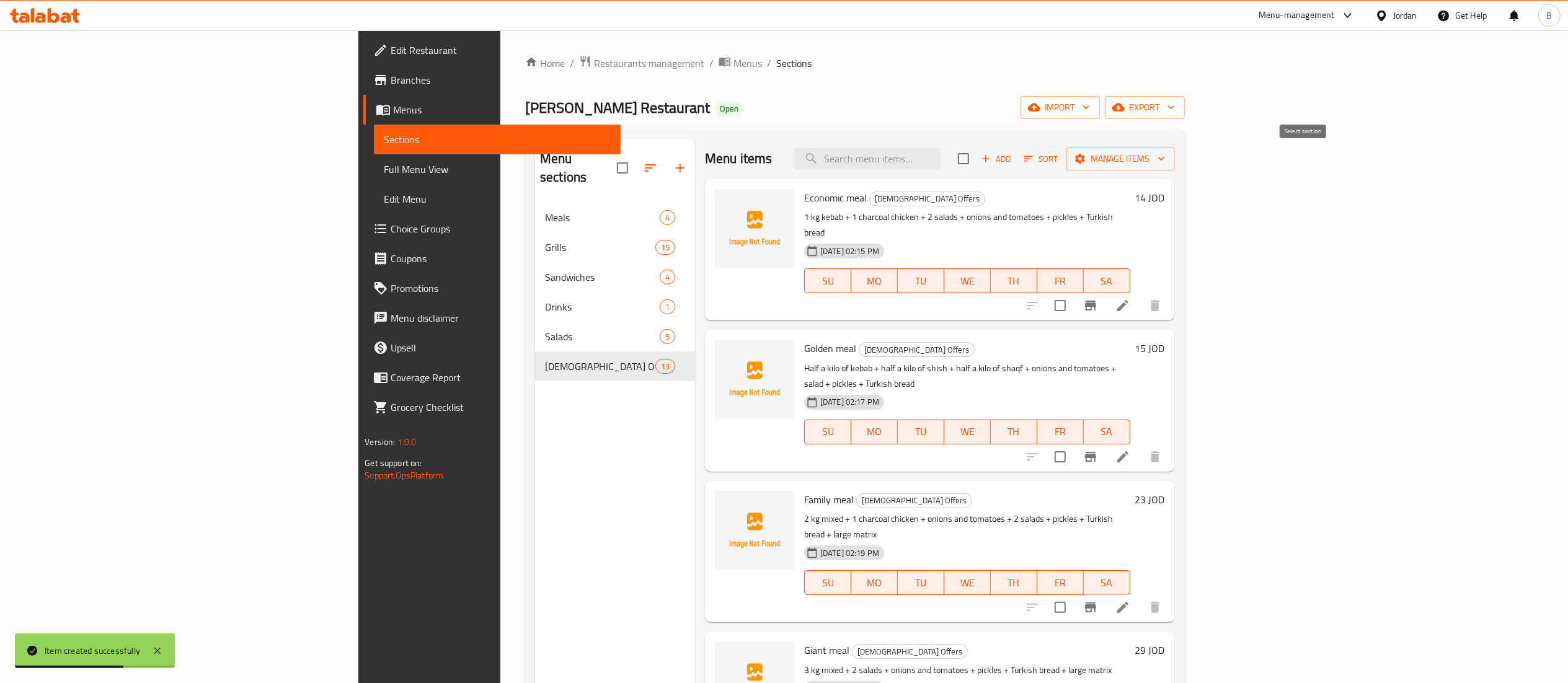
click at [976, 161] on input "checkbox" at bounding box center [963, 159] width 26 height 26
checkbox input "true"
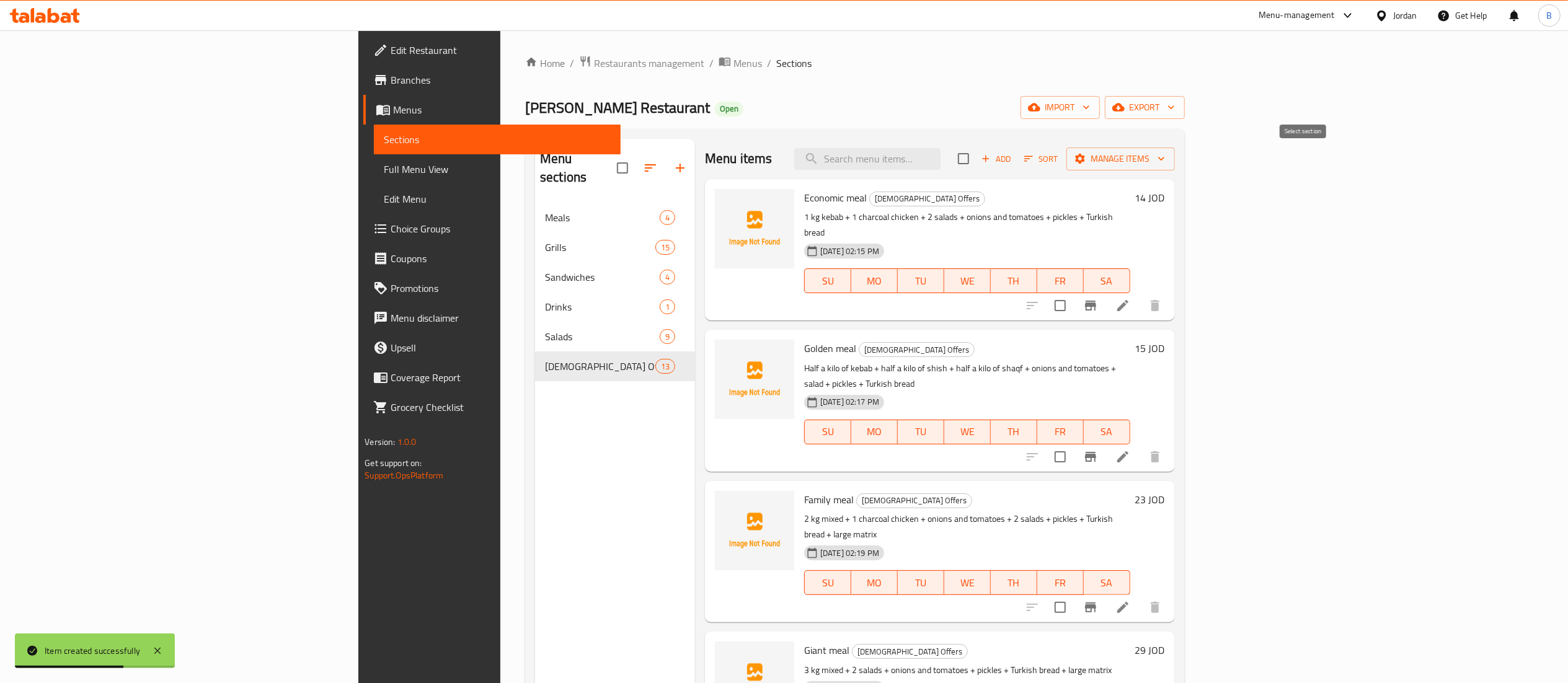
checkbox input "true"
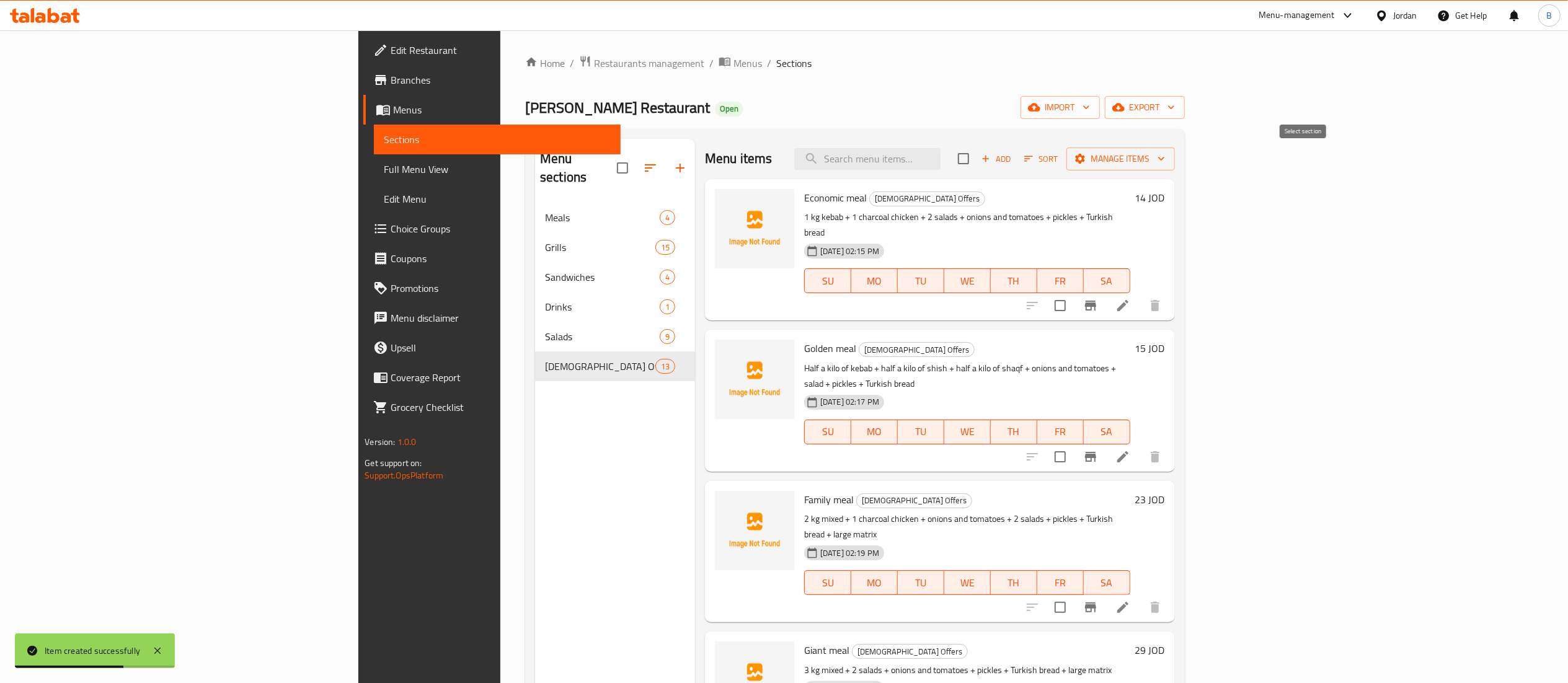
checkbox input "true"
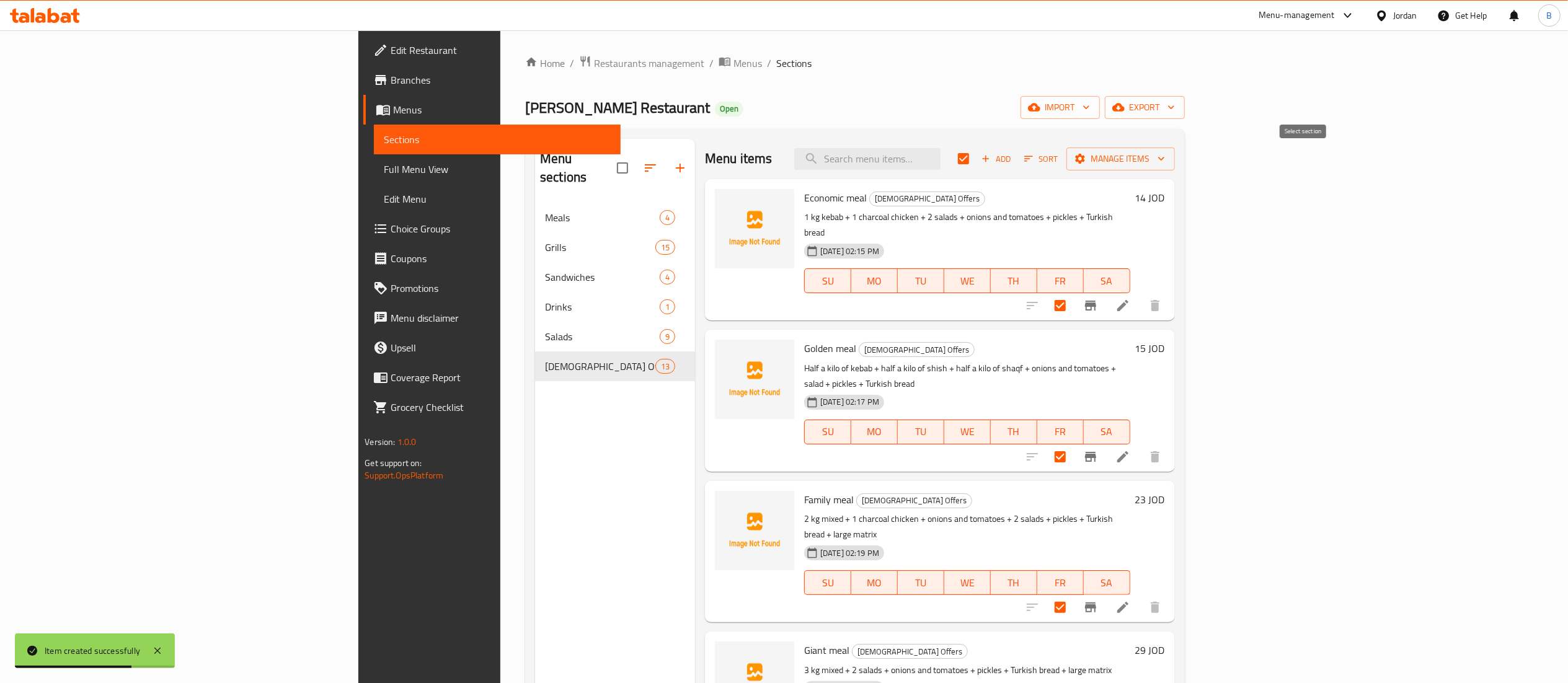
click at [976, 160] on input "checkbox" at bounding box center [963, 159] width 26 height 26
checkbox input "false"
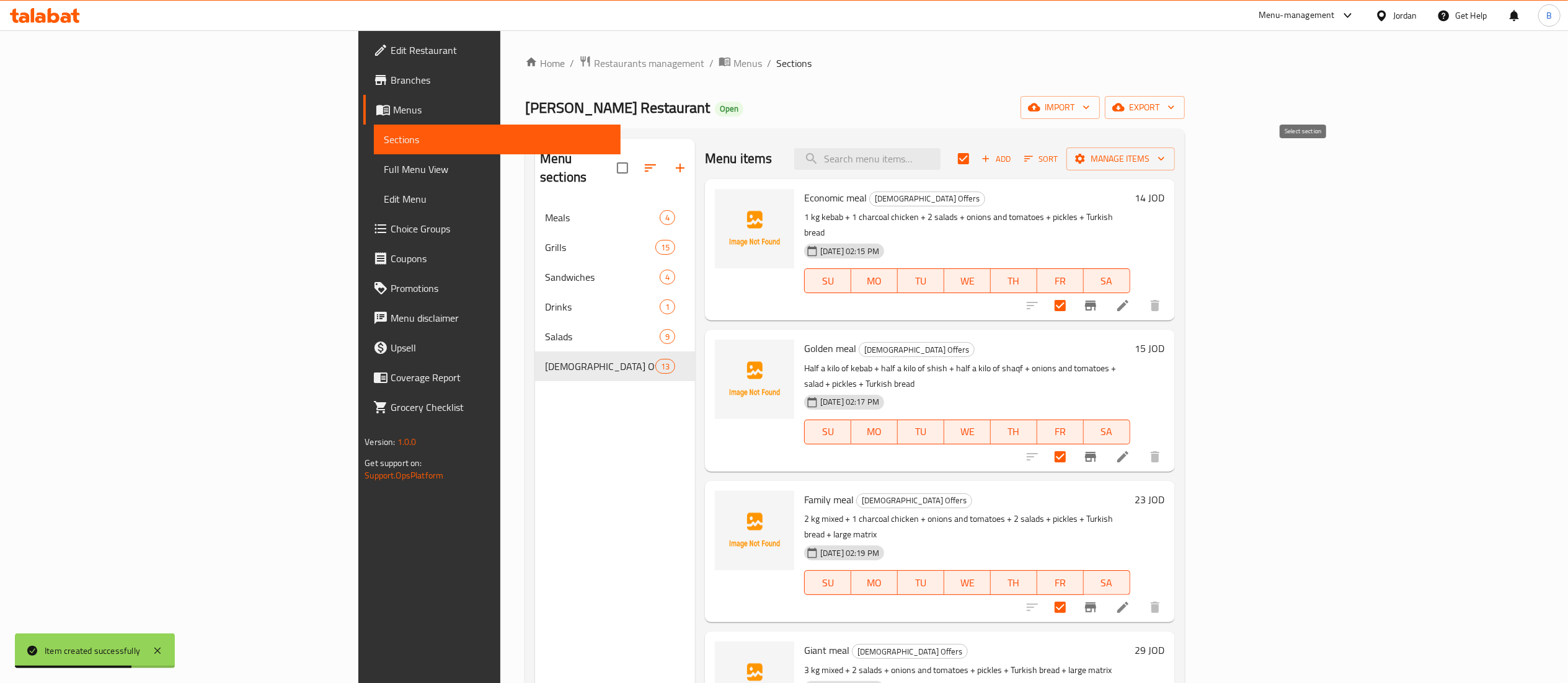
checkbox input "false"
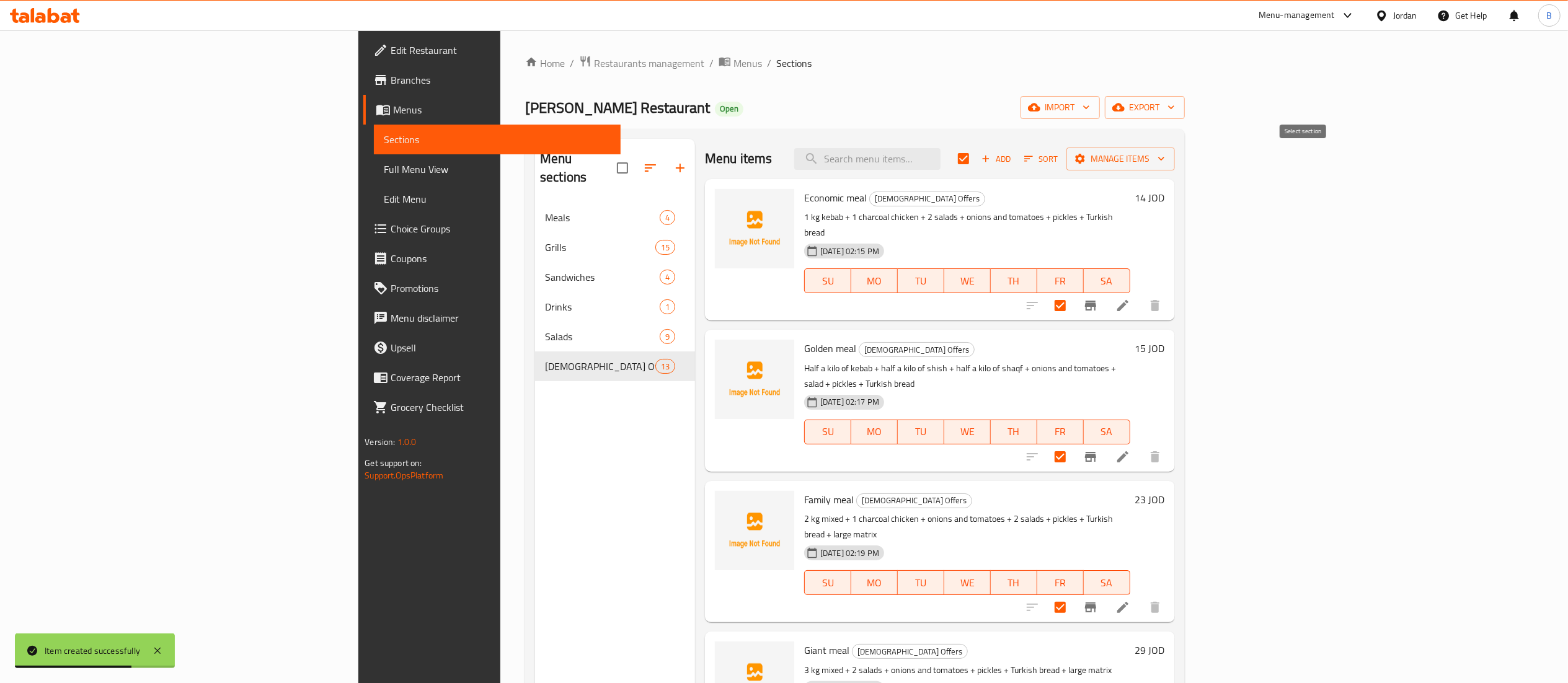
checkbox input "false"
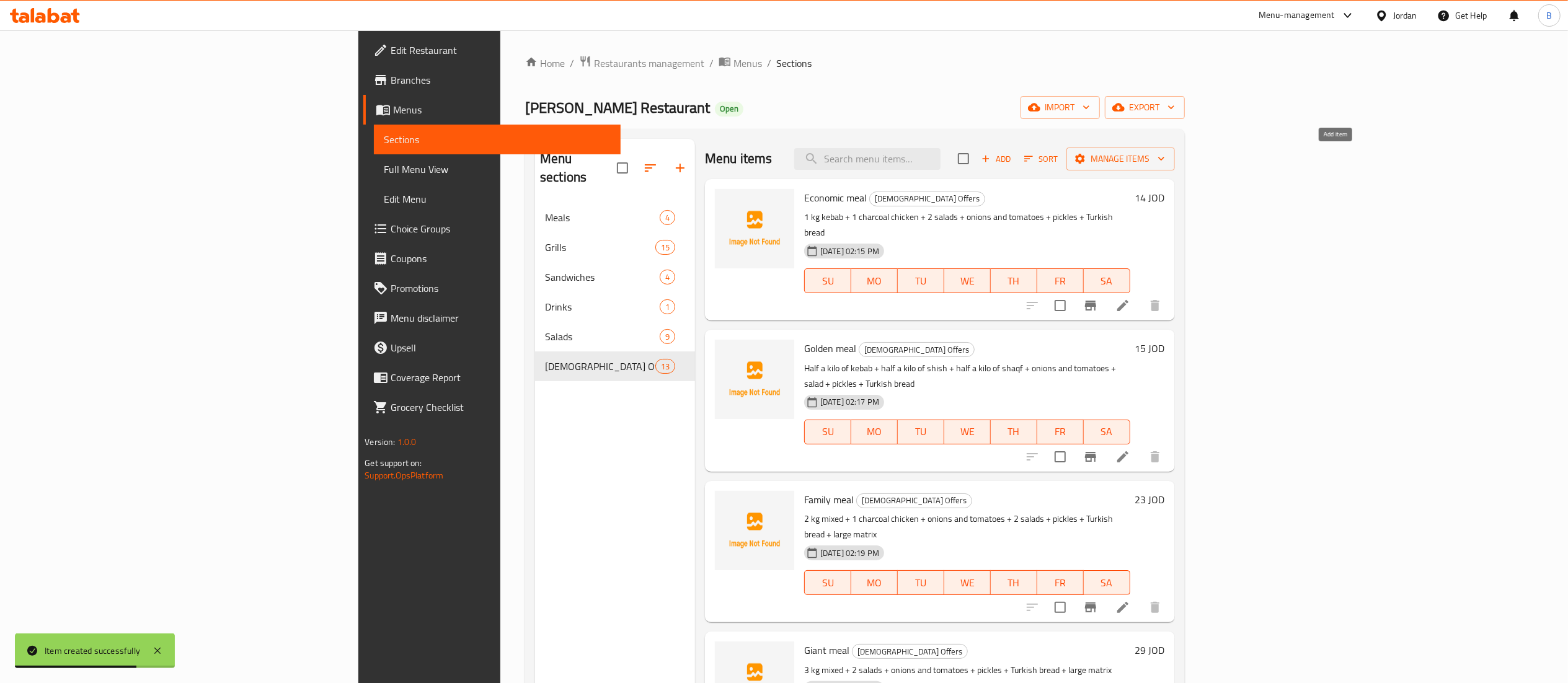
click at [1013, 160] on span "Add" at bounding box center [996, 159] width 34 height 14
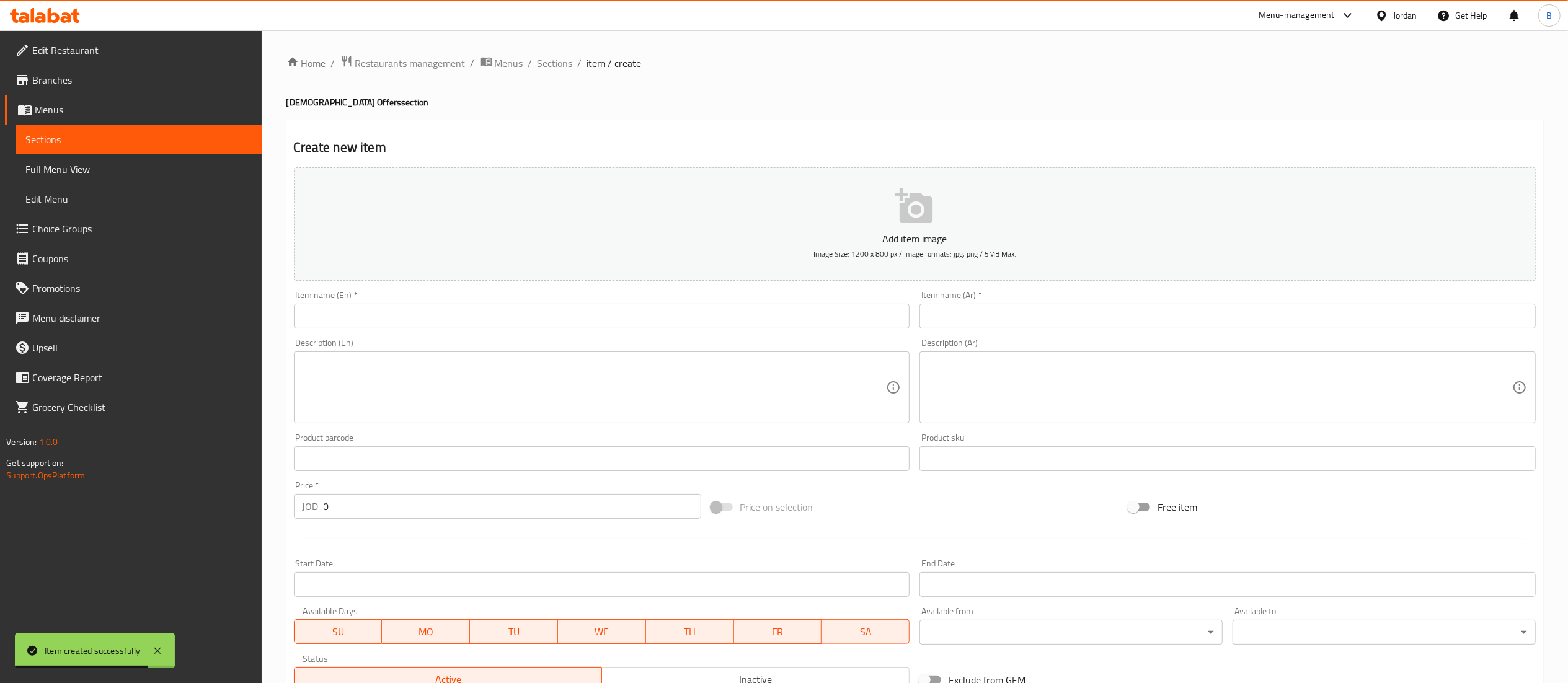
click at [608, 322] on input "text" at bounding box center [601, 316] width 616 height 25
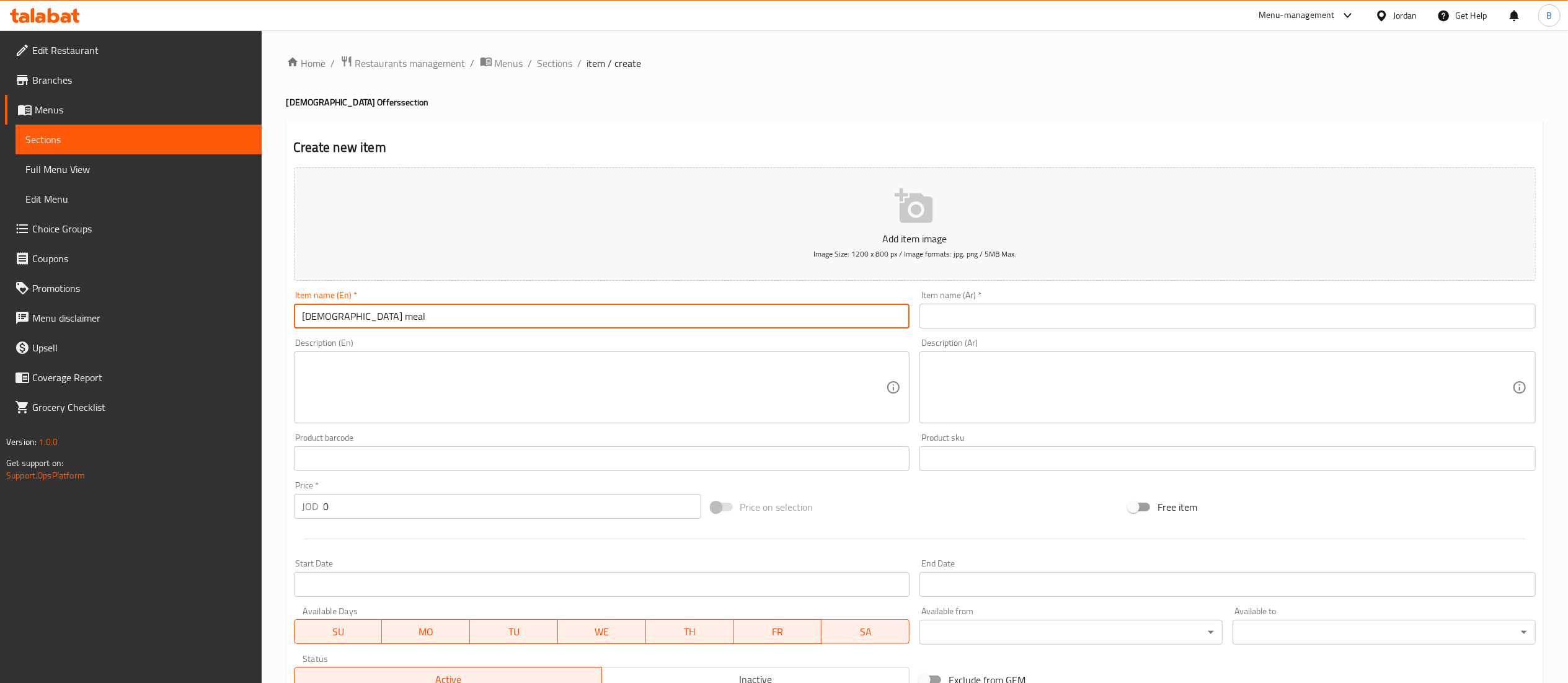
type input "Jezawi meal"
click at [1014, 304] on div "Item name (Ar)   * Item name (Ar) *" at bounding box center [1227, 309] width 616 height 38
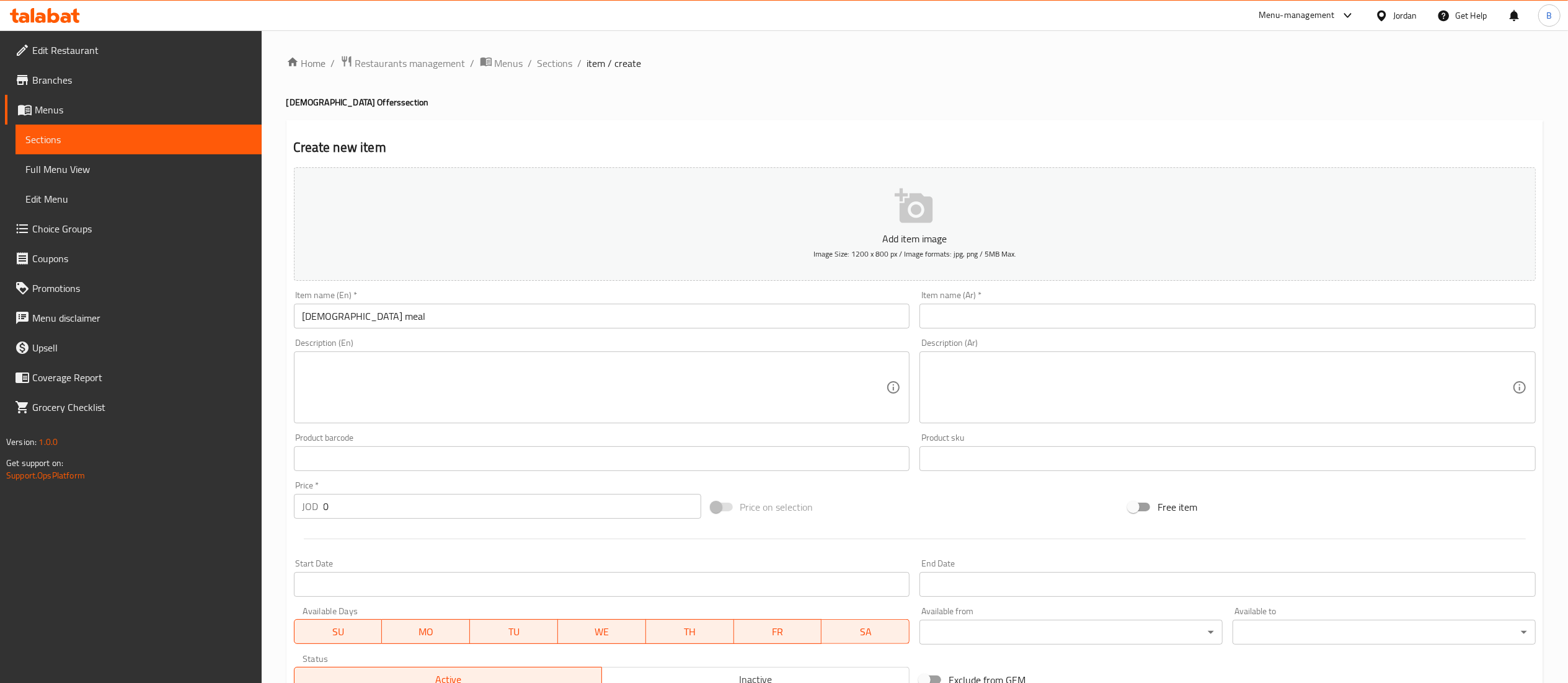
click at [1011, 312] on input "text" at bounding box center [1227, 316] width 616 height 25
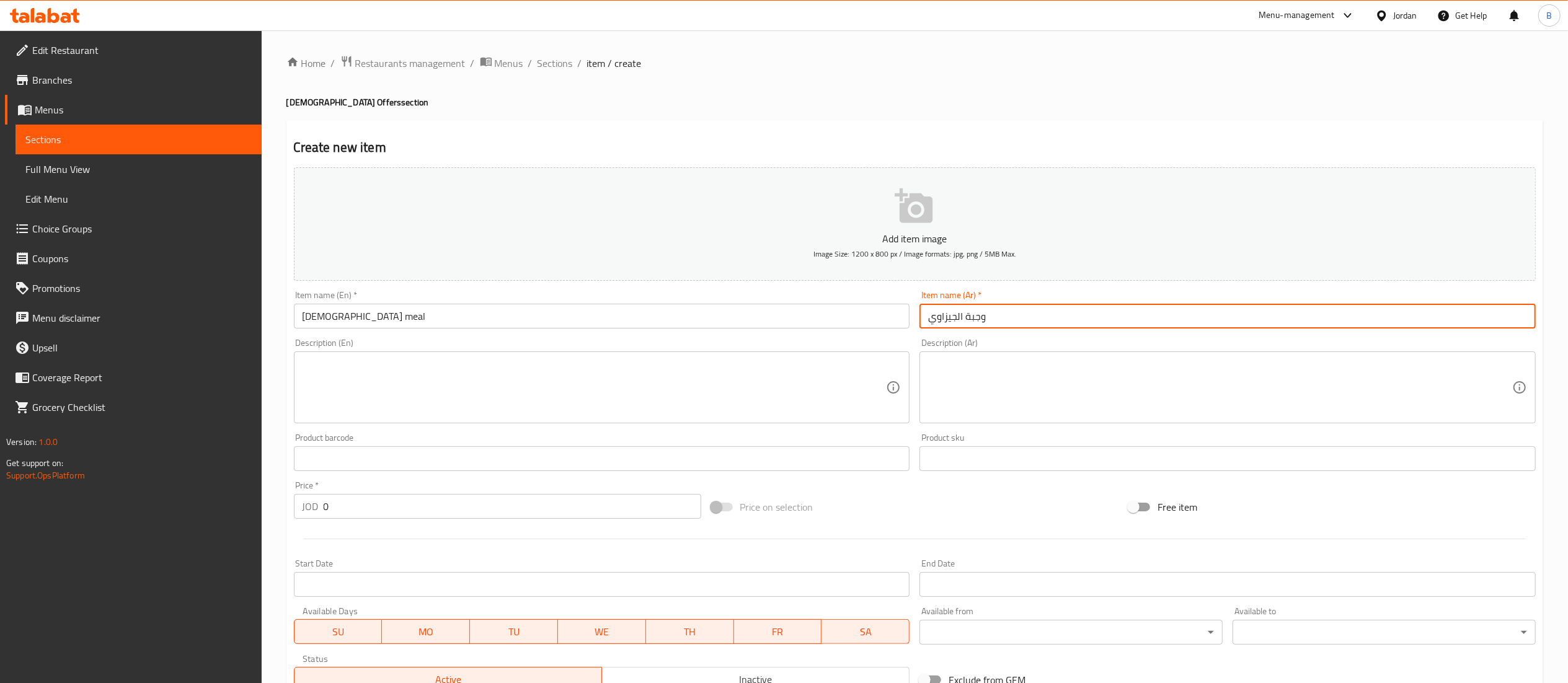
type input "وجبة الجيزاوي"
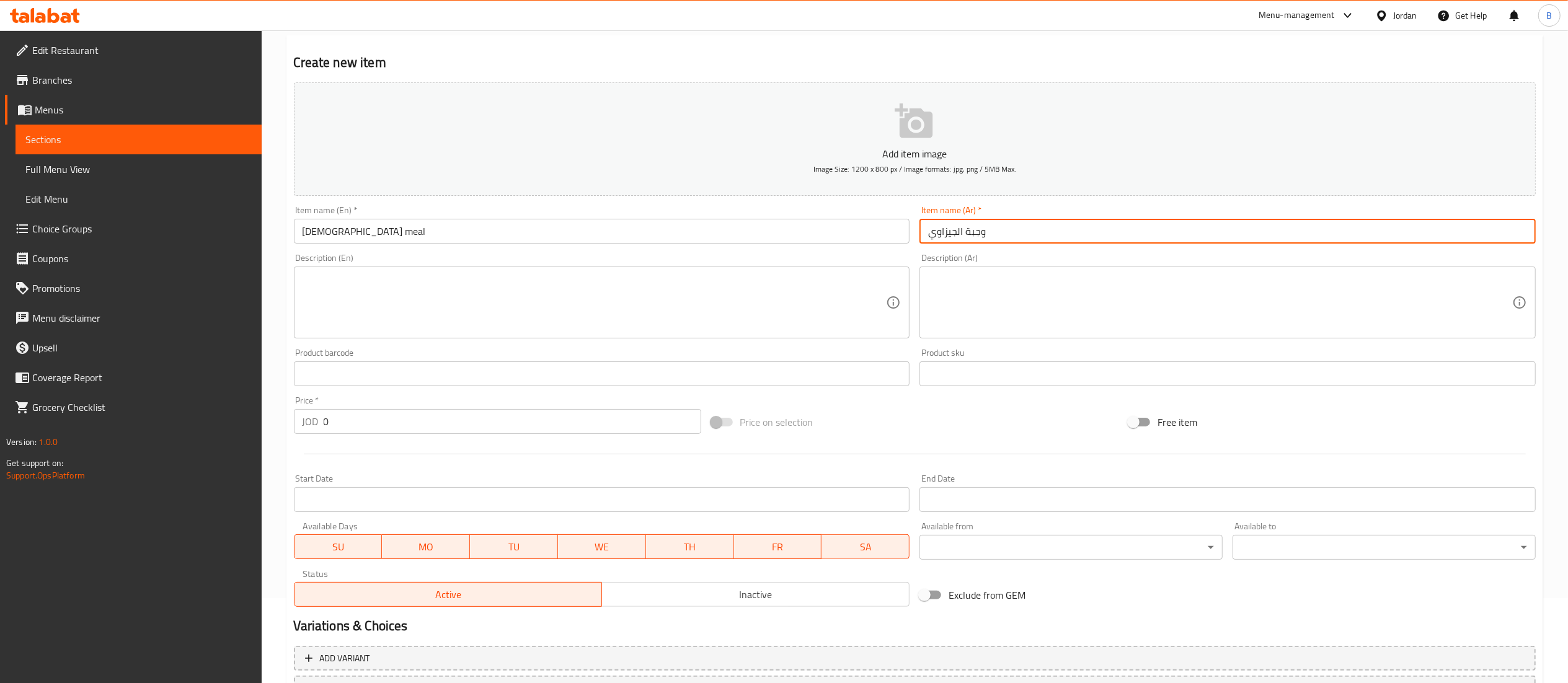
scroll to position [124, 0]
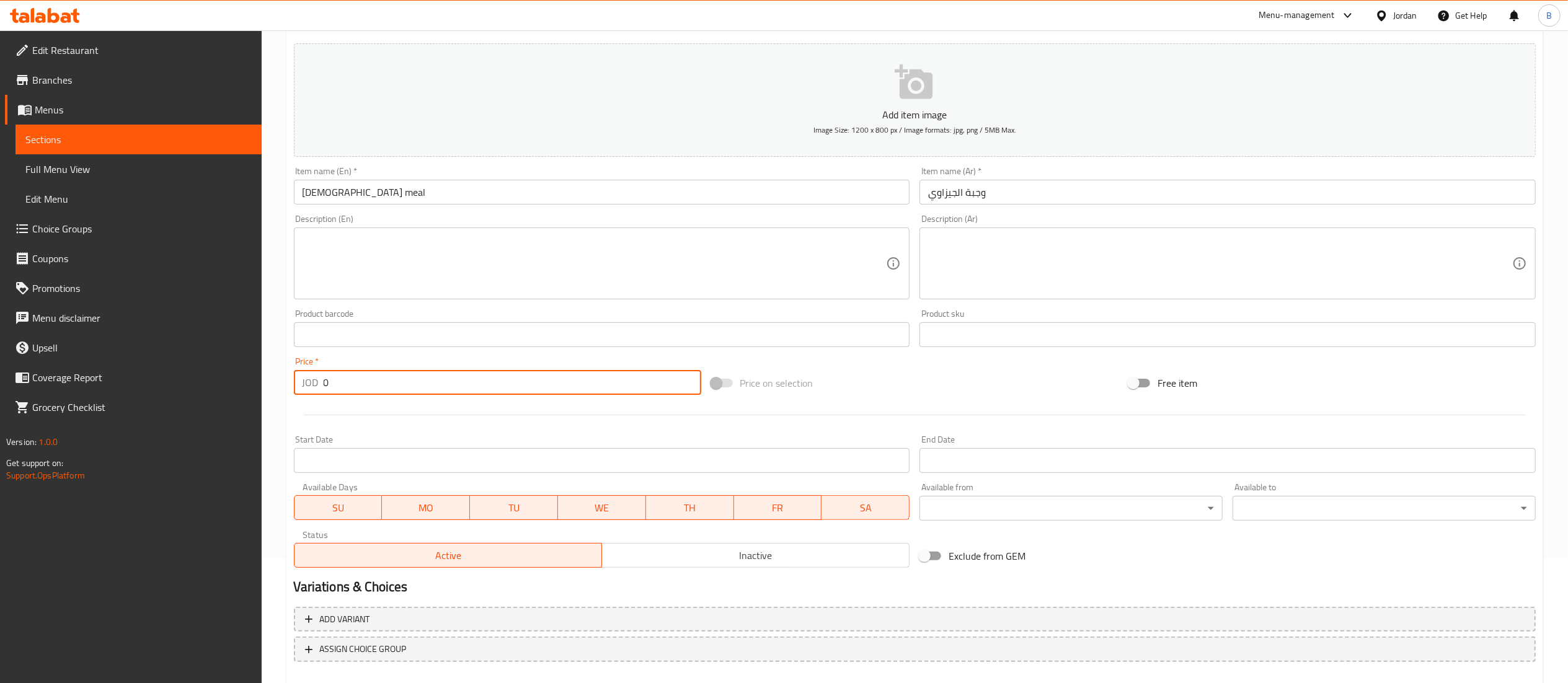
drag, startPoint x: 355, startPoint y: 390, endPoint x: 112, endPoint y: 361, distance: 244.7
click at [130, 361] on div "Edit Restaurant Branches Menus Sections Full Menu View Edit Menu Choice Groups …" at bounding box center [784, 329] width 1568 height 846
type input "12"
click at [1102, 269] on textarea at bounding box center [1220, 263] width 584 height 59
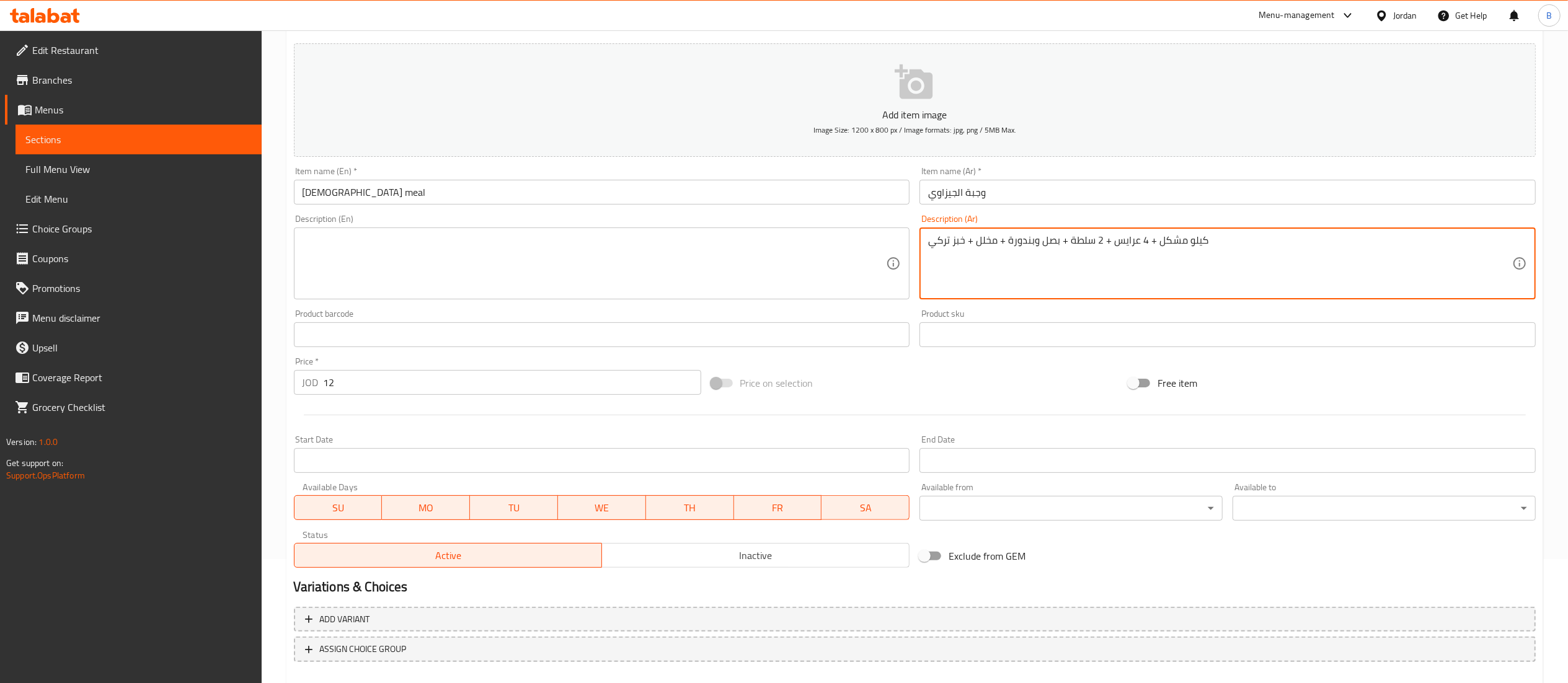
type textarea "كيلو مشكل + 4 عرايس + 2 سلطة + بصل وبندورة + مخلل + خبز تركي"
drag, startPoint x: 1267, startPoint y: 257, endPoint x: 729, endPoint y: 250, distance: 538.0
click at [795, 250] on div "Add item image Image Size: 1200 x 800 px / Image formats: jpg, png / 5MB Max. I…" at bounding box center [915, 305] width 1252 height 535
click at [693, 237] on textarea at bounding box center [594, 263] width 584 height 59
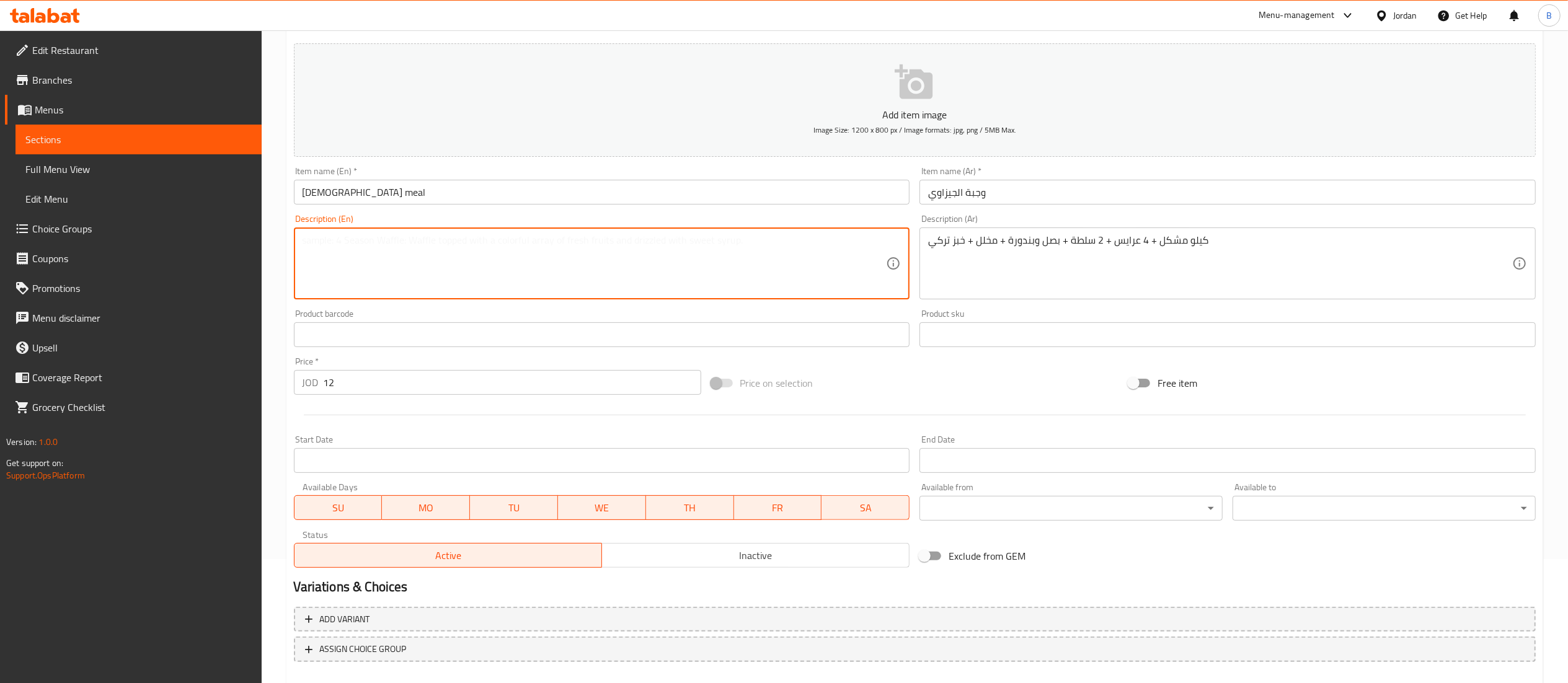
paste textarea "1 kg mixed + 4 arayes + 2 salads + onions and tomatoes + pickles + Turkish bread"
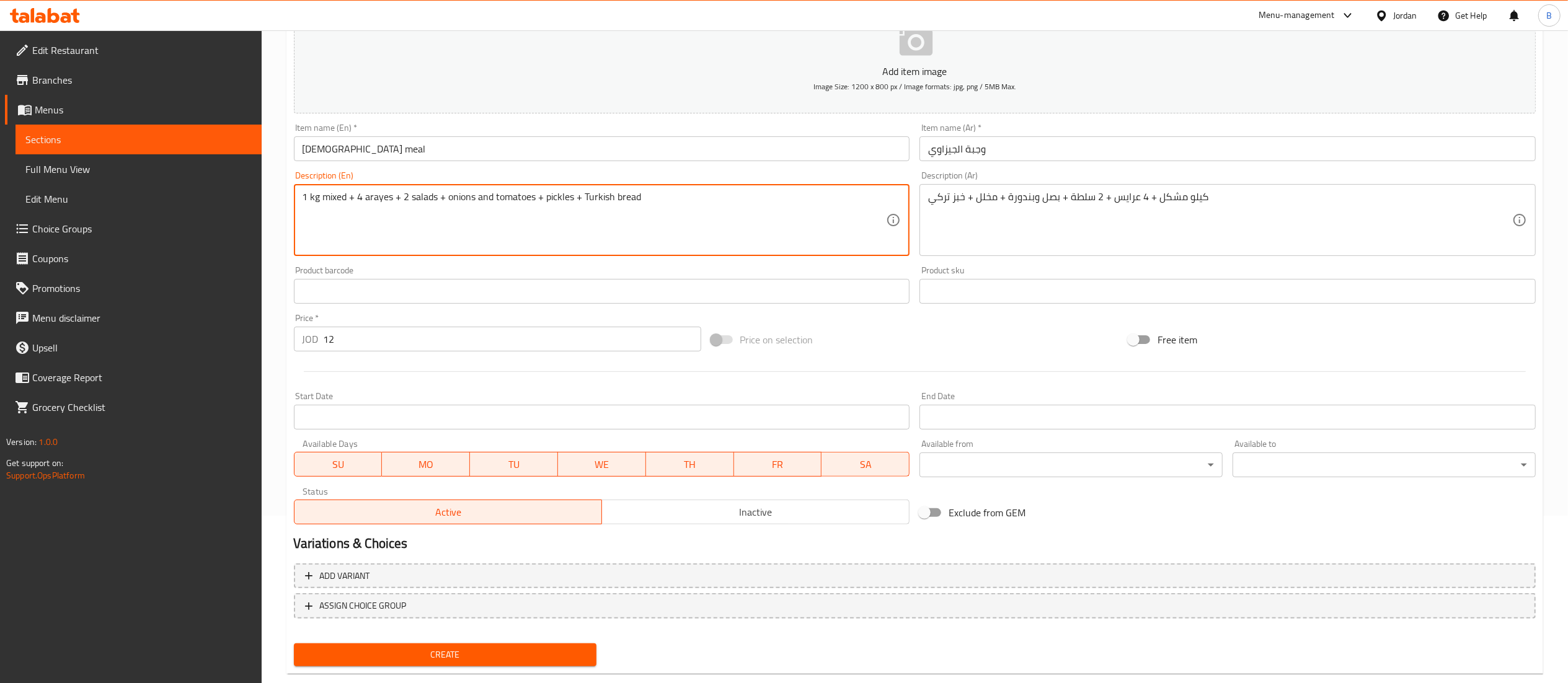
scroll to position [192, 0]
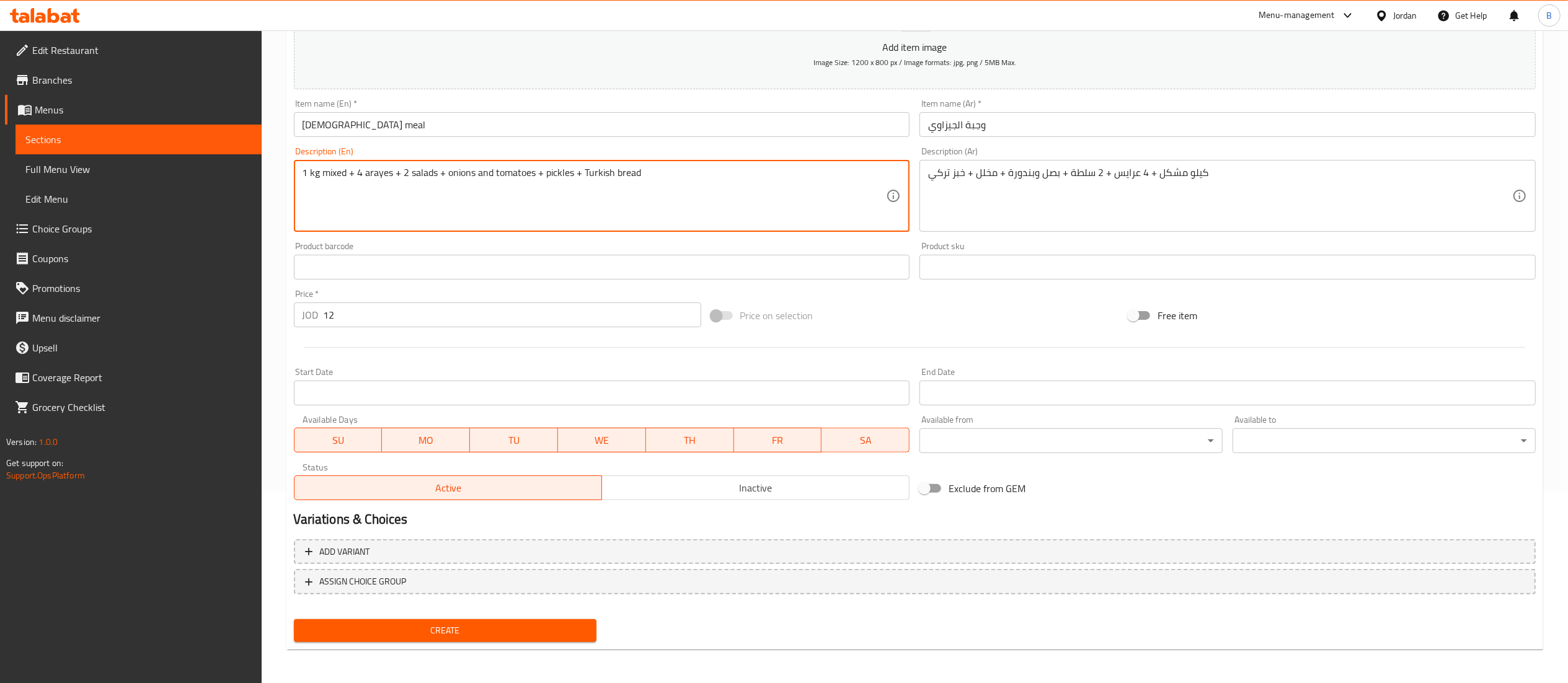
type textarea "1 kg mixed + 4 arayes + 2 salads + onions and tomatoes + pickles + Turkish bread"
click at [518, 646] on div "Create new item Add item image Image Size: 1200 x 800 px / Image formats: jpg, …" at bounding box center [915, 289] width 1256 height 721
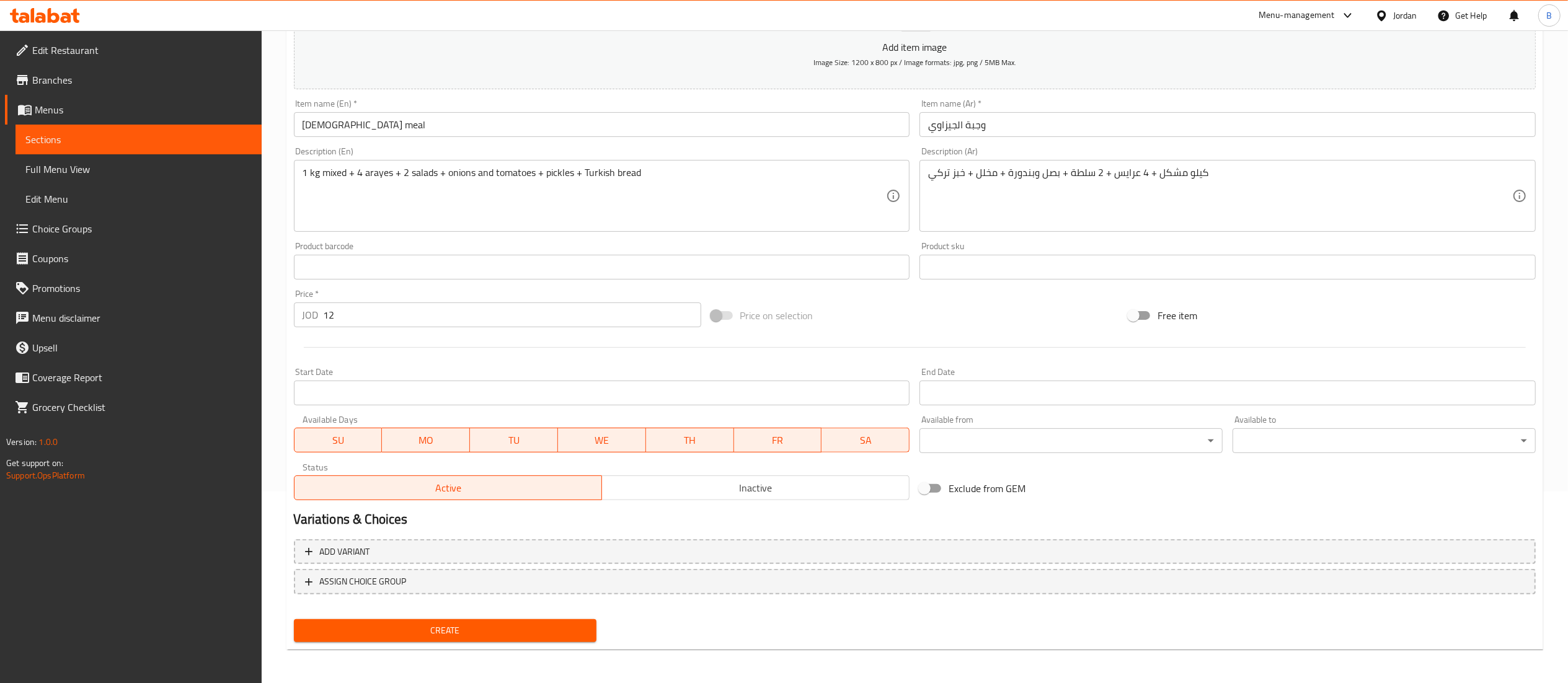
click at [529, 625] on span "Create" at bounding box center [445, 630] width 283 height 16
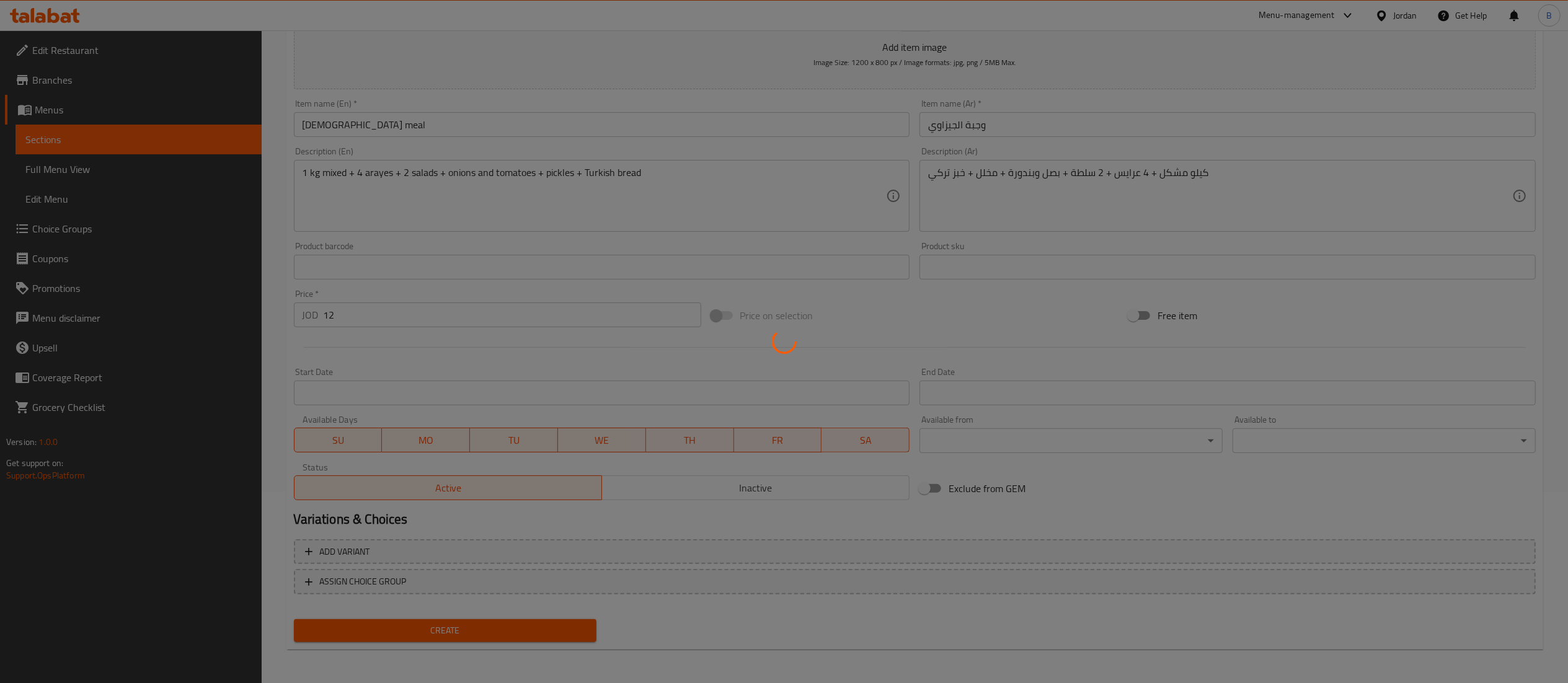
scroll to position [0, 0]
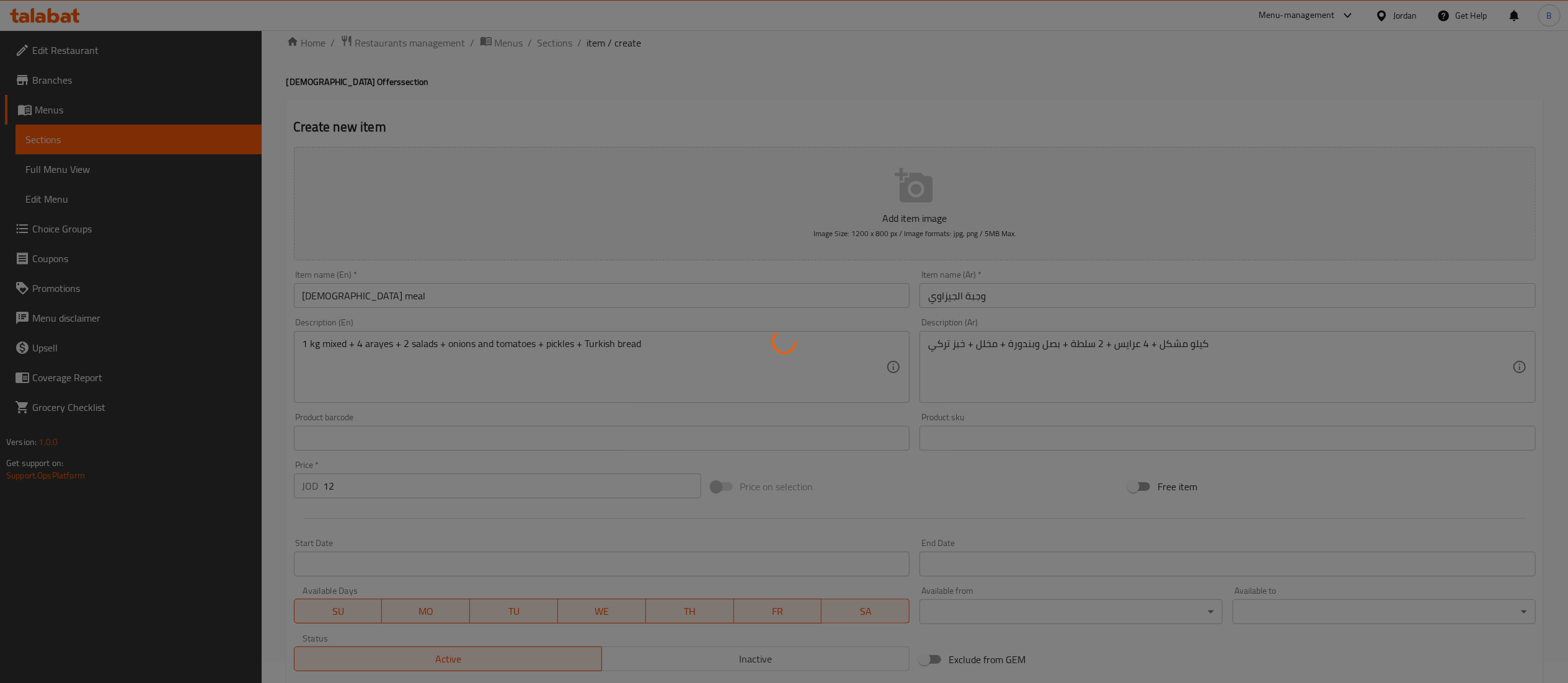
type input "0"
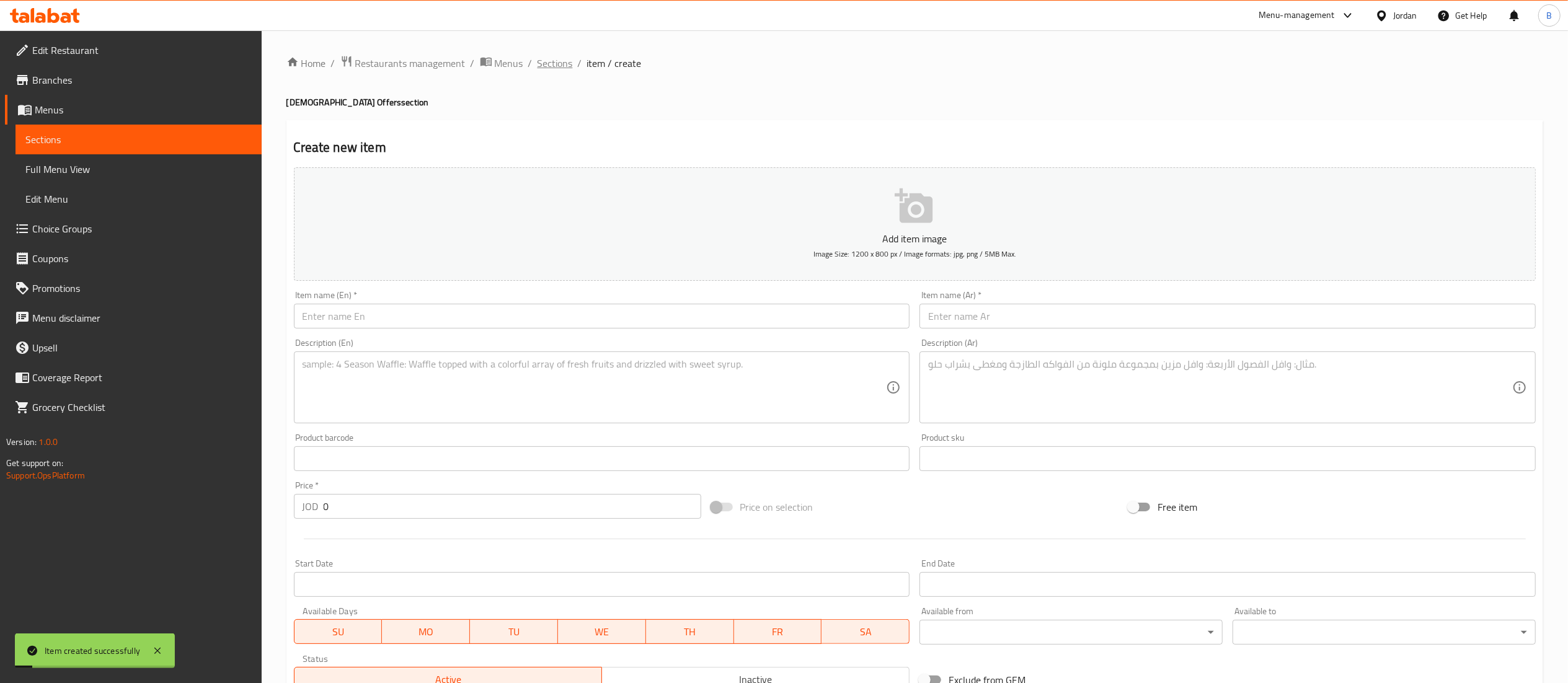
click at [567, 69] on span "Sections" at bounding box center [554, 63] width 35 height 15
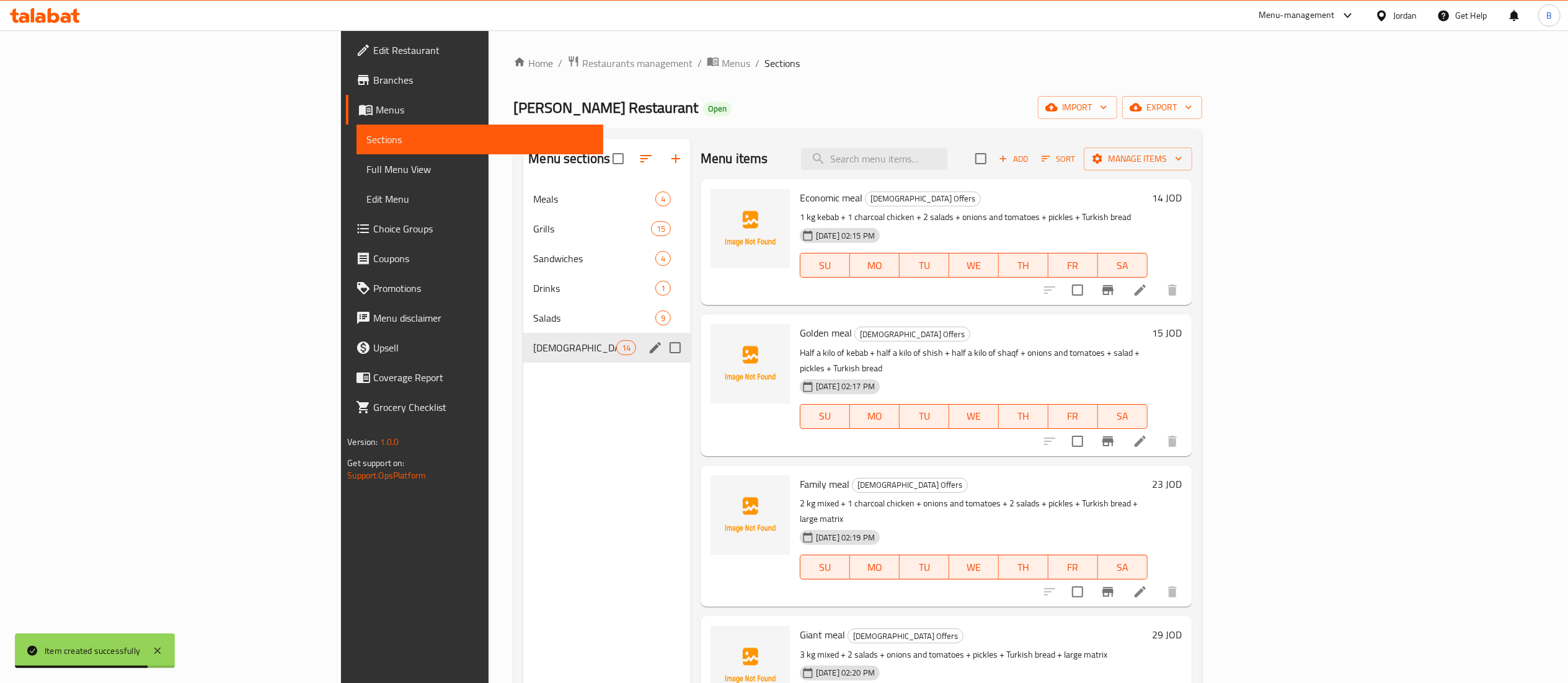
click at [648, 345] on icon "edit" at bounding box center [655, 347] width 15 height 15
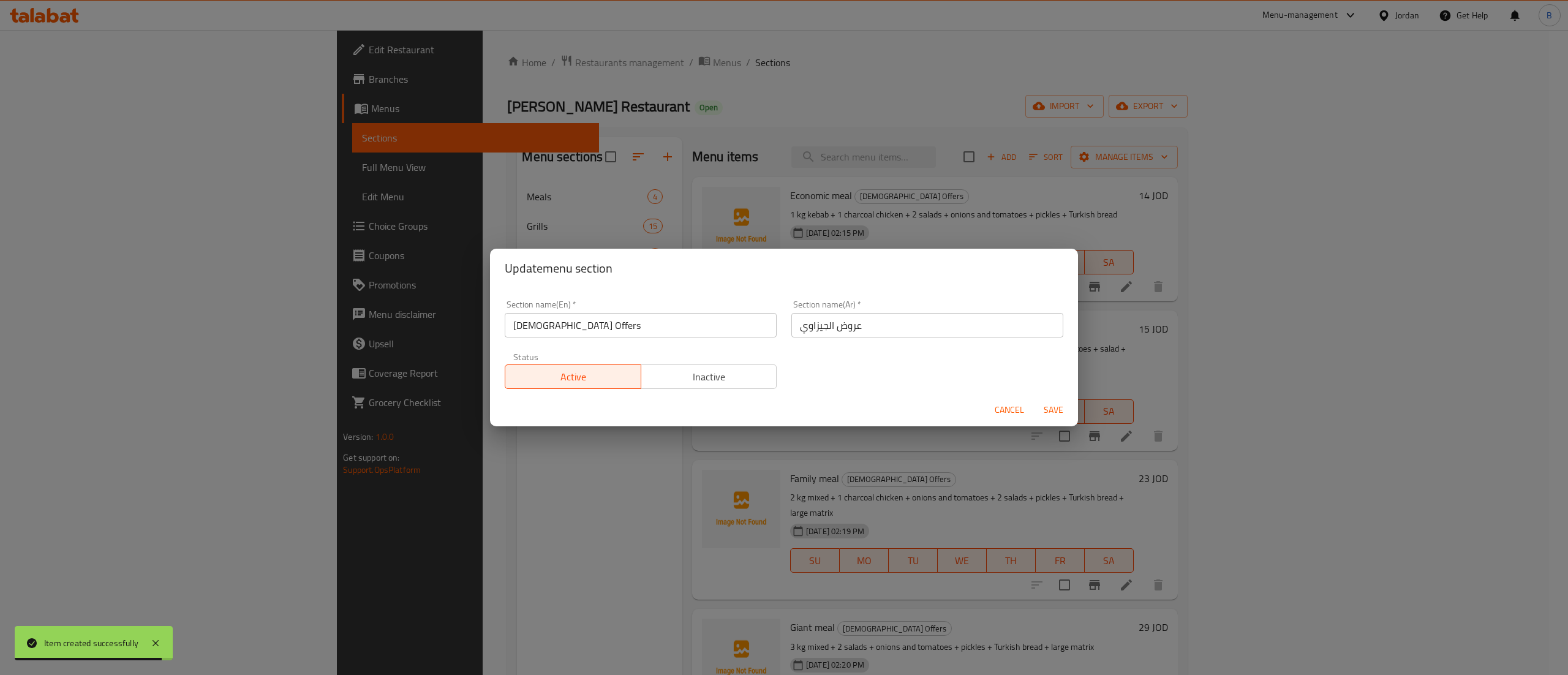
click at [726, 372] on span "Inactive" at bounding box center [709, 376] width 126 height 18
click at [1055, 410] on span "Save" at bounding box center [1054, 410] width 29 height 16
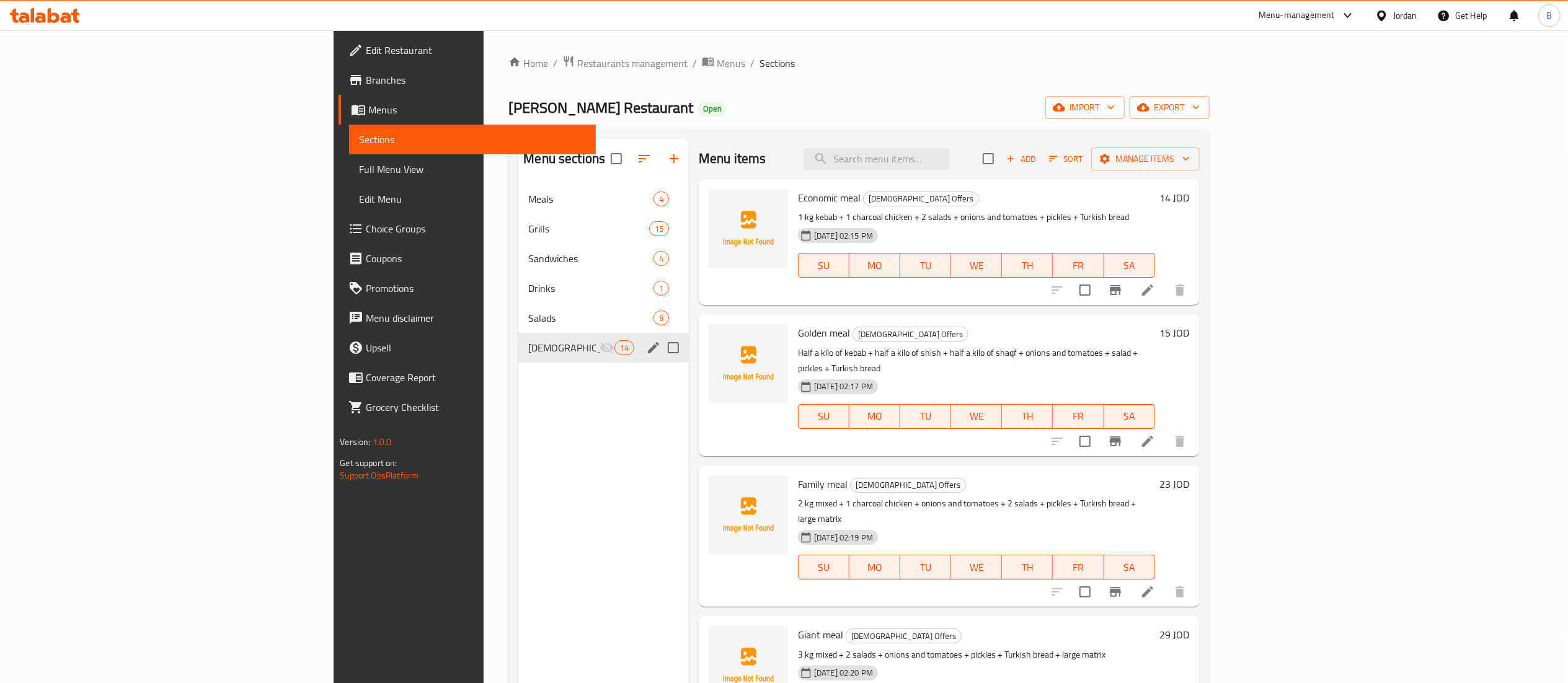
click at [19, 14] on icon at bounding box center [45, 15] width 70 height 15
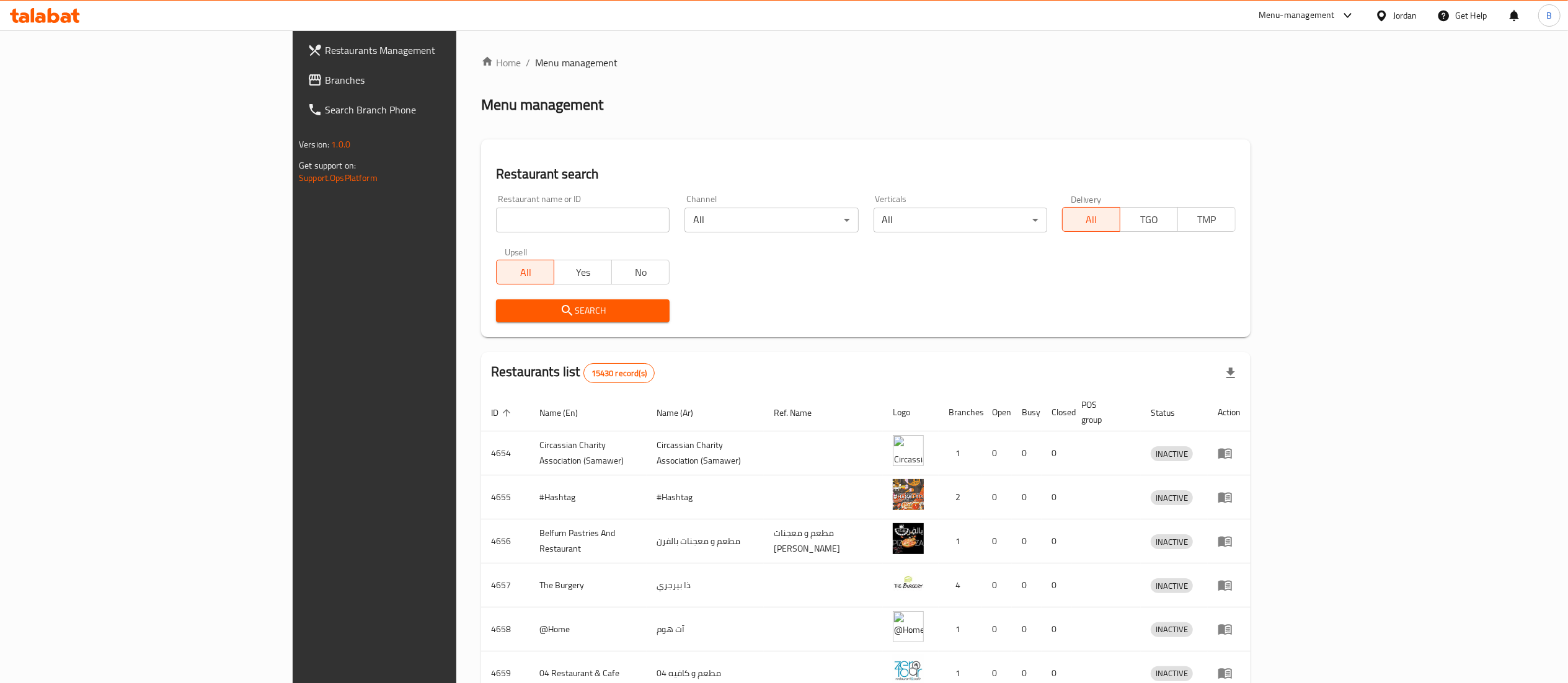
click at [325, 75] on span "Branches" at bounding box center [434, 79] width 219 height 15
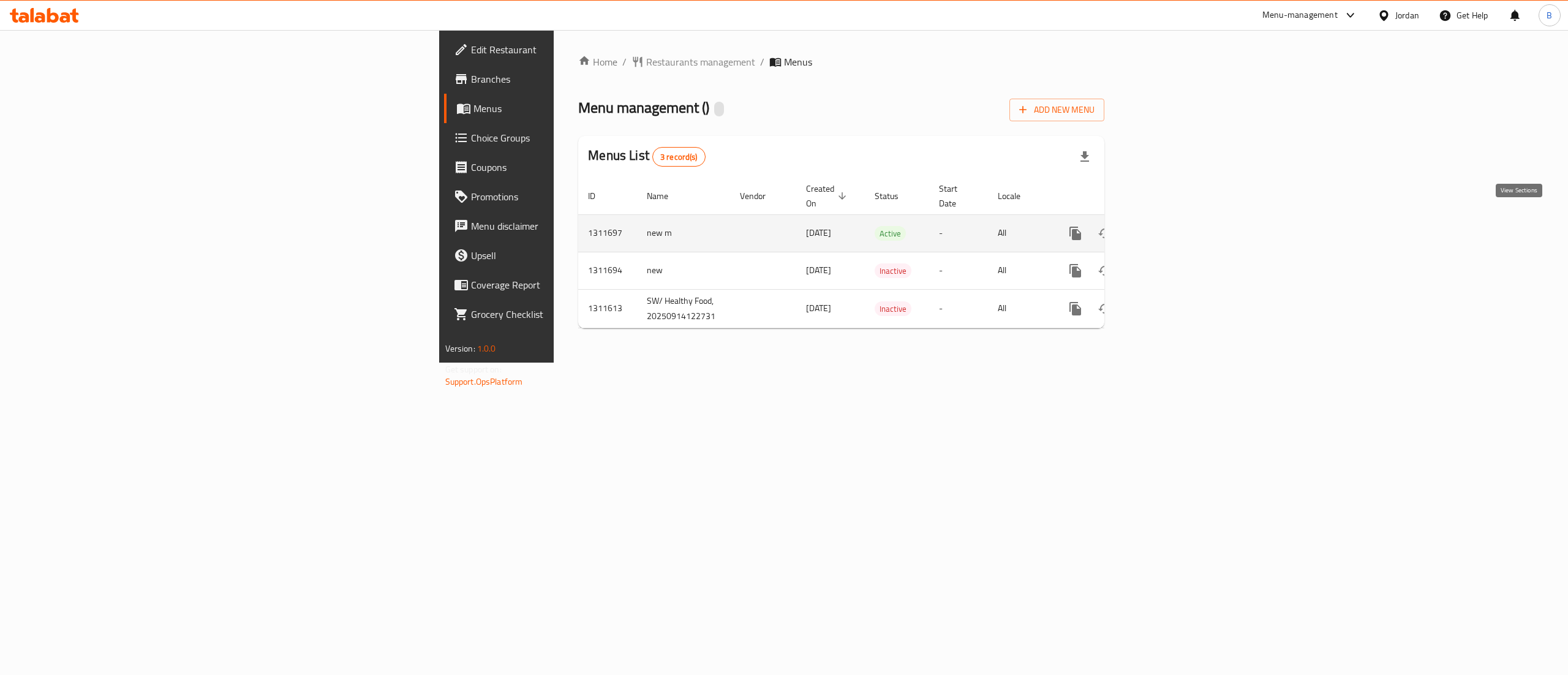
click at [1179, 219] on link "enhanced table" at bounding box center [1164, 234] width 29 height 29
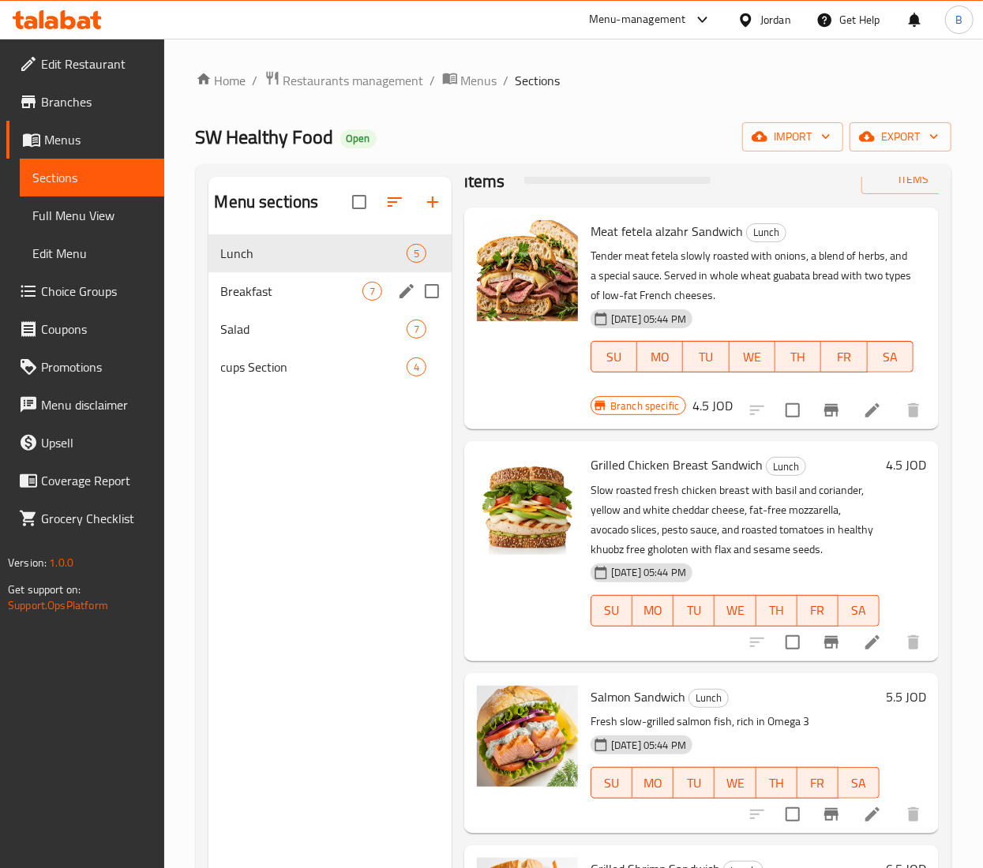
click at [276, 303] on div "Breakfast 7" at bounding box center [329, 291] width 243 height 38
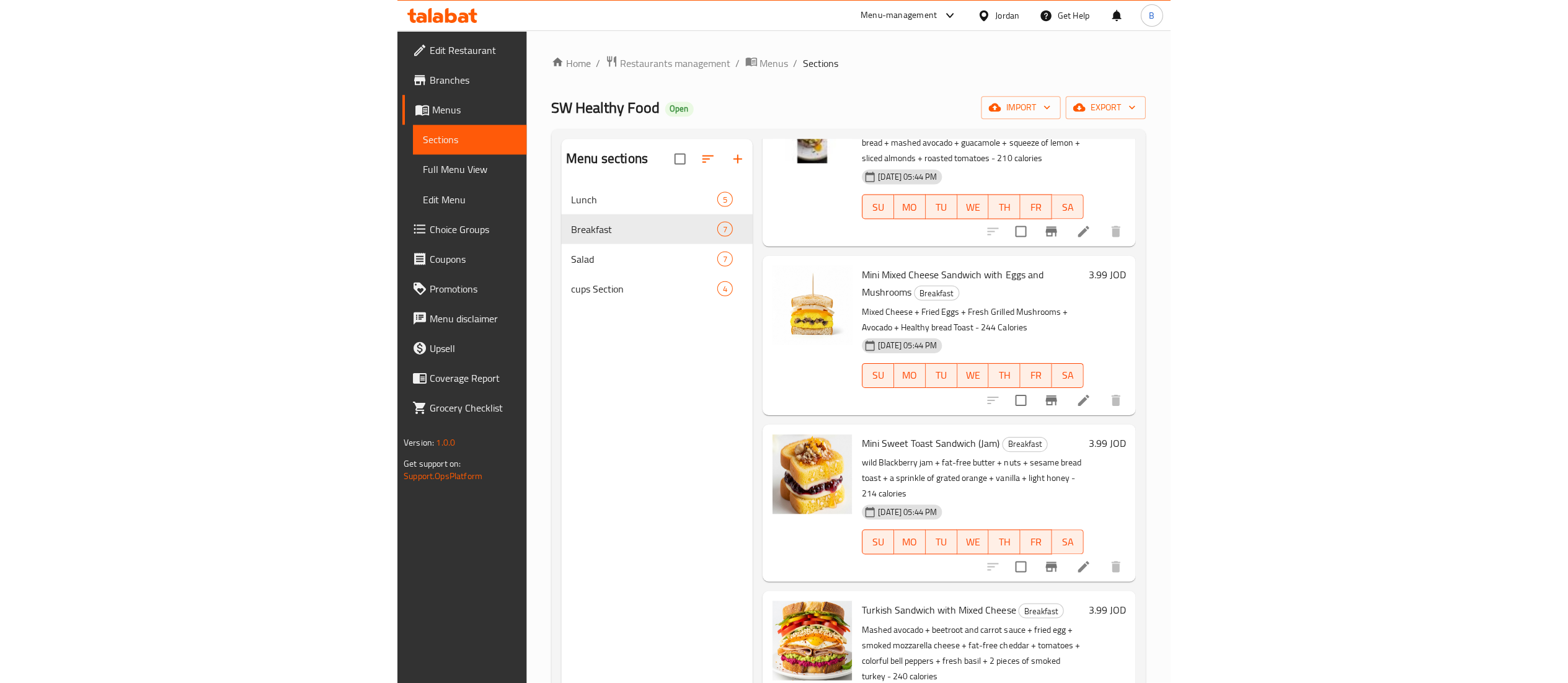
scroll to position [248, 0]
